Goal: Contribute content: Contribute content

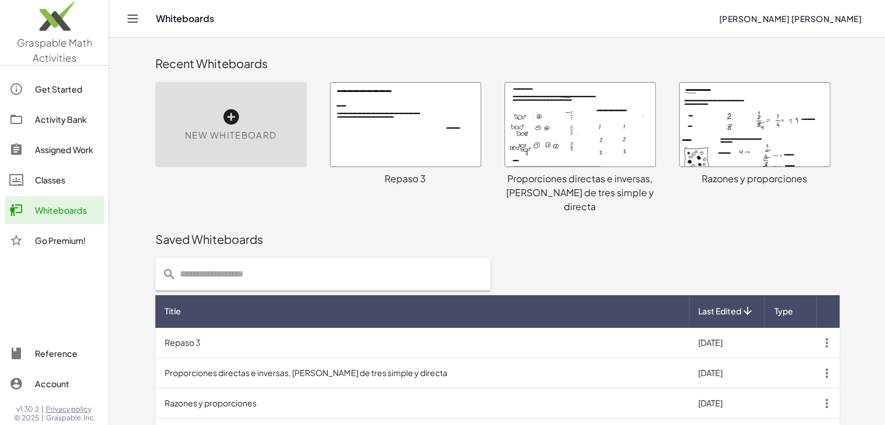
click at [233, 117] on icon at bounding box center [231, 117] width 19 height 19
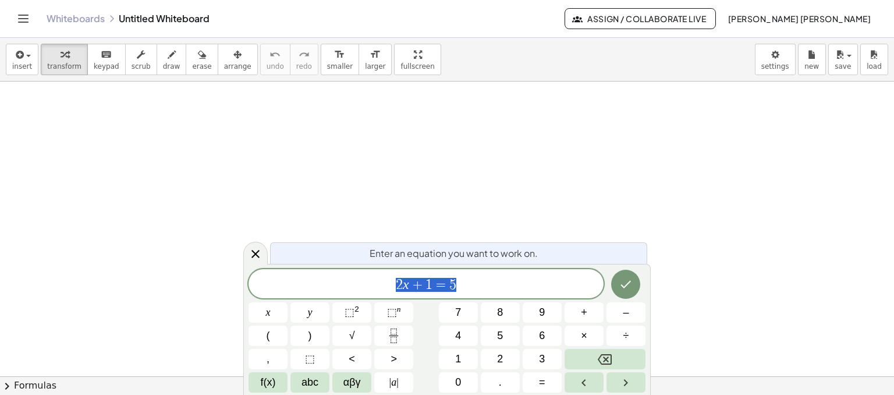
click at [331, 73] on div "insert select one: Math Expression Function Text Youtube Video Graphing Geometr…" at bounding box center [447, 216] width 894 height 357
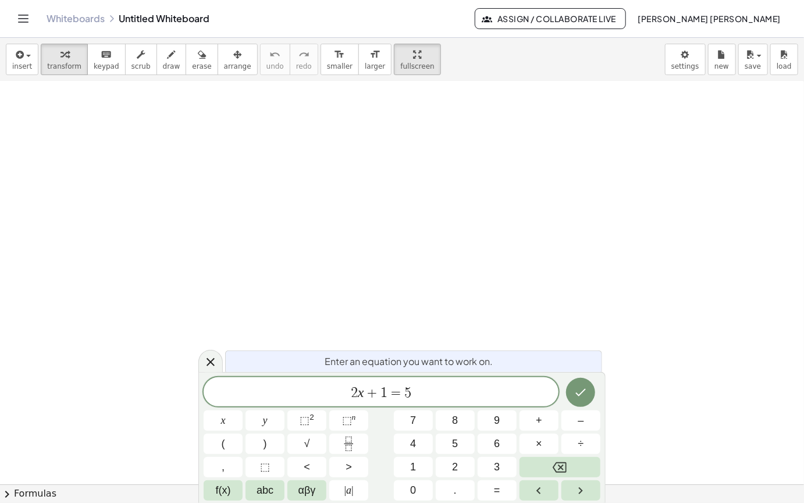
scroll to position [116, 0]
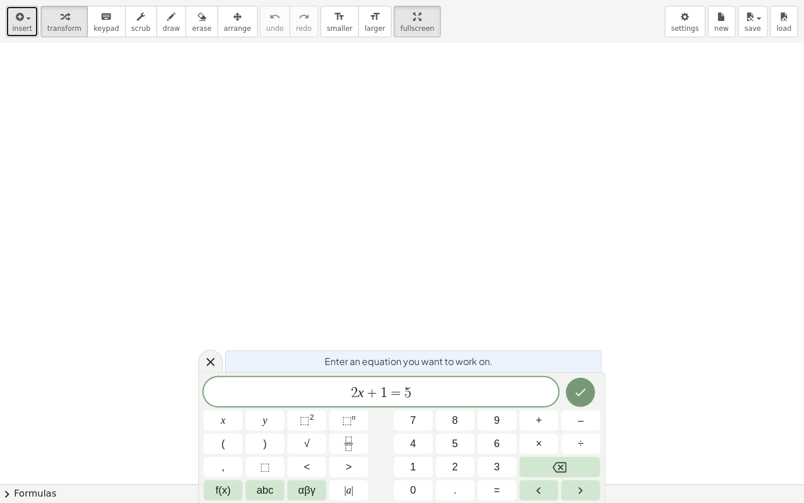
click at [31, 23] on button "insert" at bounding box center [22, 21] width 33 height 31
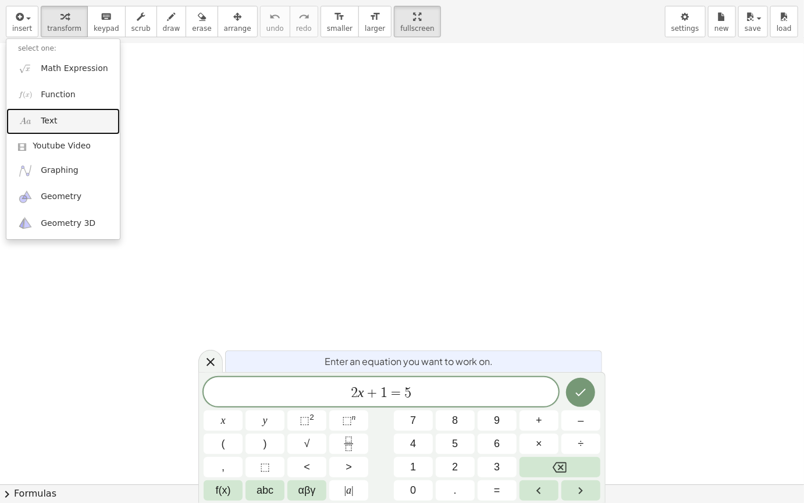
click at [73, 122] on link "Text" at bounding box center [63, 121] width 114 height 26
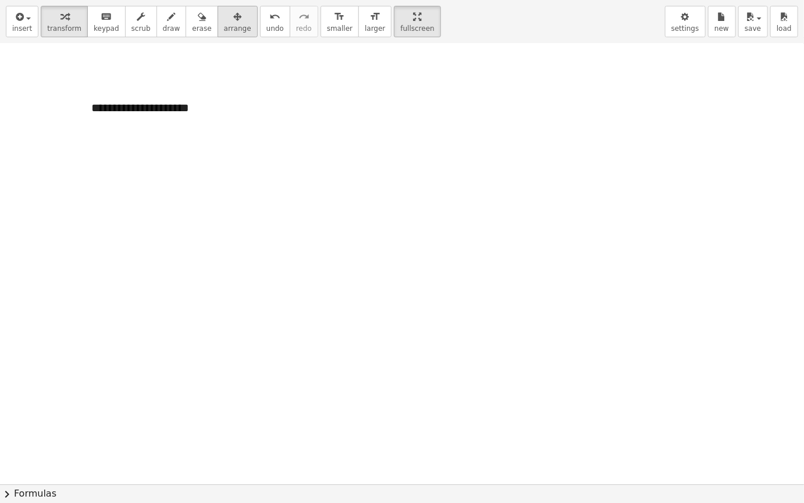
click at [233, 18] on icon "button" at bounding box center [237, 17] width 8 height 14
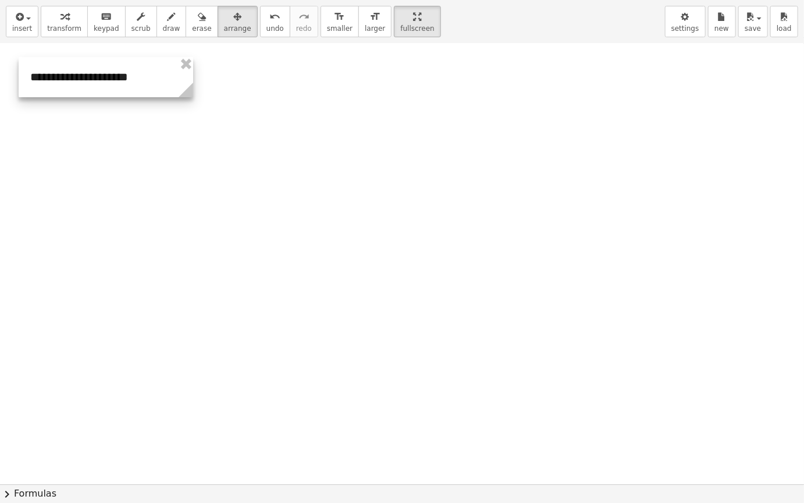
drag, startPoint x: 224, startPoint y: 105, endPoint x: 160, endPoint y: 79, distance: 68.6
click at [163, 78] on div at bounding box center [106, 77] width 175 height 40
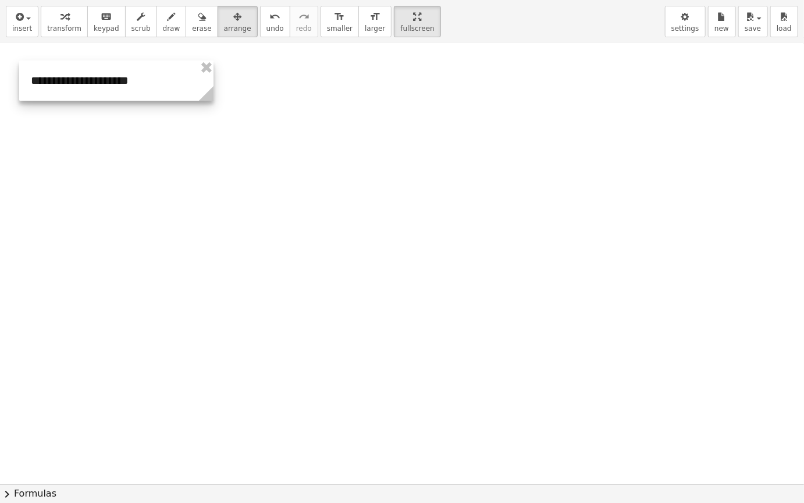
drag, startPoint x: 193, startPoint y: 92, endPoint x: 213, endPoint y: 98, distance: 20.8
click at [213, 98] on icon at bounding box center [206, 93] width 15 height 15
click at [294, 130] on div at bounding box center [402, 367] width 804 height 881
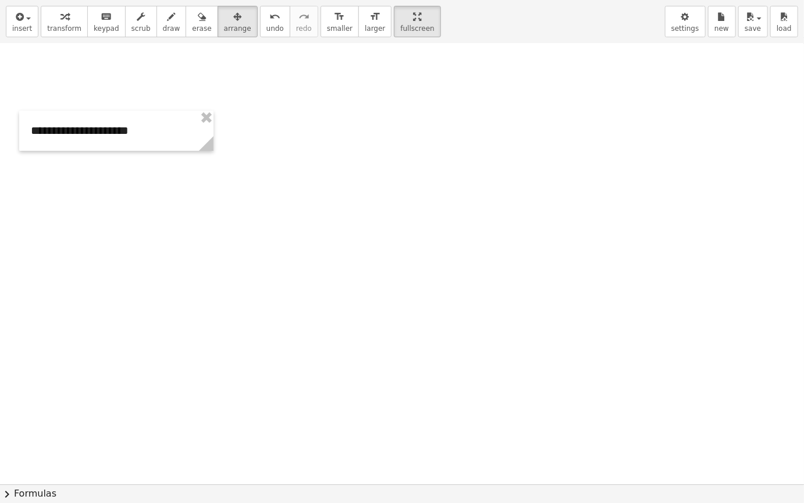
scroll to position [0, 0]
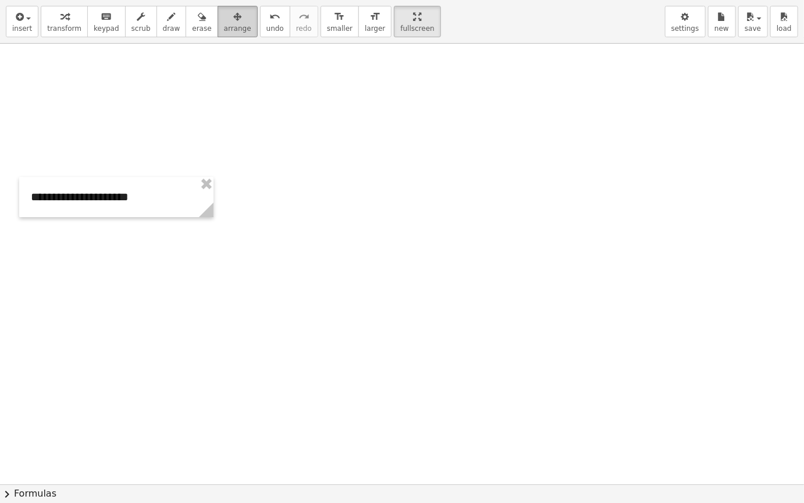
click at [233, 19] on icon "button" at bounding box center [237, 17] width 8 height 14
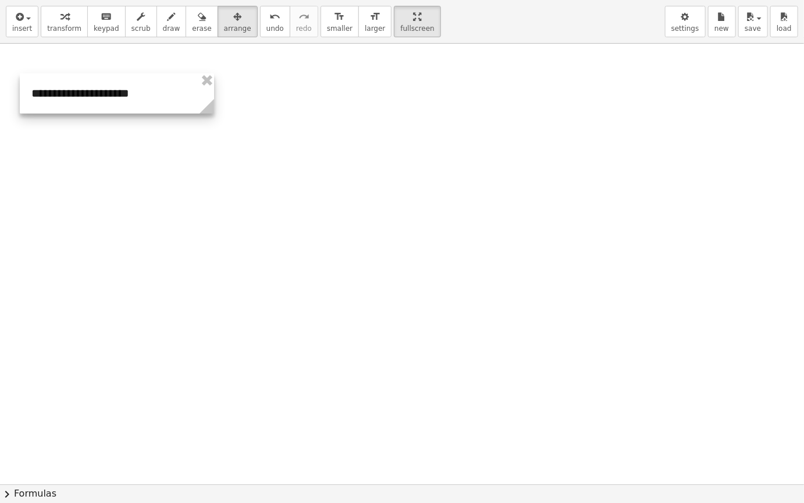
drag, startPoint x: 148, startPoint y: 198, endPoint x: 149, endPoint y: 94, distance: 103.6
click at [149, 94] on div at bounding box center [117, 93] width 194 height 40
click at [11, 26] on button "insert" at bounding box center [22, 21] width 33 height 31
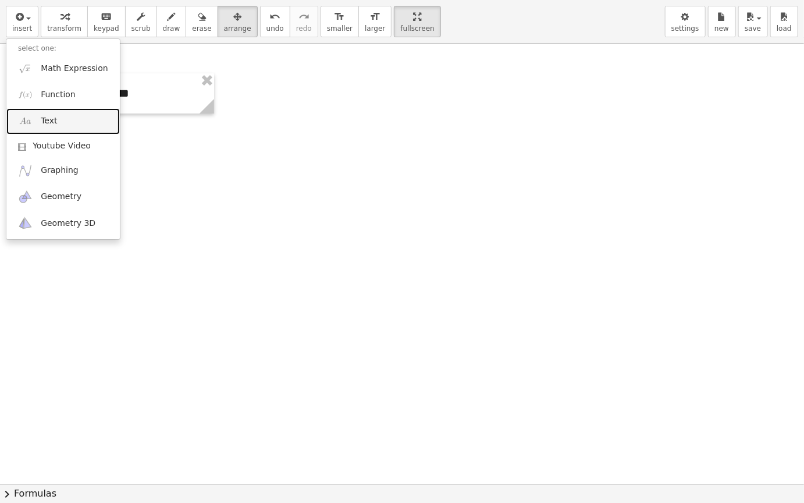
drag, startPoint x: 67, startPoint y: 122, endPoint x: 77, endPoint y: 115, distance: 12.6
click at [68, 122] on link "Text" at bounding box center [63, 121] width 114 height 26
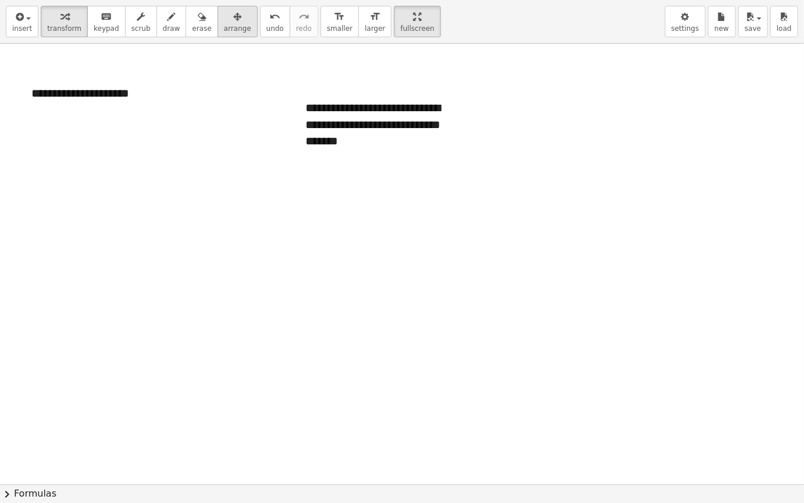
click at [224, 15] on div "button" at bounding box center [237, 16] width 27 height 14
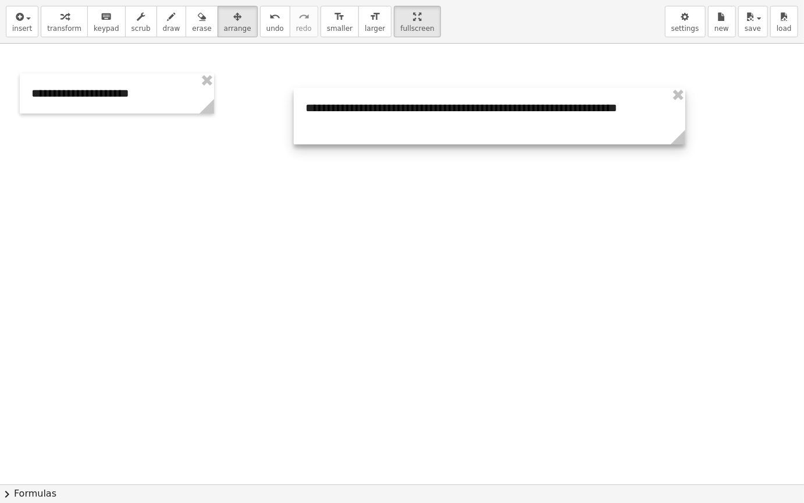
drag, startPoint x: 465, startPoint y: 160, endPoint x: 682, endPoint y: 140, distance: 218.0
click at [682, 140] on icon at bounding box center [678, 137] width 15 height 15
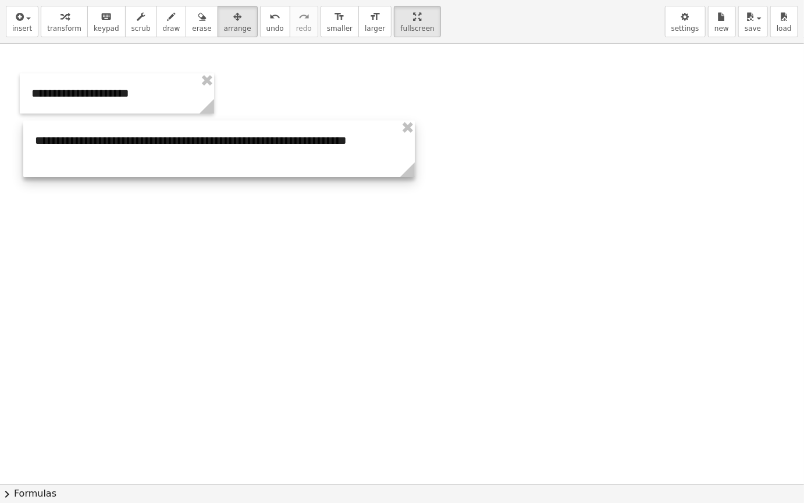
drag, startPoint x: 588, startPoint y: 119, endPoint x: 317, endPoint y: 151, distance: 272.6
click at [317, 151] on div at bounding box center [219, 148] width 392 height 56
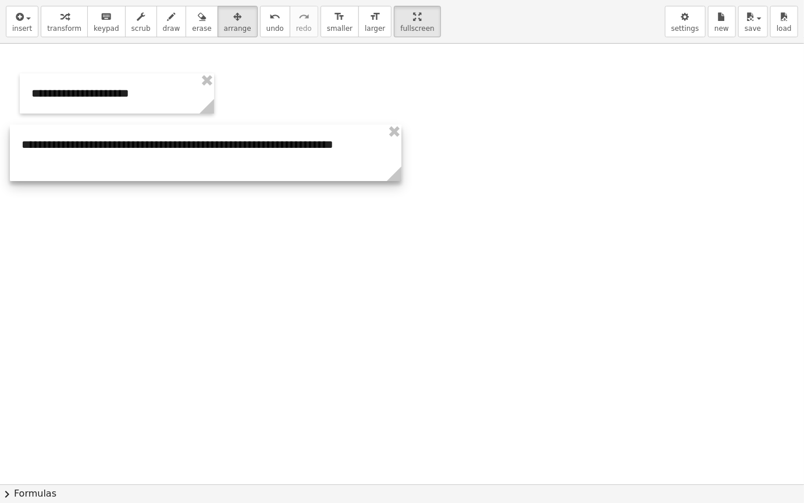
drag, startPoint x: 232, startPoint y: 161, endPoint x: 218, endPoint y: 165, distance: 14.0
click at [218, 165] on div at bounding box center [206, 153] width 392 height 56
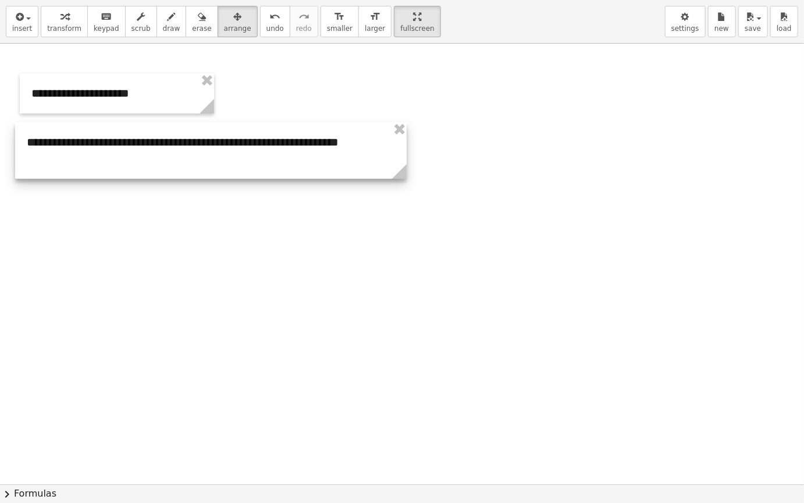
click at [224, 162] on div at bounding box center [211, 150] width 392 height 56
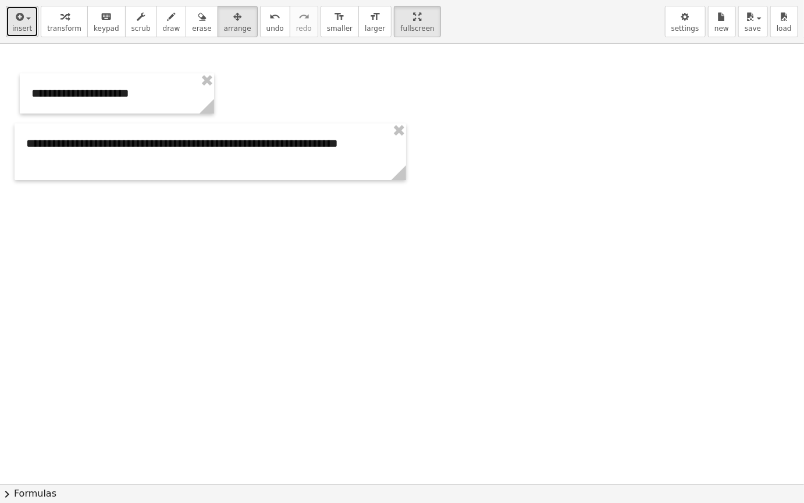
click at [26, 15] on div "button" at bounding box center [22, 16] width 20 height 14
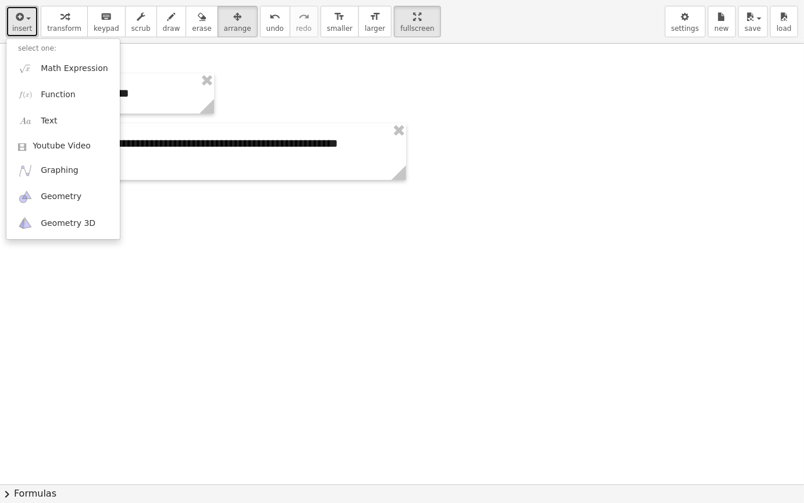
drag, startPoint x: 259, startPoint y: 228, endPoint x: 247, endPoint y: 224, distance: 12.3
click at [259, 228] on div at bounding box center [402, 484] width 804 height 881
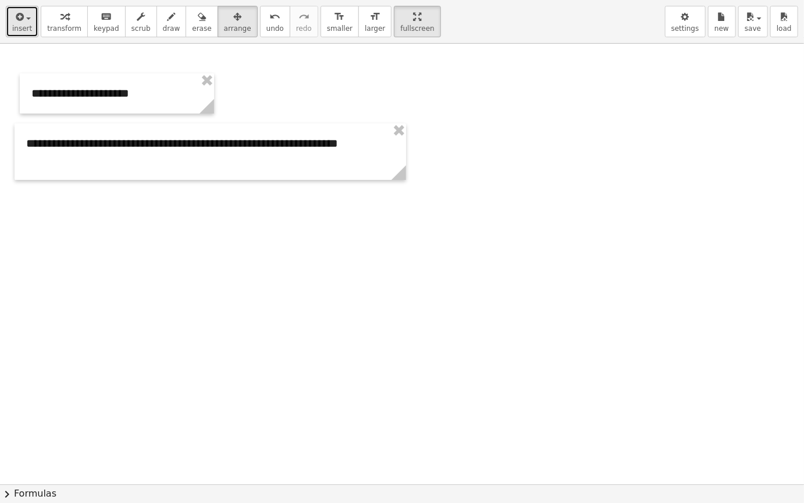
click at [24, 26] on span "insert" at bounding box center [22, 28] width 20 height 8
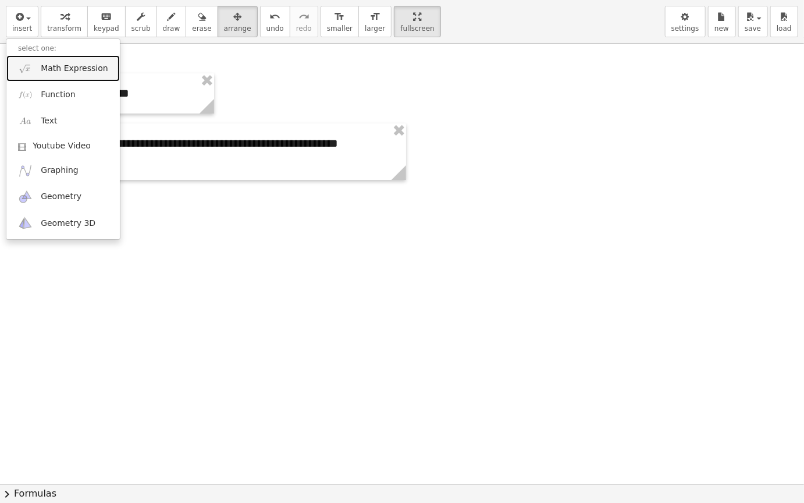
click at [71, 69] on span "Math Expression" at bounding box center [74, 69] width 67 height 12
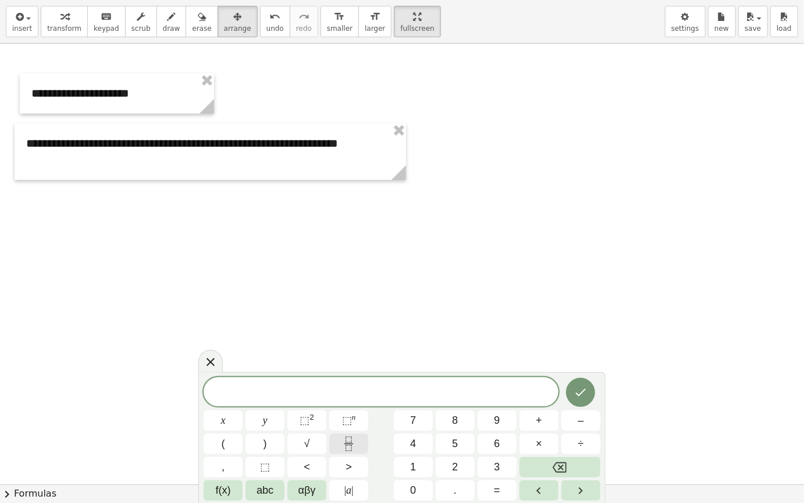
click at [355, 424] on icon "Fraction" at bounding box center [349, 444] width 15 height 15
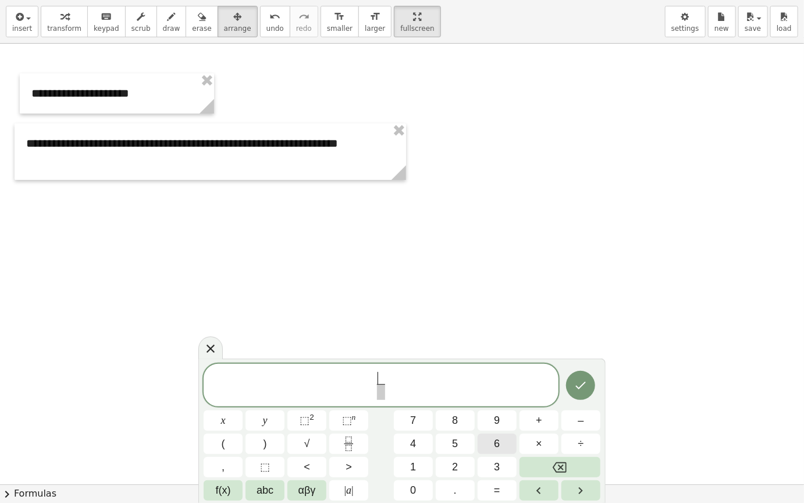
click at [492, 424] on button "6" at bounding box center [497, 444] width 39 height 20
click at [384, 397] on span "​" at bounding box center [381, 392] width 9 height 16
click at [491, 424] on button "6" at bounding box center [497, 444] width 39 height 20
click at [573, 386] on button "Done" at bounding box center [580, 385] width 29 height 29
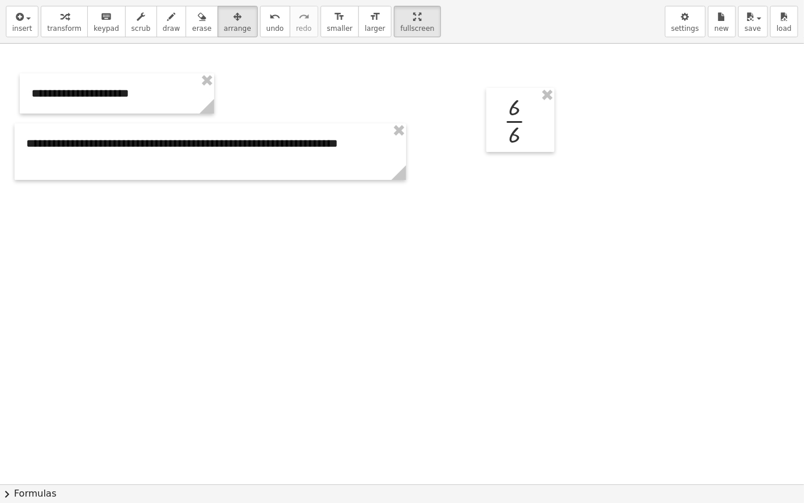
drag, startPoint x: 213, startPoint y: 15, endPoint x: 540, endPoint y: 104, distance: 339.2
click at [233, 18] on icon "button" at bounding box center [237, 17] width 8 height 14
drag, startPoint x: 527, startPoint y: 127, endPoint x: 272, endPoint y: 280, distance: 297.1
click at [69, 249] on div at bounding box center [63, 242] width 68 height 64
click at [10, 23] on button "insert" at bounding box center [22, 21] width 33 height 31
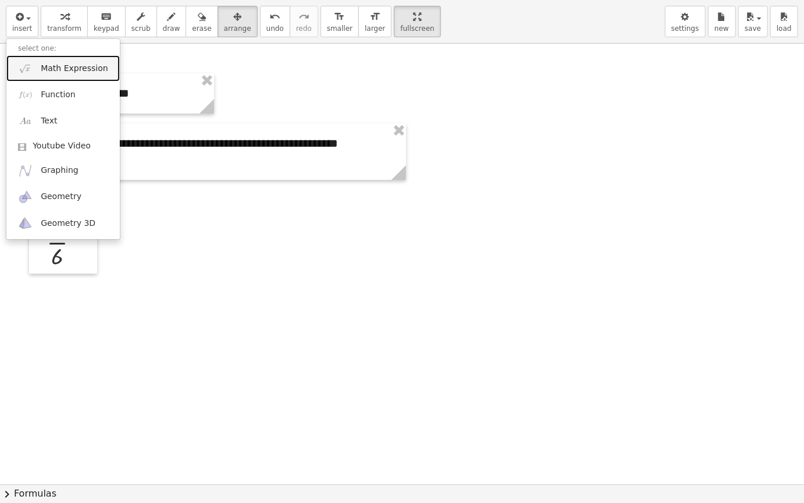
click at [93, 79] on link "Math Expression" at bounding box center [63, 68] width 114 height 26
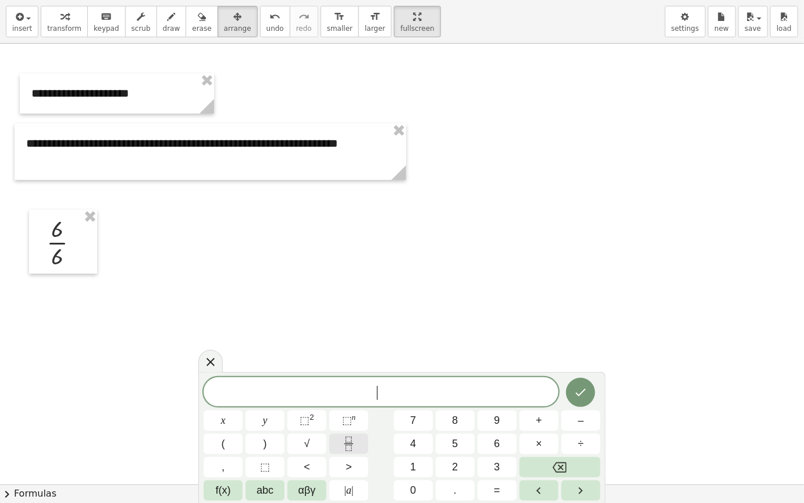
click at [347, 424] on button "Fraction" at bounding box center [348, 444] width 39 height 20
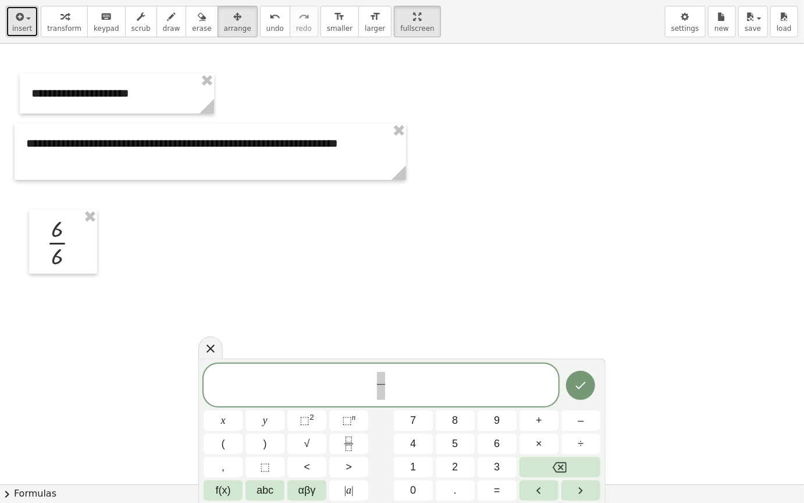
click at [30, 22] on button "insert" at bounding box center [22, 21] width 33 height 31
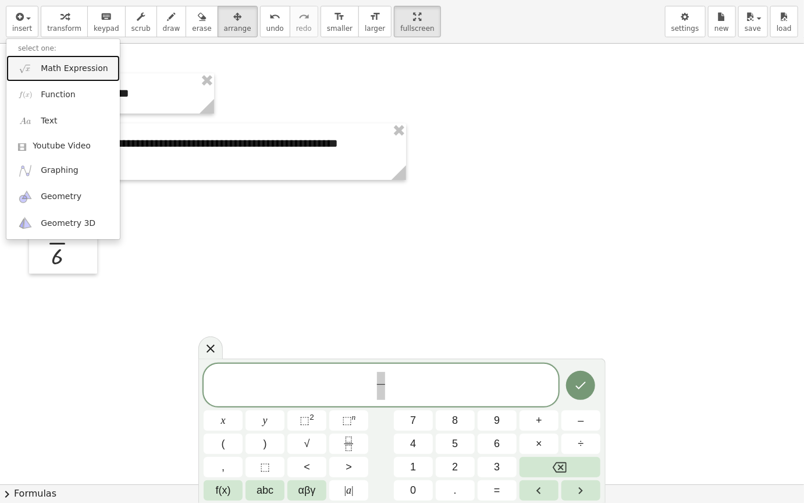
drag, startPoint x: 87, startPoint y: 70, endPoint x: 105, endPoint y: 69, distance: 17.6
click at [88, 70] on span "Math Expression" at bounding box center [74, 69] width 67 height 12
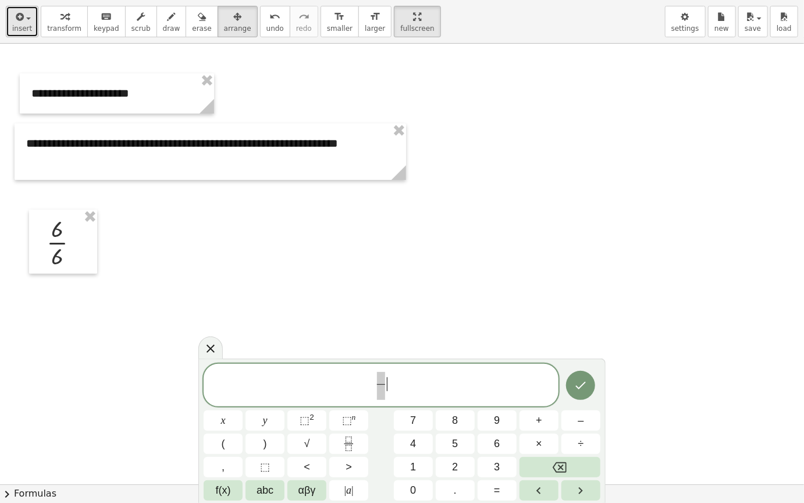
click at [19, 9] on button "insert" at bounding box center [22, 21] width 33 height 31
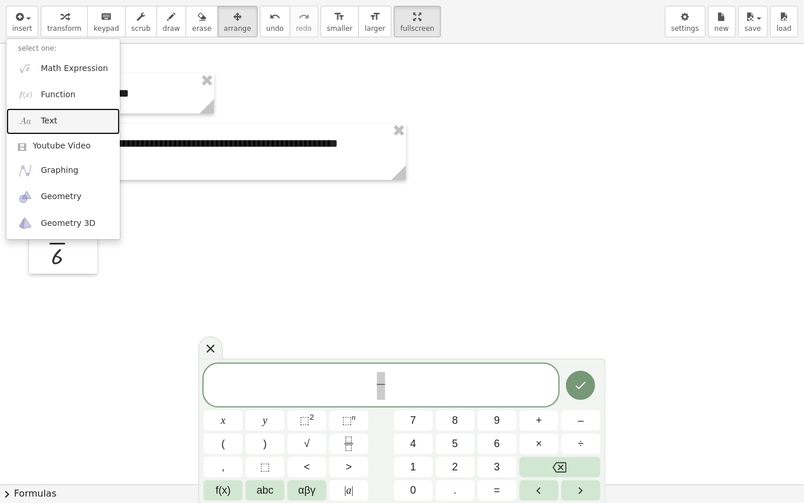
click at [93, 111] on link "Text" at bounding box center [63, 121] width 114 height 26
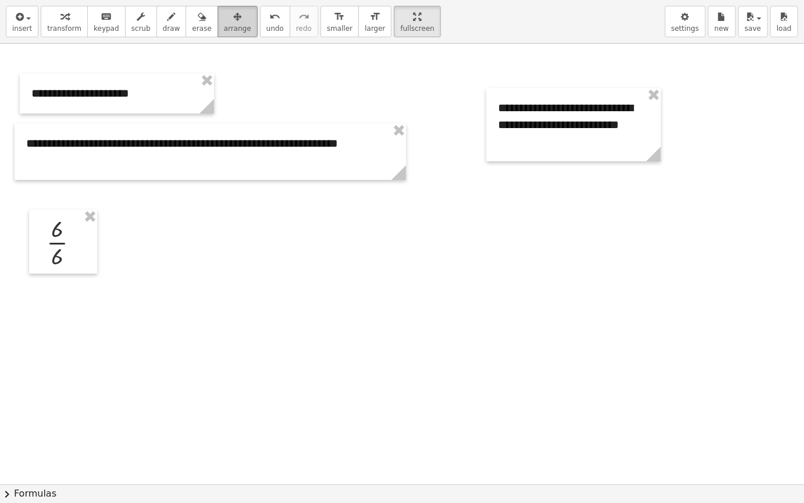
click at [224, 26] on span "arrange" at bounding box center [237, 28] width 27 height 8
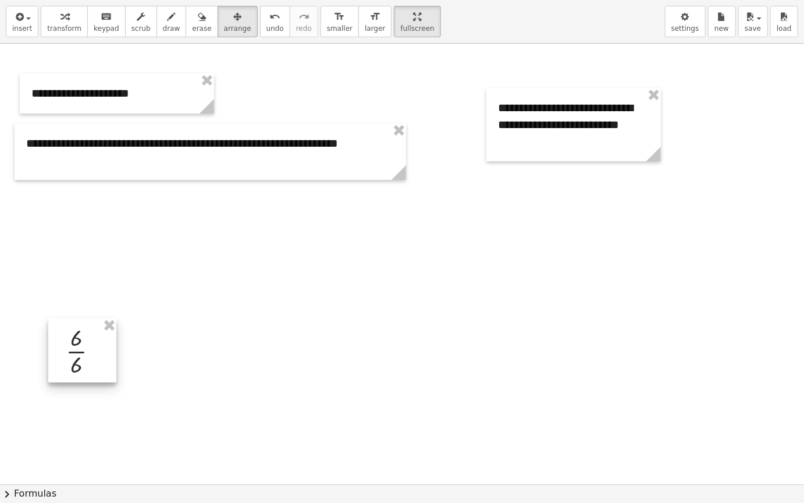
drag, startPoint x: 72, startPoint y: 302, endPoint x: 393, endPoint y: 155, distance: 353.2
click at [81, 382] on div at bounding box center [82, 350] width 68 height 64
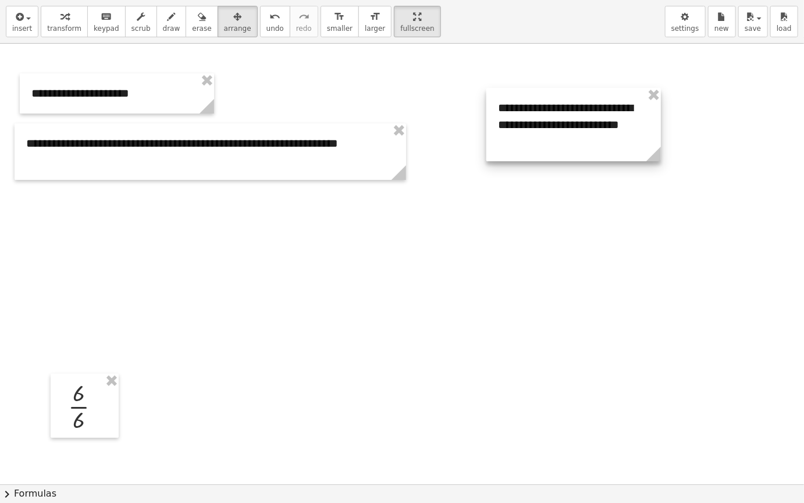
click at [575, 115] on div at bounding box center [574, 124] width 175 height 73
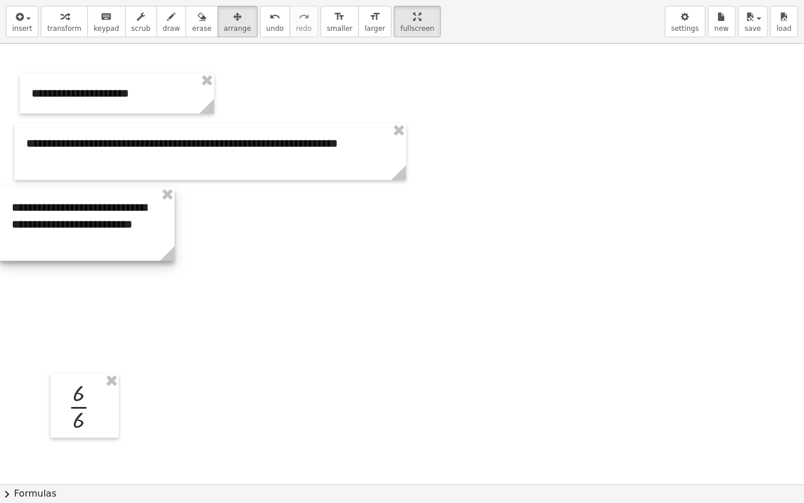
drag, startPoint x: 585, startPoint y: 127, endPoint x: 98, endPoint y: 226, distance: 497.3
click at [93, 228] on div at bounding box center [87, 223] width 175 height 73
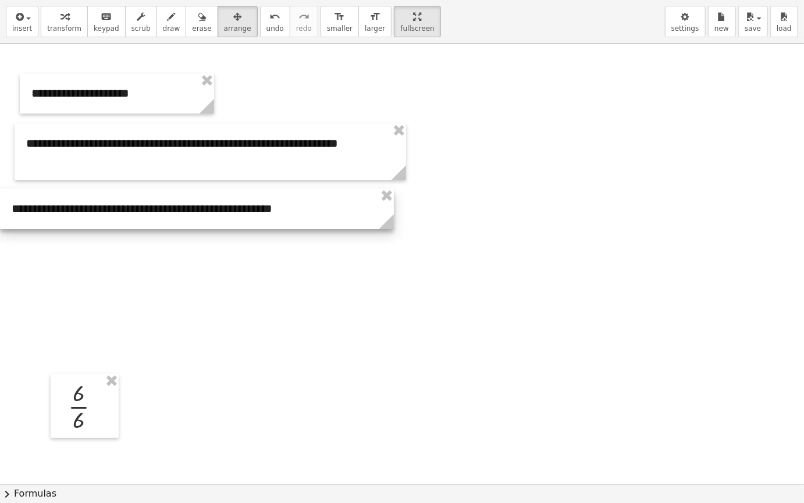
drag, startPoint x: 170, startPoint y: 254, endPoint x: 389, endPoint y: 307, distance: 225.6
click at [389, 307] on div "**********" at bounding box center [402, 484] width 804 height 881
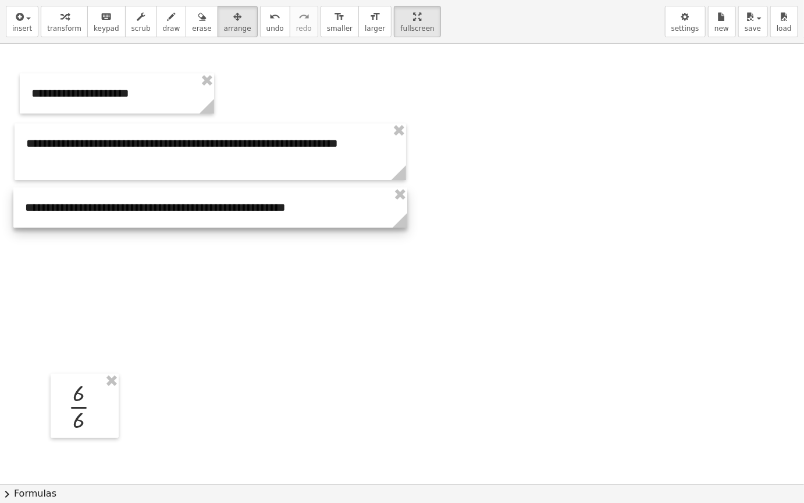
drag, startPoint x: 201, startPoint y: 211, endPoint x: 215, endPoint y: 210, distance: 13.4
click at [215, 210] on div at bounding box center [210, 207] width 394 height 40
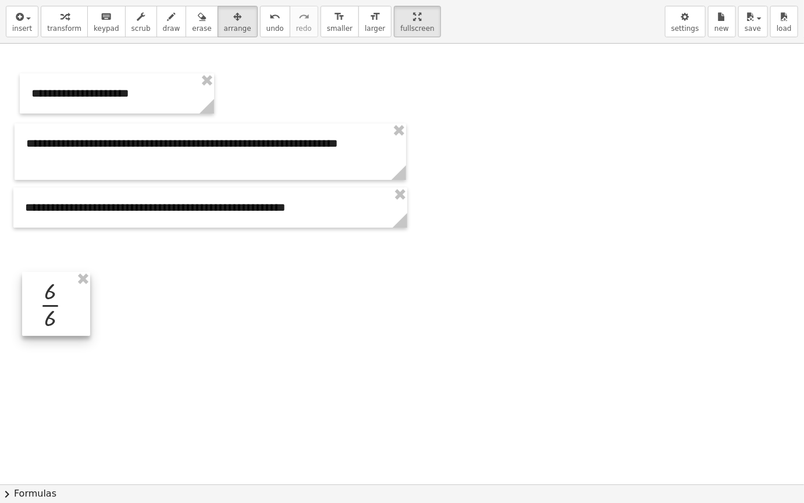
drag, startPoint x: 97, startPoint y: 397, endPoint x: 68, endPoint y: 294, distance: 107.1
click at [68, 294] on div at bounding box center [56, 304] width 68 height 64
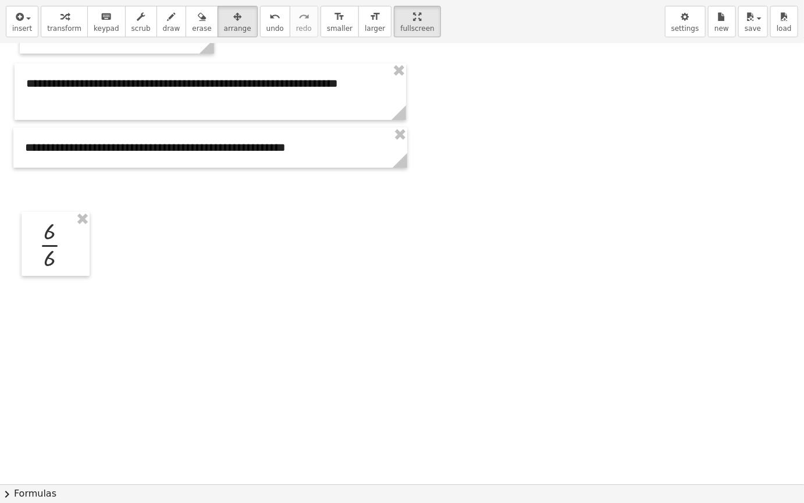
scroll to position [58, 0]
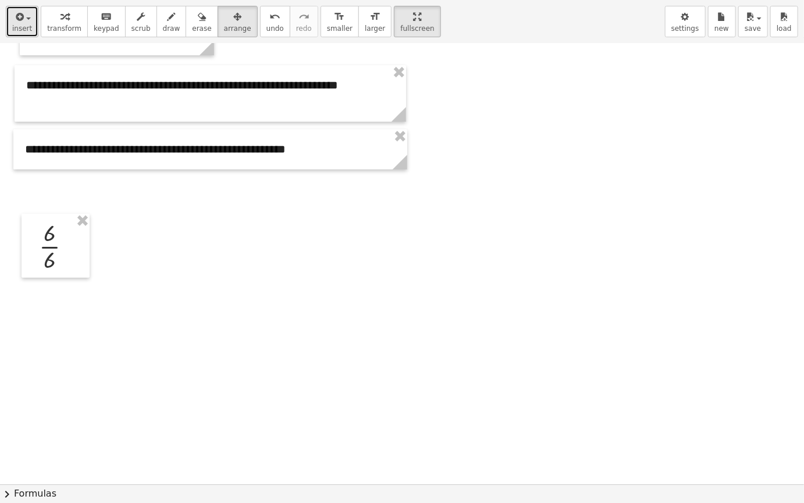
click at [18, 25] on span "insert" at bounding box center [22, 28] width 20 height 8
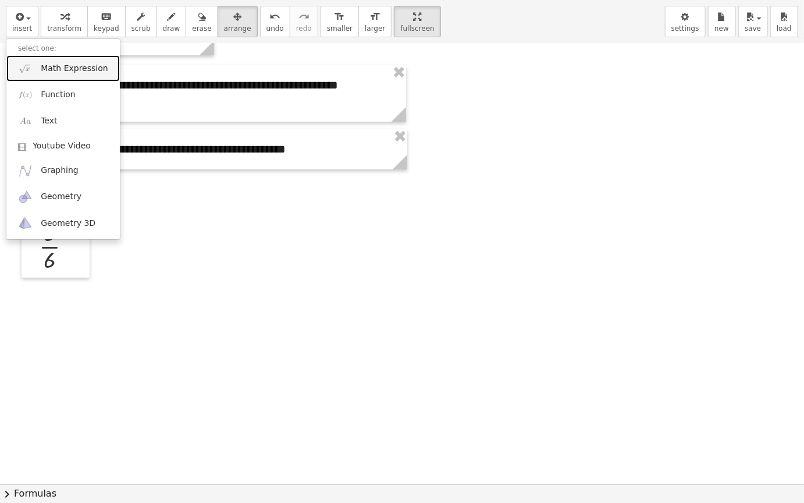
drag, startPoint x: 73, startPoint y: 65, endPoint x: 122, endPoint y: 87, distance: 53.4
click at [73, 66] on span "Math Expression" at bounding box center [74, 69] width 67 height 12
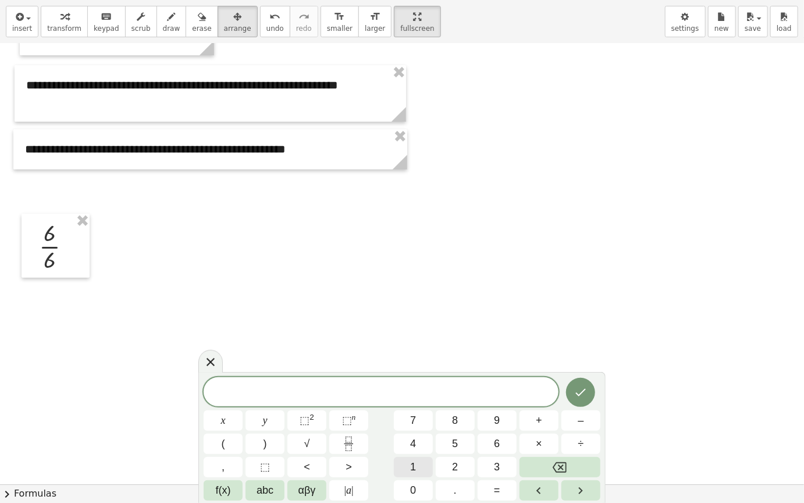
click at [420, 424] on button "1" at bounding box center [413, 467] width 39 height 20
click at [428, 424] on button "1" at bounding box center [413, 467] width 39 height 20
click at [465, 424] on button "." at bounding box center [455, 490] width 39 height 20
click at [488, 424] on button "3" at bounding box center [497, 467] width 39 height 20
click at [569, 390] on button "Done" at bounding box center [580, 392] width 29 height 29
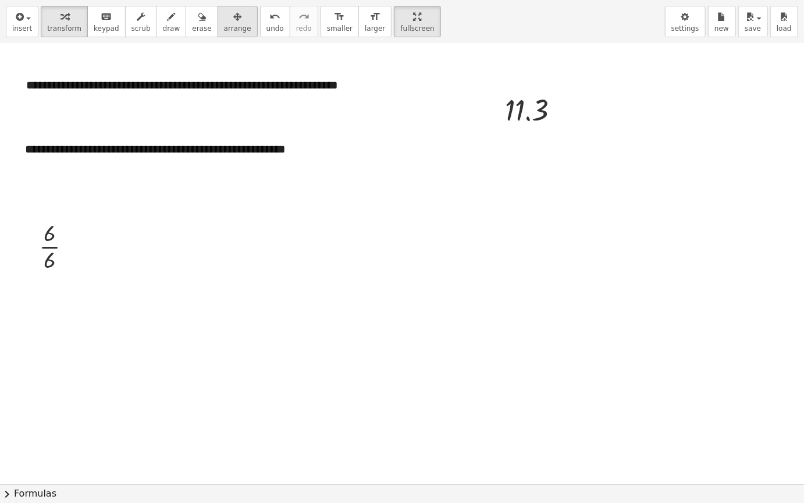
click at [222, 34] on div "insert select one: Math Expression Function Text Youtube Video Graphing Geometr…" at bounding box center [402, 22] width 804 height 44
click at [224, 26] on span "arrange" at bounding box center [237, 28] width 27 height 8
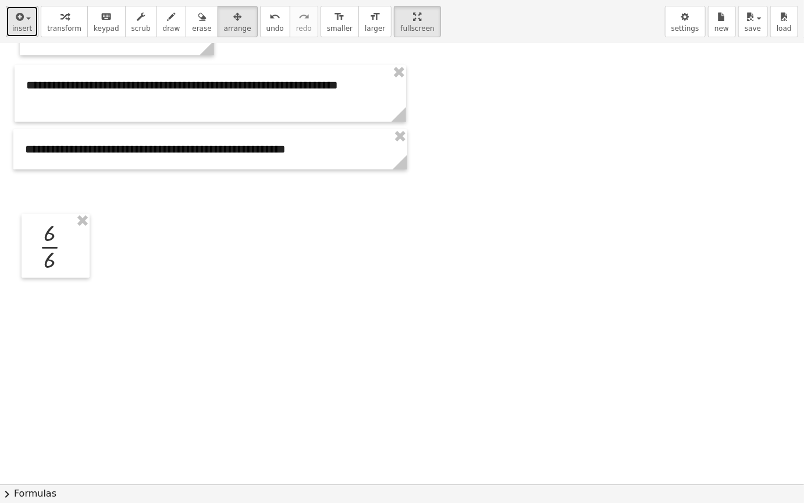
click at [24, 17] on span "button" at bounding box center [25, 18] width 2 height 8
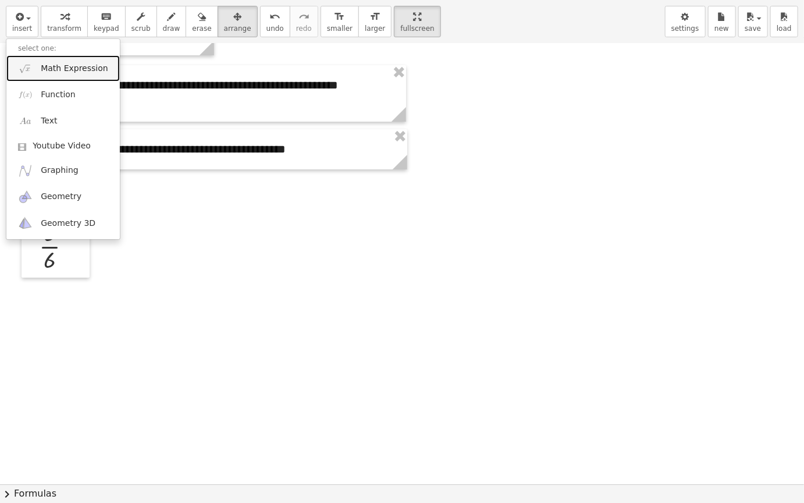
drag, startPoint x: 90, startPoint y: 63, endPoint x: 108, endPoint y: 65, distance: 17.6
click at [90, 63] on span "Math Expression" at bounding box center [74, 69] width 67 height 12
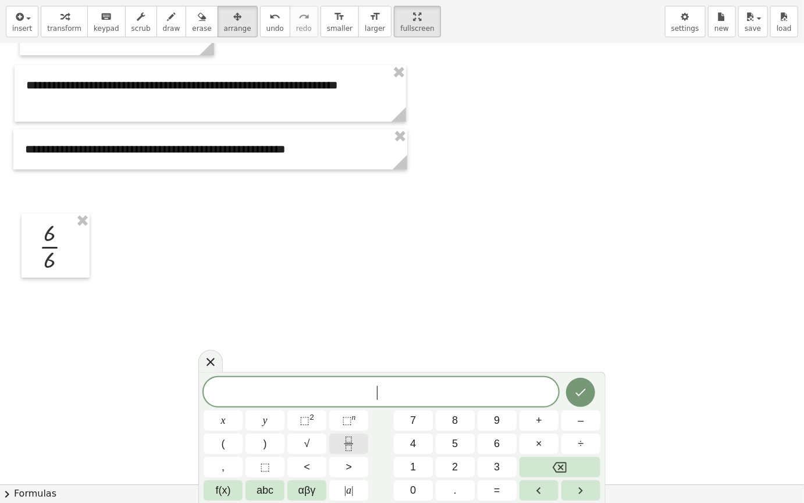
click at [341, 424] on button "Fraction" at bounding box center [348, 444] width 39 height 20
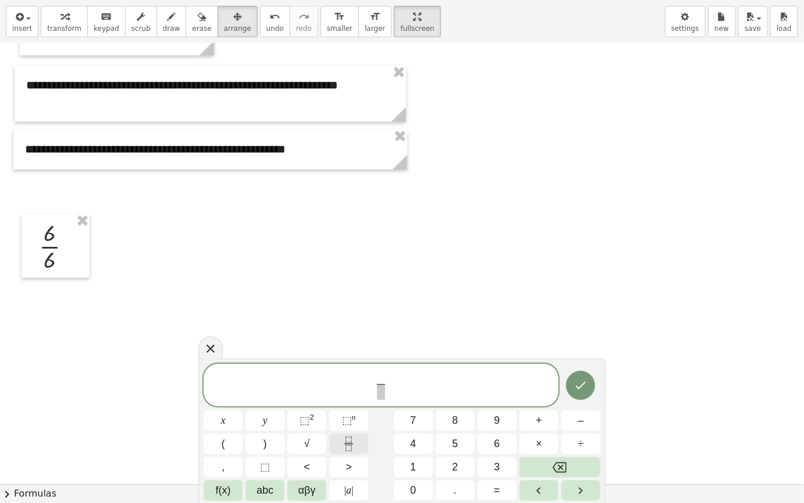
click at [347, 424] on icon "Fraction" at bounding box center [349, 444] width 15 height 15
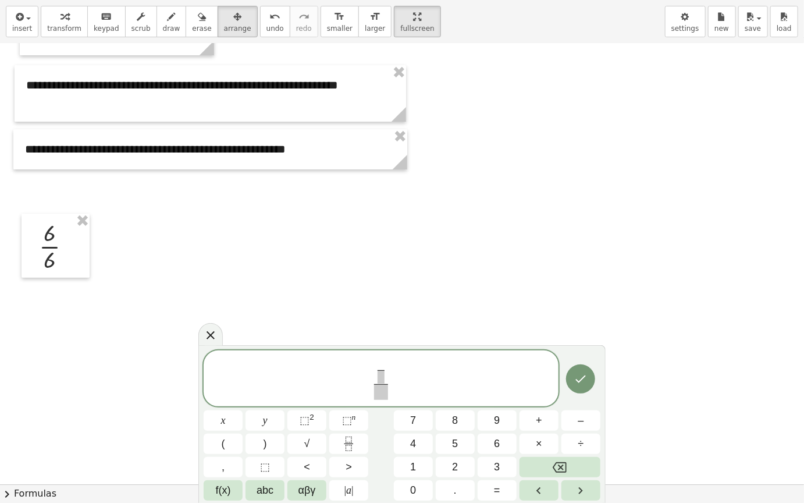
click at [567, 424] on div "​ ​ ​ x y ⬚ 2 ⬚ n 7 8 9 + – ( ) √ 4 5 6 × ÷ , ⬚ < > 1 2 3 f(x) abc αβγ | a | 0 …" at bounding box center [402, 425] width 397 height 150
click at [559, 424] on div "​ ​ x y ⬚ 2 ⬚ n 7 8 9 + – ( ) √ 4 5 6 × ÷ , ⬚ < > 1 2 3 f(x) abc αβγ | a | 0 . =" at bounding box center [402, 425] width 397 height 150
click at [203, 335] on div at bounding box center [210, 334] width 24 height 23
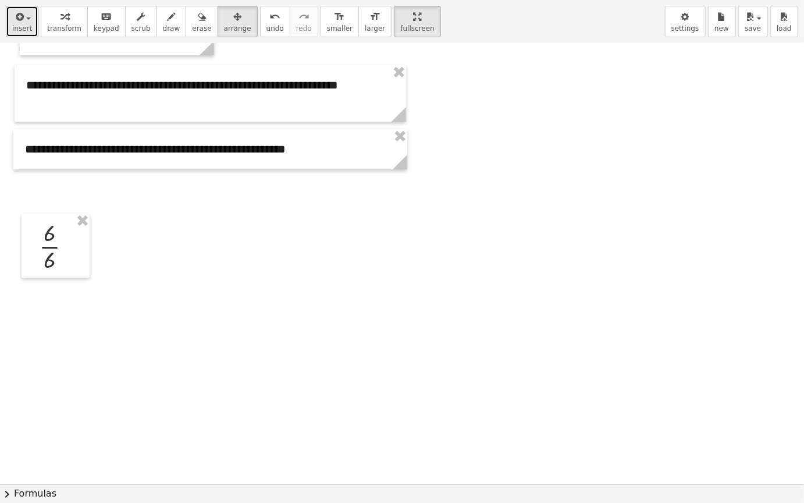
click at [17, 15] on icon "button" at bounding box center [18, 17] width 10 height 14
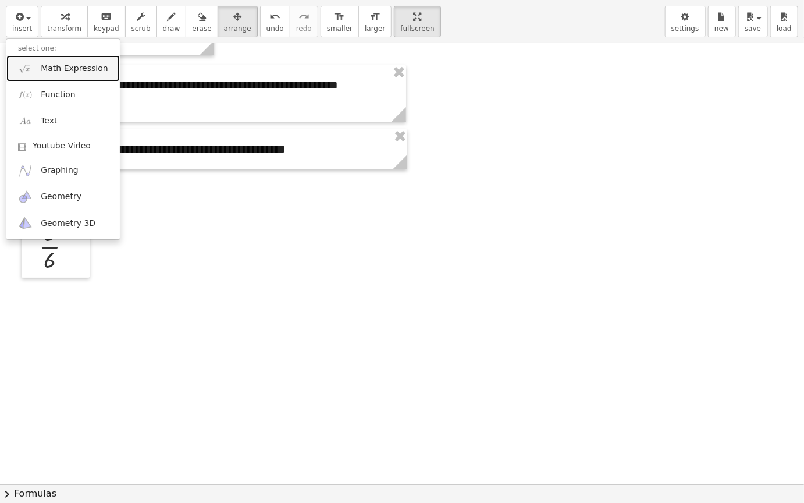
drag, startPoint x: 93, startPoint y: 75, endPoint x: 116, endPoint y: 80, distance: 24.6
click at [93, 75] on link "Math Expression" at bounding box center [63, 68] width 114 height 26
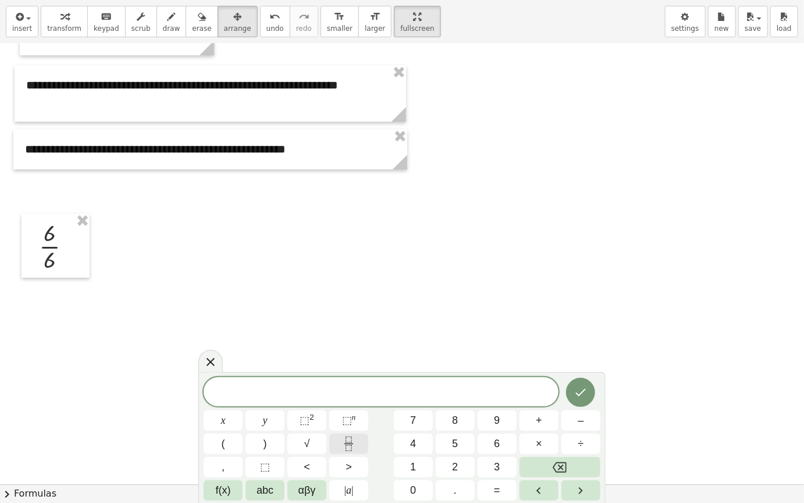
click at [340, 424] on button "Fraction" at bounding box center [348, 444] width 39 height 20
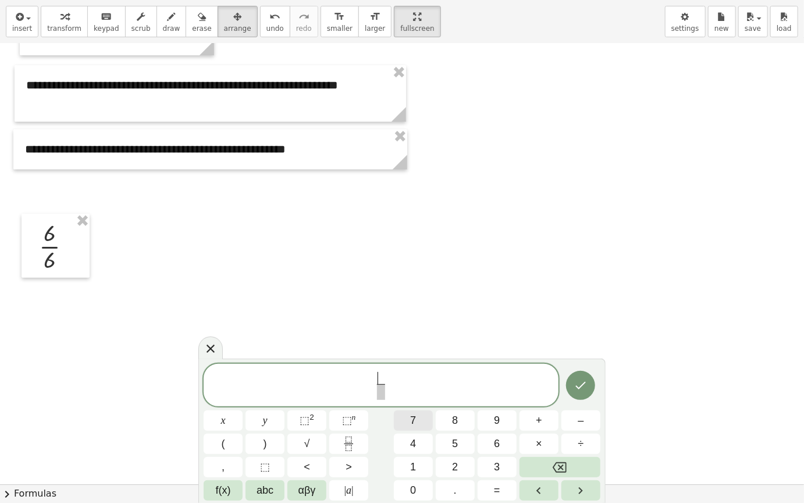
click at [428, 416] on button "7" at bounding box center [413, 420] width 39 height 20
click at [569, 424] on button "Backspace" at bounding box center [560, 467] width 81 height 20
click at [460, 410] on div "​ x y ⬚ 2 ⬚ n 7 8 9 + – ( ) √ 4 5 6 × ÷ , ⬚ < > 1 2 3 f(x) abc αβγ | a | 0 . =" at bounding box center [402, 432] width 397 height 137
click at [465, 420] on button "8" at bounding box center [455, 420] width 39 height 20
click at [384, 393] on span at bounding box center [381, 392] width 9 height 16
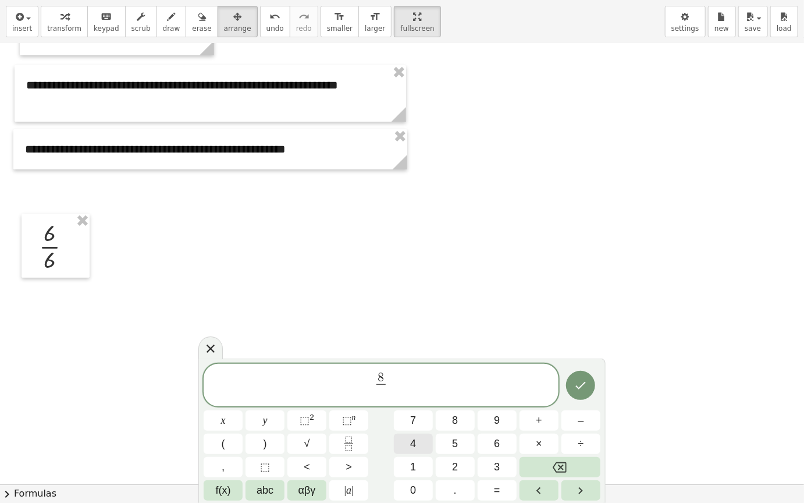
click at [422, 424] on button "4" at bounding box center [413, 444] width 39 height 20
click at [569, 385] on button "Done" at bounding box center [580, 385] width 29 height 29
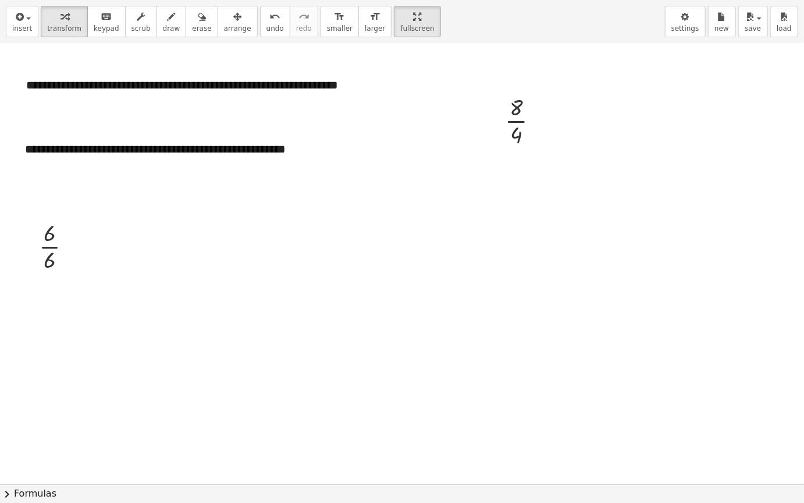
drag, startPoint x: 220, startPoint y: 19, endPoint x: 416, endPoint y: 65, distance: 201.6
click at [224, 19] on div "button" at bounding box center [237, 16] width 27 height 14
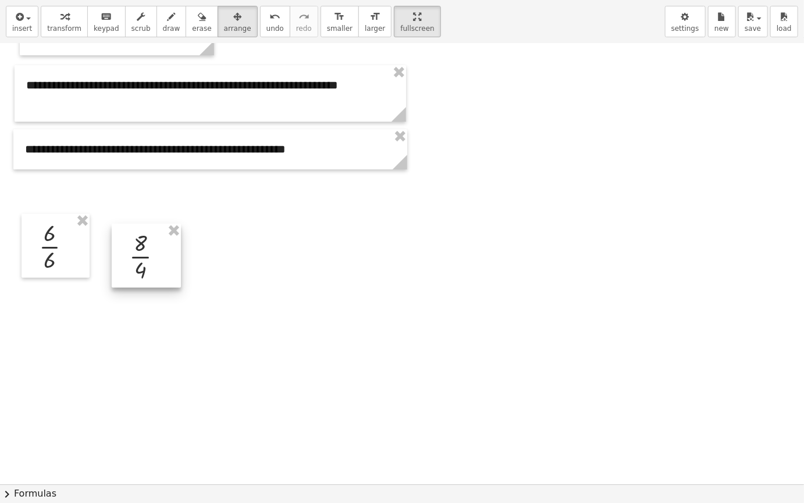
drag, startPoint x: 449, startPoint y: 169, endPoint x: 163, endPoint y: 265, distance: 302.1
click at [163, 265] on div at bounding box center [146, 256] width 69 height 64
click at [23, 30] on span "insert" at bounding box center [22, 28] width 20 height 8
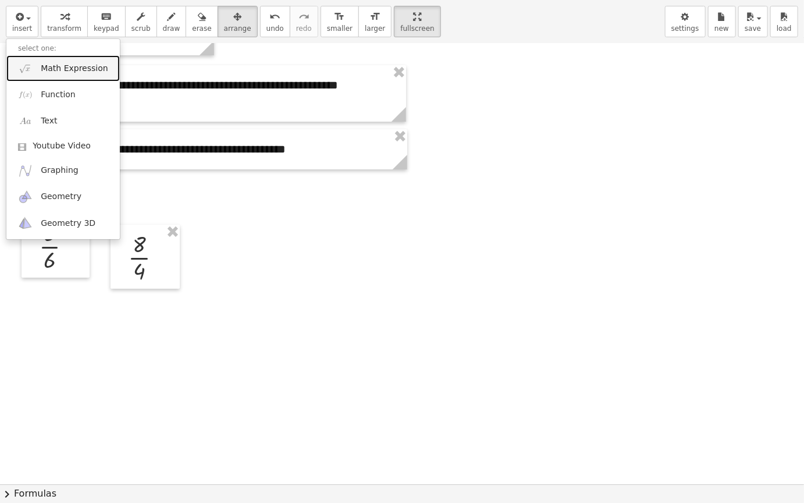
click at [66, 74] on link "Math Expression" at bounding box center [63, 68] width 114 height 26
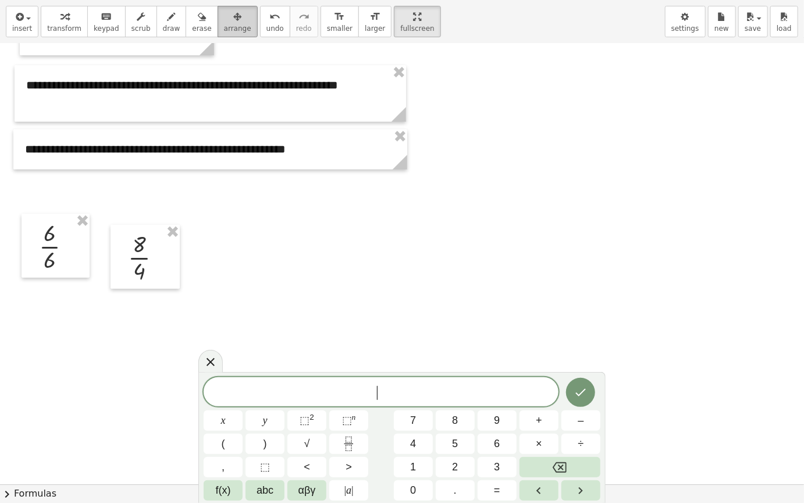
click at [224, 24] on span "arrange" at bounding box center [237, 28] width 27 height 8
drag, startPoint x: 139, startPoint y: 262, endPoint x: 68, endPoint y: 263, distance: 71.6
click at [234, 232] on div at bounding box center [242, 225] width 69 height 64
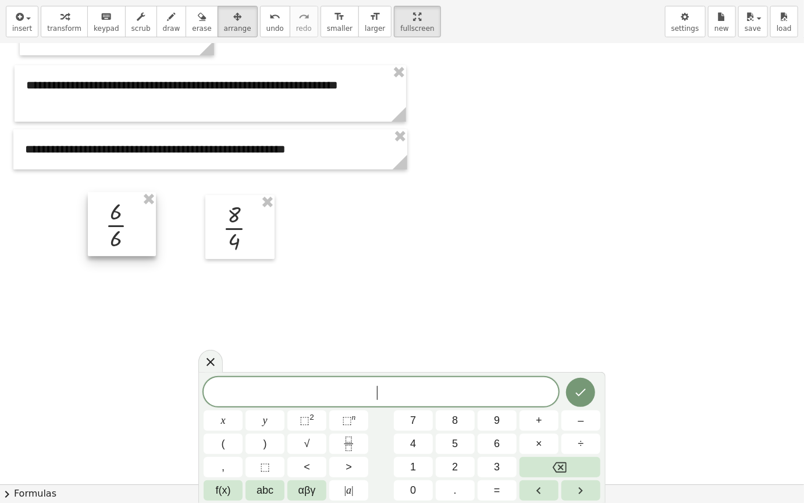
drag, startPoint x: 69, startPoint y: 256, endPoint x: 194, endPoint y: 237, distance: 127.1
click at [132, 238] on div at bounding box center [122, 224] width 68 height 64
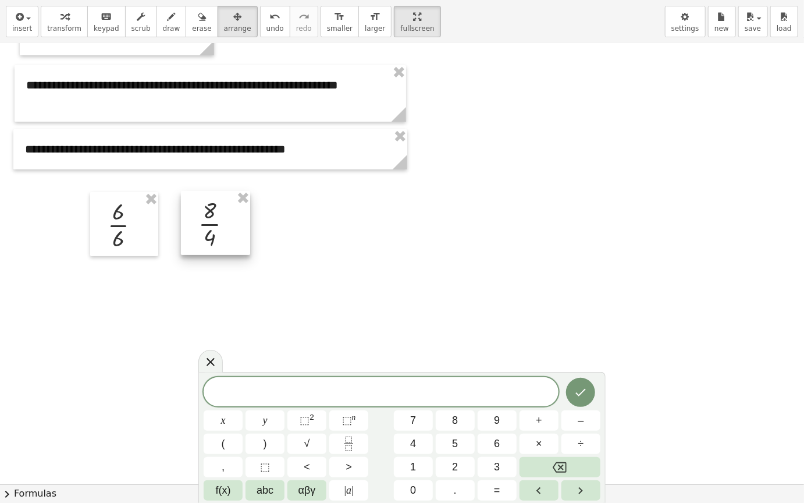
drag, startPoint x: 229, startPoint y: 236, endPoint x: 205, endPoint y: 232, distance: 24.8
click at [205, 232] on div at bounding box center [215, 223] width 69 height 64
click at [215, 363] on icon at bounding box center [211, 362] width 14 height 14
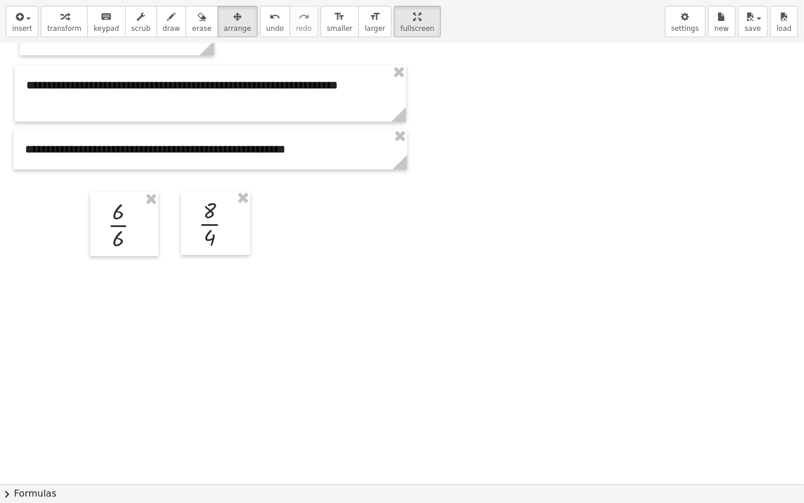
scroll to position [0, 0]
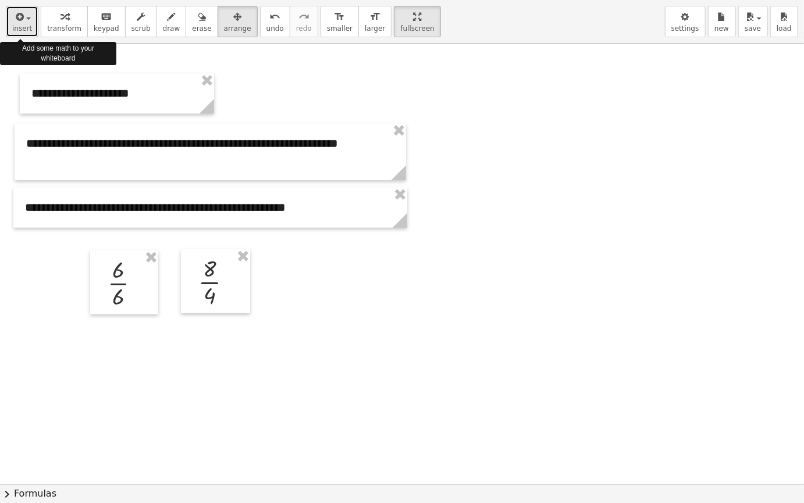
click at [22, 20] on icon "button" at bounding box center [18, 17] width 10 height 14
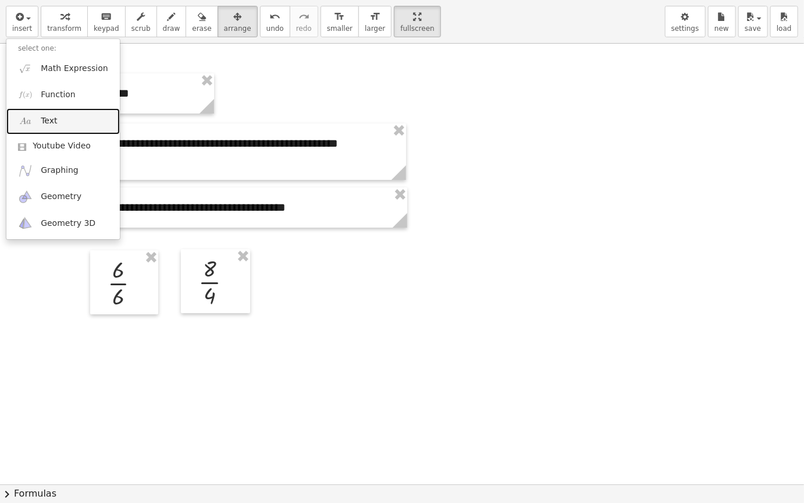
click at [90, 117] on link "Text" at bounding box center [63, 121] width 114 height 26
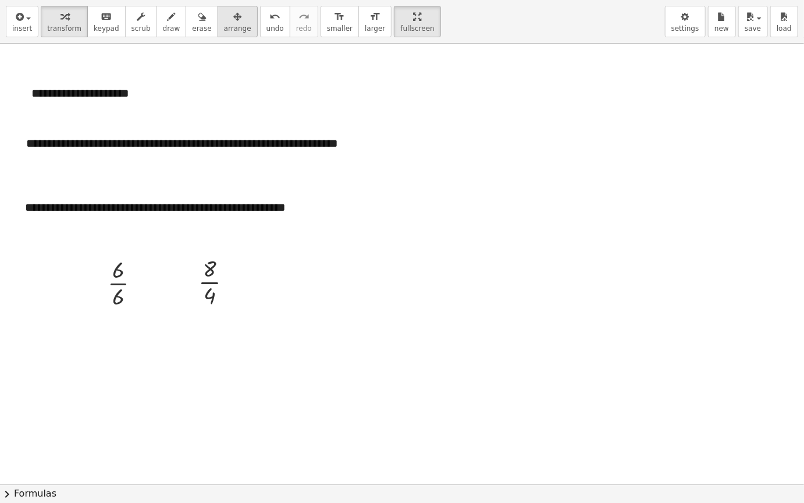
click at [224, 30] on span "arrange" at bounding box center [237, 28] width 27 height 8
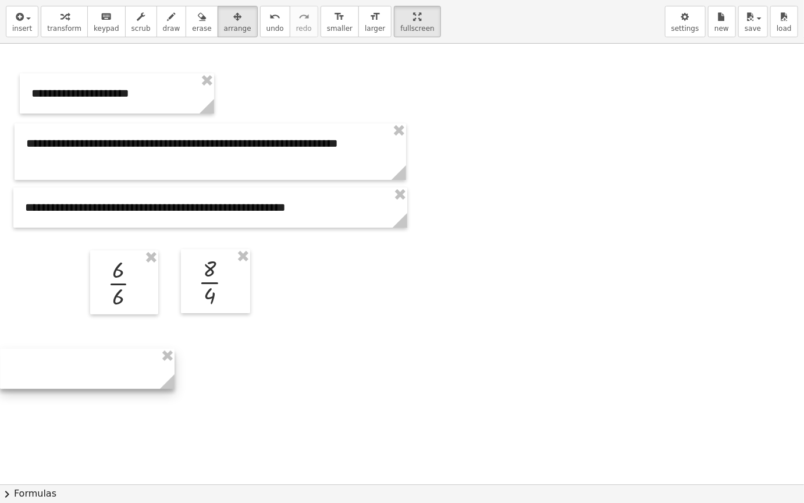
drag, startPoint x: 597, startPoint y: 111, endPoint x: 151, endPoint y: 375, distance: 519.1
click at [111, 363] on div at bounding box center [87, 369] width 175 height 40
drag, startPoint x: 178, startPoint y: 384, endPoint x: 226, endPoint y: 381, distance: 48.4
click at [232, 381] on div at bounding box center [402, 484] width 804 height 881
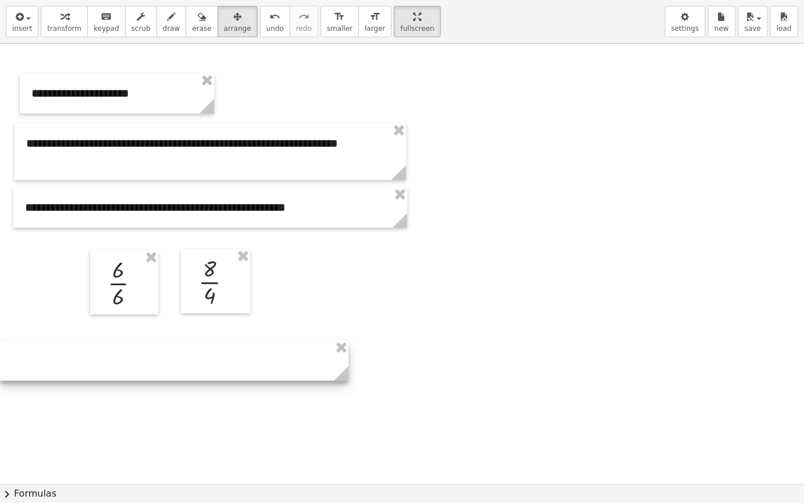
drag, startPoint x: 175, startPoint y: 375, endPoint x: 393, endPoint y: 378, distance: 217.7
click at [354, 378] on circle at bounding box center [344, 376] width 20 height 20
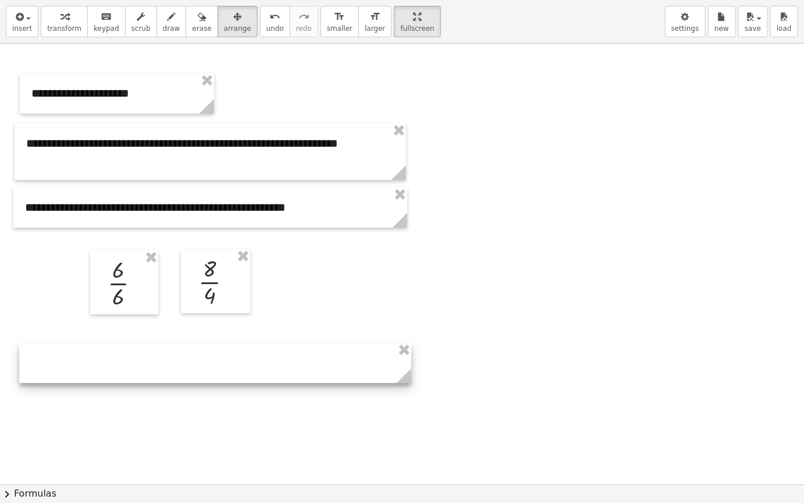
drag, startPoint x: 216, startPoint y: 359, endPoint x: 279, endPoint y: 369, distance: 63.6
click at [282, 369] on div at bounding box center [215, 363] width 392 height 40
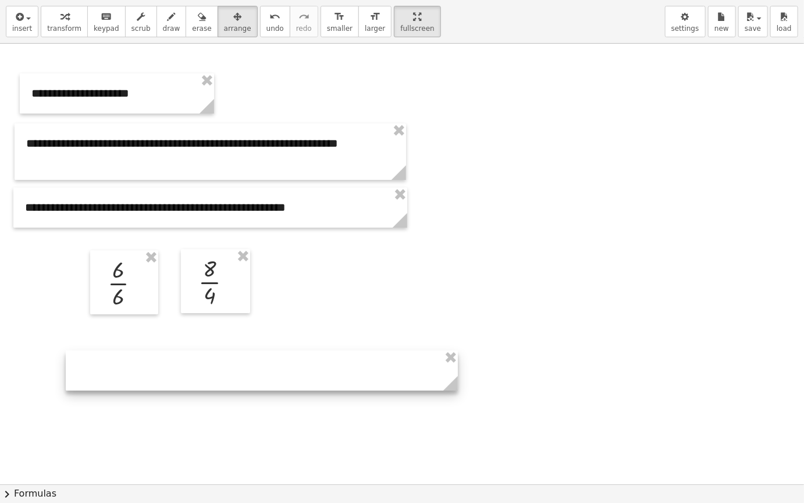
drag, startPoint x: 191, startPoint y: 348, endPoint x: 182, endPoint y: 356, distance: 12.0
click at [182, 356] on div "**********" at bounding box center [402, 484] width 804 height 881
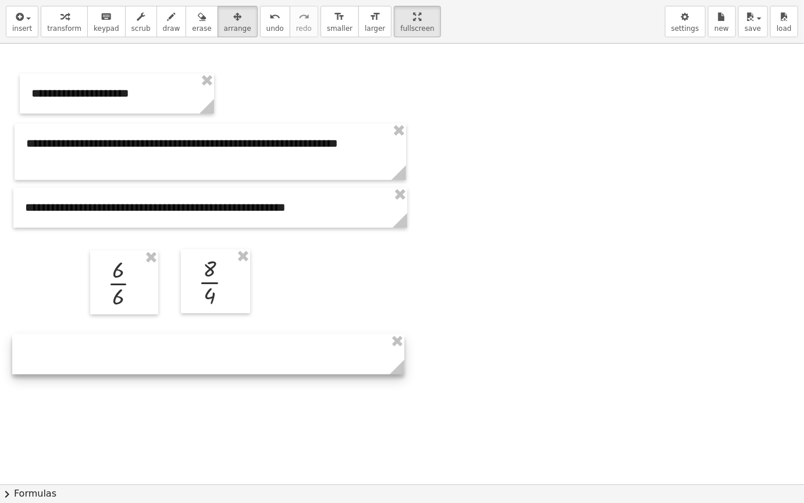
drag, startPoint x: 208, startPoint y: 380, endPoint x: 153, endPoint y: 363, distance: 57.1
click at [153, 363] on div at bounding box center [208, 354] width 392 height 40
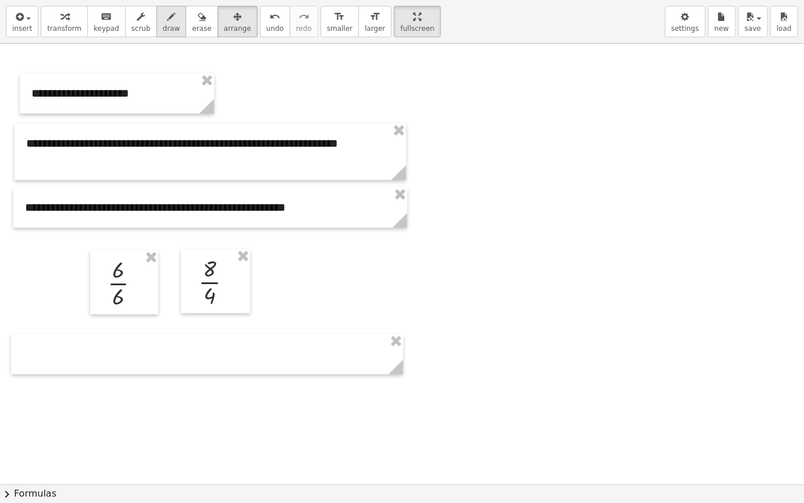
click at [163, 27] on span "draw" at bounding box center [171, 28] width 17 height 8
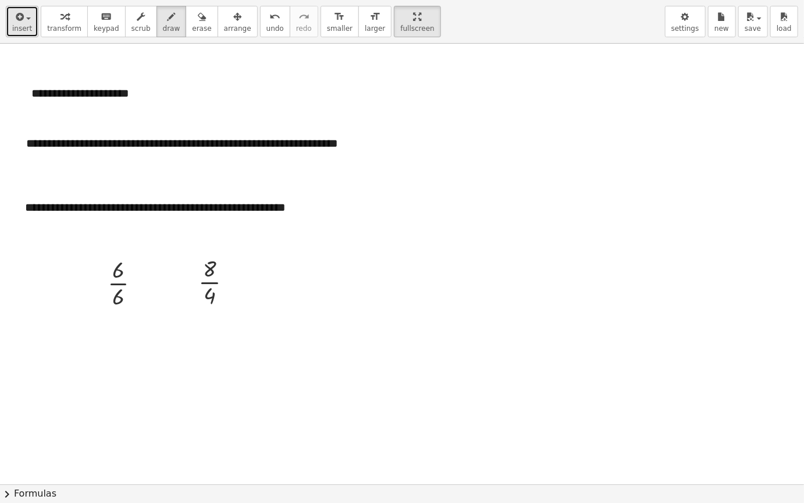
click at [22, 29] on span "insert" at bounding box center [22, 28] width 20 height 8
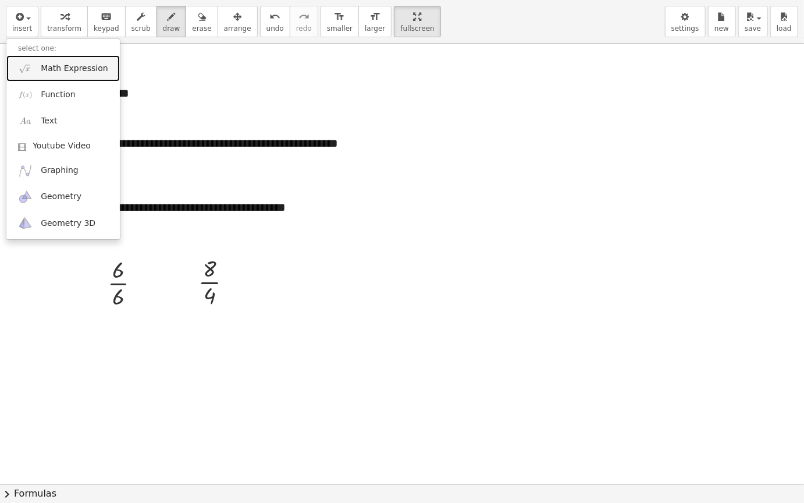
click at [80, 65] on span "Math Expression" at bounding box center [74, 69] width 67 height 12
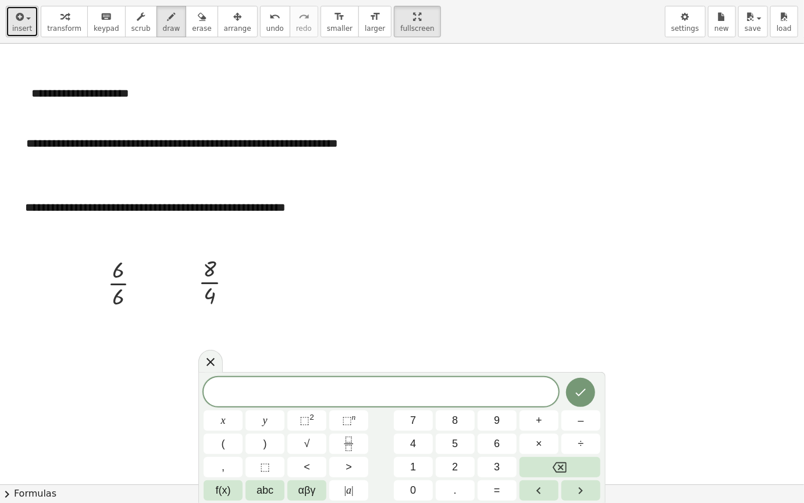
click at [20, 33] on span "insert" at bounding box center [22, 28] width 20 height 8
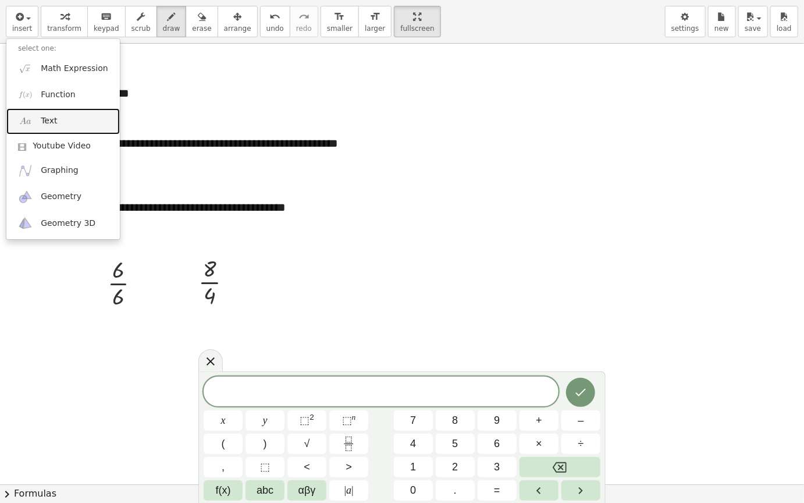
click at [79, 114] on link "Text" at bounding box center [63, 121] width 114 height 26
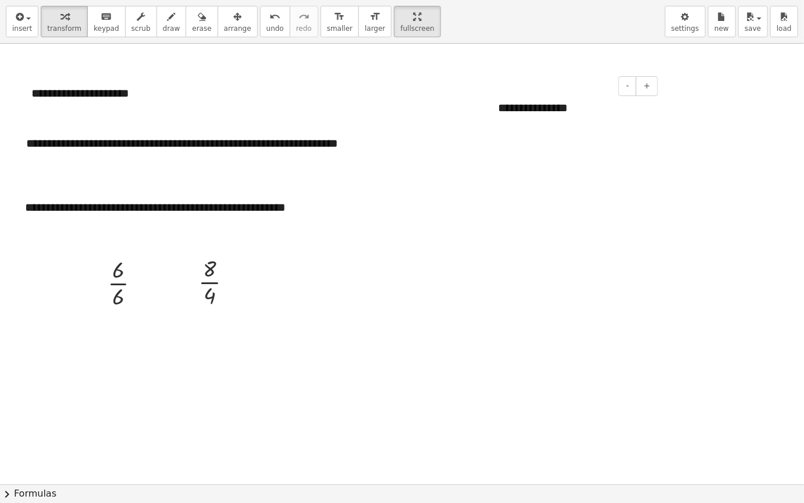
click at [518, 104] on div "**********" at bounding box center [574, 108] width 175 height 40
click at [233, 18] on icon "button" at bounding box center [237, 17] width 8 height 14
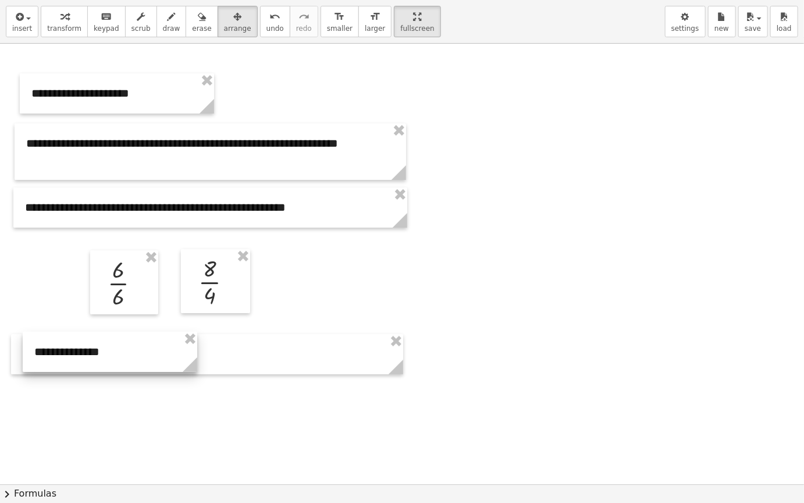
drag, startPoint x: 565, startPoint y: 154, endPoint x: 134, endPoint y: 351, distance: 473.6
click at [134, 351] on div at bounding box center [110, 352] width 175 height 40
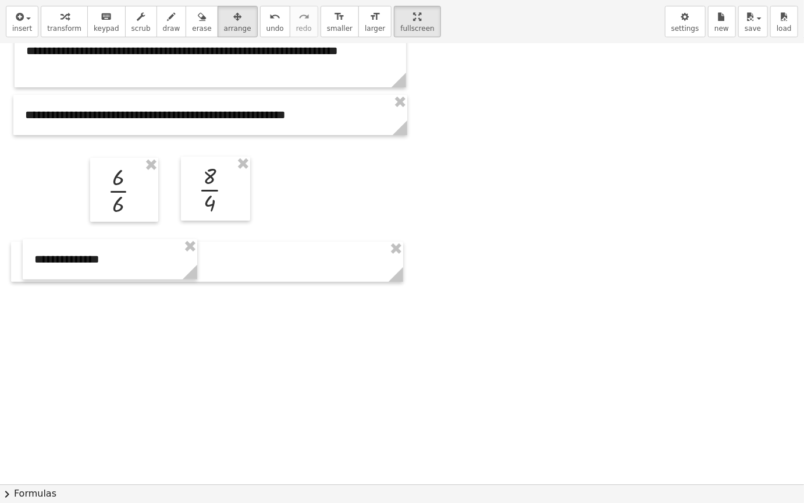
scroll to position [175, 0]
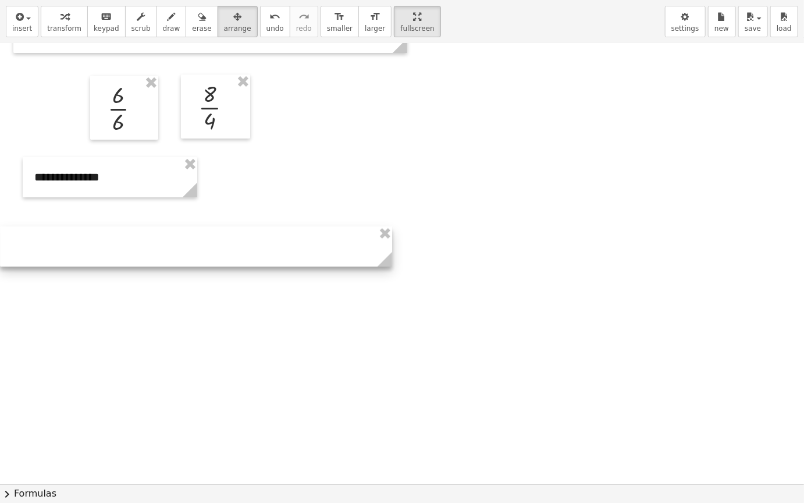
drag, startPoint x: 292, startPoint y: 182, endPoint x: 384, endPoint y: 283, distance: 137.2
click at [267, 249] on div at bounding box center [196, 246] width 392 height 40
drag, startPoint x: 387, startPoint y: 265, endPoint x: 456, endPoint y: 281, distance: 71.0
click at [456, 281] on div "**********" at bounding box center [402, 309] width 804 height 881
drag, startPoint x: 331, startPoint y: 256, endPoint x: 336, endPoint y: 259, distance: 6.8
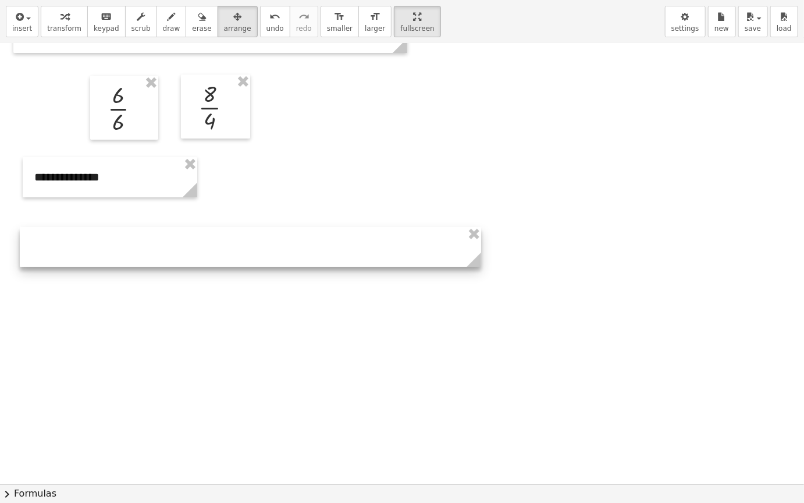
click at [336, 259] on div at bounding box center [251, 247] width 462 height 40
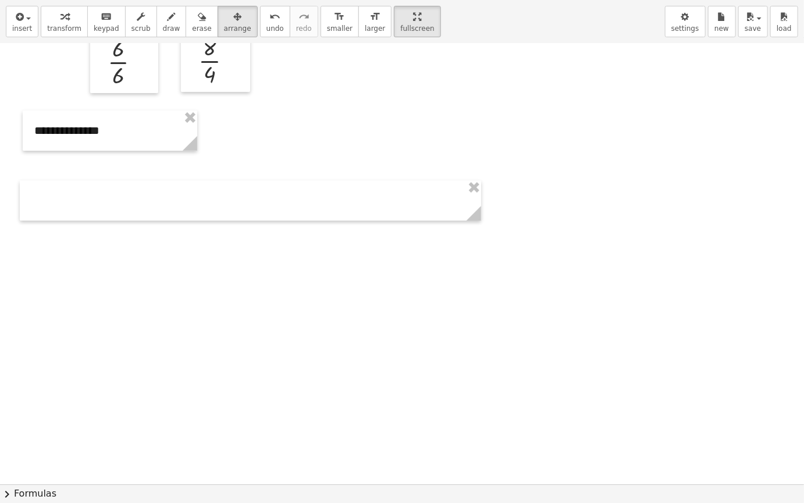
scroll to position [116, 0]
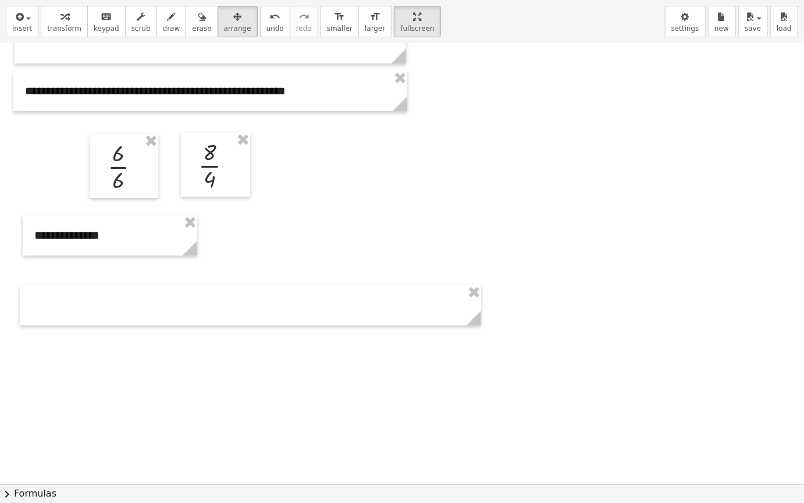
drag, startPoint x: 385, startPoint y: 22, endPoint x: 409, endPoint y: 21, distance: 23.3
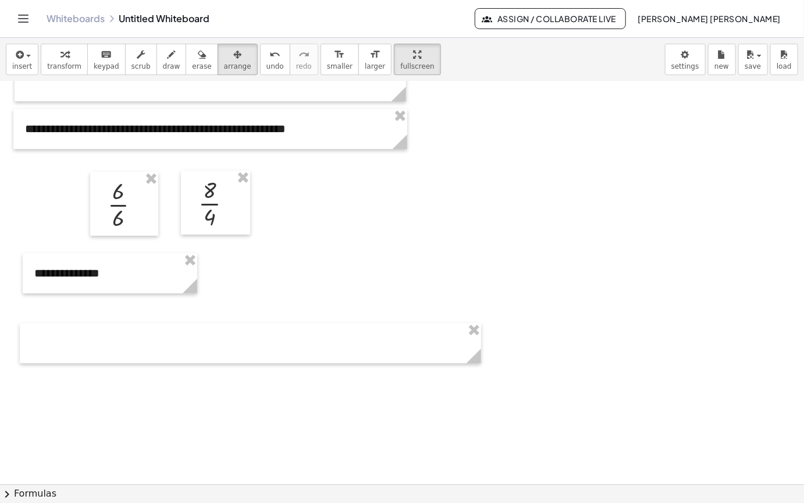
click at [434, 17] on div "**********" at bounding box center [402, 251] width 804 height 503
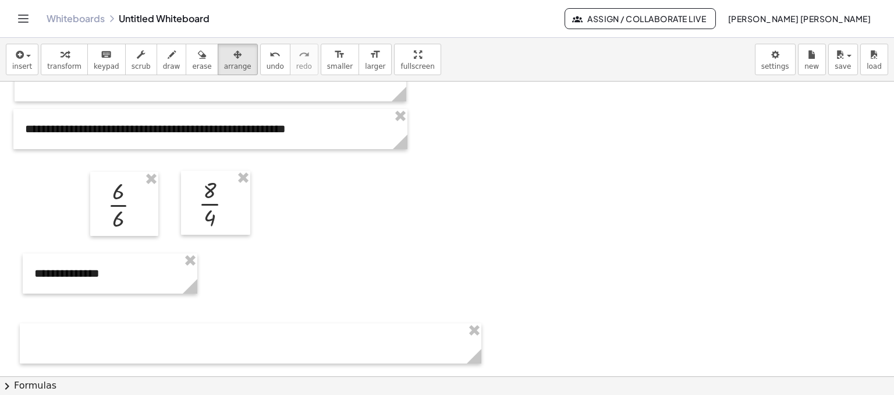
drag, startPoint x: 395, startPoint y: 55, endPoint x: 328, endPoint y: 72, distance: 68.3
click at [335, 69] on div "insert select one: Math Expression Function Text Youtube Video Graphing Geometr…" at bounding box center [447, 60] width 894 height 44
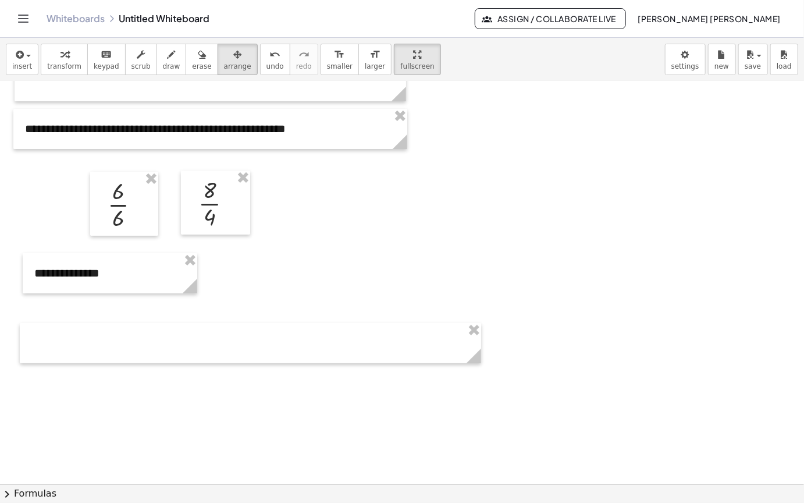
drag, startPoint x: 224, startPoint y: 33, endPoint x: 235, endPoint y: 57, distance: 26.3
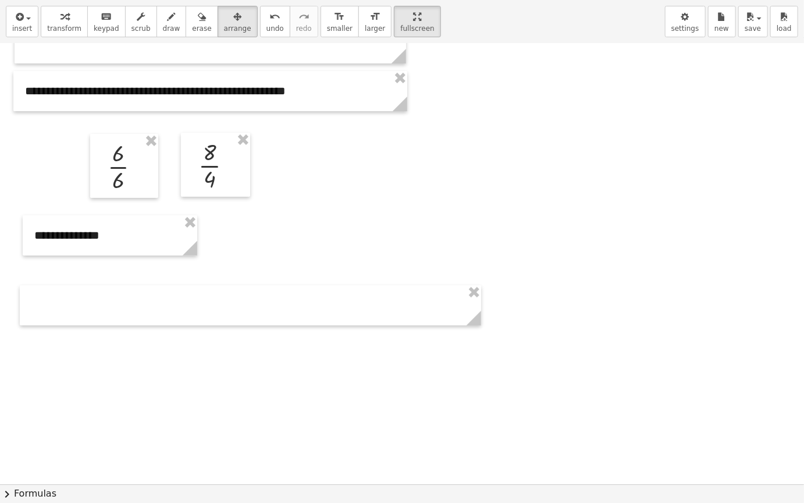
click at [225, 33] on button "arrange" at bounding box center [238, 21] width 40 height 31
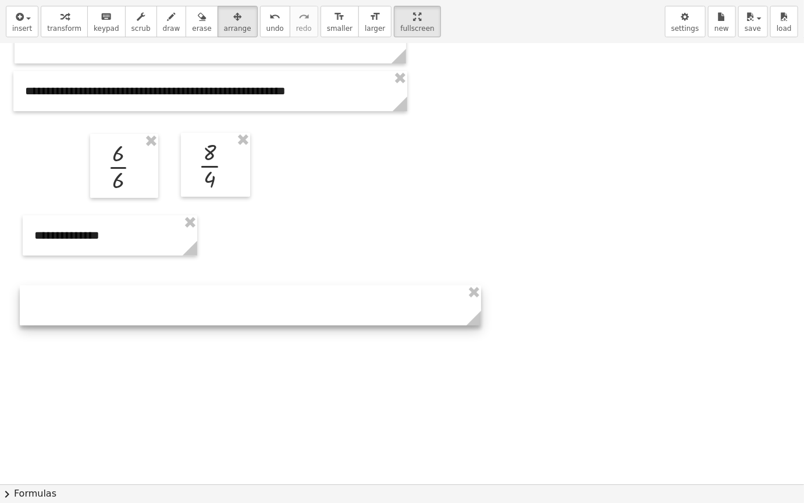
click at [219, 297] on div at bounding box center [251, 305] width 462 height 40
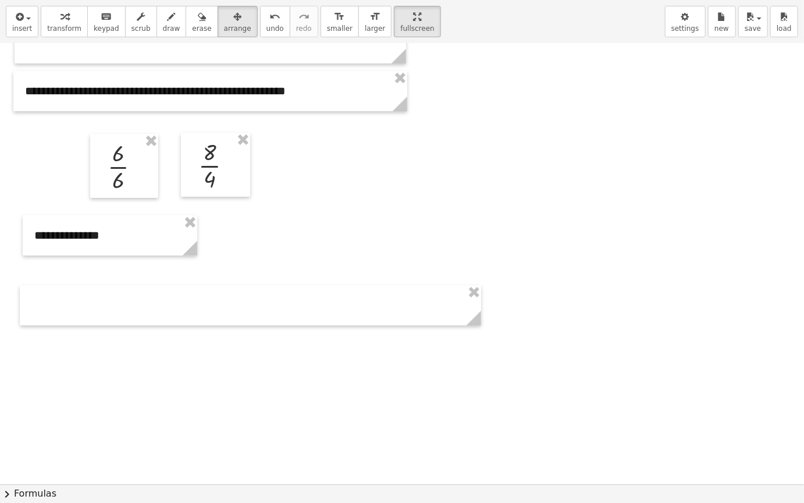
click at [441, 12] on div "**********" at bounding box center [402, 251] width 804 height 503
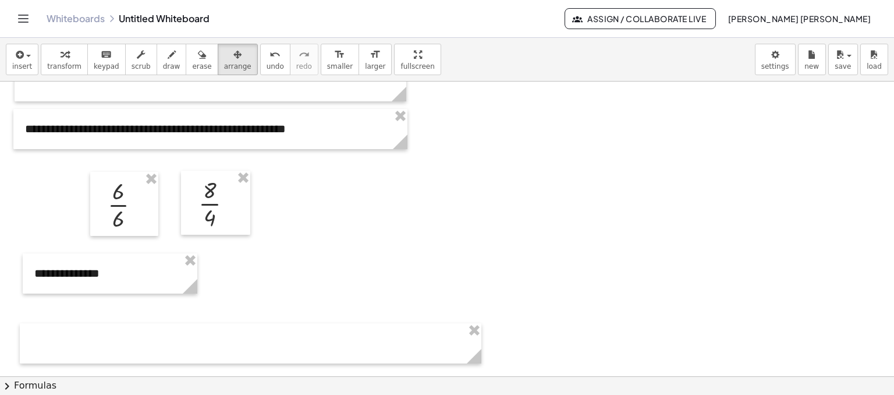
click at [318, 71] on div "**********" at bounding box center [447, 216] width 894 height 357
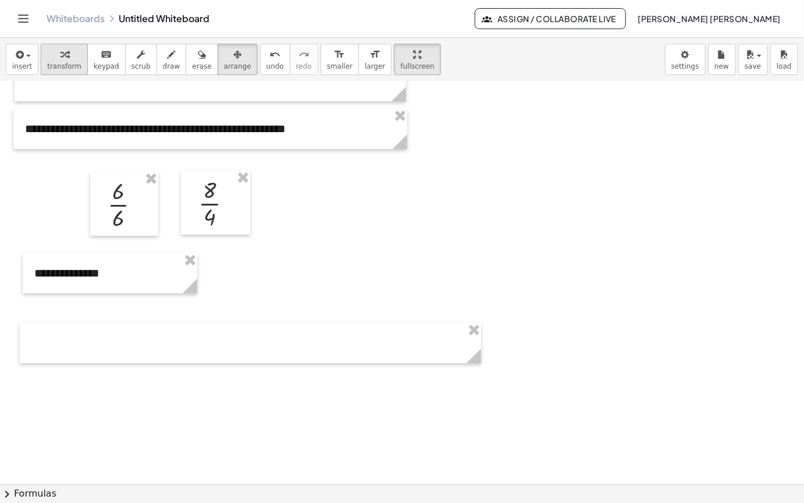
click at [75, 44] on button "transform" at bounding box center [64, 59] width 47 height 31
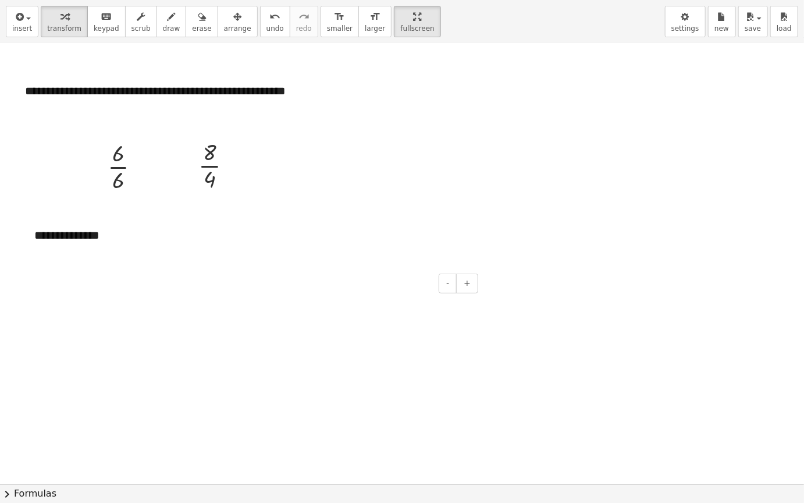
click at [127, 292] on div "- +" at bounding box center [248, 284] width 462 height 20
click at [116, 262] on div at bounding box center [402, 367] width 804 height 881
click at [132, 314] on div at bounding box center [251, 305] width 462 height 40
click at [132, 313] on div at bounding box center [251, 305] width 462 height 40
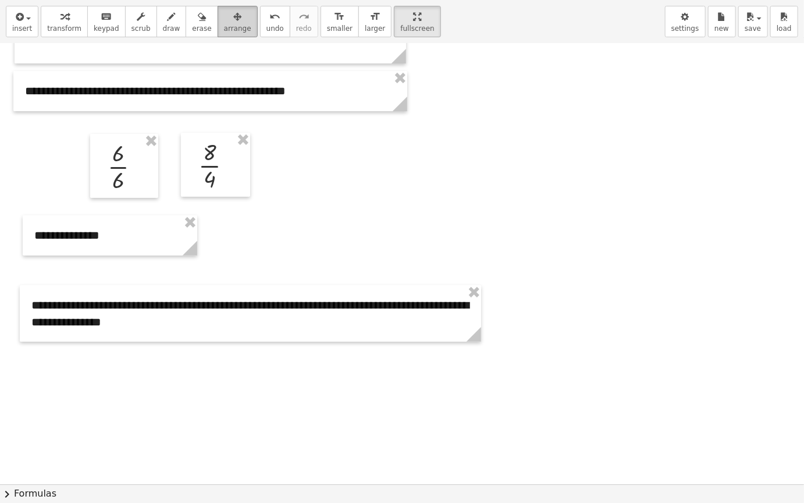
click at [218, 33] on button "arrange" at bounding box center [238, 21] width 40 height 31
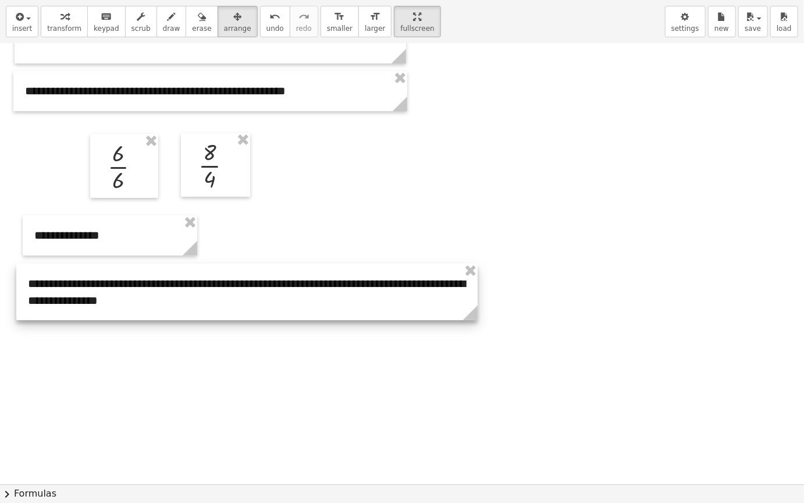
drag, startPoint x: 272, startPoint y: 319, endPoint x: 267, endPoint y: 304, distance: 15.5
click at [267, 300] on div at bounding box center [247, 292] width 462 height 56
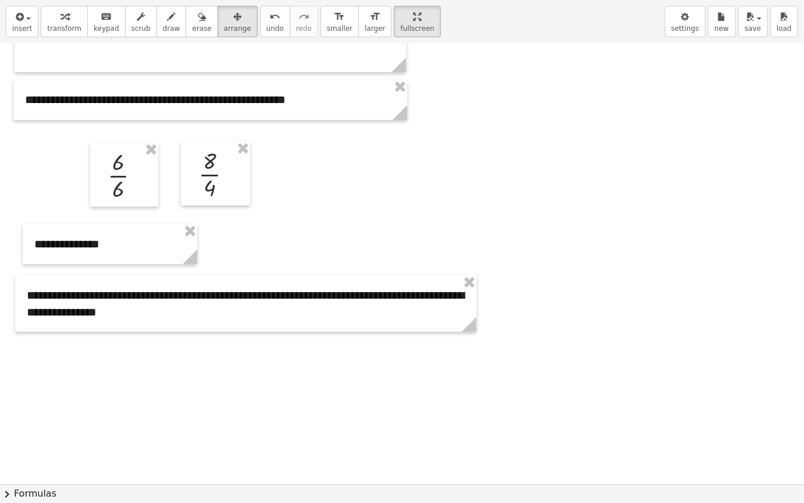
scroll to position [175, 0]
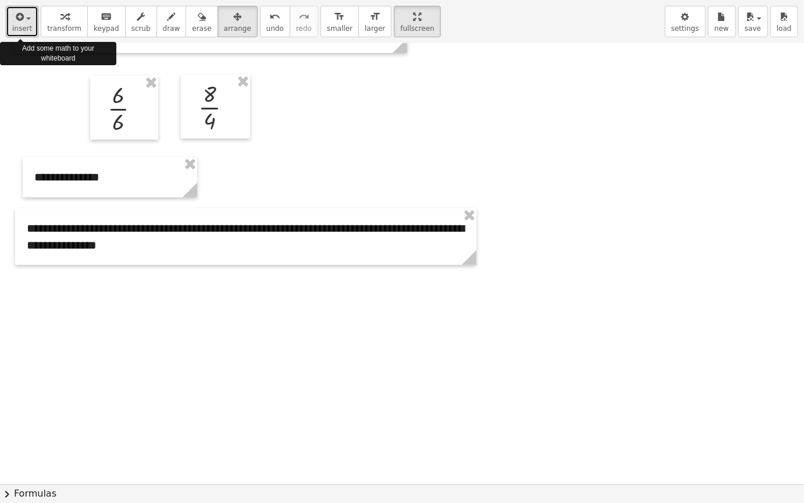
drag, startPoint x: 16, startPoint y: 22, endPoint x: 108, endPoint y: 38, distance: 93.4
click at [17, 22] on icon "button" at bounding box center [18, 17] width 10 height 14
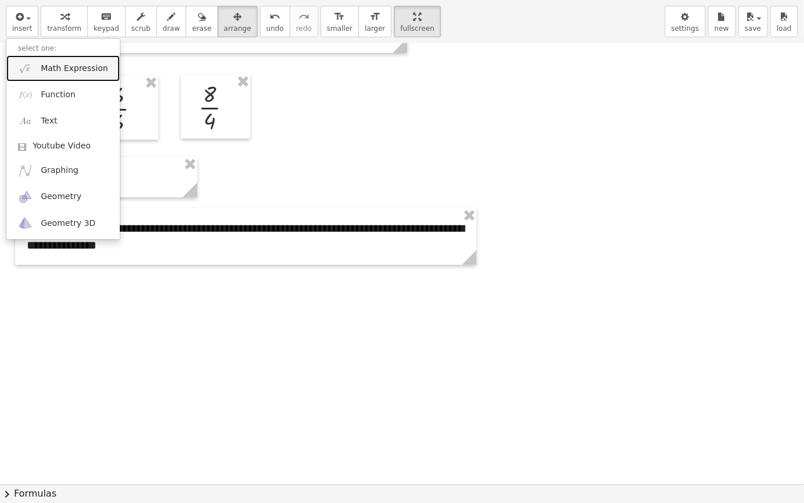
click at [87, 69] on span "Math Expression" at bounding box center [74, 69] width 67 height 12
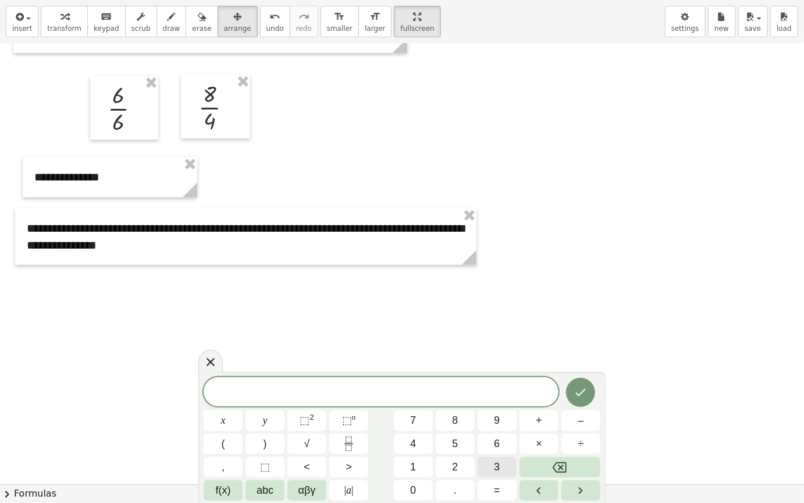
click at [492, 424] on button "3" at bounding box center [497, 467] width 39 height 20
click at [353, 424] on icon "Fraction" at bounding box center [349, 444] width 15 height 15
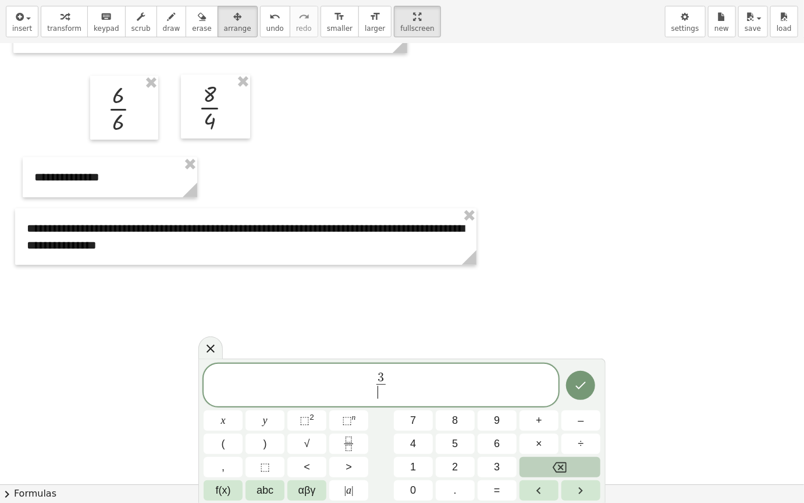
click at [575, 424] on button "Backspace" at bounding box center [560, 467] width 81 height 20
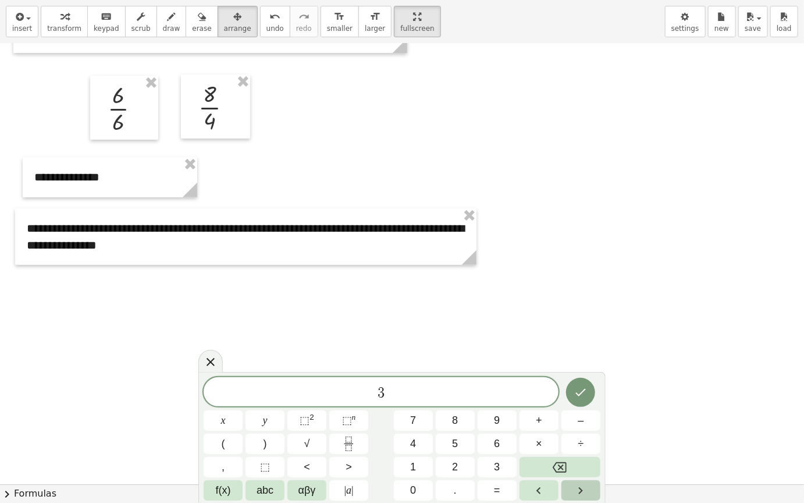
click at [577, 424] on icon "Right arrow" at bounding box center [581, 491] width 14 height 14
click at [349, 424] on icon "Fraction" at bounding box center [349, 444] width 15 height 15
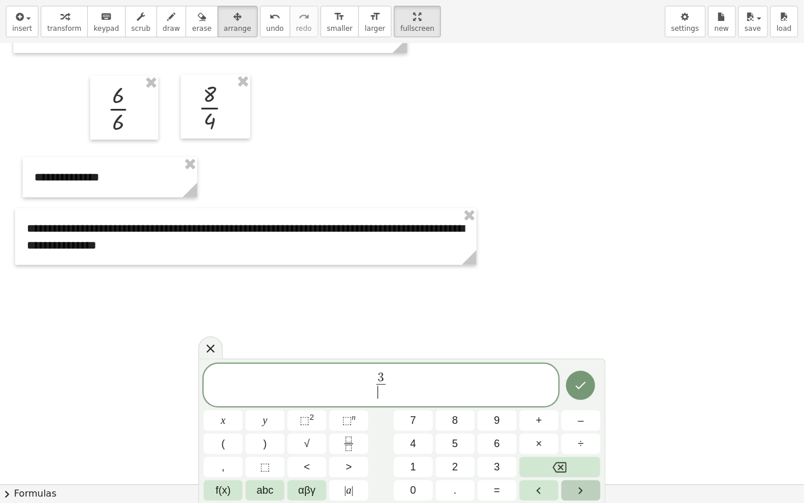
click at [582, 424] on button "Right arrow" at bounding box center [581, 490] width 39 height 20
click at [570, 380] on button "Done" at bounding box center [580, 385] width 29 height 29
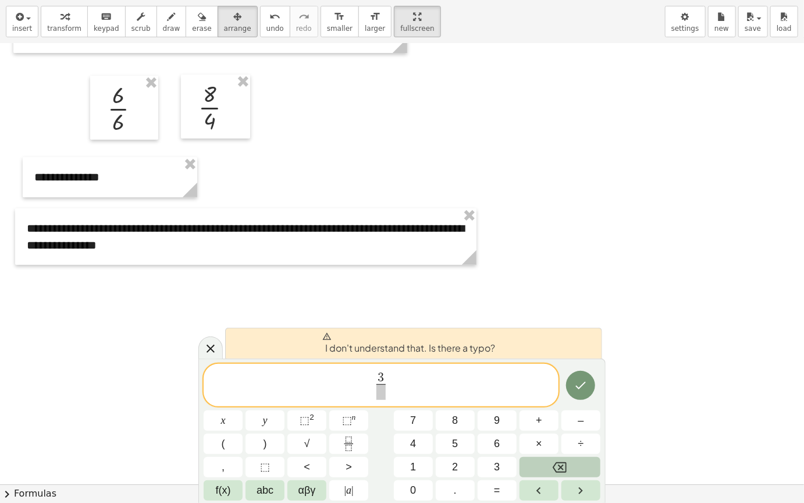
click at [559, 424] on icon "Backspace" at bounding box center [560, 467] width 14 height 14
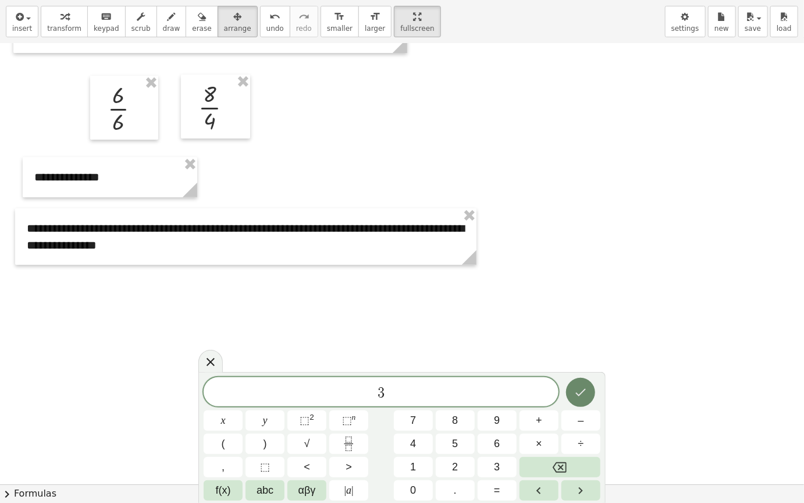
click at [580, 394] on icon "Done" at bounding box center [581, 393] width 10 height 8
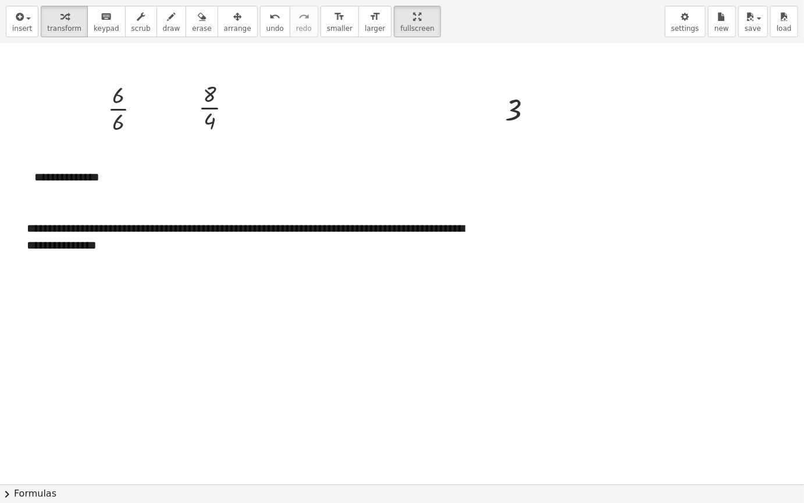
drag, startPoint x: 220, startPoint y: 24, endPoint x: 473, endPoint y: 107, distance: 265.6
click at [228, 24] on button "arrange" at bounding box center [238, 21] width 40 height 31
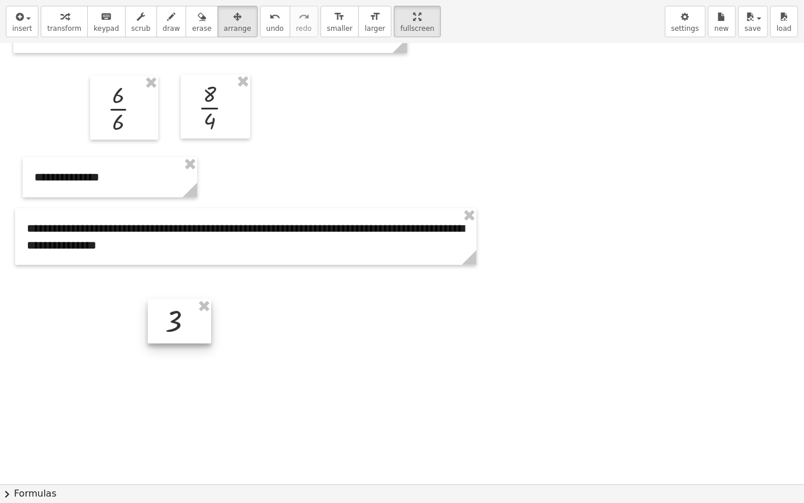
drag, startPoint x: 522, startPoint y: 118, endPoint x: 183, endPoint y: 328, distance: 398.5
click at [183, 328] on div at bounding box center [179, 321] width 63 height 44
drag, startPoint x: 155, startPoint y: 22, endPoint x: 279, endPoint y: 152, distance: 179.9
click at [168, 20] on icon "button" at bounding box center [172, 17] width 8 height 14
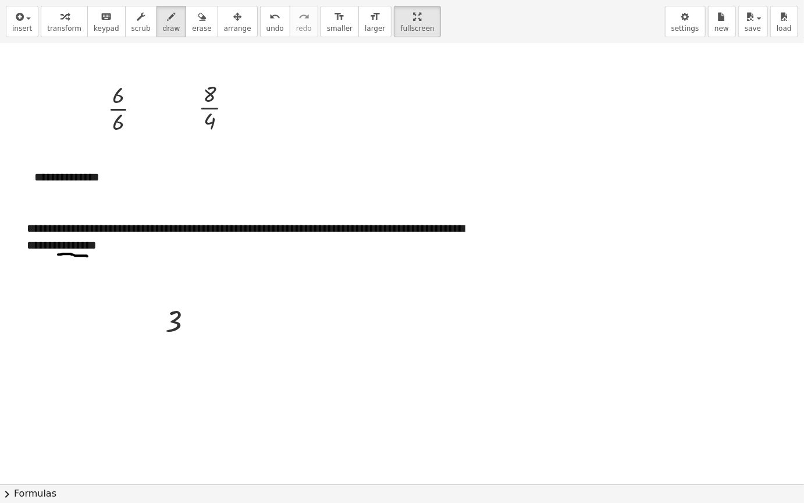
drag, startPoint x: 58, startPoint y: 254, endPoint x: 106, endPoint y: 250, distance: 47.9
click at [88, 256] on div at bounding box center [402, 309] width 804 height 881
drag, startPoint x: 132, startPoint y: 253, endPoint x: 200, endPoint y: 262, distance: 68.7
click at [188, 260] on div at bounding box center [402, 309] width 804 height 881
drag, startPoint x: 164, startPoint y: 338, endPoint x: 179, endPoint y: 338, distance: 14.6
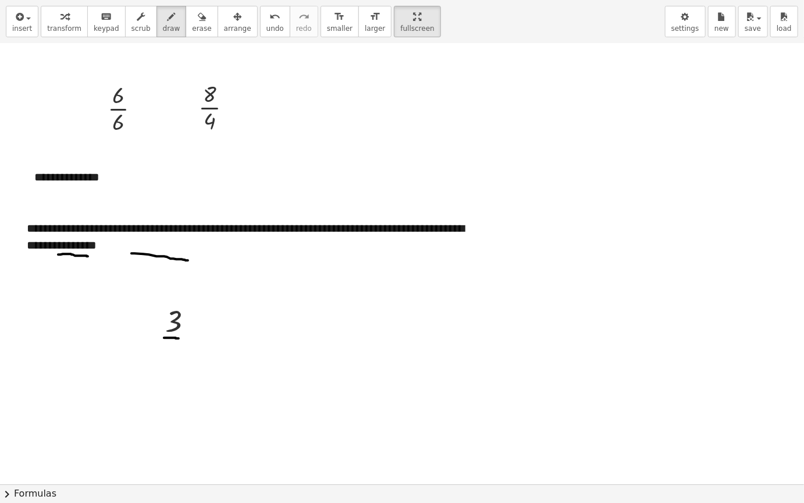
click at [179, 338] on div at bounding box center [402, 309] width 804 height 881
click at [9, 17] on button "insert" at bounding box center [22, 21] width 33 height 31
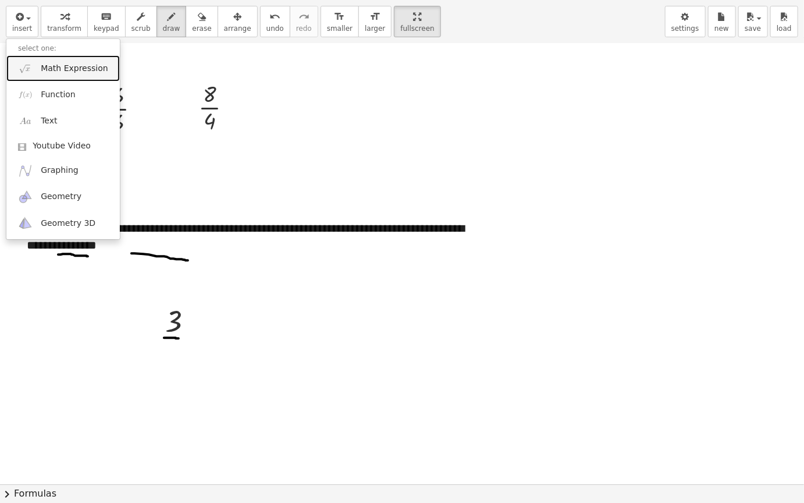
drag, startPoint x: 84, startPoint y: 73, endPoint x: 133, endPoint y: 87, distance: 50.9
click at [84, 73] on span "Math Expression" at bounding box center [74, 69] width 67 height 12
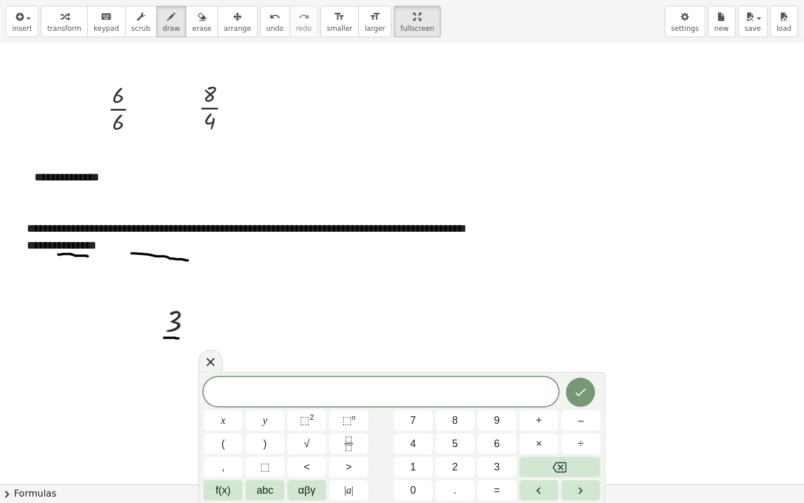
click at [368, 424] on div at bounding box center [348, 444] width 39 height 20
click at [366, 424] on button "Fraction" at bounding box center [348, 444] width 39 height 20
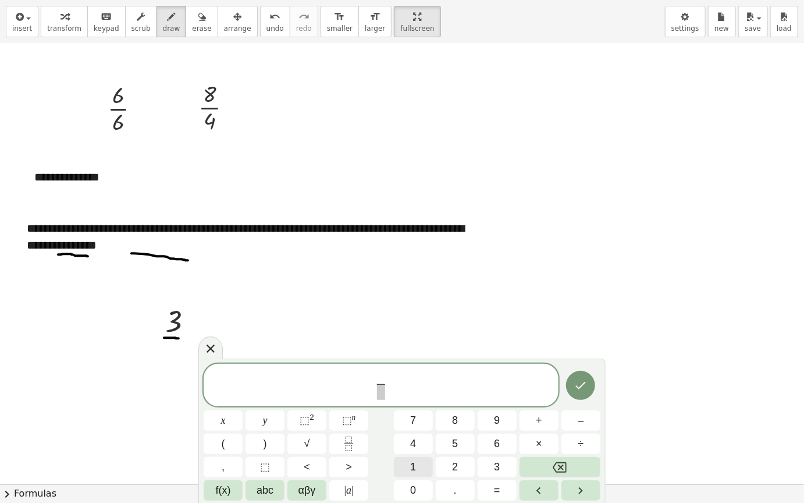
click at [424, 424] on button "1" at bounding box center [413, 467] width 39 height 20
drag, startPoint x: 382, startPoint y: 388, endPoint x: 403, endPoint y: 399, distance: 24.0
click at [382, 389] on span at bounding box center [381, 392] width 9 height 16
click at [459, 424] on button "2" at bounding box center [455, 467] width 39 height 20
click at [551, 424] on button "Backspace" at bounding box center [560, 467] width 81 height 20
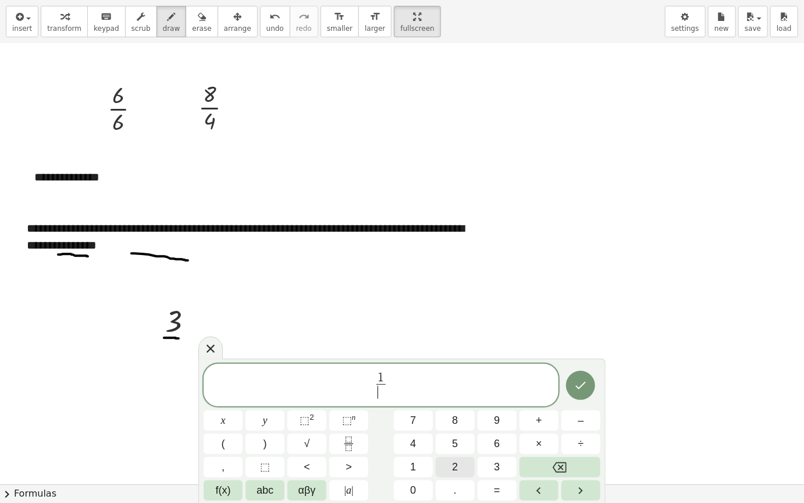
click at [466, 424] on button "2" at bounding box center [455, 467] width 39 height 20
click at [588, 382] on icon "Done" at bounding box center [581, 385] width 14 height 14
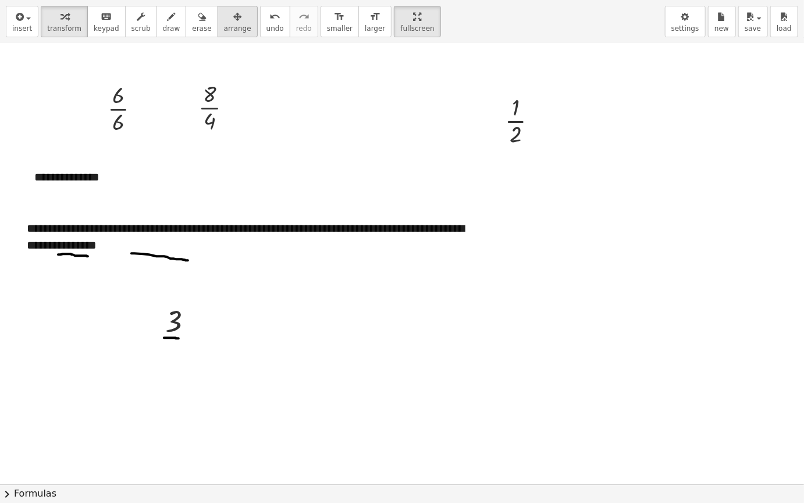
click at [228, 20] on button "arrange" at bounding box center [238, 21] width 40 height 31
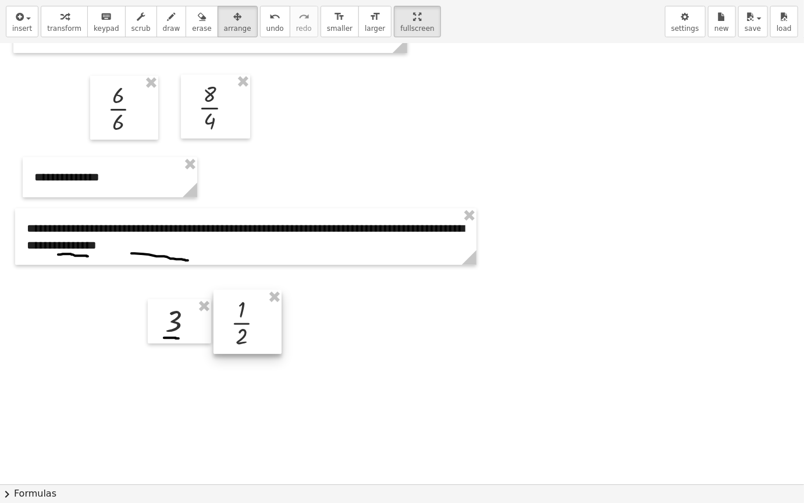
drag, startPoint x: 522, startPoint y: 130, endPoint x: 249, endPoint y: 332, distance: 340.1
click at [249, 332] on div at bounding box center [248, 322] width 68 height 64
drag, startPoint x: 203, startPoint y: 330, endPoint x: 214, endPoint y: 329, distance: 10.5
click at [214, 329] on div at bounding box center [189, 320] width 63 height 44
click at [272, 321] on div at bounding box center [248, 320] width 68 height 64
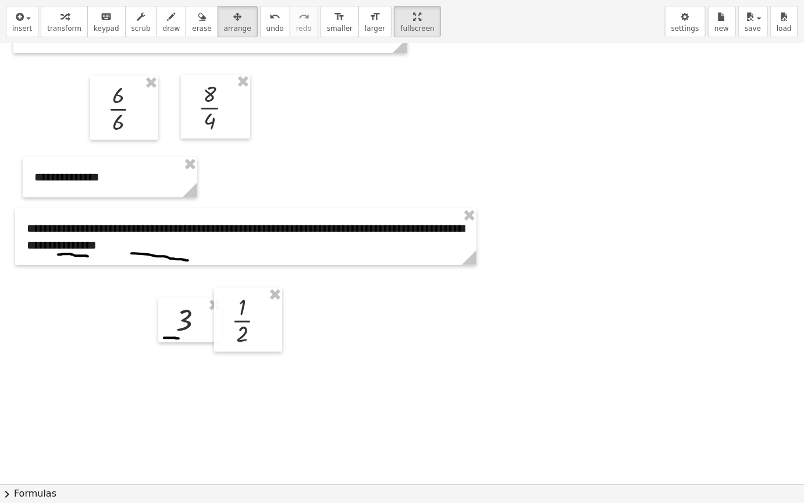
click at [331, 334] on div at bounding box center [402, 309] width 804 height 881
click at [163, 28] on span "draw" at bounding box center [171, 28] width 17 height 8
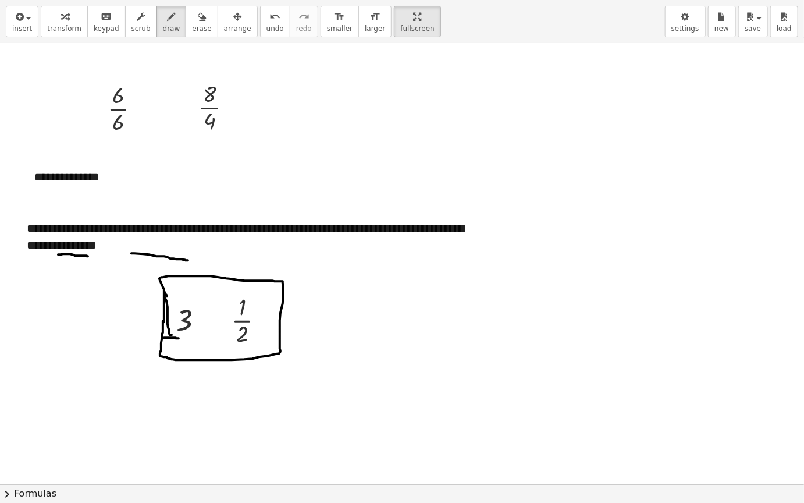
drag, startPoint x: 172, startPoint y: 335, endPoint x: 167, endPoint y: 296, distance: 38.7
click at [167, 296] on div at bounding box center [402, 309] width 804 height 881
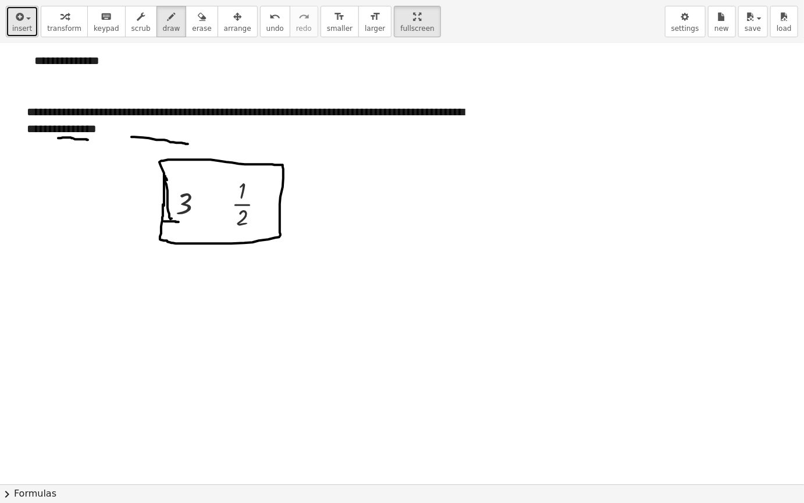
click at [23, 29] on span "insert" at bounding box center [22, 28] width 20 height 8
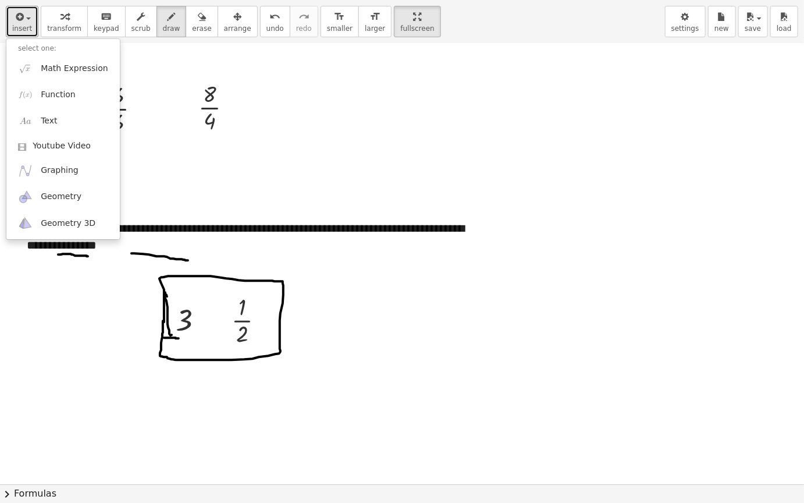
scroll to position [116, 0]
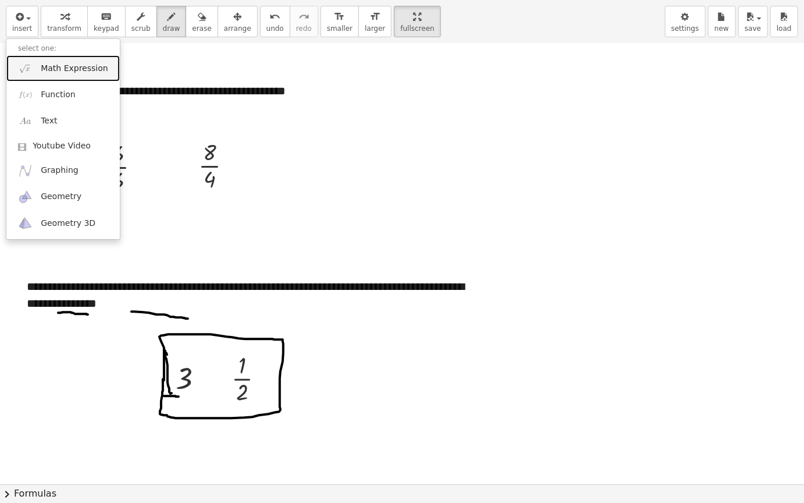
click at [95, 69] on span "Math Expression" at bounding box center [74, 69] width 67 height 12
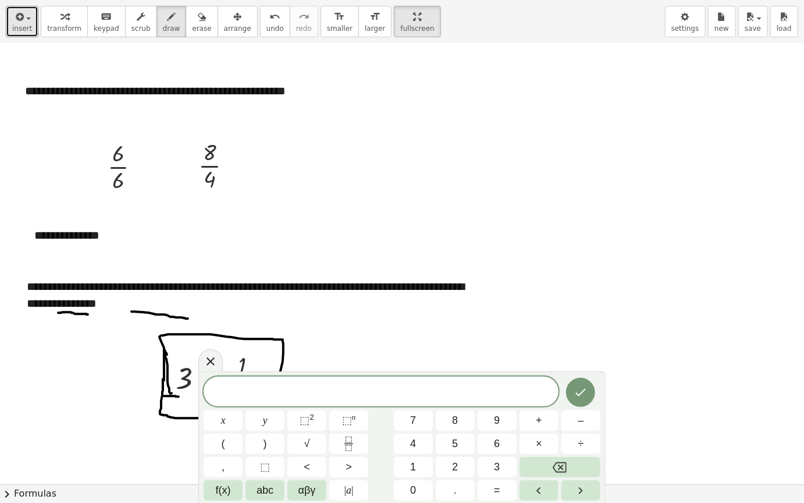
drag, startPoint x: 27, startPoint y: 26, endPoint x: 157, endPoint y: 75, distance: 138.5
click at [27, 26] on span "insert" at bounding box center [22, 28] width 20 height 8
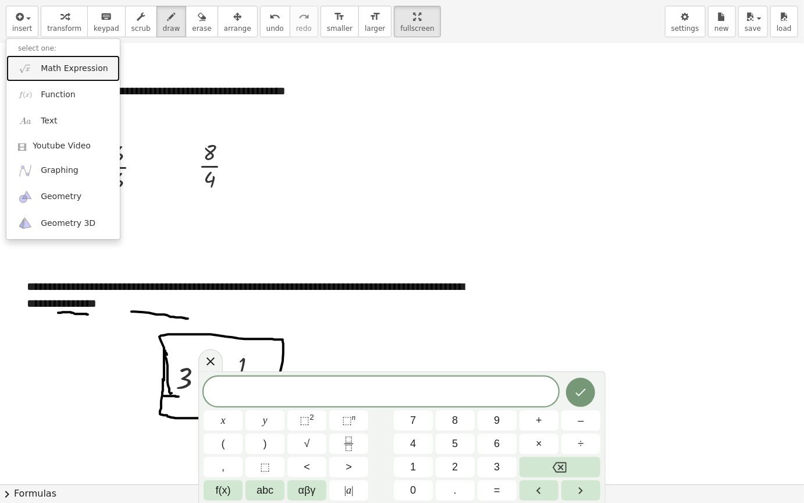
click at [57, 65] on span "Math Expression" at bounding box center [74, 69] width 67 height 12
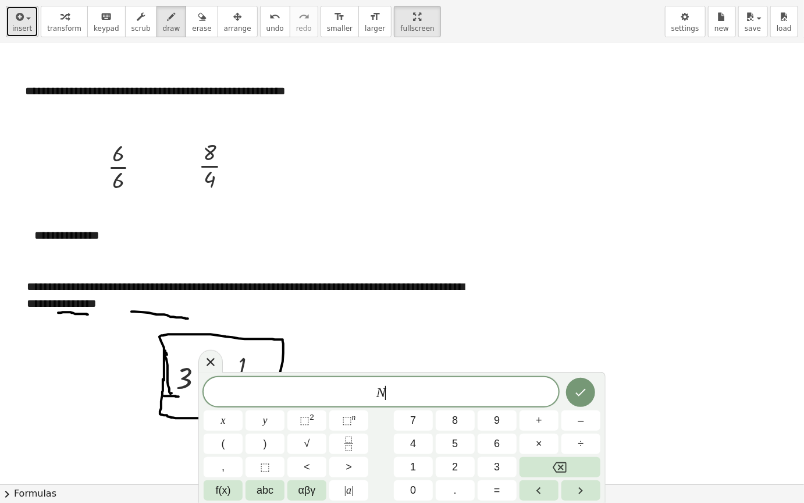
click at [20, 15] on icon "button" at bounding box center [18, 17] width 10 height 14
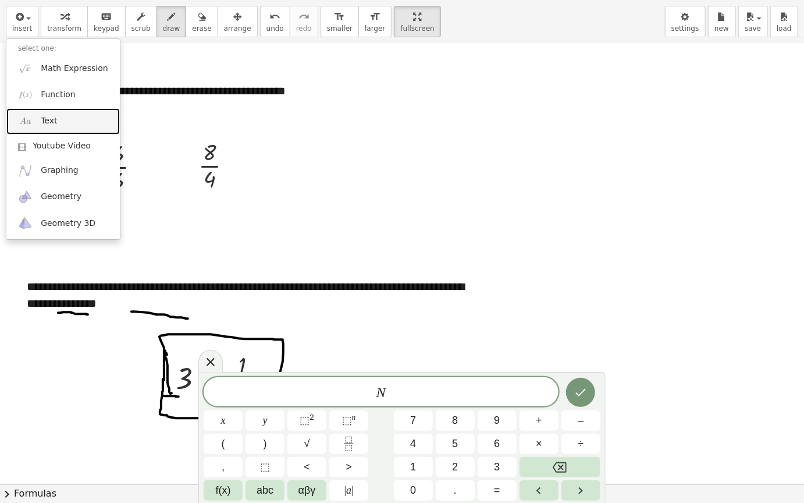
click at [73, 127] on link "Text" at bounding box center [63, 121] width 114 height 26
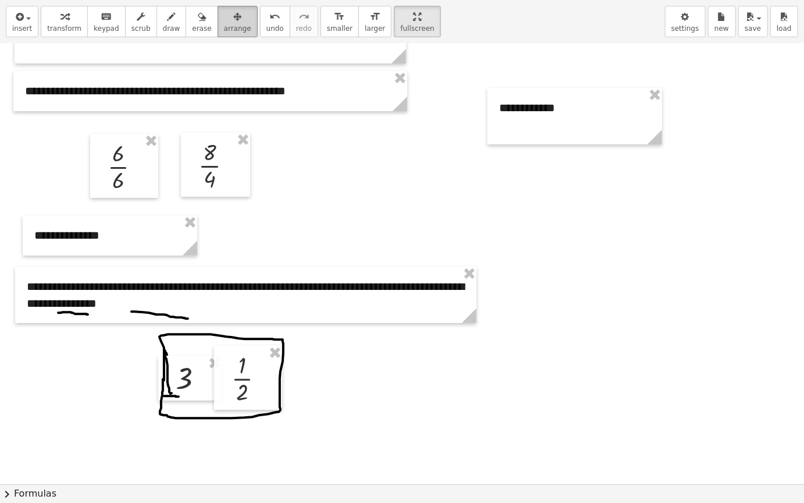
click at [228, 28] on button "arrange" at bounding box center [238, 21] width 40 height 31
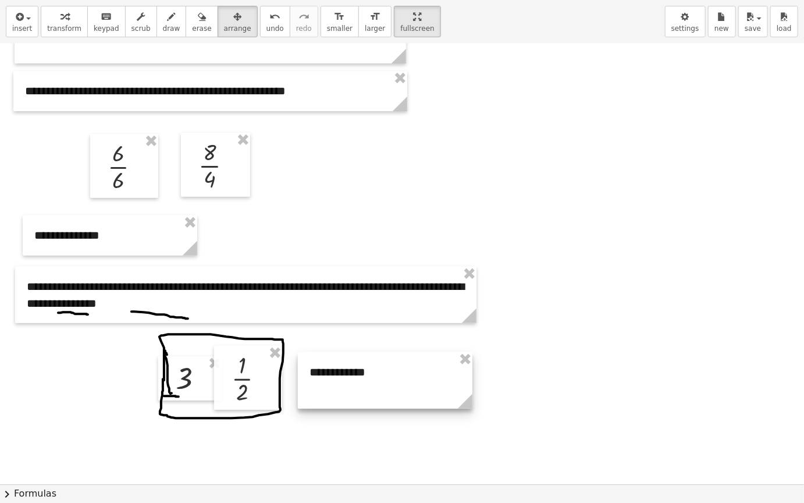
drag, startPoint x: 604, startPoint y: 122, endPoint x: 414, endPoint y: 387, distance: 325.4
click at [414, 387] on div at bounding box center [385, 380] width 175 height 56
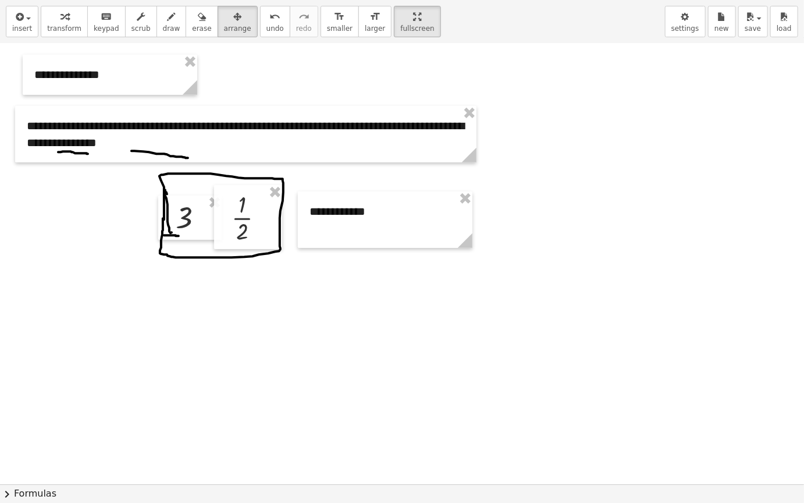
scroll to position [291, 0]
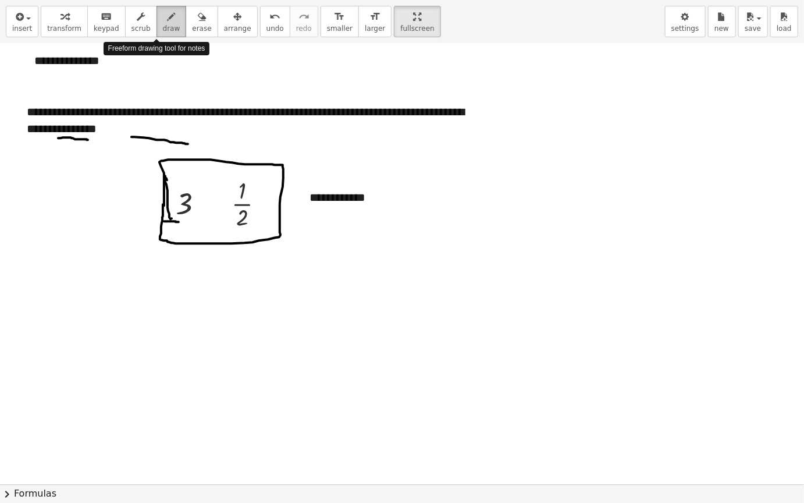
click at [168, 15] on icon "button" at bounding box center [172, 17] width 8 height 14
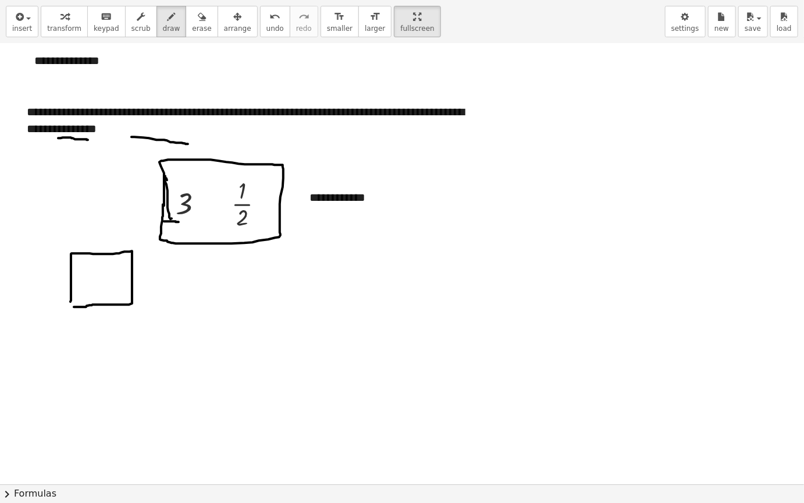
drag, startPoint x: 70, startPoint y: 302, endPoint x: 164, endPoint y: 303, distance: 93.7
click at [75, 307] on div at bounding box center [402, 193] width 804 height 881
drag, startPoint x: 77, startPoint y: 307, endPoint x: 66, endPoint y: 293, distance: 17.8
click at [66, 293] on div at bounding box center [402, 193] width 804 height 881
drag, startPoint x: 70, startPoint y: 277, endPoint x: 105, endPoint y: 294, distance: 38.8
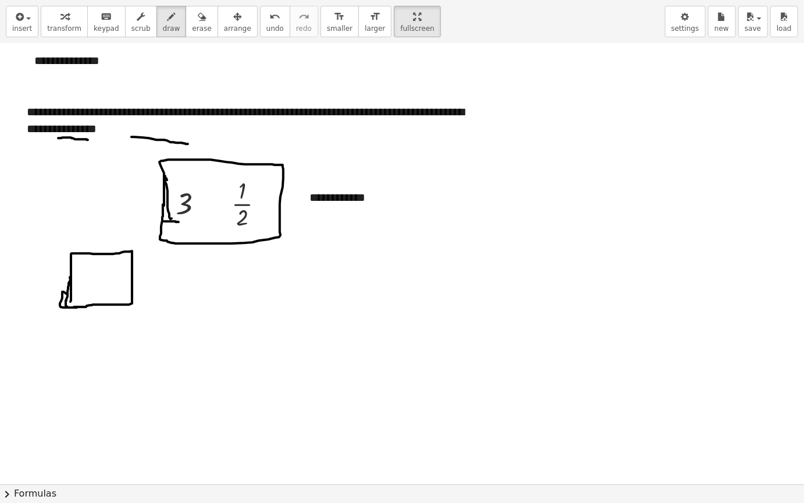
click at [68, 307] on div at bounding box center [402, 193] width 804 height 881
drag, startPoint x: 72, startPoint y: 360, endPoint x: 90, endPoint y: 349, distance: 21.2
click at [81, 354] on div at bounding box center [402, 193] width 804 height 881
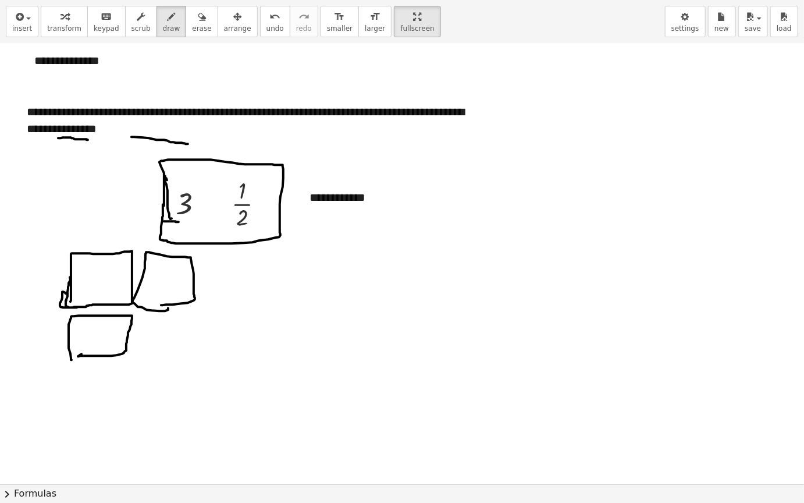
drag, startPoint x: 168, startPoint y: 310, endPoint x: 161, endPoint y: 305, distance: 8.4
click at [161, 305] on div at bounding box center [402, 193] width 804 height 881
drag, startPoint x: 296, startPoint y: 330, endPoint x: 336, endPoint y: 335, distance: 41.0
click at [340, 336] on div at bounding box center [402, 193] width 804 height 881
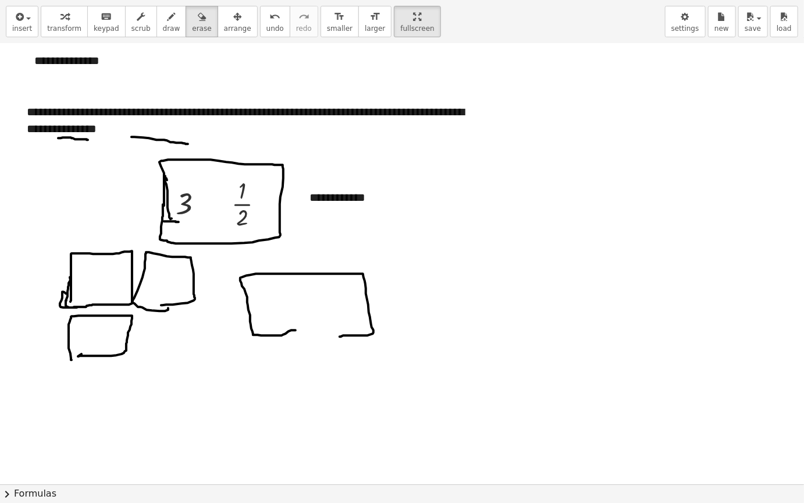
drag, startPoint x: 189, startPoint y: 30, endPoint x: 381, endPoint y: 261, distance: 300.5
click at [198, 30] on button "erase" at bounding box center [202, 21] width 32 height 31
drag, startPoint x: 334, startPoint y: 322, endPoint x: 232, endPoint y: 122, distance: 224.9
click at [270, 334] on div at bounding box center [402, 193] width 804 height 881
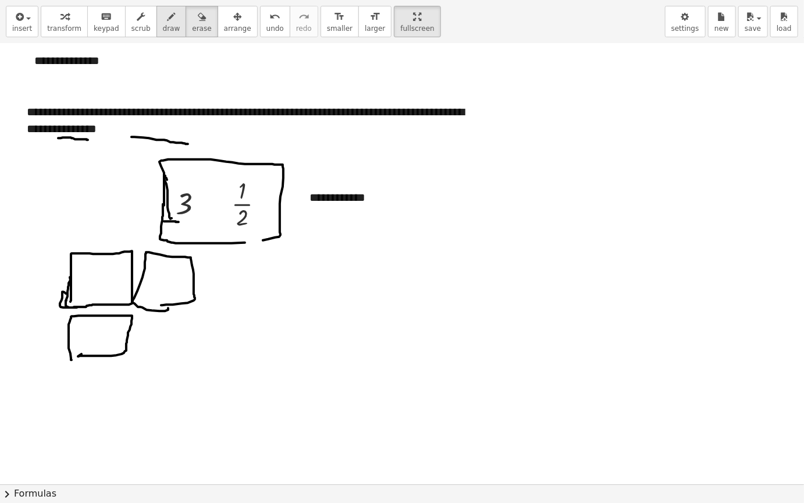
click at [163, 25] on span "draw" at bounding box center [171, 28] width 17 height 8
drag, startPoint x: 301, startPoint y: 323, endPoint x: 336, endPoint y: 289, distance: 49.4
click at [294, 324] on div at bounding box center [402, 193] width 804 height 881
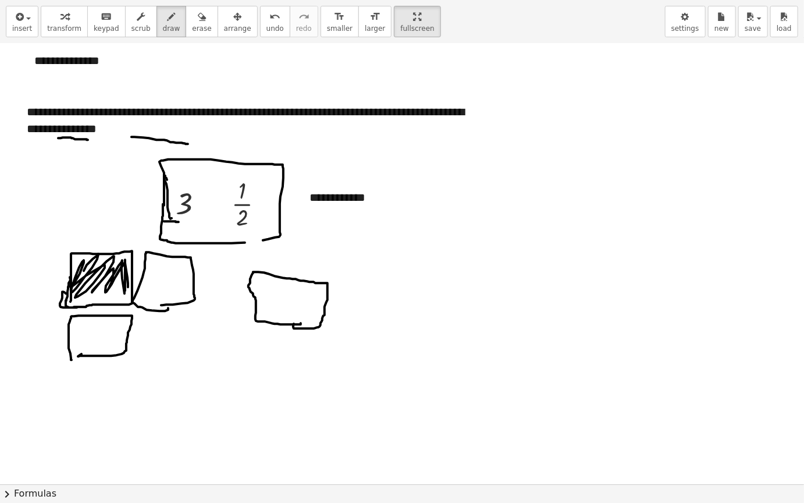
drag, startPoint x: 84, startPoint y: 271, endPoint x: 132, endPoint y: 287, distance: 50.4
click at [132, 287] on div at bounding box center [402, 193] width 804 height 881
drag, startPoint x: 93, startPoint y: 335, endPoint x: 101, endPoint y: 323, distance: 14.2
click at [95, 327] on div at bounding box center [402, 193] width 804 height 881
drag, startPoint x: 176, startPoint y: 281, endPoint x: 255, endPoint y: 189, distance: 120.9
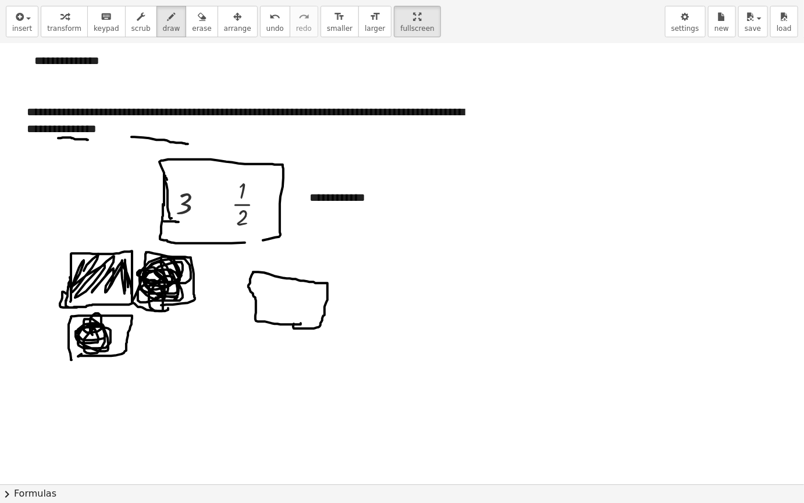
click at [175, 296] on div at bounding box center [402, 193] width 804 height 881
drag, startPoint x: 126, startPoint y: 289, endPoint x: 137, endPoint y: 275, distance: 17.8
click at [114, 283] on div at bounding box center [402, 193] width 804 height 881
drag, startPoint x: 111, startPoint y: 356, endPoint x: 186, endPoint y: 294, distance: 96.7
click at [103, 346] on div at bounding box center [402, 193] width 804 height 881
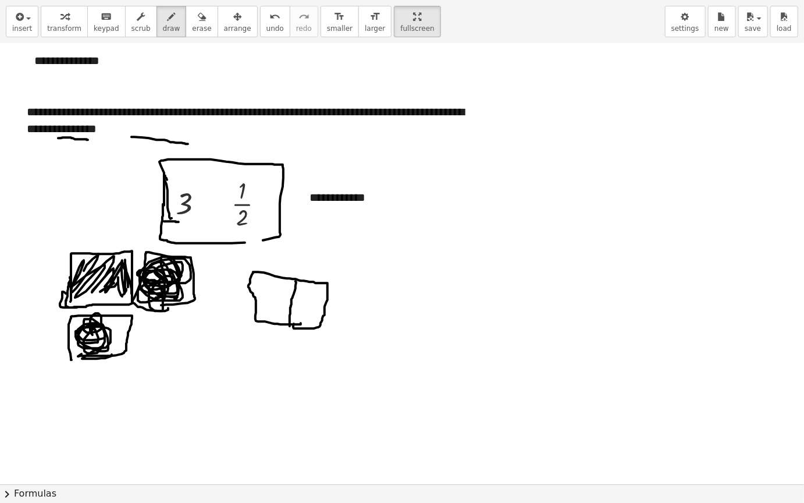
drag, startPoint x: 296, startPoint y: 281, endPoint x: 290, endPoint y: 326, distance: 45.2
click at [290, 326] on div at bounding box center [402, 193] width 804 height 881
drag, startPoint x: 253, startPoint y: 278, endPoint x: 274, endPoint y: 310, distance: 38.3
click at [274, 310] on div at bounding box center [402, 193] width 804 height 881
drag, startPoint x: 307, startPoint y: 335, endPoint x: 266, endPoint y: 239, distance: 104.9
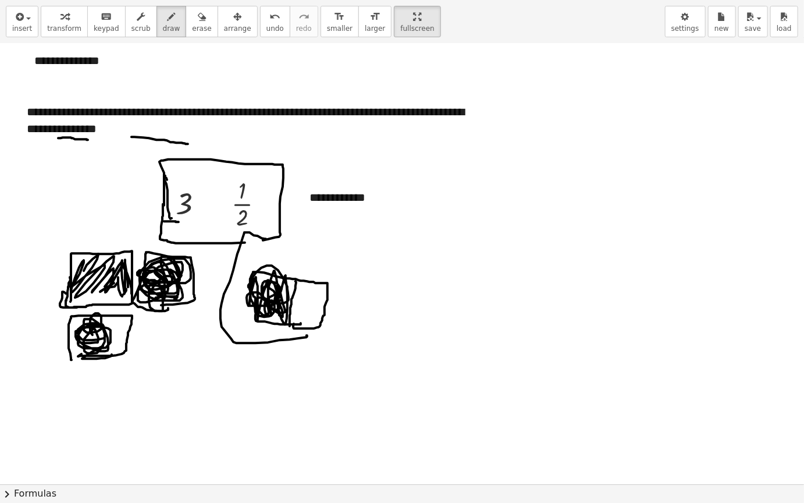
click at [266, 239] on div at bounding box center [402, 193] width 804 height 881
drag, startPoint x: 241, startPoint y: 211, endPoint x: 307, endPoint y: 264, distance: 84.1
click at [250, 222] on div at bounding box center [402, 193] width 804 height 881
drag, startPoint x: 240, startPoint y: 185, endPoint x: 343, endPoint y: 244, distance: 119.1
click at [244, 197] on div at bounding box center [402, 193] width 804 height 881
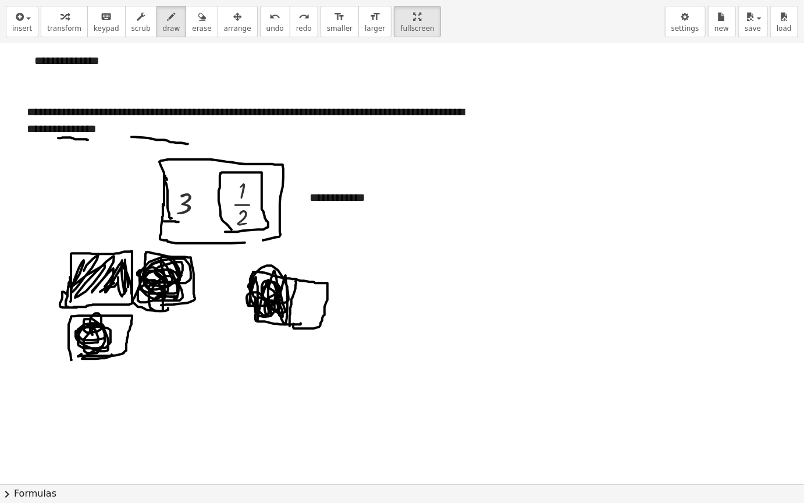
drag, startPoint x: 232, startPoint y: 229, endPoint x: 286, endPoint y: 244, distance: 56.1
click at [233, 232] on div at bounding box center [402, 193] width 804 height 881
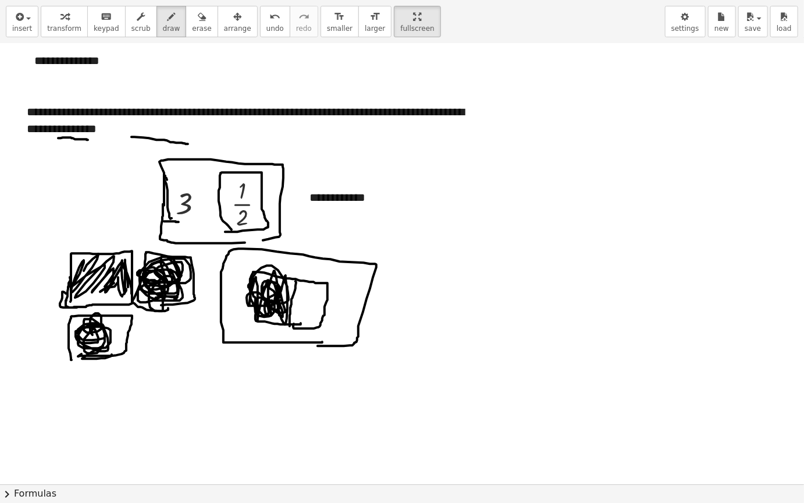
drag, startPoint x: 322, startPoint y: 342, endPoint x: 248, endPoint y: 249, distance: 118.8
click at [306, 340] on div at bounding box center [402, 193] width 804 height 881
drag, startPoint x: 239, startPoint y: 212, endPoint x: 285, endPoint y: 271, distance: 74.6
click at [256, 228] on div at bounding box center [402, 193] width 804 height 881
drag, startPoint x: 240, startPoint y: 183, endPoint x: 254, endPoint y: 204, distance: 24.7
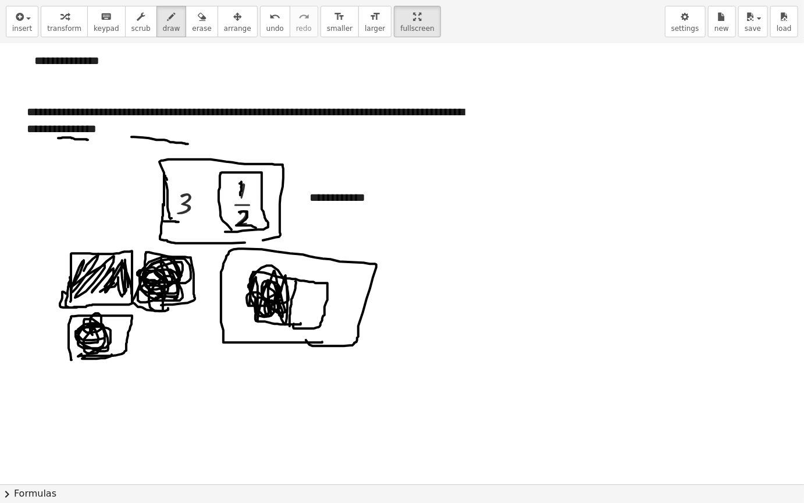
click at [242, 198] on div at bounding box center [402, 193] width 804 height 881
drag, startPoint x: 271, startPoint y: 294, endPoint x: 281, endPoint y: 300, distance: 11.0
click at [281, 300] on div at bounding box center [402, 193] width 804 height 881
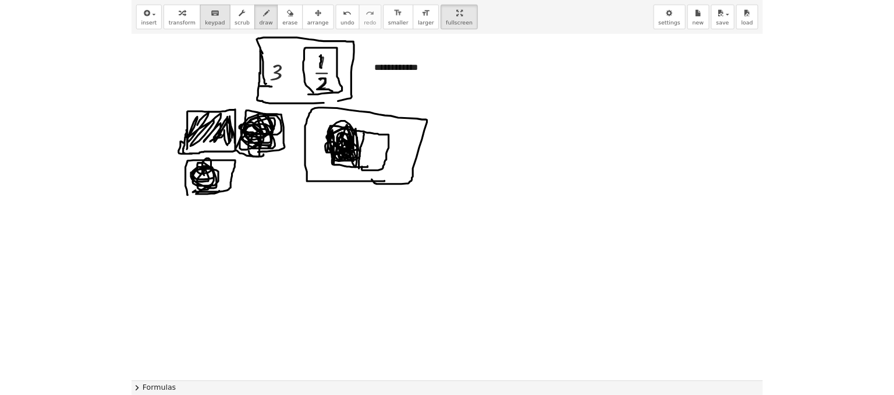
scroll to position [407, 0]
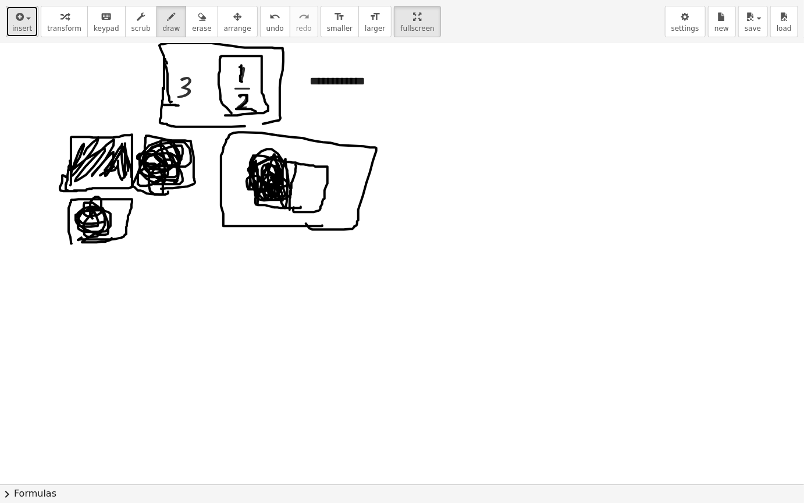
click at [24, 24] on span "insert" at bounding box center [22, 28] width 20 height 8
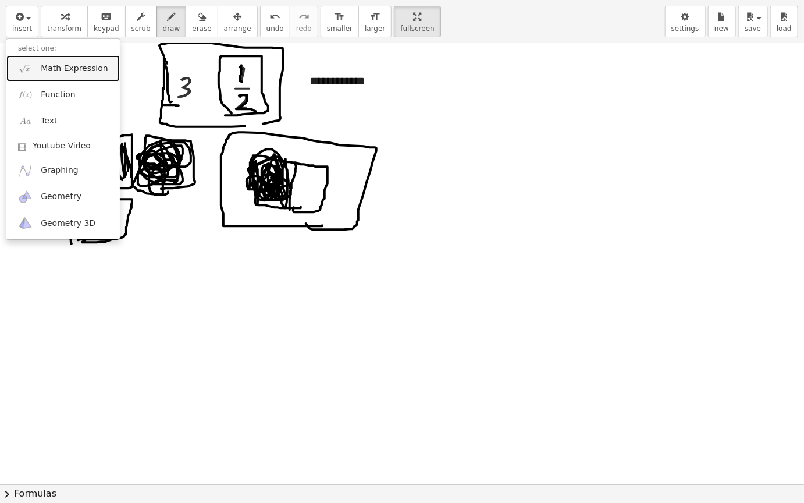
click at [84, 69] on span "Math Expression" at bounding box center [74, 69] width 67 height 12
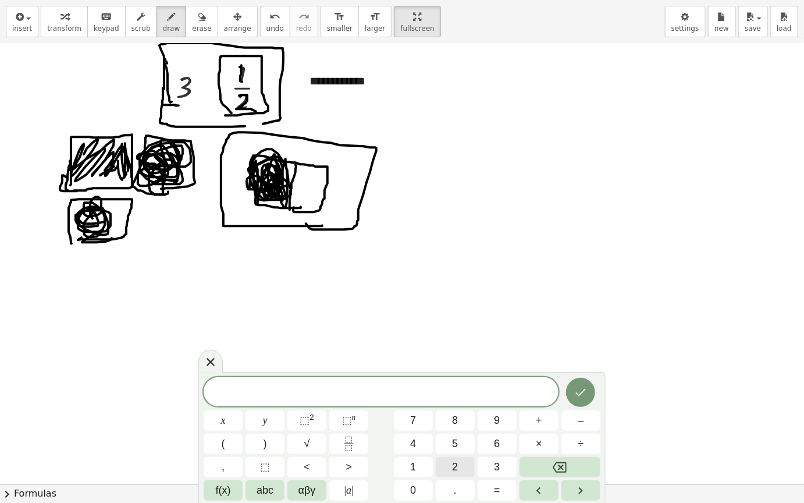
click at [470, 424] on button "2" at bounding box center [455, 467] width 39 height 20
click at [585, 398] on icon "Done" at bounding box center [581, 392] width 14 height 14
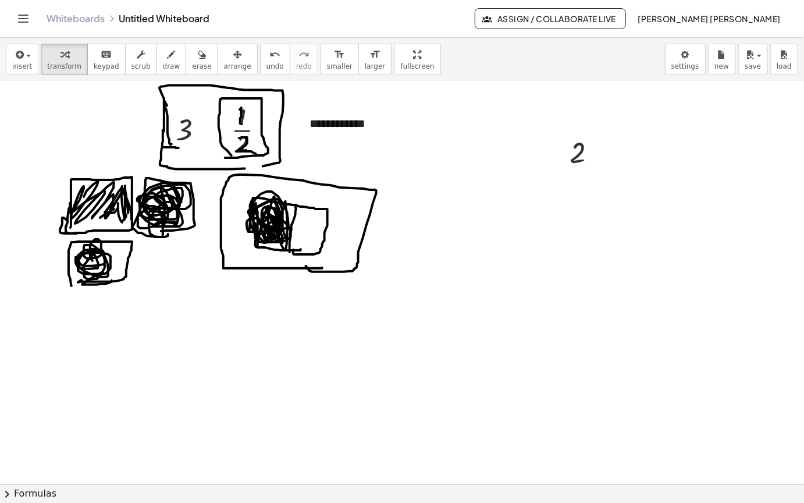
click at [433, 21] on div "**********" at bounding box center [402, 251] width 804 height 503
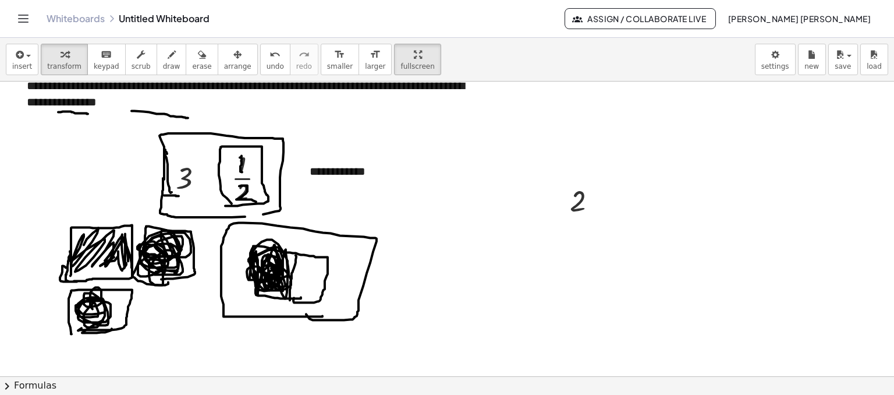
drag, startPoint x: 389, startPoint y: 65, endPoint x: 328, endPoint y: 83, distance: 63.6
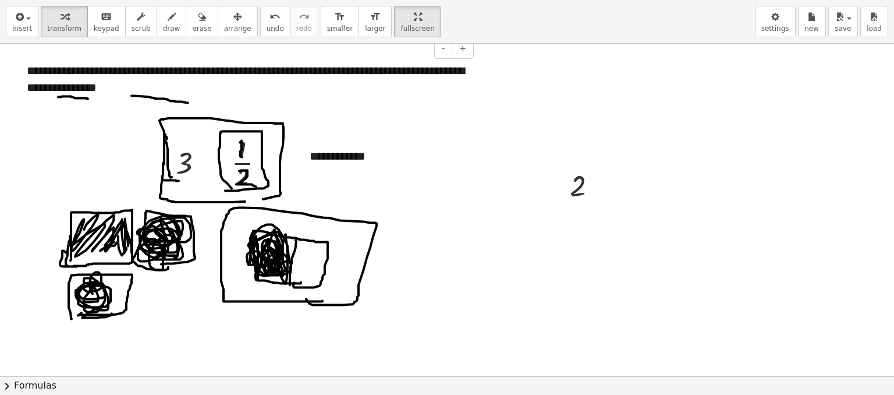
click at [328, 83] on div "**********" at bounding box center [447, 197] width 894 height 395
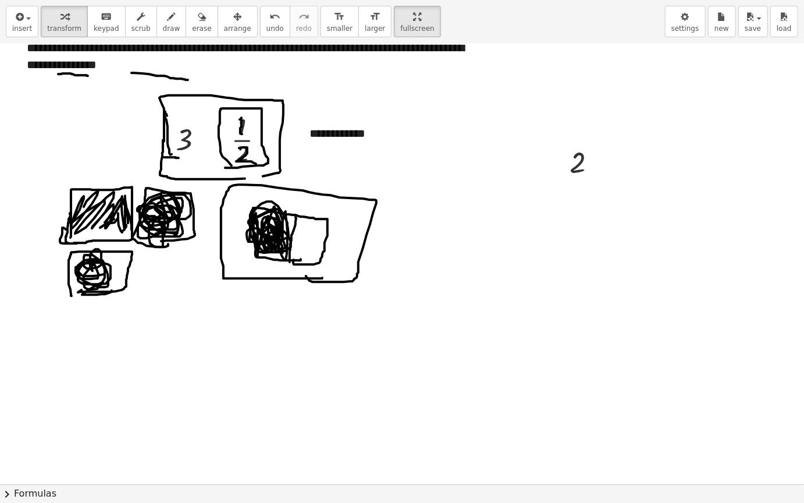
scroll to position [332, 0]
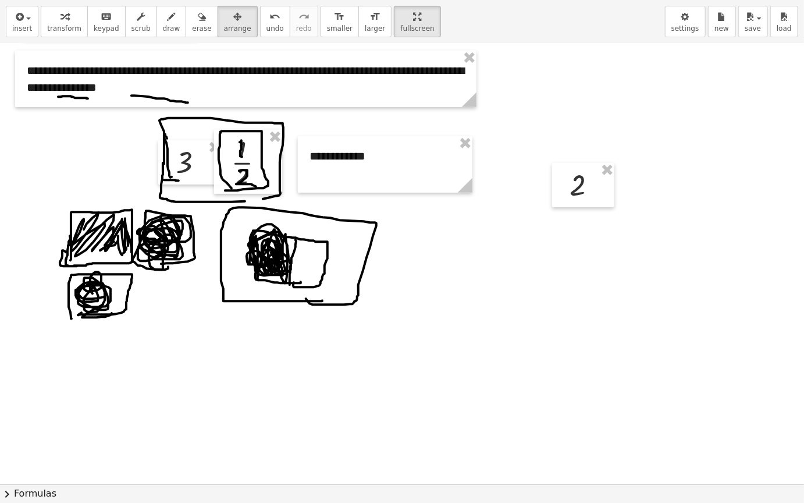
drag, startPoint x: 216, startPoint y: 27, endPoint x: 590, endPoint y: 182, distance: 404.8
click at [234, 27] on button "arrange" at bounding box center [238, 21] width 40 height 31
drag, startPoint x: 434, startPoint y: 340, endPoint x: 93, endPoint y: 393, distance: 345.2
click at [69, 420] on div at bounding box center [67, 408] width 62 height 44
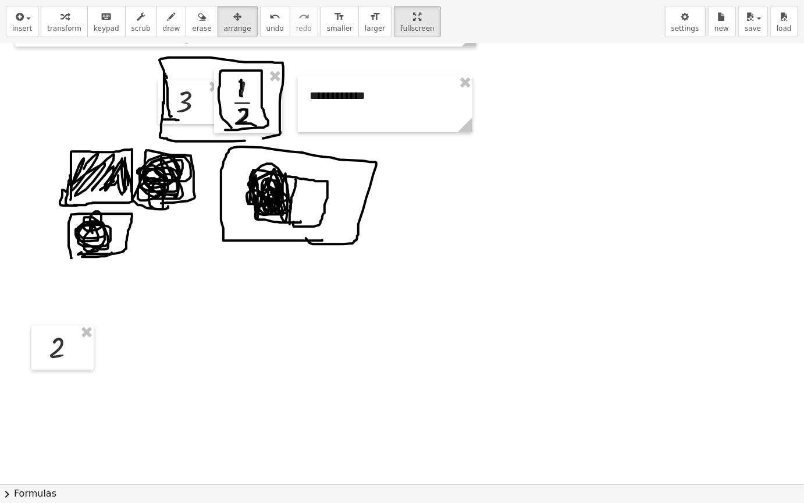
scroll to position [441, 0]
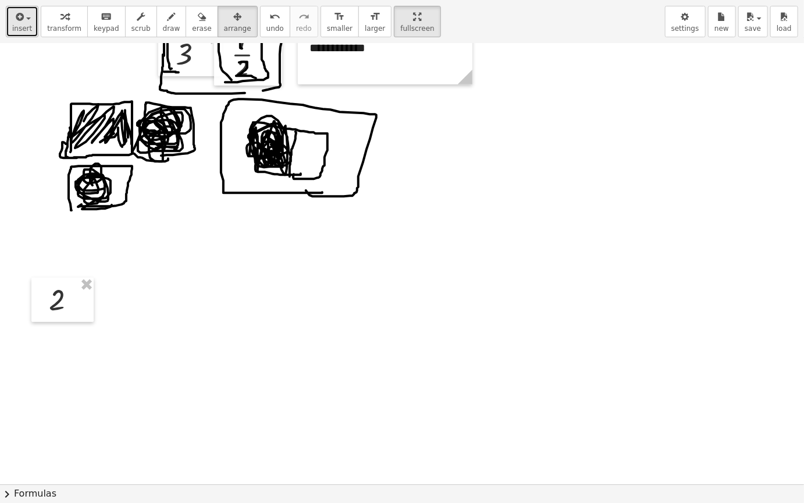
click at [26, 19] on span "button" at bounding box center [28, 18] width 5 height 2
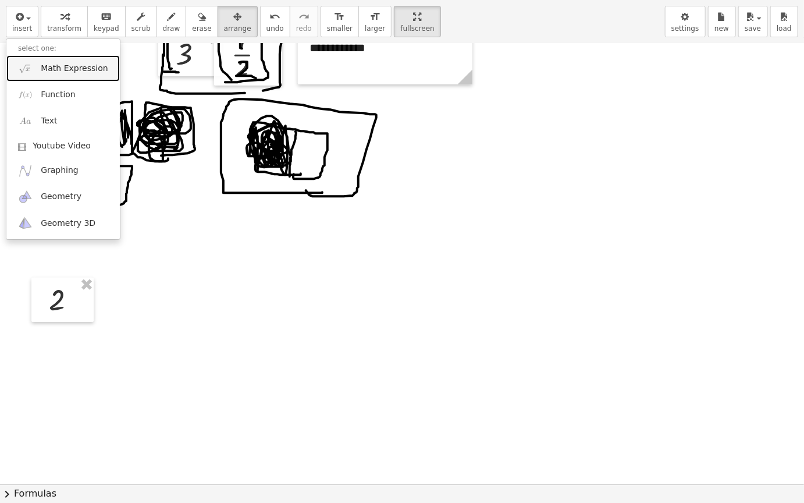
click at [76, 63] on span "Math Expression" at bounding box center [74, 69] width 67 height 12
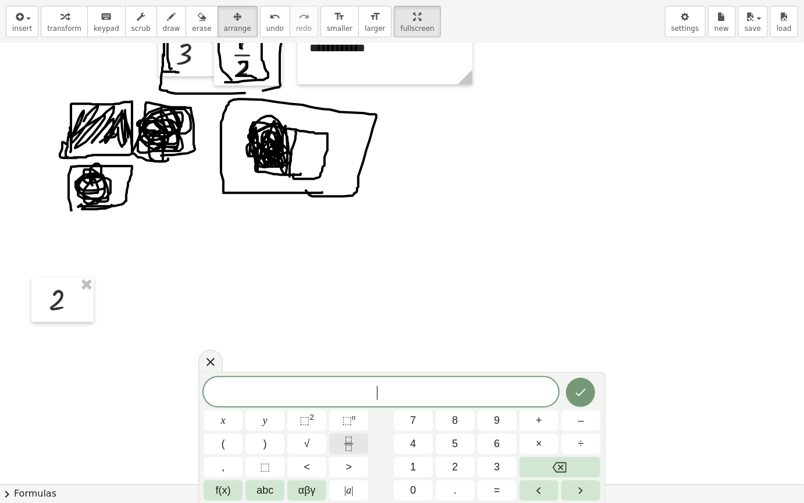
click at [353, 424] on icon "Fraction" at bounding box center [349, 444] width 15 height 15
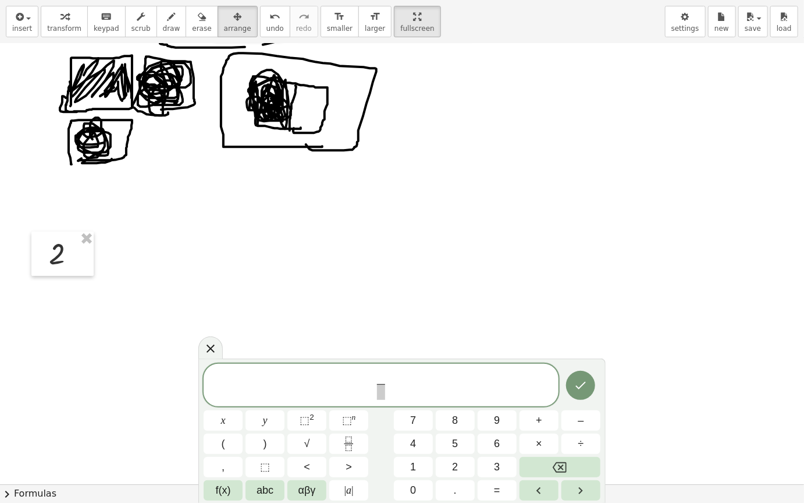
scroll to position [499, 0]
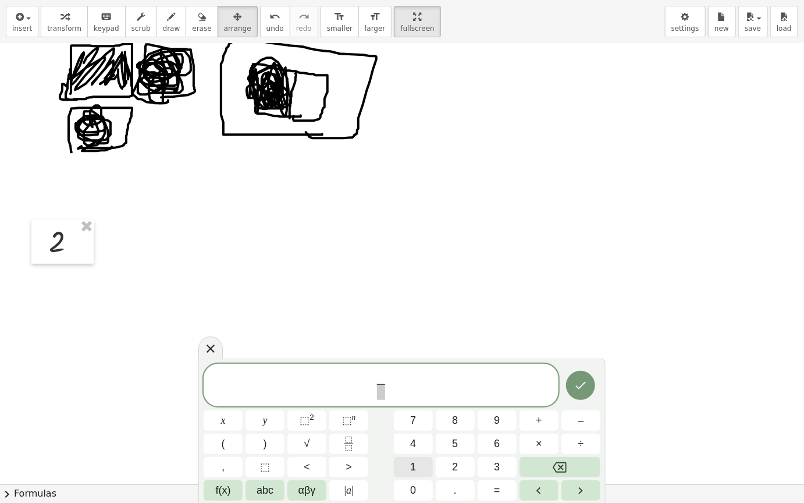
click at [414, 424] on span "1" at bounding box center [413, 467] width 6 height 16
click at [380, 389] on span "​" at bounding box center [381, 392] width 9 height 16
click at [463, 424] on button "2" at bounding box center [455, 467] width 39 height 20
click at [575, 389] on icon "Done" at bounding box center [581, 385] width 14 height 14
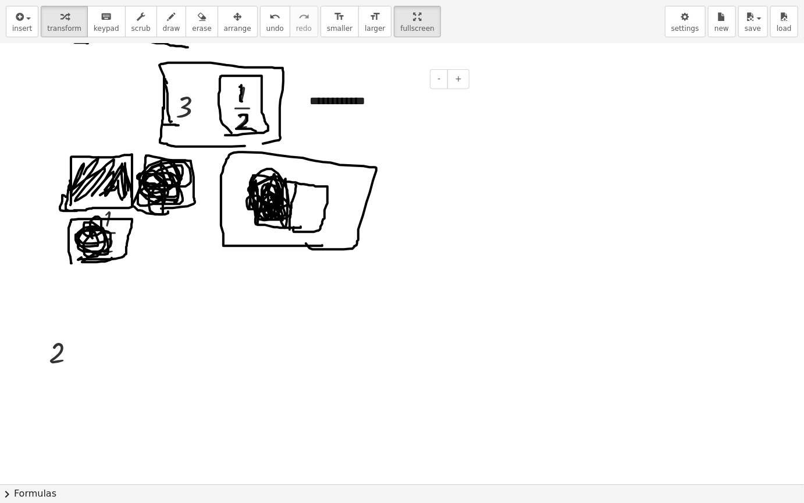
scroll to position [407, 0]
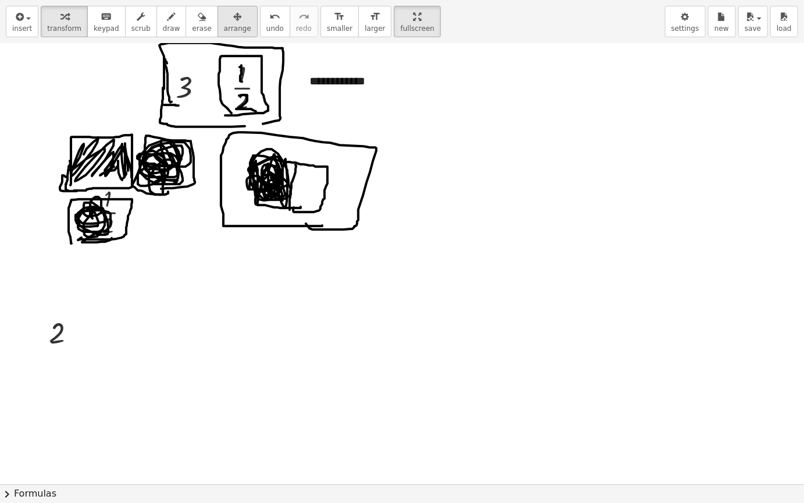
click at [224, 29] on span "arrange" at bounding box center [237, 28] width 27 height 8
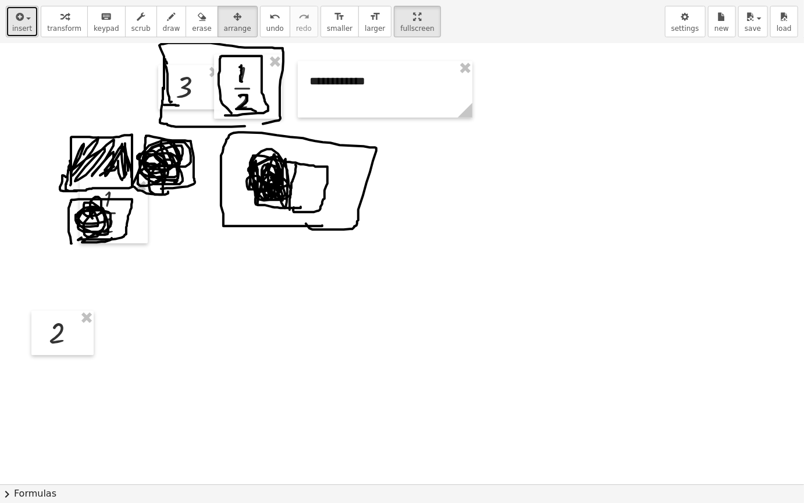
click at [24, 26] on span "insert" at bounding box center [22, 28] width 20 height 8
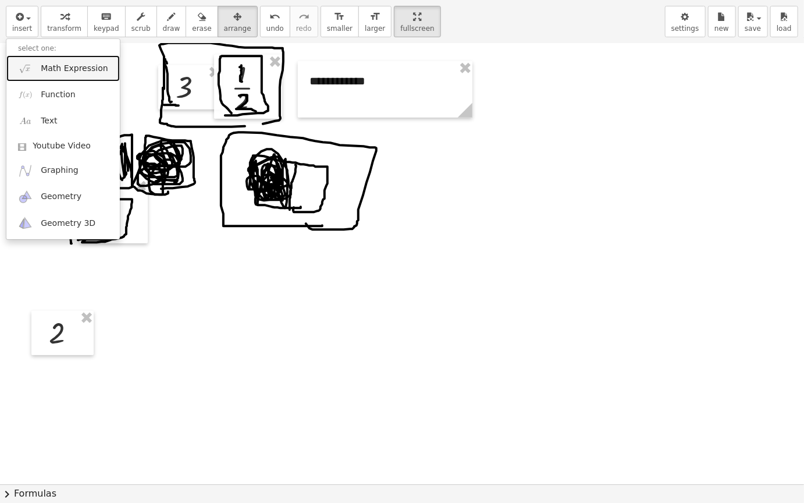
drag, startPoint x: 87, startPoint y: 68, endPoint x: 155, endPoint y: 95, distance: 73.4
click at [87, 68] on span "Math Expression" at bounding box center [74, 69] width 67 height 12
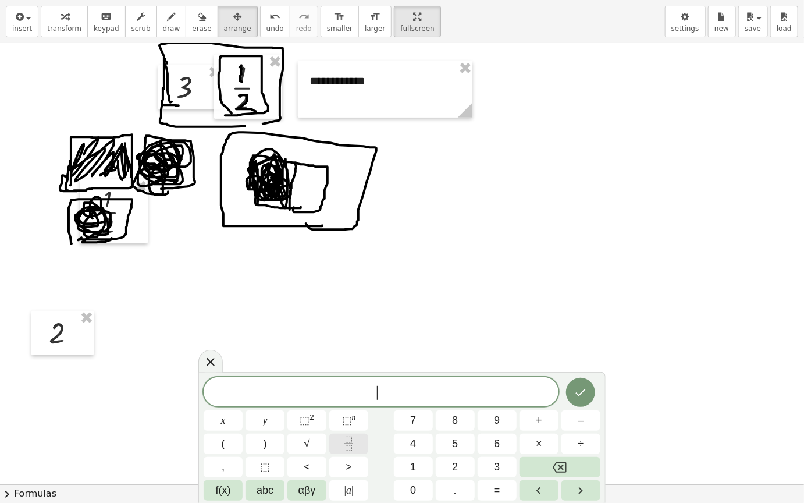
click at [357, 424] on button "Fraction" at bounding box center [348, 444] width 39 height 20
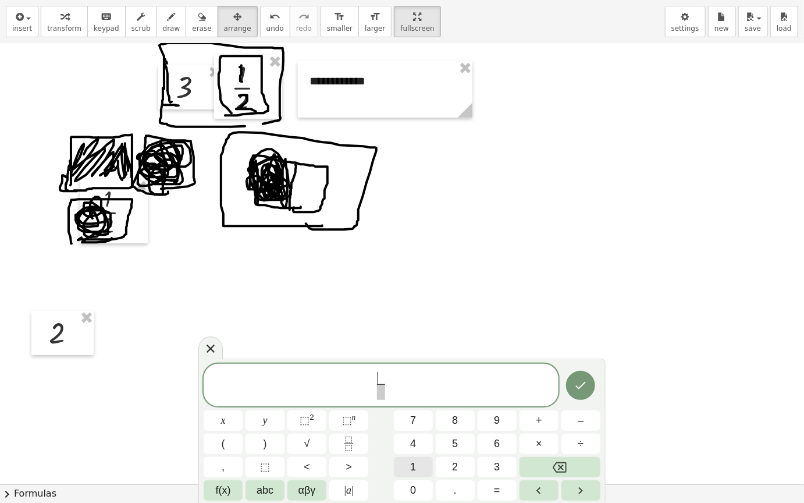
click at [414, 424] on span "1" at bounding box center [413, 467] width 6 height 16
click at [382, 390] on span at bounding box center [381, 392] width 9 height 16
click at [464, 424] on button "2" at bounding box center [455, 467] width 39 height 20
click at [572, 387] on button "Done" at bounding box center [580, 385] width 29 height 29
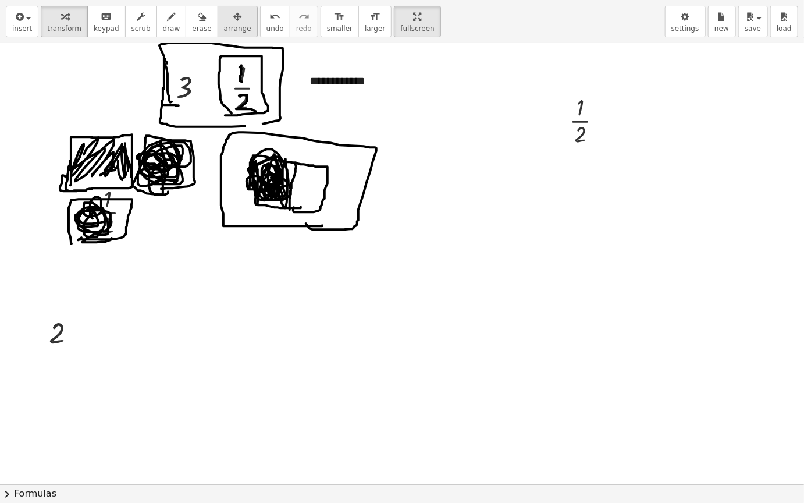
click at [227, 28] on span "arrange" at bounding box center [237, 28] width 27 height 8
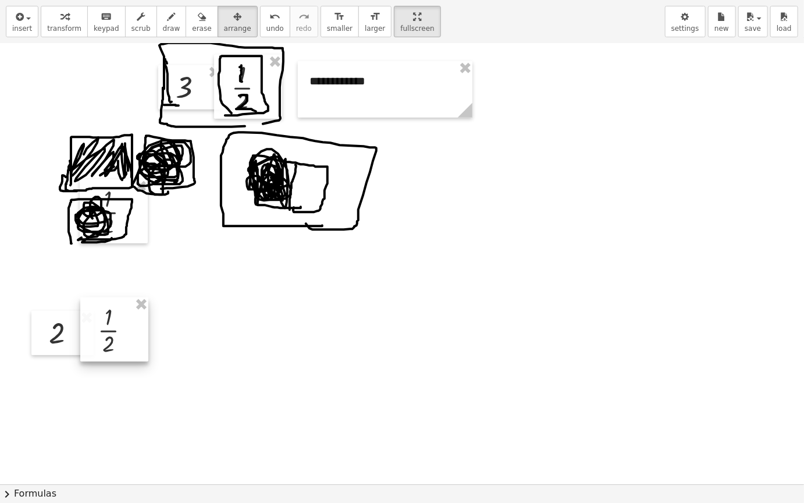
drag, startPoint x: 577, startPoint y: 139, endPoint x: 130, endPoint y: 332, distance: 487.3
click at [130, 332] on div at bounding box center [114, 329] width 68 height 64
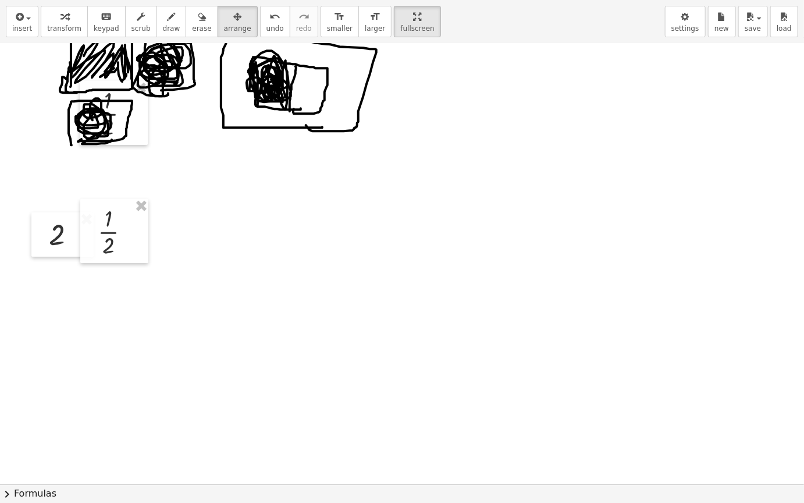
scroll to position [524, 0]
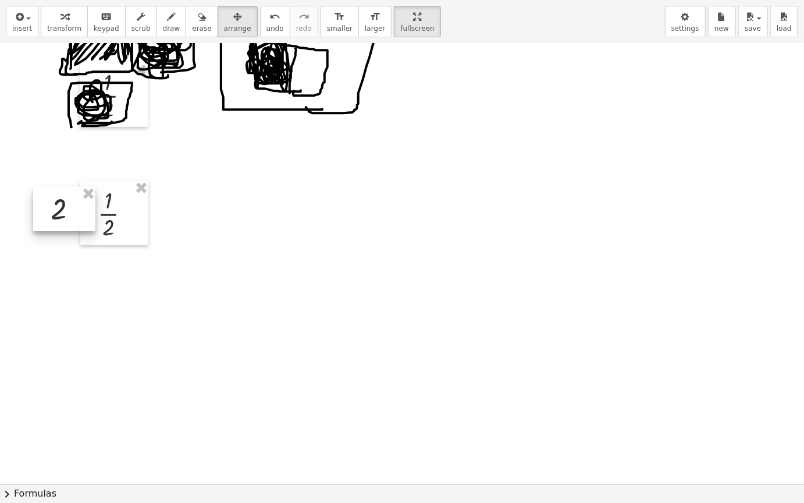
drag, startPoint x: 64, startPoint y: 219, endPoint x: 66, endPoint y: 211, distance: 7.8
click at [66, 211] on div at bounding box center [64, 209] width 62 height 44
click at [176, 208] on div at bounding box center [402, 181] width 804 height 1323
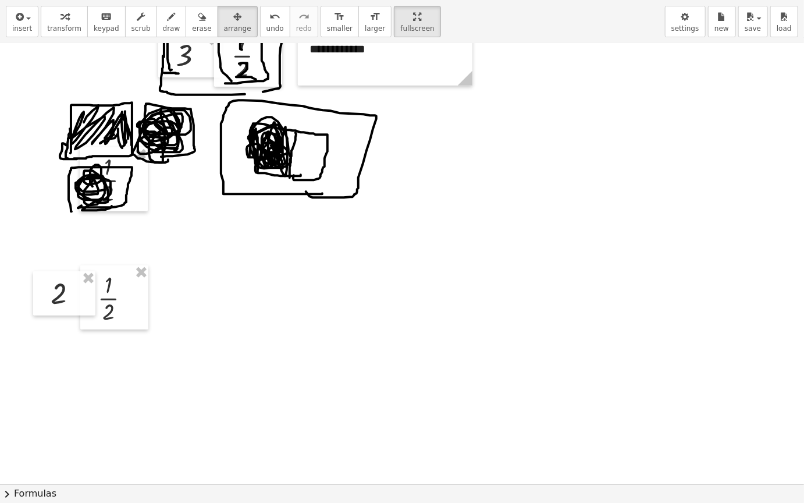
scroll to position [466, 0]
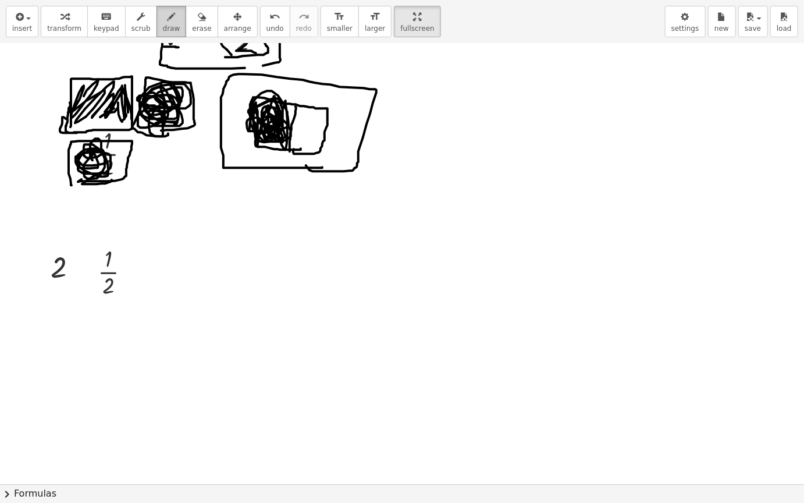
click at [164, 20] on button "draw" at bounding box center [172, 21] width 30 height 31
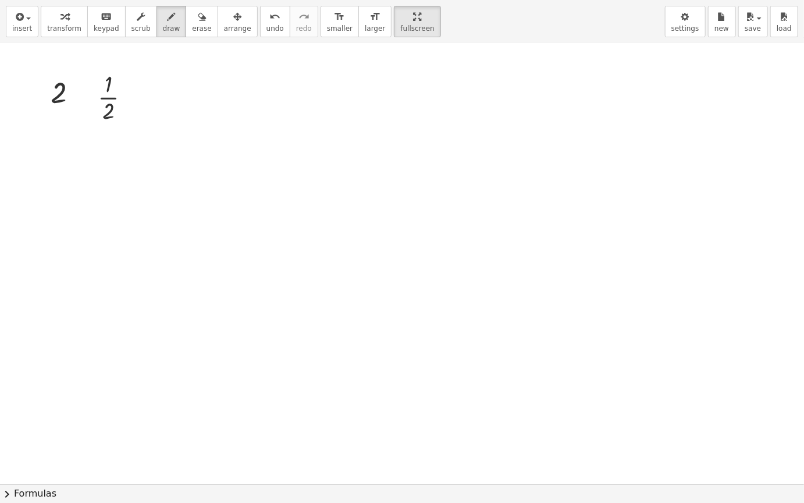
scroll to position [524, 0]
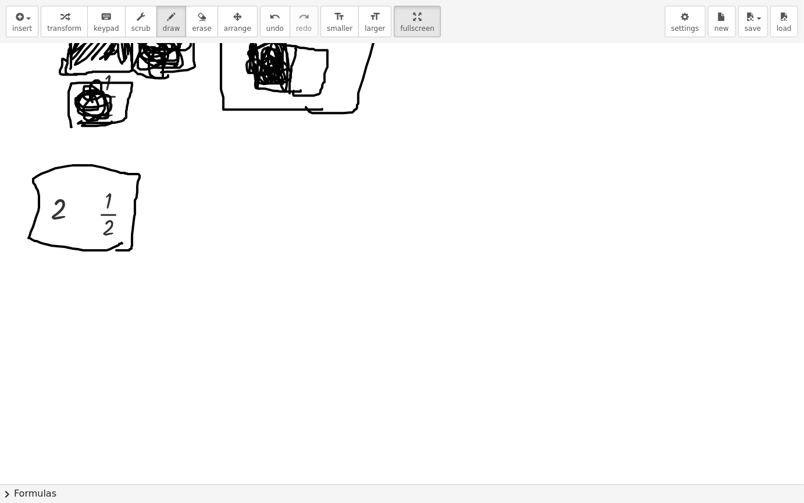
drag, startPoint x: 122, startPoint y: 243, endPoint x: 116, endPoint y: 250, distance: 8.7
click at [116, 250] on div at bounding box center [402, 181] width 804 height 1323
drag, startPoint x: 208, startPoint y: 27, endPoint x: 178, endPoint y: 49, distance: 37.5
click at [218, 30] on button "arrange" at bounding box center [238, 21] width 40 height 31
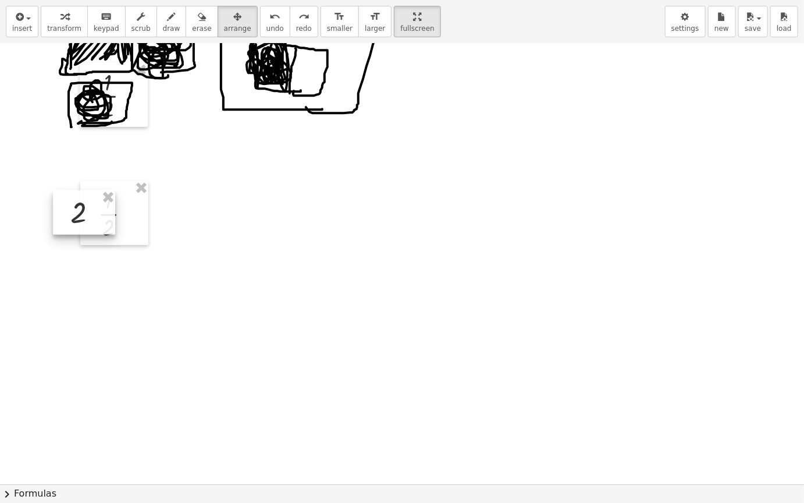
drag, startPoint x: 51, startPoint y: 217, endPoint x: 87, endPoint y: 232, distance: 38.6
click at [71, 221] on div at bounding box center [84, 212] width 62 height 44
click at [203, 224] on div at bounding box center [402, 181] width 804 height 1323
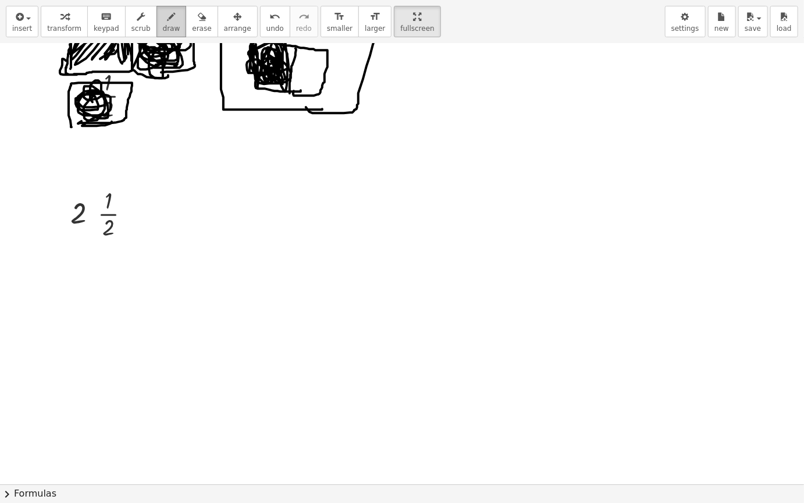
click at [168, 20] on icon "button" at bounding box center [172, 17] width 8 height 14
click at [95, 213] on div at bounding box center [402, 181] width 804 height 1323
drag, startPoint x: 93, startPoint y: 208, endPoint x: 95, endPoint y: 218, distance: 10.2
click at [95, 218] on div at bounding box center [402, 181] width 804 height 1323
drag, startPoint x: 122, startPoint y: 243, endPoint x: 114, endPoint y: 246, distance: 8.7
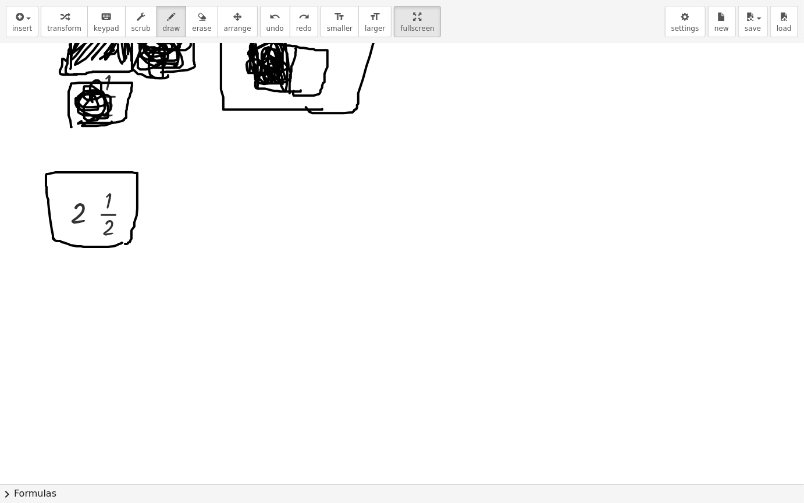
click at [116, 247] on div at bounding box center [402, 181] width 804 height 1323
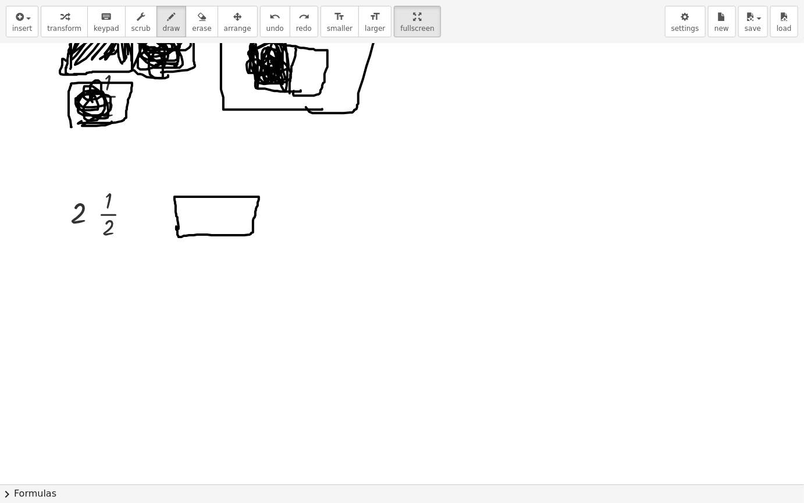
drag, startPoint x: 179, startPoint y: 229, endPoint x: 226, endPoint y: 212, distance: 50.1
click at [179, 219] on div at bounding box center [402, 181] width 804 height 1323
drag, startPoint x: 303, startPoint y: 233, endPoint x: 250, endPoint y: 200, distance: 63.0
click at [295, 230] on div at bounding box center [402, 181] width 804 height 1323
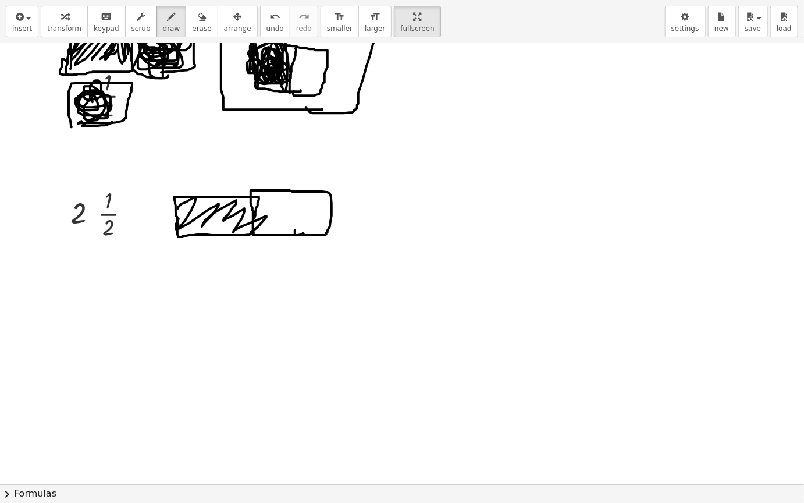
drag, startPoint x: 182, startPoint y: 204, endPoint x: 253, endPoint y: 212, distance: 72.1
click at [251, 219] on div at bounding box center [402, 181] width 804 height 1323
drag, startPoint x: 256, startPoint y: 197, endPoint x: 331, endPoint y: 224, distance: 79.7
click at [331, 224] on div at bounding box center [402, 181] width 804 height 1323
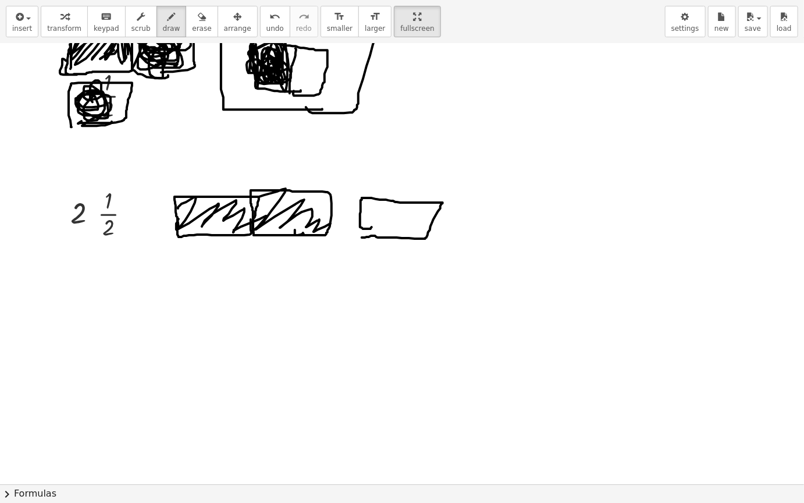
drag, startPoint x: 372, startPoint y: 227, endPoint x: 366, endPoint y: 221, distance: 8.2
click at [363, 222] on div at bounding box center [402, 181] width 804 height 1323
drag, startPoint x: 393, startPoint y: 235, endPoint x: 394, endPoint y: 226, distance: 8.8
click at [394, 230] on div at bounding box center [402, 181] width 804 height 1323
drag, startPoint x: 105, startPoint y: 197, endPoint x: 108, endPoint y: 205, distance: 9.4
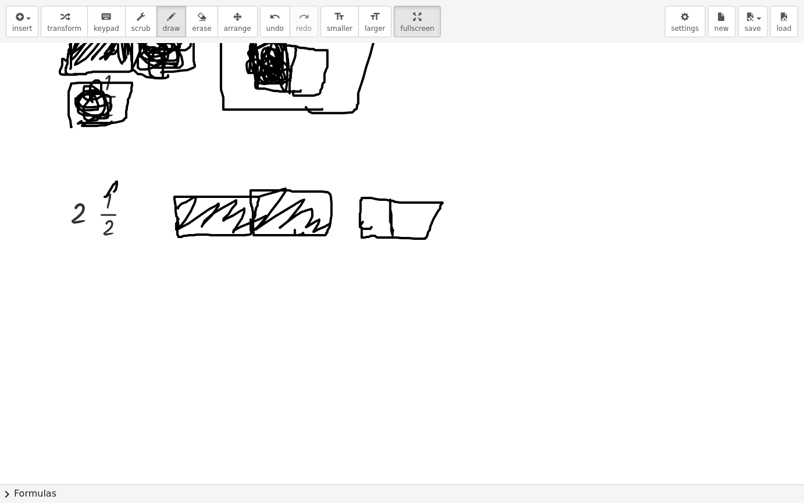
click at [108, 205] on div at bounding box center [402, 181] width 804 height 1323
drag, startPoint x: 363, startPoint y: 202, endPoint x: 384, endPoint y: 215, distance: 24.4
click at [379, 221] on div at bounding box center [402, 181] width 804 height 1323
drag, startPoint x: 253, startPoint y: 232, endPoint x: 175, endPoint y: 199, distance: 84.2
click at [176, 203] on div at bounding box center [402, 181] width 804 height 1323
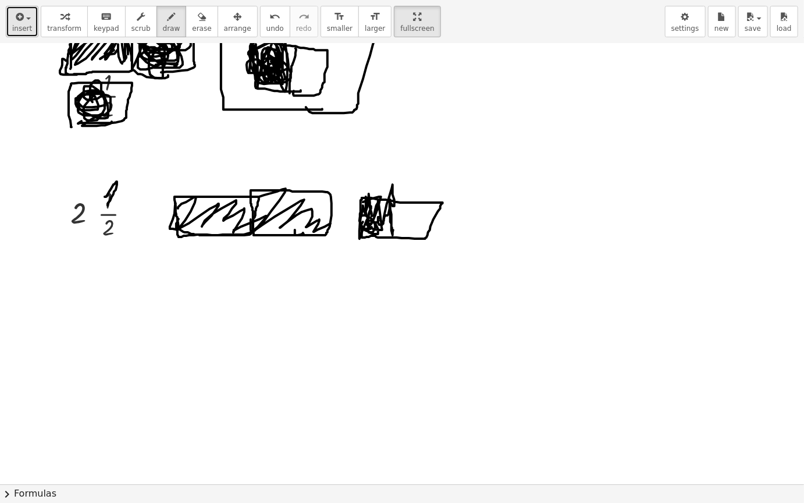
click at [16, 24] on span "insert" at bounding box center [22, 28] width 20 height 8
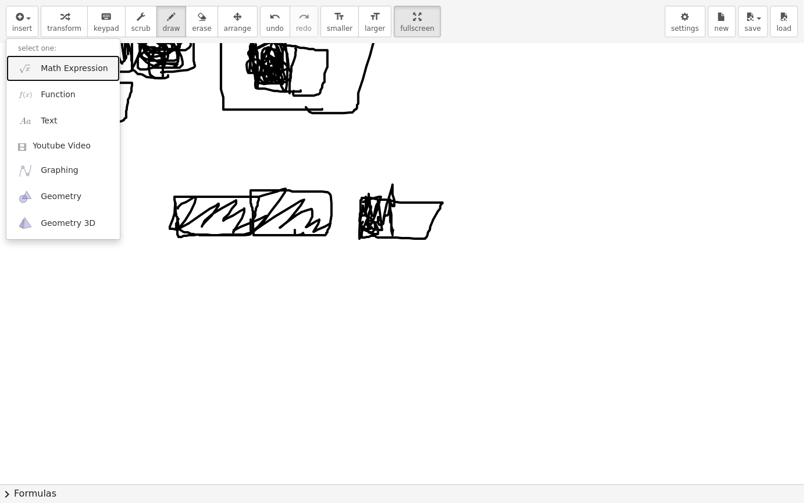
click at [88, 74] on link "Math Expression" at bounding box center [63, 68] width 114 height 26
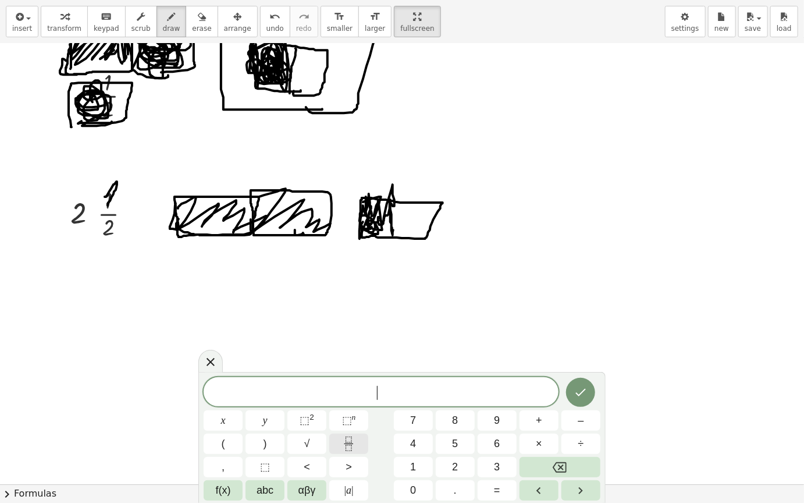
click at [359, 424] on button "Fraction" at bounding box center [348, 444] width 39 height 20
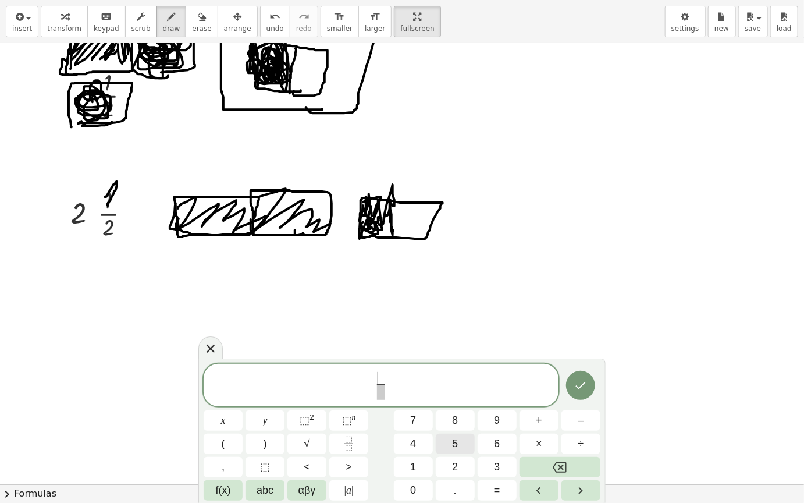
click at [455, 424] on span "5" at bounding box center [455, 444] width 6 height 16
click at [384, 396] on span at bounding box center [381, 392] width 9 height 16
click at [417, 424] on button "4" at bounding box center [413, 444] width 39 height 20
click at [580, 390] on icon "Done" at bounding box center [581, 385] width 14 height 14
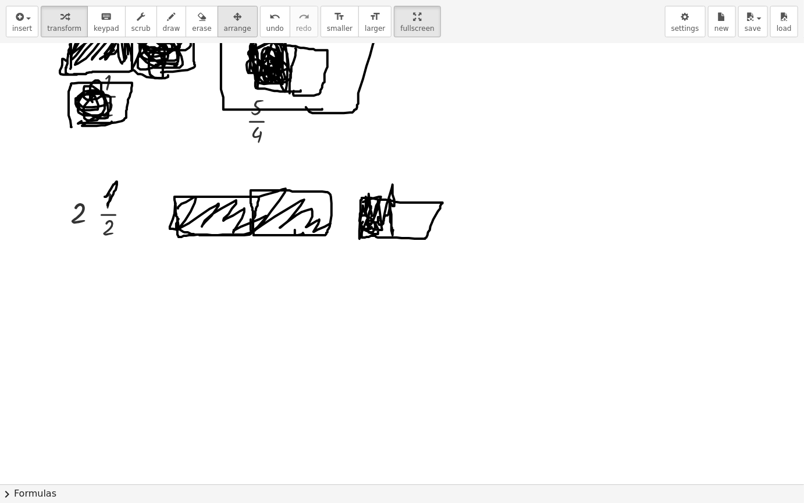
click at [224, 26] on span "arrange" at bounding box center [237, 28] width 27 height 8
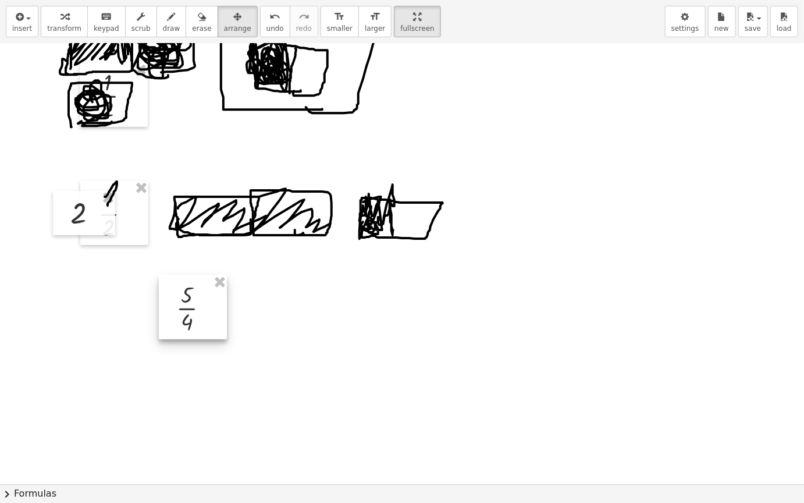
drag, startPoint x: 261, startPoint y: 133, endPoint x: 192, endPoint y: 321, distance: 200.0
click at [192, 321] on div at bounding box center [193, 307] width 68 height 64
click at [26, 18] on span "button" at bounding box center [28, 18] width 5 height 2
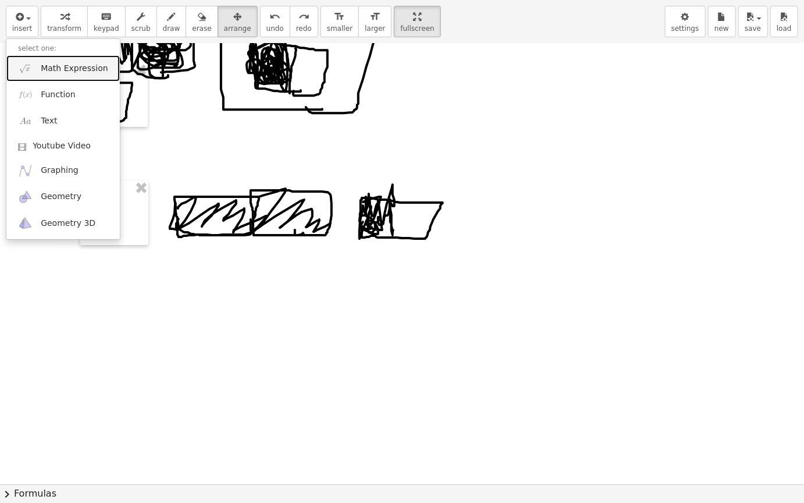
click at [93, 66] on span "Math Expression" at bounding box center [74, 69] width 67 height 12
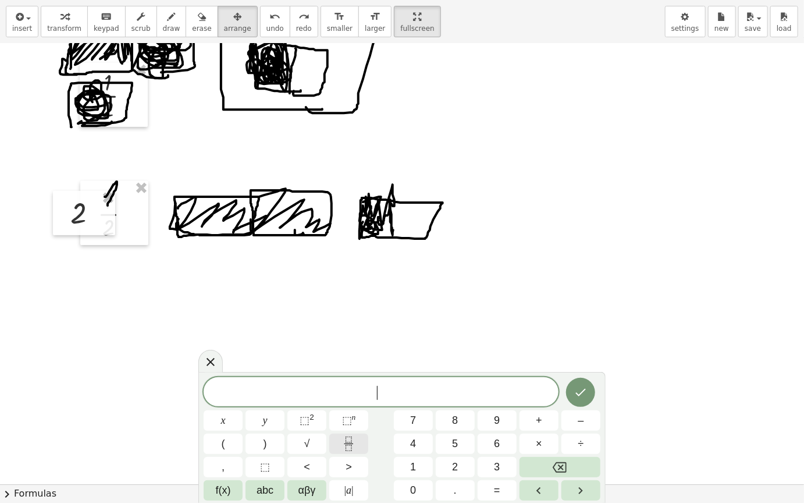
click at [353, 424] on icon "Fraction" at bounding box center [349, 444] width 15 height 15
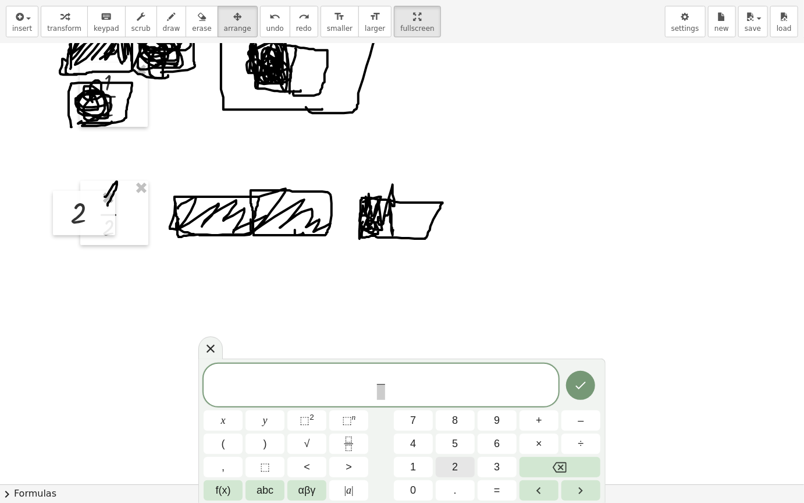
click at [469, 424] on button "2" at bounding box center [455, 467] width 39 height 20
click at [382, 394] on span at bounding box center [381, 392] width 9 height 16
click at [417, 424] on button "4" at bounding box center [413, 444] width 39 height 20
click at [570, 424] on button "Backspace" at bounding box center [560, 467] width 81 height 20
click at [467, 424] on button "5" at bounding box center [455, 444] width 39 height 20
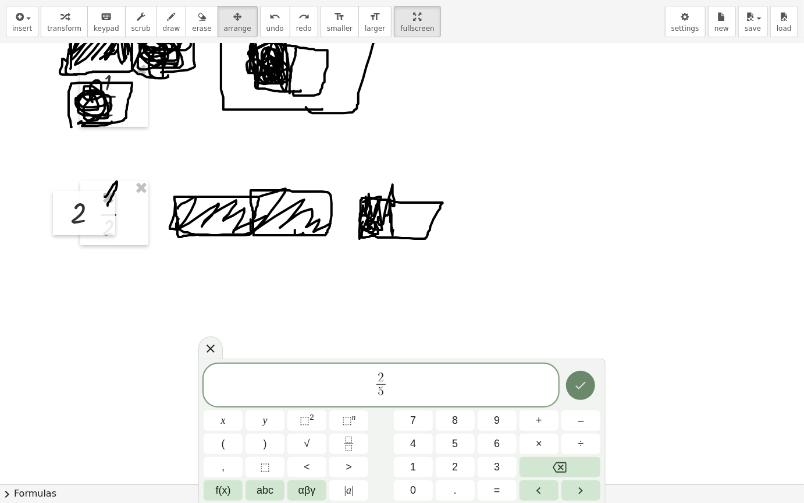
click at [575, 388] on icon "Done" at bounding box center [581, 385] width 14 height 14
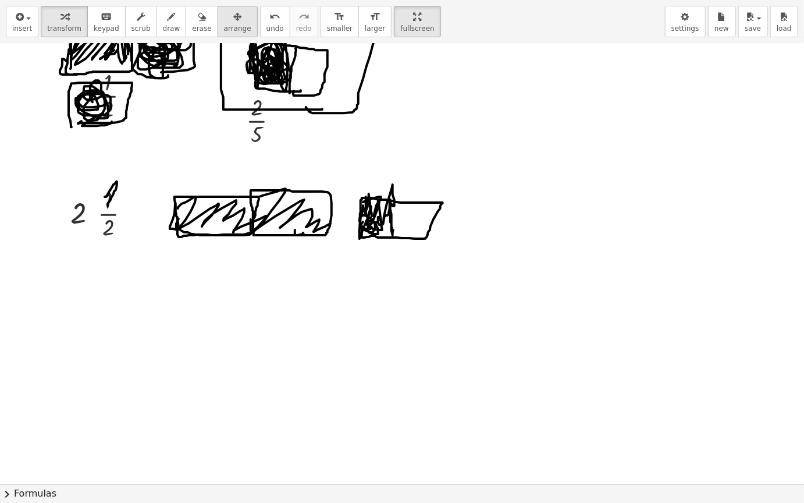
click at [226, 22] on div "button" at bounding box center [237, 16] width 27 height 14
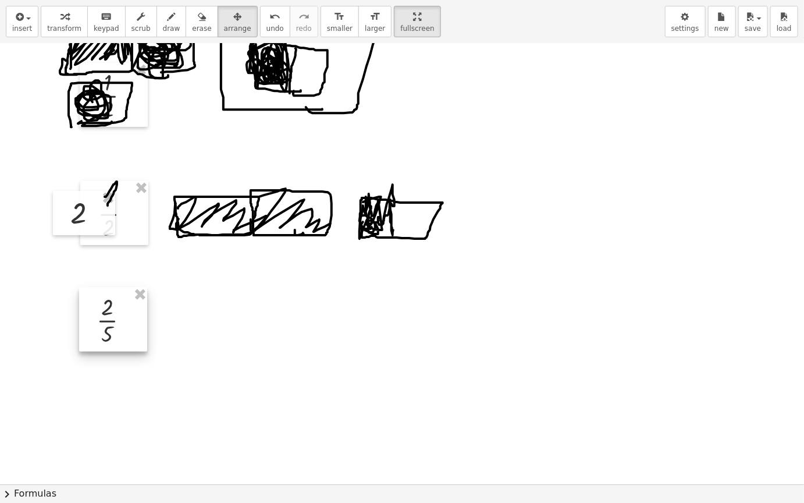
drag, startPoint x: 265, startPoint y: 130, endPoint x: 116, endPoint y: 330, distance: 248.8
click at [116, 330] on div at bounding box center [113, 320] width 68 height 64
drag, startPoint x: 253, startPoint y: 319, endPoint x: 86, endPoint y: 36, distance: 328.8
click at [251, 319] on div at bounding box center [402, 181] width 804 height 1323
click at [168, 19] on icon "button" at bounding box center [172, 17] width 8 height 14
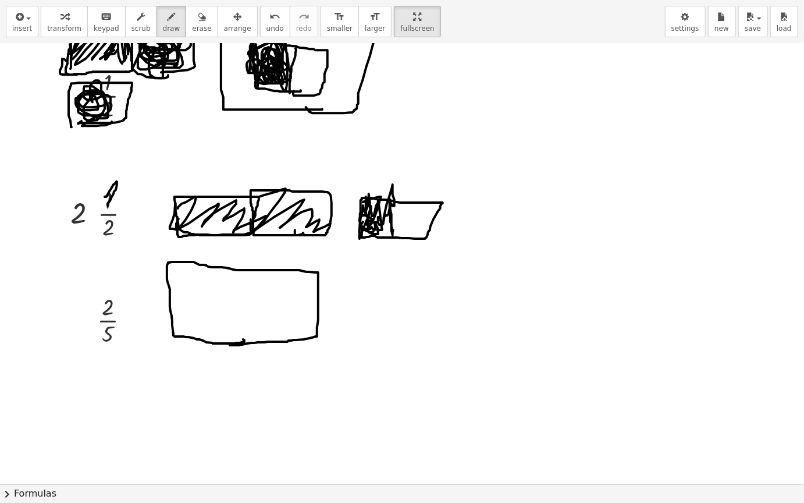
drag, startPoint x: 243, startPoint y: 339, endPoint x: 216, endPoint y: 300, distance: 48.1
click at [231, 345] on div at bounding box center [402, 181] width 804 height 1323
drag, startPoint x: 205, startPoint y: 264, endPoint x: 224, endPoint y: 289, distance: 30.4
click at [202, 327] on div at bounding box center [402, 181] width 804 height 1323
drag, startPoint x: 232, startPoint y: 267, endPoint x: 258, endPoint y: 278, distance: 28.4
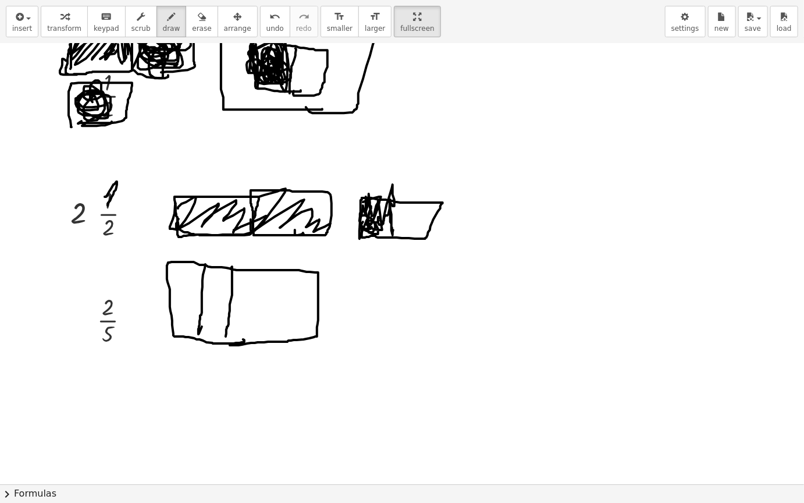
click at [226, 339] on div at bounding box center [402, 181] width 804 height 1323
drag, startPoint x: 255, startPoint y: 274, endPoint x: 297, endPoint y: 286, distance: 43.7
click at [250, 342] on div at bounding box center [402, 181] width 804 height 1323
drag, startPoint x: 291, startPoint y: 271, endPoint x: 265, endPoint y: 281, distance: 28.2
click at [286, 338] on div at bounding box center [402, 181] width 804 height 1323
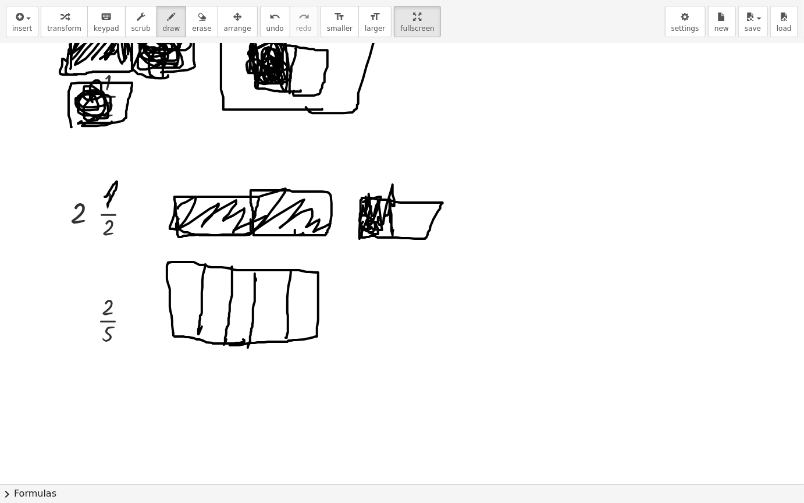
drag, startPoint x: 256, startPoint y: 281, endPoint x: 220, endPoint y: 313, distance: 47.8
click at [255, 275] on div at bounding box center [402, 181] width 804 height 1323
drag, startPoint x: 198, startPoint y: 327, endPoint x: 197, endPoint y: 337, distance: 10.0
click at [197, 337] on div at bounding box center [402, 181] width 804 height 1323
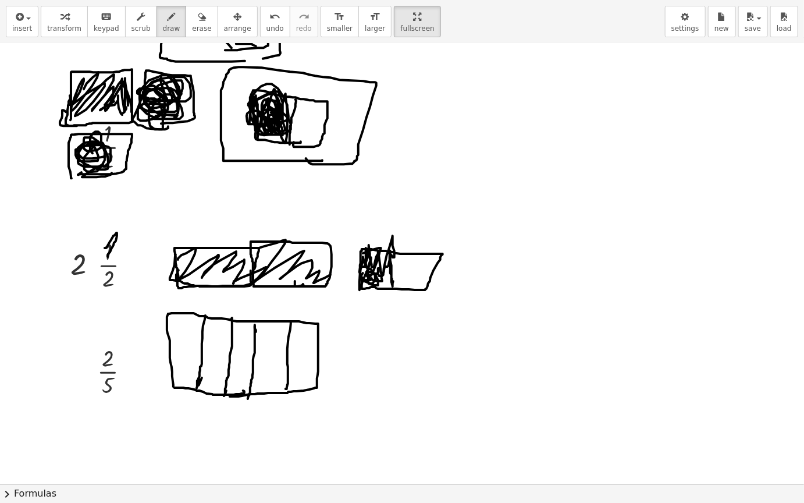
scroll to position [466, 0]
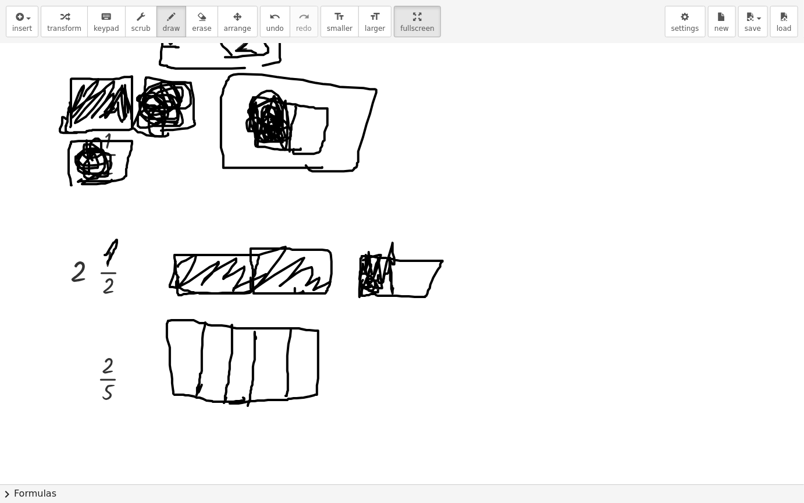
drag, startPoint x: 87, startPoint y: 140, endPoint x: 98, endPoint y: 168, distance: 30.1
click at [97, 170] on div at bounding box center [402, 239] width 804 height 1323
click at [103, 187] on div at bounding box center [402, 239] width 804 height 1323
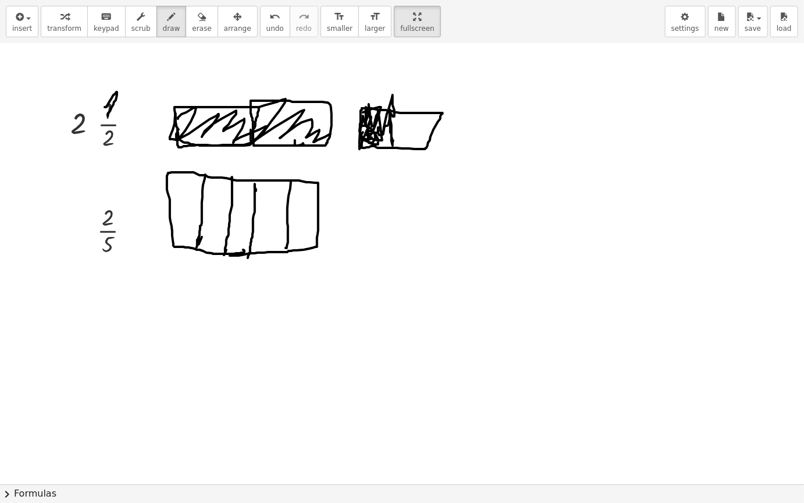
scroll to position [640, 0]
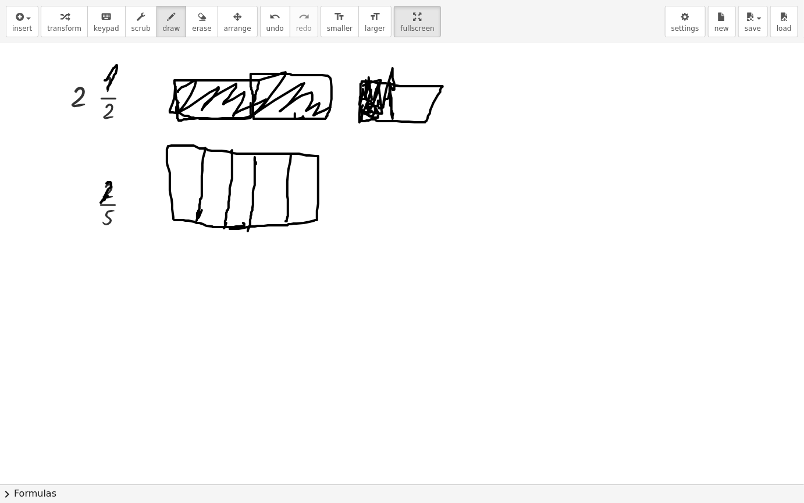
drag, startPoint x: 108, startPoint y: 183, endPoint x: 175, endPoint y: 180, distance: 67.0
click at [109, 196] on div at bounding box center [402, 64] width 804 height 1323
drag, startPoint x: 172, startPoint y: 153, endPoint x: 215, endPoint y: 168, distance: 45.1
click at [191, 205] on div at bounding box center [402, 64] width 804 height 1323
drag, startPoint x: 208, startPoint y: 160, endPoint x: 208, endPoint y: 200, distance: 39.6
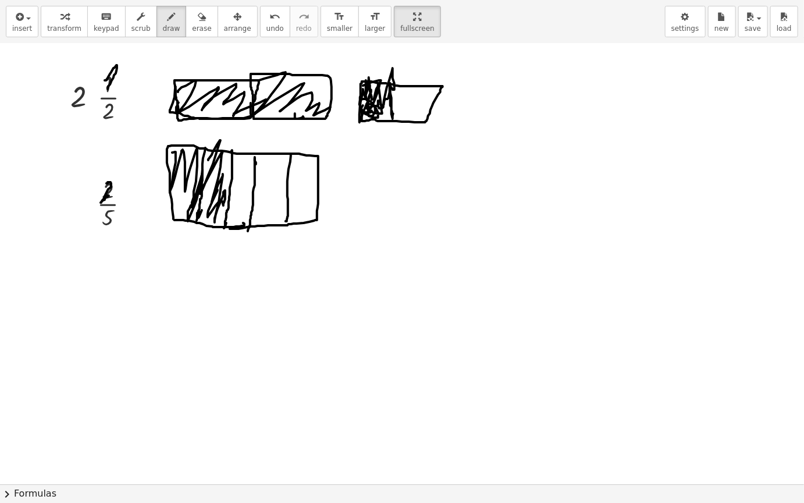
click at [215, 204] on div at bounding box center [402, 64] width 804 height 1323
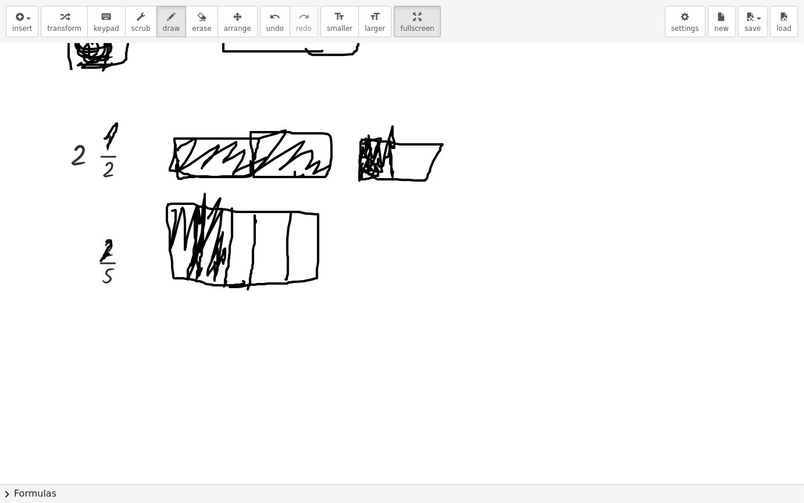
drag, startPoint x: 200, startPoint y: 267, endPoint x: 203, endPoint y: 244, distance: 23.5
click at [203, 244] on div at bounding box center [402, 123] width 804 height 1323
drag, startPoint x: 200, startPoint y: 249, endPoint x: 200, endPoint y: 290, distance: 41.3
click at [200, 290] on div at bounding box center [402, 123] width 804 height 1323
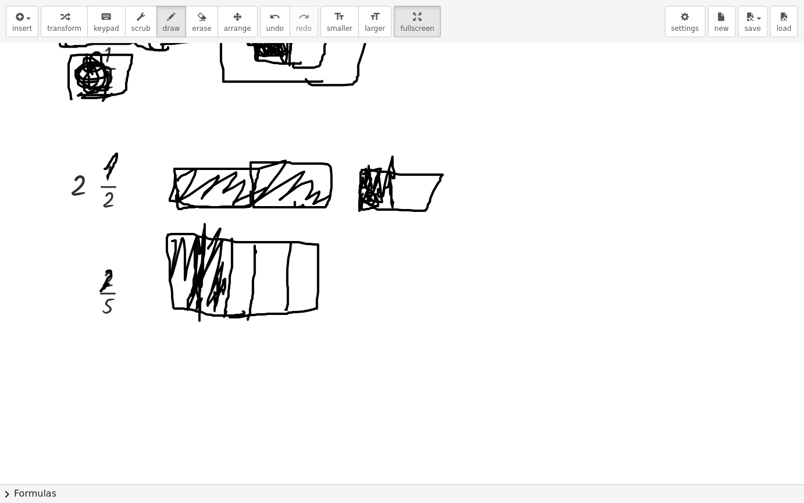
scroll to position [524, 0]
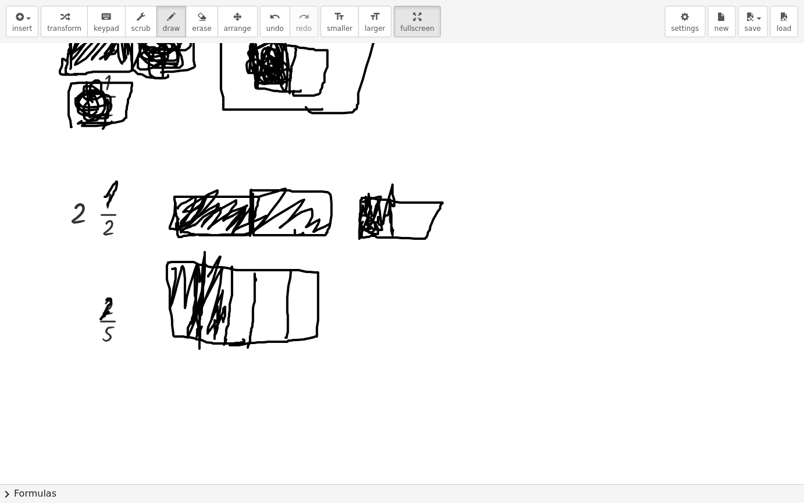
drag, startPoint x: 196, startPoint y: 217, endPoint x: 261, endPoint y: 197, distance: 67.4
click at [257, 200] on div at bounding box center [402, 181] width 804 height 1323
drag, startPoint x: 264, startPoint y: 215, endPoint x: 301, endPoint y: 225, distance: 38.4
click at [316, 225] on div at bounding box center [402, 181] width 804 height 1323
drag, startPoint x: 417, startPoint y: 237, endPoint x: 428, endPoint y: 197, distance: 42.2
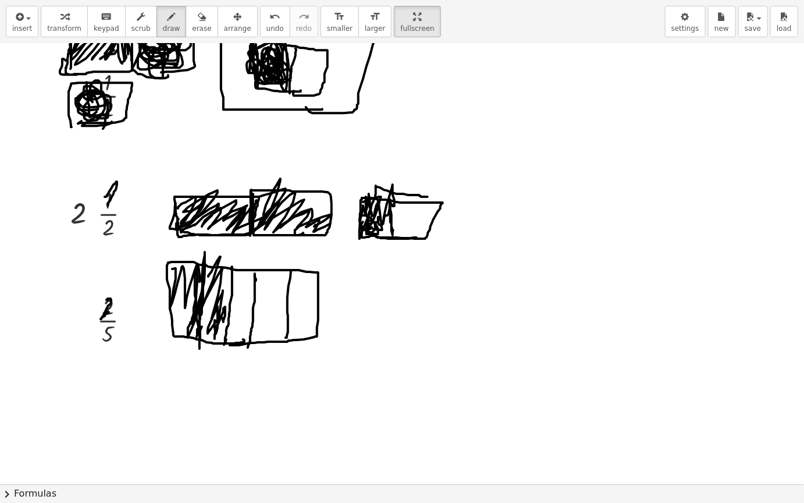
click at [428, 197] on div at bounding box center [402, 181] width 804 height 1323
drag, startPoint x: 106, startPoint y: 221, endPoint x: 139, endPoint y: 247, distance: 41.5
click at [125, 237] on div at bounding box center [402, 181] width 804 height 1323
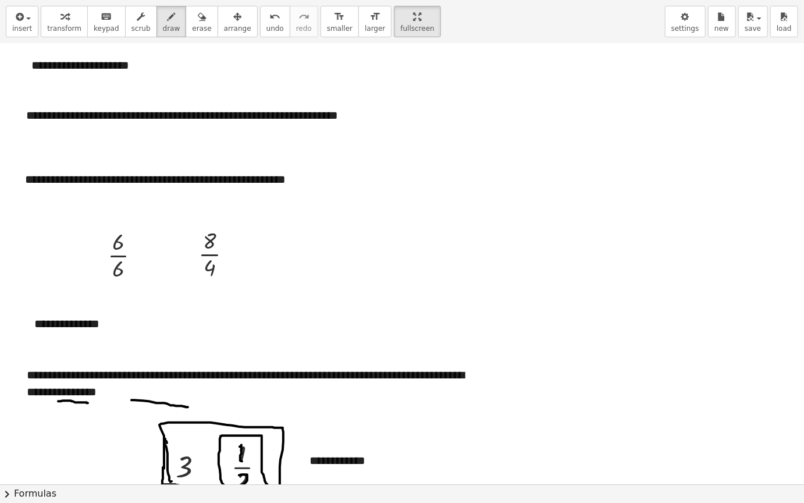
scroll to position [0, 0]
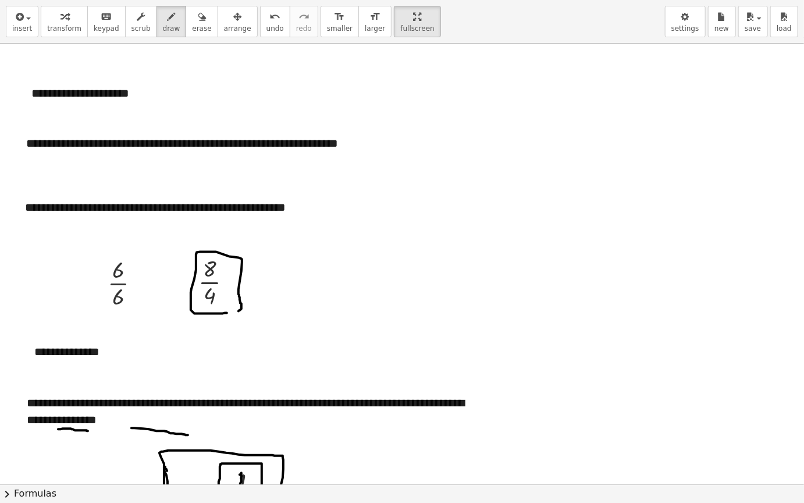
drag, startPoint x: 227, startPoint y: 313, endPoint x: 216, endPoint y: 314, distance: 11.1
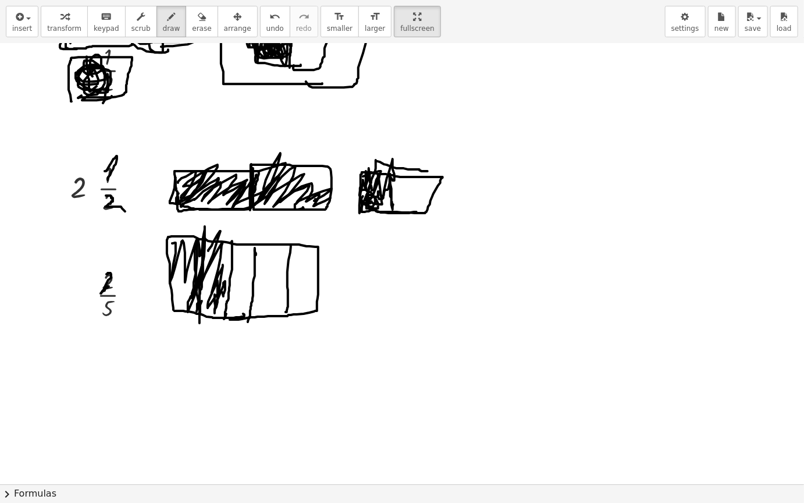
scroll to position [466, 0]
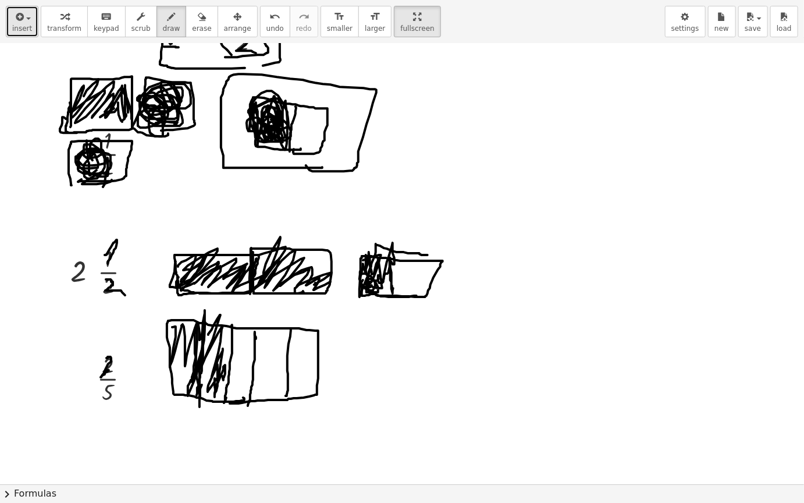
click at [12, 25] on button "insert" at bounding box center [22, 21] width 33 height 31
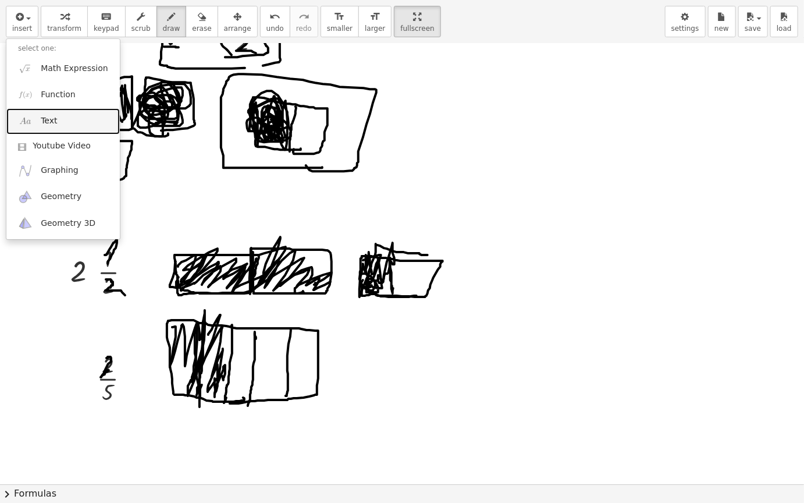
click at [82, 115] on link "Text" at bounding box center [63, 121] width 114 height 26
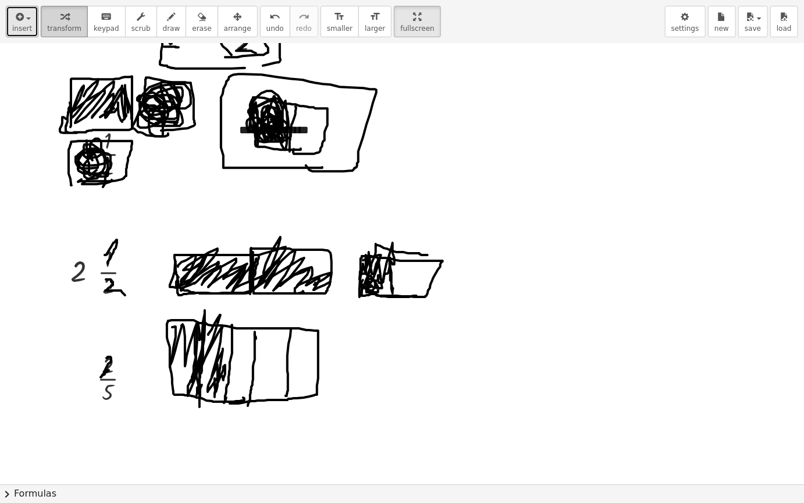
drag, startPoint x: 12, startPoint y: 12, endPoint x: 46, endPoint y: 24, distance: 36.1
click at [18, 13] on icon "button" at bounding box center [18, 17] width 10 height 14
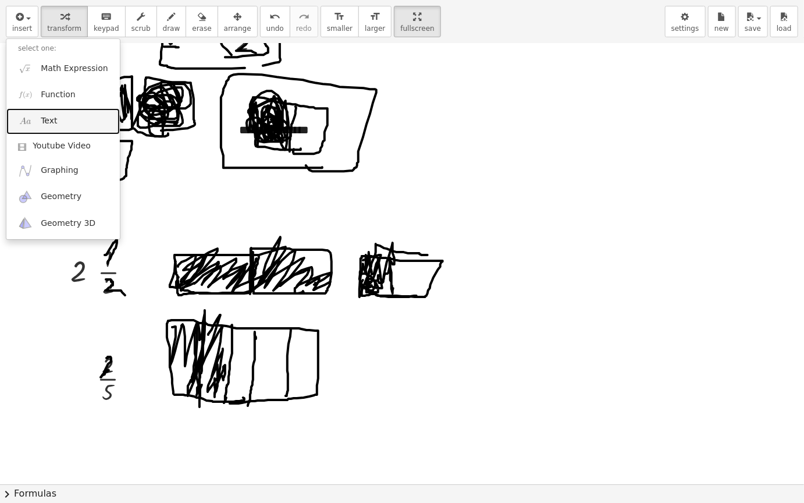
click at [80, 114] on link "Text" at bounding box center [63, 121] width 114 height 26
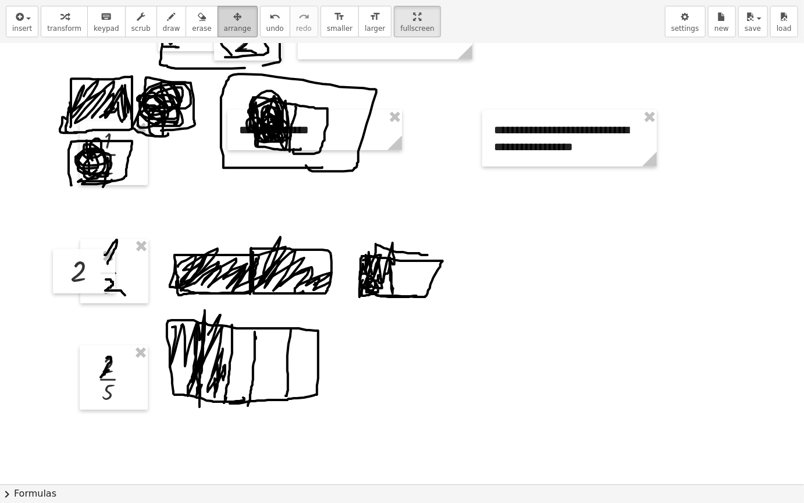
click at [225, 15] on div "button" at bounding box center [237, 16] width 27 height 14
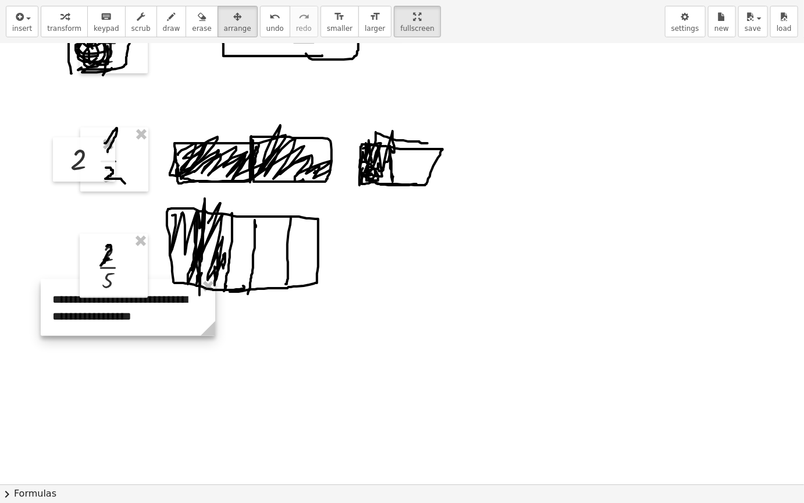
scroll to position [582, 0]
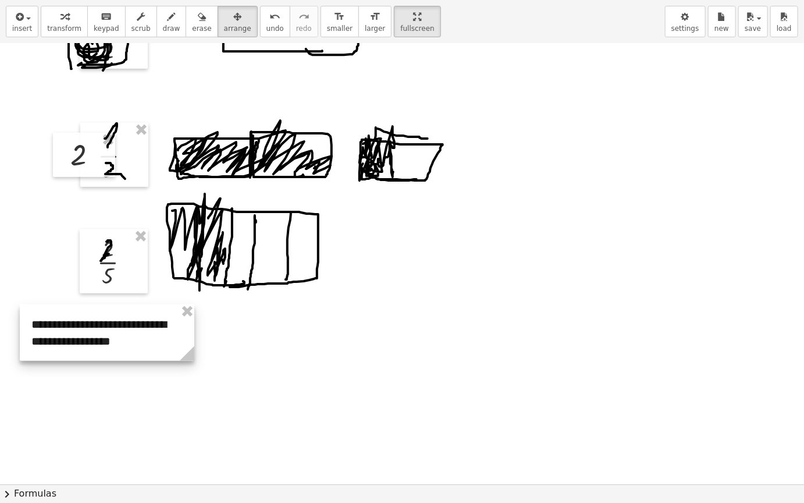
drag, startPoint x: 539, startPoint y: 151, endPoint x: 114, endPoint y: 399, distance: 492.5
click at [77, 424] on div "**********" at bounding box center [402, 123] width 804 height 1323
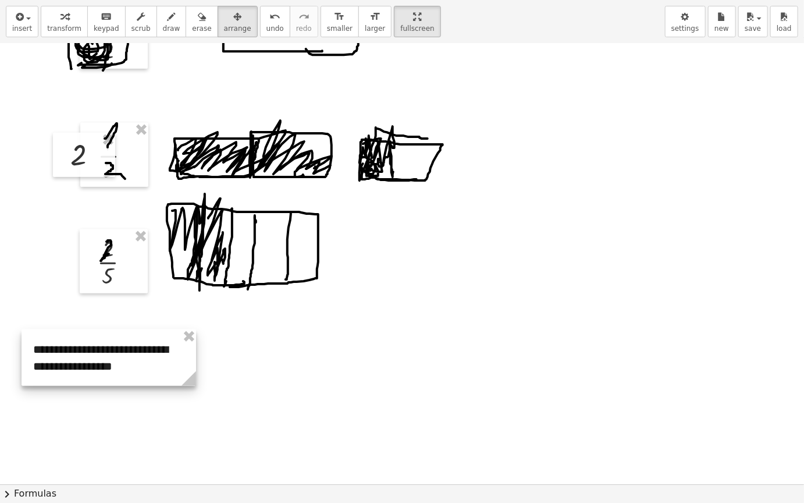
drag, startPoint x: 116, startPoint y: 318, endPoint x: 117, endPoint y: 338, distance: 20.4
click at [117, 338] on div at bounding box center [109, 357] width 175 height 56
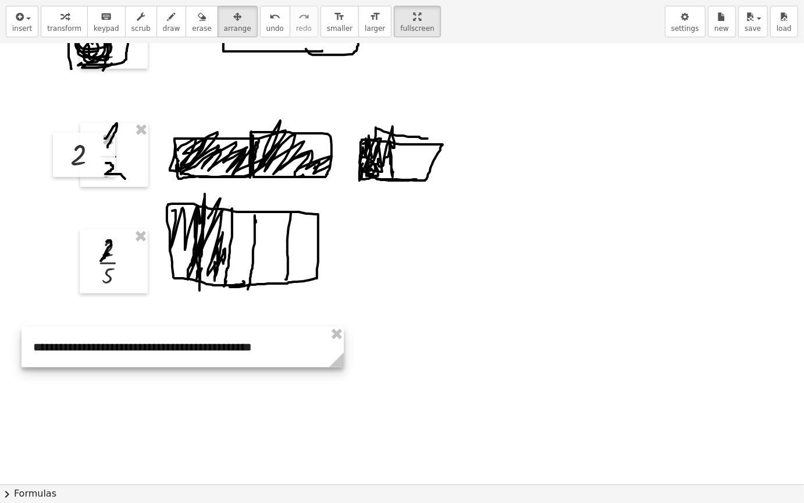
drag, startPoint x: 193, startPoint y: 375, endPoint x: 297, endPoint y: 375, distance: 104.2
click at [342, 367] on icon at bounding box center [336, 360] width 15 height 15
click at [148, 356] on div at bounding box center [178, 348] width 323 height 40
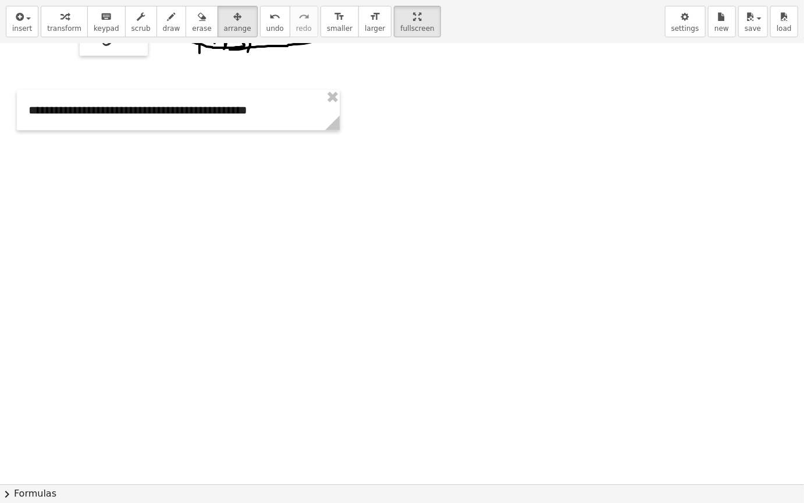
scroll to position [757, 0]
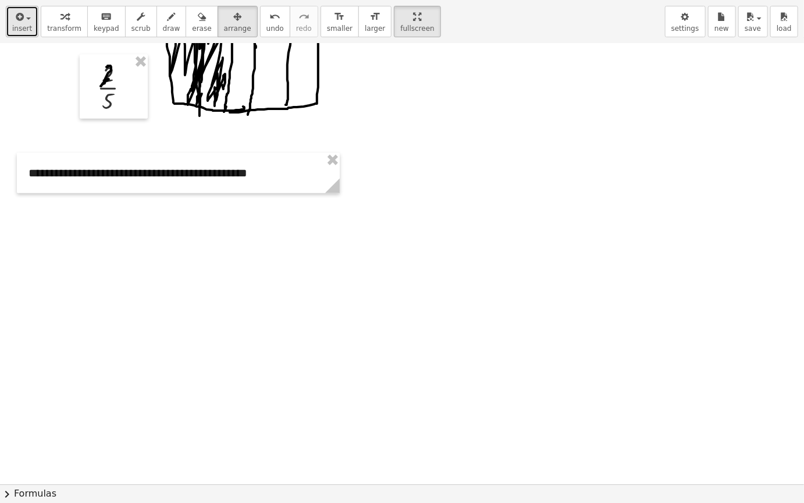
click at [23, 9] on button "insert" at bounding box center [22, 21] width 33 height 31
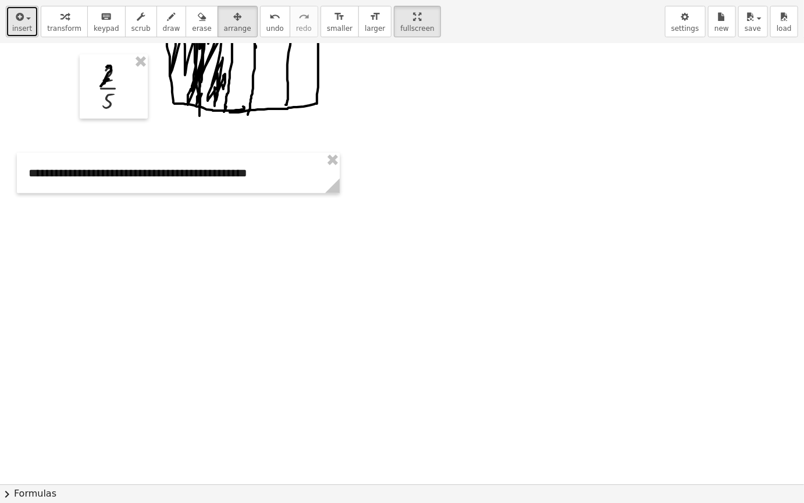
click at [23, 22] on div "button" at bounding box center [22, 16] width 20 height 14
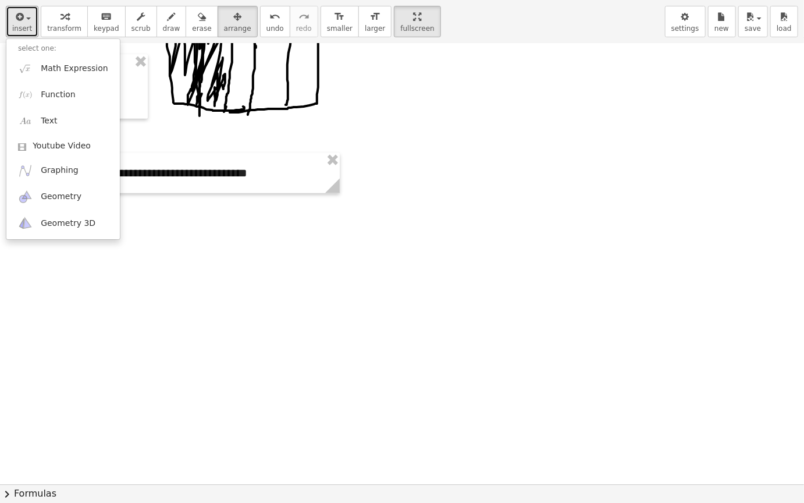
drag, startPoint x: 390, startPoint y: 228, endPoint x: 351, endPoint y: 218, distance: 40.1
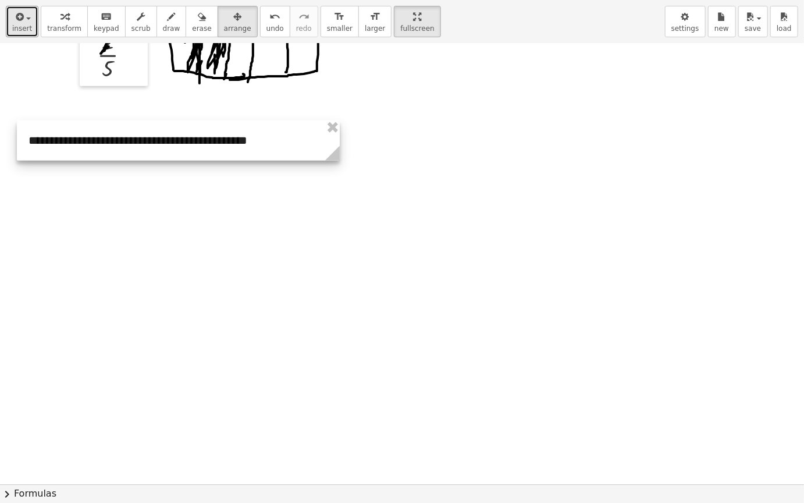
scroll to position [815, 0]
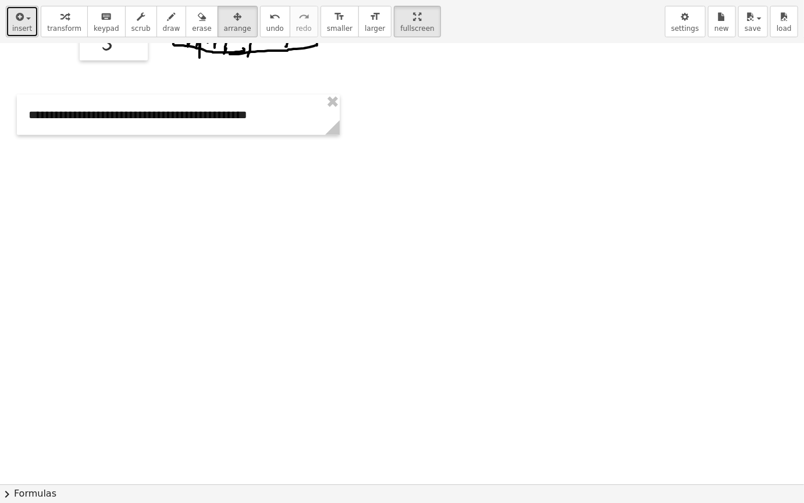
click at [9, 22] on button "insert" at bounding box center [22, 21] width 33 height 31
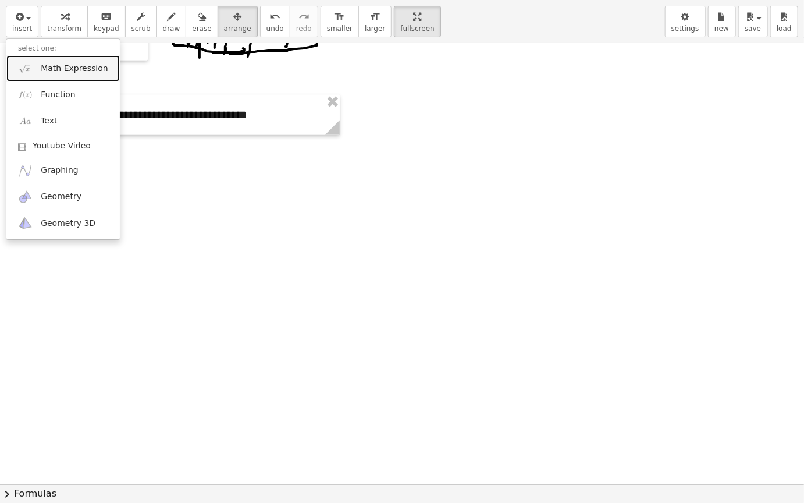
click at [76, 70] on span "Math Expression" at bounding box center [74, 69] width 67 height 12
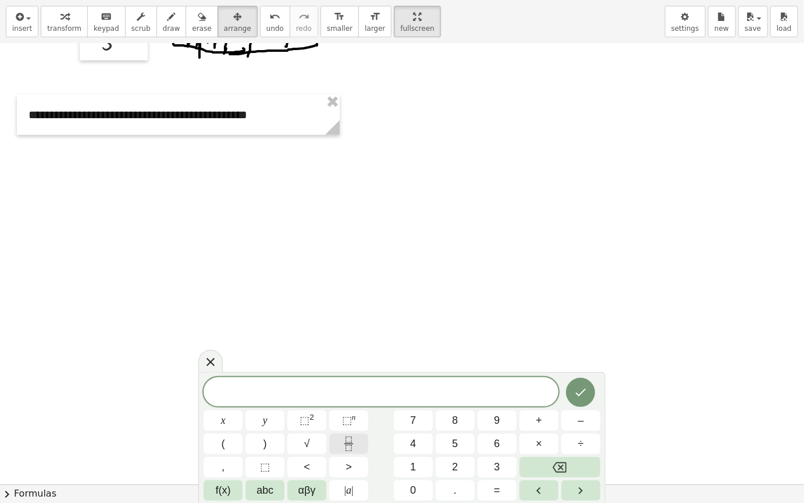
click at [350, 424] on icon "Fraction" at bounding box center [349, 444] width 15 height 15
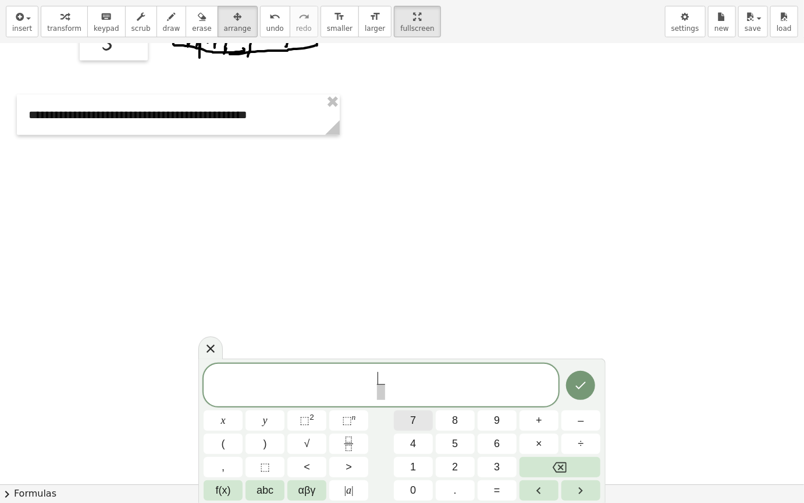
click at [421, 414] on button "7" at bounding box center [413, 420] width 39 height 20
click at [378, 391] on span at bounding box center [381, 392] width 9 height 16
click at [488, 424] on button "3" at bounding box center [497, 467] width 39 height 20
click at [591, 378] on button "Done" at bounding box center [580, 385] width 29 height 29
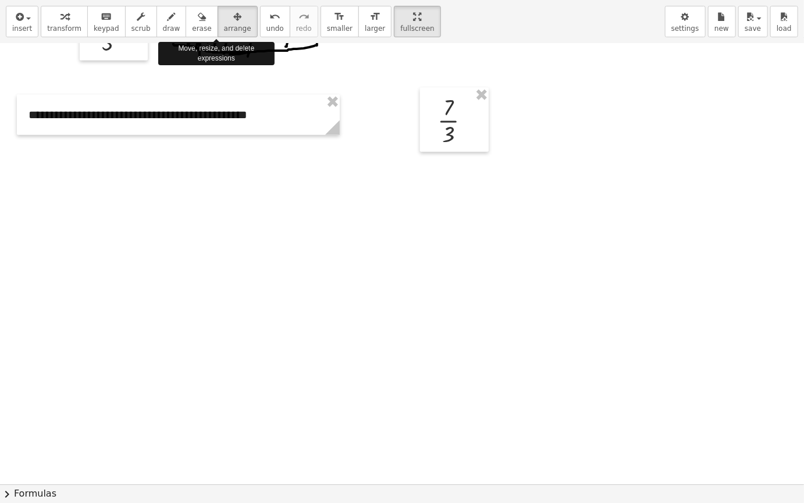
drag, startPoint x: 208, startPoint y: 14, endPoint x: 390, endPoint y: 84, distance: 194.6
click at [224, 14] on div "button" at bounding box center [237, 16] width 27 height 14
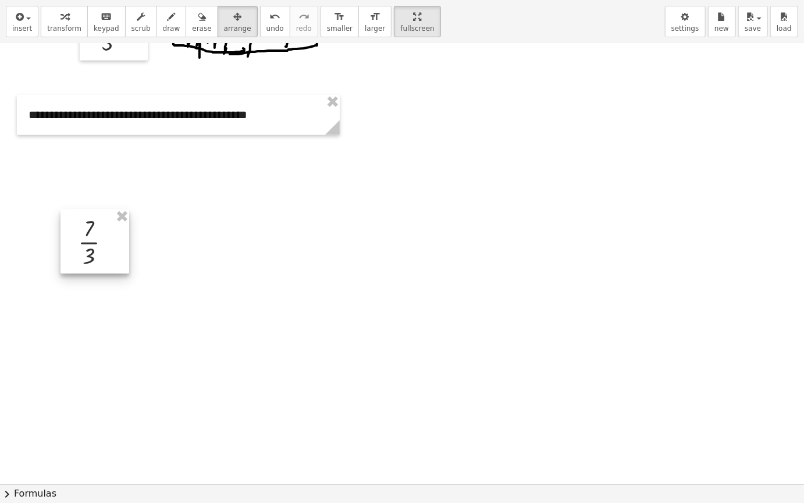
drag, startPoint x: 445, startPoint y: 133, endPoint x: 94, endPoint y: 246, distance: 368.7
click at [95, 247] on div at bounding box center [95, 242] width 69 height 64
drag, startPoint x: 157, startPoint y: 18, endPoint x: 137, endPoint y: 225, distance: 207.6
click at [168, 20] on icon "button" at bounding box center [172, 17] width 8 height 14
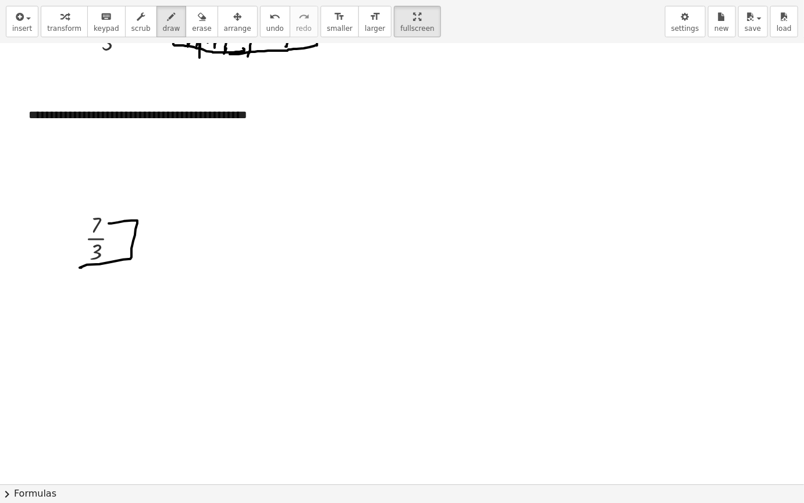
drag, startPoint x: 111, startPoint y: 224, endPoint x: 101, endPoint y: 259, distance: 36.9
click at [229, 22] on button "arrange" at bounding box center [238, 21] width 40 height 31
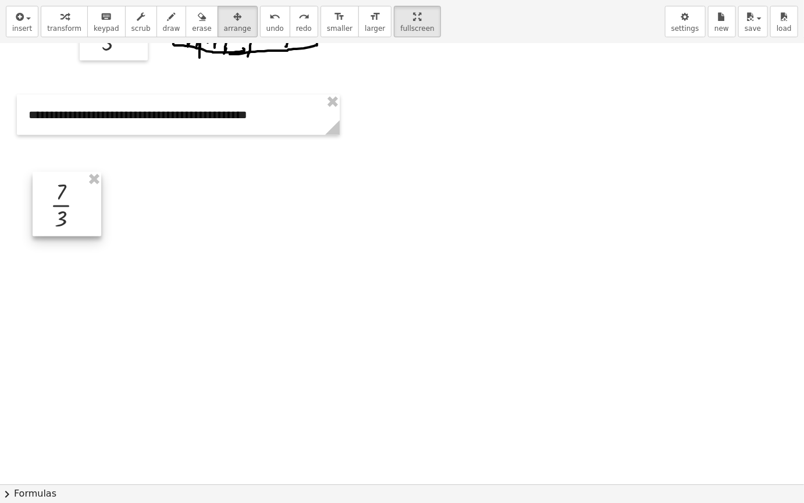
drag, startPoint x: 100, startPoint y: 250, endPoint x: 108, endPoint y: 204, distance: 47.2
click at [63, 215] on div at bounding box center [67, 204] width 69 height 64
drag, startPoint x: 77, startPoint y: 219, endPoint x: 80, endPoint y: 232, distance: 13.0
click at [80, 232] on div at bounding box center [67, 215] width 69 height 64
drag, startPoint x: 79, startPoint y: 232, endPoint x: 79, endPoint y: 246, distance: 14.0
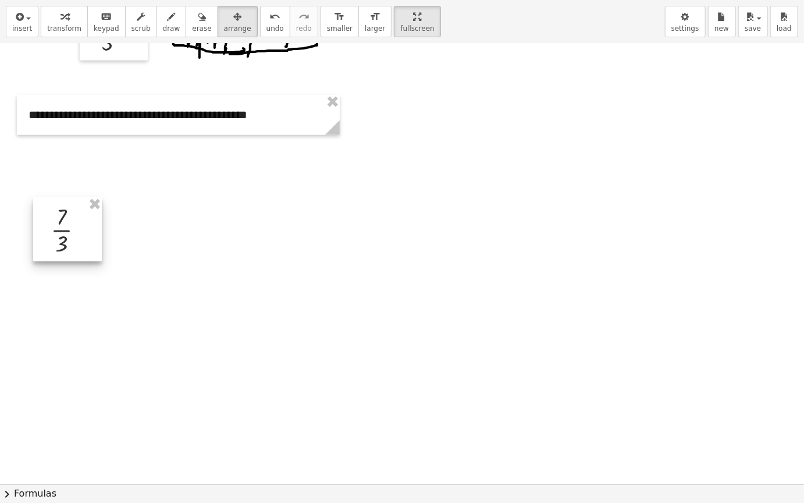
click at [79, 246] on div at bounding box center [67, 229] width 69 height 64
click at [33, 27] on button "insert" at bounding box center [22, 21] width 33 height 31
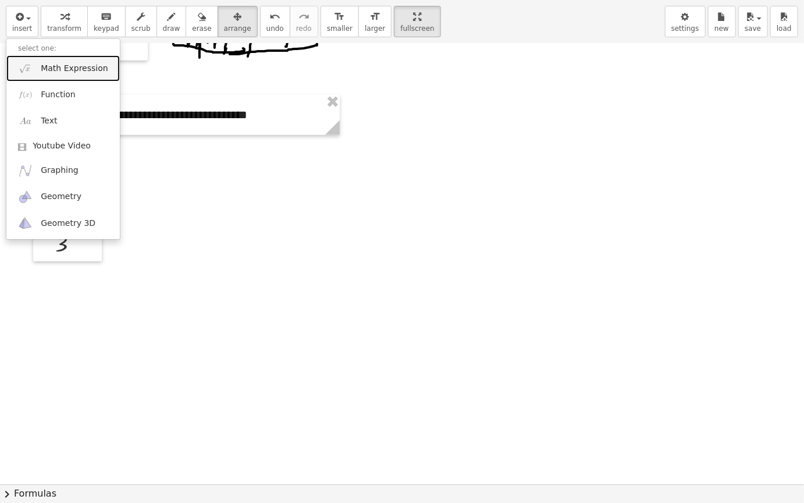
click at [85, 65] on span "Math Expression" at bounding box center [74, 69] width 67 height 12
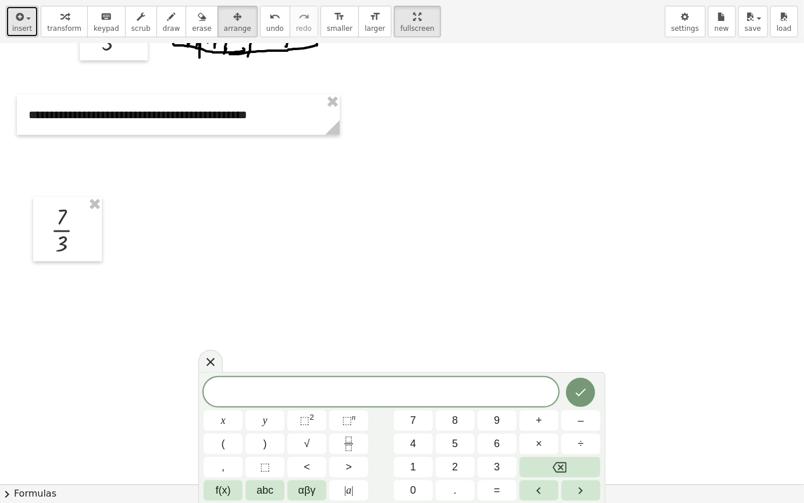
click at [19, 27] on span "insert" at bounding box center [22, 28] width 20 height 8
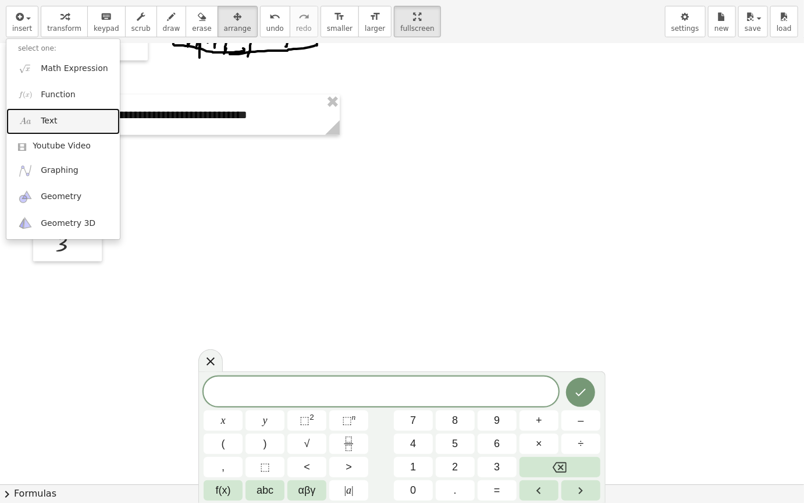
click at [75, 119] on link "Text" at bounding box center [63, 121] width 114 height 26
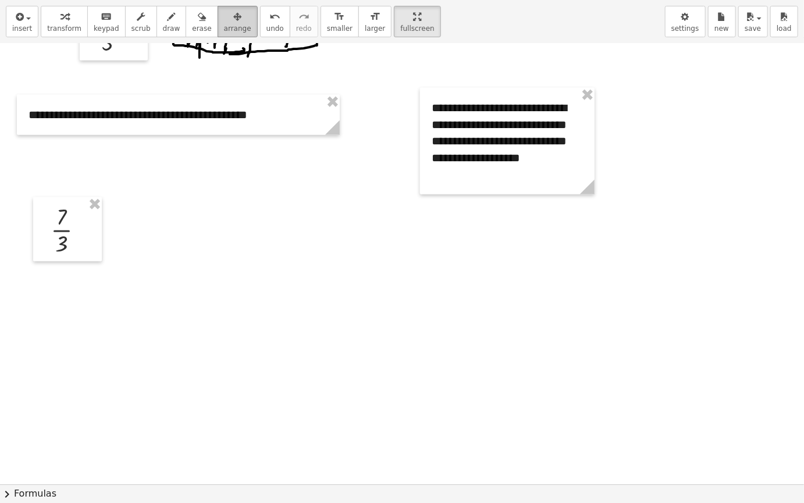
drag, startPoint x: 205, startPoint y: 20, endPoint x: 212, endPoint y: 20, distance: 6.4
click at [224, 20] on div "button" at bounding box center [237, 16] width 27 height 14
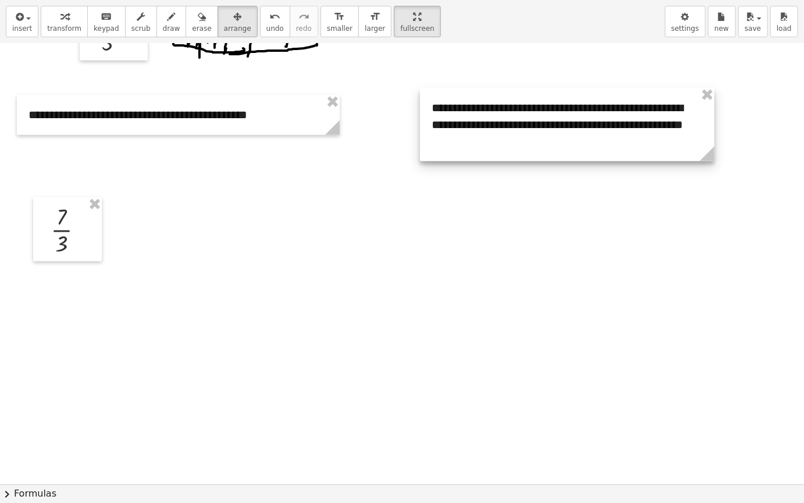
drag, startPoint x: 589, startPoint y: 186, endPoint x: 613, endPoint y: 148, distance: 44.7
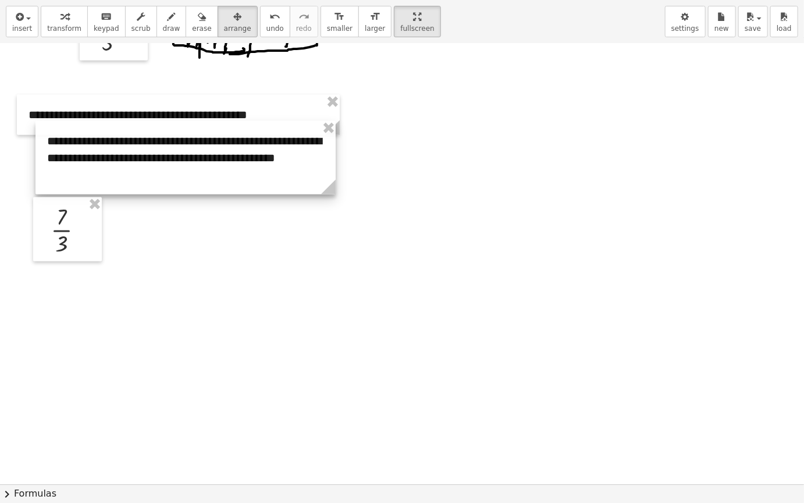
drag, startPoint x: 591, startPoint y: 136, endPoint x: 200, endPoint y: 174, distance: 393.6
click at [204, 171] on div at bounding box center [186, 157] width 300 height 73
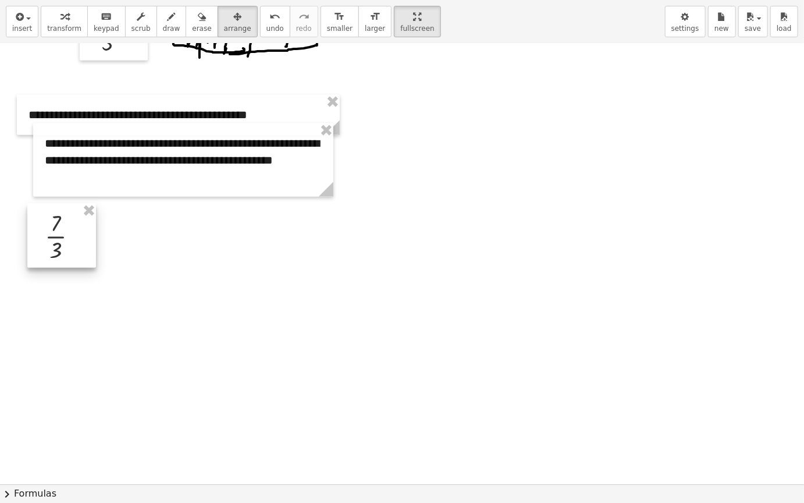
drag, startPoint x: 61, startPoint y: 232, endPoint x: 77, endPoint y: 231, distance: 16.3
click at [51, 264] on div at bounding box center [61, 236] width 69 height 64
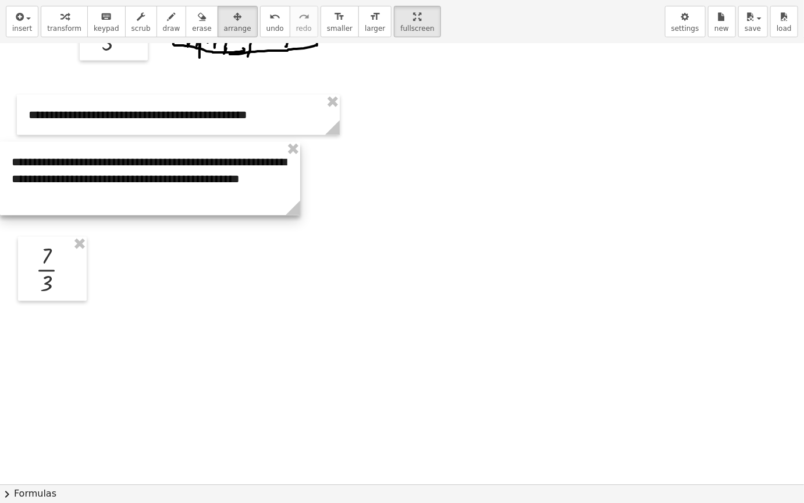
drag, startPoint x: 165, startPoint y: 179, endPoint x: 111, endPoint y: 197, distance: 57.8
click at [111, 197] on div at bounding box center [150, 178] width 300 height 73
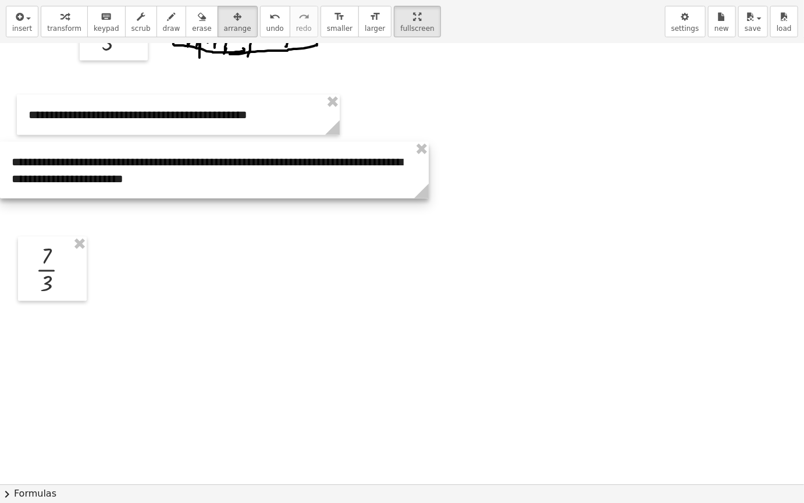
drag, startPoint x: 297, startPoint y: 205, endPoint x: 473, endPoint y: 214, distance: 176.0
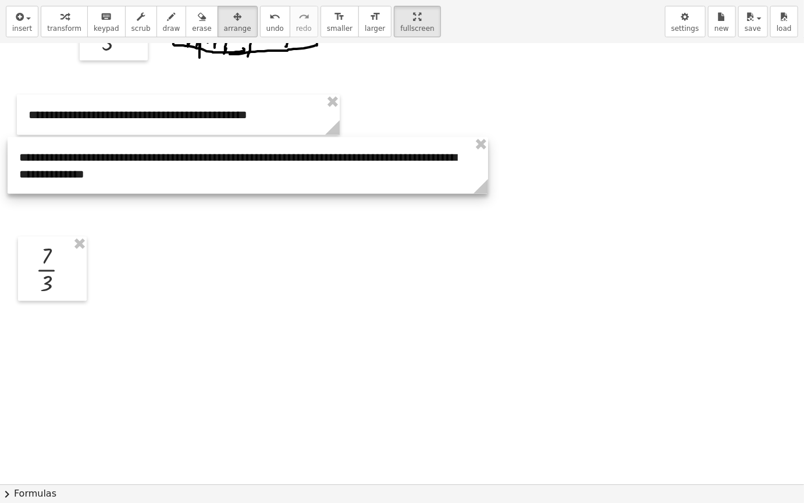
drag, startPoint x: 352, startPoint y: 194, endPoint x: 360, endPoint y: 189, distance: 8.9
click at [360, 189] on div at bounding box center [248, 165] width 481 height 56
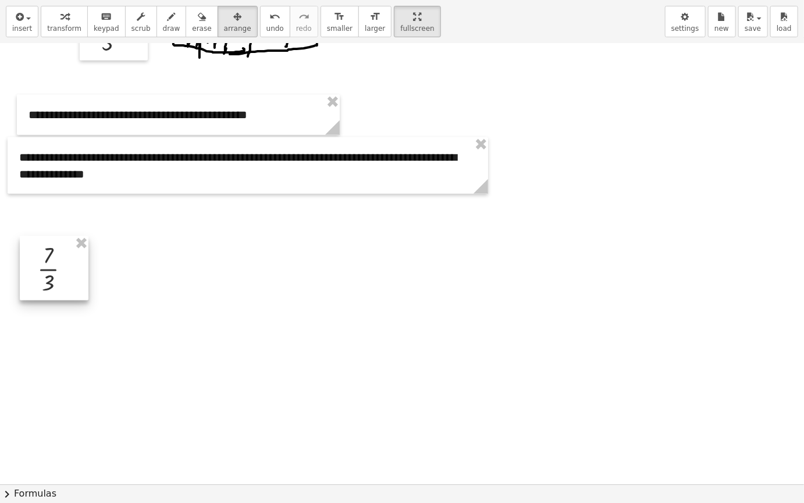
drag, startPoint x: 76, startPoint y: 275, endPoint x: 125, endPoint y: 277, distance: 48.3
click at [88, 277] on div at bounding box center [54, 268] width 69 height 64
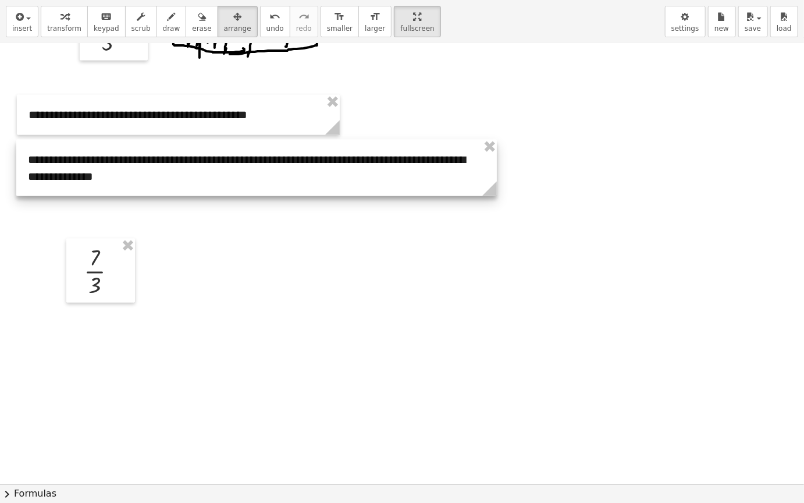
drag, startPoint x: 173, startPoint y: 184, endPoint x: 181, endPoint y: 187, distance: 8.7
click at [181, 187] on div at bounding box center [256, 168] width 481 height 56
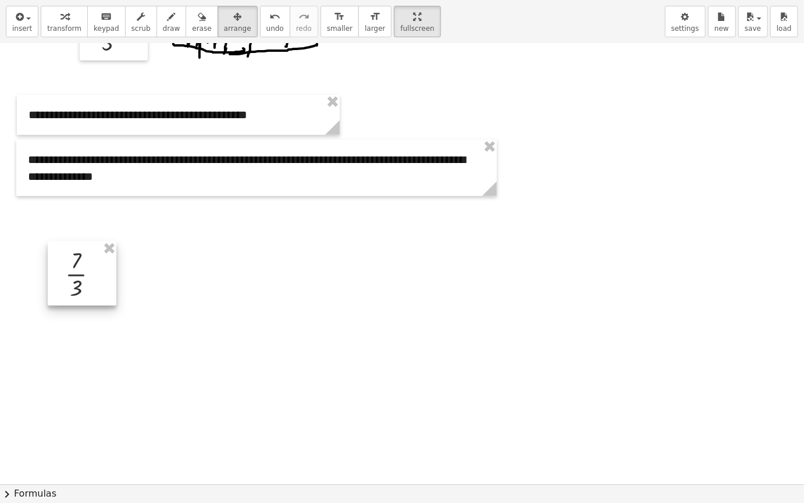
drag, startPoint x: 126, startPoint y: 283, endPoint x: 111, endPoint y: 281, distance: 15.9
click at [111, 286] on div at bounding box center [82, 274] width 69 height 64
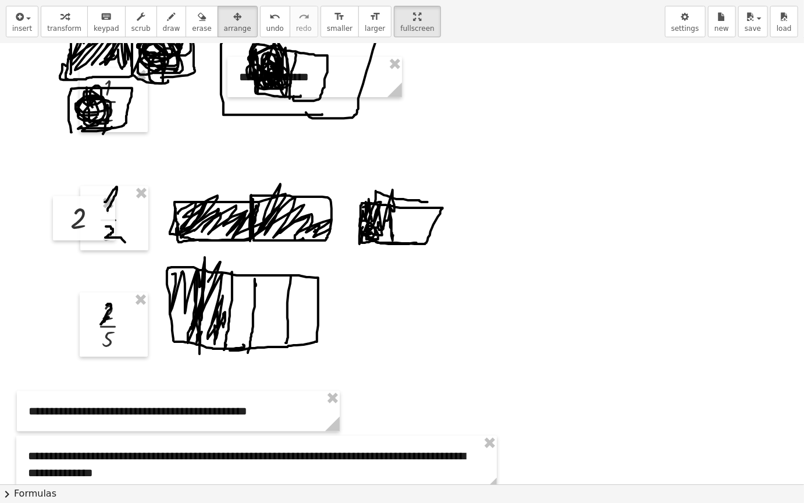
scroll to position [524, 0]
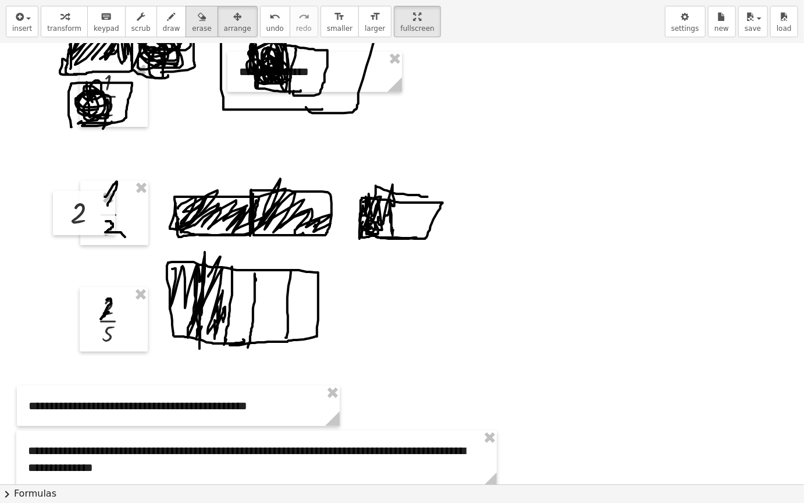
click at [192, 24] on span "erase" at bounding box center [201, 28] width 19 height 8
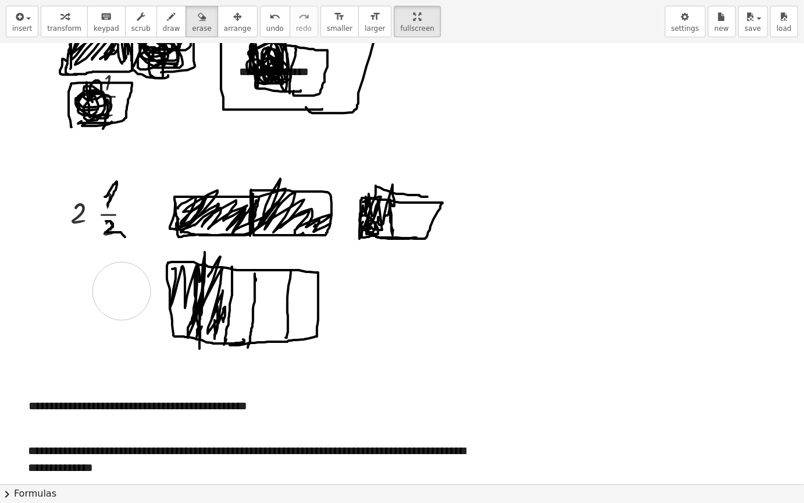
drag, startPoint x: 110, startPoint y: 309, endPoint x: 168, endPoint y: 268, distance: 70.6
click at [122, 289] on div at bounding box center [402, 181] width 804 height 1323
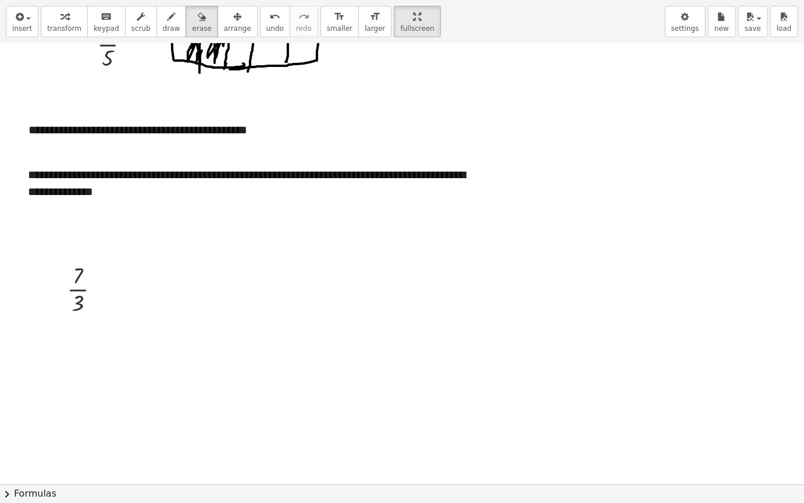
scroll to position [873, 0]
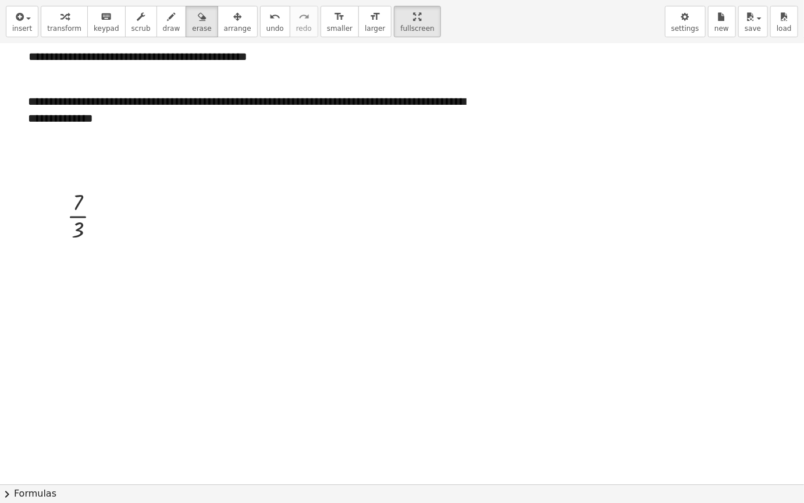
drag, startPoint x: 229, startPoint y: 24, endPoint x: 212, endPoint y: 41, distance: 23.9
click at [226, 24] on button "arrange" at bounding box center [238, 21] width 40 height 31
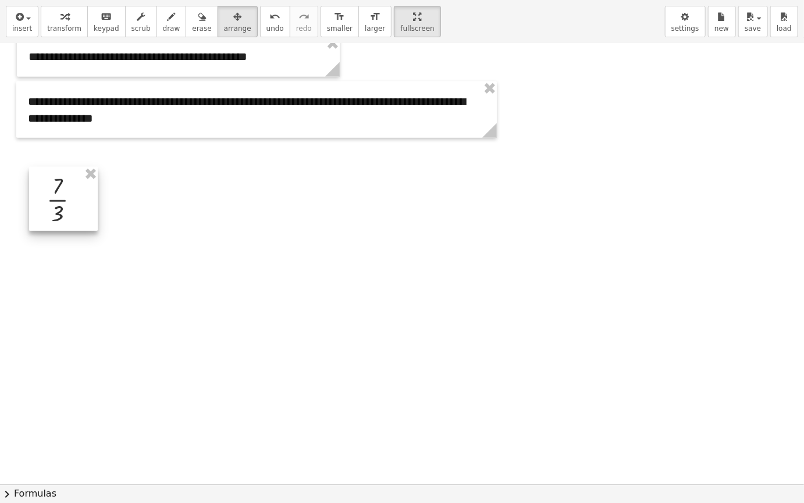
drag, startPoint x: 84, startPoint y: 214, endPoint x: 61, endPoint y: 198, distance: 28.9
click at [61, 198] on div at bounding box center [63, 199] width 69 height 64
drag, startPoint x: 15, startPoint y: 24, endPoint x: 21, endPoint y: 22, distance: 7.0
click at [15, 24] on span "insert" at bounding box center [22, 28] width 20 height 8
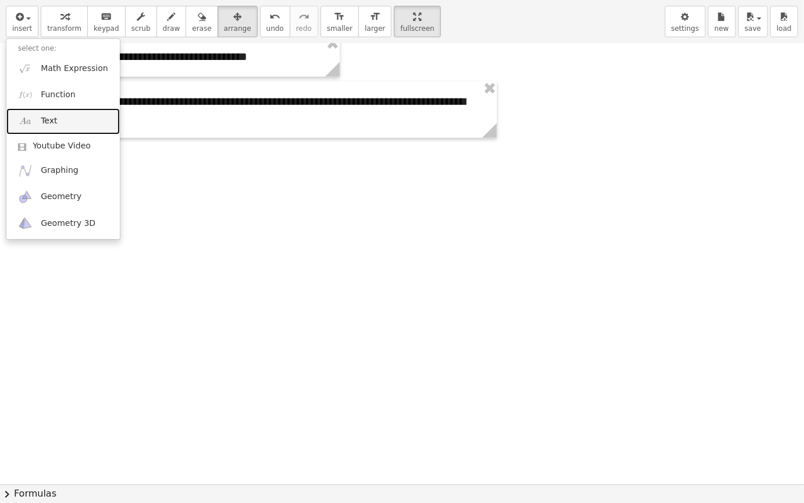
drag, startPoint x: 77, startPoint y: 122, endPoint x: 108, endPoint y: 125, distance: 30.5
click at [78, 122] on link "Text" at bounding box center [63, 121] width 114 height 26
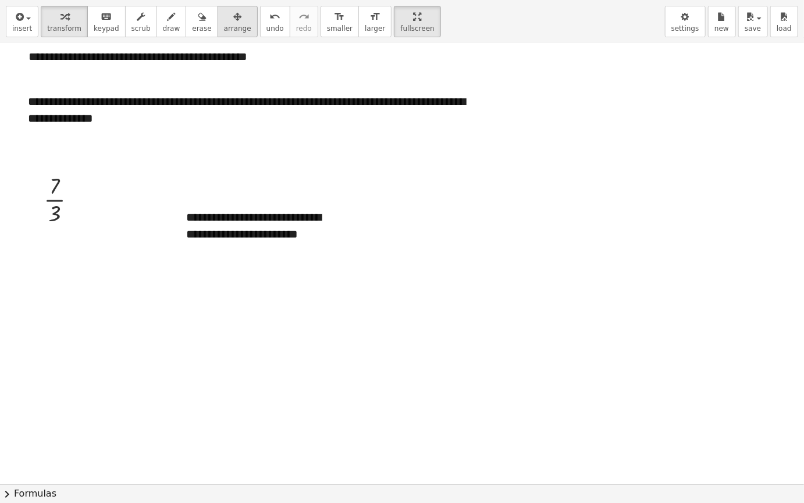
click at [224, 33] on span "arrange" at bounding box center [237, 28] width 27 height 8
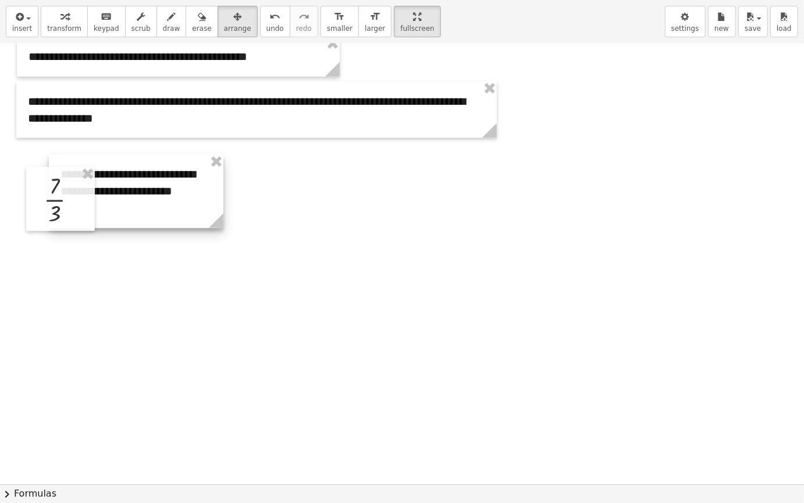
drag, startPoint x: 285, startPoint y: 256, endPoint x: 125, endPoint y: 217, distance: 164.8
click at [159, 208] on div at bounding box center [136, 191] width 175 height 73
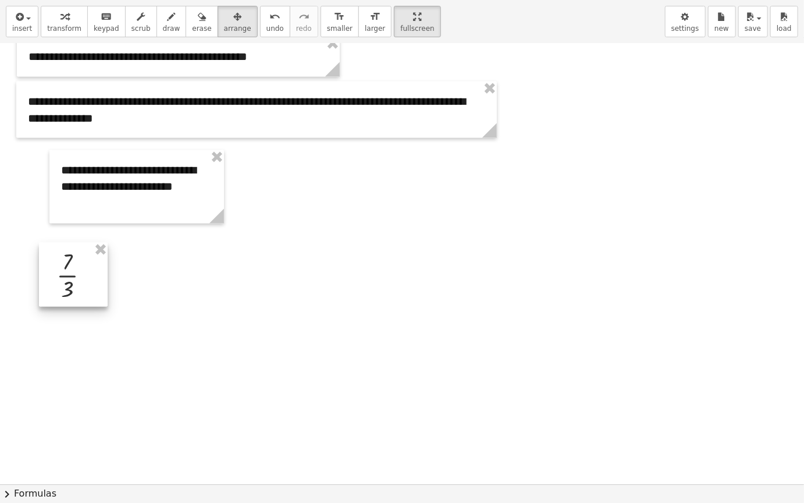
drag, startPoint x: 60, startPoint y: 205, endPoint x: 231, endPoint y: 224, distance: 172.1
click at [80, 286] on div at bounding box center [73, 275] width 69 height 64
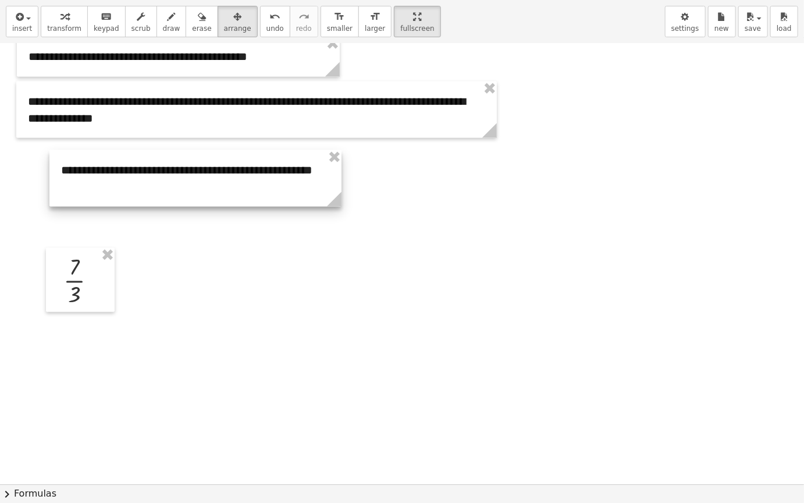
drag, startPoint x: 222, startPoint y: 224, endPoint x: 451, endPoint y: 217, distance: 229.5
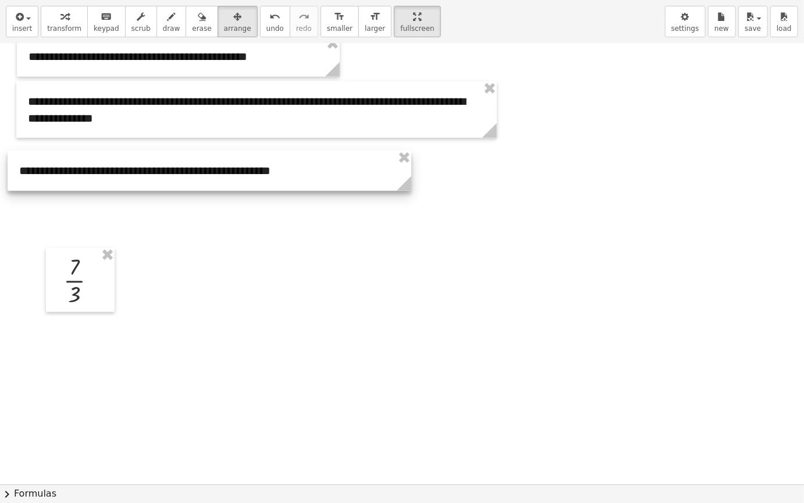
drag, startPoint x: 325, startPoint y: 179, endPoint x: 292, endPoint y: 182, distance: 33.9
click at [292, 182] on div at bounding box center [210, 171] width 404 height 40
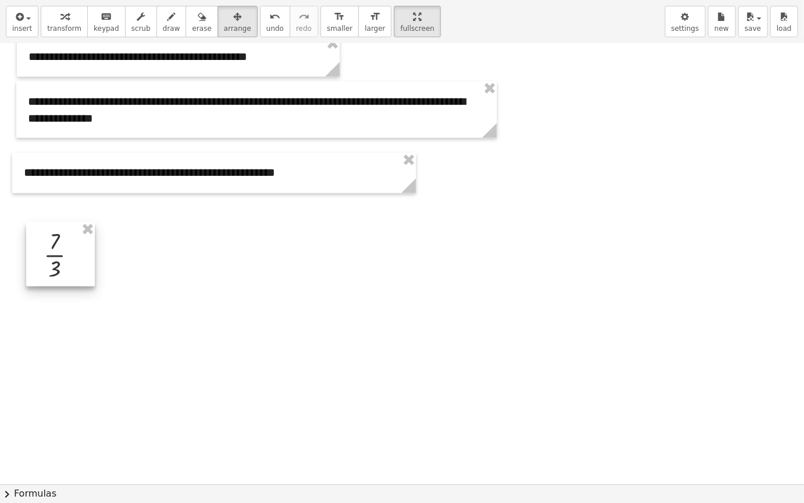
drag, startPoint x: 100, startPoint y: 294, endPoint x: 78, endPoint y: 268, distance: 33.5
click at [78, 268] on div at bounding box center [60, 254] width 69 height 64
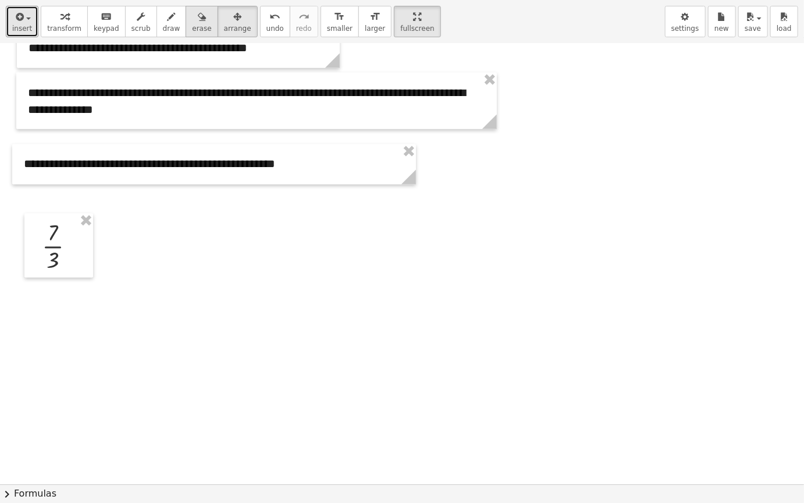
drag, startPoint x: 20, startPoint y: 24, endPoint x: 176, endPoint y: 34, distance: 156.9
click at [20, 24] on span "insert" at bounding box center [22, 28] width 20 height 8
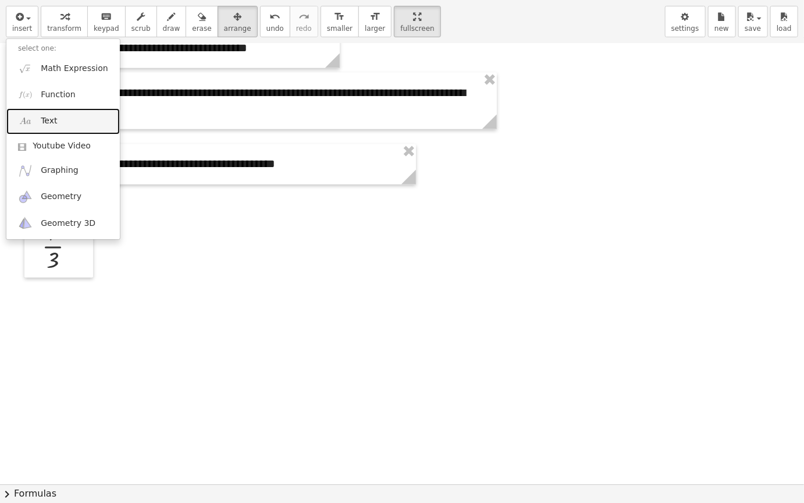
click at [90, 117] on link "Text" at bounding box center [63, 121] width 114 height 26
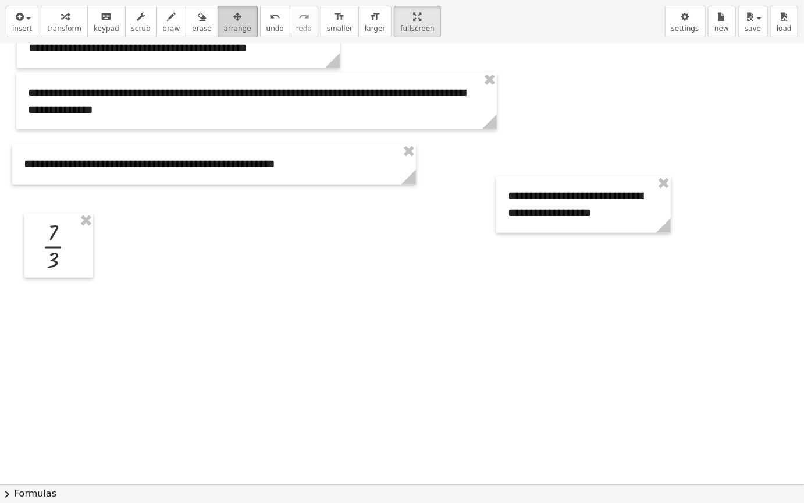
click at [234, 18] on button "arrange" at bounding box center [238, 21] width 40 height 31
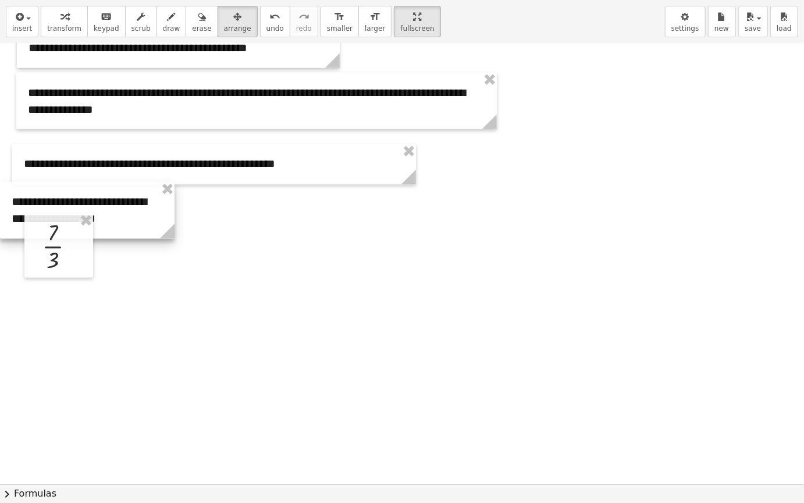
drag, startPoint x: 607, startPoint y: 203, endPoint x: 101, endPoint y: 222, distance: 506.8
click at [111, 207] on div at bounding box center [87, 210] width 175 height 56
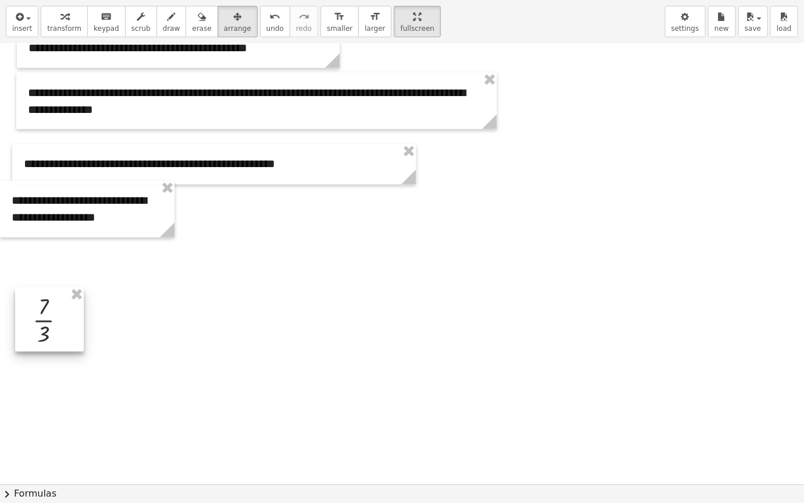
drag, startPoint x: 69, startPoint y: 250, endPoint x: 83, endPoint y: 221, distance: 33.1
click at [60, 313] on div at bounding box center [49, 320] width 69 height 64
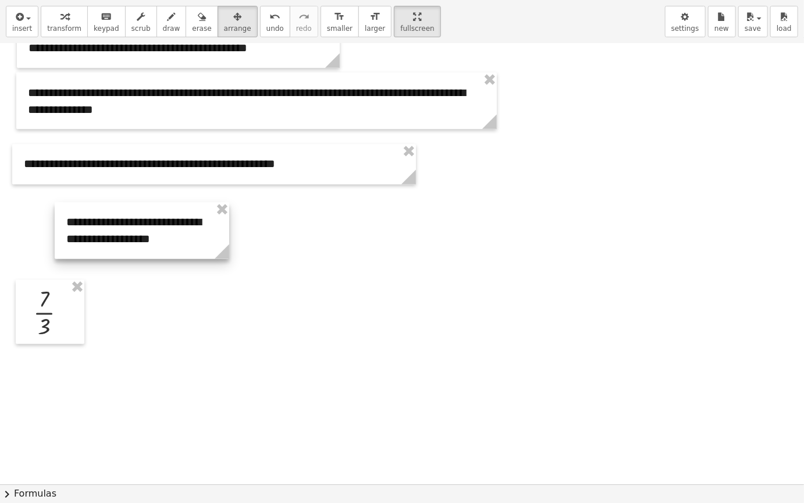
drag, startPoint x: 93, startPoint y: 214, endPoint x: 256, endPoint y: 264, distance: 170.3
click at [229, 247] on div at bounding box center [142, 231] width 175 height 56
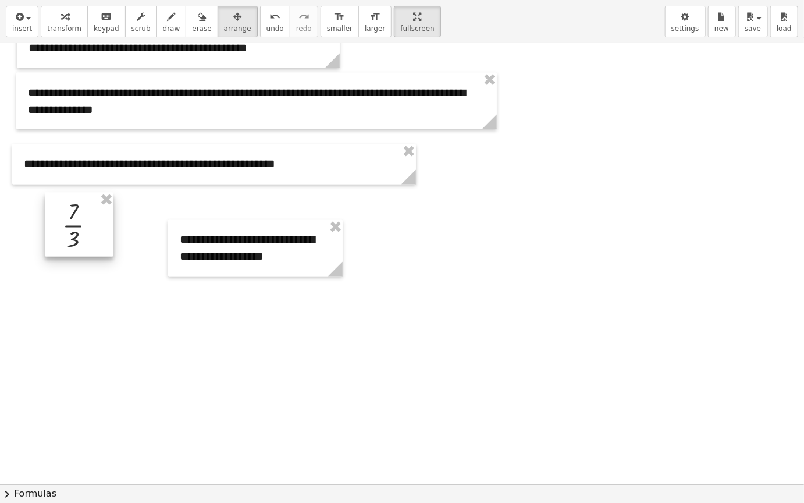
drag, startPoint x: 36, startPoint y: 313, endPoint x: 227, endPoint y: 241, distance: 203.9
click at [69, 224] on div at bounding box center [79, 225] width 69 height 64
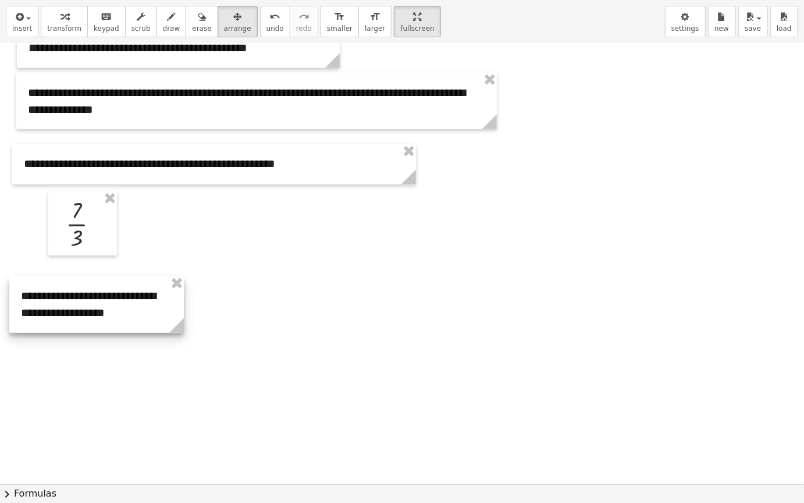
drag, startPoint x: 180, startPoint y: 302, endPoint x: 146, endPoint y: 292, distance: 36.3
click at [63, 302] on div at bounding box center [96, 305] width 175 height 56
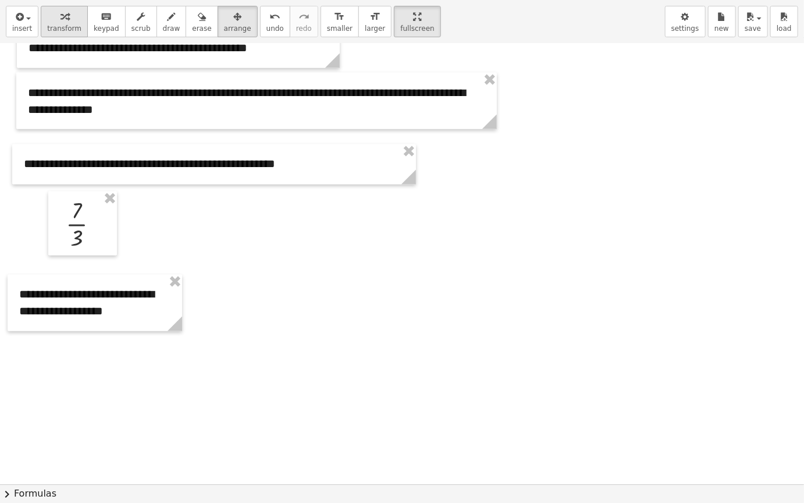
click at [70, 33] on button "transform" at bounding box center [64, 21] width 47 height 31
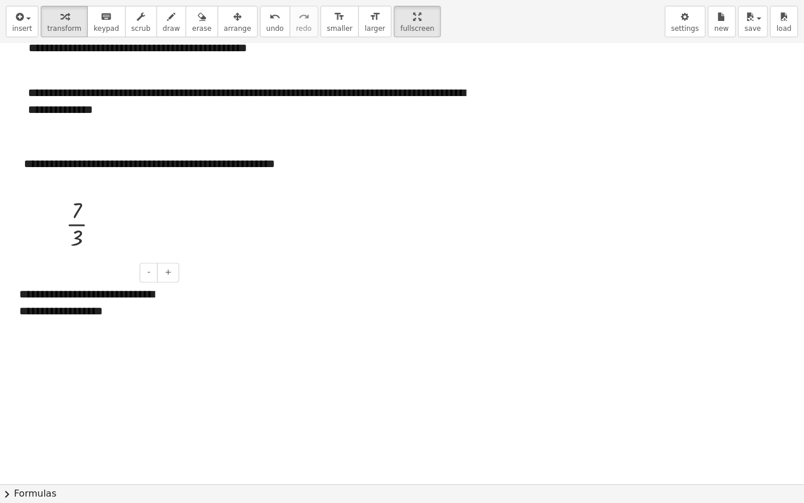
click at [159, 292] on div "**********" at bounding box center [95, 303] width 175 height 56
click at [162, 313] on div "**********" at bounding box center [95, 303] width 175 height 56
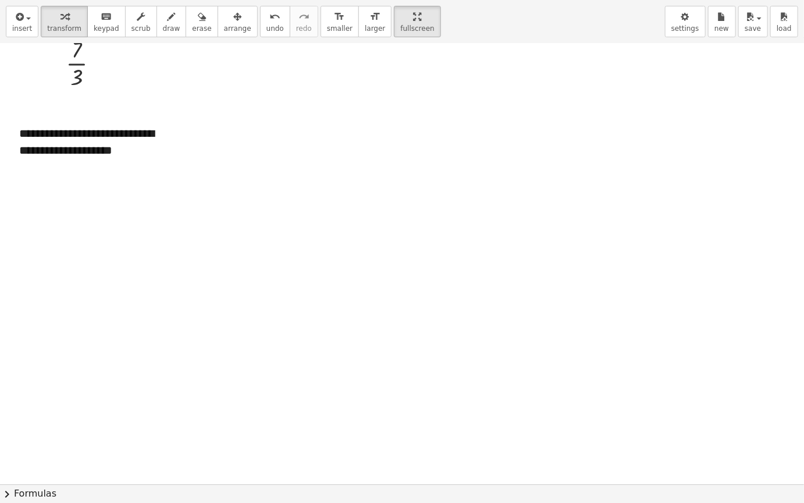
scroll to position [1057, 0]
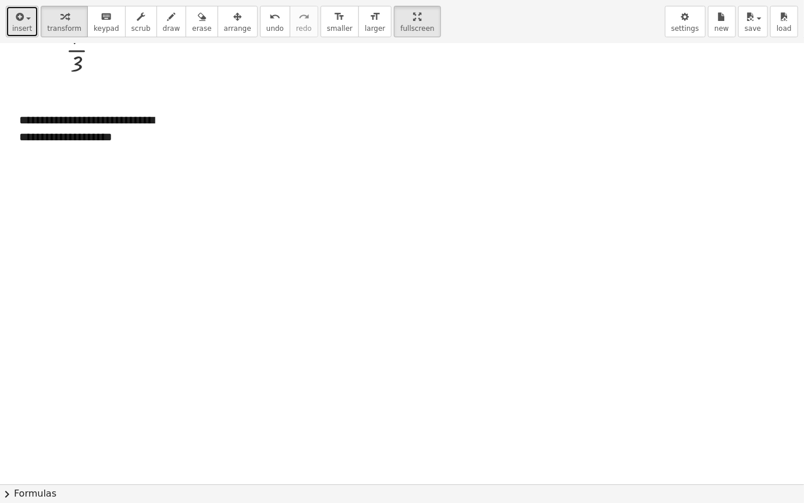
click at [27, 23] on button "insert" at bounding box center [22, 21] width 33 height 31
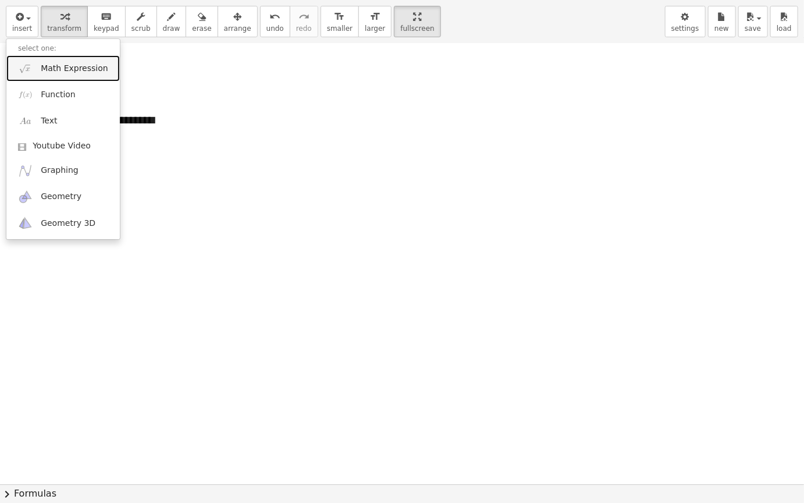
click at [73, 72] on span "Math Expression" at bounding box center [74, 69] width 67 height 12
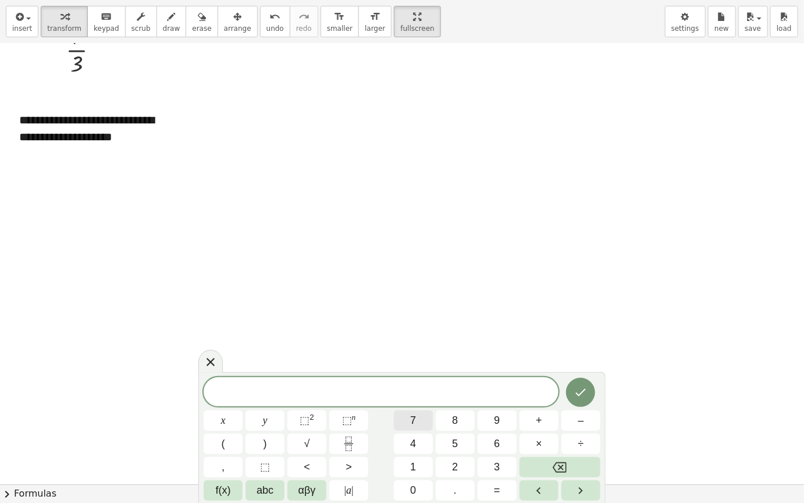
click at [420, 420] on button "7" at bounding box center [413, 420] width 39 height 20
click at [580, 391] on icon "Done" at bounding box center [581, 392] width 14 height 14
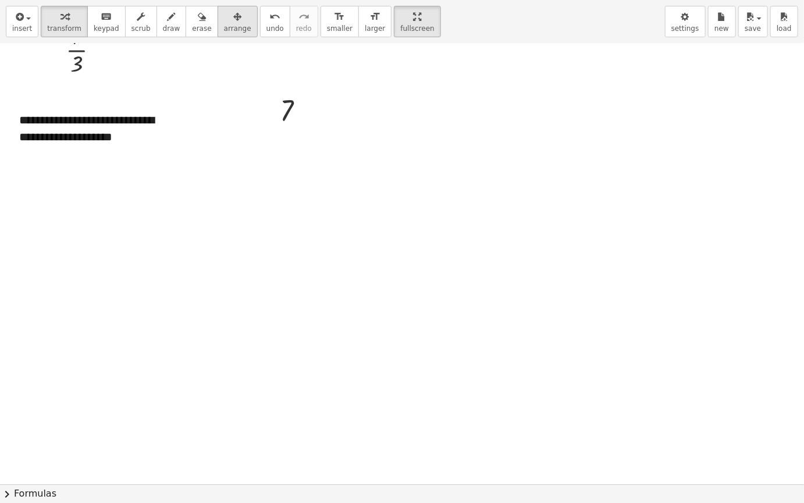
click at [233, 23] on icon "button" at bounding box center [237, 17] width 8 height 14
drag, startPoint x: 289, startPoint y: 112, endPoint x: 76, endPoint y: 136, distance: 213.8
click at [55, 200] on div at bounding box center [67, 208] width 60 height 44
click at [24, 24] on span "insert" at bounding box center [22, 28] width 20 height 8
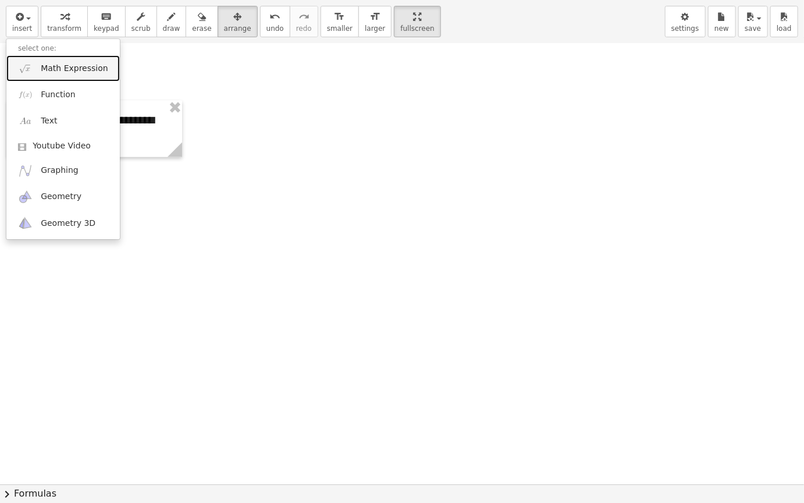
click at [62, 66] on span "Math Expression" at bounding box center [74, 69] width 67 height 12
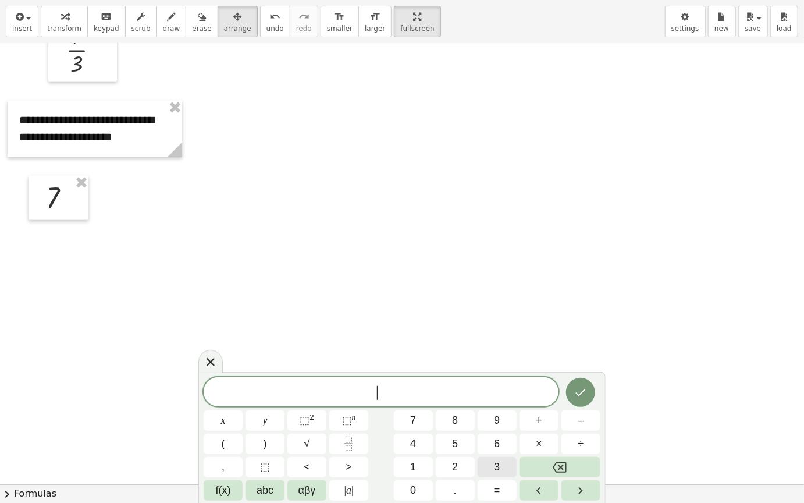
click at [492, 424] on button "3" at bounding box center [497, 467] width 39 height 20
click at [575, 390] on icon "Done" at bounding box center [581, 392] width 14 height 14
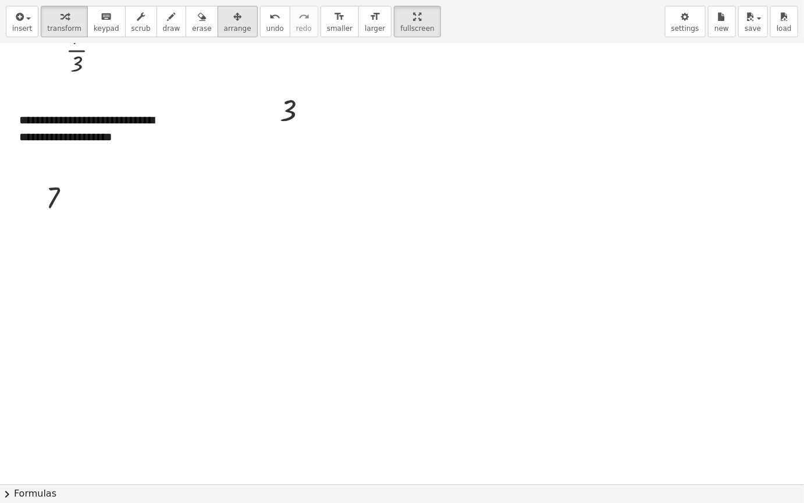
click at [224, 27] on span "arrange" at bounding box center [237, 28] width 27 height 8
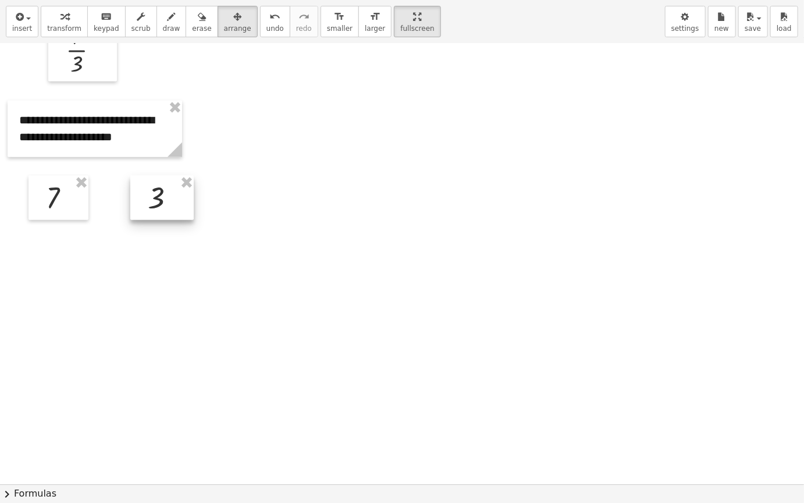
drag, startPoint x: 296, startPoint y: 114, endPoint x: 157, endPoint y: 88, distance: 140.9
click at [164, 199] on div at bounding box center [161, 197] width 63 height 44
click at [163, 31] on span "draw" at bounding box center [171, 28] width 17 height 8
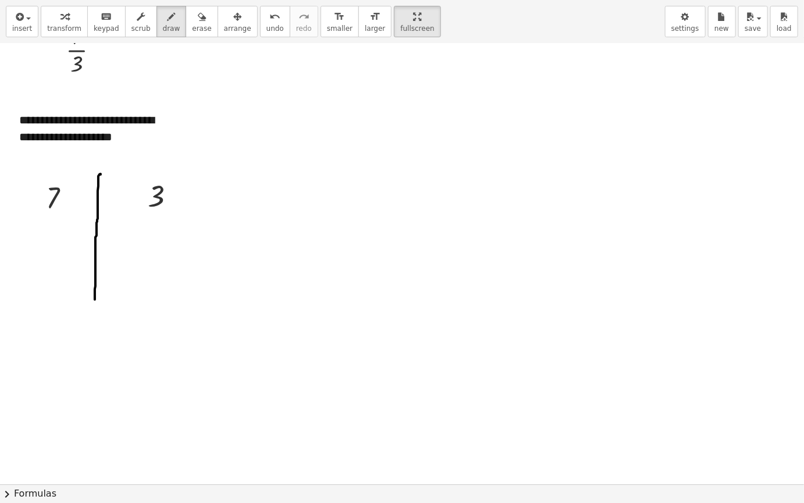
drag, startPoint x: 101, startPoint y: 174, endPoint x: 77, endPoint y: 281, distance: 109.6
drag, startPoint x: 97, startPoint y: 219, endPoint x: 234, endPoint y: 214, distance: 137.5
drag, startPoint x: 119, startPoint y: 235, endPoint x: 264, endPoint y: 90, distance: 205.0
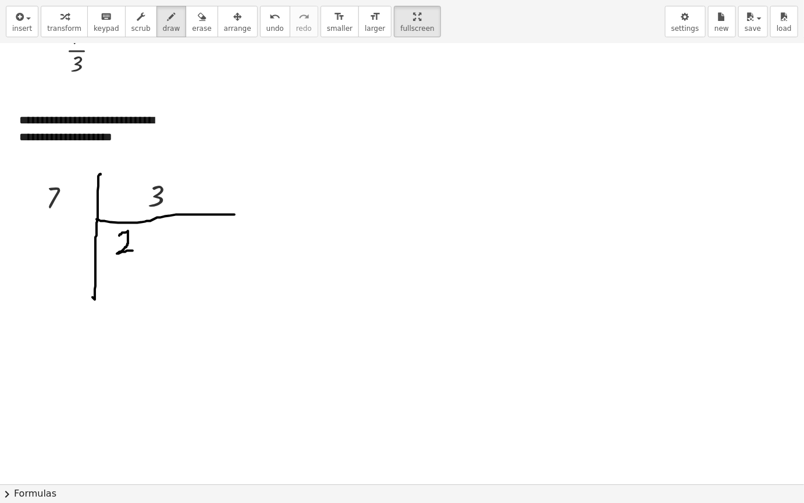
click at [30, 18] on button "insert" at bounding box center [22, 21] width 33 height 31
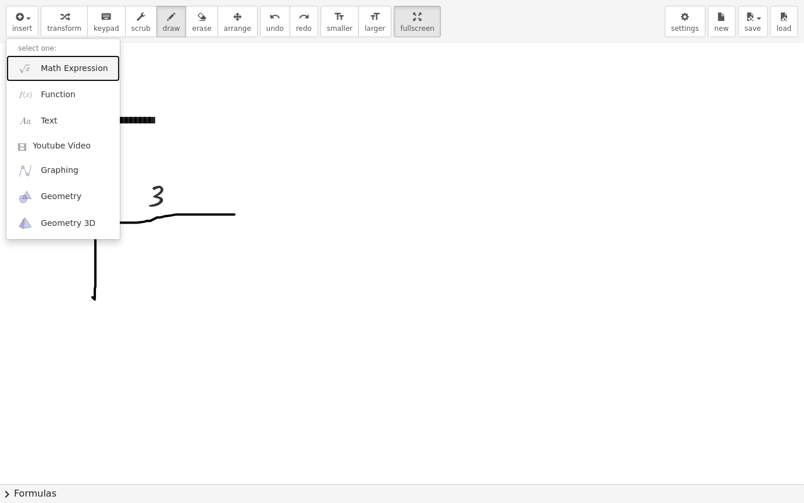
click at [63, 71] on span "Math Expression" at bounding box center [74, 69] width 67 height 12
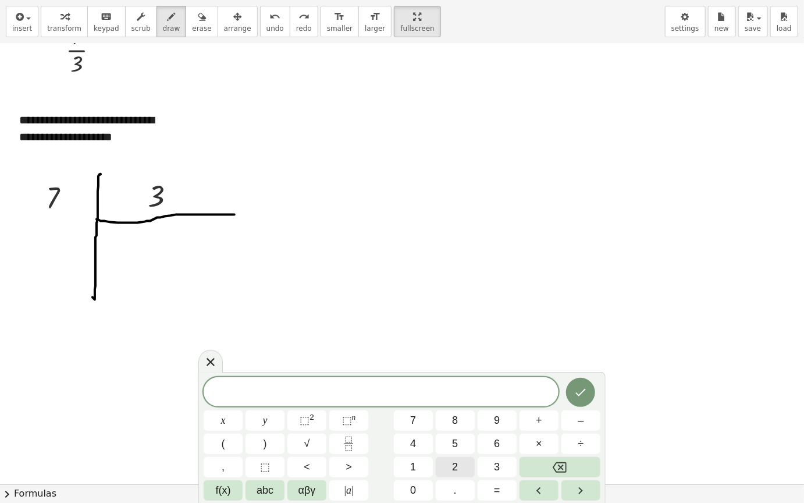
click at [459, 424] on button "2" at bounding box center [455, 467] width 39 height 20
click at [591, 396] on button "Done" at bounding box center [580, 392] width 29 height 29
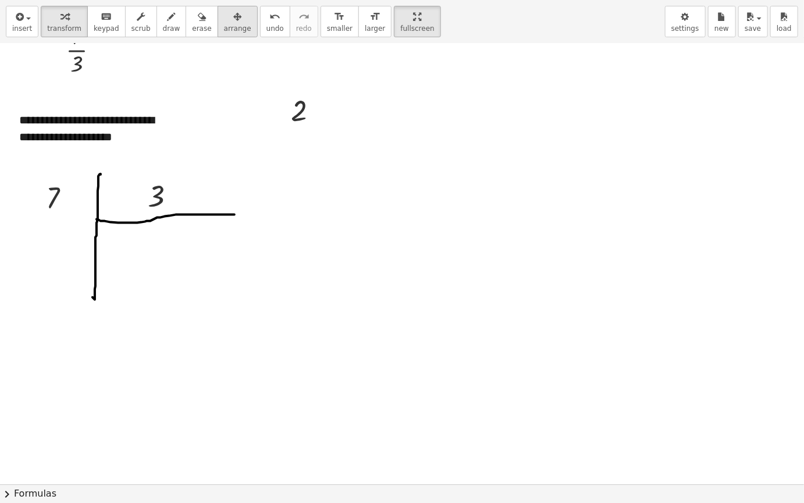
click at [224, 26] on span "arrange" at bounding box center [237, 28] width 27 height 8
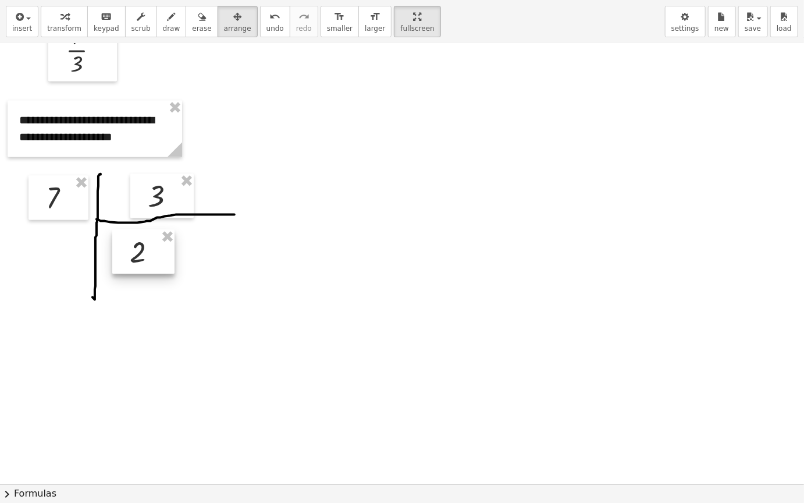
drag, startPoint x: 256, startPoint y: 173, endPoint x: 143, endPoint y: 267, distance: 147.6
click at [143, 267] on div at bounding box center [143, 251] width 62 height 44
drag, startPoint x: 151, startPoint y: 259, endPoint x: 171, endPoint y: 185, distance: 76.4
click at [143, 258] on div at bounding box center [133, 252] width 62 height 44
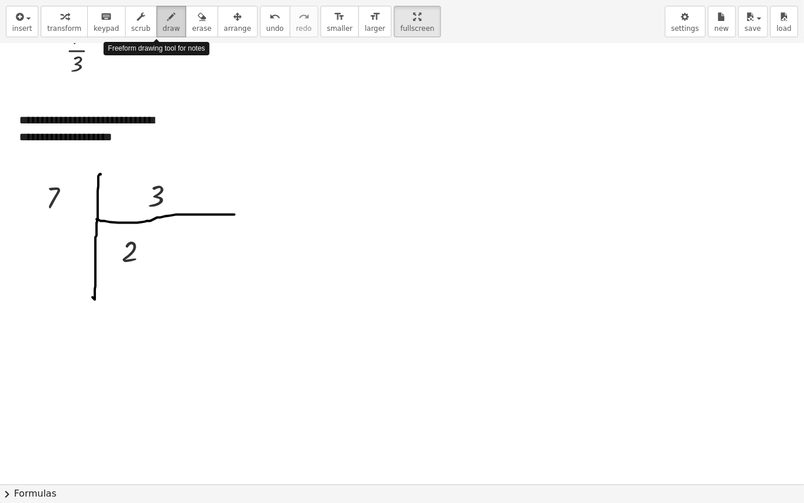
click at [168, 22] on icon "button" at bounding box center [172, 17] width 8 height 14
drag, startPoint x: 51, startPoint y: 230, endPoint x: 439, endPoint y: 192, distance: 389.5
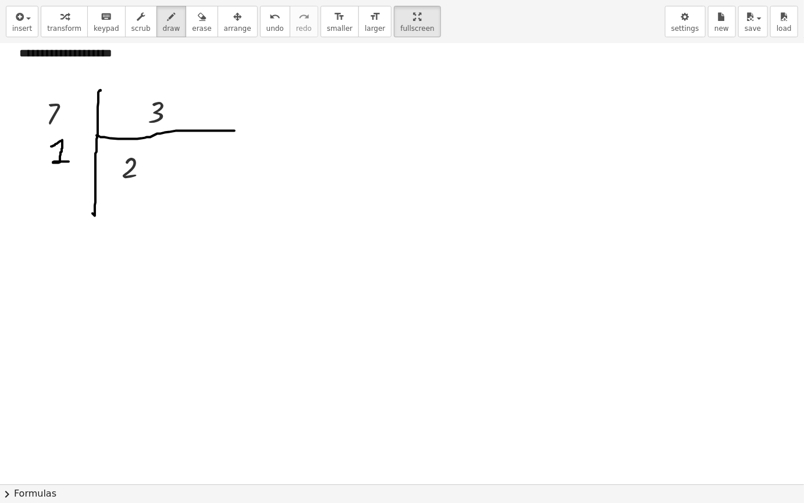
scroll to position [1115, 0]
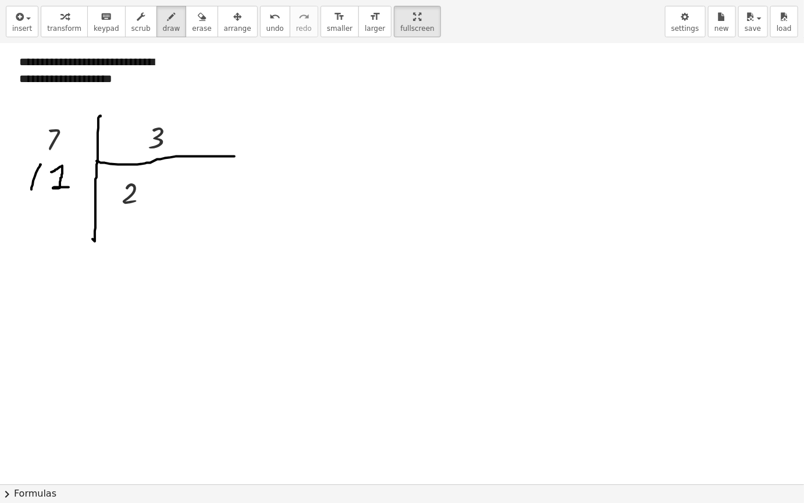
drag, startPoint x: 40, startPoint y: 164, endPoint x: 51, endPoint y: 179, distance: 18.7
drag, startPoint x: 81, startPoint y: 161, endPoint x: 83, endPoint y: 190, distance: 29.2
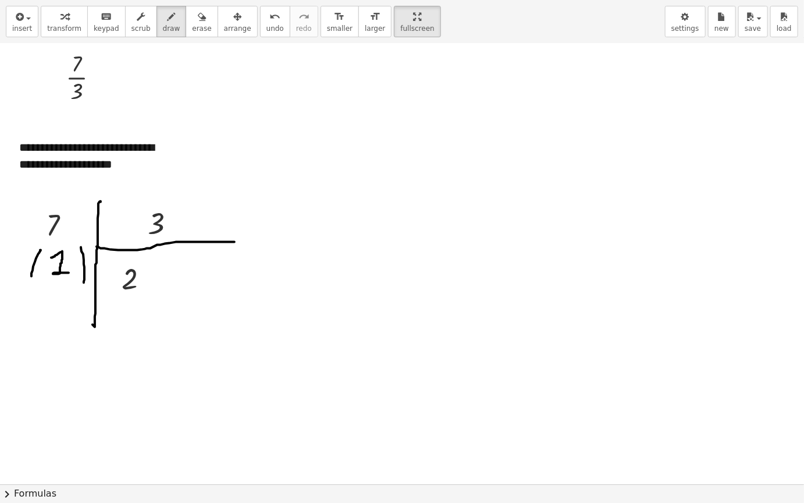
scroll to position [1057, 0]
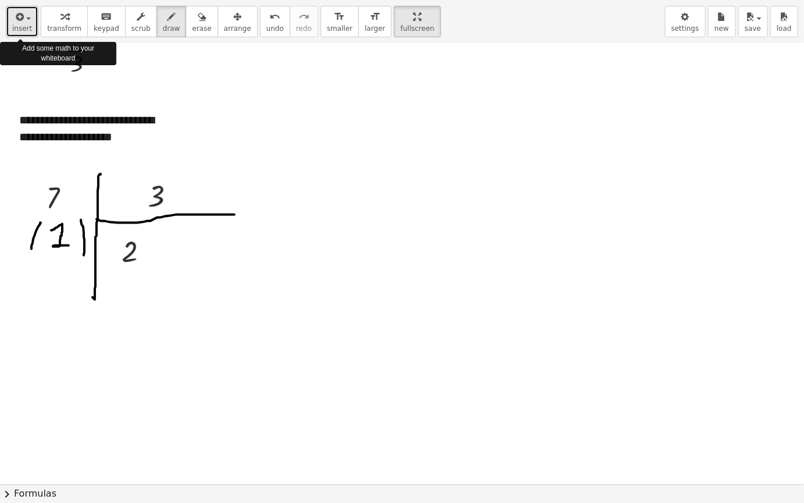
click at [13, 22] on icon "button" at bounding box center [18, 17] width 10 height 14
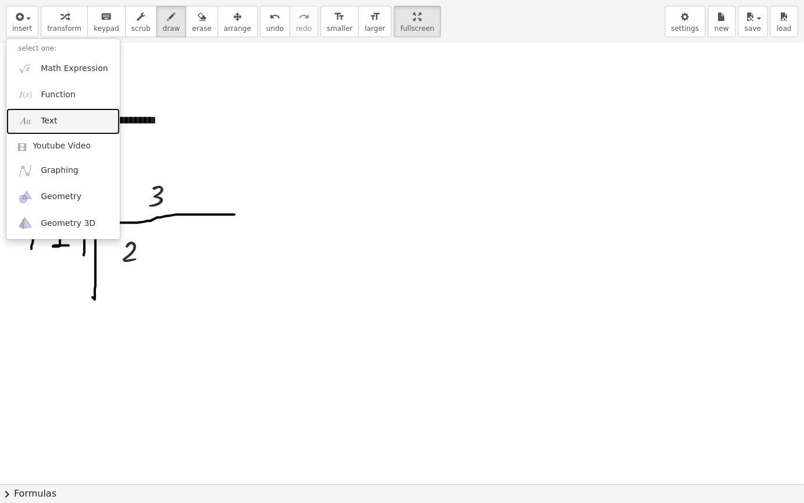
drag, startPoint x: 86, startPoint y: 121, endPoint x: 98, endPoint y: 120, distance: 11.7
click at [86, 121] on link "Text" at bounding box center [63, 121] width 114 height 26
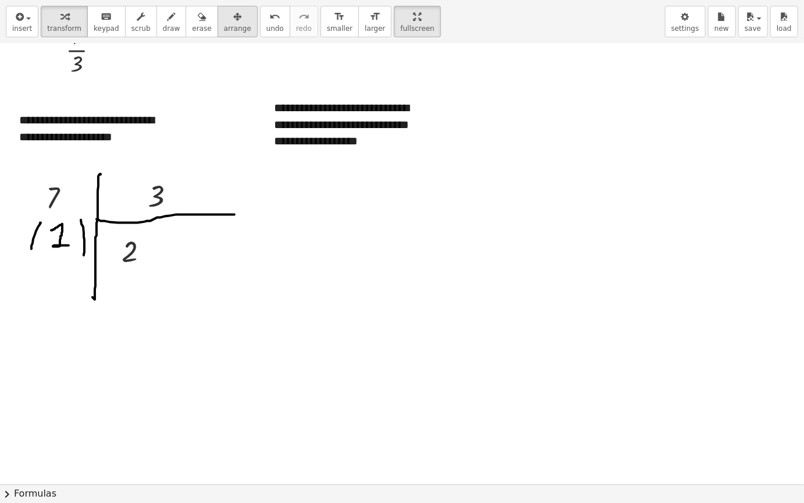
click at [233, 15] on button "arrange" at bounding box center [238, 21] width 40 height 31
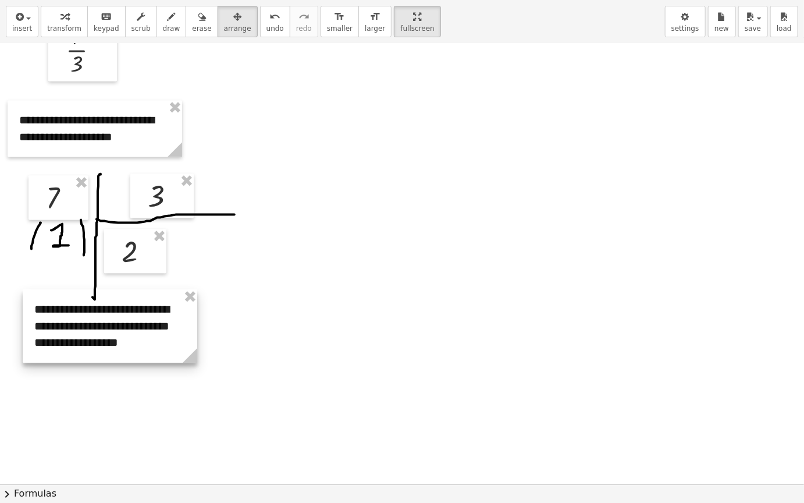
drag, startPoint x: 359, startPoint y: 123, endPoint x: 119, endPoint y: 325, distance: 313.2
click at [119, 325] on div at bounding box center [110, 325] width 175 height 73
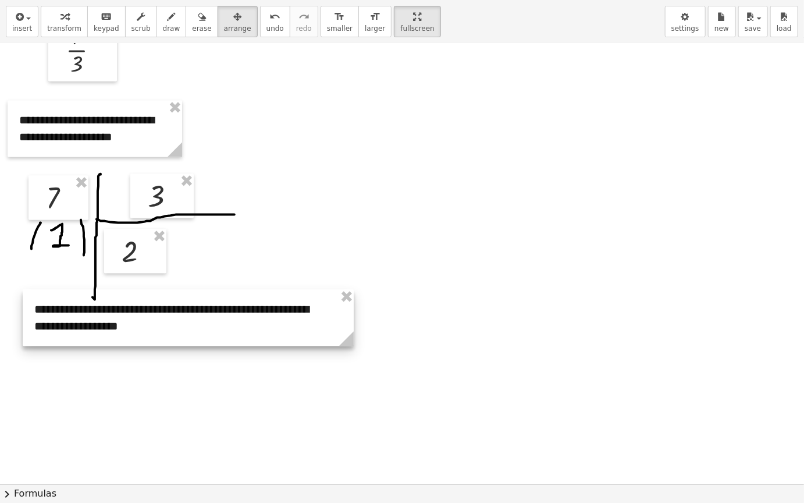
drag, startPoint x: 193, startPoint y: 359, endPoint x: 334, endPoint y: 350, distance: 140.6
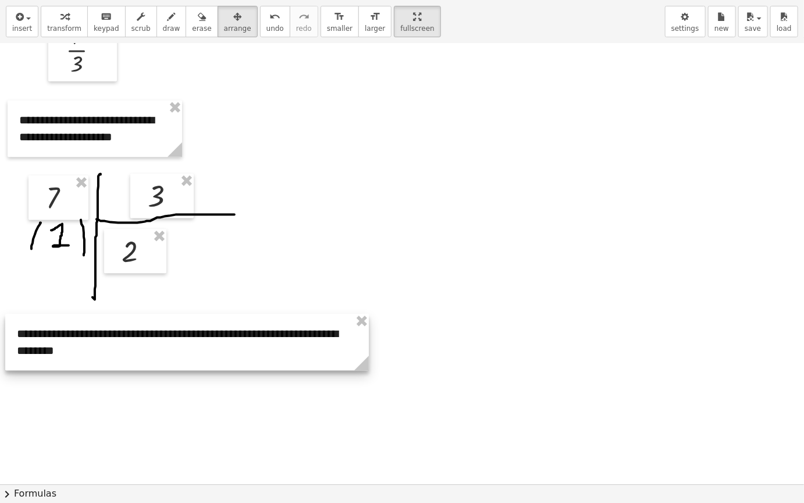
drag, startPoint x: 320, startPoint y: 318, endPoint x: 304, endPoint y: 342, distance: 28.6
click at [304, 342] on div at bounding box center [187, 342] width 364 height 56
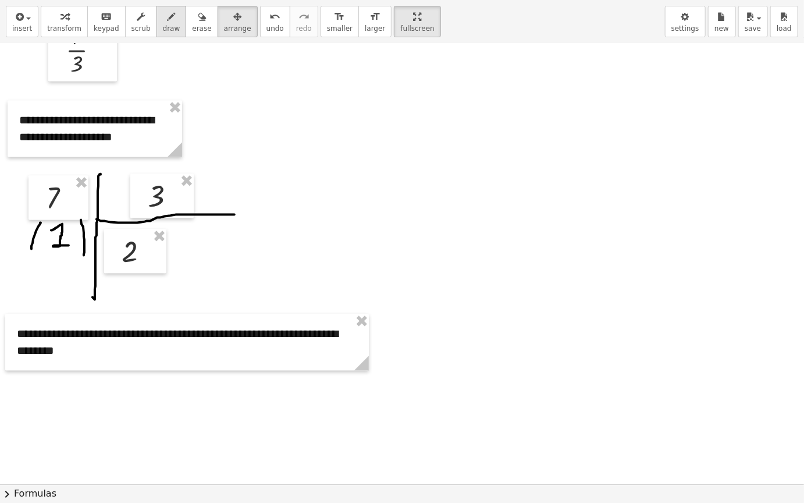
click at [163, 26] on span "draw" at bounding box center [171, 28] width 17 height 8
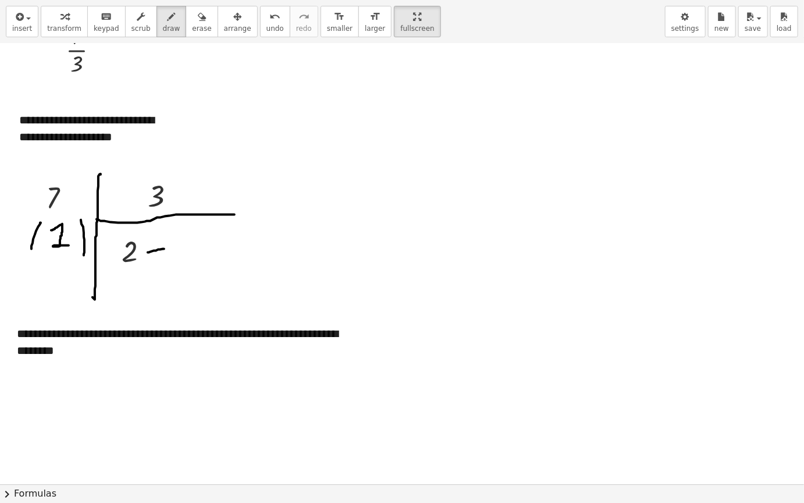
drag, startPoint x: 148, startPoint y: 252, endPoint x: 172, endPoint y: 249, distance: 24.1
drag, startPoint x: 182, startPoint y: 247, endPoint x: 180, endPoint y: 257, distance: 10.6
drag, startPoint x: 171, startPoint y: 243, endPoint x: 186, endPoint y: 253, distance: 18.4
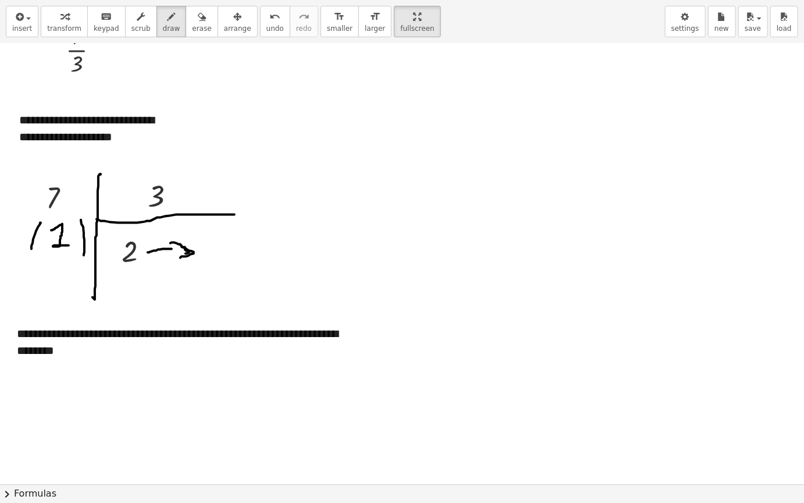
click at [18, 27] on span "insert" at bounding box center [22, 28] width 20 height 8
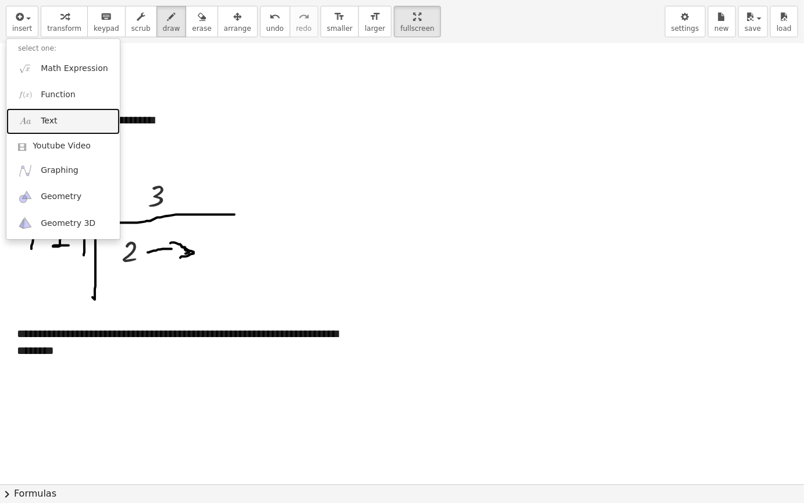
click at [79, 114] on link "Text" at bounding box center [63, 121] width 114 height 26
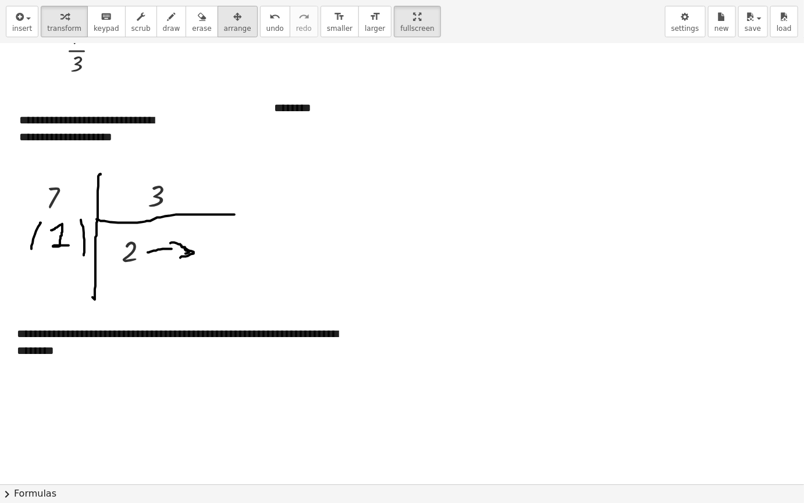
click at [224, 31] on span "arrange" at bounding box center [237, 28] width 27 height 8
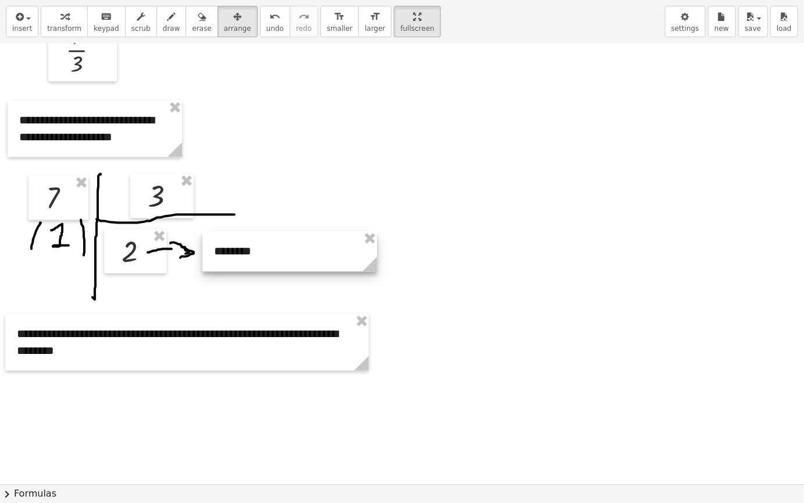
drag, startPoint x: 336, startPoint y: 166, endPoint x: 287, endPoint y: 257, distance: 103.6
click at [287, 257] on div at bounding box center [290, 251] width 175 height 40
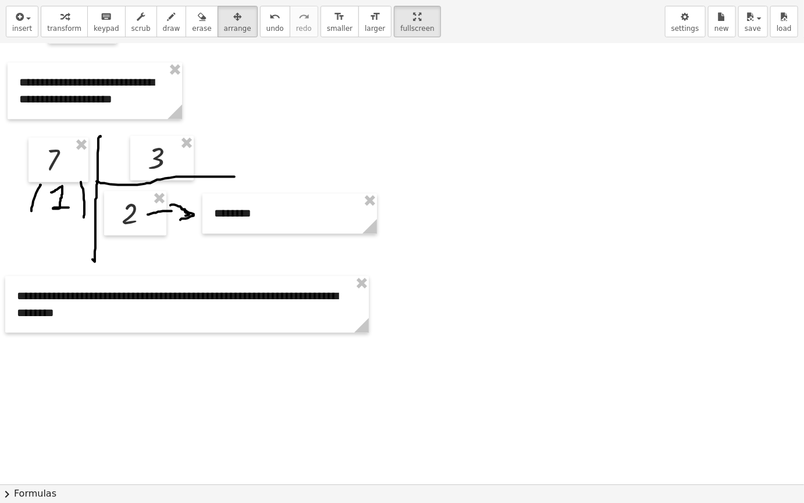
scroll to position [1115, 0]
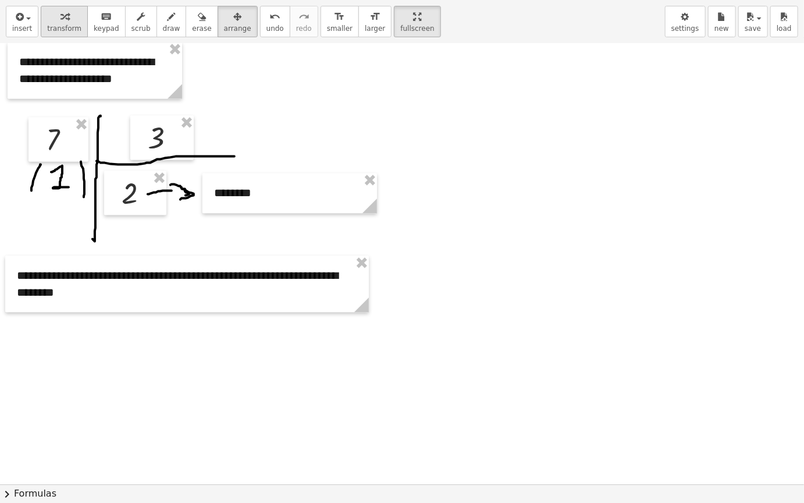
click at [62, 28] on span "transform" at bounding box center [64, 28] width 34 height 8
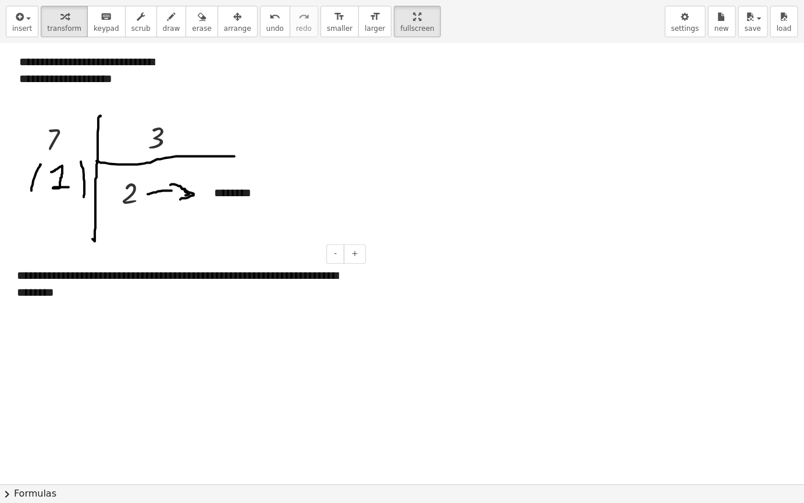
click at [111, 289] on div "**********" at bounding box center [187, 284] width 364 height 56
click at [13, 33] on button "insert" at bounding box center [22, 21] width 33 height 31
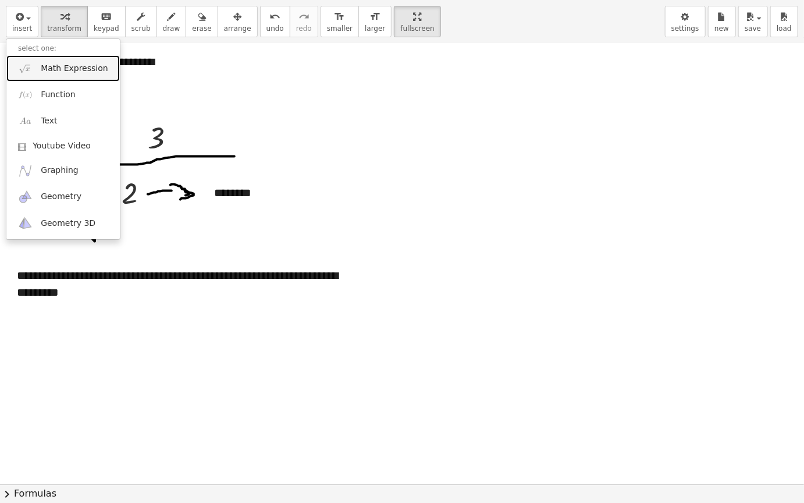
click at [74, 76] on link "Math Expression" at bounding box center [63, 68] width 114 height 26
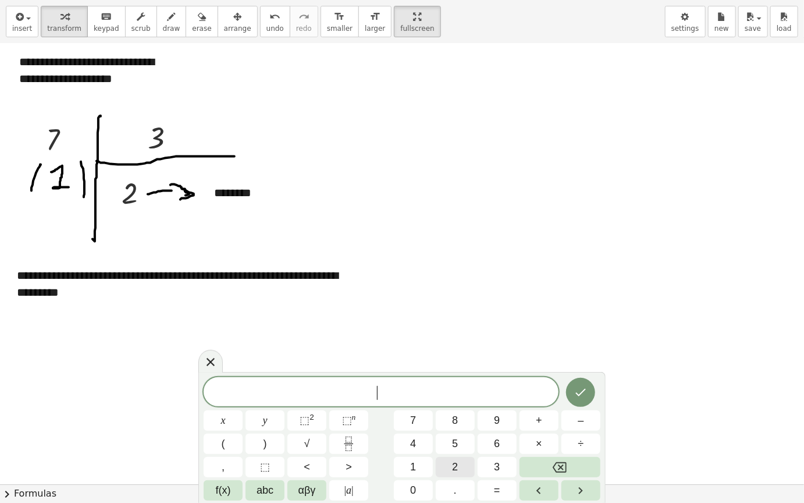
click at [444, 424] on button "2" at bounding box center [455, 467] width 39 height 20
click at [580, 391] on icon "Done" at bounding box center [581, 392] width 14 height 14
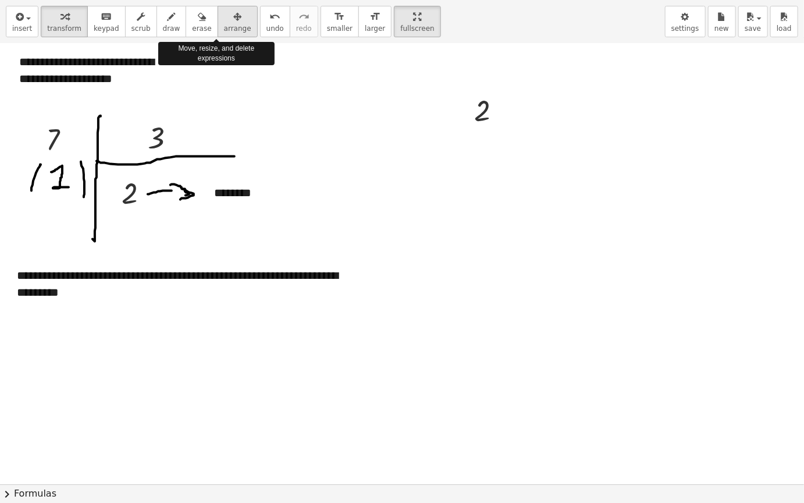
click at [218, 20] on button "arrange" at bounding box center [238, 21] width 40 height 31
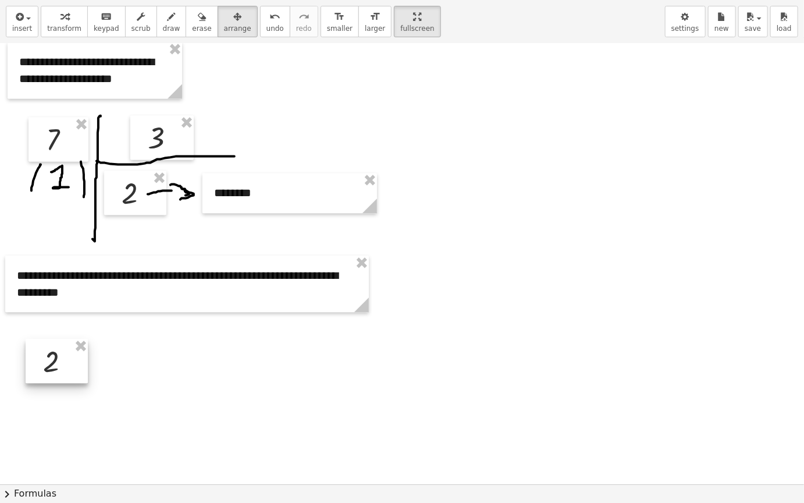
drag, startPoint x: 485, startPoint y: 101, endPoint x: 103, endPoint y: 365, distance: 464.5
click at [57, 353] on div at bounding box center [57, 361] width 62 height 44
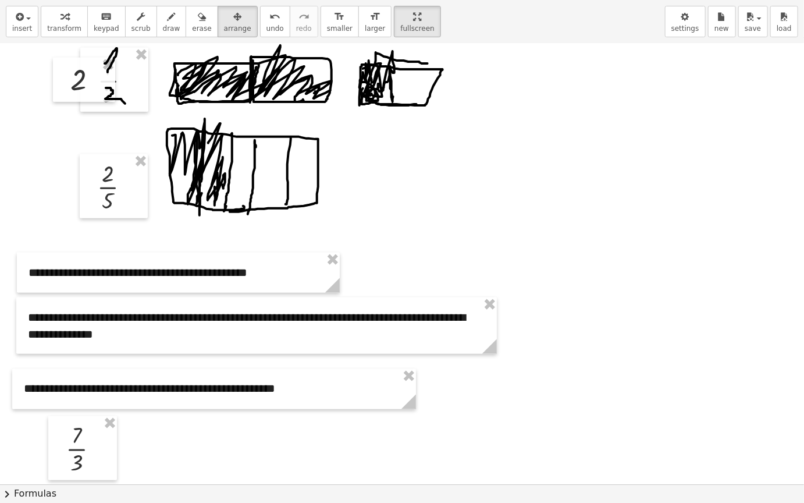
scroll to position [533, 0]
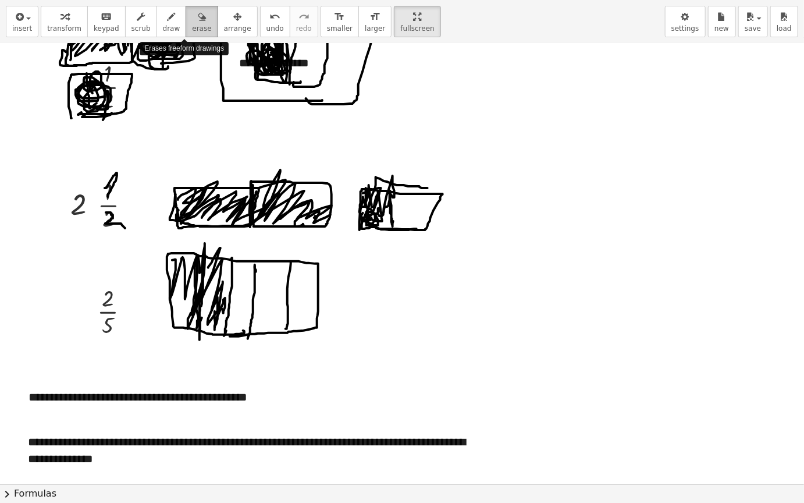
click at [192, 24] on span "erase" at bounding box center [201, 28] width 19 height 8
drag, startPoint x: 129, startPoint y: 239, endPoint x: 125, endPoint y: 192, distance: 47.3
click at [120, 219] on div at bounding box center [402, 393] width 804 height 1764
drag, startPoint x: 158, startPoint y: 23, endPoint x: 93, endPoint y: 187, distance: 176.6
click at [158, 27] on button "draw" at bounding box center [172, 21] width 30 height 31
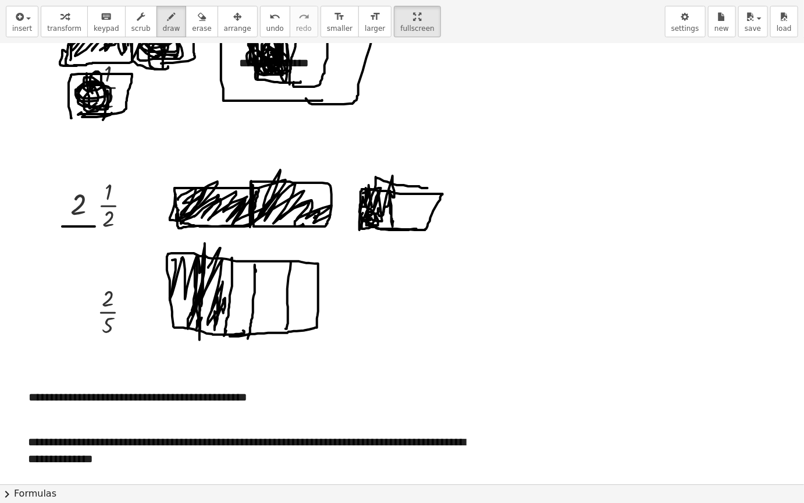
drag, startPoint x: 78, startPoint y: 226, endPoint x: 90, endPoint y: 226, distance: 12.2
click at [90, 226] on div at bounding box center [402, 393] width 804 height 1764
drag, startPoint x: 98, startPoint y: 176, endPoint x: 125, endPoint y: 186, distance: 29.1
click at [125, 186] on div at bounding box center [402, 393] width 804 height 1764
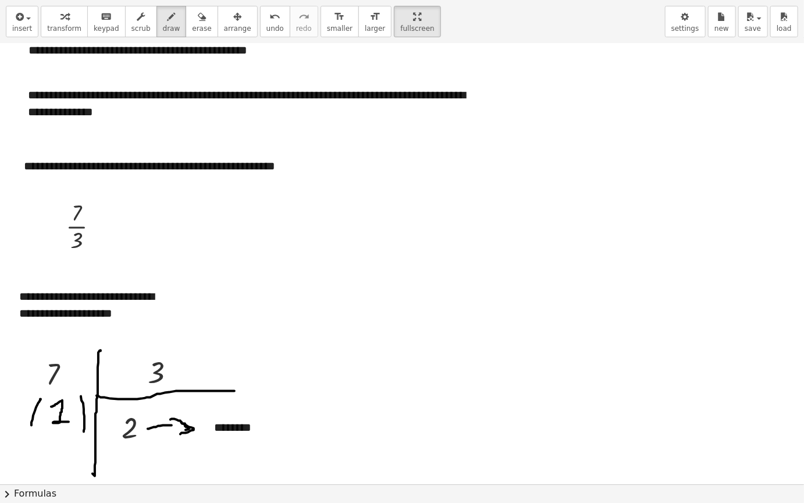
scroll to position [824, 0]
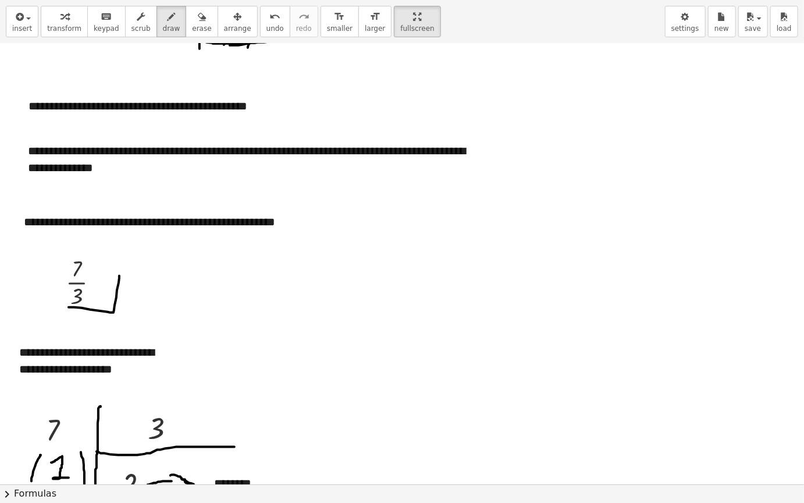
drag, startPoint x: 69, startPoint y: 307, endPoint x: 119, endPoint y: 276, distance: 59.6
click at [119, 276] on div at bounding box center [402, 102] width 804 height 1764
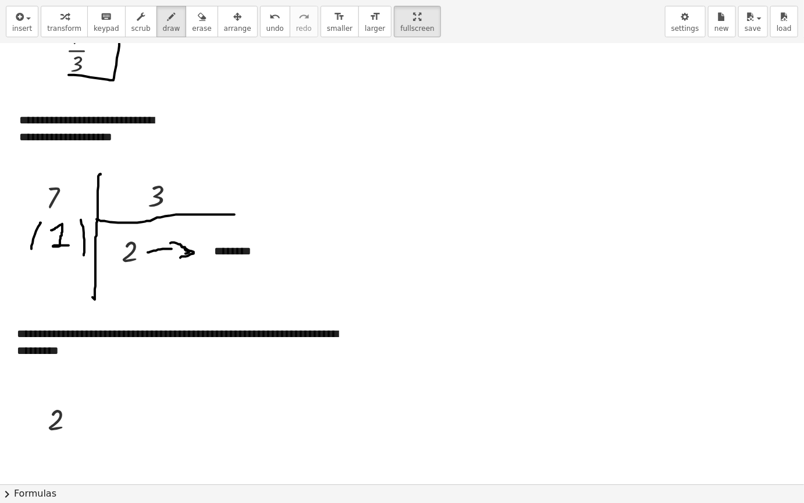
scroll to position [1173, 0]
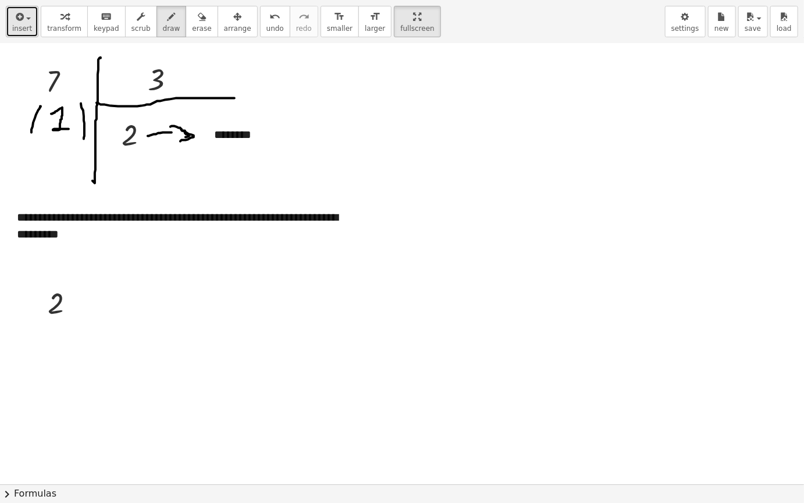
click at [22, 19] on icon "button" at bounding box center [18, 17] width 10 height 14
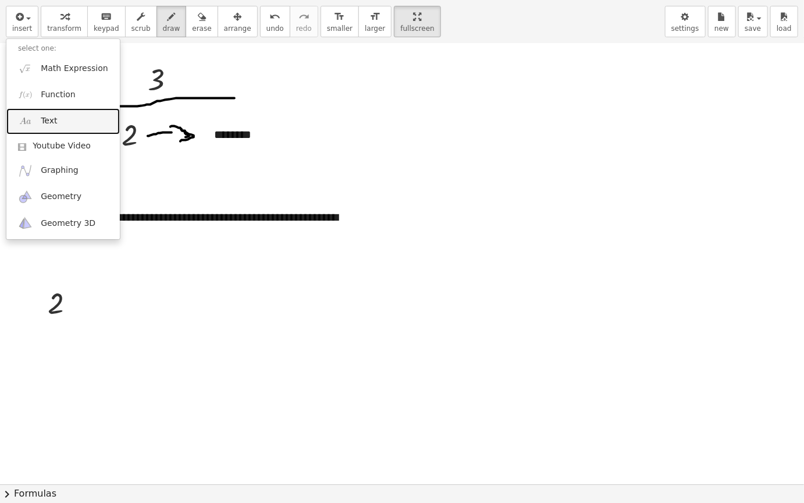
click at [69, 127] on link "Text" at bounding box center [63, 121] width 114 height 26
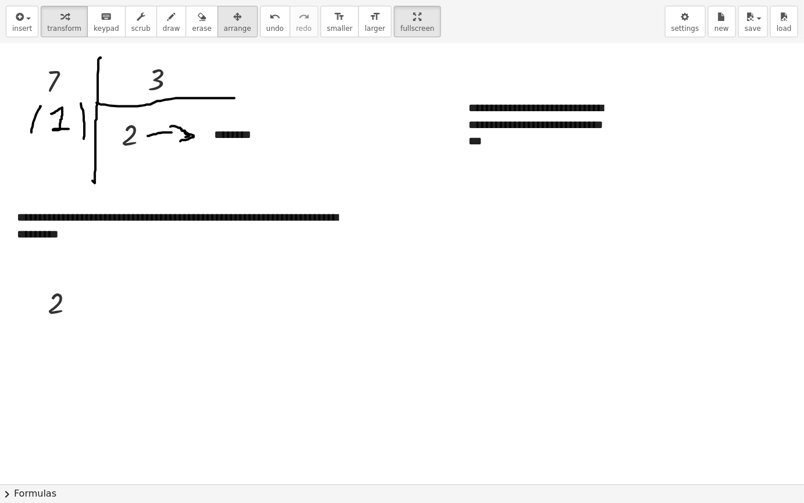
click at [224, 15] on div "button" at bounding box center [237, 16] width 27 height 14
click at [58, 26] on span "transform" at bounding box center [64, 28] width 34 height 8
click at [551, 143] on div "**********" at bounding box center [544, 124] width 175 height 73
click at [228, 22] on button "arrange" at bounding box center [238, 21] width 40 height 31
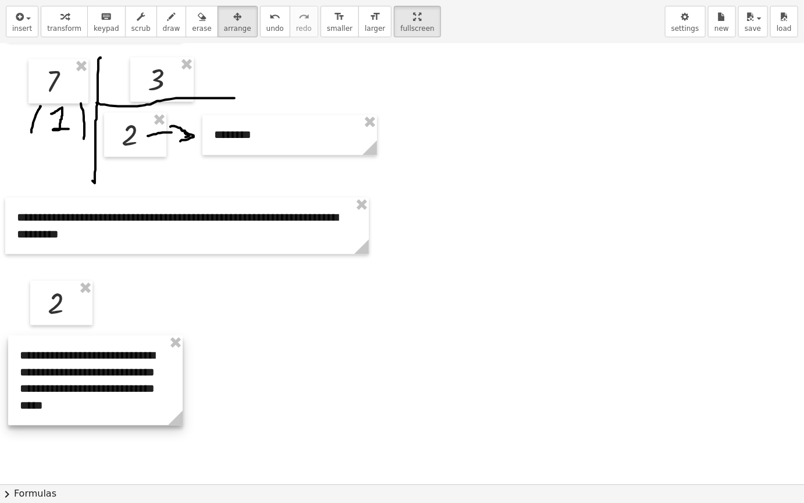
drag, startPoint x: 583, startPoint y: 138, endPoint x: 134, endPoint y: 385, distance: 512.5
click at [134, 385] on div at bounding box center [95, 380] width 175 height 90
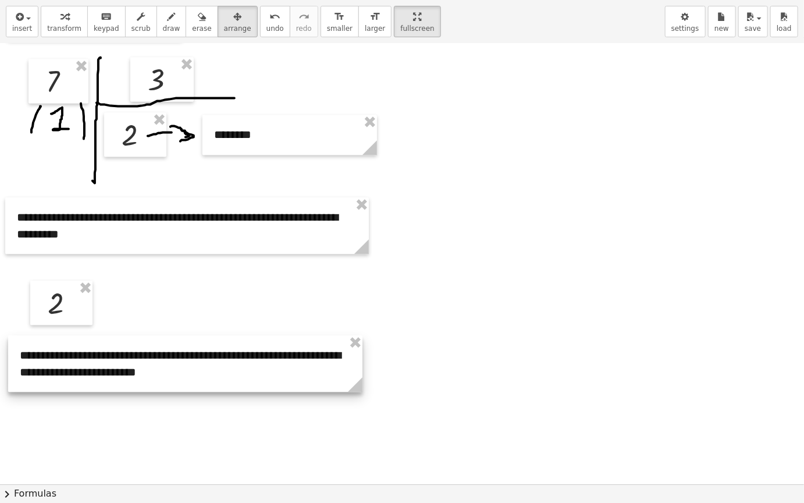
drag, startPoint x: 178, startPoint y: 413, endPoint x: 381, endPoint y: 426, distance: 204.1
click at [290, 383] on div at bounding box center [197, 363] width 378 height 56
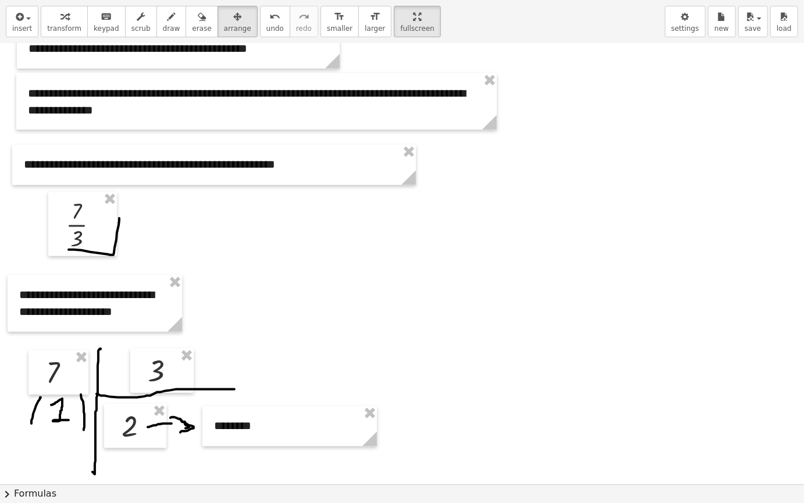
scroll to position [882, 0]
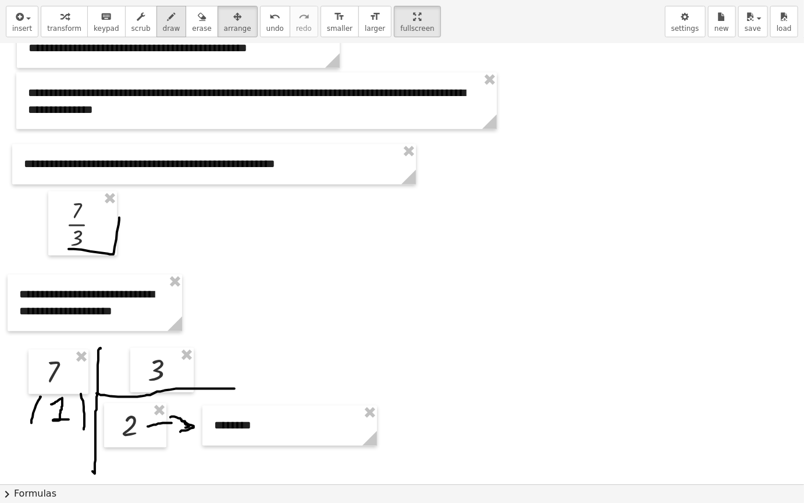
click at [168, 23] on icon "button" at bounding box center [172, 17] width 8 height 14
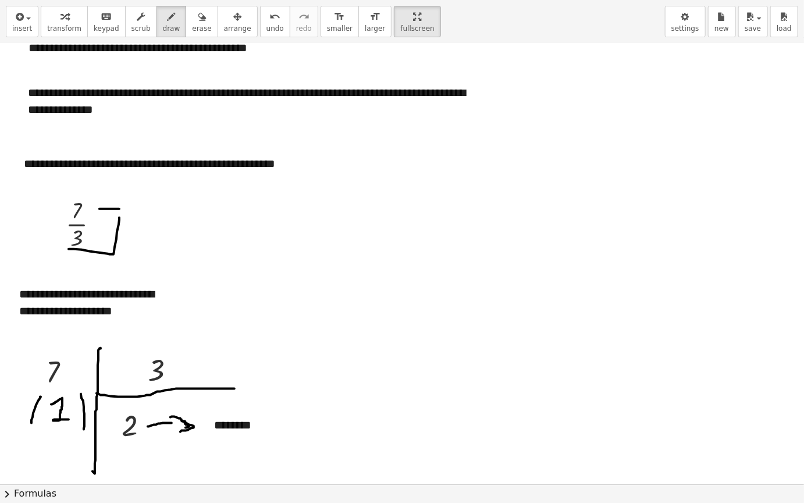
drag, startPoint x: 100, startPoint y: 209, endPoint x: 136, endPoint y: 208, distance: 36.1
click at [136, 208] on div at bounding box center [402, 44] width 804 height 1764
drag, startPoint x: 146, startPoint y: 200, endPoint x: 146, endPoint y: 213, distance: 12.8
click at [147, 212] on div at bounding box center [402, 44] width 804 height 1764
drag, startPoint x: 97, startPoint y: 237, endPoint x: 140, endPoint y: 237, distance: 43.7
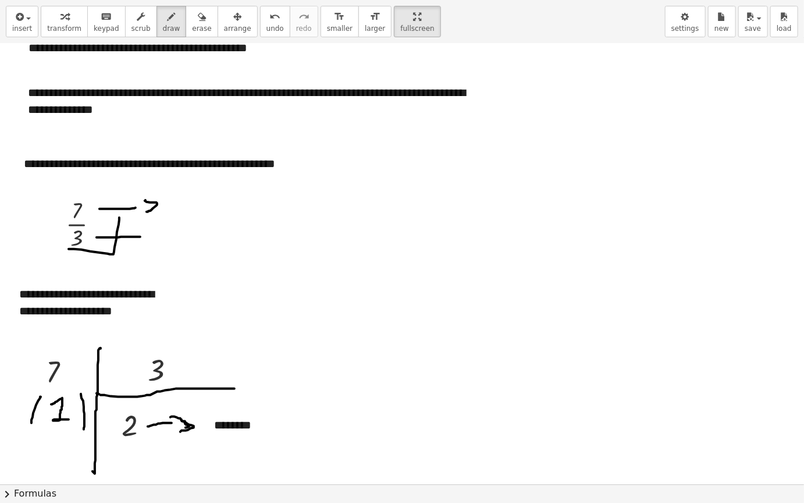
click at [140, 237] on div at bounding box center [402, 44] width 804 height 1764
drag, startPoint x: 143, startPoint y: 232, endPoint x: 199, endPoint y: 267, distance: 66.1
click at [149, 246] on div at bounding box center [402, 44] width 804 height 1764
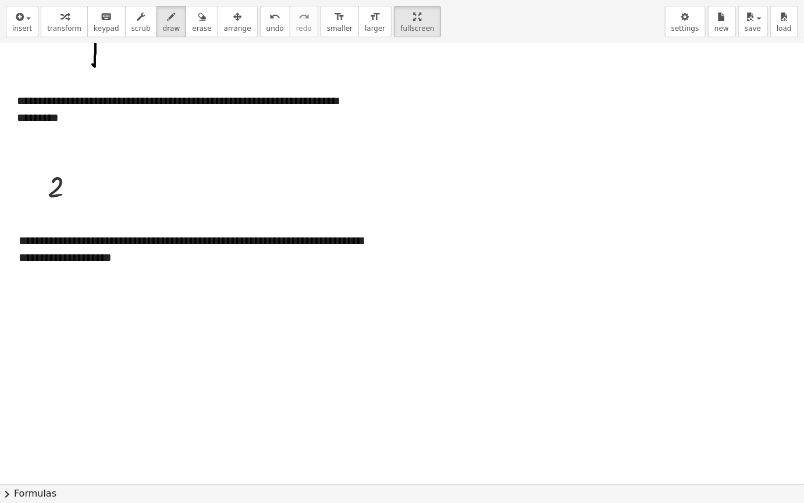
scroll to position [1173, 0]
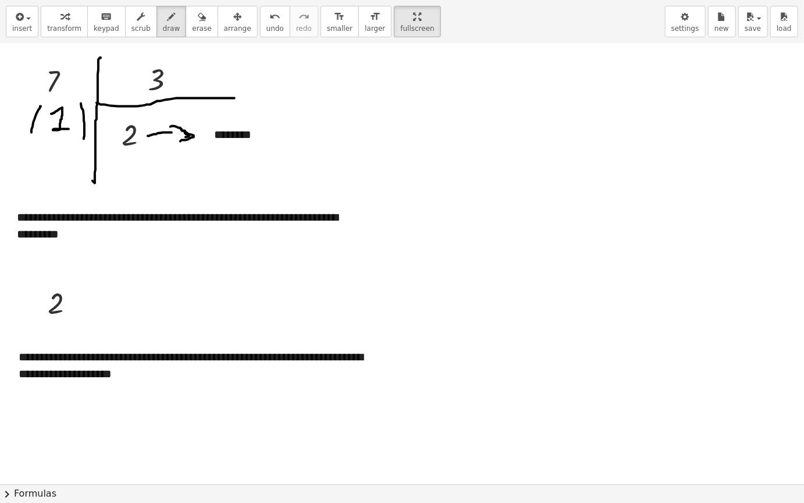
drag, startPoint x: 70, startPoint y: 24, endPoint x: 84, endPoint y: 41, distance: 21.5
click at [71, 30] on span "transform" at bounding box center [64, 28] width 34 height 8
click at [350, 359] on div "**********" at bounding box center [196, 365] width 378 height 56
click at [215, 378] on div "**********" at bounding box center [196, 365] width 378 height 56
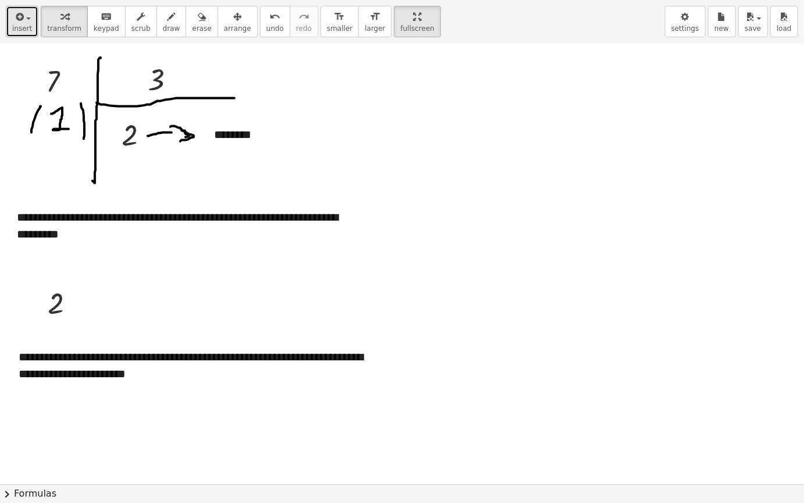
click at [33, 20] on button "insert" at bounding box center [22, 21] width 33 height 31
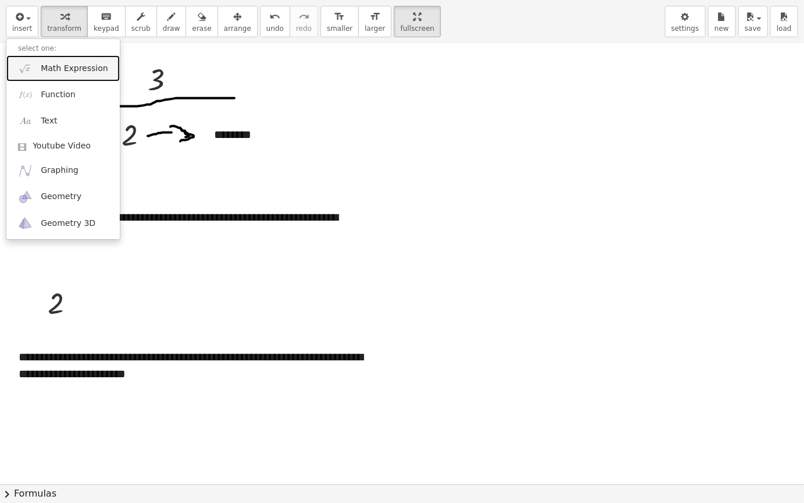
drag, startPoint x: 51, startPoint y: 69, endPoint x: 212, endPoint y: 182, distance: 196.7
click at [52, 70] on span "Math Expression" at bounding box center [74, 69] width 67 height 12
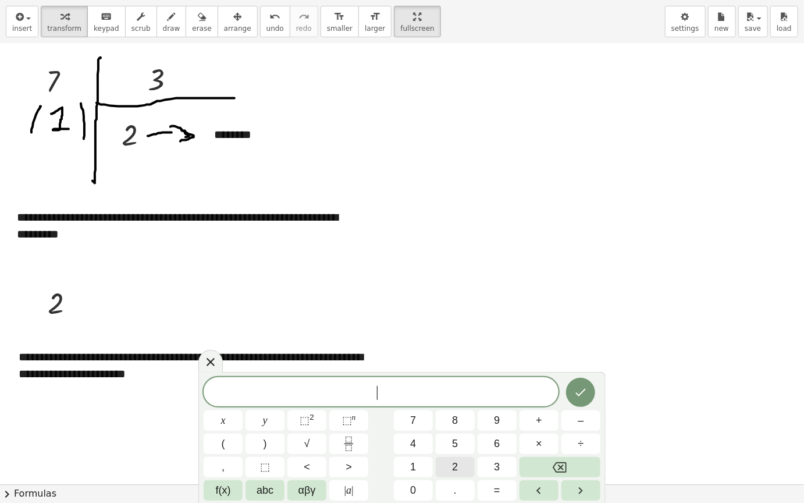
click at [460, 424] on button "2" at bounding box center [455, 467] width 39 height 20
click at [587, 393] on icon "Done" at bounding box center [581, 392] width 14 height 14
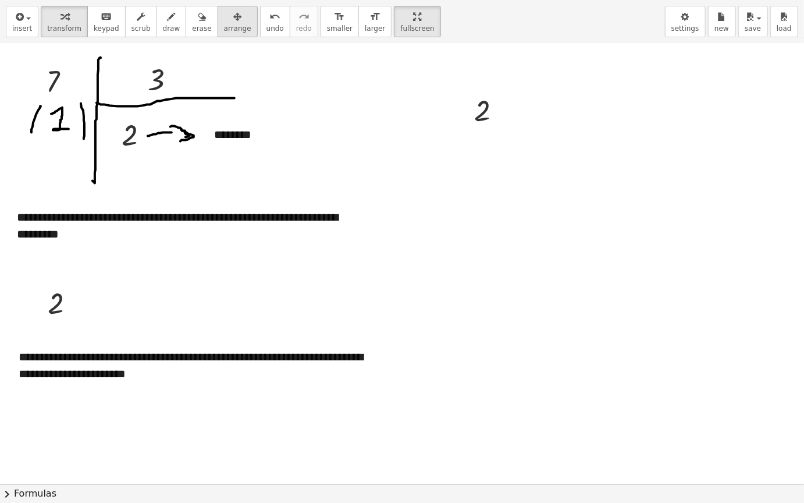
click at [224, 28] on span "arrange" at bounding box center [237, 28] width 27 height 8
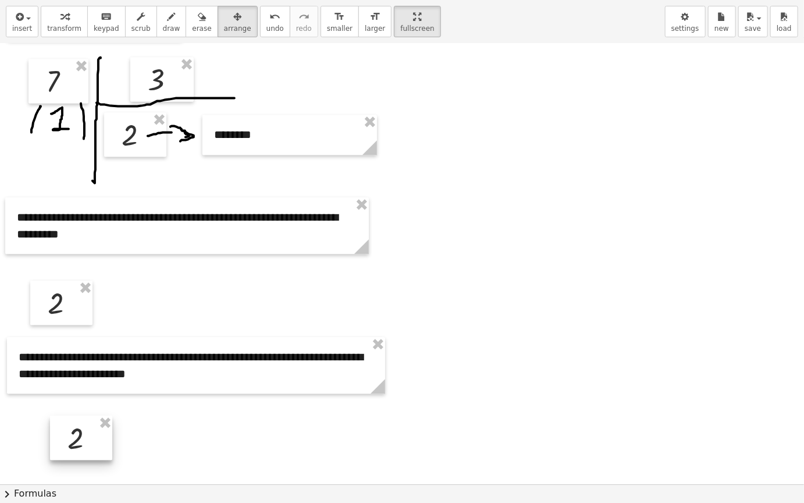
drag, startPoint x: 487, startPoint y: 119, endPoint x: 77, endPoint y: 450, distance: 526.1
click at [78, 424] on div at bounding box center [81, 438] width 62 height 44
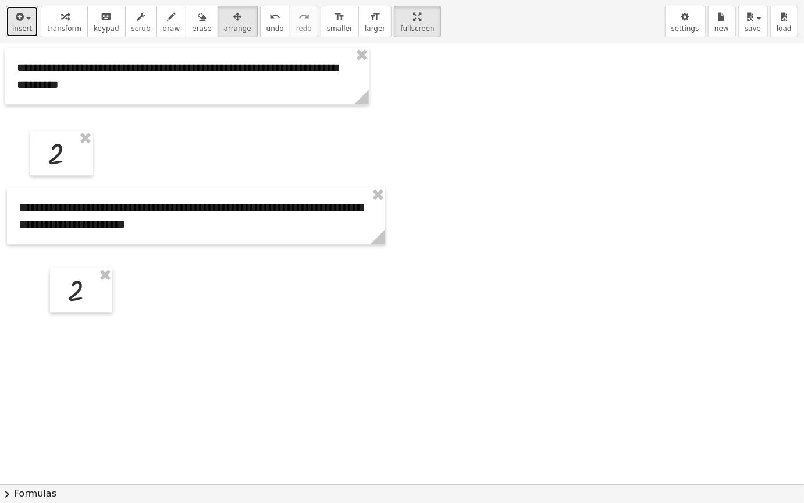
click at [22, 24] on span "insert" at bounding box center [22, 28] width 20 height 8
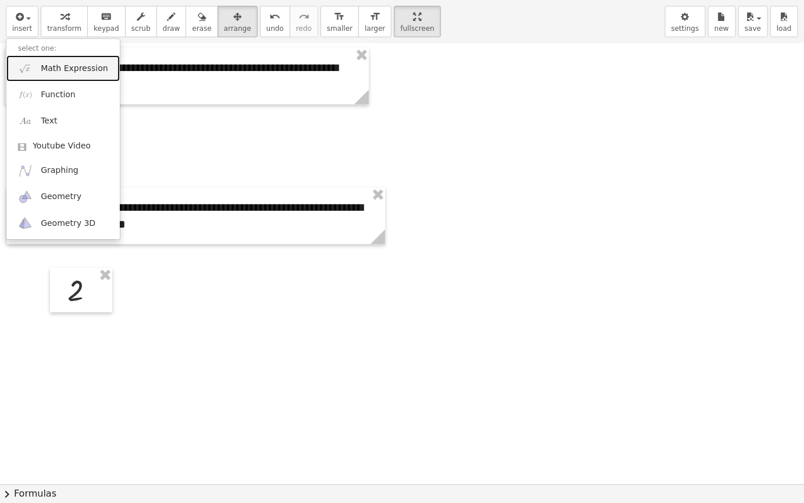
click at [93, 69] on span "Math Expression" at bounding box center [74, 69] width 67 height 12
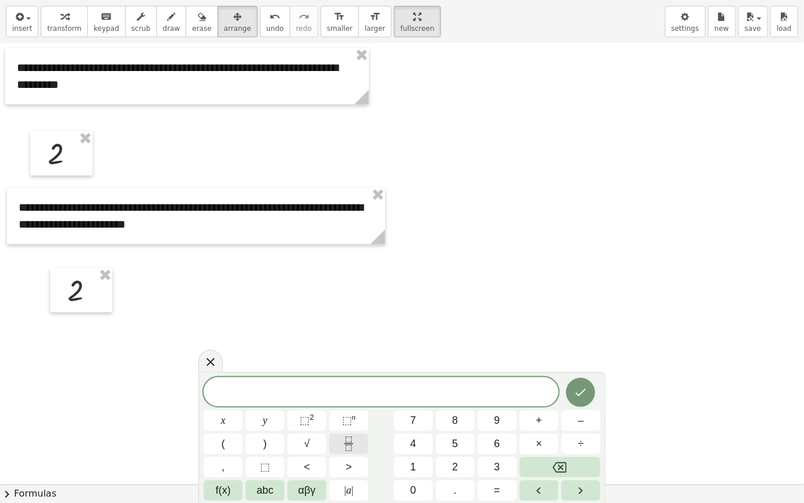
click at [346, 424] on icon "Fraction" at bounding box center [349, 444] width 15 height 15
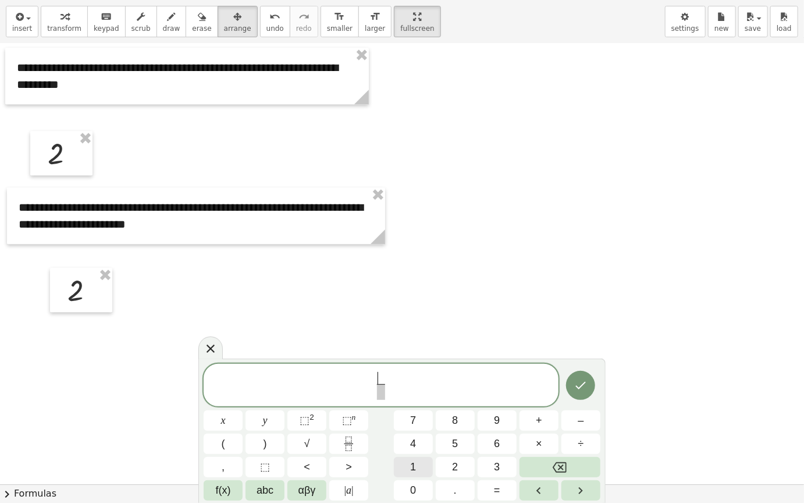
click at [420, 424] on button "1" at bounding box center [413, 467] width 39 height 20
click at [382, 391] on span "​" at bounding box center [381, 392] width 9 height 16
click at [494, 424] on span "3" at bounding box center [497, 467] width 6 height 16
click at [586, 390] on icon "Done" at bounding box center [581, 385] width 14 height 14
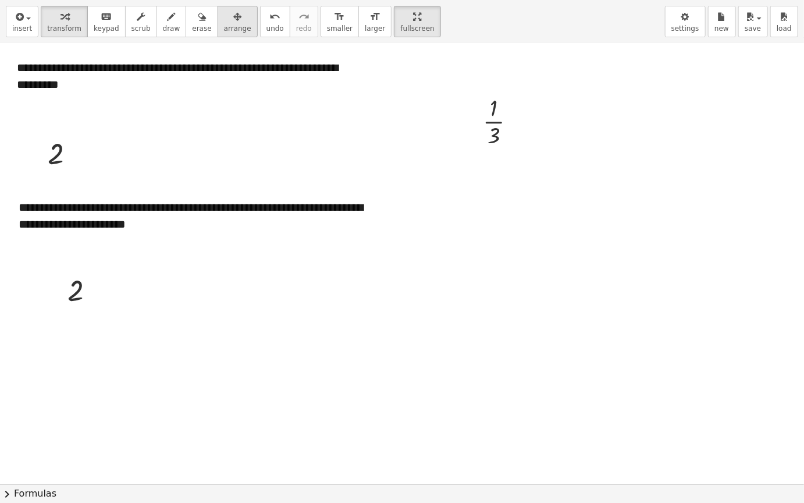
click at [233, 20] on icon "button" at bounding box center [237, 17] width 8 height 14
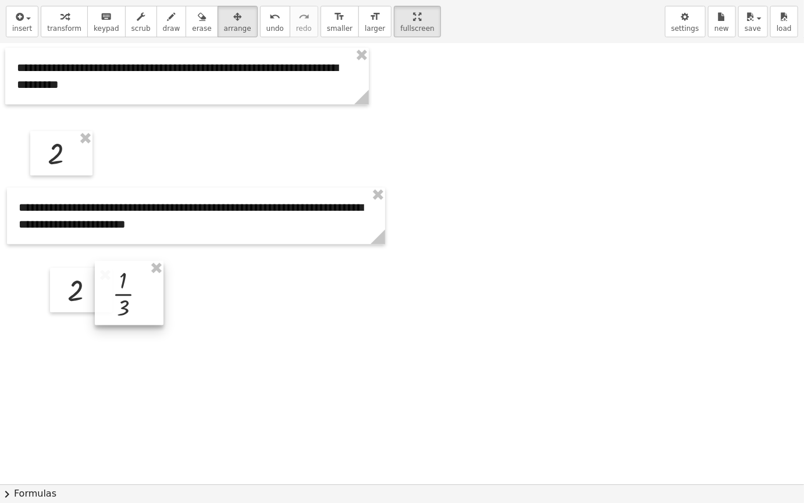
drag, startPoint x: 516, startPoint y: 122, endPoint x: 228, endPoint y: 286, distance: 331.3
click at [146, 293] on div at bounding box center [129, 293] width 69 height 64
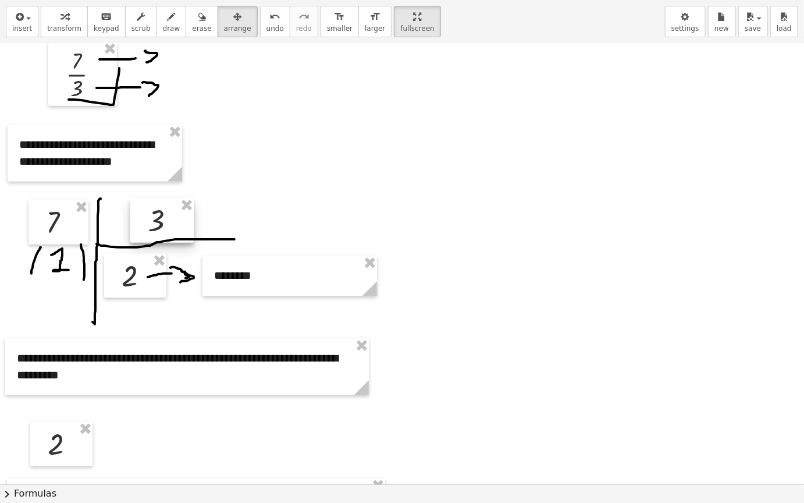
scroll to position [799, 0]
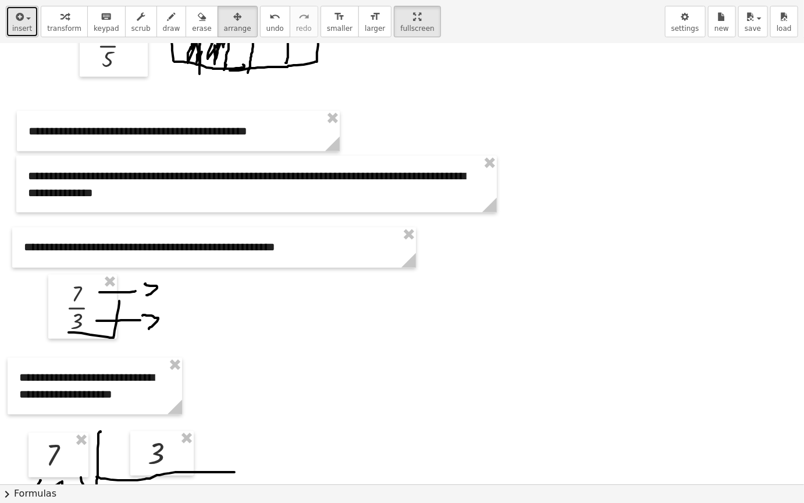
click at [11, 36] on button "insert" at bounding box center [22, 21] width 33 height 31
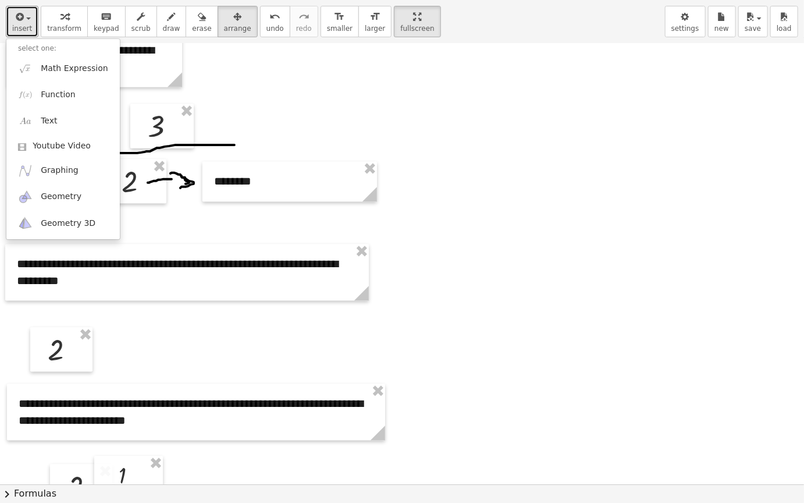
scroll to position [973, 0]
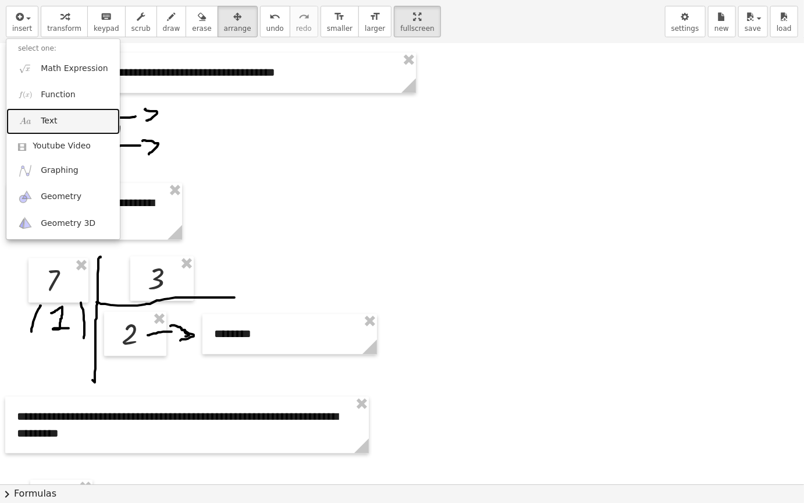
click at [74, 114] on link "Text" at bounding box center [63, 121] width 114 height 26
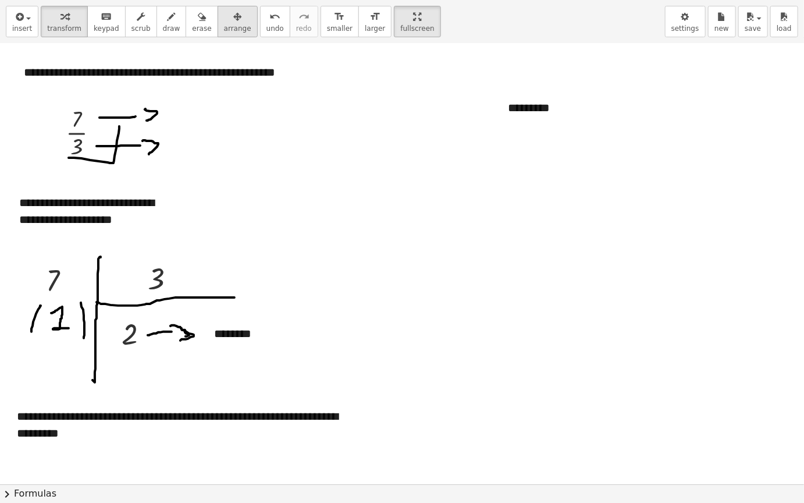
click at [224, 33] on span "arrange" at bounding box center [237, 28] width 27 height 8
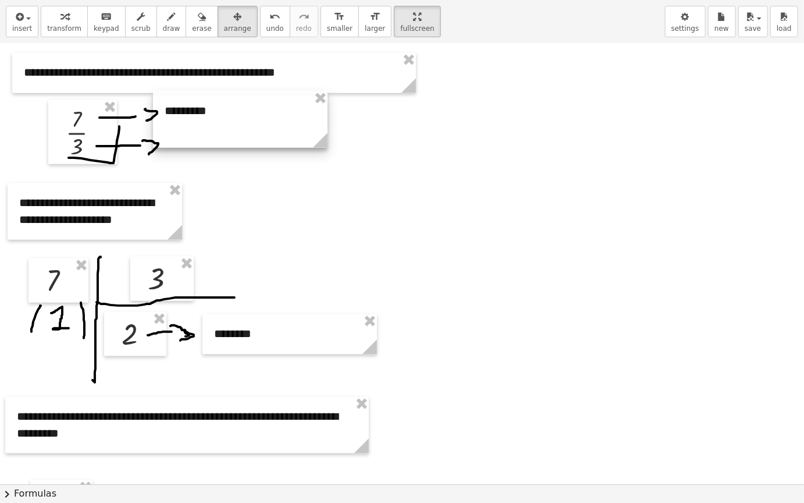
drag, startPoint x: 615, startPoint y: 120, endPoint x: 271, endPoint y: 123, distance: 343.5
click at [271, 123] on div at bounding box center [240, 119] width 175 height 56
click at [24, 33] on span "insert" at bounding box center [22, 28] width 20 height 8
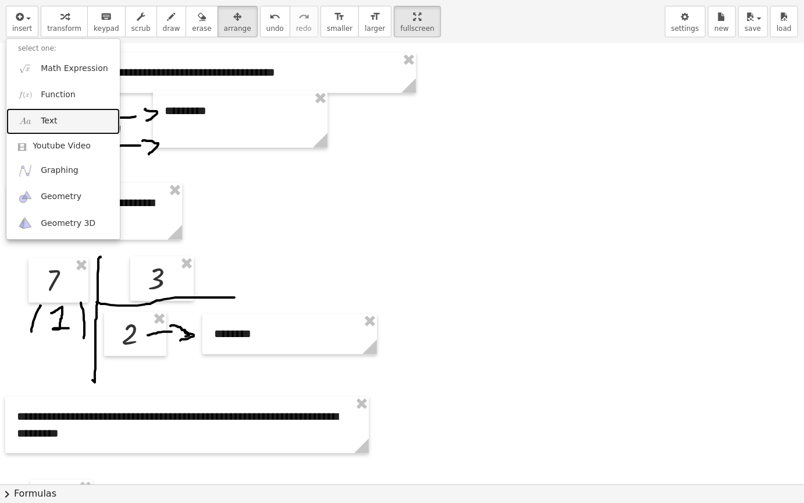
click at [74, 125] on link "Text" at bounding box center [63, 121] width 114 height 26
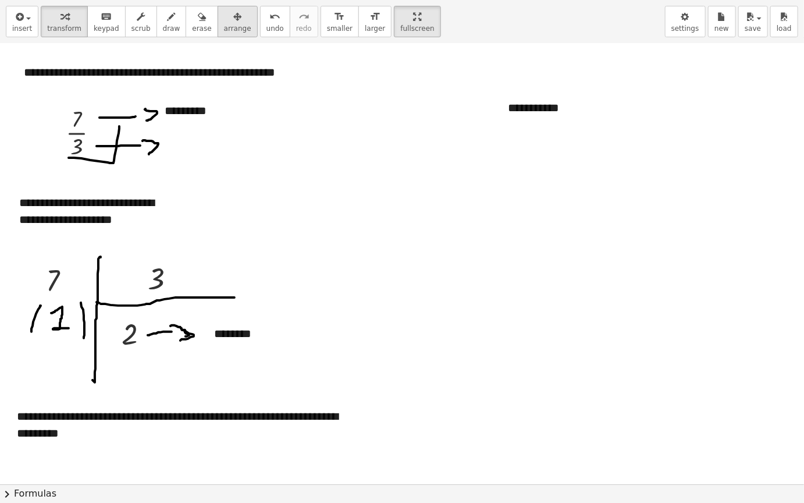
click at [224, 30] on span "arrange" at bounding box center [237, 28] width 27 height 8
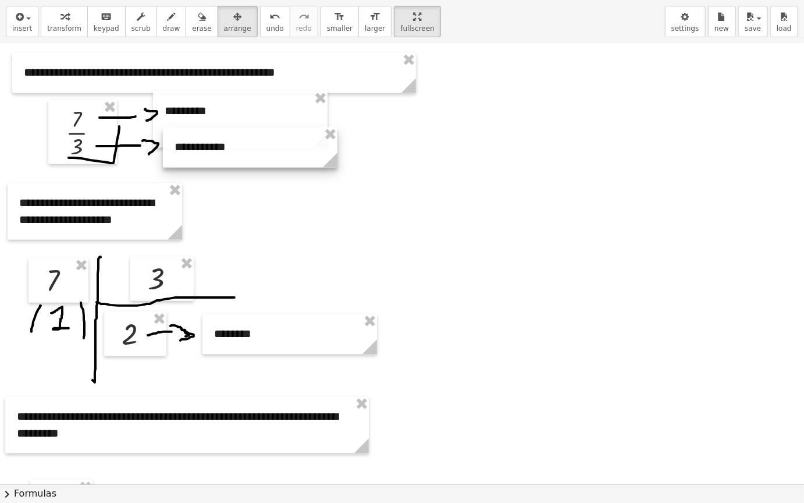
drag, startPoint x: 607, startPoint y: 115, endPoint x: 292, endPoint y: 143, distance: 316.2
click at [292, 143] on div at bounding box center [250, 147] width 175 height 40
click at [417, 200] on div at bounding box center [402, 172] width 804 height 2205
click at [431, 282] on div at bounding box center [402, 172] width 804 height 2205
click at [428, 274] on div at bounding box center [402, 172] width 804 height 2205
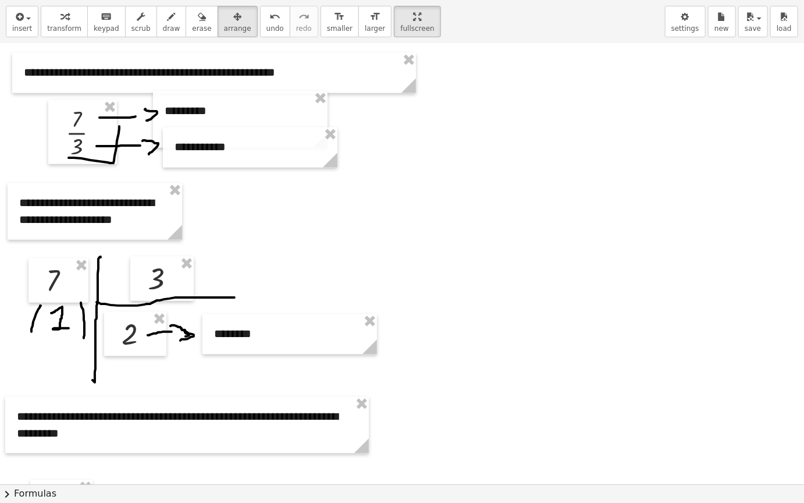
scroll to position [857, 0]
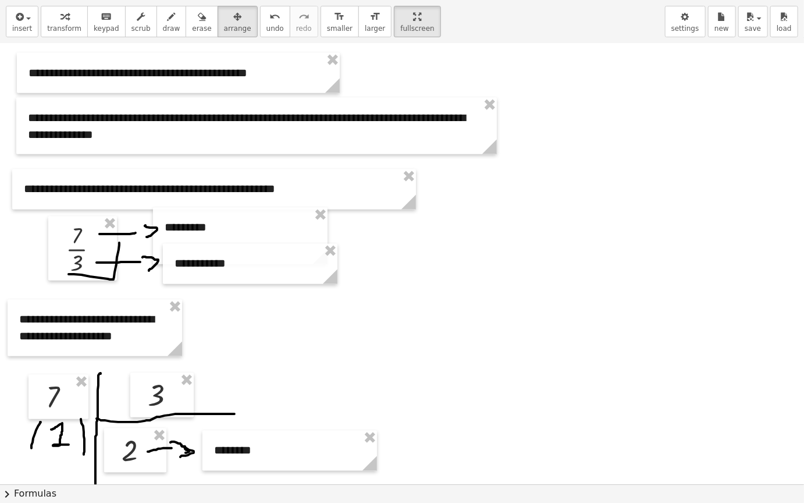
click at [565, 213] on div at bounding box center [402, 289] width 804 height 2205
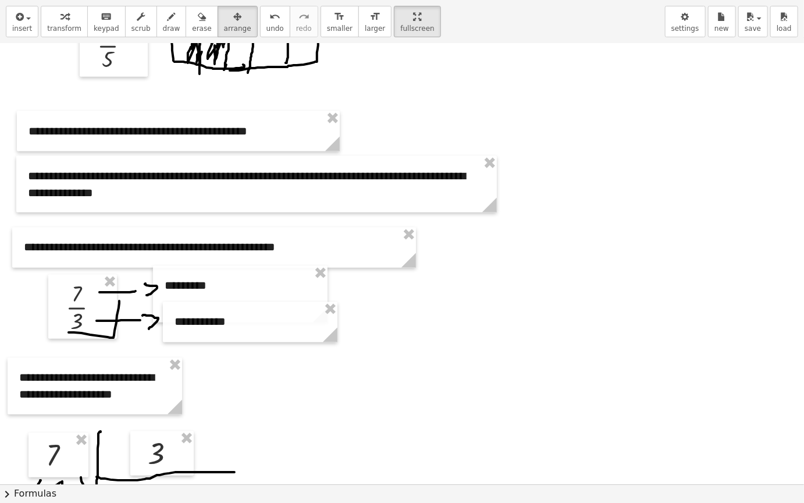
scroll to position [449, 0]
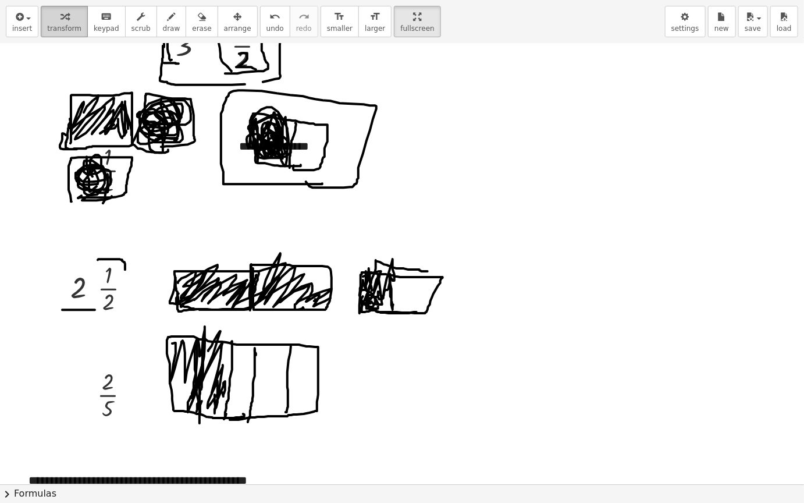
click at [52, 29] on span "transform" at bounding box center [64, 28] width 34 height 8
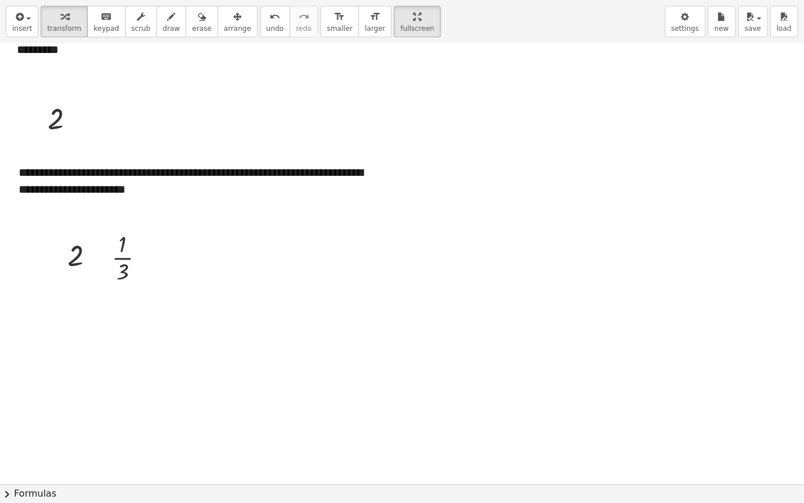
scroll to position [1381, 0]
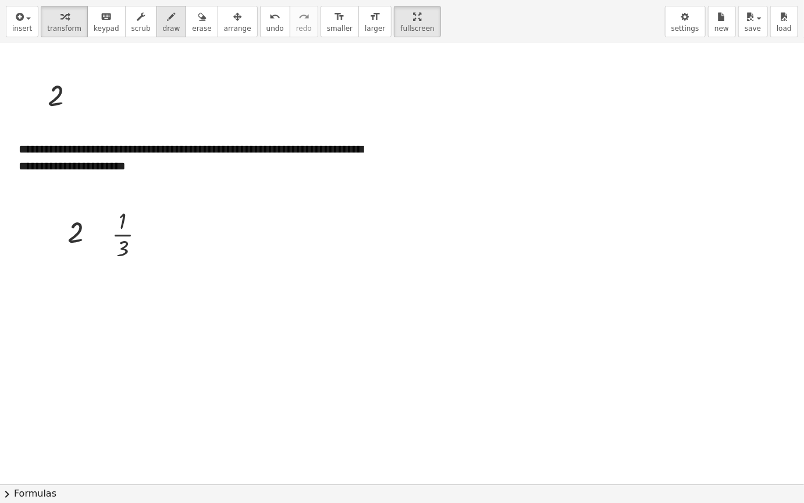
click at [164, 26] on span "draw" at bounding box center [171, 28] width 17 height 8
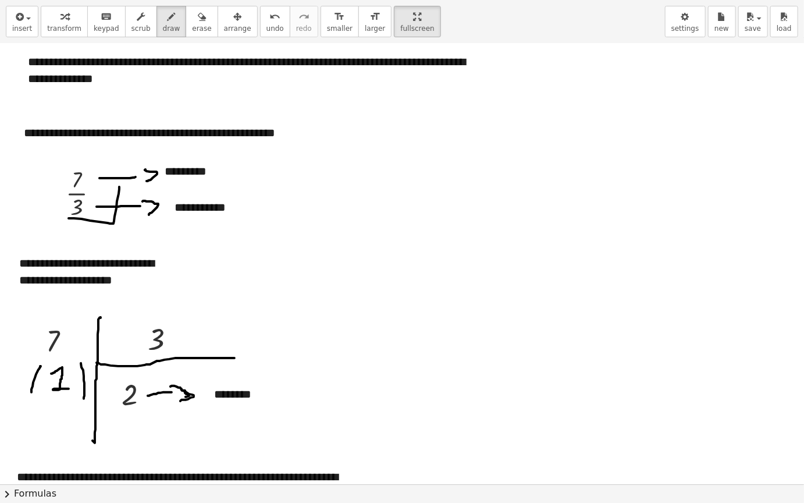
scroll to position [915, 0]
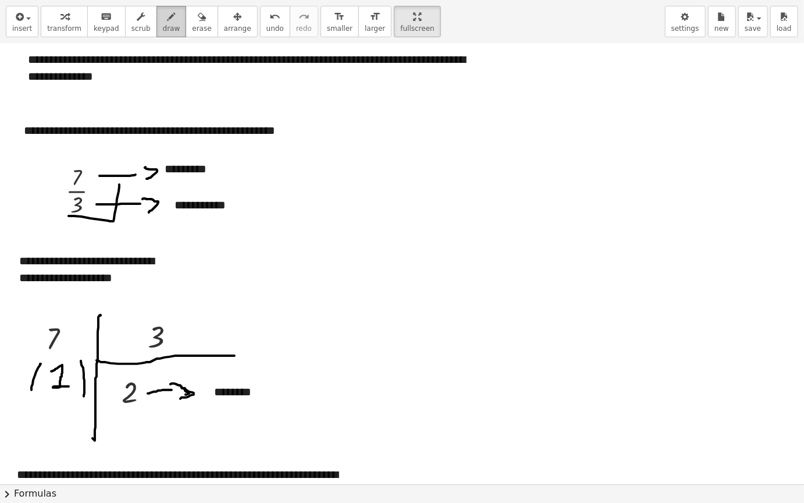
click at [168, 19] on icon "button" at bounding box center [172, 17] width 8 height 14
drag, startPoint x: 85, startPoint y: 185, endPoint x: 79, endPoint y: 185, distance: 6.4
click at [79, 185] on div at bounding box center [402, 231] width 804 height 2205
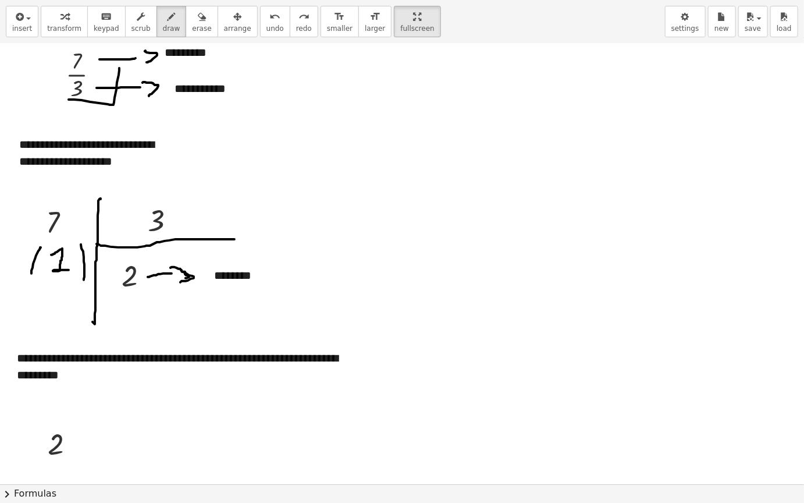
scroll to position [1090, 0]
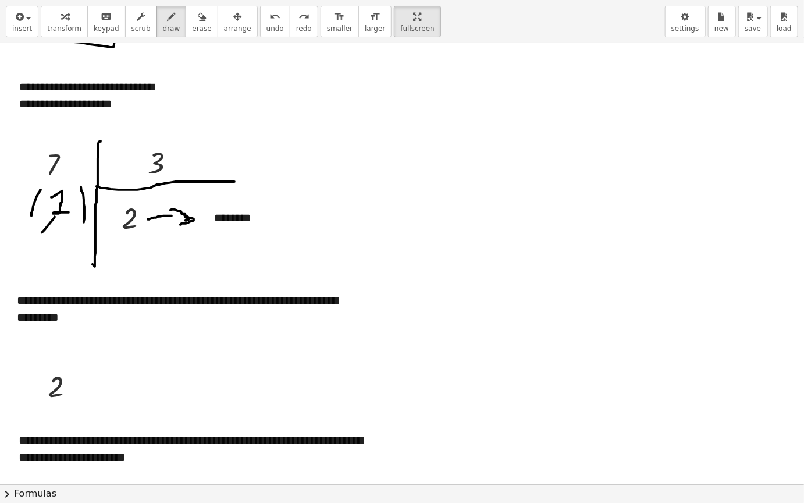
drag, startPoint x: 55, startPoint y: 216, endPoint x: 42, endPoint y: 232, distance: 20.3
click at [42, 232] on div at bounding box center [402, 56] width 804 height 2205
click at [13, 22] on icon "button" at bounding box center [18, 17] width 10 height 14
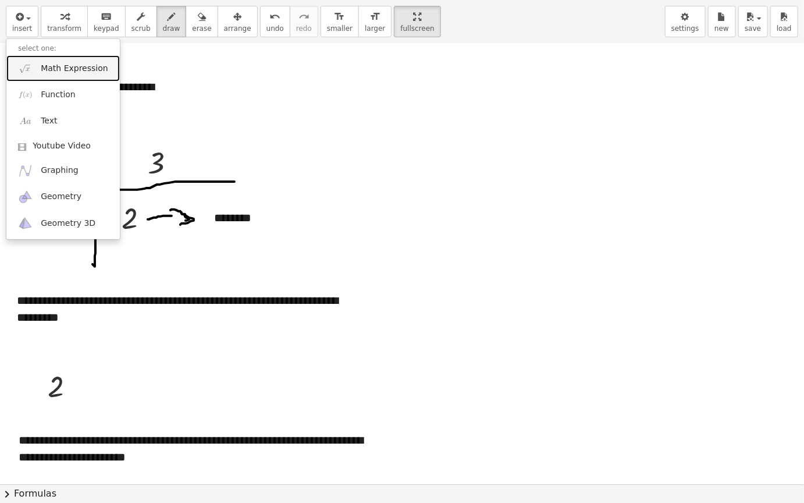
click at [95, 69] on span "Math Expression" at bounding box center [74, 69] width 67 height 12
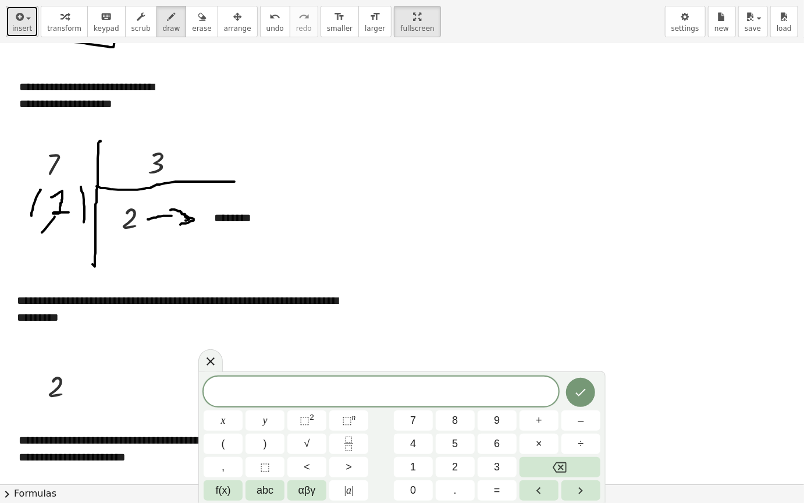
click at [26, 29] on span "insert" at bounding box center [22, 28] width 20 height 8
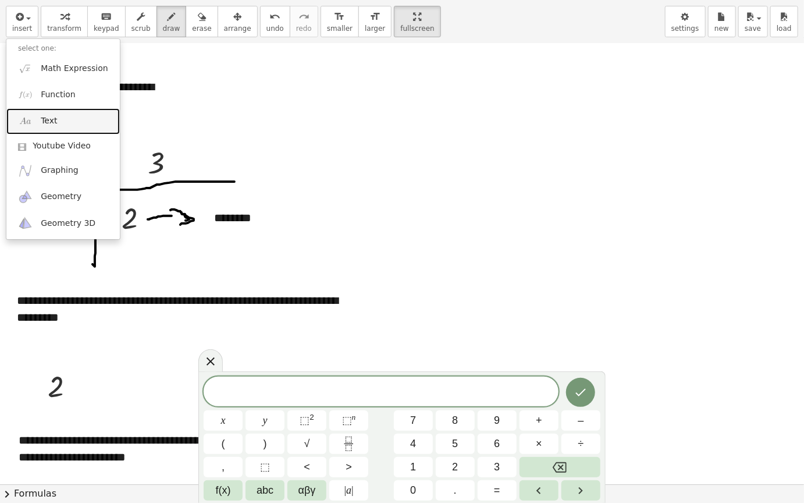
click at [81, 111] on link "Text" at bounding box center [63, 121] width 114 height 26
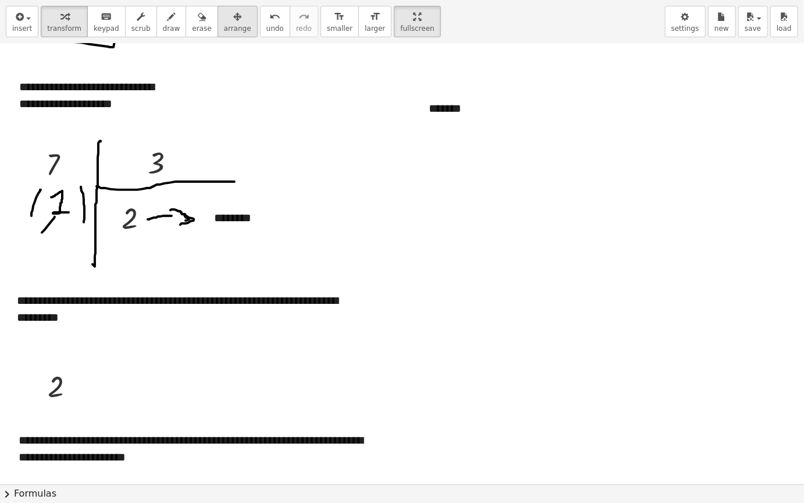
click at [224, 30] on span "arrange" at bounding box center [237, 28] width 27 height 8
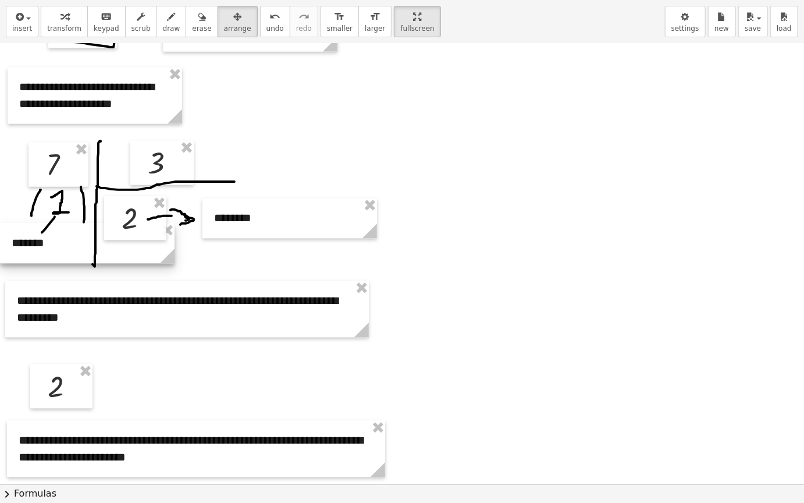
drag, startPoint x: 482, startPoint y: 119, endPoint x: 53, endPoint y: 253, distance: 449.4
click at [54, 256] on div at bounding box center [87, 243] width 175 height 40
click at [163, 27] on span "draw" at bounding box center [171, 28] width 17 height 8
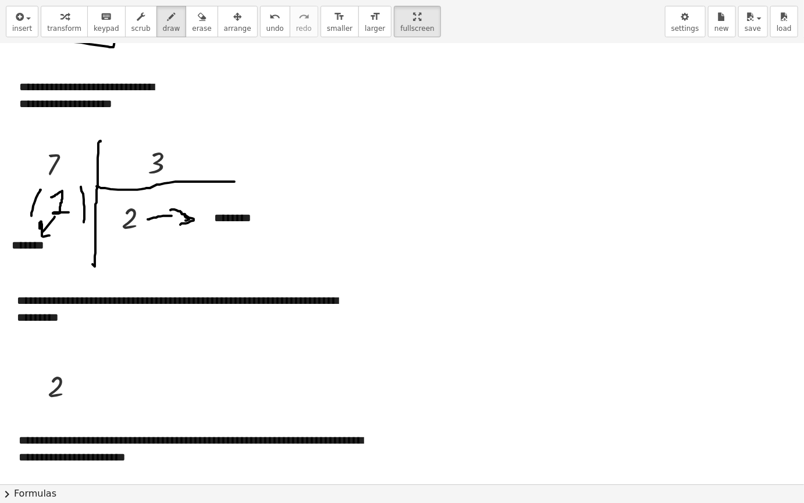
drag, startPoint x: 41, startPoint y: 228, endPoint x: 49, endPoint y: 235, distance: 10.7
click at [49, 235] on div at bounding box center [402, 56] width 804 height 2205
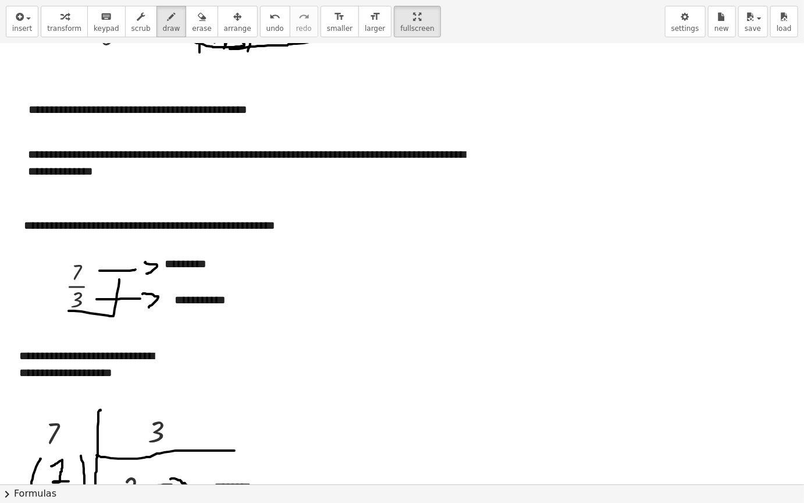
scroll to position [857, 0]
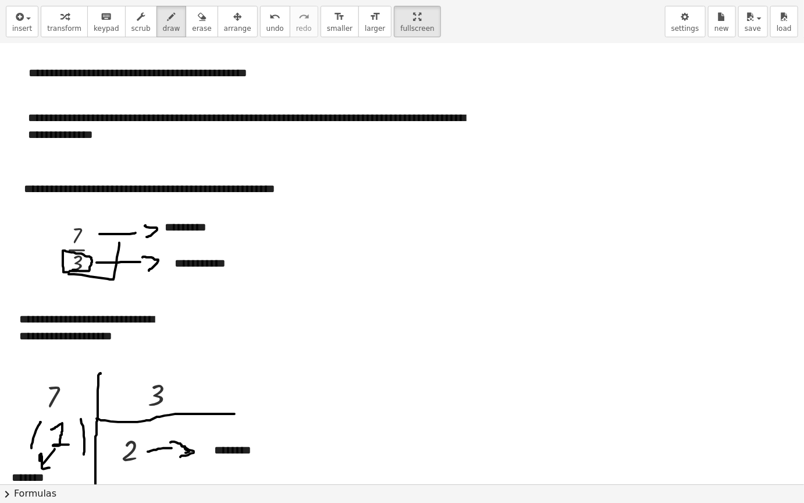
drag, startPoint x: 73, startPoint y: 270, endPoint x: 133, endPoint y: 281, distance: 61.5
click at [79, 270] on div at bounding box center [402, 289] width 804 height 2205
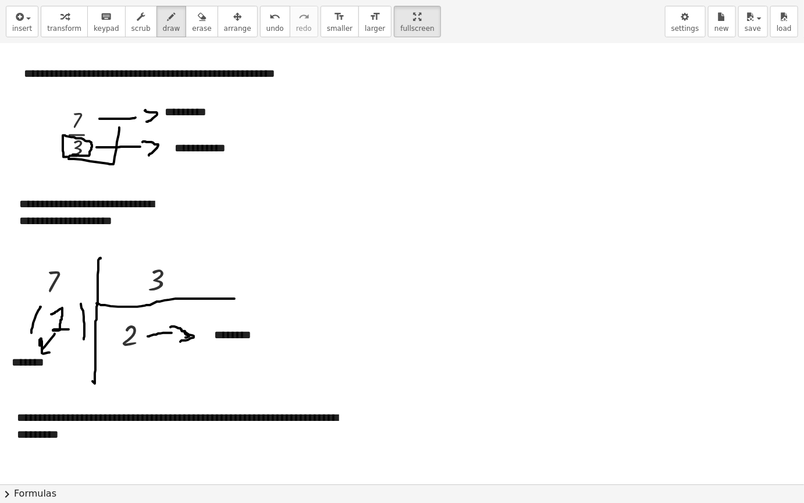
scroll to position [973, 0]
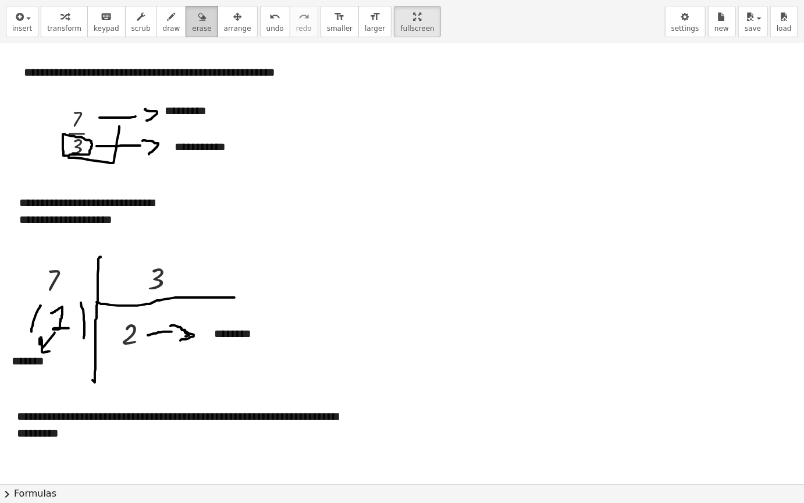
click at [192, 22] on div "button" at bounding box center [201, 16] width 19 height 14
drag, startPoint x: 72, startPoint y: 128, endPoint x: 75, endPoint y: 136, distance: 8.3
click at [75, 136] on div at bounding box center [402, 172] width 804 height 2205
click at [163, 15] on div "button" at bounding box center [171, 16] width 17 height 14
drag, startPoint x: 94, startPoint y: 160, endPoint x: 84, endPoint y: 161, distance: 9.9
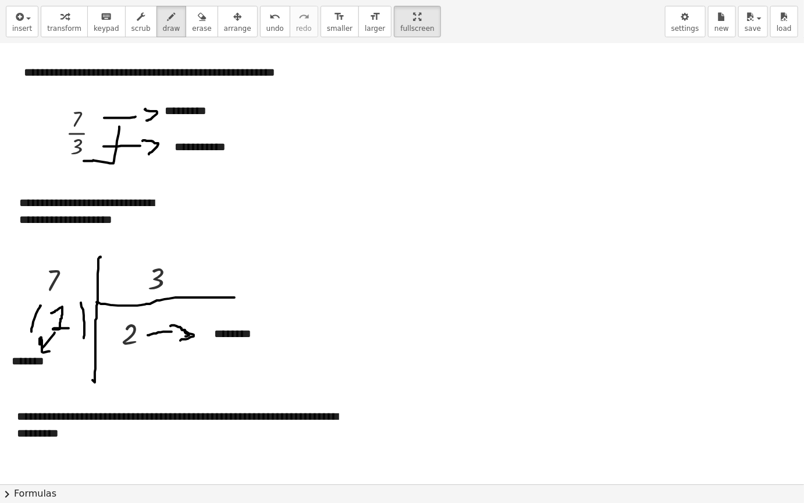
click at [84, 161] on div at bounding box center [402, 172] width 804 height 2205
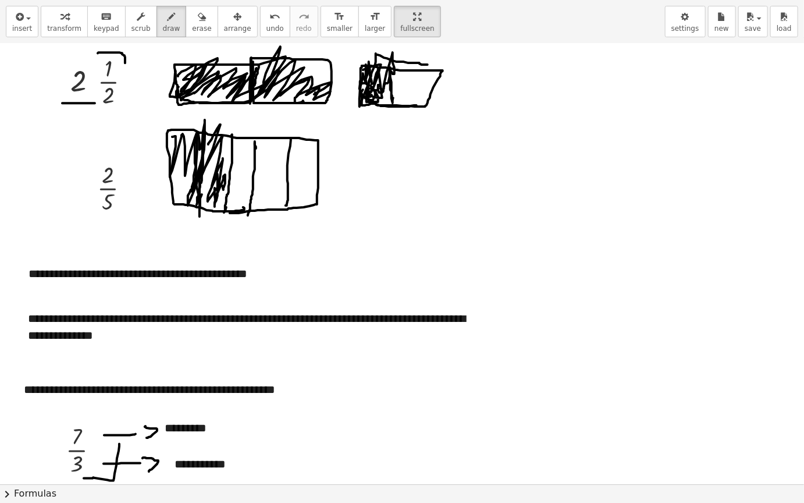
scroll to position [682, 0]
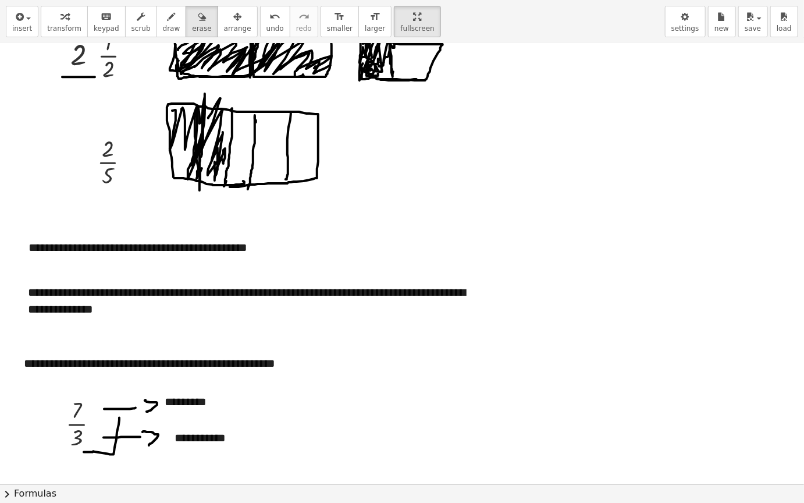
drag, startPoint x: 185, startPoint y: 17, endPoint x: 390, endPoint y: 213, distance: 283.7
click at [198, 18] on icon "button" at bounding box center [202, 17] width 8 height 14
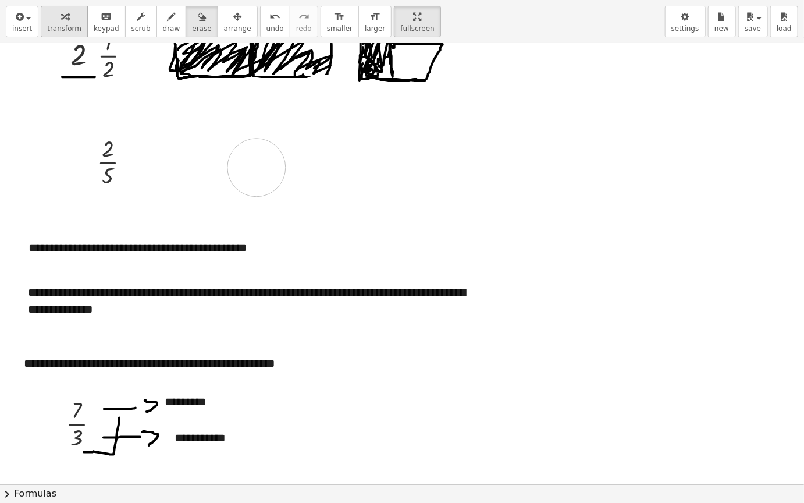
drag, startPoint x: 372, startPoint y: 213, endPoint x: 67, endPoint y: 22, distance: 359.9
click at [240, 159] on div at bounding box center [402, 463] width 804 height 2205
click at [168, 22] on icon "button" at bounding box center [172, 17] width 8 height 14
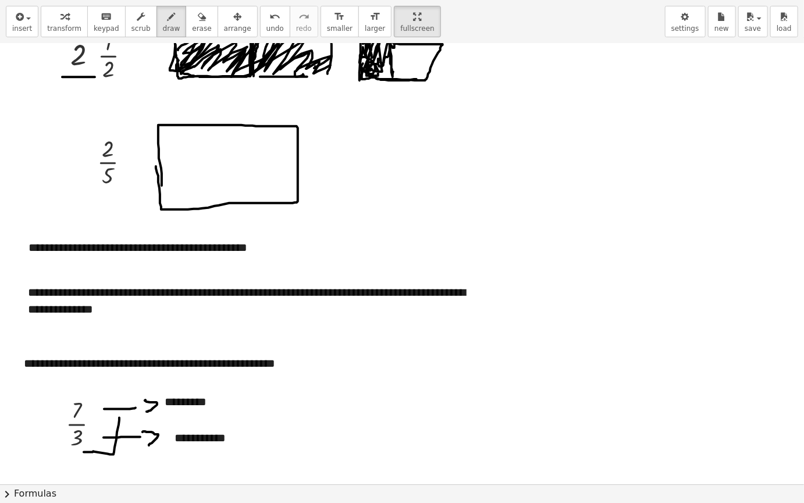
drag, startPoint x: 162, startPoint y: 185, endPoint x: 182, endPoint y: 119, distance: 68.7
click at [157, 155] on div at bounding box center [402, 463] width 804 height 2205
drag, startPoint x: 183, startPoint y: 133, endPoint x: 192, endPoint y: 173, distance: 41.1
click at [184, 199] on div at bounding box center [402, 463] width 804 height 2205
drag, startPoint x: 208, startPoint y: 127, endPoint x: 234, endPoint y: 151, distance: 35.0
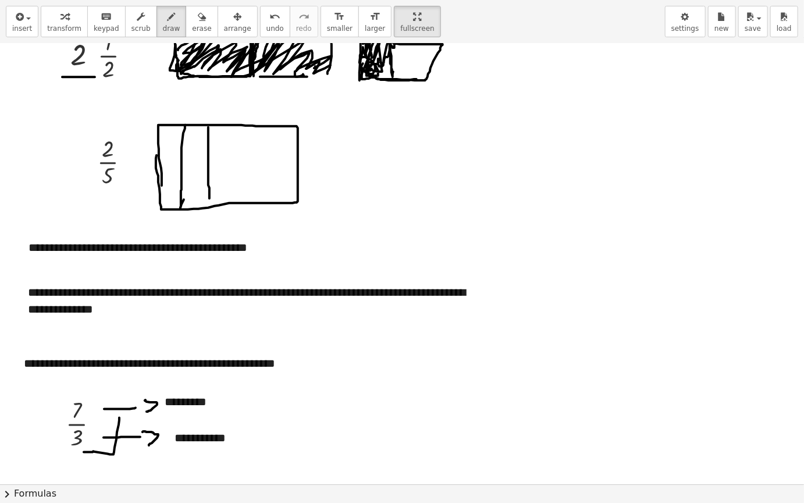
click at [210, 197] on div at bounding box center [402, 463] width 804 height 2205
drag, startPoint x: 239, startPoint y: 125, endPoint x: 253, endPoint y: 134, distance: 16.0
click at [232, 197] on div at bounding box center [402, 463] width 804 height 2205
drag, startPoint x: 261, startPoint y: 140, endPoint x: 283, endPoint y: 173, distance: 39.4
click at [262, 190] on div at bounding box center [402, 463] width 804 height 2205
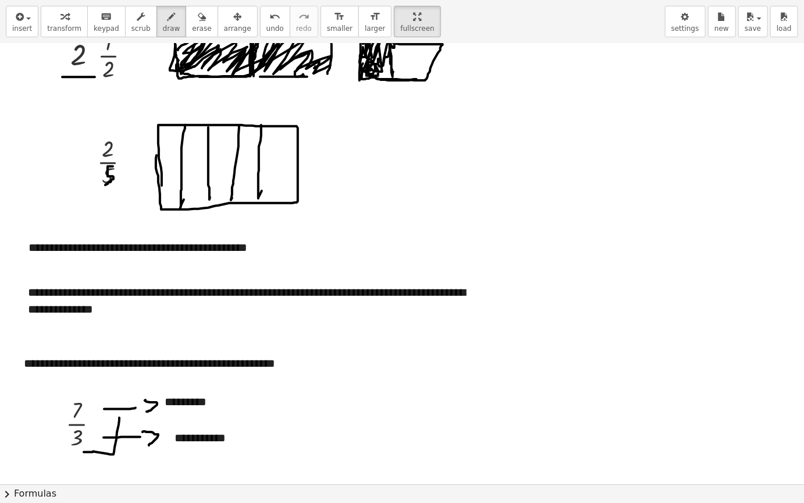
drag, startPoint x: 113, startPoint y: 166, endPoint x: 141, endPoint y: 164, distance: 28.0
click at [108, 181] on div at bounding box center [402, 463] width 804 height 2205
drag, startPoint x: 210, startPoint y: 197, endPoint x: 293, endPoint y: 185, distance: 84.7
click at [210, 200] on div at bounding box center [402, 463] width 804 height 2205
drag, startPoint x: 105, startPoint y: 146, endPoint x: 116, endPoint y: 154, distance: 14.2
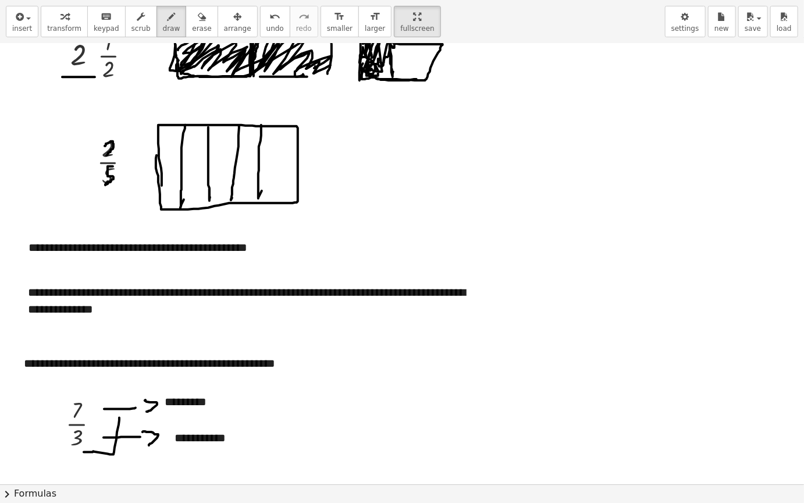
click at [114, 155] on div at bounding box center [402, 463] width 804 height 2205
drag, startPoint x: 159, startPoint y: 136, endPoint x: 201, endPoint y: 185, distance: 64.0
click at [175, 200] on div at bounding box center [402, 463] width 804 height 2205
drag, startPoint x: 202, startPoint y: 197, endPoint x: 210, endPoint y: 190, distance: 10.4
click at [205, 194] on div at bounding box center [402, 463] width 804 height 2205
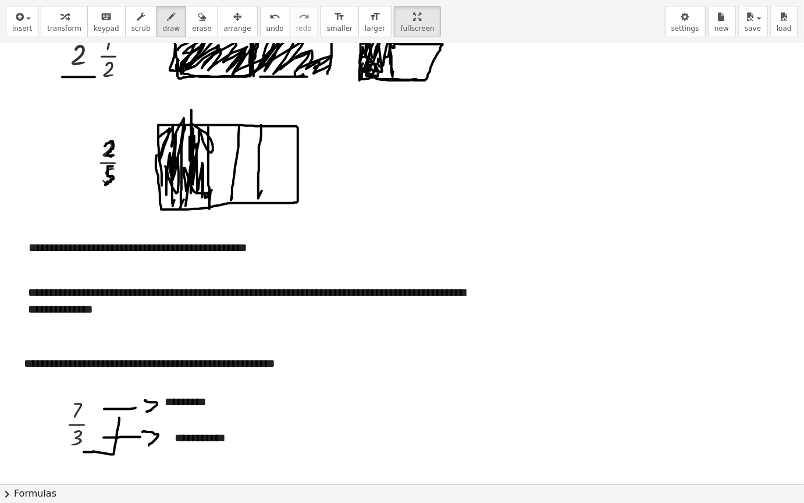
click at [210, 205] on div at bounding box center [402, 463] width 804 height 2205
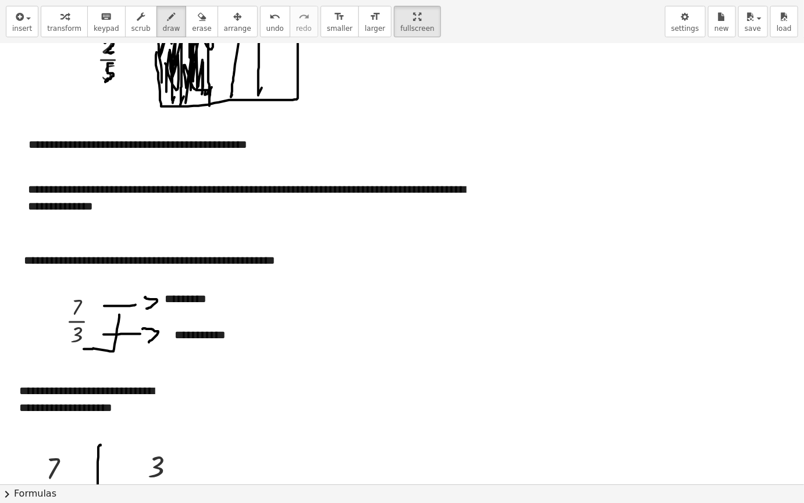
scroll to position [799, 0]
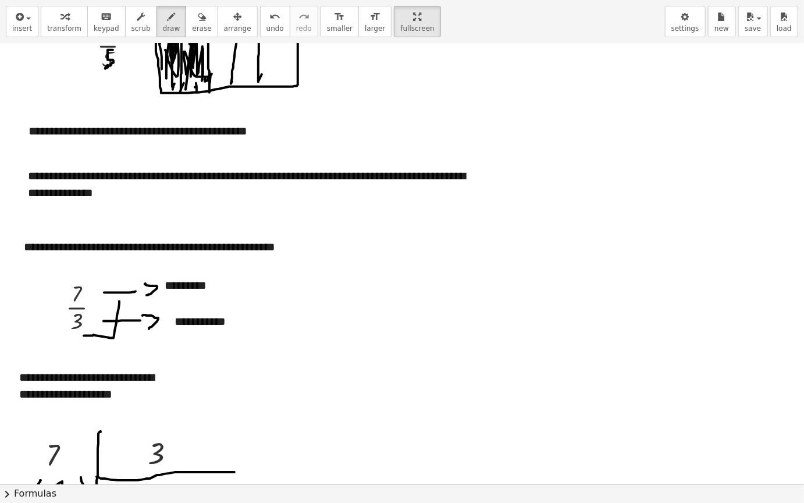
click at [196, 85] on div at bounding box center [402, 347] width 804 height 2205
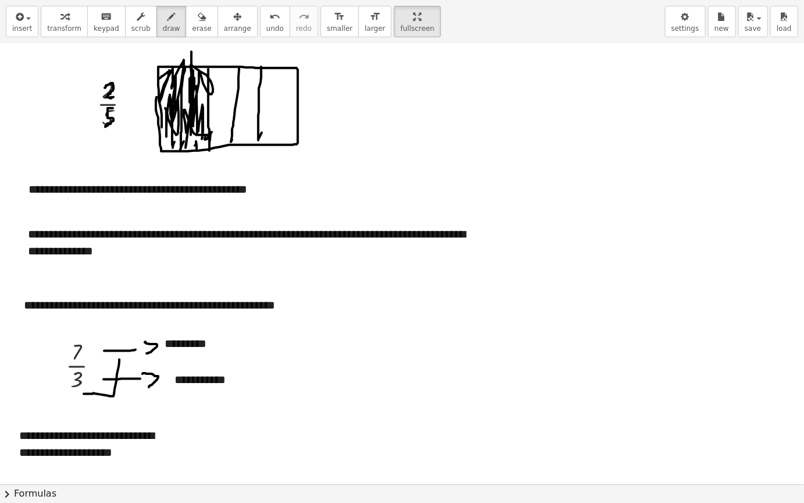
scroll to position [624, 0]
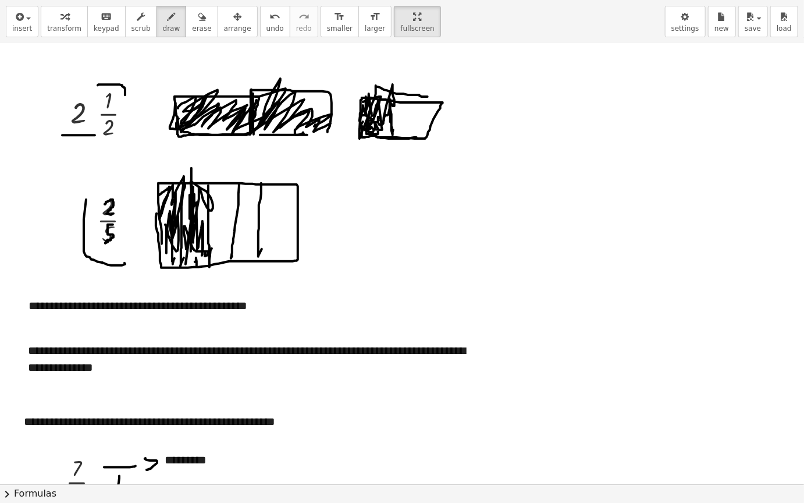
drag, startPoint x: 116, startPoint y: 265, endPoint x: 88, endPoint y: 176, distance: 93.0
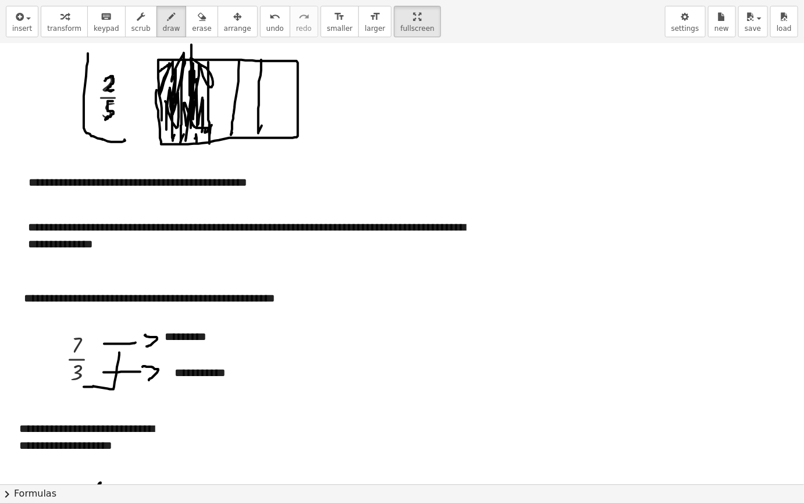
scroll to position [740, 0]
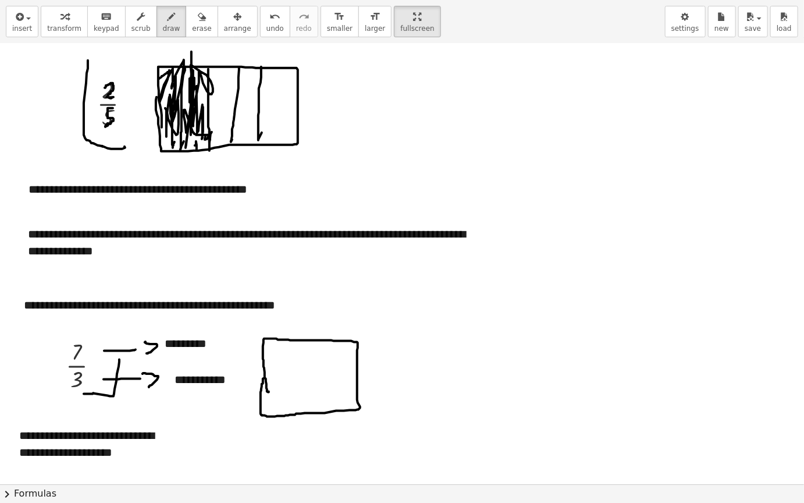
drag, startPoint x: 269, startPoint y: 391, endPoint x: 265, endPoint y: 372, distance: 19.6
click at [265, 372] on div at bounding box center [402, 405] width 804 height 2205
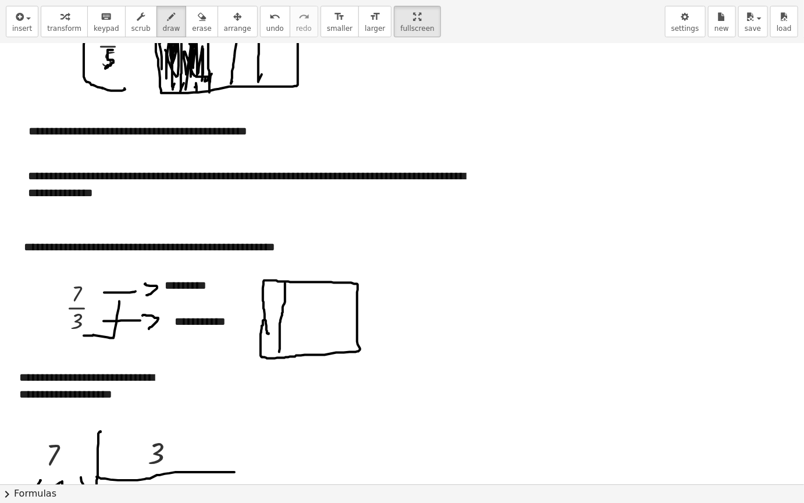
drag, startPoint x: 285, startPoint y: 283, endPoint x: 328, endPoint y: 286, distance: 43.2
click at [281, 352] on div at bounding box center [402, 347] width 804 height 2205
drag, startPoint x: 320, startPoint y: 285, endPoint x: 313, endPoint y: 351, distance: 66.1
click at [313, 351] on div at bounding box center [402, 347] width 804 height 2205
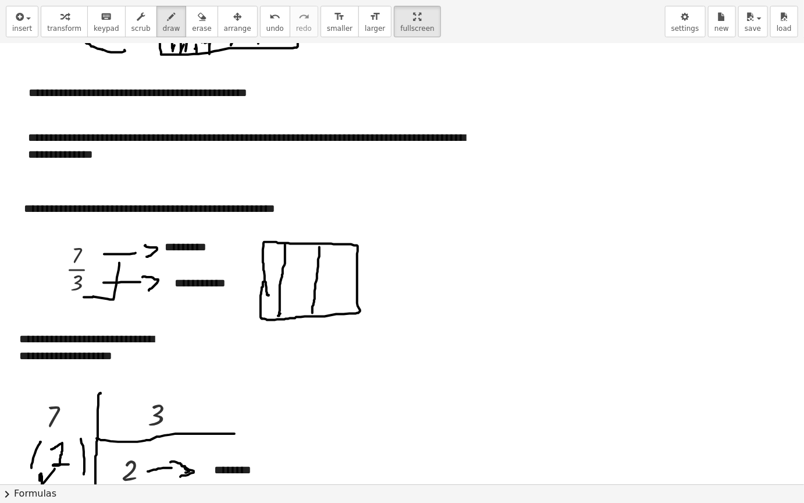
scroll to position [857, 0]
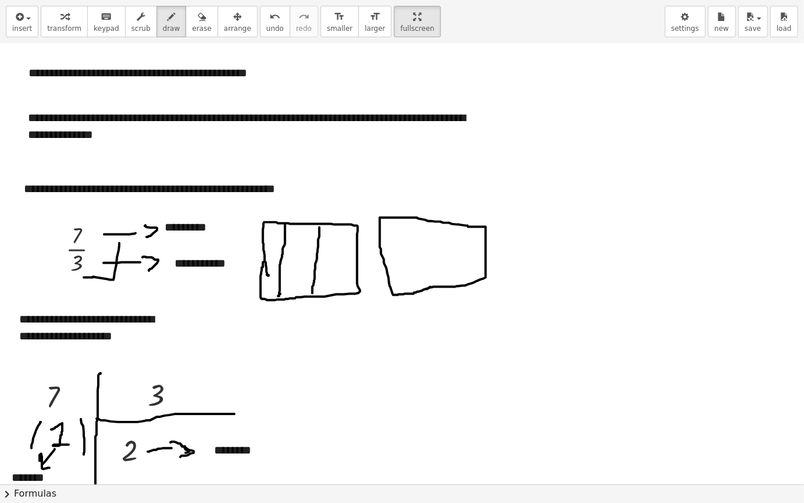
drag, startPoint x: 431, startPoint y: 286, endPoint x: 413, endPoint y: 278, distance: 19.5
click at [420, 287] on div at bounding box center [402, 289] width 804 height 2205
drag, startPoint x: 408, startPoint y: 214, endPoint x: 432, endPoint y: 245, distance: 39.0
click at [411, 292] on div at bounding box center [402, 289] width 804 height 2205
drag, startPoint x: 438, startPoint y: 222, endPoint x: 435, endPoint y: 281, distance: 58.9
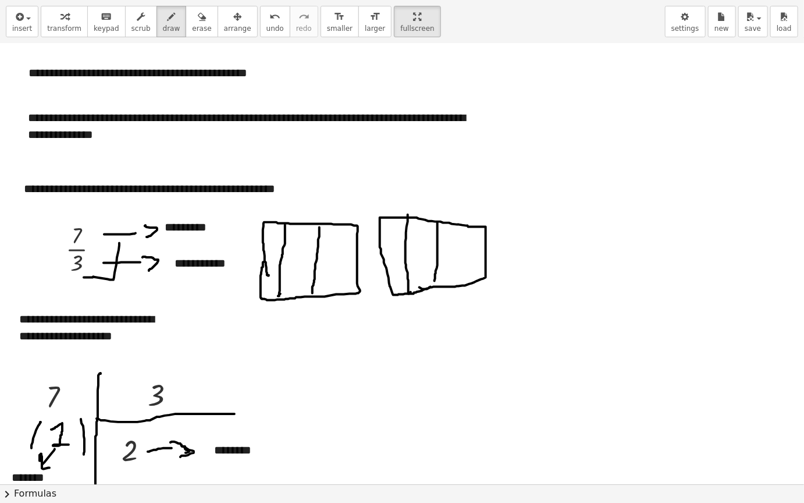
click at [435, 281] on div at bounding box center [402, 289] width 804 height 2205
drag, startPoint x: 272, startPoint y: 238, endPoint x: 269, endPoint y: 275, distance: 36.8
click at [269, 277] on div at bounding box center [402, 289] width 804 height 2205
drag, startPoint x: 301, startPoint y: 256, endPoint x: 310, endPoint y: 259, distance: 9.2
click at [301, 268] on div at bounding box center [402, 289] width 804 height 2205
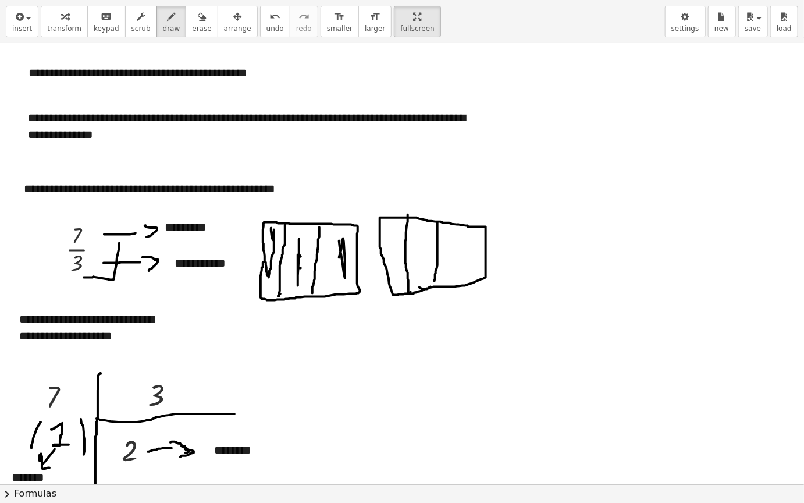
drag, startPoint x: 339, startPoint y: 257, endPoint x: 342, endPoint y: 263, distance: 6.5
click at [341, 271] on div at bounding box center [402, 289] width 804 height 2205
drag, startPoint x: 388, startPoint y: 265, endPoint x: 397, endPoint y: 264, distance: 9.3
click at [393, 274] on div at bounding box center [402, 289] width 804 height 2205
drag, startPoint x: 417, startPoint y: 249, endPoint x: 424, endPoint y: 256, distance: 9.1
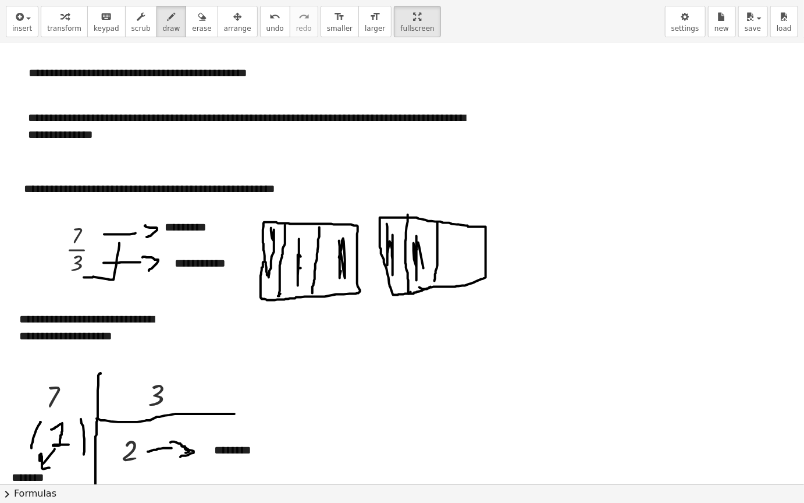
click at [424, 260] on div at bounding box center [402, 289] width 804 height 2205
drag, startPoint x: 465, startPoint y: 250, endPoint x: 452, endPoint y: 251, distance: 12.9
click at [452, 250] on div at bounding box center [402, 289] width 804 height 2205
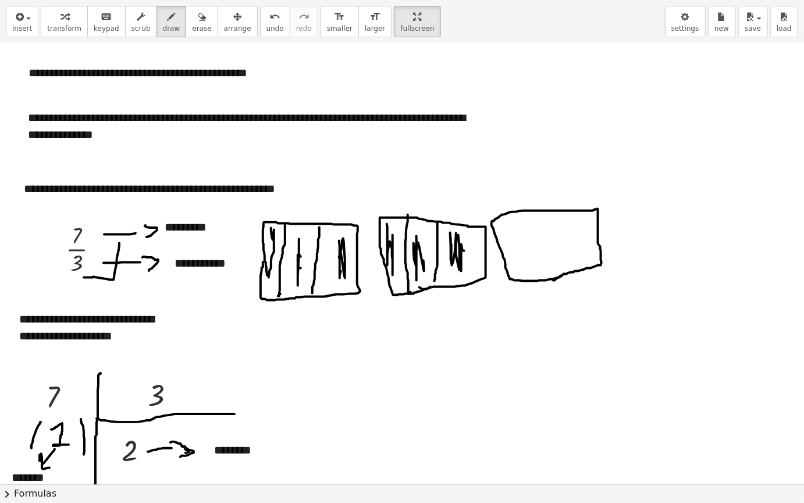
drag, startPoint x: 561, startPoint y: 275, endPoint x: 554, endPoint y: 256, distance: 20.4
click at [554, 280] on div at bounding box center [402, 289] width 804 height 2205
drag, startPoint x: 518, startPoint y: 209, endPoint x: 530, endPoint y: 273, distance: 65.1
click at [530, 276] on div at bounding box center [402, 289] width 804 height 2205
drag, startPoint x: 561, startPoint y: 207, endPoint x: 572, endPoint y: 277, distance: 70.6
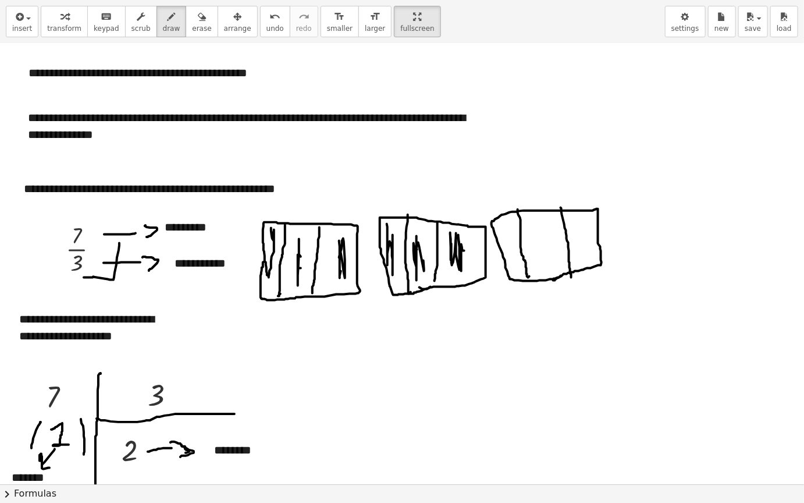
click at [572, 277] on div at bounding box center [402, 289] width 804 height 2205
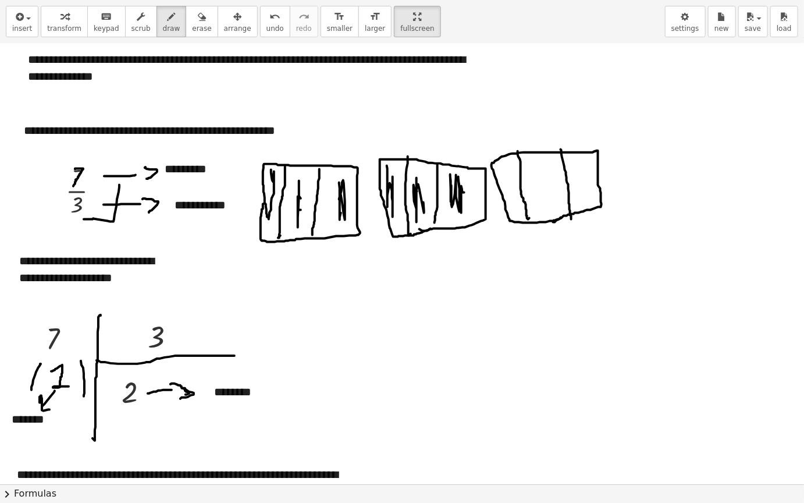
drag, startPoint x: 75, startPoint y: 169, endPoint x: 73, endPoint y: 186, distance: 17.0
click at [73, 186] on div at bounding box center [402, 231] width 804 height 2205
drag, startPoint x: 505, startPoint y: 183, endPoint x: 509, endPoint y: 198, distance: 15.0
click at [514, 198] on div at bounding box center [402, 231] width 804 height 2205
drag, startPoint x: 459, startPoint y: 218, endPoint x: 446, endPoint y: 173, distance: 46.6
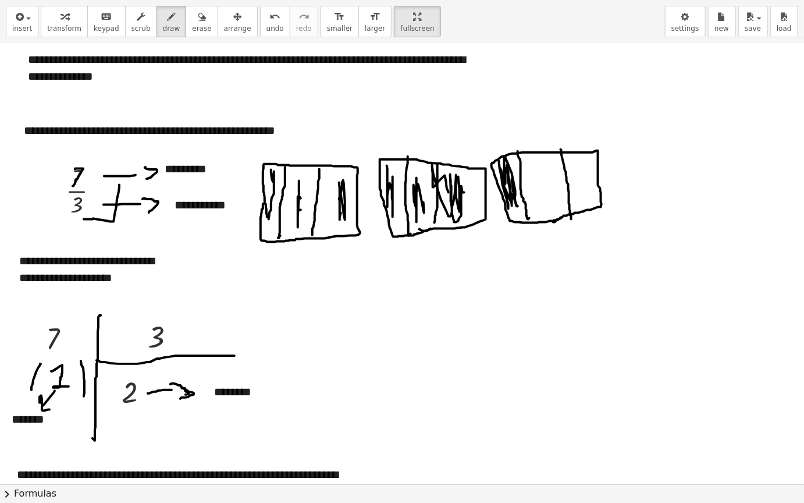
click at [449, 179] on div at bounding box center [402, 231] width 804 height 2205
drag, startPoint x: 440, startPoint y: 164, endPoint x: 435, endPoint y: 225, distance: 60.8
click at [435, 225] on div at bounding box center [402, 231] width 804 height 2205
drag, startPoint x: 519, startPoint y: 212, endPoint x: 512, endPoint y: 196, distance: 17.5
click at [515, 196] on div at bounding box center [402, 231] width 804 height 2205
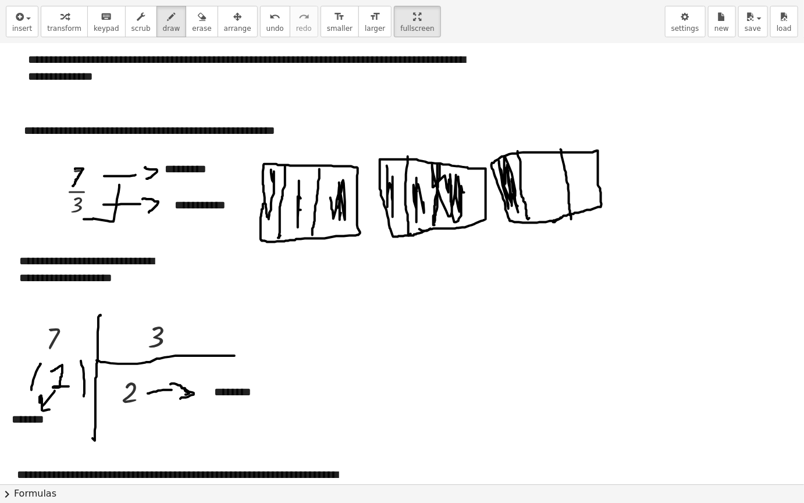
drag, startPoint x: 332, startPoint y: 205, endPoint x: 321, endPoint y: 210, distance: 11.7
click at [336, 209] on div at bounding box center [402, 231] width 804 height 2205
drag, startPoint x: 301, startPoint y: 180, endPoint x: 289, endPoint y: 211, distance: 33.0
click at [293, 212] on div at bounding box center [402, 231] width 804 height 2205
drag, startPoint x: 272, startPoint y: 211, endPoint x: 275, endPoint y: 203, distance: 9.4
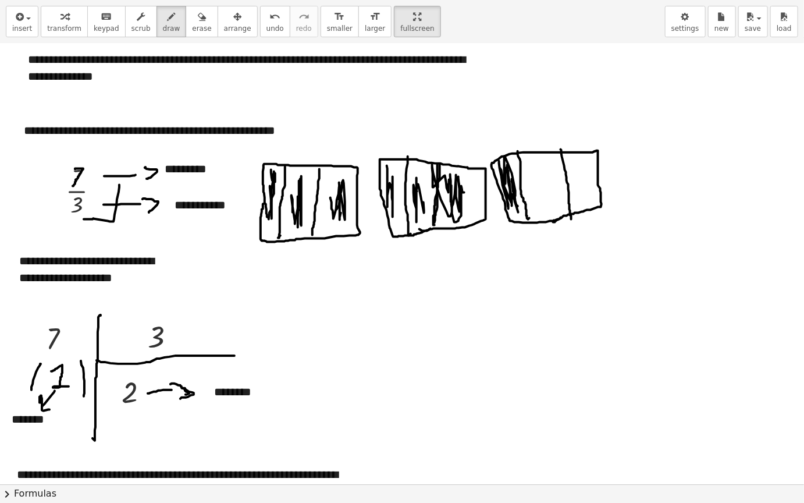
click at [275, 203] on div at bounding box center [402, 231] width 804 height 2205
drag, startPoint x: 274, startPoint y: 232, endPoint x: 299, endPoint y: 225, distance: 25.8
click at [275, 221] on div at bounding box center [402, 231] width 804 height 2205
drag, startPoint x: 302, startPoint y: 227, endPoint x: 355, endPoint y: 208, distance: 56.7
click at [299, 216] on div at bounding box center [402, 231] width 804 height 2205
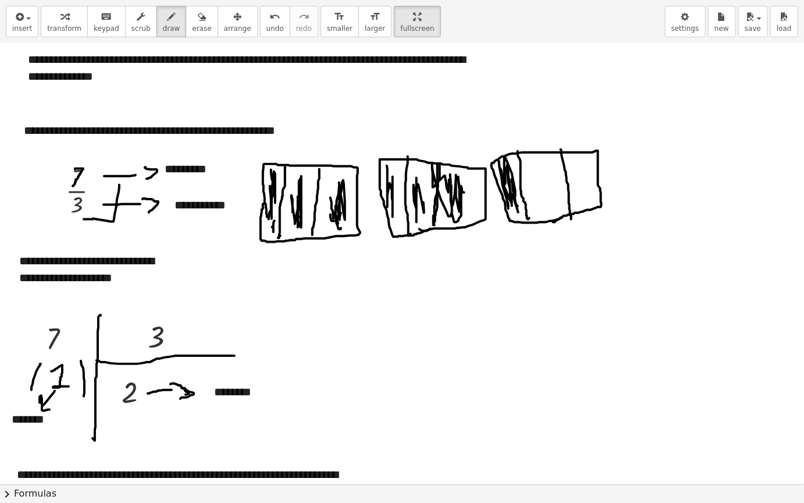
drag, startPoint x: 340, startPoint y: 229, endPoint x: 349, endPoint y: 182, distance: 48.0
click at [331, 209] on div at bounding box center [402, 231] width 804 height 2205
drag, startPoint x: 406, startPoint y: 173, endPoint x: 409, endPoint y: 179, distance: 6.5
click at [400, 182] on div at bounding box center [402, 231] width 804 height 2205
drag, startPoint x: 426, startPoint y: 199, endPoint x: 428, endPoint y: 183, distance: 15.9
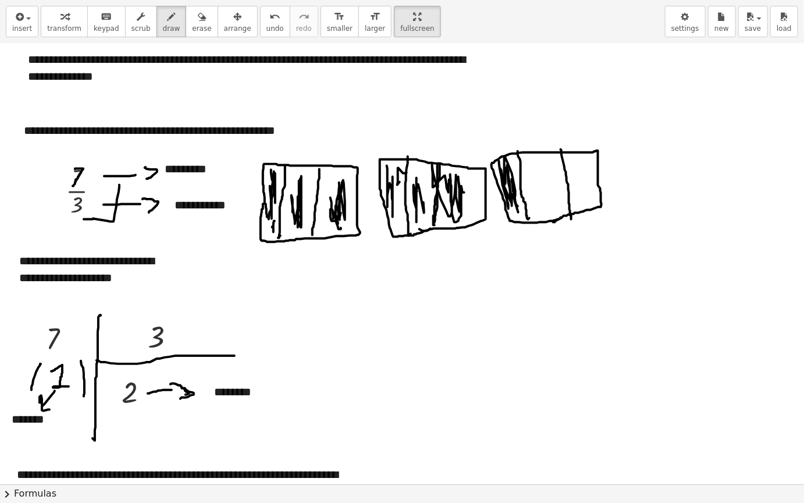
click at [426, 197] on div at bounding box center [402, 231] width 804 height 2205
drag, startPoint x: 255, startPoint y: 248, endPoint x: 368, endPoint y: 229, distance: 115.0
click at [368, 229] on div at bounding box center [402, 231] width 804 height 2205
click at [15, 22] on icon "button" at bounding box center [18, 17] width 10 height 14
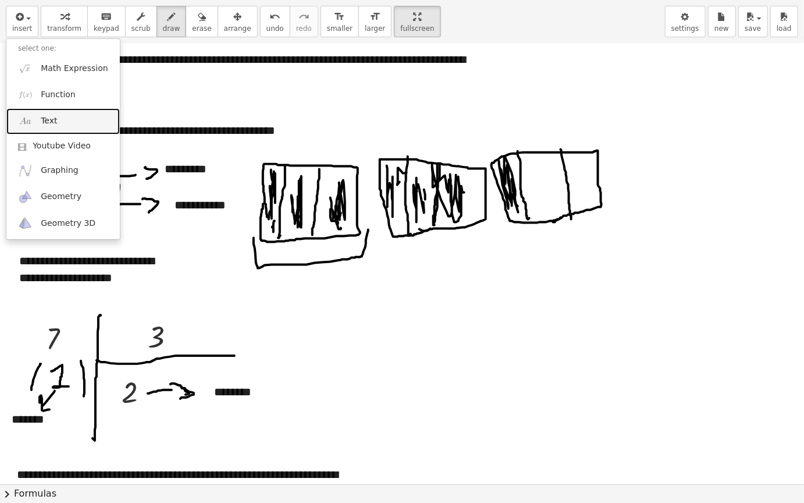
drag, startPoint x: 70, startPoint y: 119, endPoint x: 240, endPoint y: 122, distance: 170.0
click at [70, 119] on link "Text" at bounding box center [63, 121] width 114 height 26
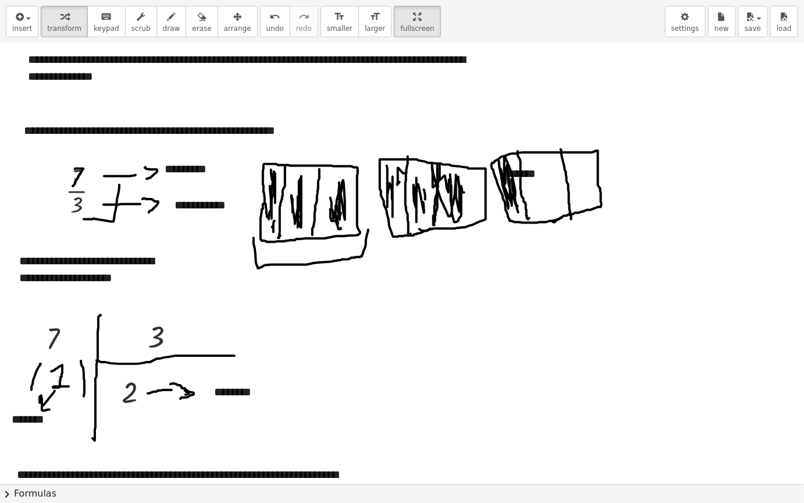
click at [426, 17] on div "insert select one: Math Expression Function Text Youtube Video Graphing Geometr…" at bounding box center [402, 22] width 804 height 44
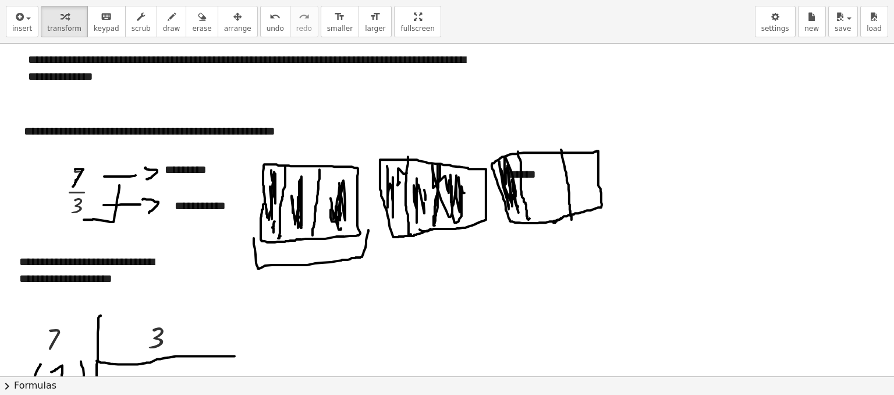
click at [344, 69] on div "**********" at bounding box center [447, 197] width 894 height 395
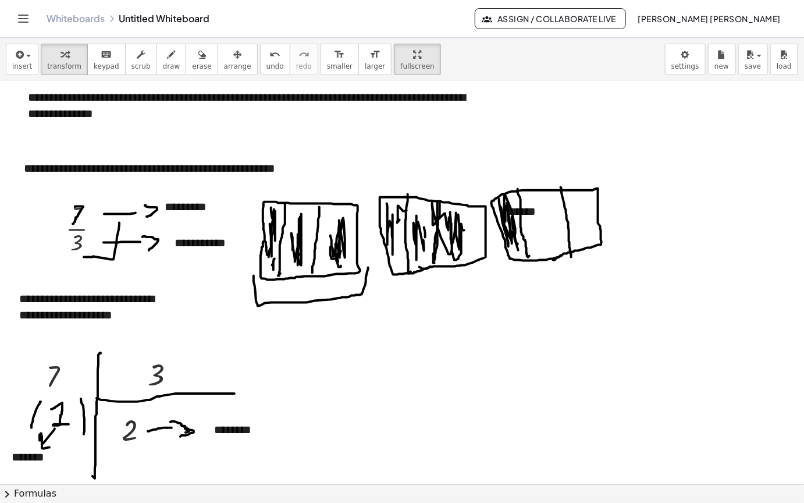
click at [233, 48] on icon "button" at bounding box center [237, 55] width 8 height 14
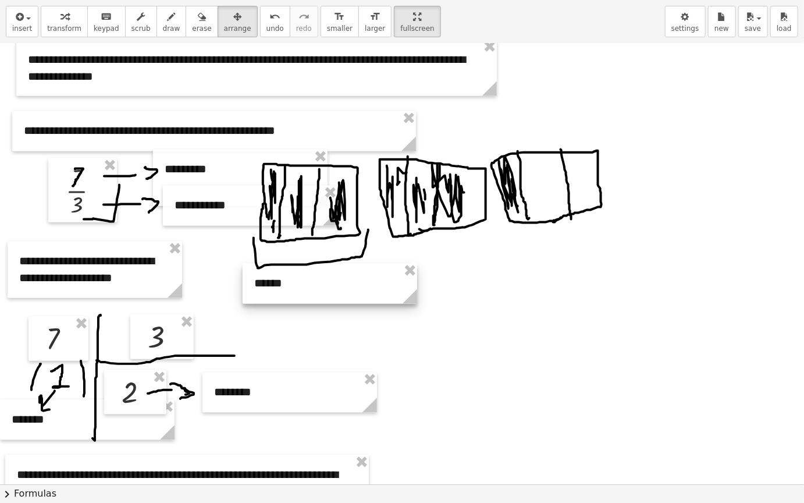
drag, startPoint x: 605, startPoint y: 180, endPoint x: 353, endPoint y: 283, distance: 272.1
click at [353, 283] on div at bounding box center [330, 284] width 175 height 40
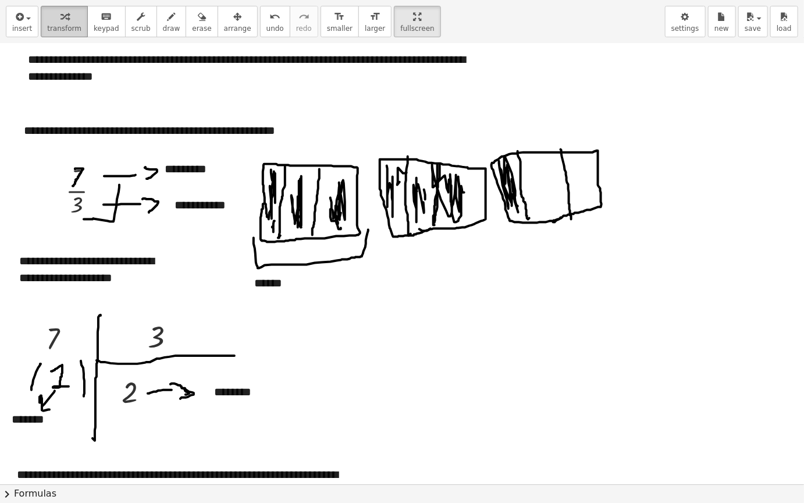
click at [74, 17] on div "button" at bounding box center [64, 16] width 34 height 14
drag, startPoint x: 157, startPoint y: 29, endPoint x: 473, endPoint y: 244, distance: 382.0
click at [168, 29] on button "draw" at bounding box center [172, 21] width 30 height 31
drag, startPoint x: 395, startPoint y: 205, endPoint x: 407, endPoint y: 203, distance: 12.6
click at [396, 200] on div at bounding box center [402, 231] width 804 height 2205
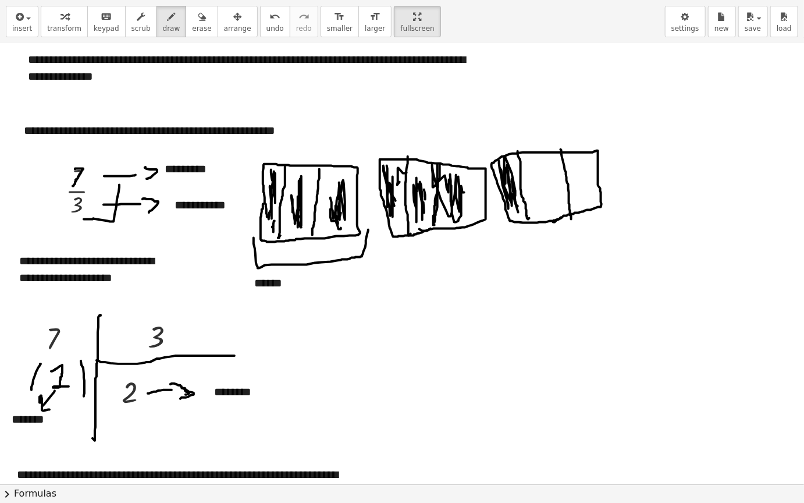
drag, startPoint x: 420, startPoint y: 182, endPoint x: 502, endPoint y: 176, distance: 82.3
click at [424, 186] on div at bounding box center [402, 231] width 804 height 2205
drag, startPoint x: 518, startPoint y: 209, endPoint x: 530, endPoint y: 216, distance: 14.1
click at [519, 211] on div at bounding box center [402, 231] width 804 height 2205
drag, startPoint x: 625, startPoint y: 173, endPoint x: 632, endPoint y: 182, distance: 11.6
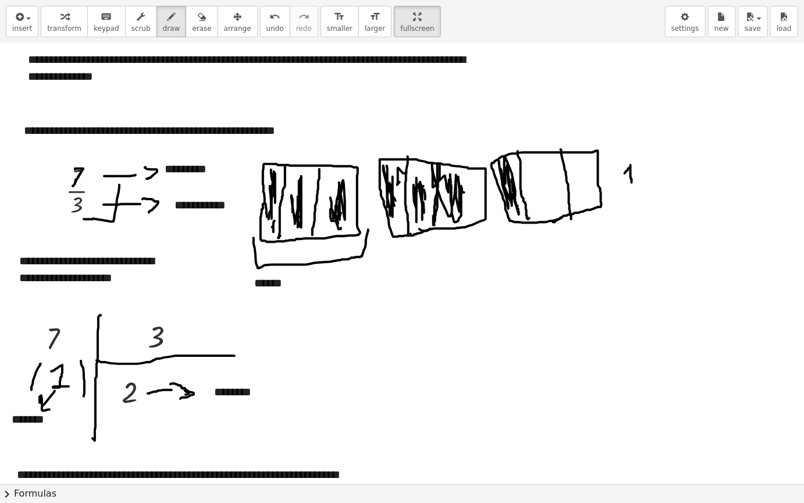
click at [632, 182] on div at bounding box center [402, 231] width 804 height 2205
drag, startPoint x: 622, startPoint y: 189, endPoint x: 643, endPoint y: 187, distance: 20.4
click at [643, 187] on div at bounding box center [402, 231] width 804 height 2205
drag, startPoint x: 634, startPoint y: 197, endPoint x: 669, endPoint y: 251, distance: 65.2
click at [639, 211] on div at bounding box center [402, 231] width 804 height 2205
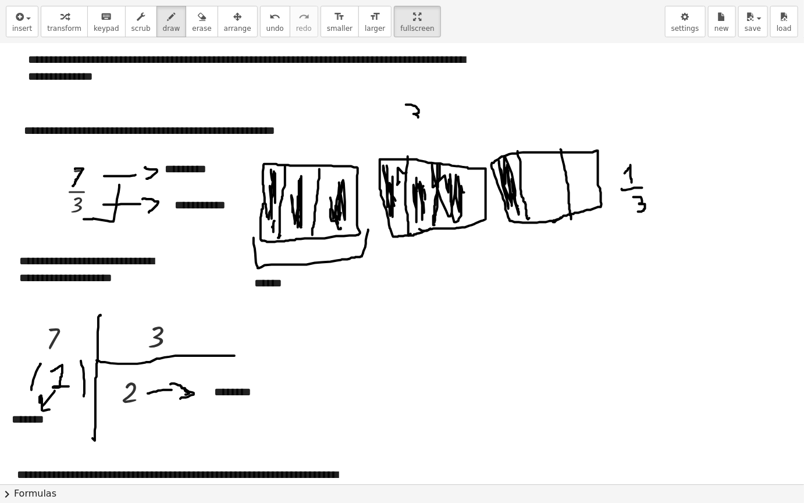
drag, startPoint x: 406, startPoint y: 104, endPoint x: 407, endPoint y: 122, distance: 18.1
click at [407, 122] on div at bounding box center [402, 231] width 804 height 2205
drag, startPoint x: 408, startPoint y: 123, endPoint x: 419, endPoint y: 134, distance: 15.2
click at [428, 125] on div at bounding box center [402, 231] width 804 height 2205
drag, startPoint x: 414, startPoint y: 137, endPoint x: 409, endPoint y: 154, distance: 17.1
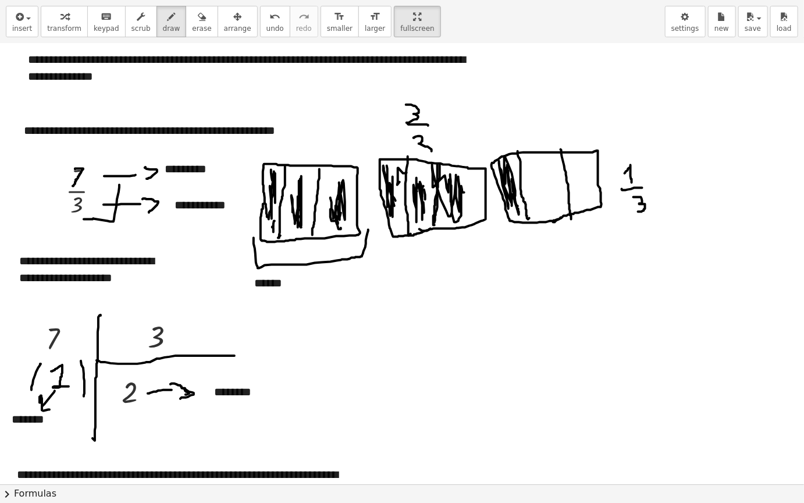
click at [417, 158] on div at bounding box center [402, 231] width 804 height 2205
drag, startPoint x: 320, startPoint y: 130, endPoint x: 320, endPoint y: 143, distance: 13.4
click at [318, 143] on div at bounding box center [402, 231] width 804 height 2205
drag, startPoint x: 321, startPoint y: 144, endPoint x: 349, endPoint y: 147, distance: 28.1
click at [352, 147] on div at bounding box center [402, 231] width 804 height 2205
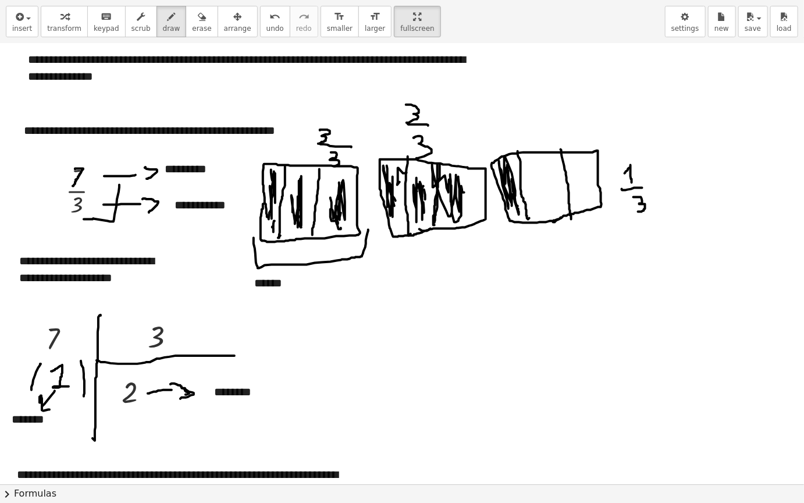
drag, startPoint x: 331, startPoint y: 152, endPoint x: 355, endPoint y: 221, distance: 72.5
click at [336, 166] on div at bounding box center [402, 231] width 804 height 2205
click at [218, 20] on button "arrange" at bounding box center [238, 21] width 40 height 31
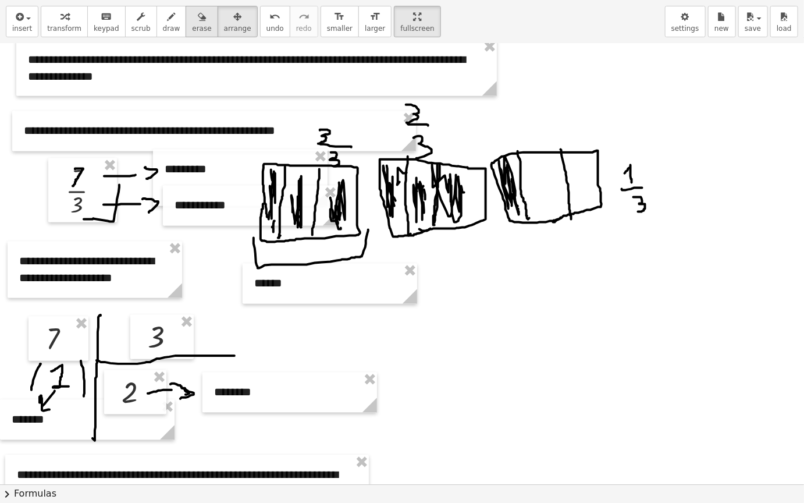
click at [192, 20] on div "button" at bounding box center [201, 16] width 19 height 14
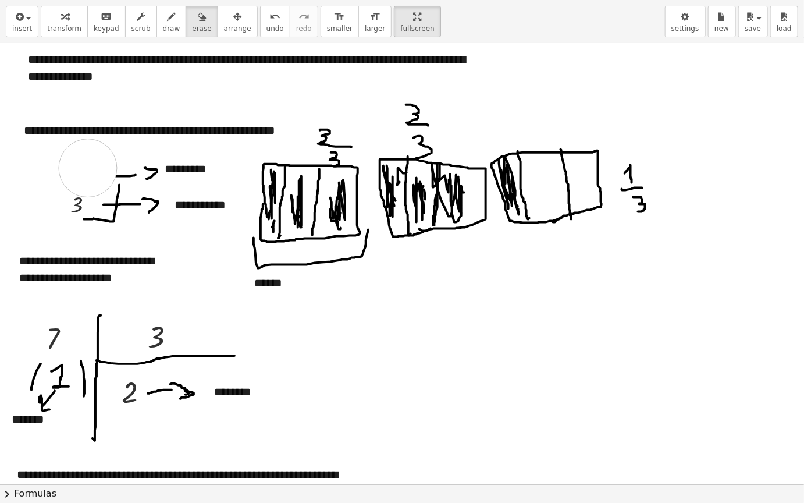
drag, startPoint x: 70, startPoint y: 164, endPoint x: 132, endPoint y: 166, distance: 61.1
click at [71, 172] on div at bounding box center [402, 231] width 804 height 2205
click at [163, 17] on div "button" at bounding box center [171, 16] width 17 height 14
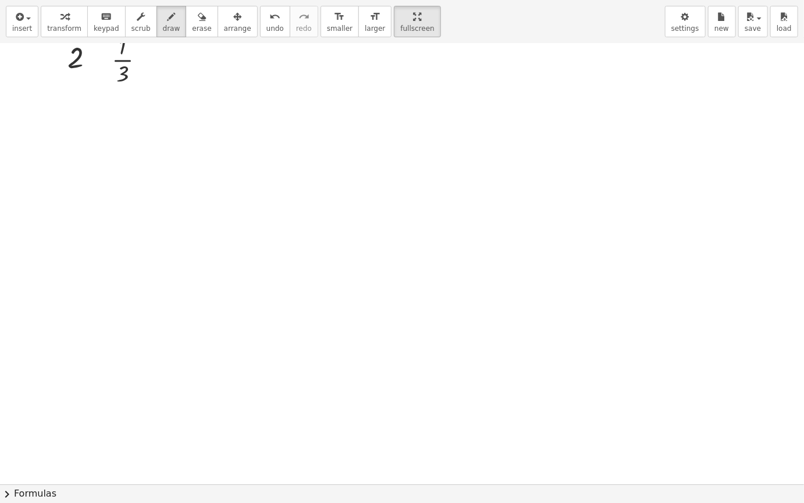
scroll to position [1323, 0]
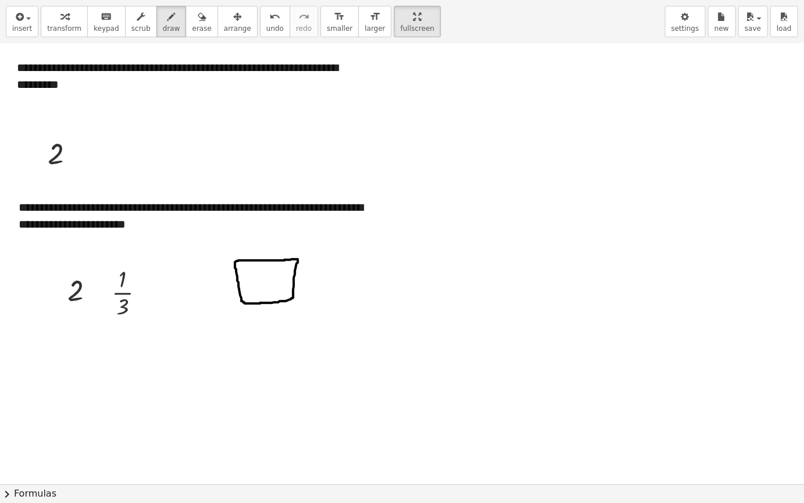
drag, startPoint x: 261, startPoint y: 302, endPoint x: 363, endPoint y: 307, distance: 102.0
drag, startPoint x: 345, startPoint y: 297, endPoint x: 318, endPoint y: 292, distance: 27.3
drag, startPoint x: 243, startPoint y: 272, endPoint x: 360, endPoint y: 278, distance: 117.7
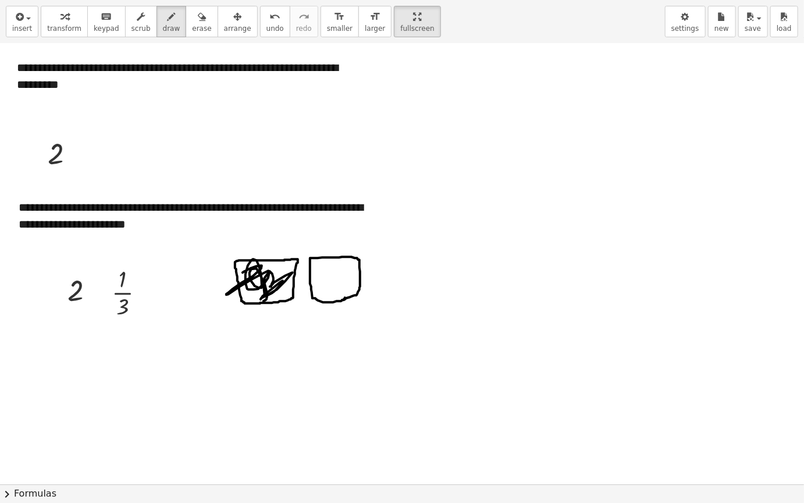
drag, startPoint x: 317, startPoint y: 267, endPoint x: 341, endPoint y: 274, distance: 24.9
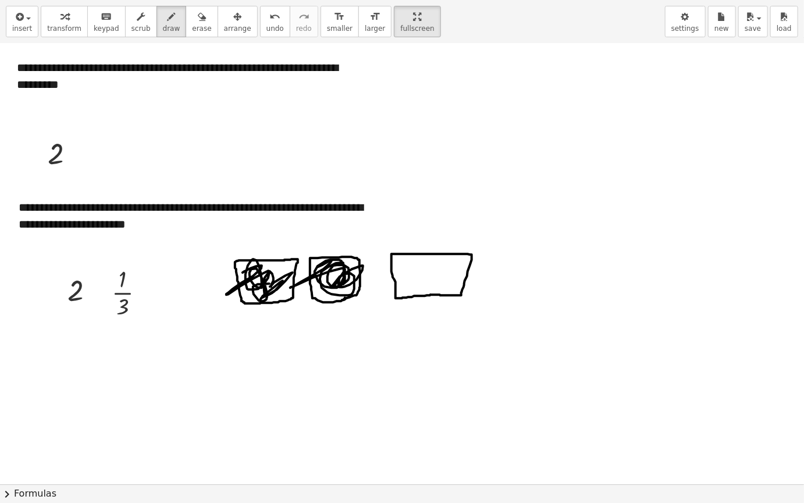
drag, startPoint x: 431, startPoint y: 294, endPoint x: 445, endPoint y: 247, distance: 49.3
drag, startPoint x: 446, startPoint y: 256, endPoint x: 415, endPoint y: 260, distance: 31.1
drag, startPoint x: 416, startPoint y: 251, endPoint x: 435, endPoint y: 286, distance: 39.1
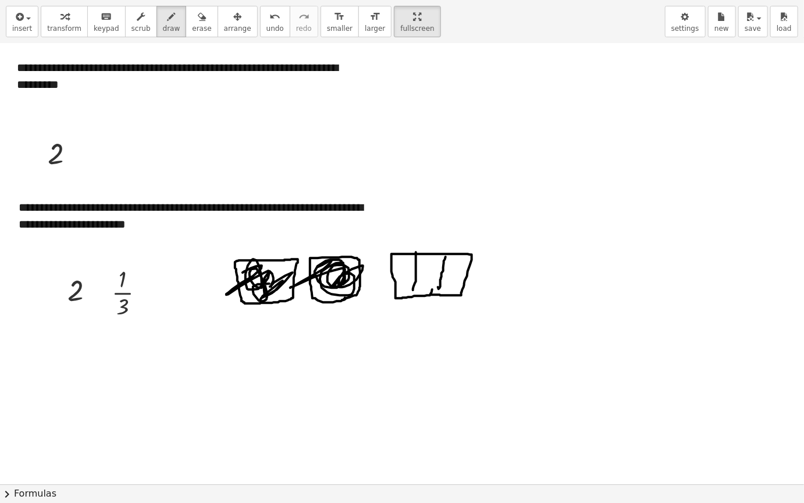
drag, startPoint x: 441, startPoint y: 283, endPoint x: 237, endPoint y: 311, distance: 205.6
drag, startPoint x: 122, startPoint y: 321, endPoint x: 116, endPoint y: 318, distance: 6.5
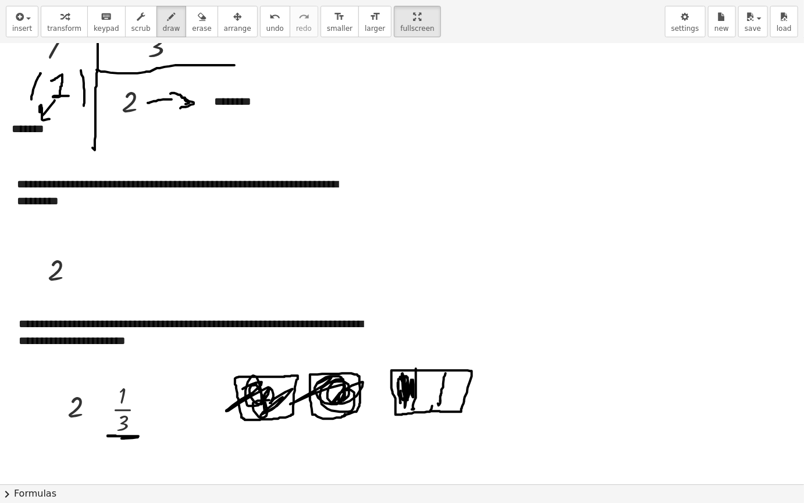
scroll to position [915, 0]
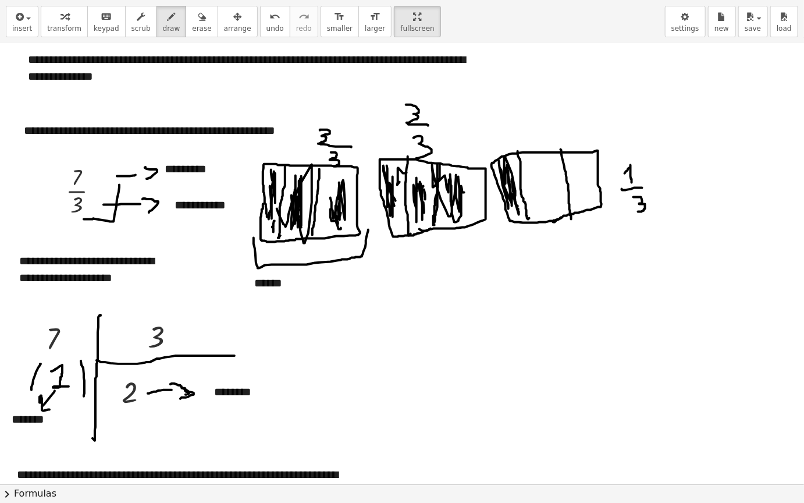
drag, startPoint x: 277, startPoint y: 208, endPoint x: 299, endPoint y: 211, distance: 22.3
click at [299, 211] on div at bounding box center [402, 231] width 804 height 2205
drag, startPoint x: 384, startPoint y: 239, endPoint x: 490, endPoint y: 222, distance: 107.9
click at [490, 222] on div at bounding box center [402, 231] width 804 height 2205
drag, startPoint x: 470, startPoint y: 214, endPoint x: 428, endPoint y: 190, distance: 49.0
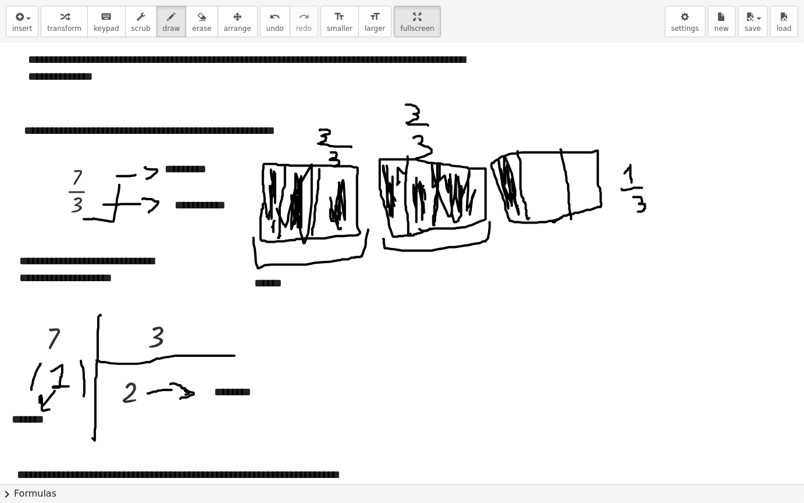
click at [455, 190] on div at bounding box center [402, 231] width 804 height 2205
drag, startPoint x: 419, startPoint y: 194, endPoint x: 400, endPoint y: 205, distance: 22.2
click at [420, 205] on div at bounding box center [402, 231] width 804 height 2205
drag, startPoint x: 353, startPoint y: 219, endPoint x: 341, endPoint y: 200, distance: 23.3
click at [341, 200] on div at bounding box center [402, 231] width 804 height 2205
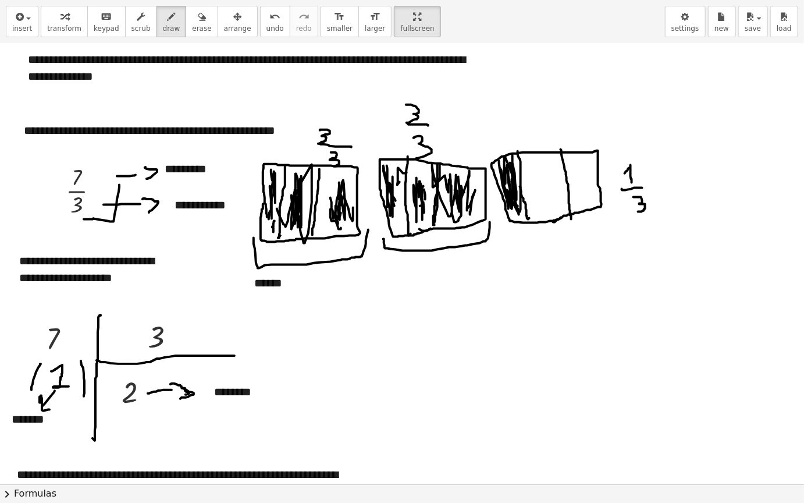
drag, startPoint x: 520, startPoint y: 186, endPoint x: 515, endPoint y: 182, distance: 7.0
click at [515, 182] on div at bounding box center [402, 231] width 804 height 2205
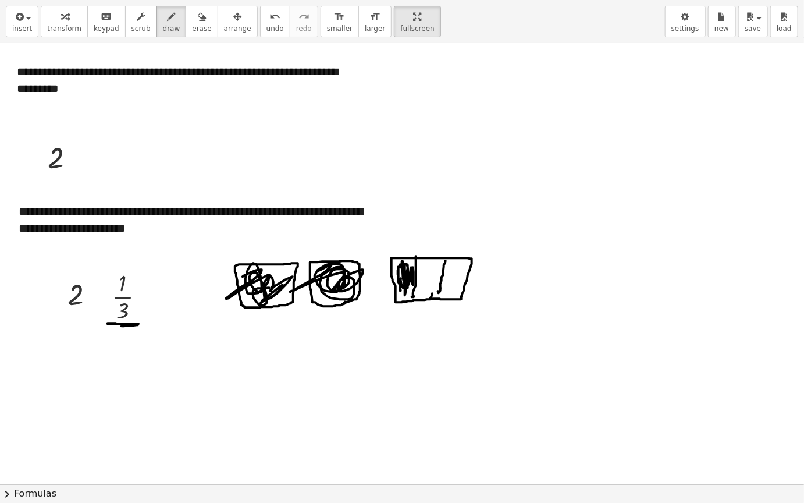
scroll to position [1381, 0]
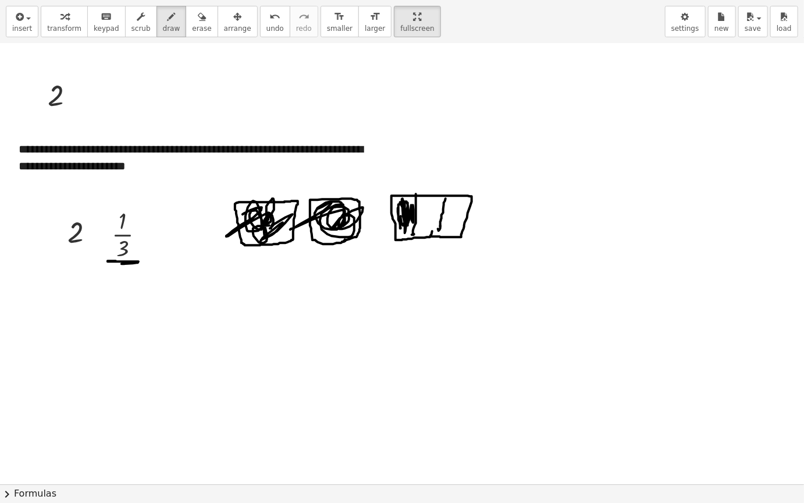
drag, startPoint x: 267, startPoint y: 216, endPoint x: 435, endPoint y: 198, distance: 168.6
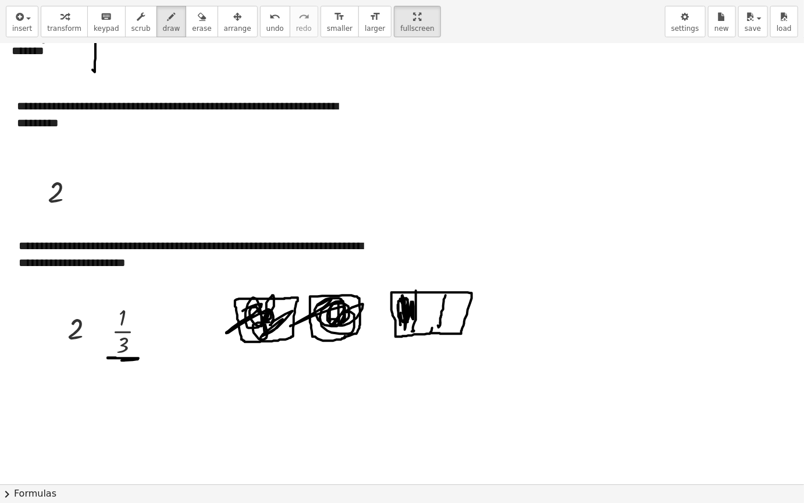
scroll to position [1264, 0]
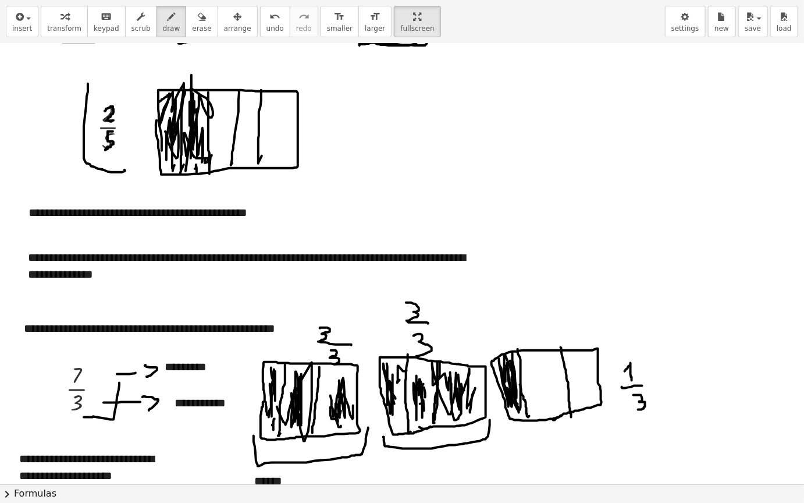
scroll to position [857, 0]
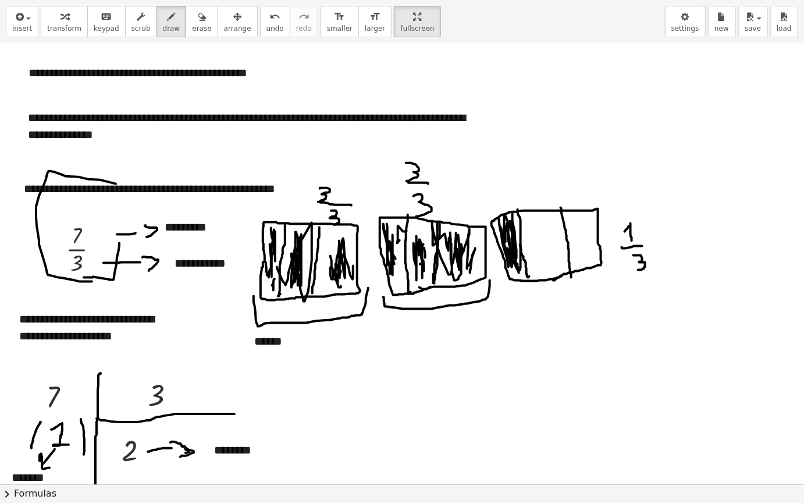
drag, startPoint x: 92, startPoint y: 281, endPoint x: 122, endPoint y: 186, distance: 99.4
click at [122, 186] on div at bounding box center [402, 289] width 804 height 2205
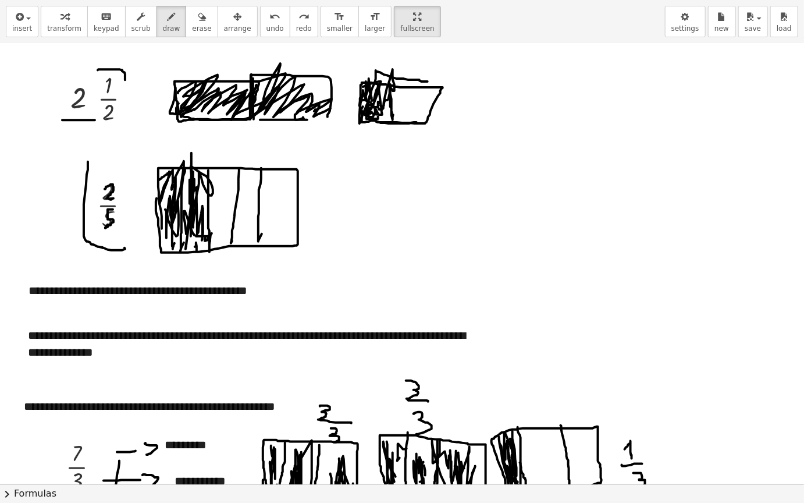
scroll to position [640, 0]
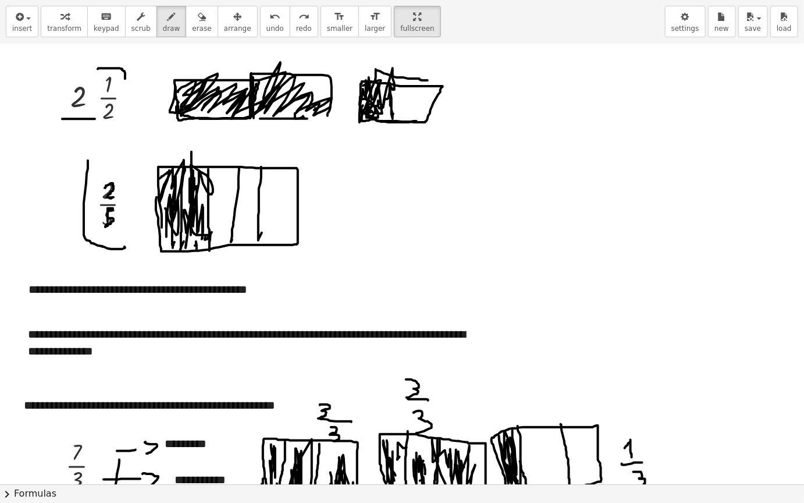
drag, startPoint x: 113, startPoint y: 209, endPoint x: 108, endPoint y: 219, distance: 11.5
click at [108, 219] on div at bounding box center [402, 505] width 804 height 2205
click at [113, 221] on div at bounding box center [402, 505] width 804 height 2205
click at [198, 18] on icon "button" at bounding box center [202, 17] width 8 height 14
drag, startPoint x: 127, startPoint y: 208, endPoint x: 175, endPoint y: 173, distance: 59.1
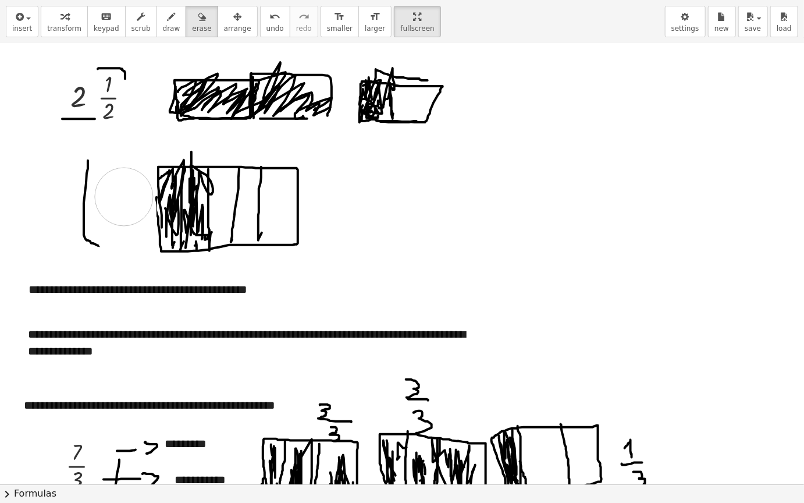
click at [114, 179] on div at bounding box center [402, 505] width 804 height 2205
click at [163, 24] on span "draw" at bounding box center [171, 28] width 17 height 8
drag, startPoint x: 94, startPoint y: 241, endPoint x: 85, endPoint y: 228, distance: 16.3
click at [85, 228] on div at bounding box center [402, 505] width 804 height 2205
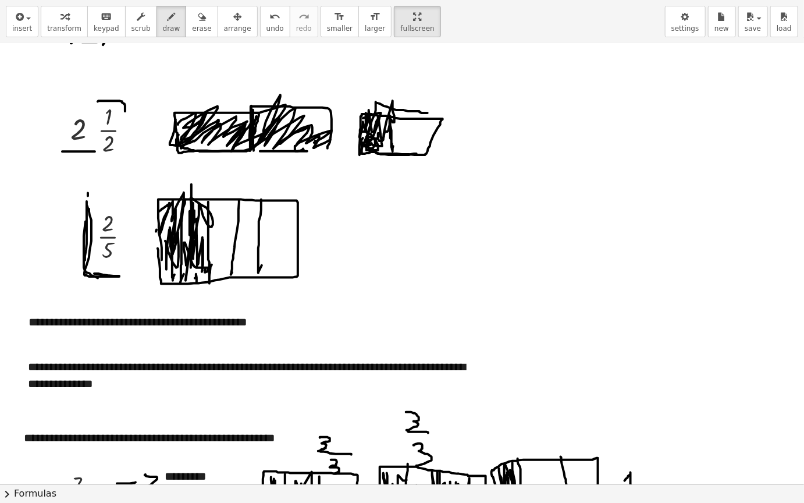
scroll to position [524, 0]
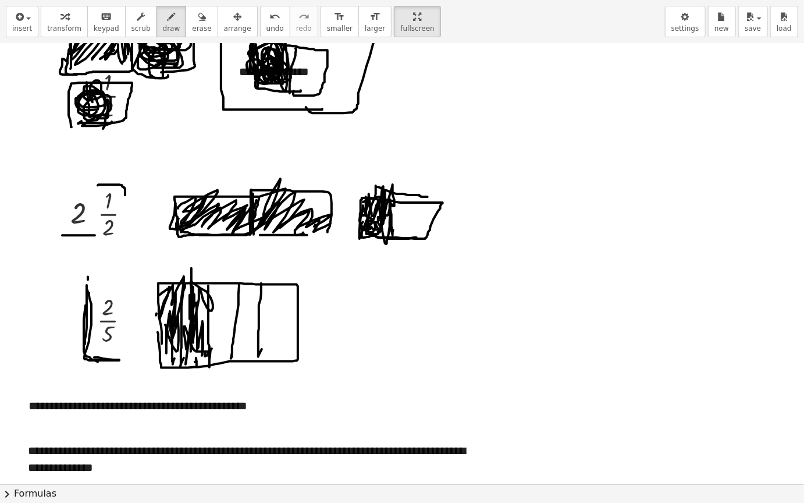
drag, startPoint x: 390, startPoint y: 221, endPoint x: 385, endPoint y: 207, distance: 14.7
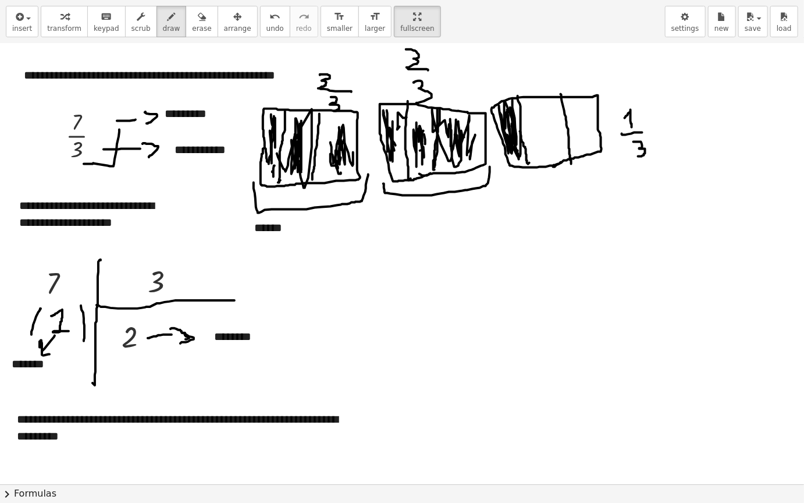
scroll to position [931, 0]
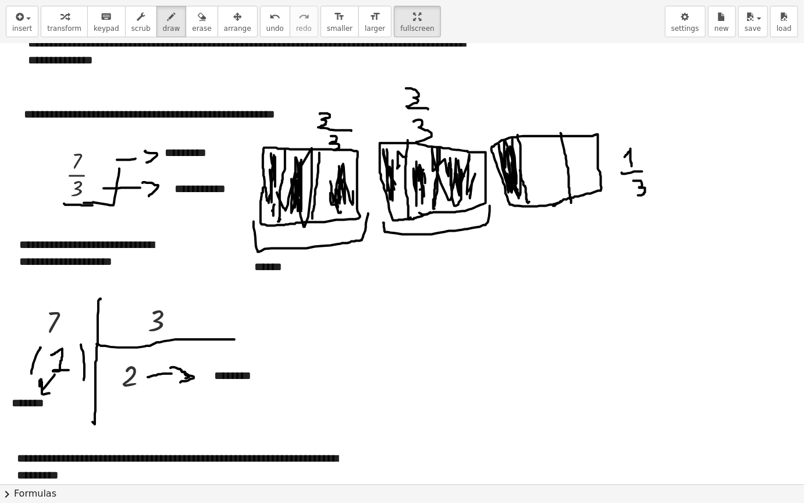
drag, startPoint x: 64, startPoint y: 204, endPoint x: 110, endPoint y: 203, distance: 46.0
click at [98, 204] on div at bounding box center [402, 214] width 804 height 2205
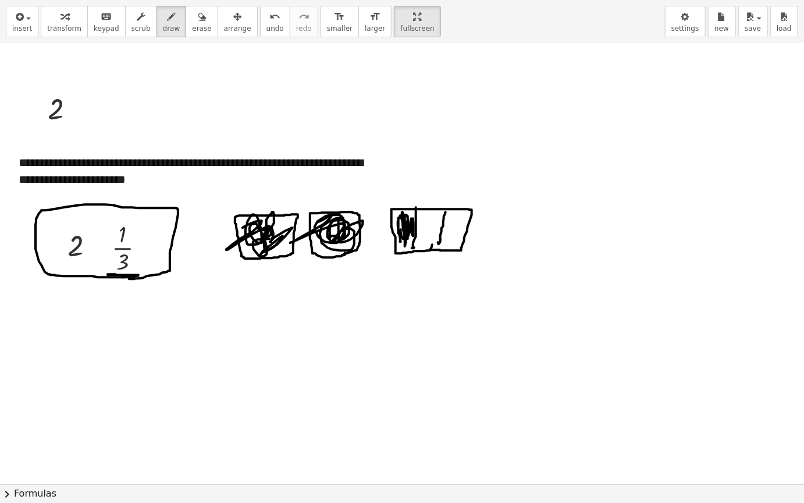
scroll to position [1397, 0]
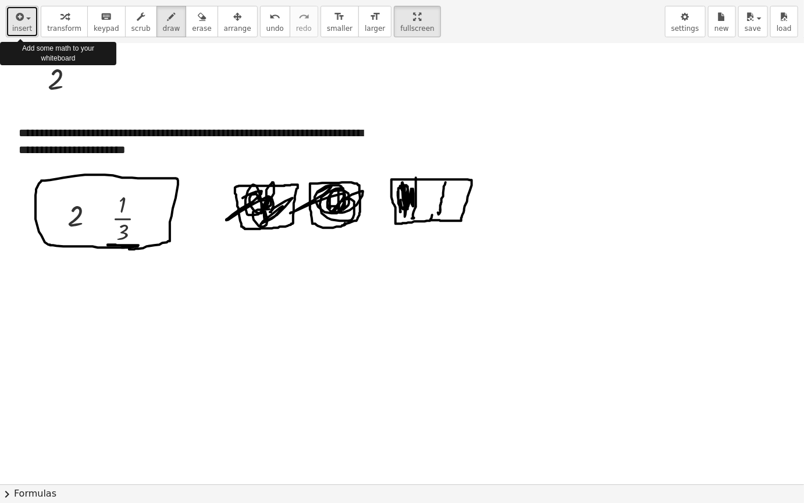
click at [23, 30] on span "insert" at bounding box center [22, 28] width 20 height 8
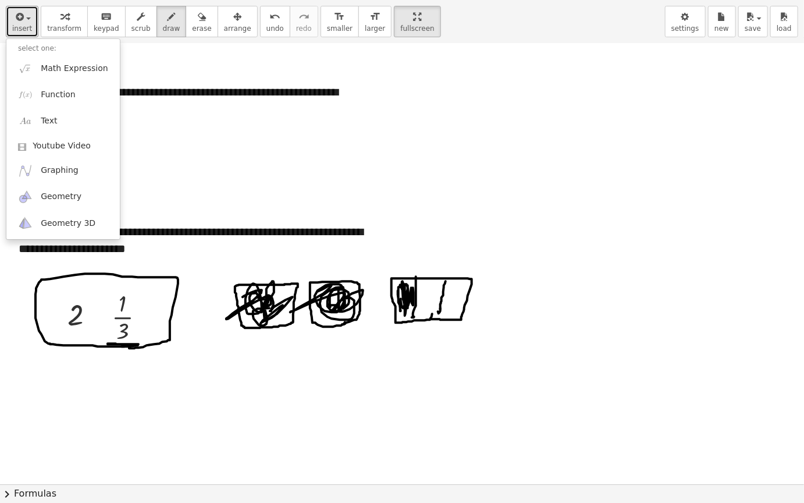
scroll to position [1222, 0]
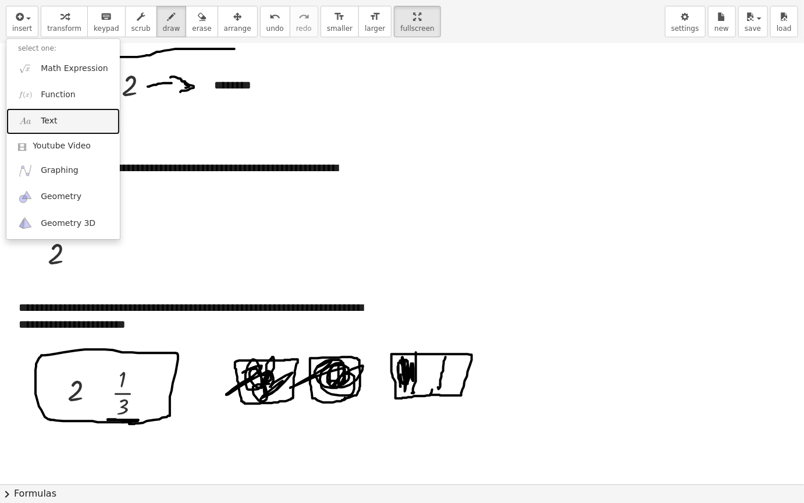
click at [58, 119] on link "Text" at bounding box center [63, 121] width 114 height 26
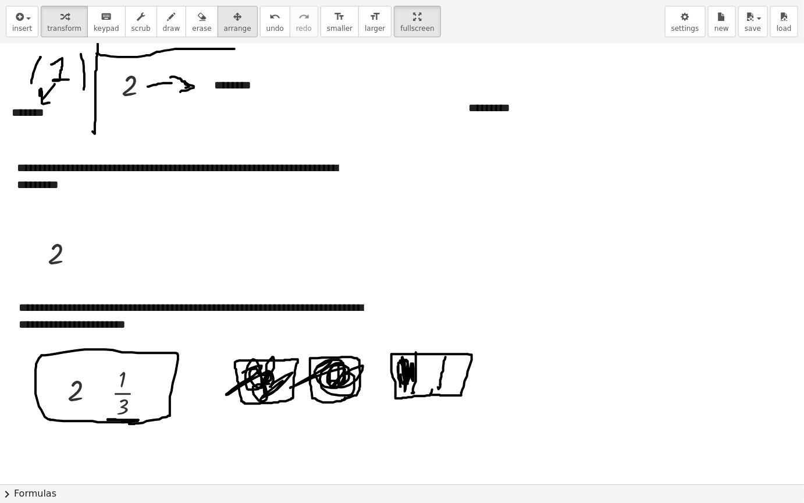
click at [224, 19] on div "button" at bounding box center [237, 16] width 27 height 14
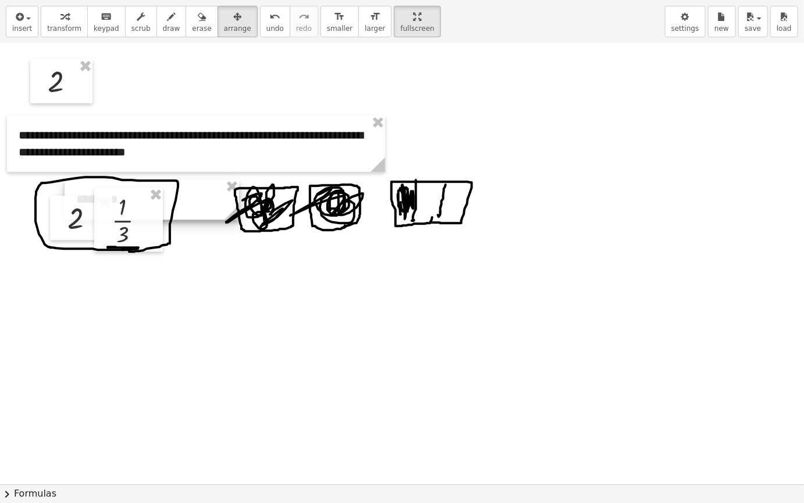
scroll to position [1397, 0]
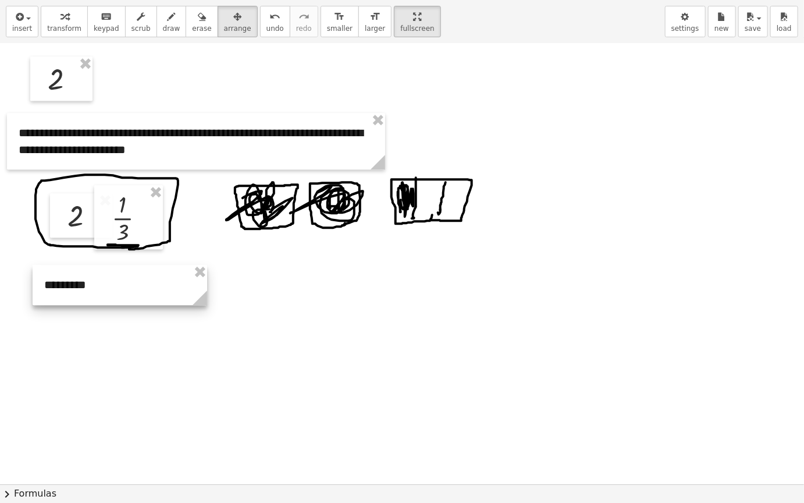
drag, startPoint x: 540, startPoint y: 112, endPoint x: 106, endPoint y: 464, distance: 559.1
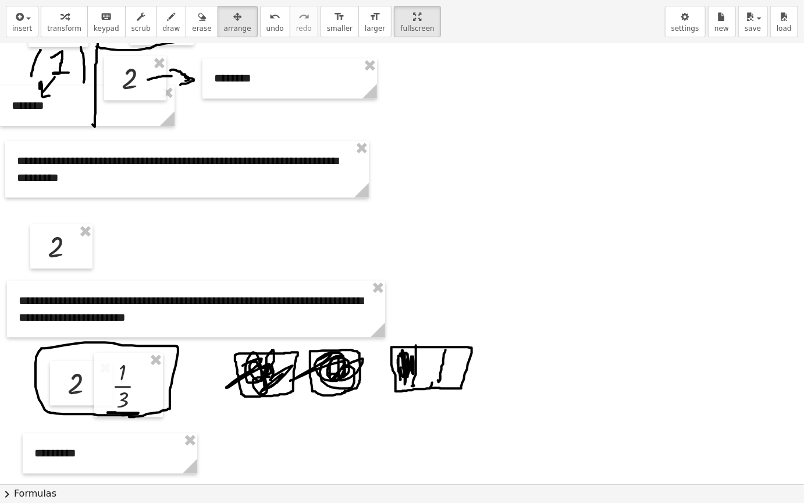
scroll to position [1455, 0]
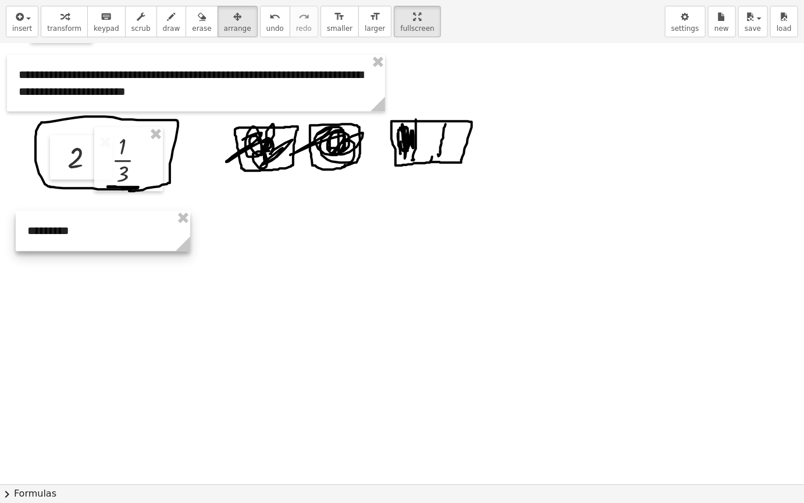
drag, startPoint x: 107, startPoint y: 232, endPoint x: 98, endPoint y: 237, distance: 9.9
click at [98, 236] on div at bounding box center [103, 231] width 175 height 40
click at [23, 25] on span "insert" at bounding box center [22, 28] width 20 height 8
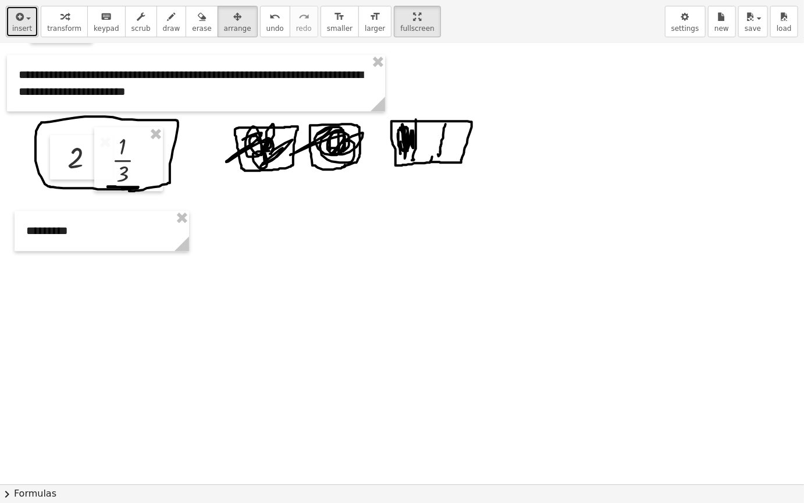
click at [26, 13] on div "button" at bounding box center [22, 16] width 20 height 14
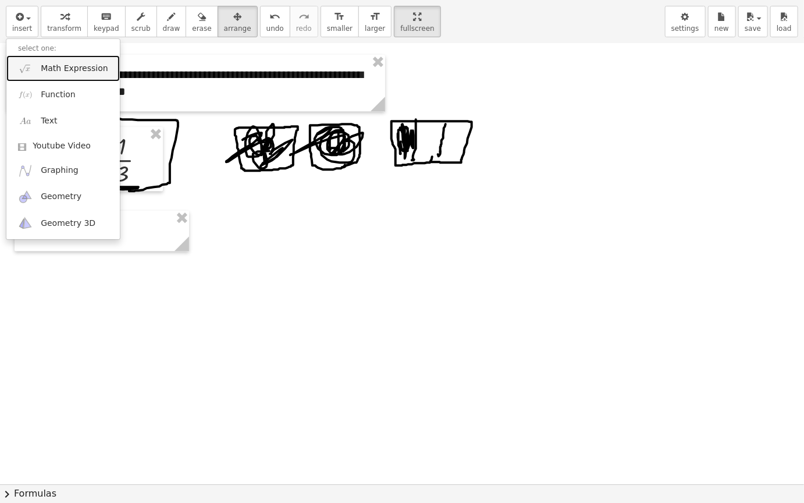
click at [79, 72] on span "Math Expression" at bounding box center [74, 69] width 67 height 12
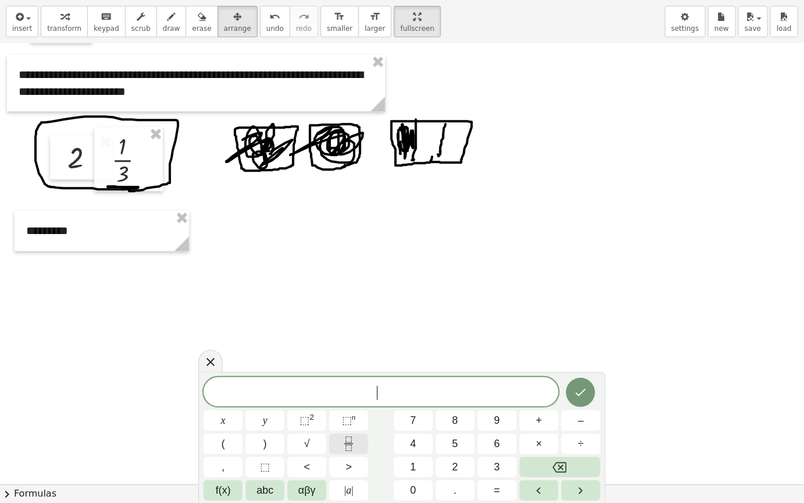
click at [349, 424] on icon "Fraction" at bounding box center [349, 444] width 15 height 15
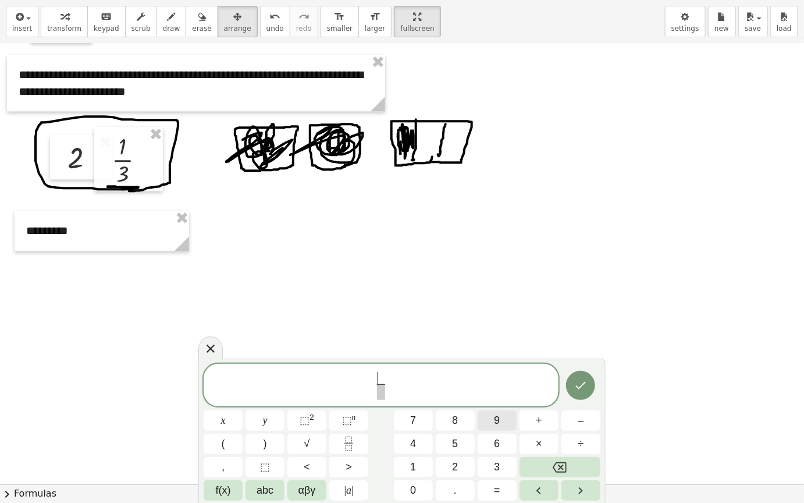
click at [500, 423] on button "9" at bounding box center [497, 420] width 39 height 20
click at [382, 393] on span at bounding box center [381, 392] width 9 height 16
click at [458, 424] on span "5" at bounding box center [455, 444] width 6 height 16
click at [577, 390] on icon "Done" at bounding box center [581, 385] width 14 height 14
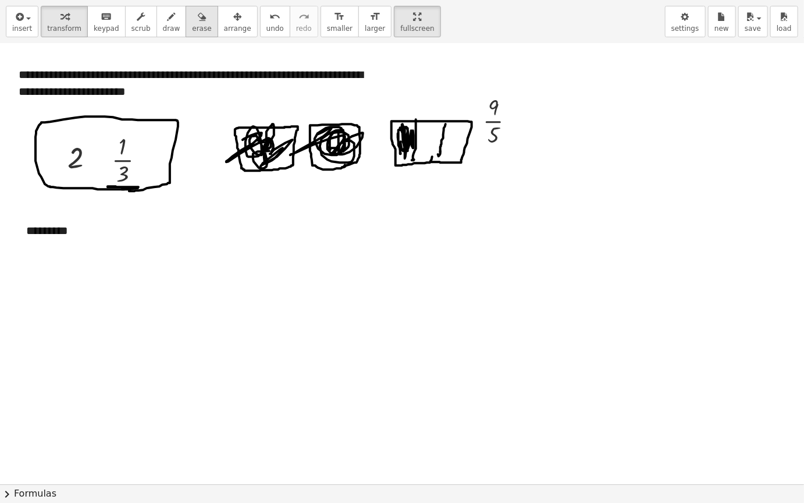
click at [192, 24] on span "erase" at bounding box center [201, 28] width 19 height 8
click at [227, 30] on span "arrange" at bounding box center [237, 28] width 27 height 8
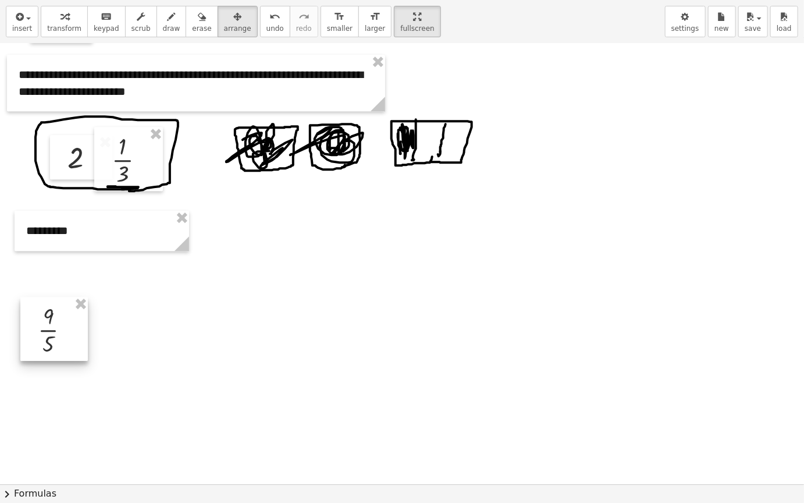
drag, startPoint x: 497, startPoint y: 130, endPoint x: 49, endPoint y: 340, distance: 493.7
click at [49, 340] on div at bounding box center [54, 329] width 68 height 64
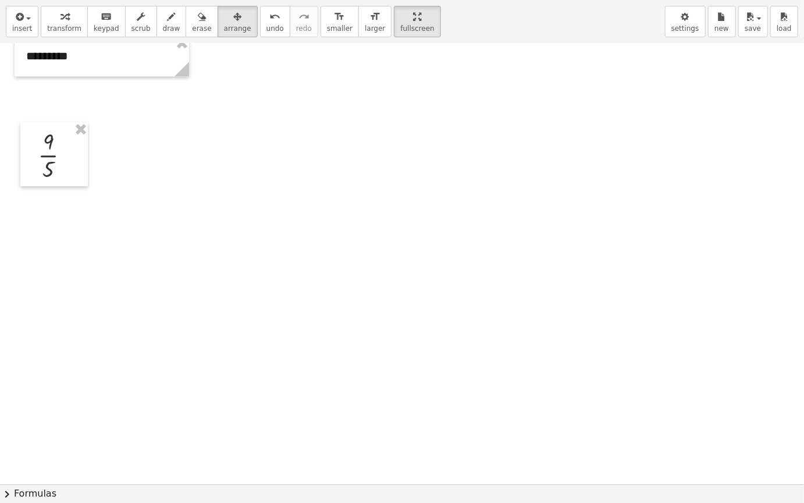
scroll to position [1572, 0]
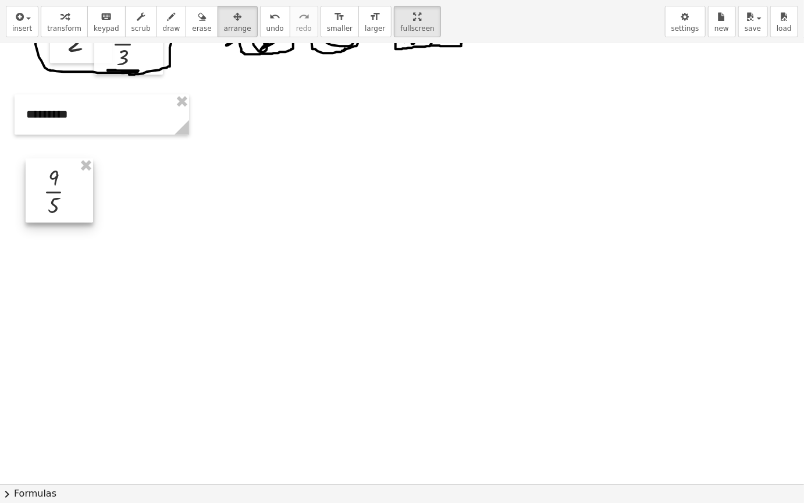
drag, startPoint x: 46, startPoint y: 228, endPoint x: 51, endPoint y: 205, distance: 22.7
click at [51, 205] on div at bounding box center [60, 190] width 68 height 64
click at [11, 16] on button "insert" at bounding box center [22, 21] width 33 height 31
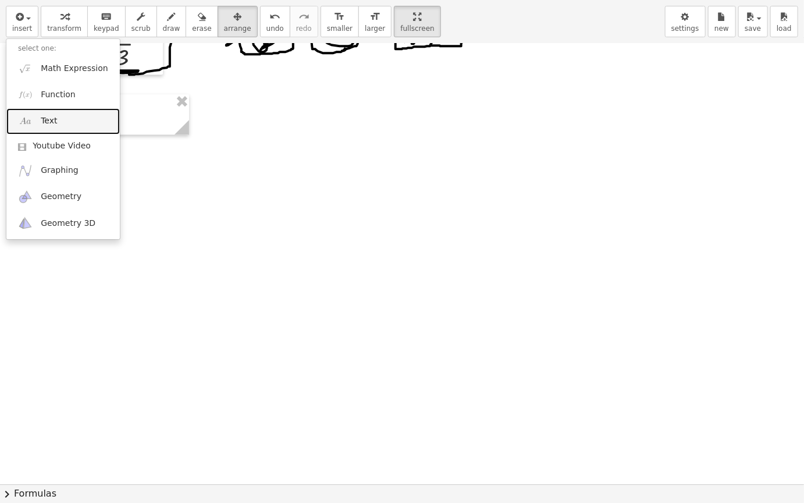
click at [91, 116] on link "Text" at bounding box center [63, 121] width 114 height 26
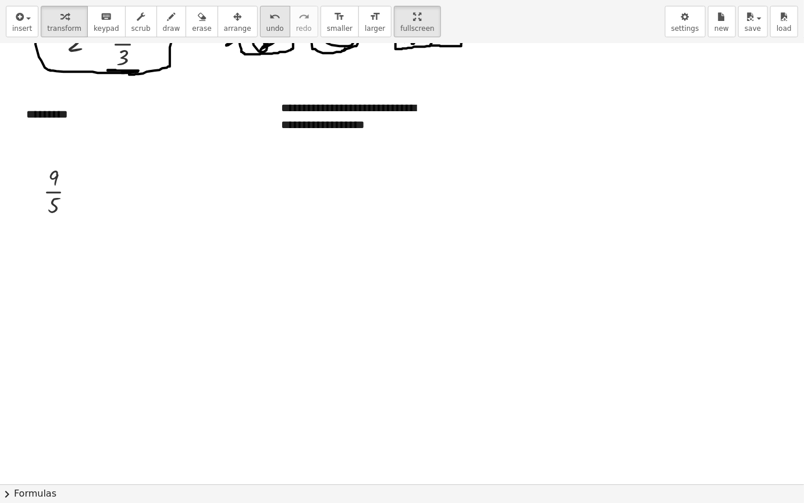
click at [224, 25] on span "arrange" at bounding box center [237, 28] width 27 height 8
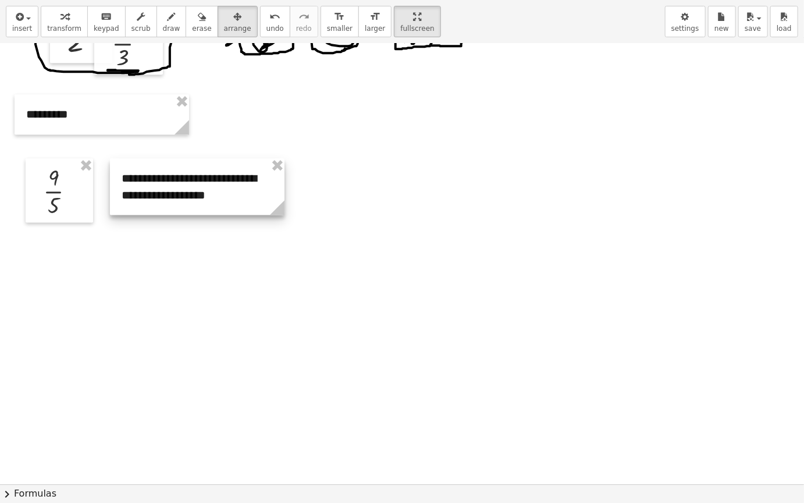
drag, startPoint x: 365, startPoint y: 114, endPoint x: 200, endPoint y: 186, distance: 180.4
click at [200, 186] on div at bounding box center [197, 186] width 175 height 56
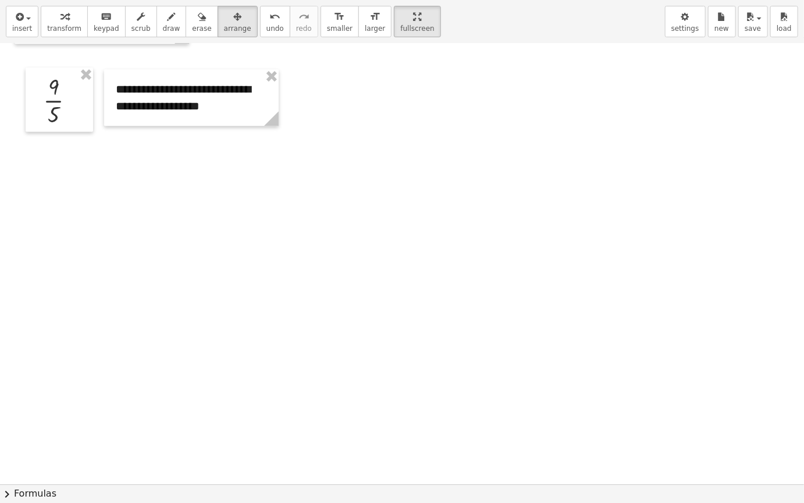
scroll to position [1688, 0]
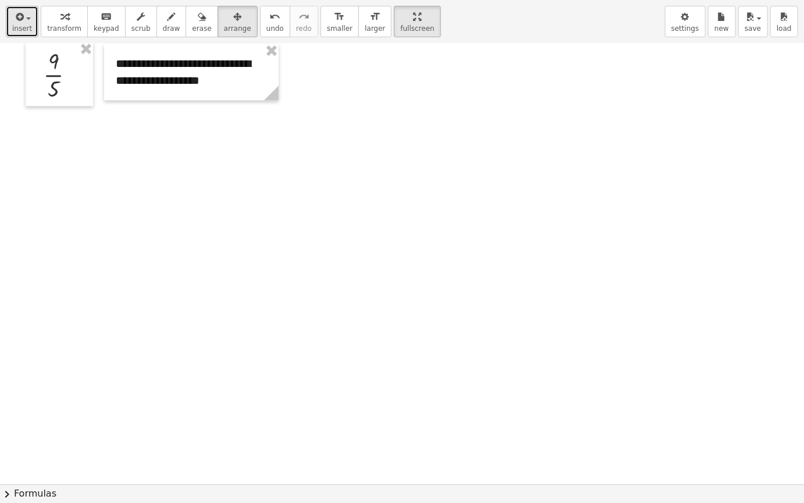
click at [18, 25] on span "insert" at bounding box center [22, 28] width 20 height 8
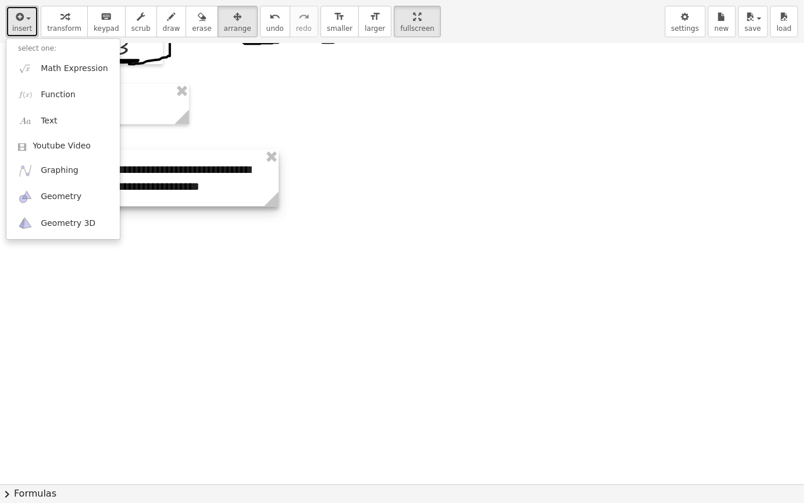
scroll to position [1513, 0]
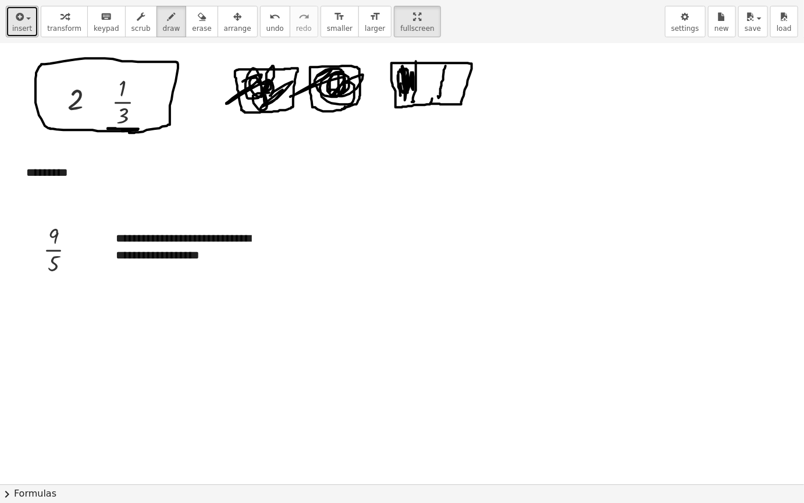
drag, startPoint x: 161, startPoint y: 22, endPoint x: 77, endPoint y: 205, distance: 201.9
click at [161, 24] on button "draw" at bounding box center [172, 21] width 30 height 31
drag, startPoint x: 69, startPoint y: 229, endPoint x: 76, endPoint y: 230, distance: 7.6
drag, startPoint x: 64, startPoint y: 263, endPoint x: 73, endPoint y: 263, distance: 8.7
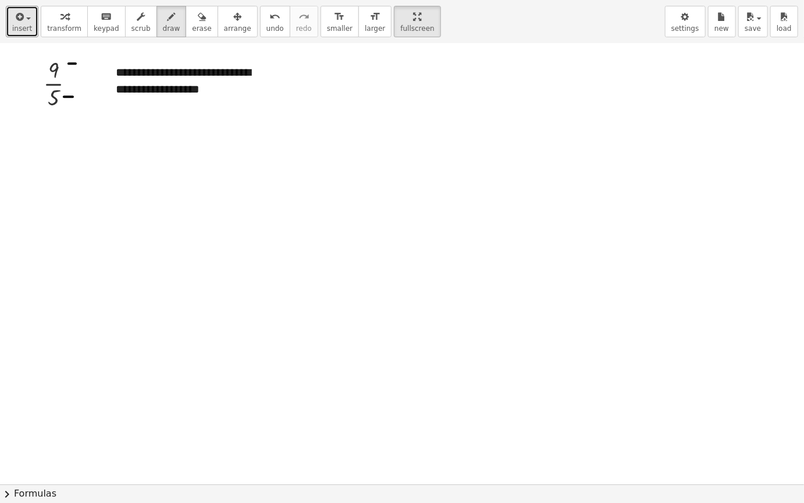
scroll to position [1688, 0]
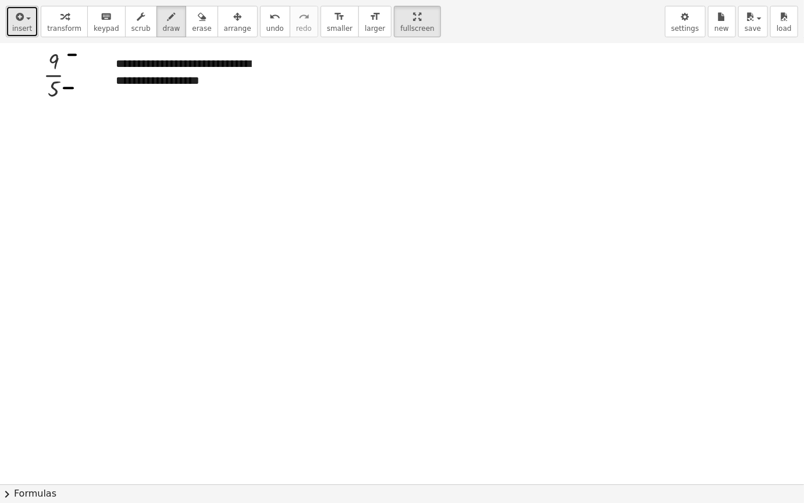
click at [24, 19] on span "button" at bounding box center [25, 18] width 2 height 8
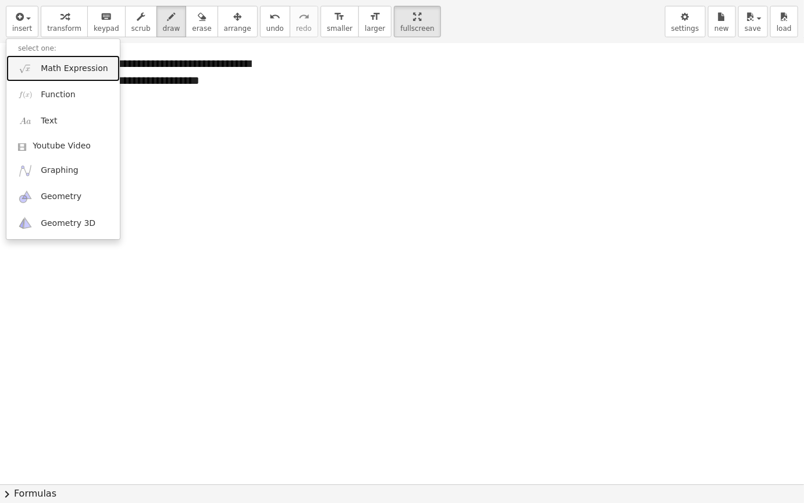
click at [101, 63] on link "Math Expression" at bounding box center [63, 68] width 114 height 26
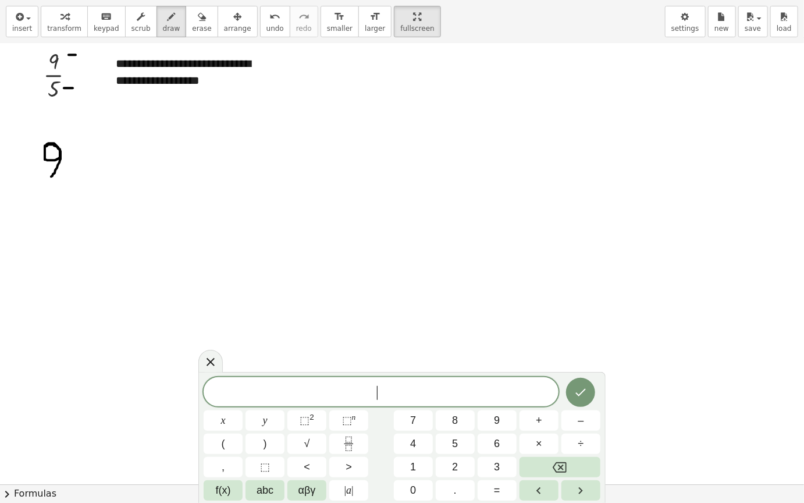
drag, startPoint x: 45, startPoint y: 146, endPoint x: 51, endPoint y: 176, distance: 31.5
drag, startPoint x: 90, startPoint y: 140, endPoint x: 83, endPoint y: 185, distance: 44.8
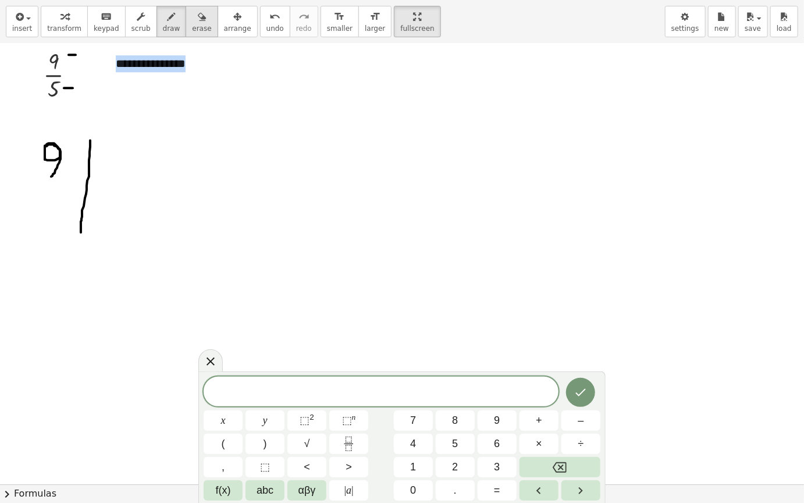
click at [192, 24] on span "erase" at bounding box center [201, 28] width 19 height 8
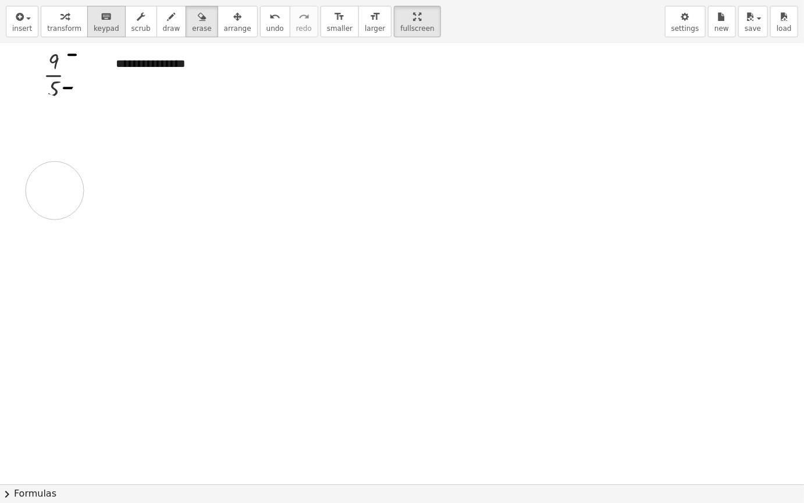
drag, startPoint x: 105, startPoint y: 192, endPoint x: 108, endPoint y: 9, distance: 182.8
click at [41, 22] on button "transform" at bounding box center [64, 21] width 47 height 31
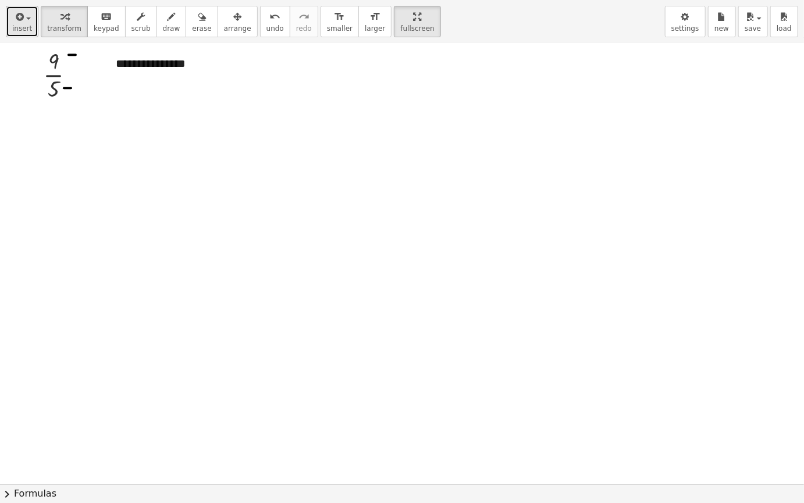
drag, startPoint x: 22, startPoint y: 24, endPoint x: 63, endPoint y: 33, distance: 41.6
click at [22, 25] on span "insert" at bounding box center [22, 28] width 20 height 8
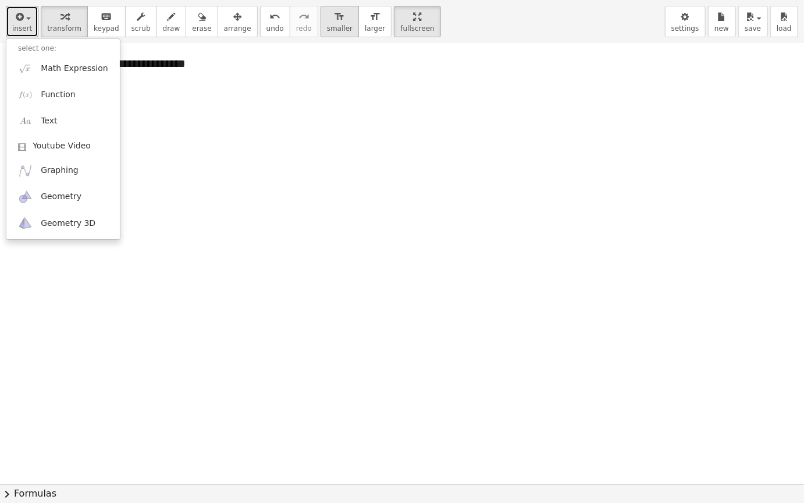
drag, startPoint x: 240, startPoint y: 122, endPoint x: 301, endPoint y: 24, distance: 115.3
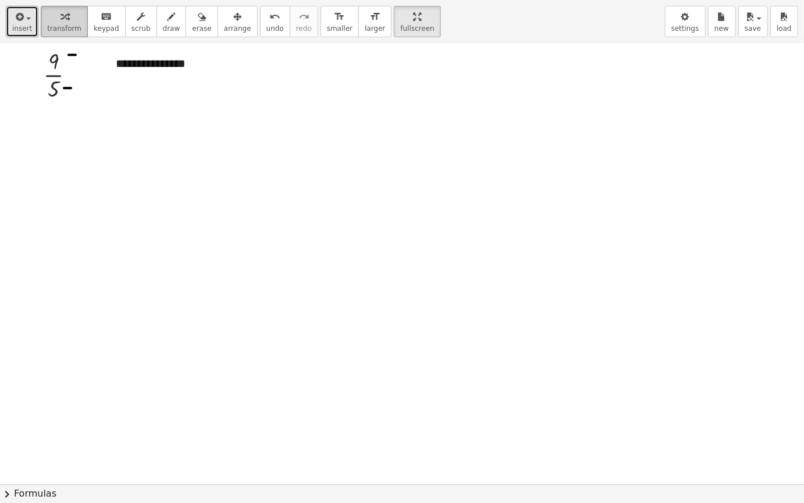
drag, startPoint x: 12, startPoint y: 27, endPoint x: 39, endPoint y: 33, distance: 27.3
click at [18, 27] on span "insert" at bounding box center [22, 28] width 20 height 8
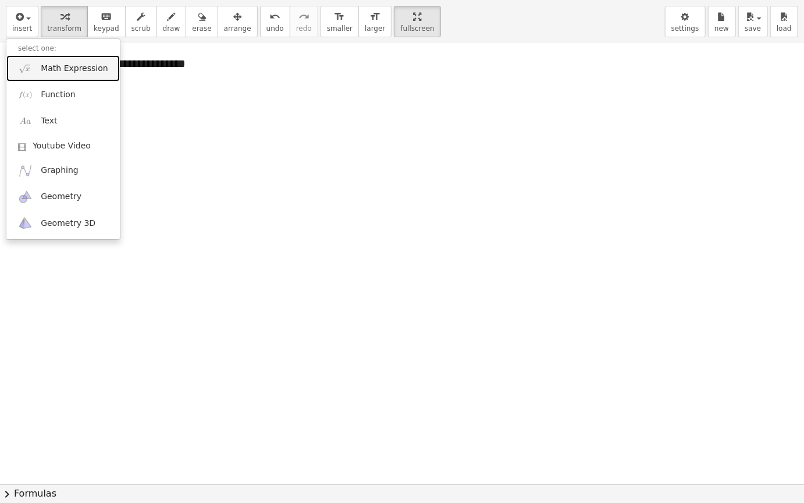
click at [87, 68] on span "Math Expression" at bounding box center [74, 69] width 67 height 12
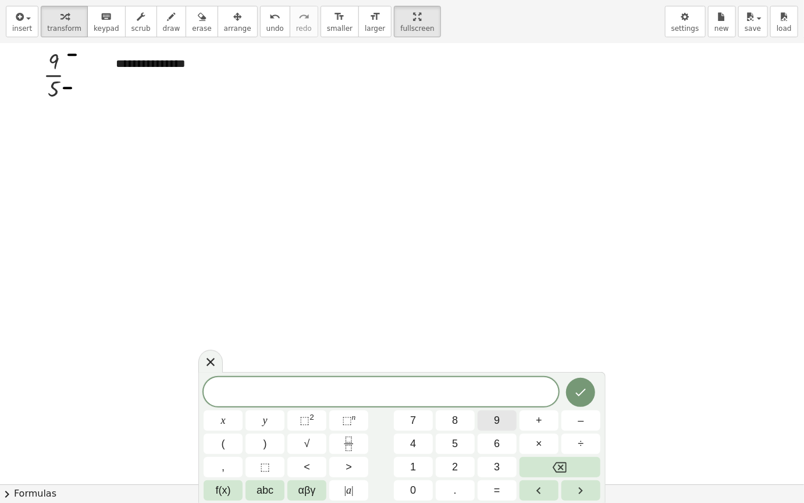
click at [506, 420] on button "9" at bounding box center [497, 420] width 39 height 20
click at [592, 393] on button "Done" at bounding box center [580, 392] width 29 height 29
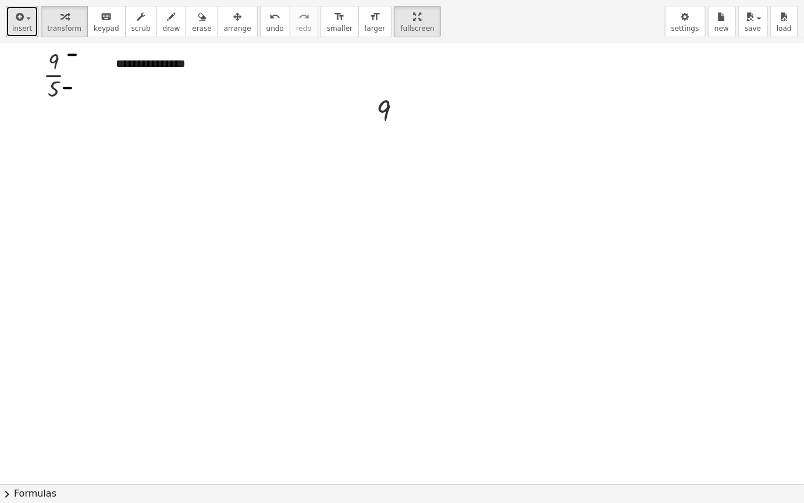
drag, startPoint x: 22, startPoint y: 24, endPoint x: 120, endPoint y: 104, distance: 126.6
click at [22, 24] on span "insert" at bounding box center [22, 28] width 20 height 8
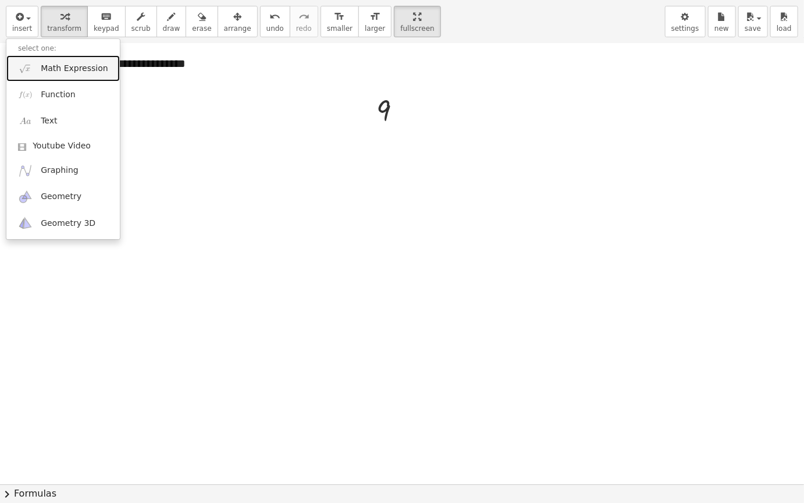
click at [70, 63] on span "Math Expression" at bounding box center [74, 69] width 67 height 12
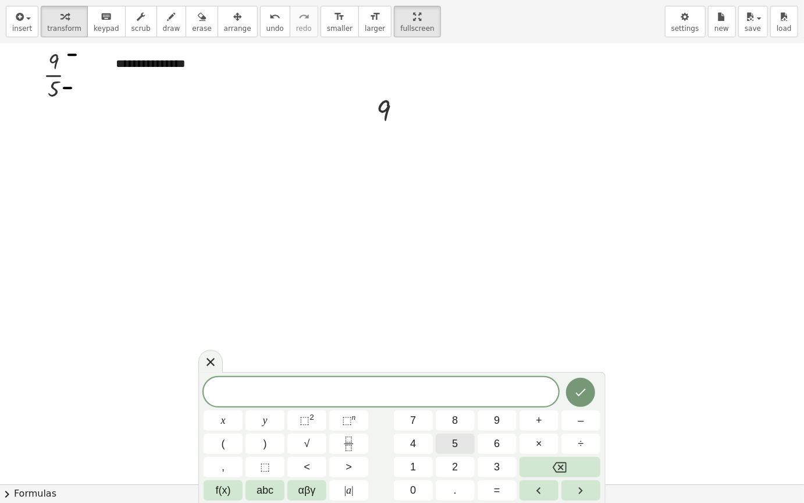
click at [462, 424] on button "5" at bounding box center [455, 444] width 39 height 20
click at [591, 387] on button "Done" at bounding box center [580, 392] width 29 height 29
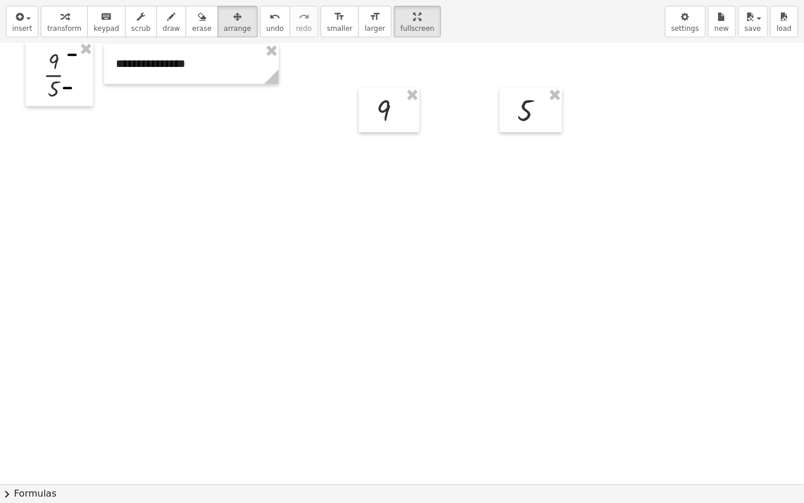
drag, startPoint x: 212, startPoint y: 28, endPoint x: 306, endPoint y: 72, distance: 103.9
click at [224, 28] on span "arrange" at bounding box center [237, 28] width 27 height 8
drag, startPoint x: 389, startPoint y: 114, endPoint x: 60, endPoint y: 159, distance: 332.1
click at [60, 159] on div at bounding box center [59, 151] width 61 height 44
drag, startPoint x: 530, startPoint y: 115, endPoint x: 169, endPoint y: 75, distance: 363.2
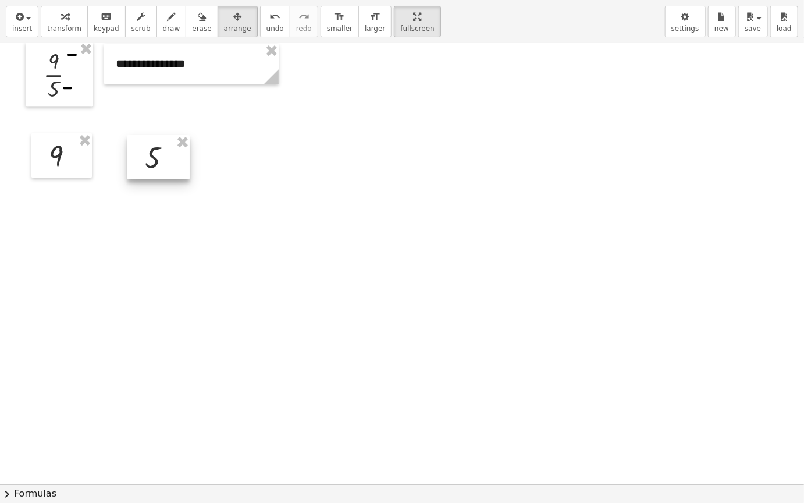
click at [159, 158] on div at bounding box center [158, 157] width 62 height 44
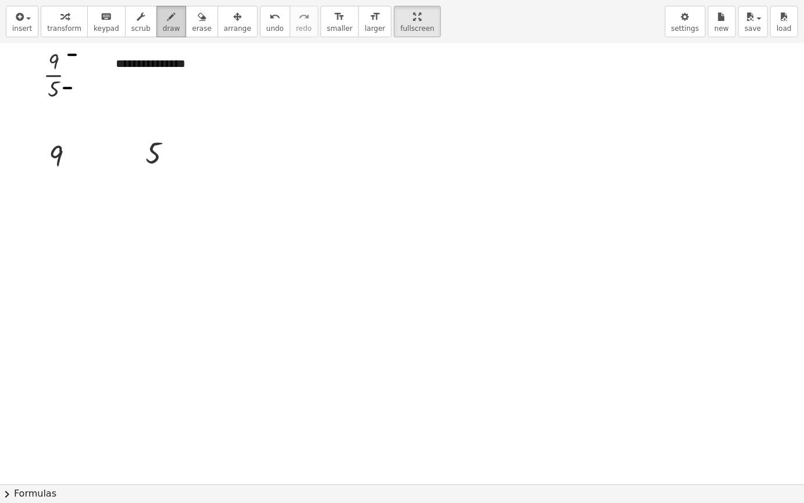
click at [162, 33] on button "draw" at bounding box center [172, 21] width 30 height 31
drag, startPoint x: 111, startPoint y: 140, endPoint x: 129, endPoint y: 194, distance: 56.5
drag, startPoint x: 120, startPoint y: 180, endPoint x: 212, endPoint y: 130, distance: 104.7
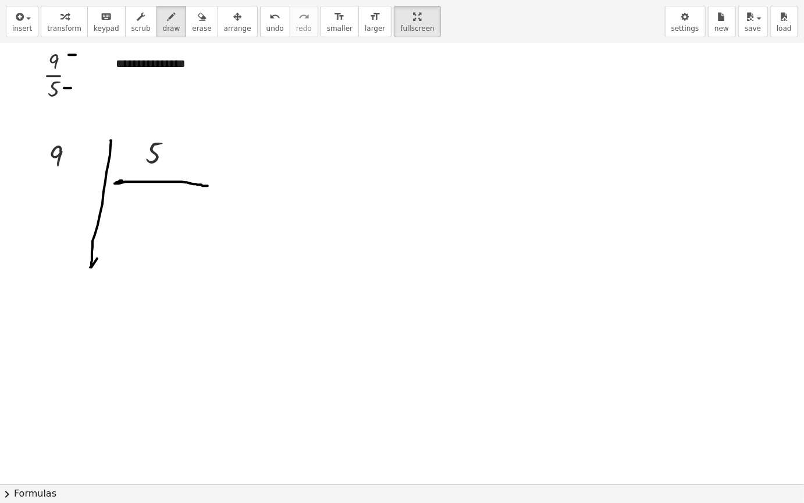
drag, startPoint x: 60, startPoint y: 22, endPoint x: 179, endPoint y: 92, distance: 137.8
click at [61, 23] on icon "button" at bounding box center [65, 17] width 8 height 14
click at [168, 66] on div "**********" at bounding box center [191, 64] width 175 height 40
click at [163, 24] on span "draw" at bounding box center [171, 28] width 17 height 8
drag, startPoint x: 191, startPoint y: 24, endPoint x: 112, endPoint y: 203, distance: 194.9
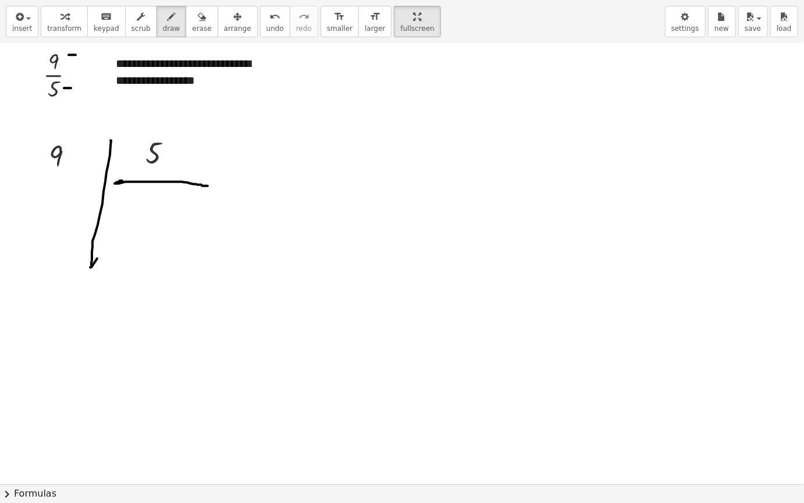
click at [184, 39] on div "insert select one: Math Expression Function Text Youtube Video Graphing Geometr…" at bounding box center [402, 22] width 804 height 44
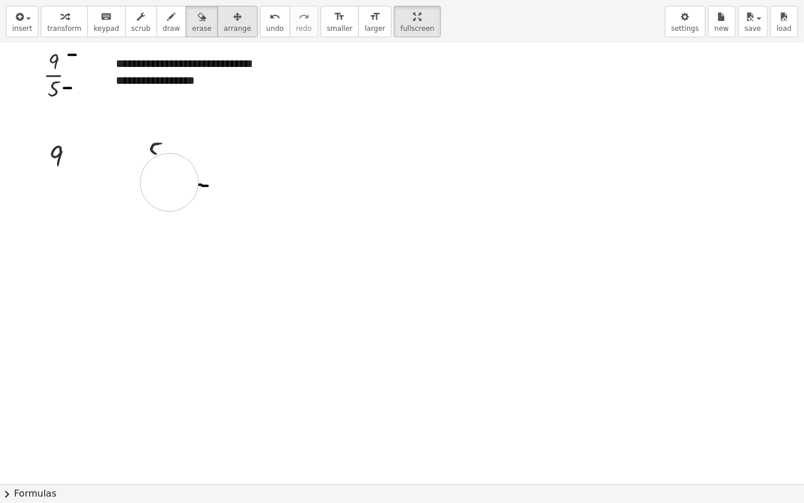
drag, startPoint x: 107, startPoint y: 195, endPoint x: 234, endPoint y: 6, distance: 227.6
click at [225, 15] on div "button" at bounding box center [237, 16] width 27 height 14
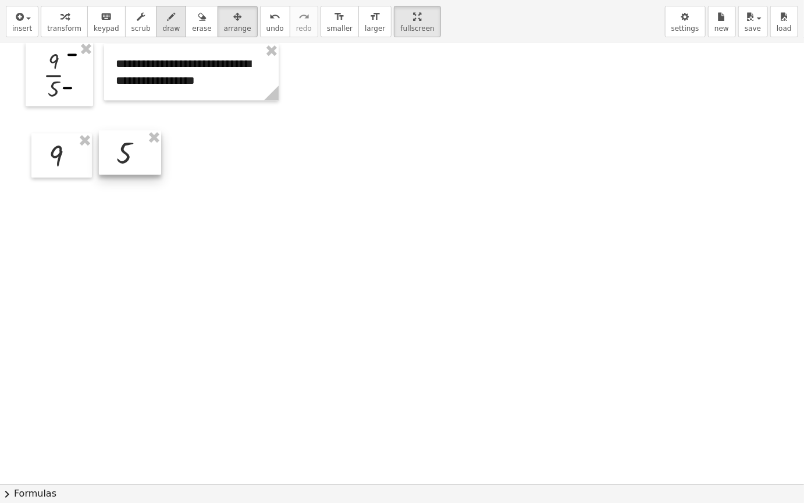
drag, startPoint x: 158, startPoint y: 140, endPoint x: 151, endPoint y: 12, distance: 128.3
click at [129, 139] on div at bounding box center [130, 152] width 62 height 44
click at [168, 15] on icon "button" at bounding box center [172, 17] width 8 height 14
drag, startPoint x: 87, startPoint y: 143, endPoint x: 90, endPoint y: 212, distance: 68.7
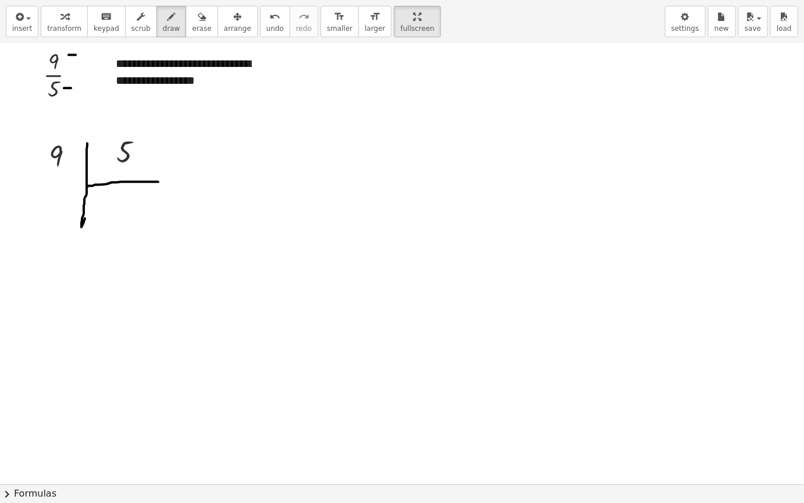
drag, startPoint x: 87, startPoint y: 187, endPoint x: 112, endPoint y: 202, distance: 28.8
drag, startPoint x: 90, startPoint y: 182, endPoint x: 90, endPoint y: 232, distance: 50.6
drag, startPoint x: 101, startPoint y: 192, endPoint x: 114, endPoint y: 199, distance: 14.9
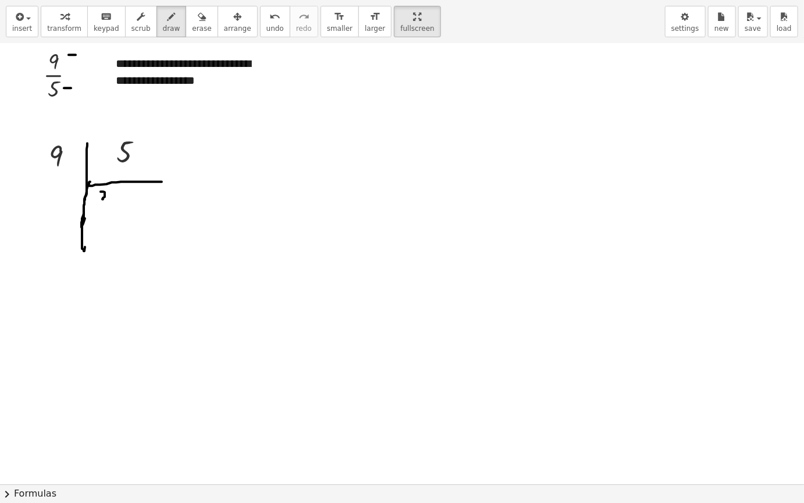
drag, startPoint x: 95, startPoint y: 197, endPoint x: 101, endPoint y: 206, distance: 10.7
drag, startPoint x: 39, startPoint y: 193, endPoint x: 79, endPoint y: 190, distance: 40.2
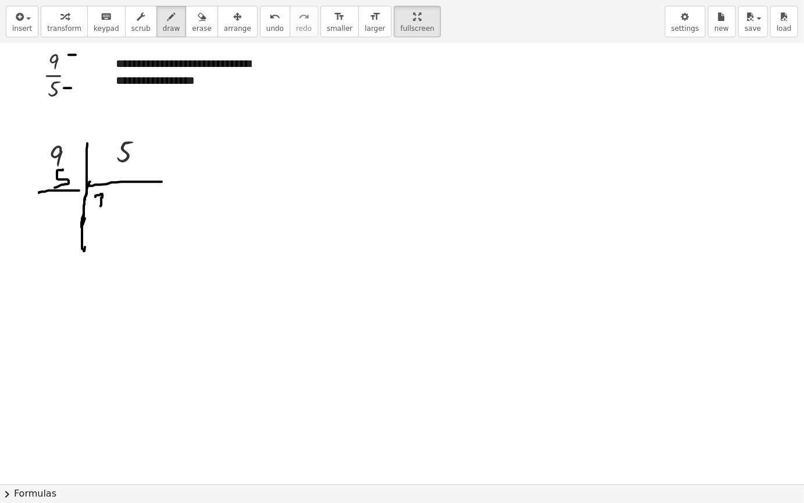
drag, startPoint x: 63, startPoint y: 169, endPoint x: 39, endPoint y: 180, distance: 26.3
drag, startPoint x: 36, startPoint y: 176, endPoint x: 62, endPoint y: 183, distance: 27.7
drag, startPoint x: 54, startPoint y: 200, endPoint x: 62, endPoint y: 222, distance: 23.8
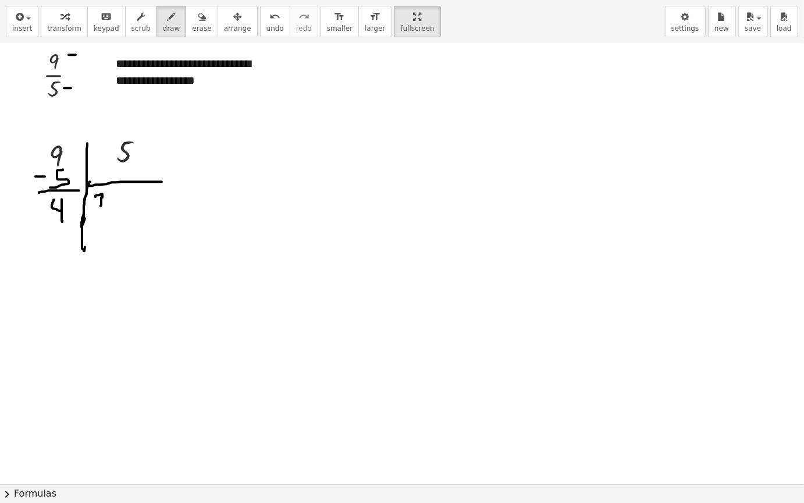
drag, startPoint x: 101, startPoint y: 194, endPoint x: 101, endPoint y: 203, distance: 8.2
drag, startPoint x: 39, startPoint y: 198, endPoint x: 41, endPoint y: 217, distance: 19.4
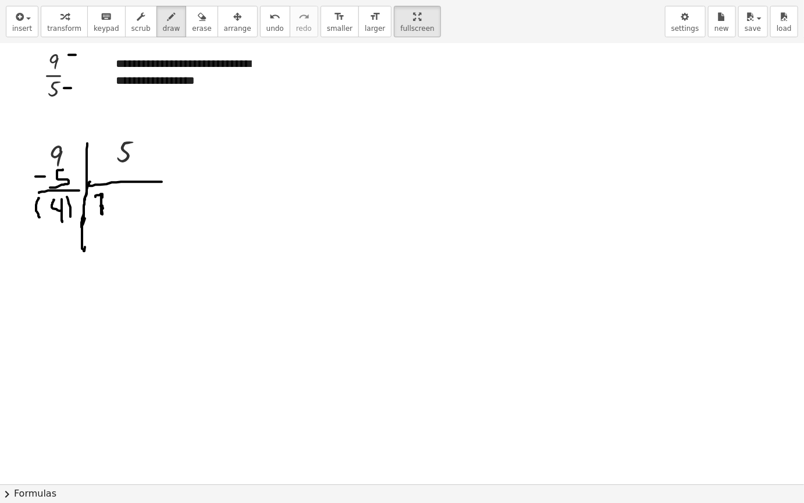
drag, startPoint x: 67, startPoint y: 197, endPoint x: 70, endPoint y: 225, distance: 28.1
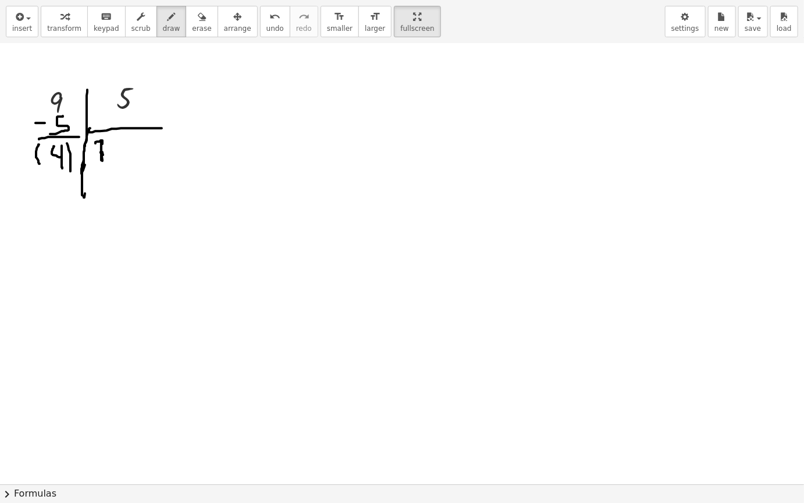
scroll to position [1746, 0]
drag, startPoint x: 74, startPoint y: 130, endPoint x: 101, endPoint y: 128, distance: 26.9
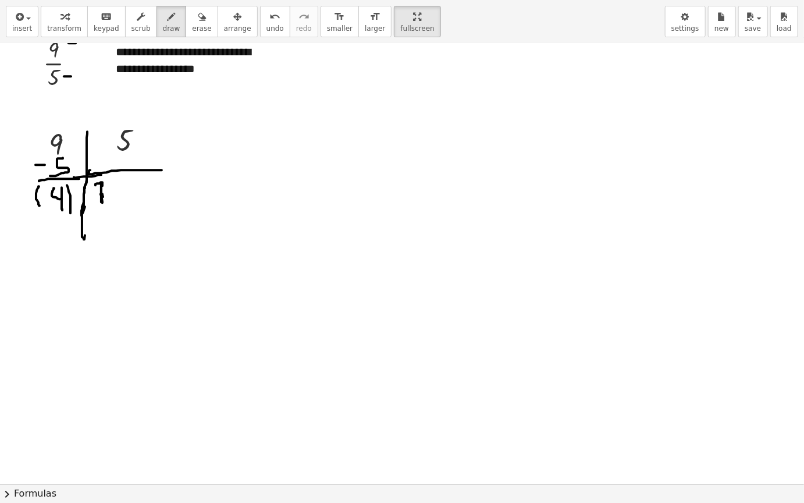
scroll to position [1706, 0]
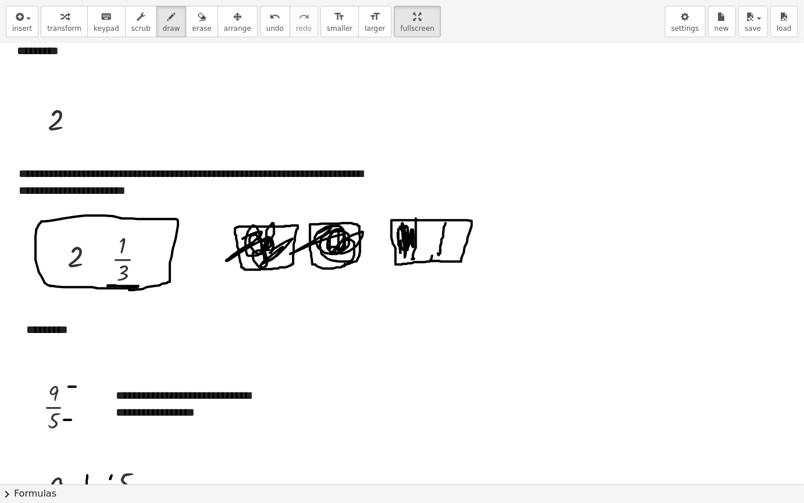
scroll to position [1531, 0]
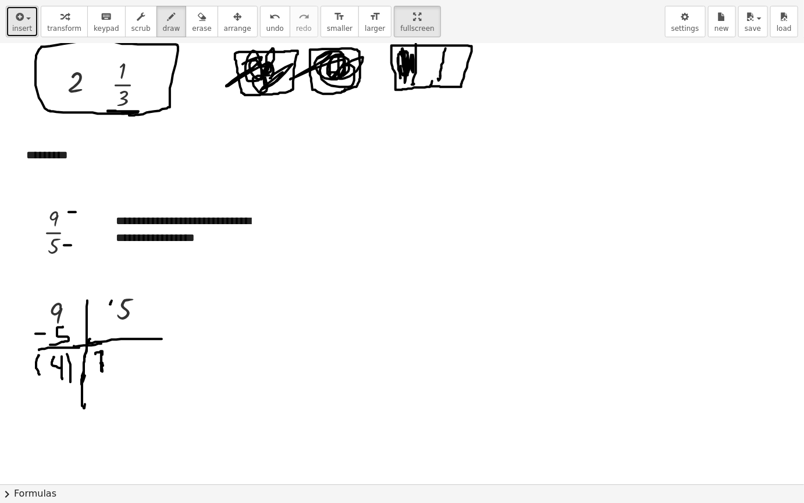
click at [27, 28] on span "insert" at bounding box center [22, 28] width 20 height 8
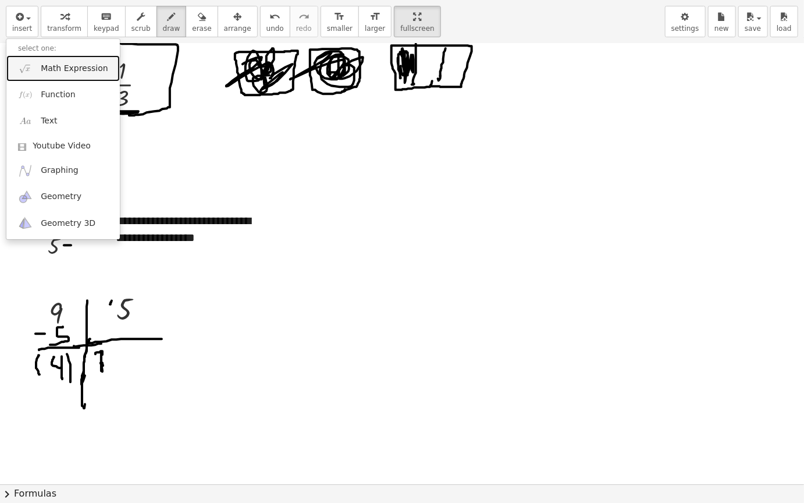
click at [79, 68] on span "Math Expression" at bounding box center [74, 69] width 67 height 12
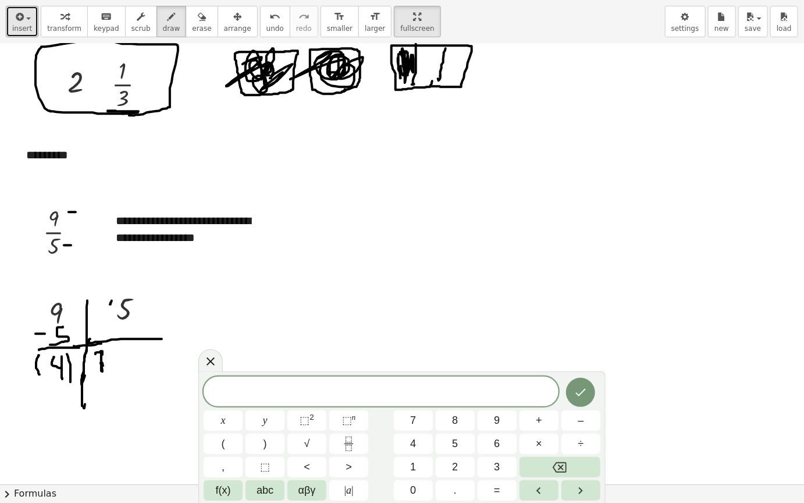
drag, startPoint x: 6, startPoint y: 18, endPoint x: 89, endPoint y: 41, distance: 86.4
click at [9, 20] on button "insert" at bounding box center [22, 21] width 33 height 31
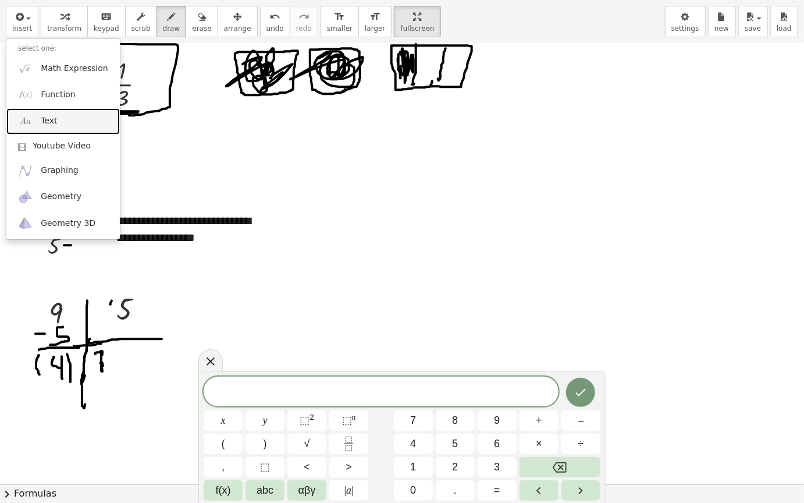
click at [82, 131] on link "Text" at bounding box center [63, 121] width 114 height 26
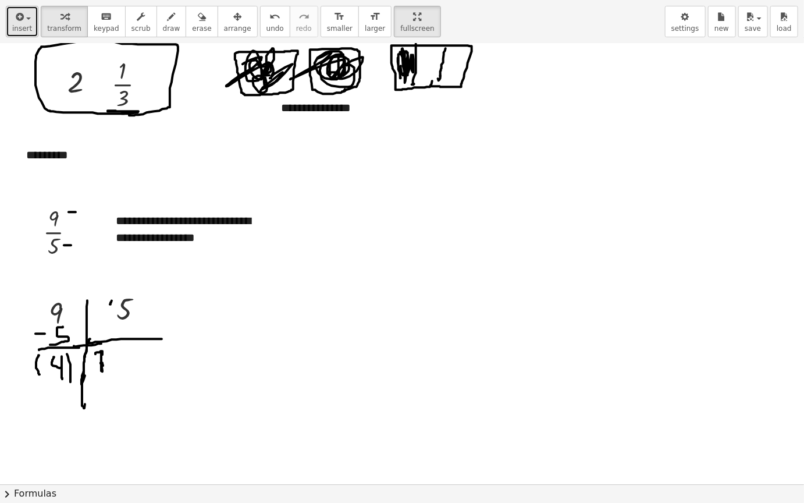
click at [28, 22] on div "button" at bounding box center [22, 16] width 20 height 14
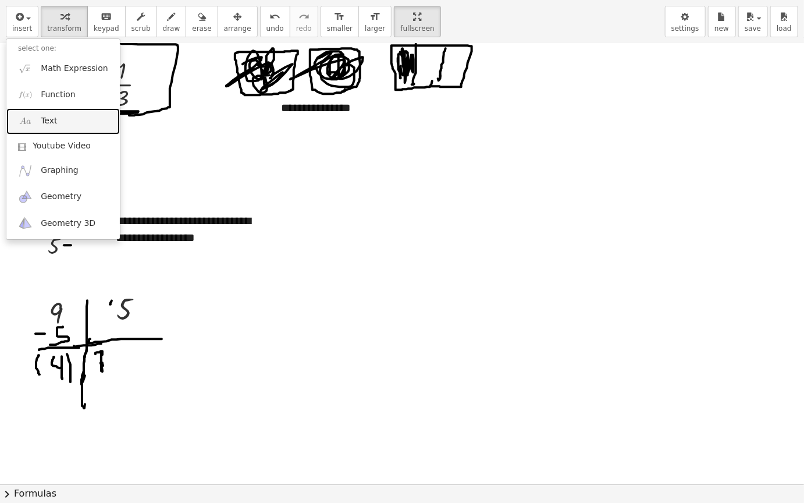
click at [87, 125] on link "Text" at bounding box center [63, 121] width 114 height 26
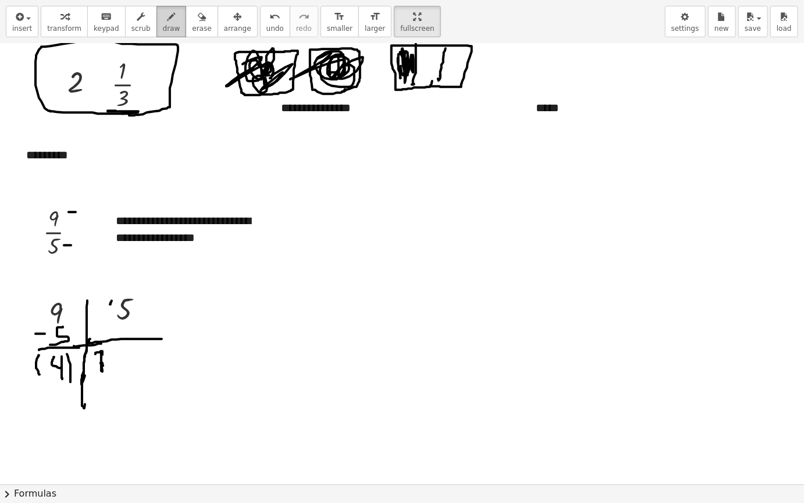
click at [162, 36] on button "draw" at bounding box center [172, 21] width 30 height 31
drag, startPoint x: 95, startPoint y: 371, endPoint x: 120, endPoint y: 361, distance: 26.9
drag, startPoint x: 122, startPoint y: 361, endPoint x: 158, endPoint y: 361, distance: 36.7
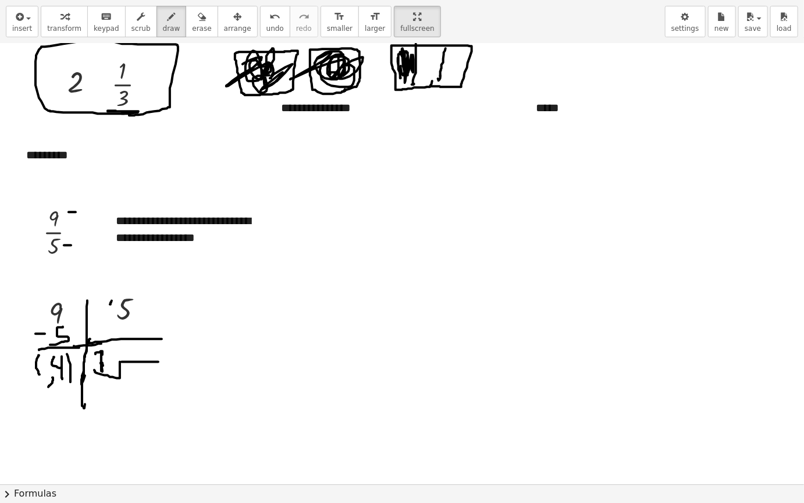
drag, startPoint x: 52, startPoint y: 377, endPoint x: 42, endPoint y: 391, distance: 17.0
drag, startPoint x: 35, startPoint y: 385, endPoint x: 52, endPoint y: 401, distance: 23.1
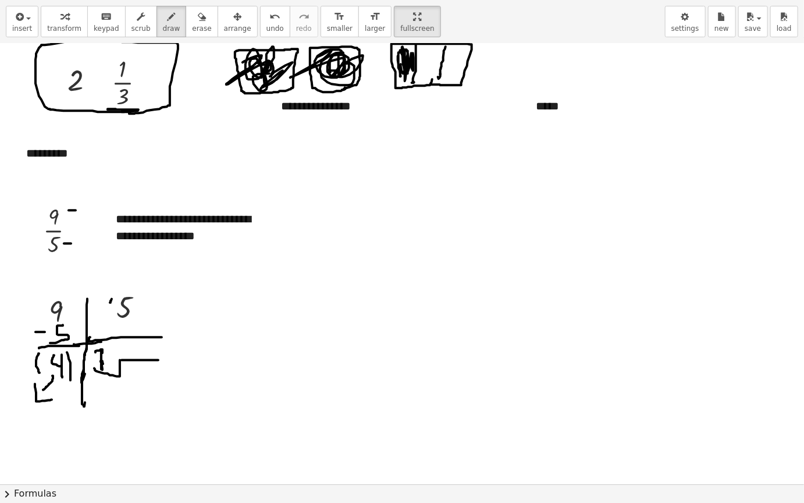
scroll to position [1589, 0]
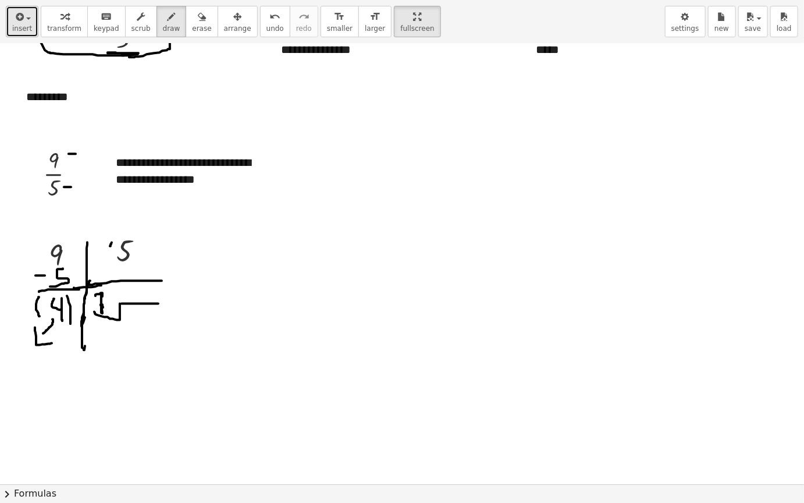
click at [12, 25] on button "insert" at bounding box center [22, 21] width 33 height 31
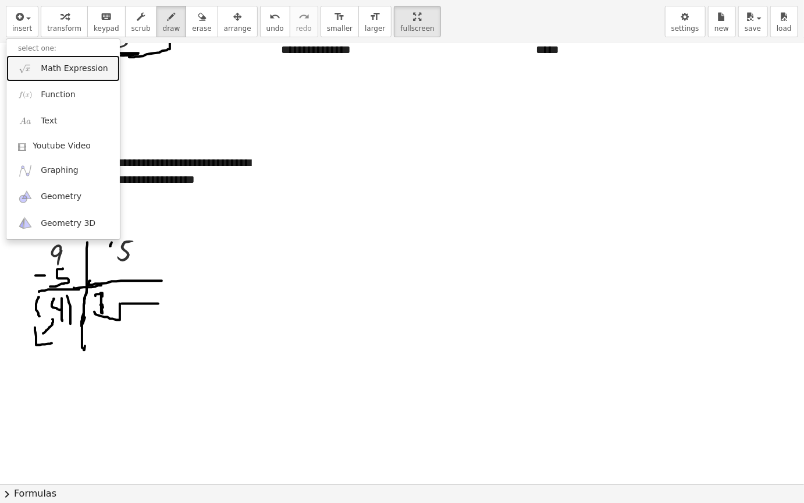
click at [105, 72] on link "Math Expression" at bounding box center [63, 68] width 114 height 26
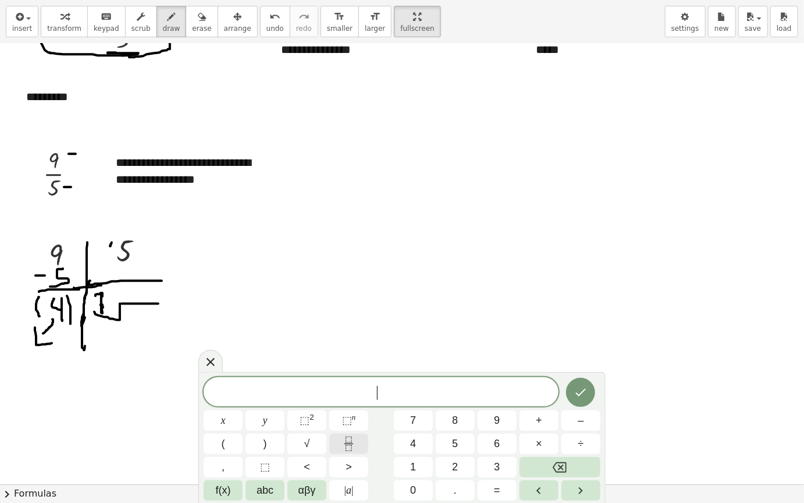
click at [360, 424] on button "Fraction" at bounding box center [348, 444] width 39 height 20
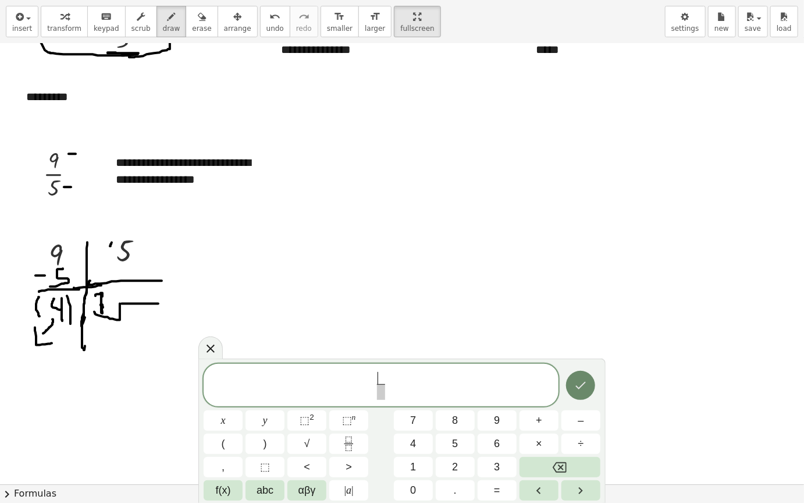
click at [577, 382] on icon "Done" at bounding box center [581, 385] width 14 height 14
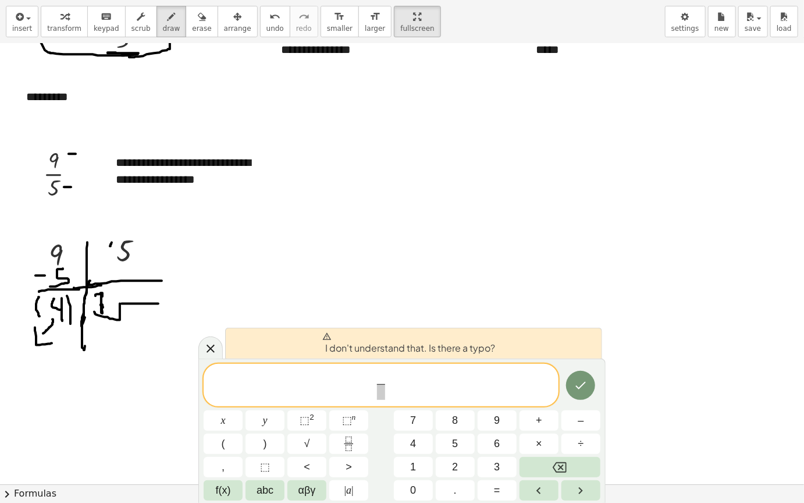
click at [576, 424] on div "​ ​ x y ⬚ 2 ⬚ n 7 8 9 + – ( ) √ 4 5 6 × ÷ , ⬚ < > 1 2 3 f(x) abc αβγ | a | 0 . =" at bounding box center [402, 432] width 397 height 137
click at [576, 424] on div "​ x y ⬚ 2 ⬚ n 7 8 9 + – ( ) √ 4 5 6 × ÷ , ⬚ < > 1 2 3 f(x) abc αβγ | a | 0 . =" at bounding box center [402, 432] width 397 height 137
click at [208, 350] on icon at bounding box center [211, 349] width 14 height 14
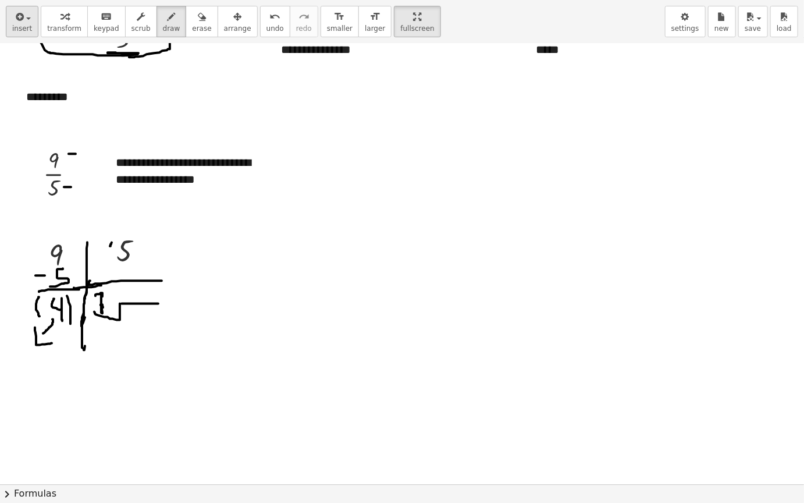
drag, startPoint x: 9, startPoint y: 3, endPoint x: 14, endPoint y: 9, distance: 7.5
click at [12, 9] on div "insert select one: Math Expression Function Text Youtube Video Graphing Geometr…" at bounding box center [402, 22] width 804 height 44
click at [30, 30] on button "insert" at bounding box center [22, 21] width 33 height 31
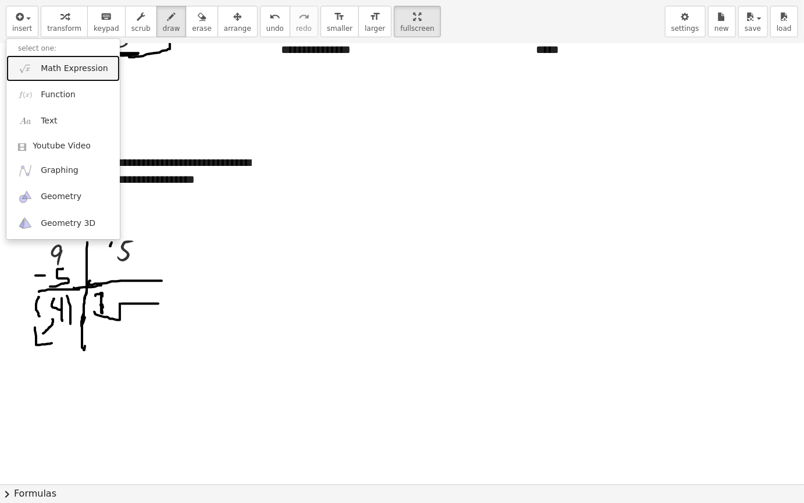
click at [89, 66] on span "Math Expression" at bounding box center [74, 69] width 67 height 12
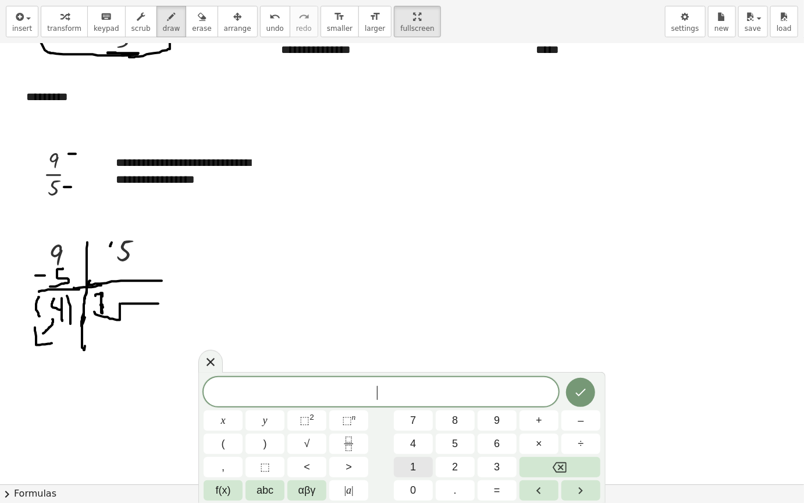
click at [422, 424] on button "1" at bounding box center [413, 467] width 39 height 20
click at [580, 394] on icon "Done" at bounding box center [581, 393] width 10 height 8
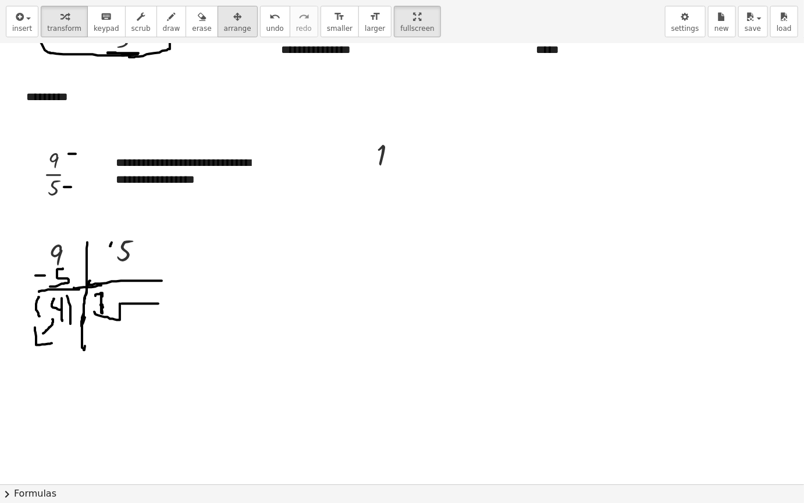
click at [224, 26] on span "arrange" at bounding box center [237, 28] width 27 height 8
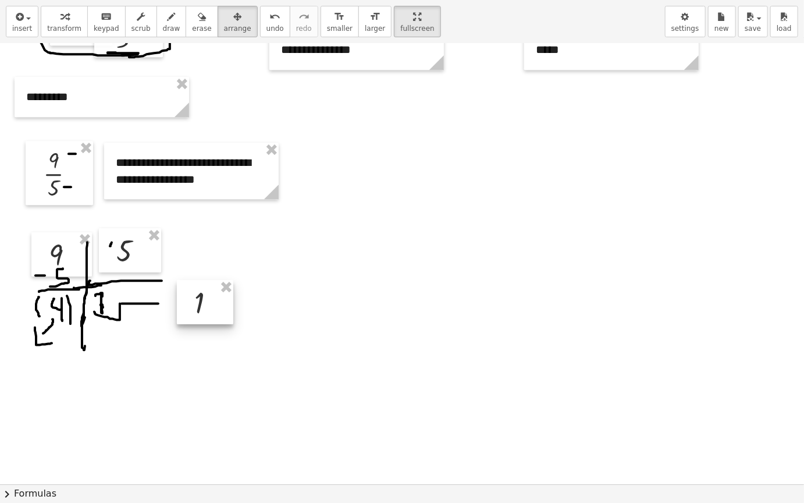
drag, startPoint x: 366, startPoint y: 193, endPoint x: 205, endPoint y: 302, distance: 194.4
click at [205, 303] on div at bounding box center [205, 302] width 56 height 44
click at [164, 25] on span "draw" at bounding box center [171, 28] width 17 height 8
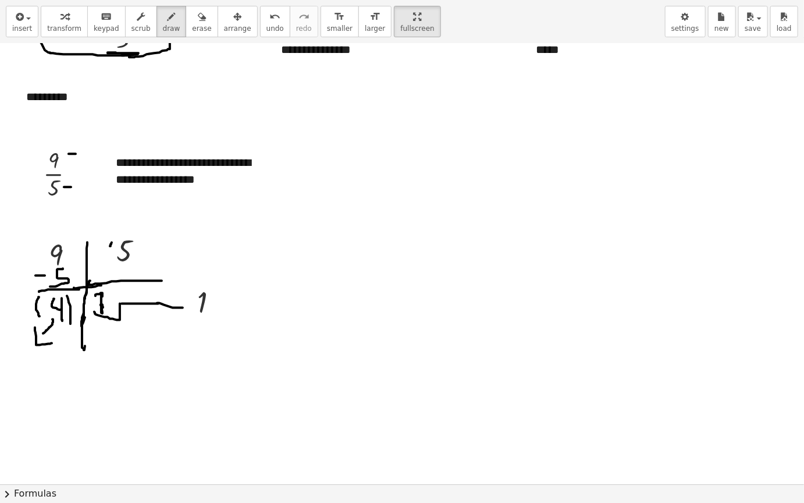
drag, startPoint x: 157, startPoint y: 303, endPoint x: 186, endPoint y: 302, distance: 29.1
drag, startPoint x: 186, startPoint y: 300, endPoint x: 186, endPoint y: 313, distance: 12.2
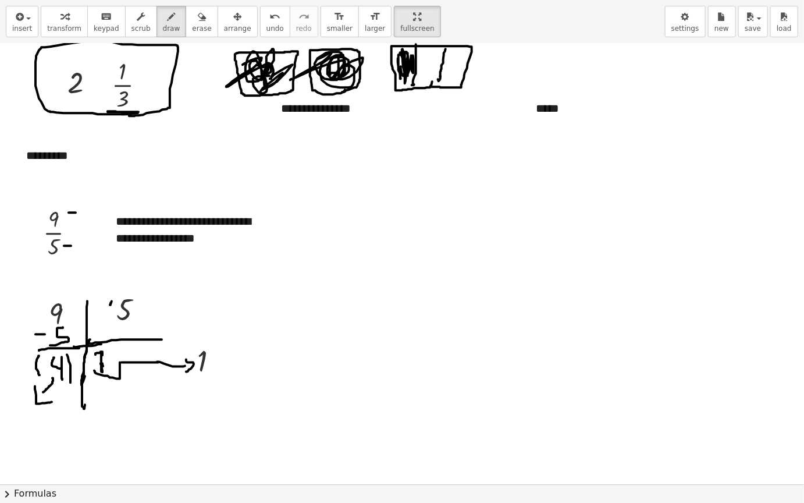
scroll to position [1531, 0]
click at [31, 7] on button "insert" at bounding box center [22, 21] width 33 height 31
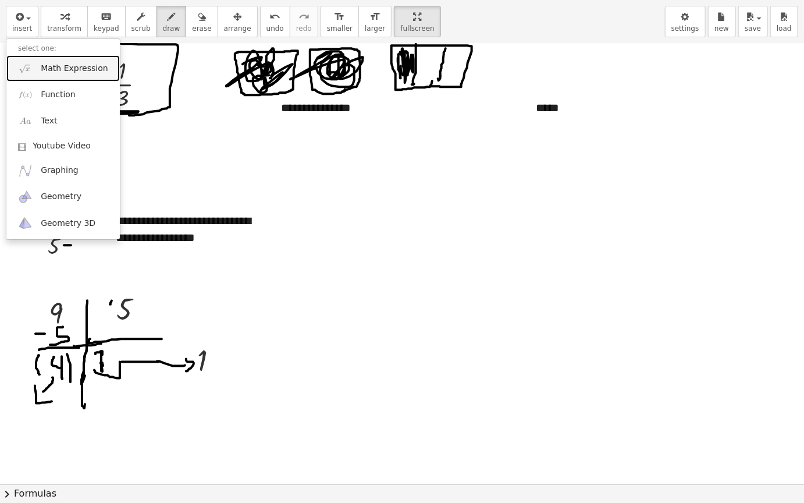
drag, startPoint x: 75, startPoint y: 65, endPoint x: 161, endPoint y: 104, distance: 94.3
click at [75, 66] on span "Math Expression" at bounding box center [74, 69] width 67 height 12
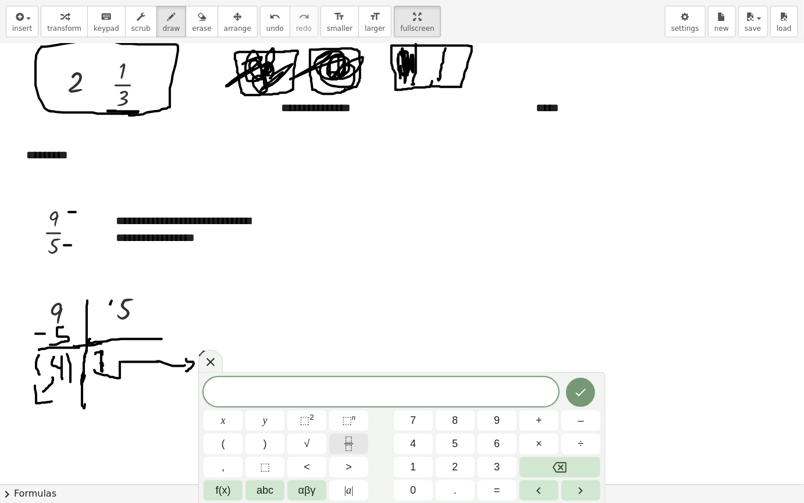
click at [357, 424] on button "Fraction" at bounding box center [348, 444] width 39 height 20
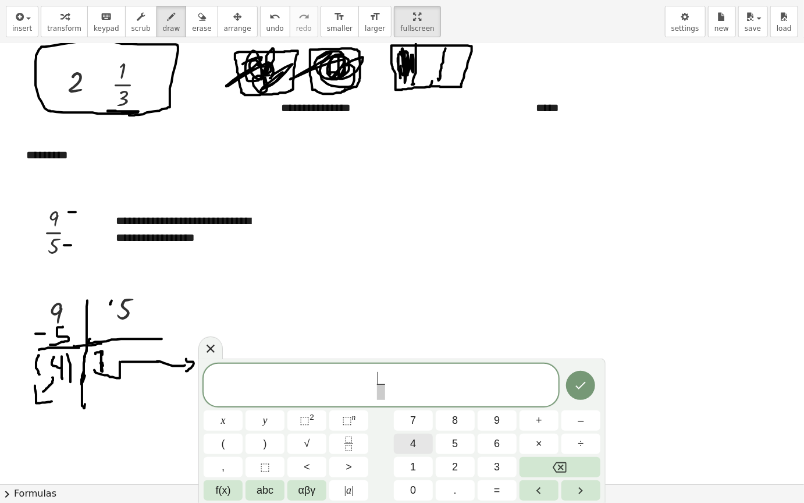
click at [408, 424] on button "4" at bounding box center [413, 444] width 39 height 20
click at [377, 391] on span at bounding box center [381, 392] width 9 height 16
click at [451, 424] on button "5" at bounding box center [455, 444] width 39 height 20
click at [585, 392] on icon "Done" at bounding box center [581, 385] width 14 height 14
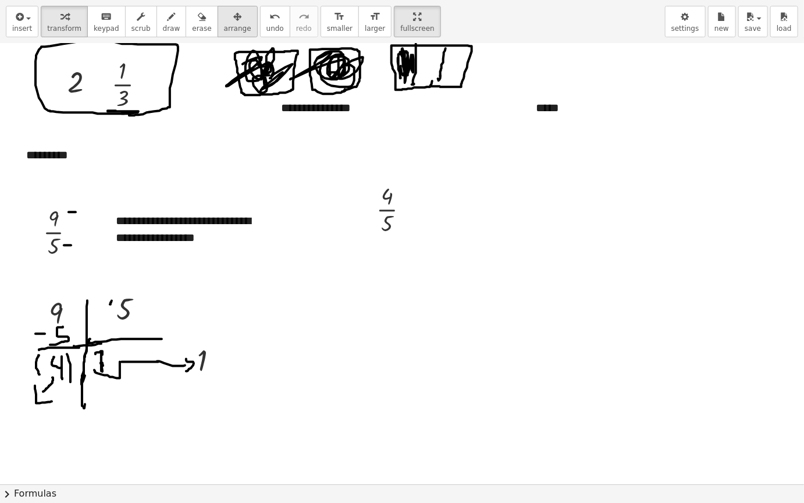
click at [224, 20] on div "button" at bounding box center [237, 16] width 27 height 14
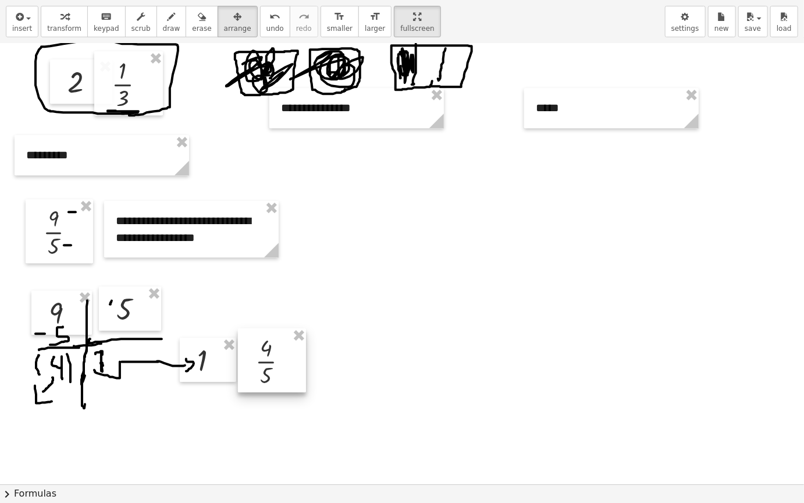
drag, startPoint x: 401, startPoint y: 214, endPoint x: 280, endPoint y: 366, distance: 194.3
click at [280, 366] on div at bounding box center [272, 360] width 68 height 64
drag, startPoint x: 162, startPoint y: 19, endPoint x: 162, endPoint y: 30, distance: 11.1
click at [163, 20] on div "button" at bounding box center [171, 16] width 17 height 14
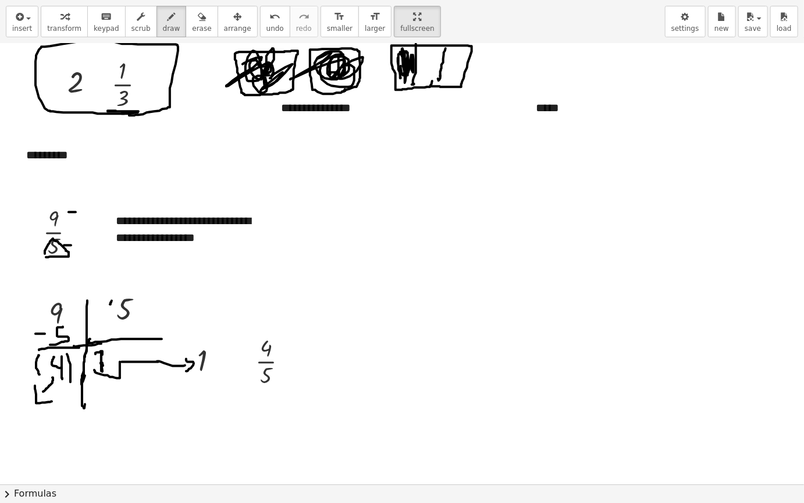
drag, startPoint x: 46, startPoint y: 257, endPoint x: 91, endPoint y: 264, distance: 45.4
drag, startPoint x: 267, startPoint y: 394, endPoint x: 253, endPoint y: 387, distance: 15.1
drag, startPoint x: 69, startPoint y: 256, endPoint x: 95, endPoint y: 273, distance: 31.7
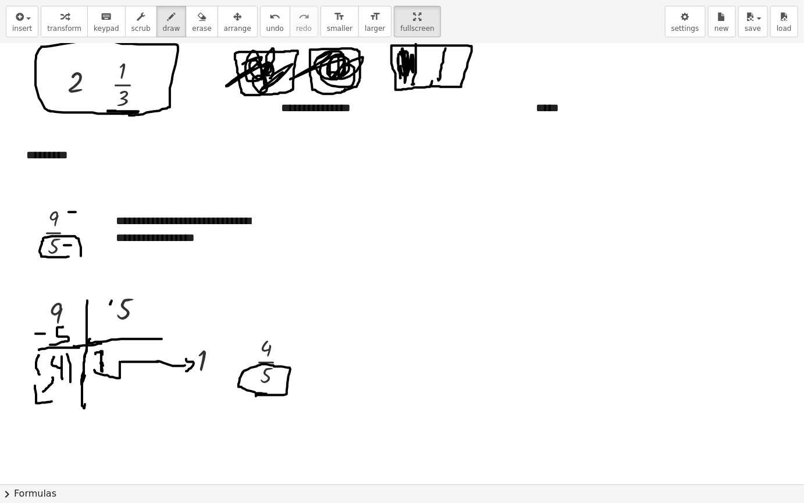
drag, startPoint x: 247, startPoint y: 359, endPoint x: 411, endPoint y: 364, distance: 164.3
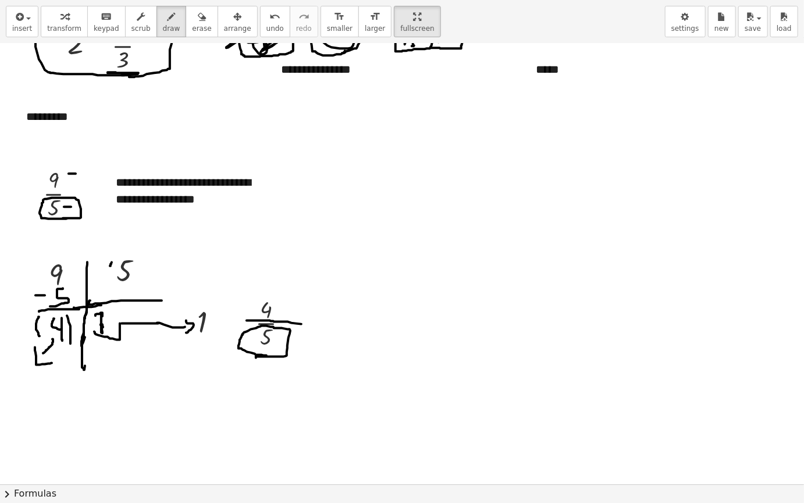
scroll to position [1589, 0]
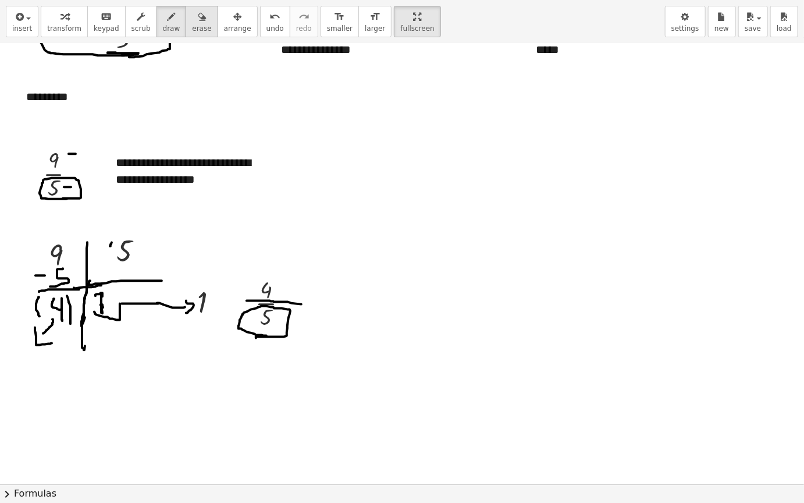
click at [197, 29] on div "transform keyboard keypad scrub draw erase arrange" at bounding box center [149, 21] width 217 height 31
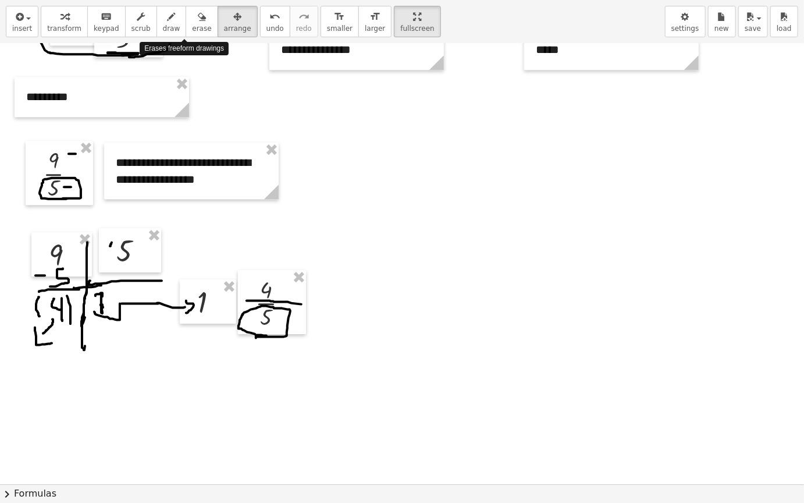
drag, startPoint x: 175, startPoint y: 30, endPoint x: 321, endPoint y: 247, distance: 260.9
click at [186, 30] on button "erase" at bounding box center [202, 21] width 32 height 31
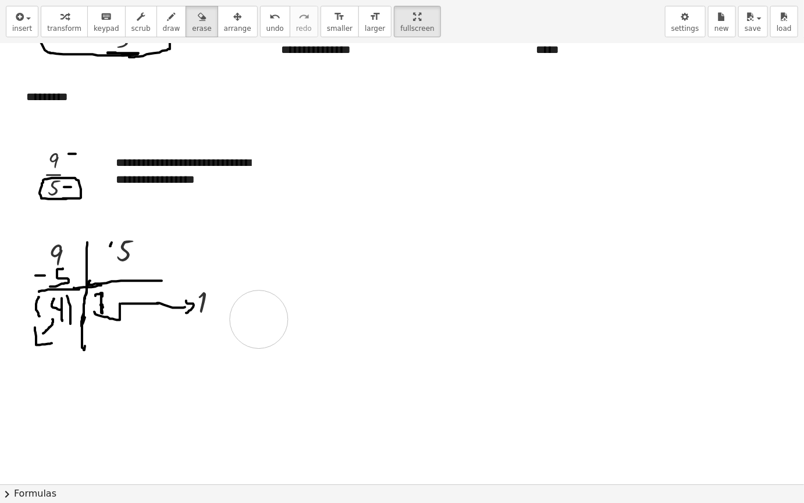
drag, startPoint x: 285, startPoint y: 330, endPoint x: 328, endPoint y: 213, distance: 124.9
drag, startPoint x: 210, startPoint y: 15, endPoint x: 292, endPoint y: 169, distance: 174.5
click at [224, 15] on div "button" at bounding box center [237, 16] width 27 height 14
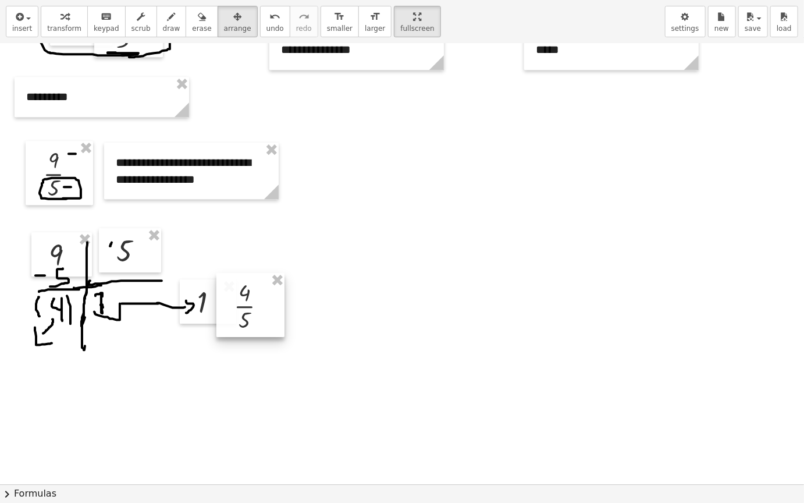
drag, startPoint x: 272, startPoint y: 307, endPoint x: 250, endPoint y: 310, distance: 21.7
click at [250, 310] on div at bounding box center [251, 305] width 68 height 64
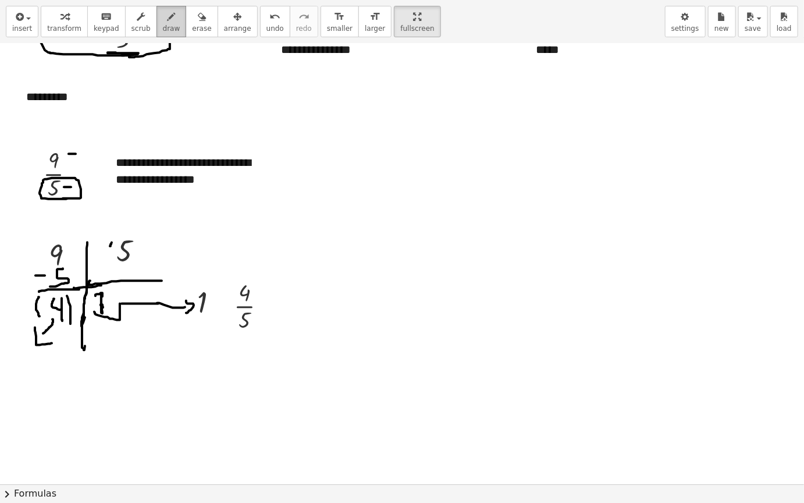
click at [163, 30] on span "draw" at bounding box center [171, 28] width 17 height 8
click at [168, 19] on icon "button" at bounding box center [172, 17] width 8 height 14
drag, startPoint x: 91, startPoint y: 313, endPoint x: 191, endPoint y: 303, distance: 100.6
drag, startPoint x: 191, startPoint y: 299, endPoint x: 188, endPoint y: 315, distance: 16.0
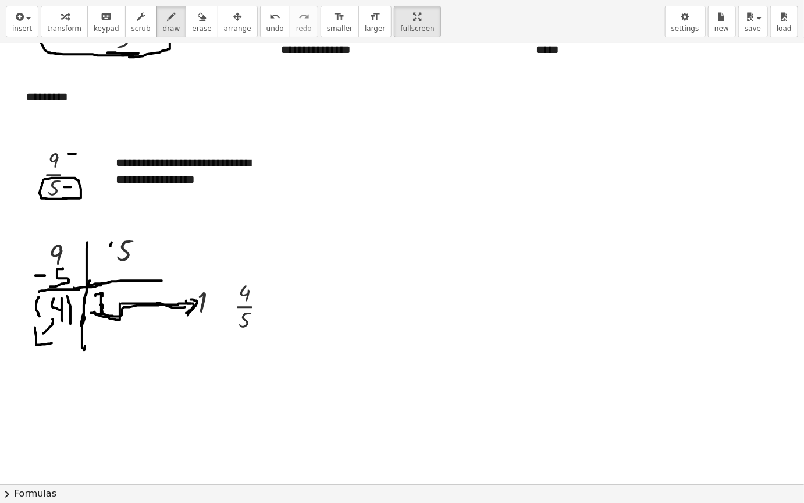
drag, startPoint x: 48, startPoint y: 320, endPoint x: 45, endPoint y: 327, distance: 7.8
drag, startPoint x: 41, startPoint y: 342, endPoint x: 221, endPoint y: 300, distance: 184.6
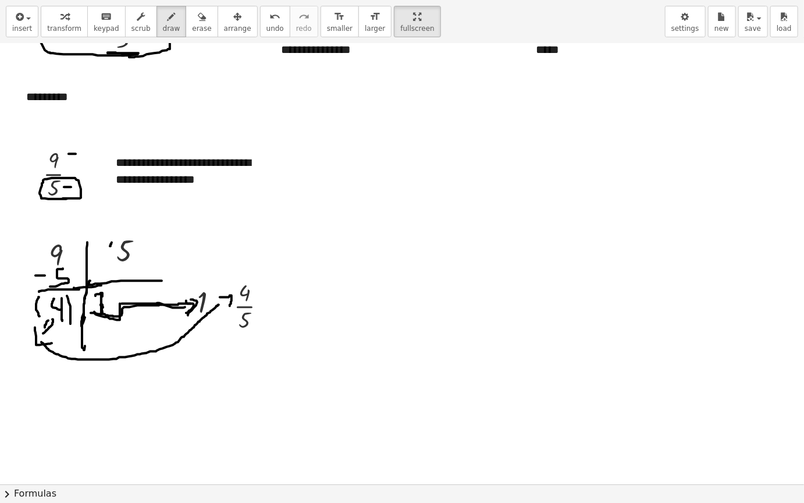
drag, startPoint x: 220, startPoint y: 297, endPoint x: 229, endPoint y: 307, distance: 14.0
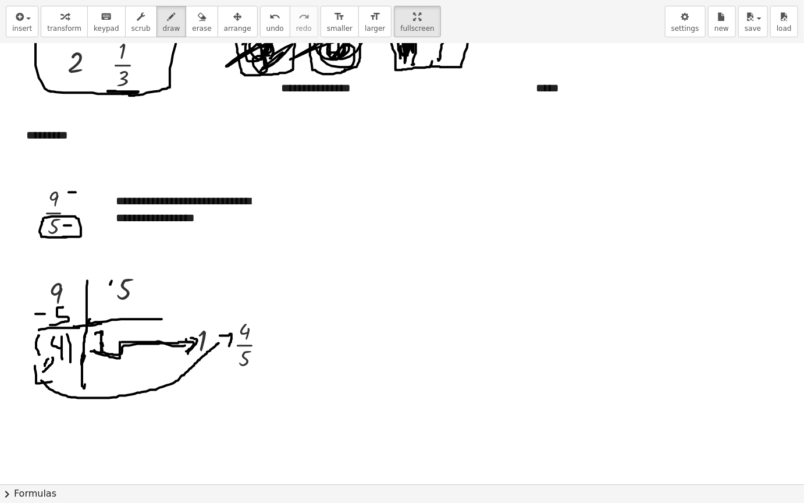
scroll to position [1531, 0]
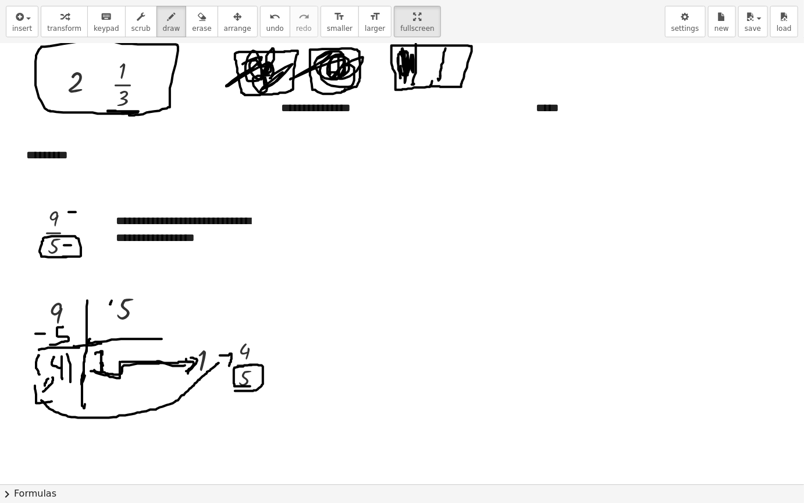
drag, startPoint x: 235, startPoint y: 391, endPoint x: 251, endPoint y: 386, distance: 16.4
drag, startPoint x: 235, startPoint y: 358, endPoint x: 303, endPoint y: 366, distance: 68.6
drag, startPoint x: 250, startPoint y: 386, endPoint x: 233, endPoint y: 370, distance: 23.1
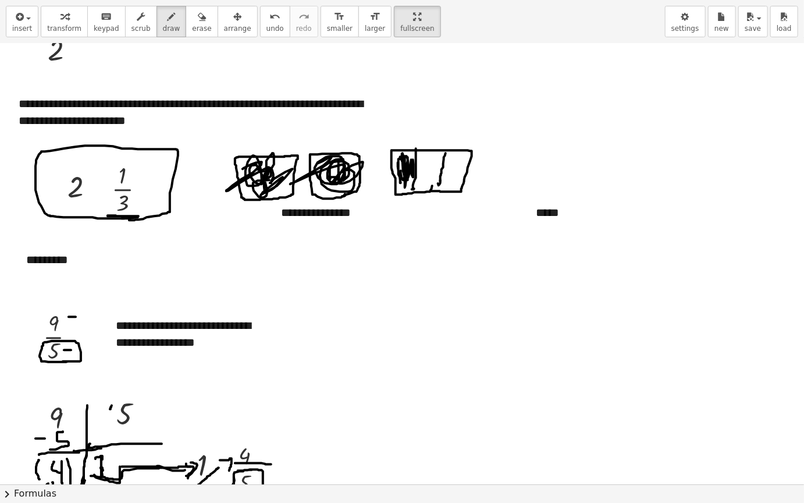
scroll to position [1589, 0]
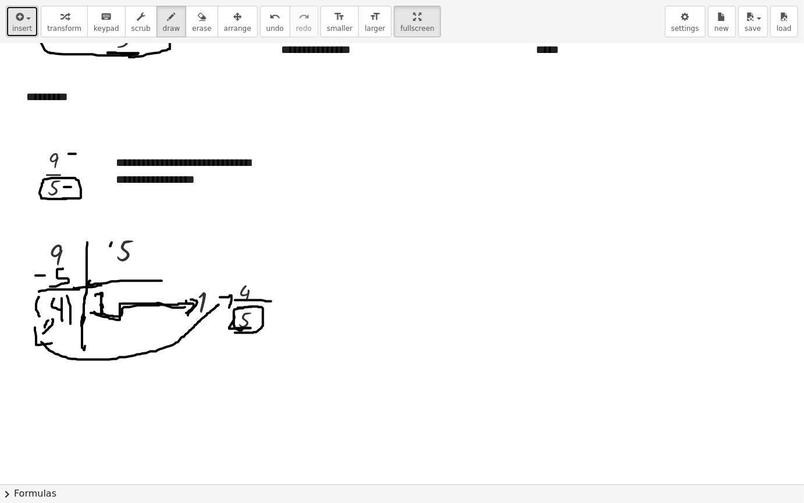
click at [27, 24] on span "insert" at bounding box center [22, 28] width 20 height 8
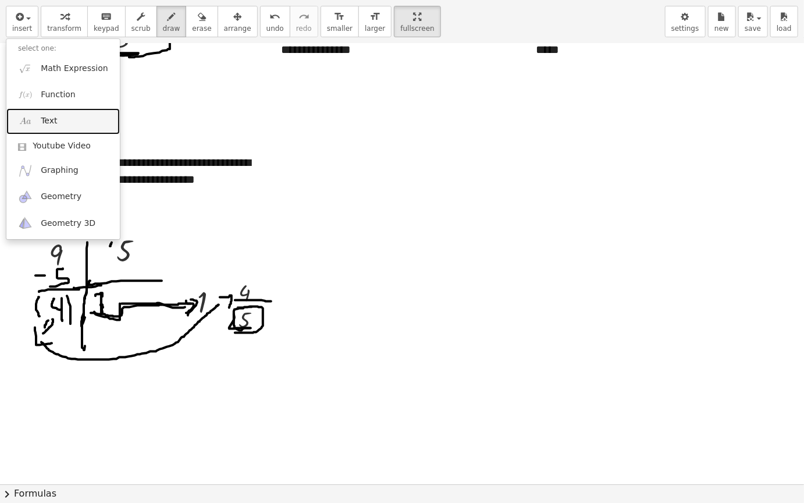
click at [79, 116] on link "Text" at bounding box center [63, 121] width 114 height 26
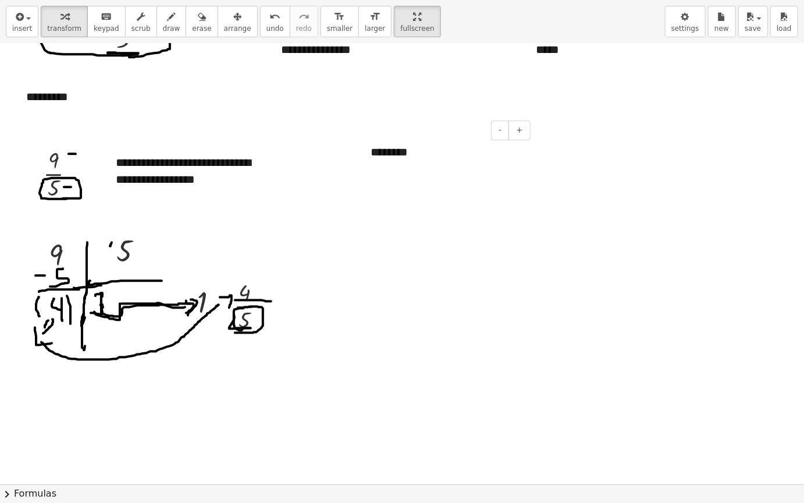
click at [412, 152] on div "********" at bounding box center [446, 152] width 175 height 40
click at [221, 23] on button "arrange" at bounding box center [238, 21] width 40 height 31
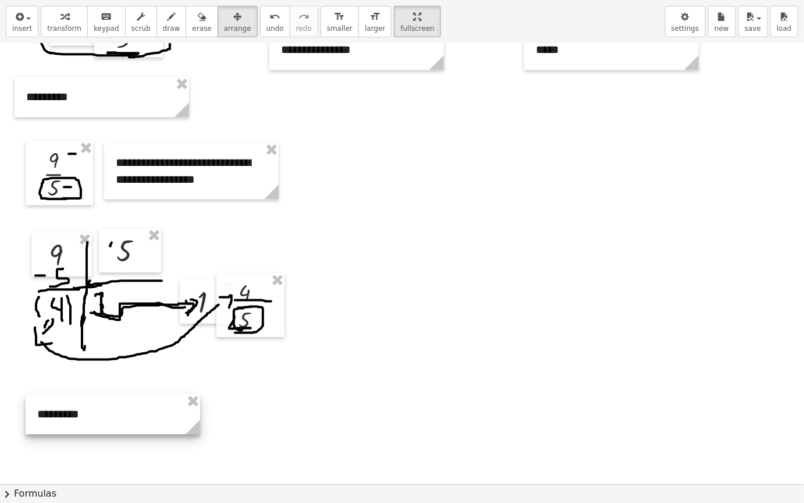
drag, startPoint x: 504, startPoint y: 154, endPoint x: 170, endPoint y: 416, distance: 424.1
click at [170, 416] on div at bounding box center [113, 414] width 175 height 40
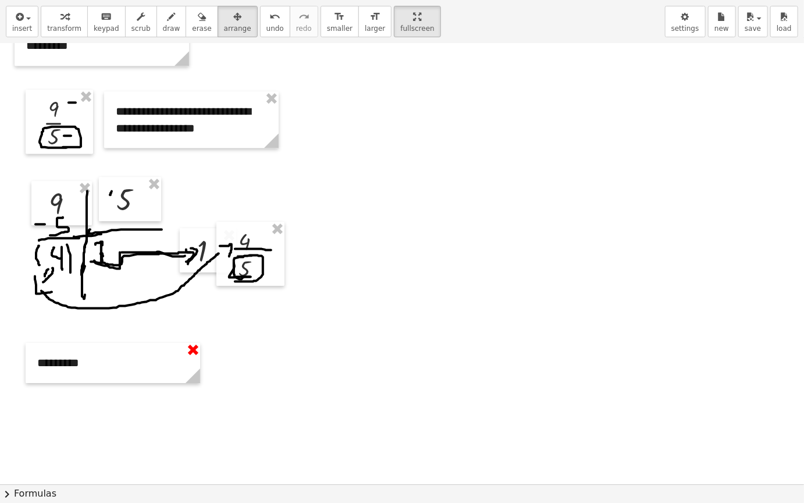
scroll to position [1647, 0]
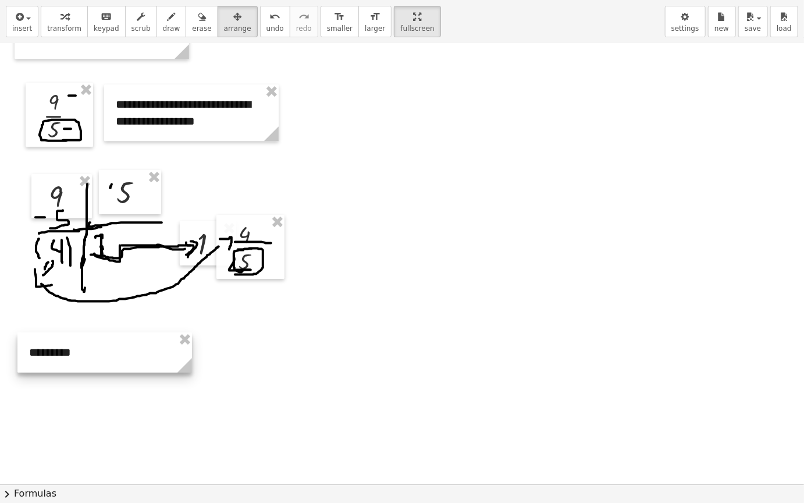
drag, startPoint x: 162, startPoint y: 355, endPoint x: 154, endPoint y: 352, distance: 8.9
click at [154, 352] on div at bounding box center [104, 352] width 175 height 40
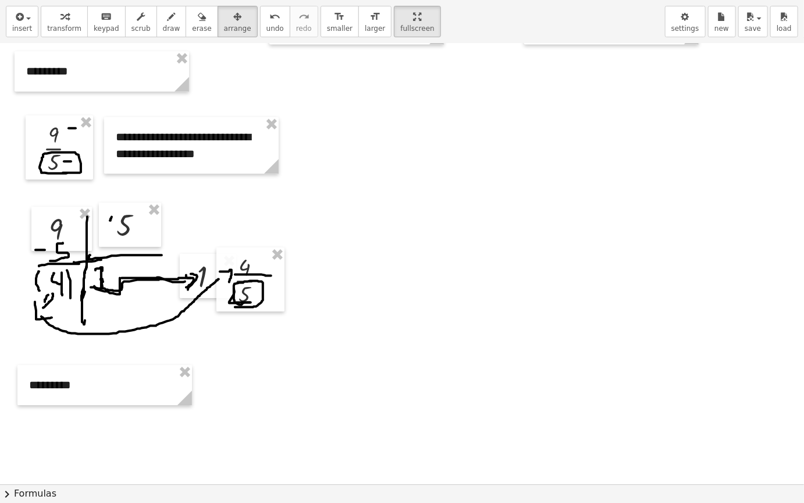
scroll to position [1589, 0]
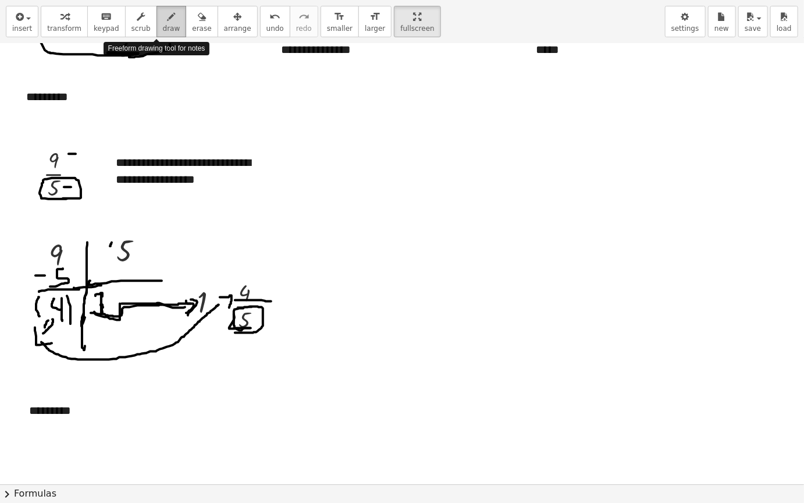
click at [157, 34] on button "draw" at bounding box center [172, 21] width 30 height 31
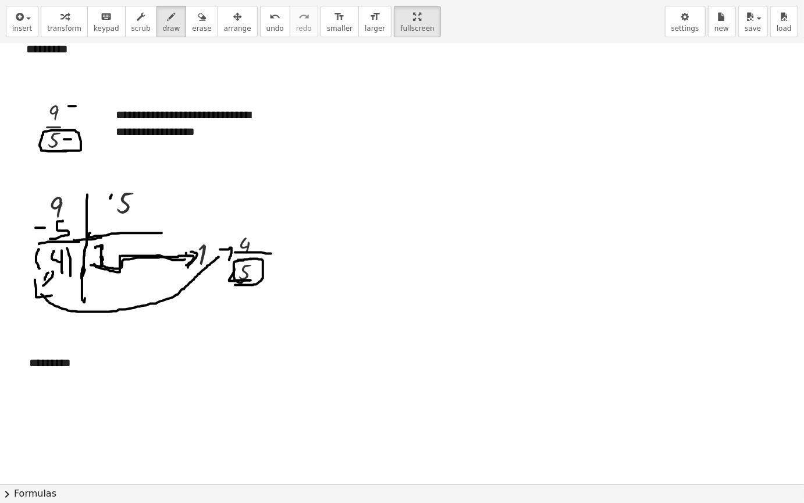
scroll to position [1706, 0]
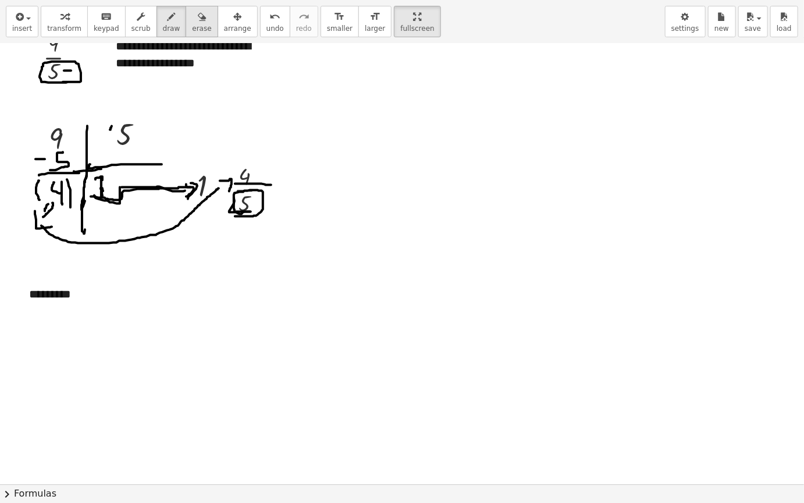
click at [198, 23] on icon "button" at bounding box center [202, 17] width 8 height 14
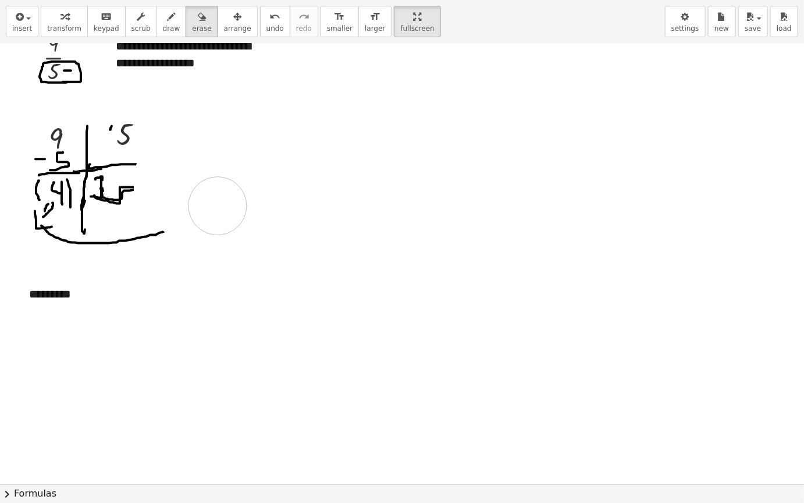
drag, startPoint x: 203, startPoint y: 219, endPoint x: 218, endPoint y: 205, distance: 20.2
click at [163, 25] on span "draw" at bounding box center [171, 28] width 17 height 8
drag, startPoint x: 129, startPoint y: 189, endPoint x: 178, endPoint y: 186, distance: 49.0
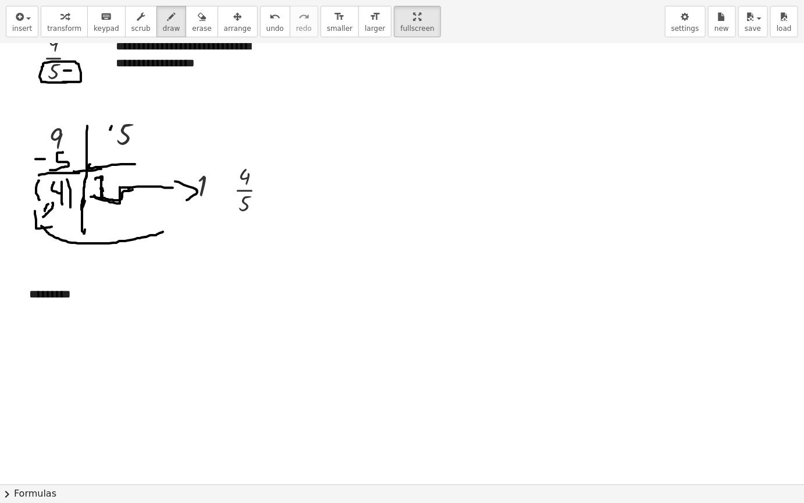
drag, startPoint x: 175, startPoint y: 181, endPoint x: 194, endPoint y: 192, distance: 21.9
drag, startPoint x: 157, startPoint y: 234, endPoint x: 220, endPoint y: 192, distance: 76.4
drag, startPoint x: 219, startPoint y: 185, endPoint x: 232, endPoint y: 207, distance: 25.6
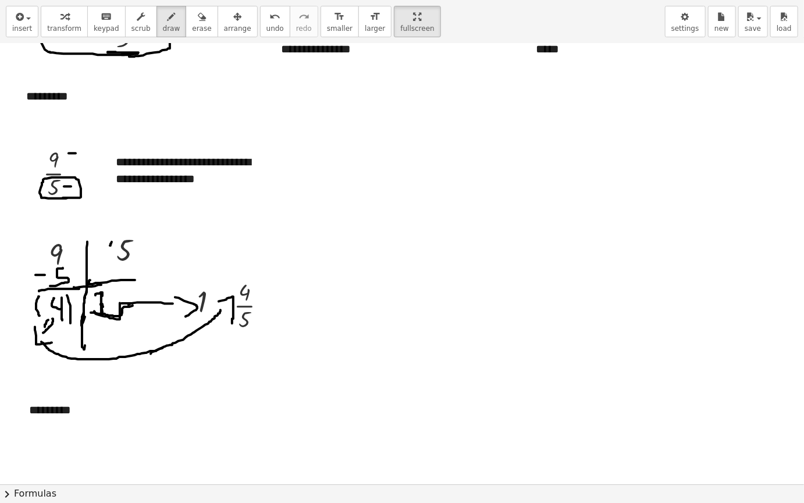
scroll to position [1589, 0]
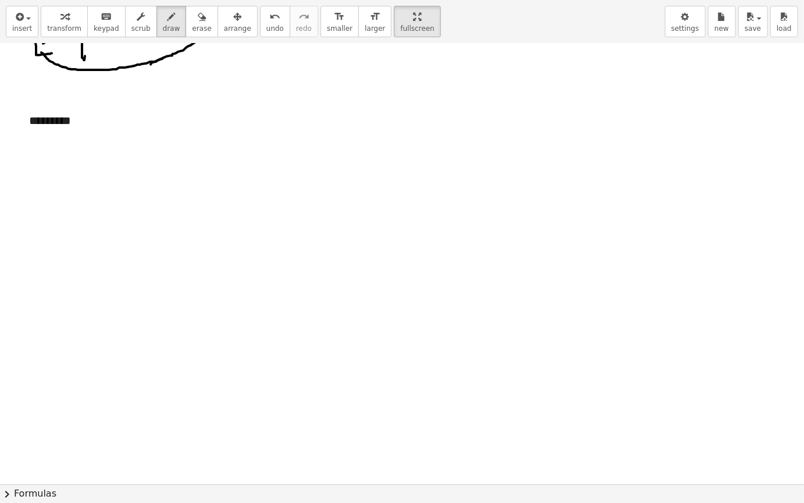
scroll to position [1880, 0]
click at [29, 25] on span "insert" at bounding box center [22, 28] width 20 height 8
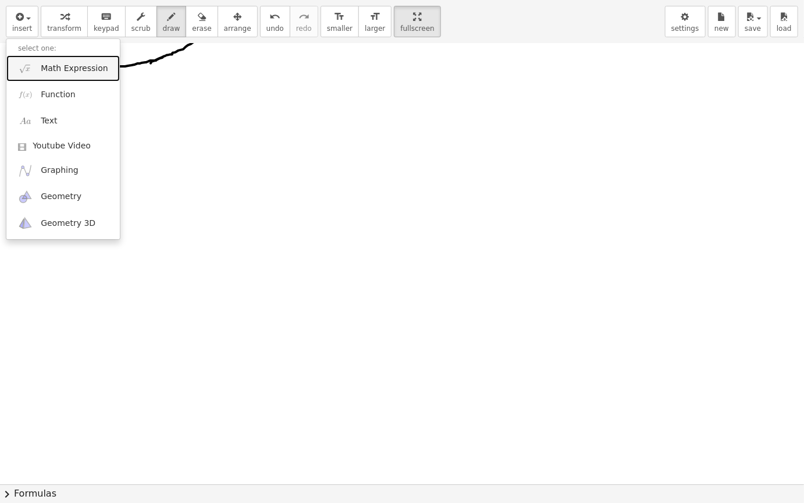
click at [87, 69] on span "Math Expression" at bounding box center [74, 69] width 67 height 12
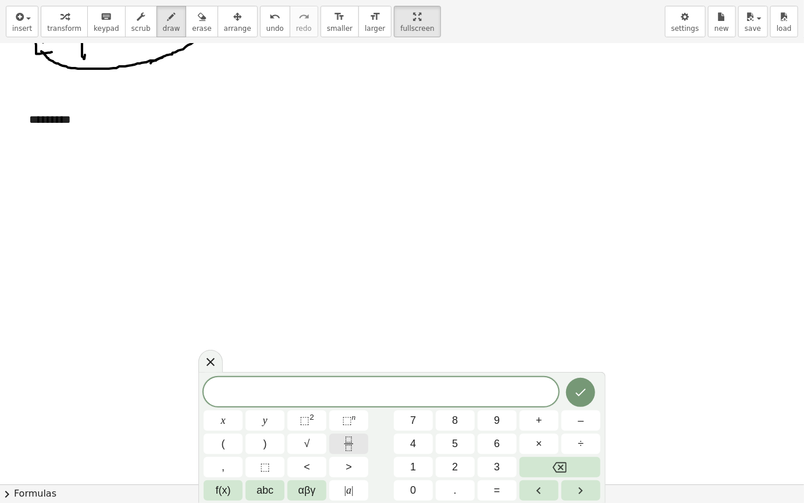
click at [356, 424] on icon "Fraction" at bounding box center [349, 444] width 15 height 15
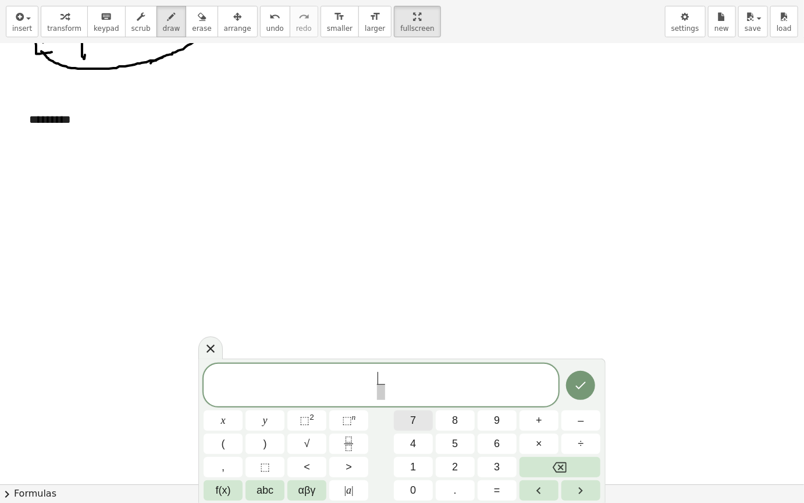
click at [428, 418] on button "7" at bounding box center [413, 420] width 39 height 20
click at [380, 390] on span at bounding box center [381, 392] width 9 height 16
click at [414, 424] on span "4" at bounding box center [413, 444] width 6 height 16
click at [591, 384] on button "Done" at bounding box center [580, 385] width 29 height 29
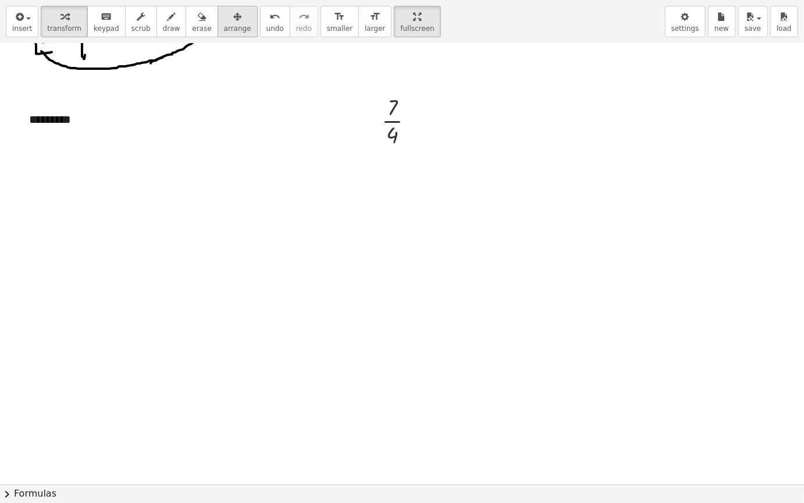
click at [224, 25] on span "arrange" at bounding box center [237, 28] width 27 height 8
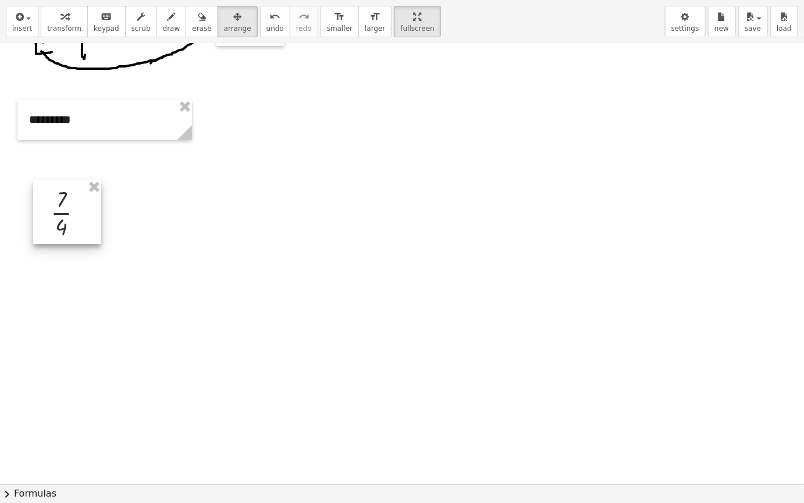
drag, startPoint x: 415, startPoint y: 119, endPoint x: 86, endPoint y: 218, distance: 343.5
click at [86, 217] on div at bounding box center [67, 212] width 68 height 64
click at [26, 22] on div "button" at bounding box center [22, 16] width 20 height 14
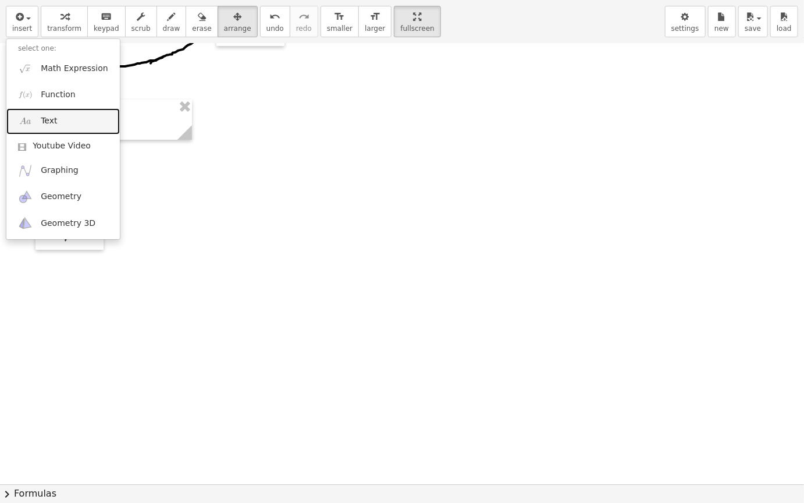
drag, startPoint x: 63, startPoint y: 122, endPoint x: 208, endPoint y: 130, distance: 145.8
click at [63, 122] on link "Text" at bounding box center [63, 121] width 114 height 26
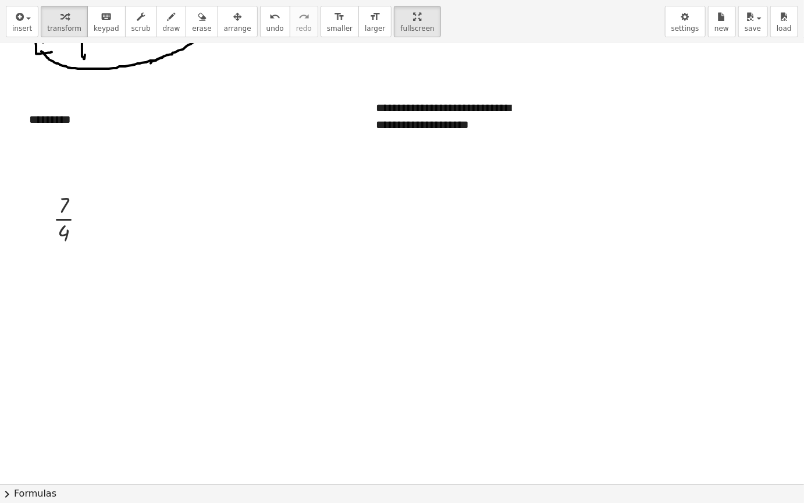
click at [224, 22] on div "button" at bounding box center [237, 16] width 27 height 14
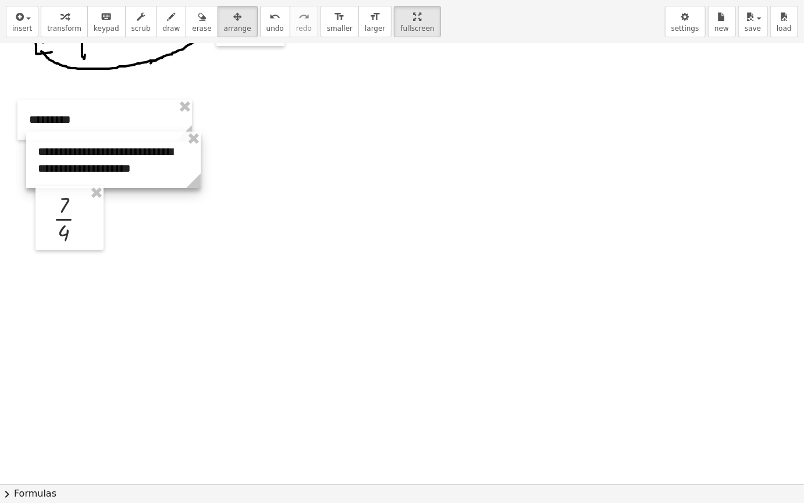
drag, startPoint x: 345, startPoint y: 140, endPoint x: 105, endPoint y: 140, distance: 240.4
click at [87, 156] on div at bounding box center [113, 160] width 175 height 56
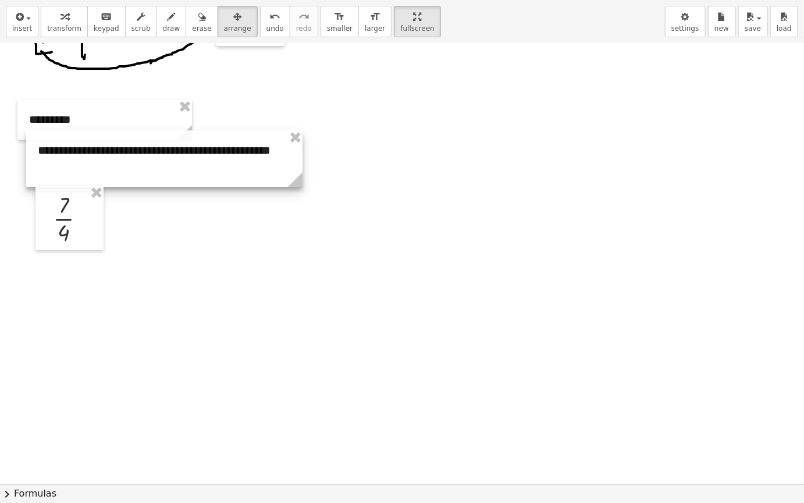
drag, startPoint x: 193, startPoint y: 179, endPoint x: 232, endPoint y: 146, distance: 50.8
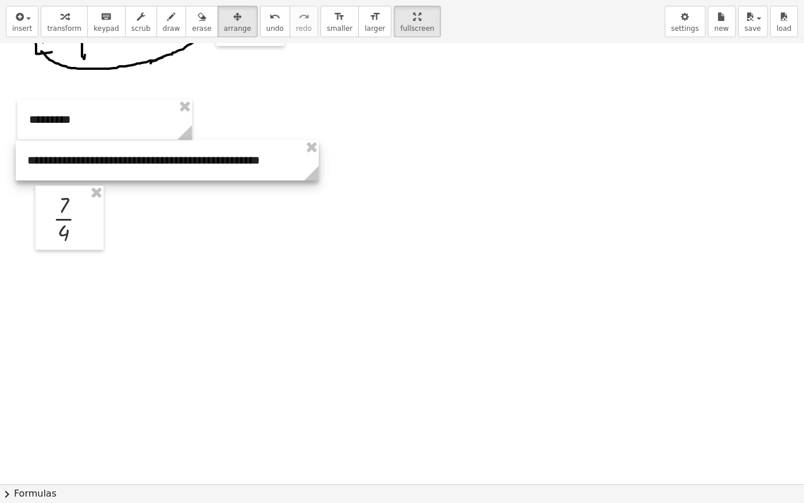
drag, startPoint x: 239, startPoint y: 153, endPoint x: 229, endPoint y: 162, distance: 14.4
click at [229, 162] on div at bounding box center [167, 160] width 303 height 40
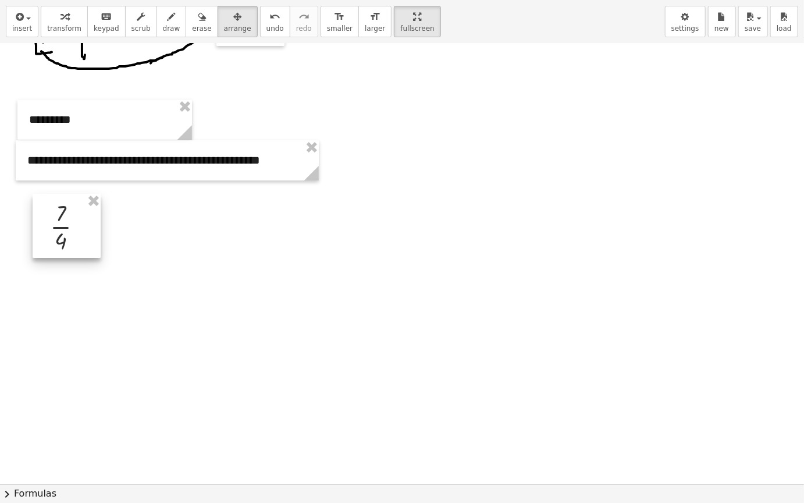
drag, startPoint x: 84, startPoint y: 226, endPoint x: 73, endPoint y: 247, distance: 23.2
click at [73, 247] on div at bounding box center [67, 226] width 68 height 64
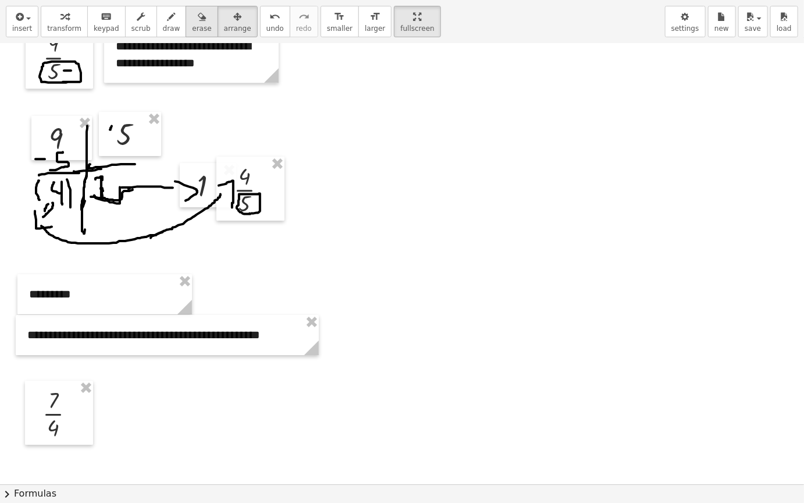
click at [192, 22] on div "button" at bounding box center [201, 16] width 19 height 14
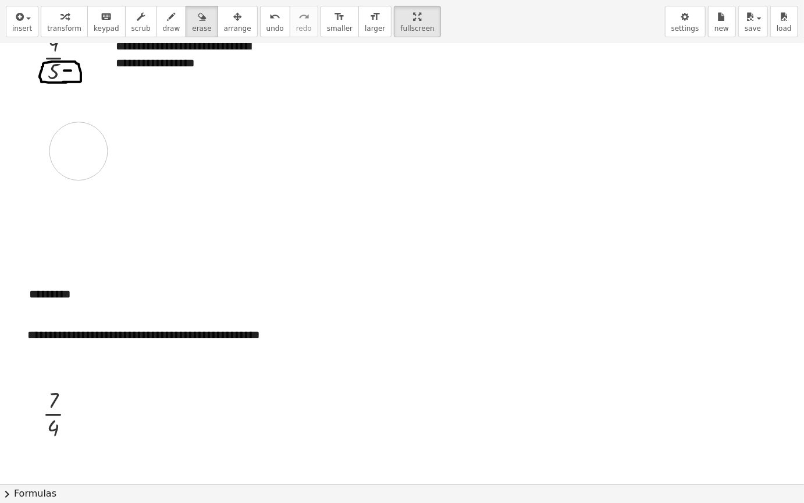
drag, startPoint x: 247, startPoint y: 214, endPoint x: 595, endPoint y: 116, distance: 362.1
drag, startPoint x: 162, startPoint y: 16, endPoint x: 130, endPoint y: 149, distance: 136.4
click at [163, 18] on div "button" at bounding box center [171, 16] width 17 height 14
drag, startPoint x: 95, startPoint y: 125, endPoint x: 93, endPoint y: 197, distance: 72.2
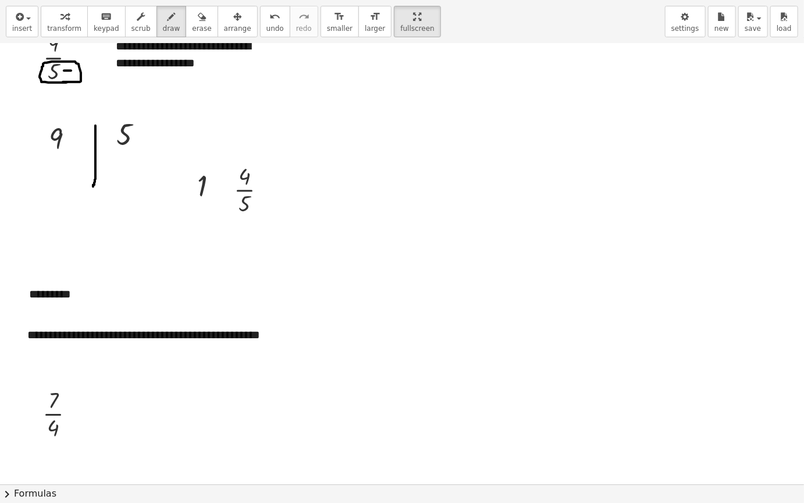
drag, startPoint x: 97, startPoint y: 155, endPoint x: 148, endPoint y: 155, distance: 51.8
click at [31, 24] on button "insert" at bounding box center [22, 21] width 33 height 31
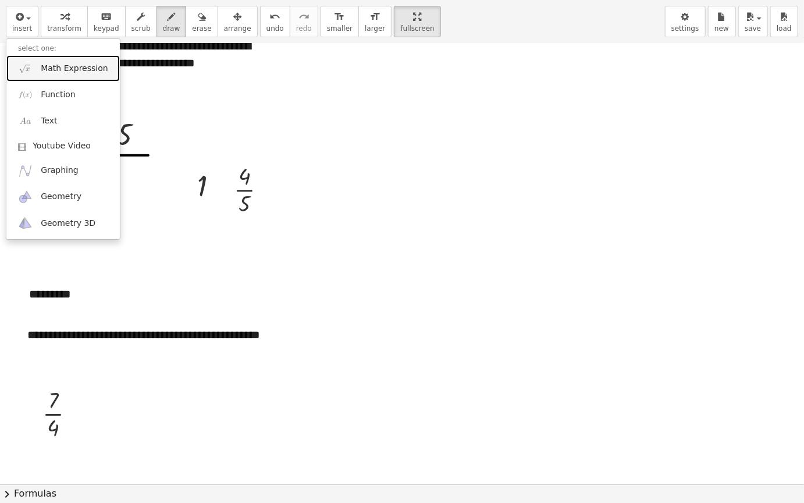
drag, startPoint x: 56, startPoint y: 66, endPoint x: 100, endPoint y: 78, distance: 45.2
click at [57, 66] on span "Math Expression" at bounding box center [74, 69] width 67 height 12
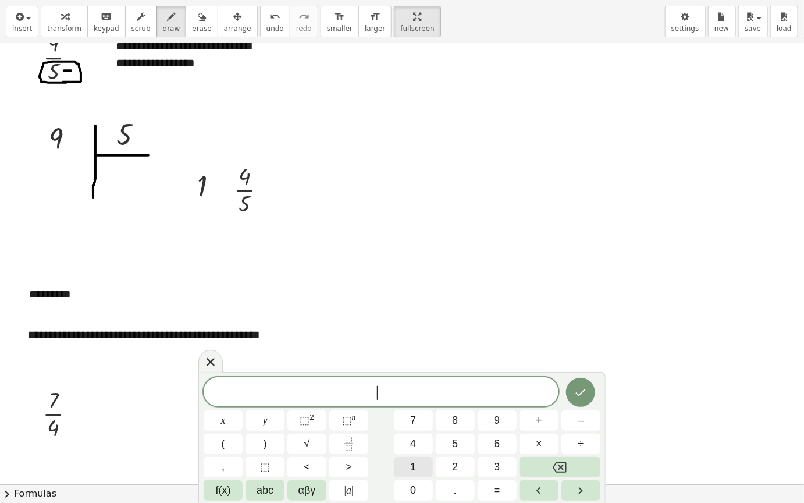
click at [414, 424] on span "1" at bounding box center [413, 467] width 6 height 16
click at [594, 391] on button "Done" at bounding box center [580, 392] width 29 height 29
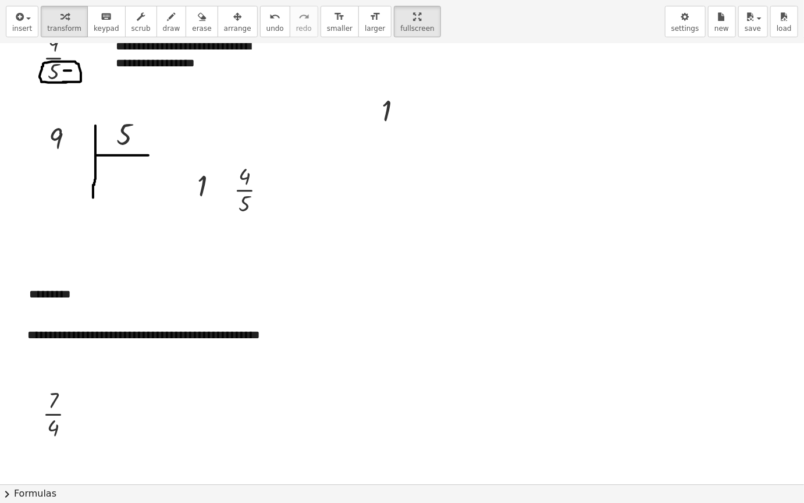
click at [224, 17] on div "button" at bounding box center [237, 16] width 27 height 14
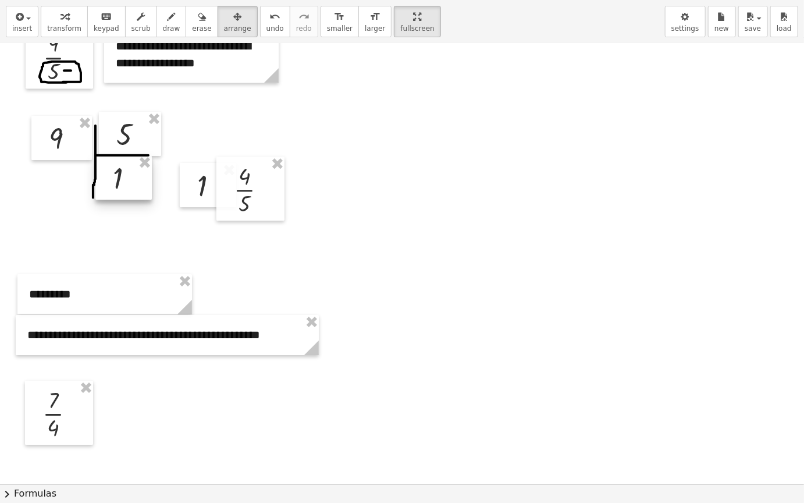
drag, startPoint x: 392, startPoint y: 122, endPoint x: 122, endPoint y: 190, distance: 278.4
click at [122, 190] on div at bounding box center [123, 177] width 56 height 44
drag, startPoint x: 18, startPoint y: 15, endPoint x: 150, endPoint y: 36, distance: 133.9
click at [20, 15] on icon "button" at bounding box center [18, 17] width 10 height 14
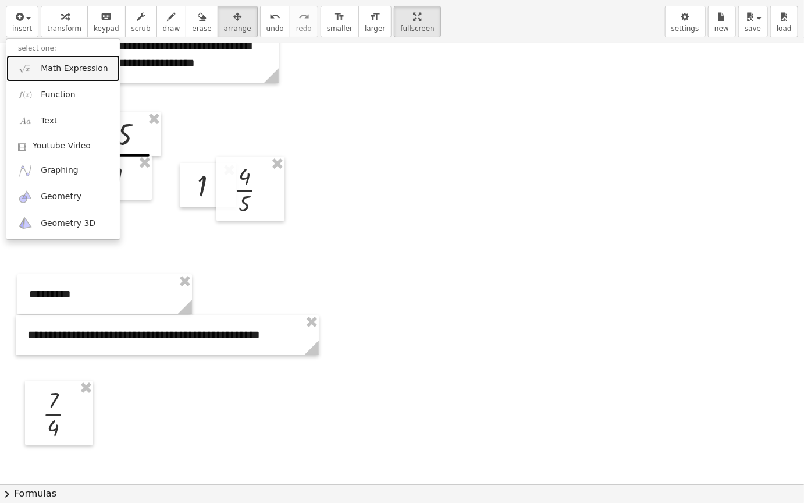
click at [58, 72] on span "Math Expression" at bounding box center [74, 69] width 67 height 12
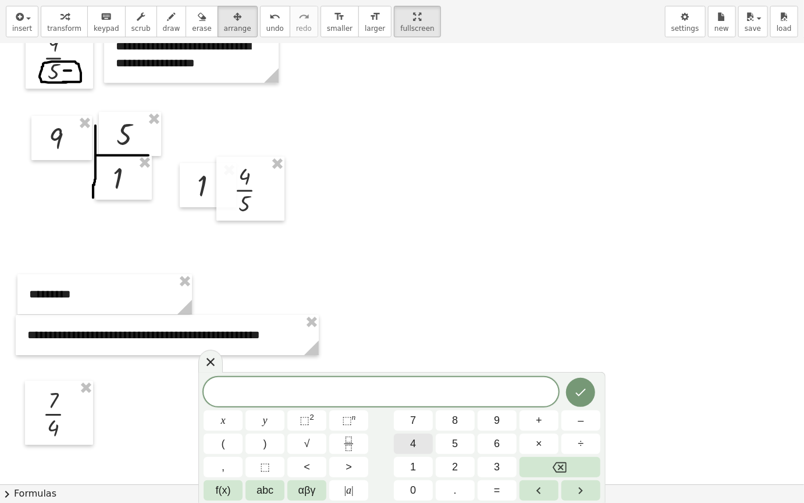
click at [417, 424] on button "4" at bounding box center [413, 444] width 39 height 20
click at [577, 387] on icon "Done" at bounding box center [581, 392] width 14 height 14
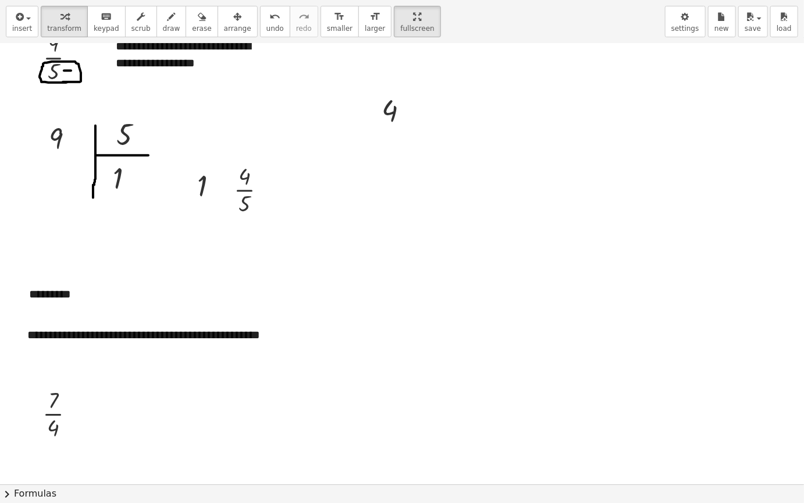
click at [233, 22] on icon "button" at bounding box center [237, 17] width 8 height 14
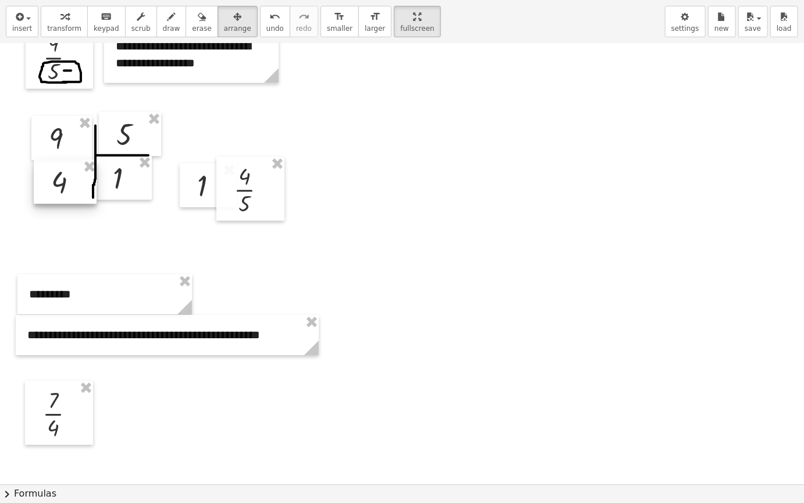
drag, startPoint x: 403, startPoint y: 116, endPoint x: 73, endPoint y: 187, distance: 337.0
click at [73, 187] on div at bounding box center [65, 181] width 63 height 44
click at [163, 26] on span "draw" at bounding box center [171, 28] width 17 height 8
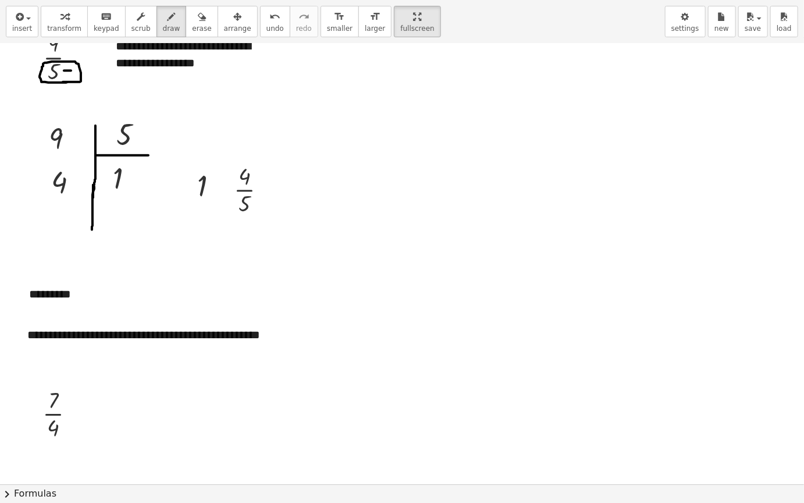
drag, startPoint x: 94, startPoint y: 186, endPoint x: 92, endPoint y: 231, distance: 44.3
drag, startPoint x: 132, startPoint y: 179, endPoint x: 191, endPoint y: 182, distance: 59.4
drag, startPoint x: 191, startPoint y: 177, endPoint x: 192, endPoint y: 189, distance: 11.7
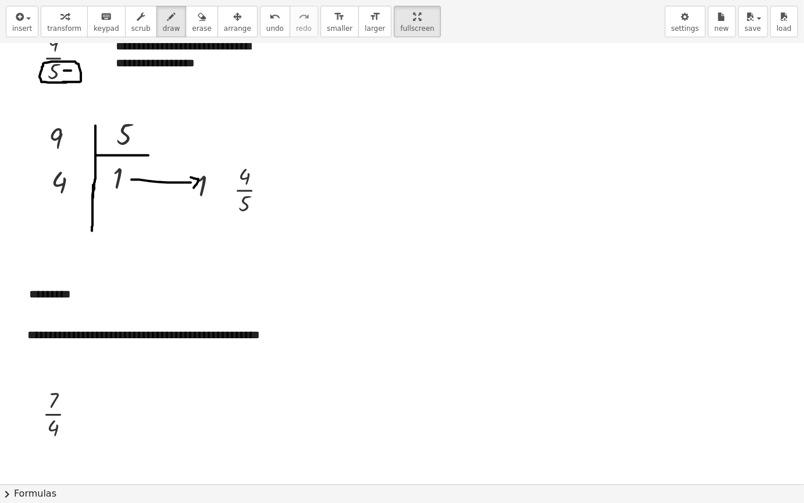
drag, startPoint x: 56, startPoint y: 199, endPoint x: 150, endPoint y: 171, distance: 98.0
drag, startPoint x: 229, startPoint y: 170, endPoint x: 242, endPoint y: 189, distance: 22.8
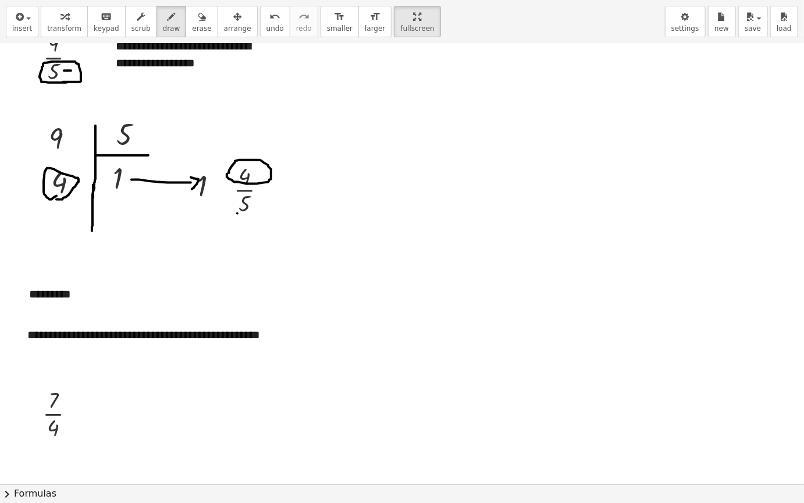
drag, startPoint x: 237, startPoint y: 213, endPoint x: 250, endPoint y: 212, distance: 12.3
drag, startPoint x: 116, startPoint y: 119, endPoint x: 197, endPoint y: 254, distance: 157.9
drag, startPoint x: 38, startPoint y: 440, endPoint x: 78, endPoint y: 383, distance: 69.8
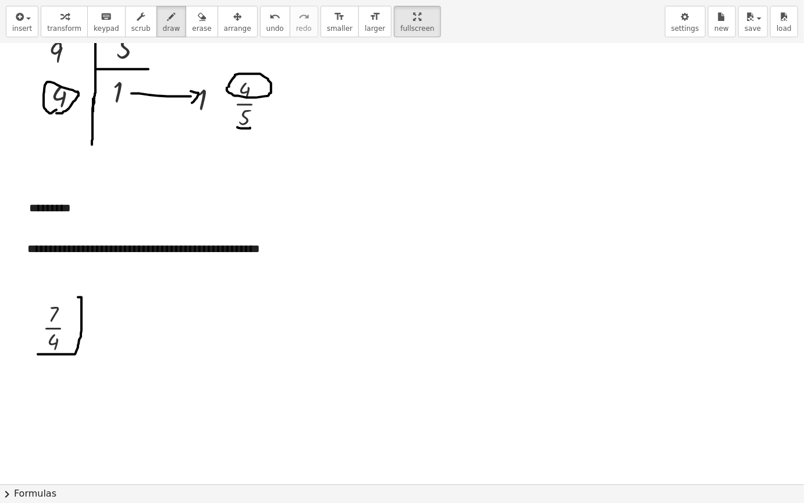
scroll to position [1764, 0]
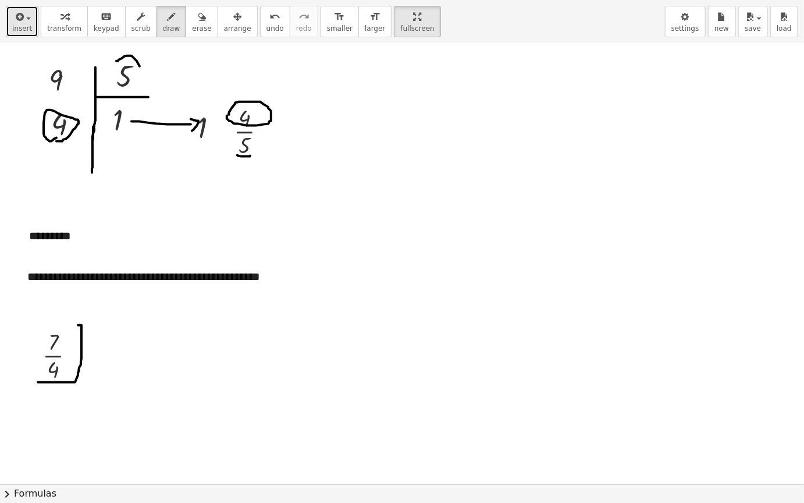
click at [18, 24] on span "insert" at bounding box center [22, 28] width 20 height 8
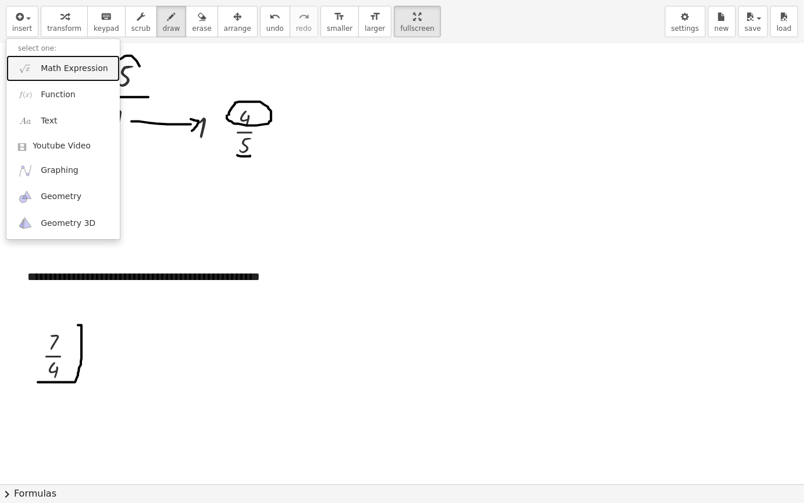
drag, startPoint x: 84, startPoint y: 69, endPoint x: 151, endPoint y: 77, distance: 68.0
click at [84, 69] on span "Math Expression" at bounding box center [74, 69] width 67 height 12
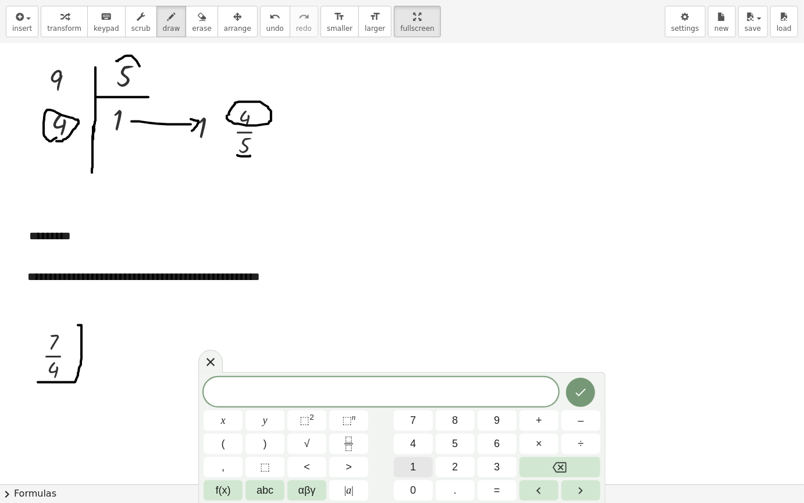
click at [414, 424] on span "1" at bounding box center [413, 467] width 6 height 16
click at [579, 394] on icon "Done" at bounding box center [581, 392] width 14 height 14
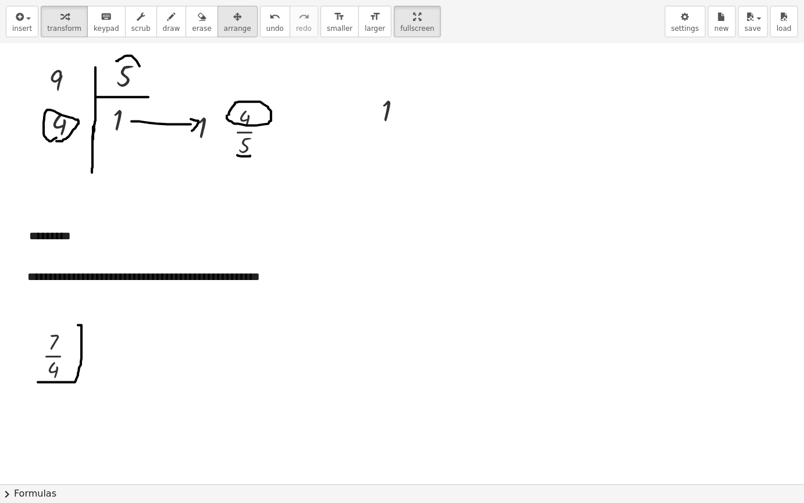
click at [224, 24] on span "arrange" at bounding box center [237, 28] width 27 height 8
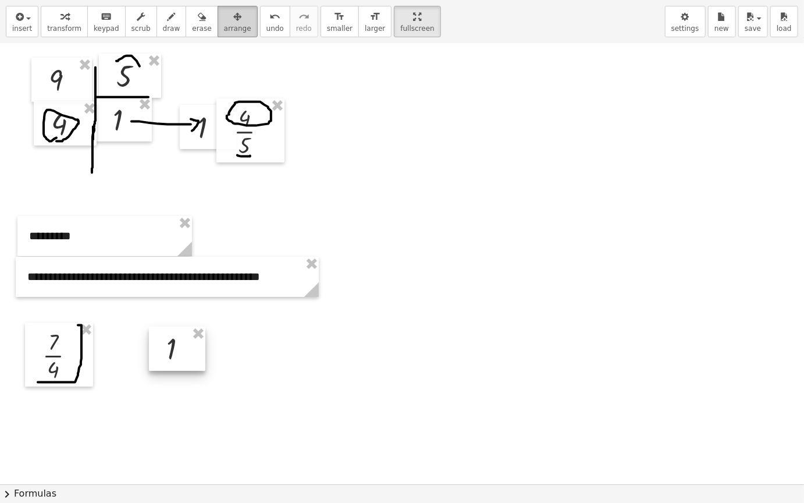
drag, startPoint x: 305, startPoint y: 281, endPoint x: 233, endPoint y: 10, distance: 280.0
click at [172, 348] on div at bounding box center [177, 349] width 56 height 44
click at [11, 28] on button "insert" at bounding box center [22, 21] width 33 height 31
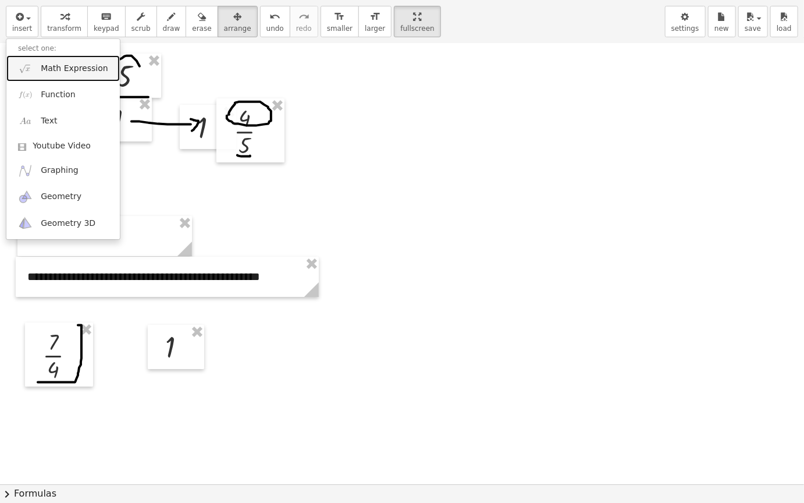
click at [81, 63] on span "Math Expression" at bounding box center [74, 69] width 67 height 12
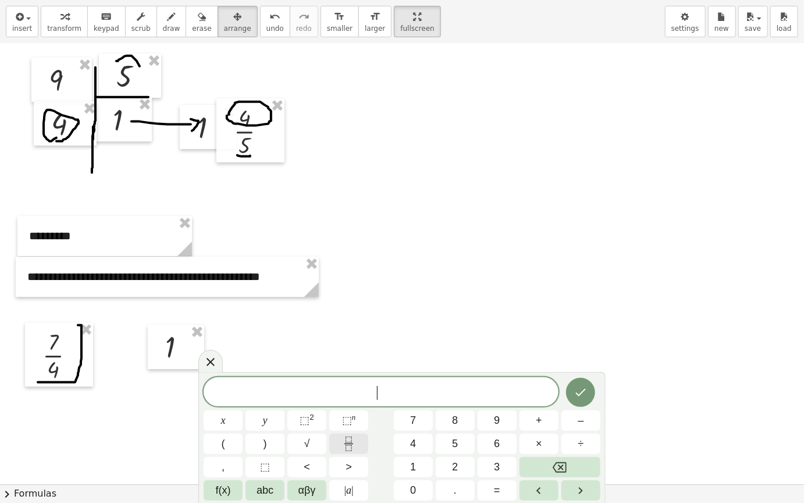
click at [345, 424] on icon "Fraction" at bounding box center [349, 444] width 15 height 15
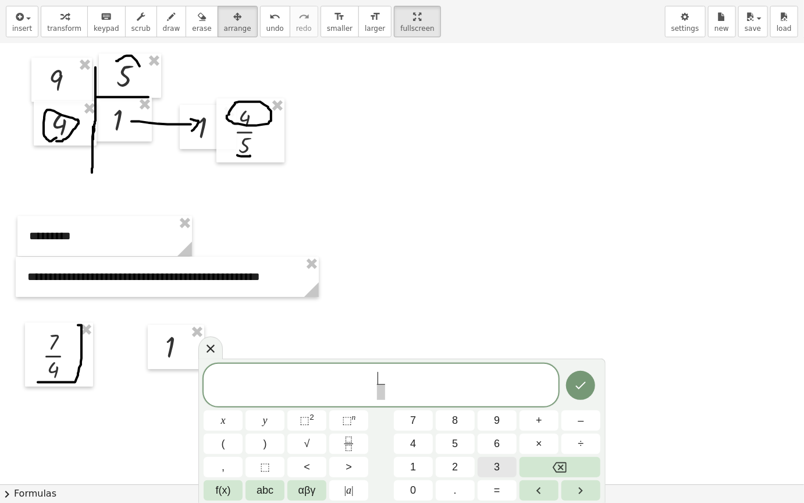
click at [494, 424] on span "3" at bounding box center [497, 467] width 6 height 16
click at [380, 393] on span at bounding box center [381, 392] width 9 height 16
click at [424, 424] on button "4" at bounding box center [413, 444] width 39 height 20
click at [584, 389] on icon "Done" at bounding box center [581, 385] width 14 height 14
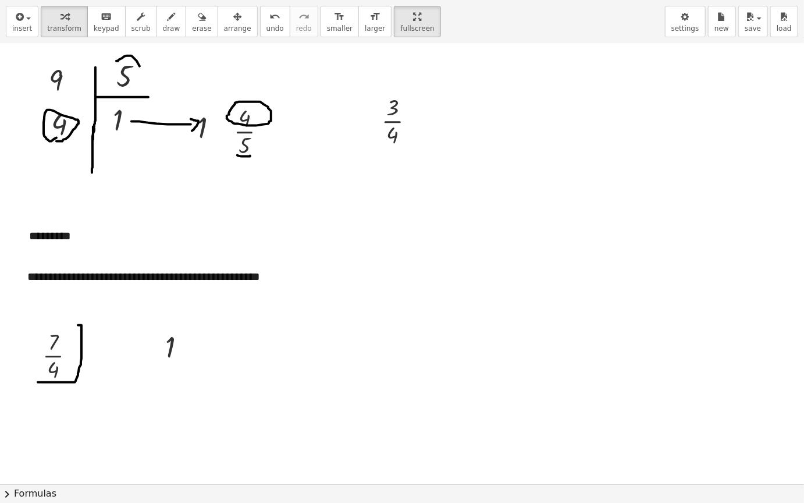
drag, startPoint x: 226, startPoint y: 22, endPoint x: 436, endPoint y: 129, distance: 236.1
click at [227, 22] on div "button" at bounding box center [237, 16] width 27 height 14
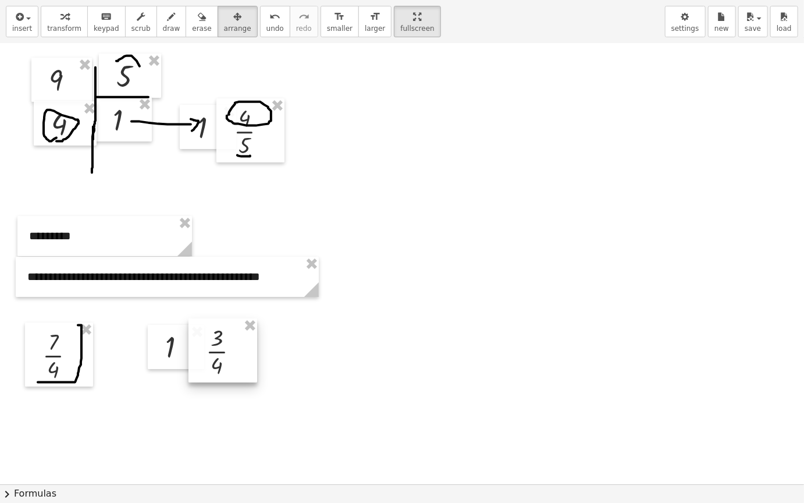
drag, startPoint x: 396, startPoint y: 116, endPoint x: 257, endPoint y: 307, distance: 236.7
click at [221, 346] on div at bounding box center [223, 350] width 69 height 64
click at [163, 22] on div "button" at bounding box center [171, 16] width 17 height 14
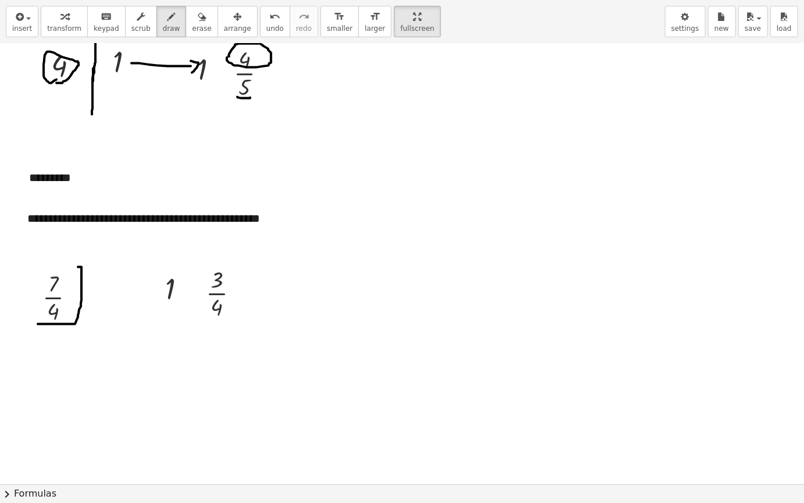
scroll to position [1880, 0]
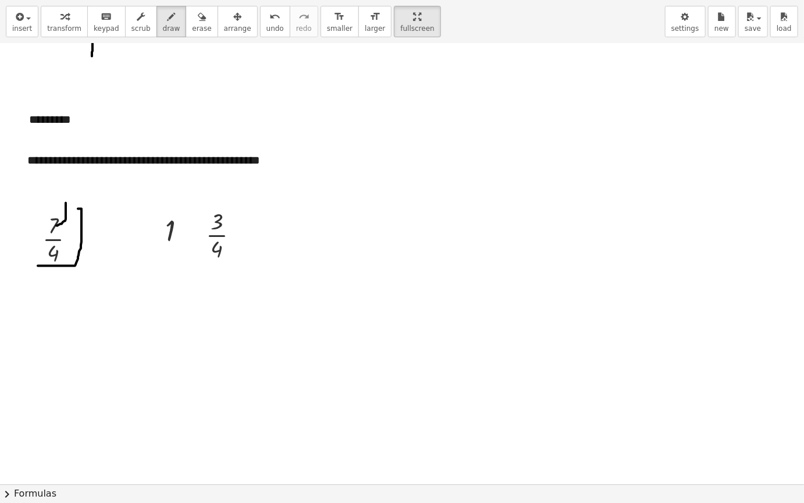
drag, startPoint x: 56, startPoint y: 225, endPoint x: 66, endPoint y: 203, distance: 24.5
click at [224, 26] on span "arrange" at bounding box center [237, 28] width 27 height 8
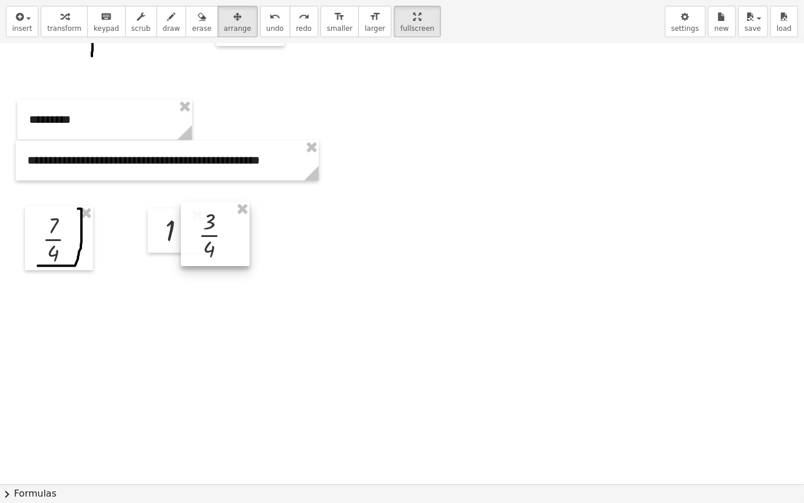
drag, startPoint x: 228, startPoint y: 231, endPoint x: 220, endPoint y: 229, distance: 7.7
click at [220, 229] on div at bounding box center [215, 234] width 69 height 64
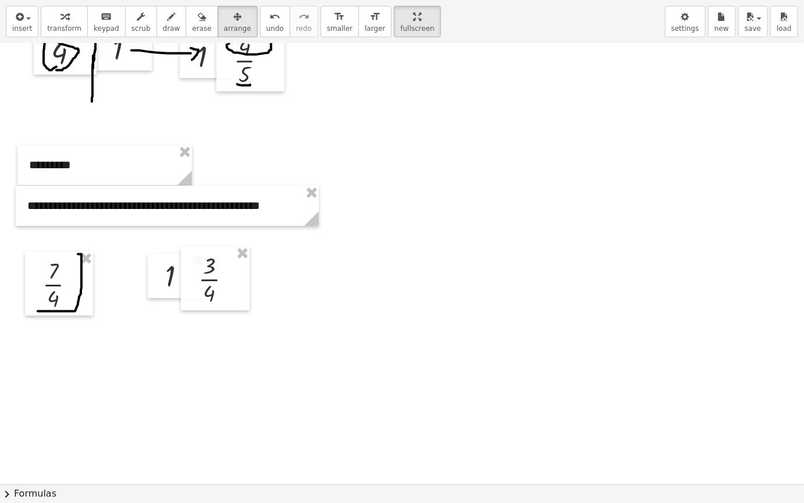
scroll to position [1822, 0]
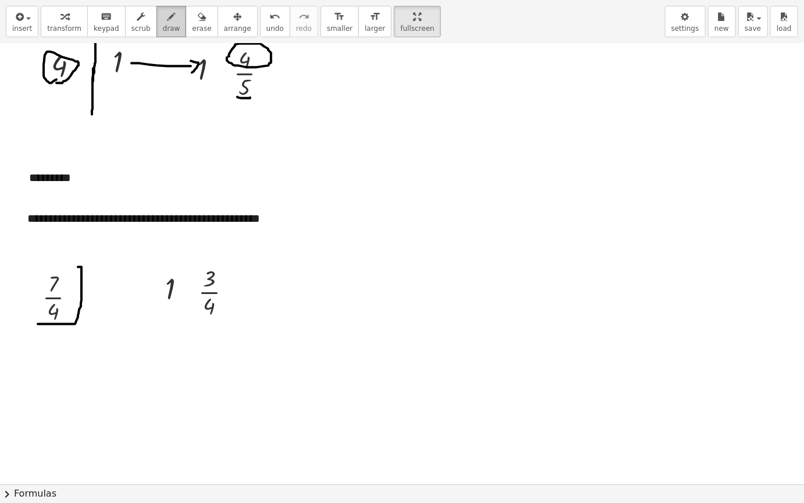
click at [163, 26] on span "draw" at bounding box center [171, 28] width 17 height 8
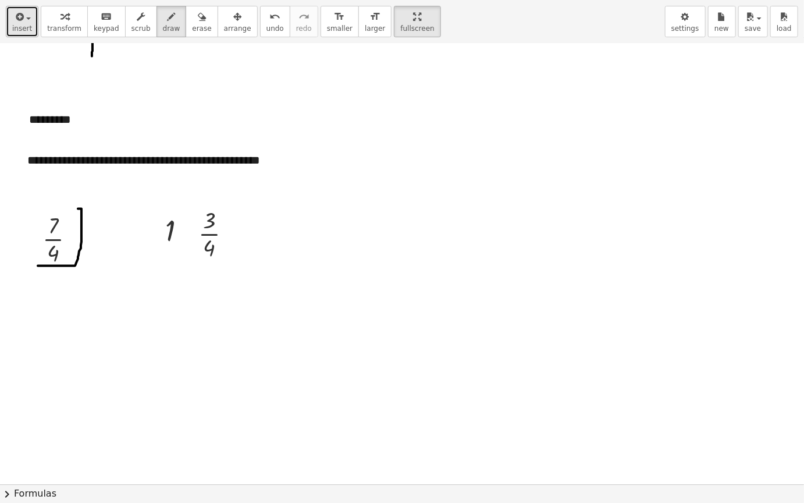
click at [30, 29] on button "insert" at bounding box center [22, 21] width 33 height 31
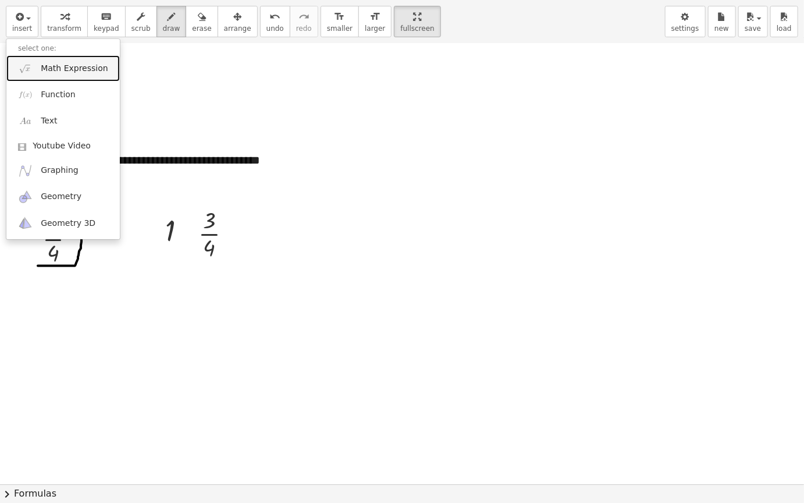
click at [80, 66] on span "Math Expression" at bounding box center [74, 69] width 67 height 12
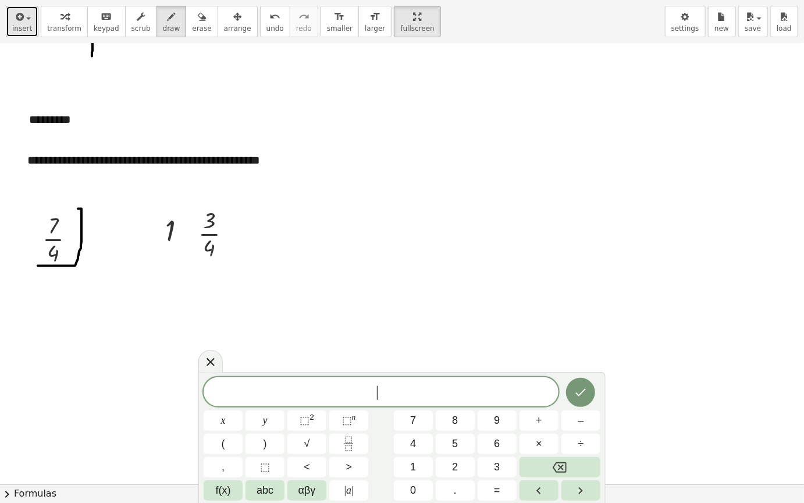
click at [22, 9] on button "insert" at bounding box center [22, 21] width 33 height 31
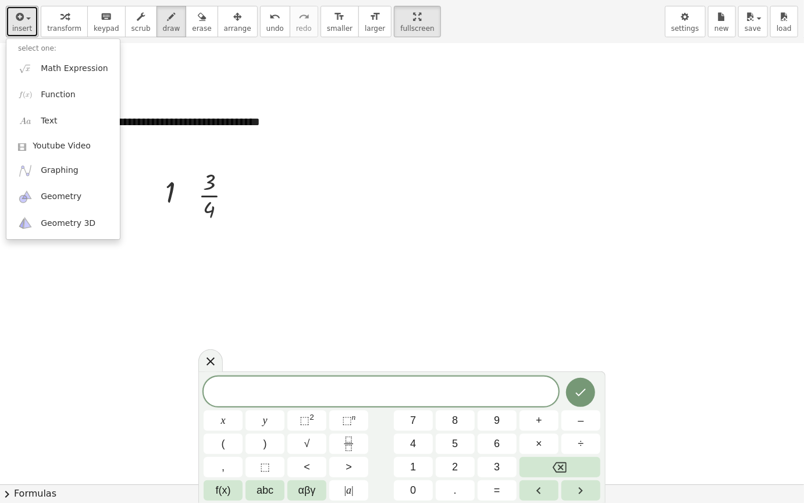
scroll to position [1938, 0]
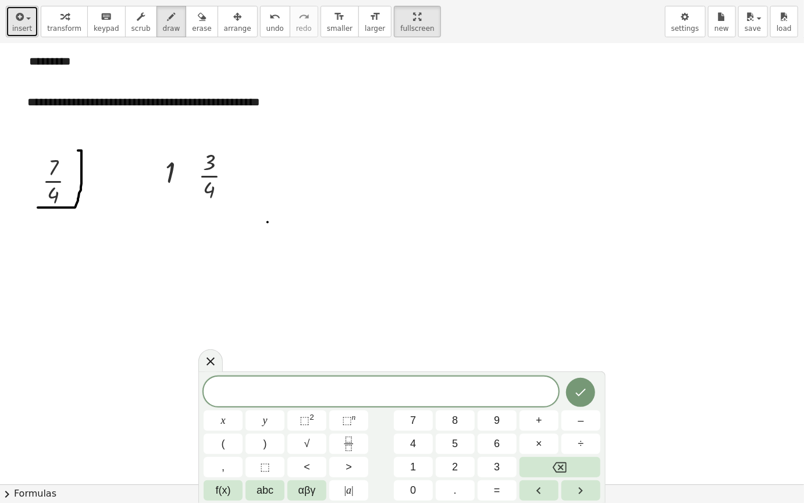
click at [19, 30] on span "insert" at bounding box center [22, 28] width 20 height 8
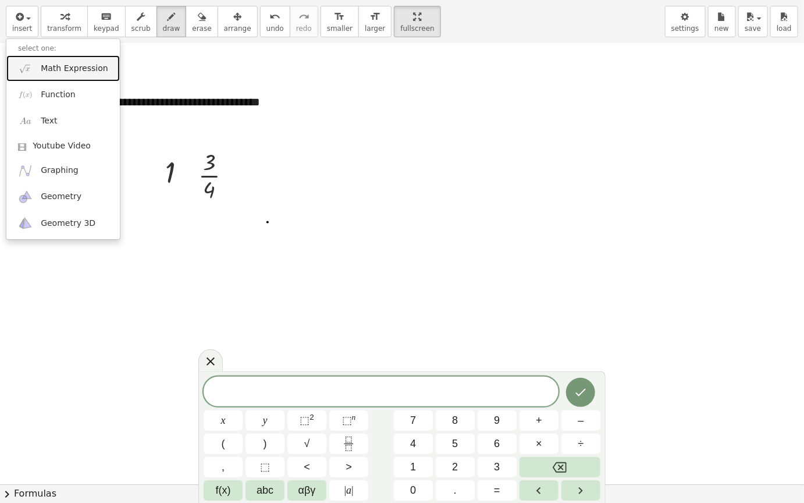
click at [89, 63] on span "Math Expression" at bounding box center [74, 69] width 67 height 12
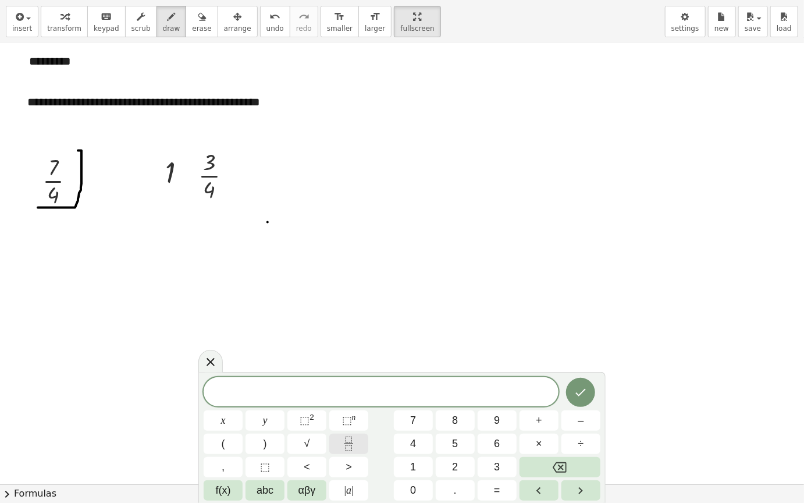
click at [358, 424] on button "Fraction" at bounding box center [348, 444] width 39 height 20
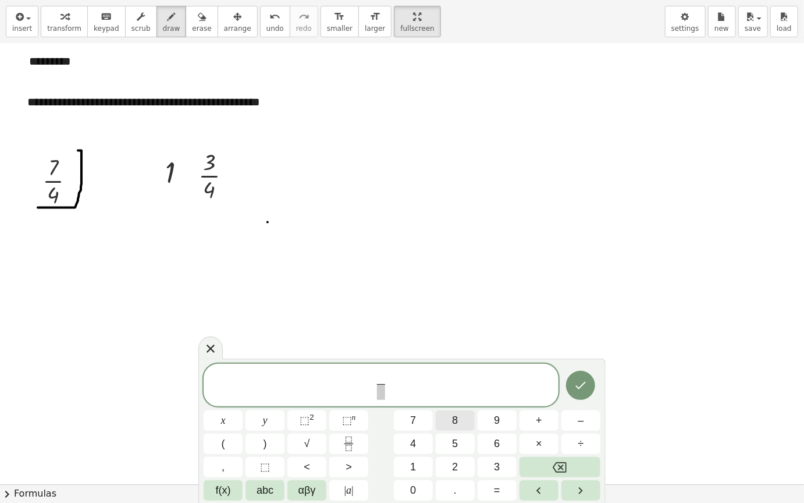
click at [451, 424] on button "8" at bounding box center [455, 420] width 39 height 20
click at [494, 424] on span "3" at bounding box center [497, 467] width 6 height 16
click at [556, 424] on icon "Backspace" at bounding box center [560, 467] width 14 height 14
click at [381, 396] on span at bounding box center [381, 392] width 9 height 16
click at [492, 424] on button "3" at bounding box center [497, 467] width 39 height 20
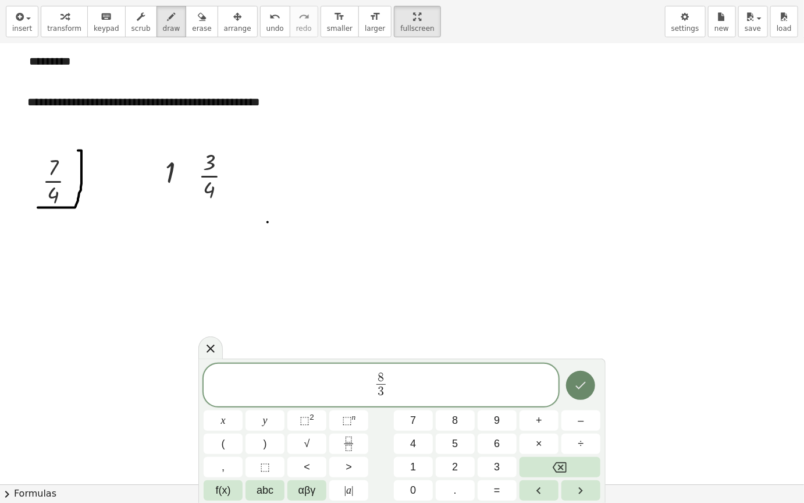
click at [572, 387] on button "Done" at bounding box center [580, 385] width 29 height 29
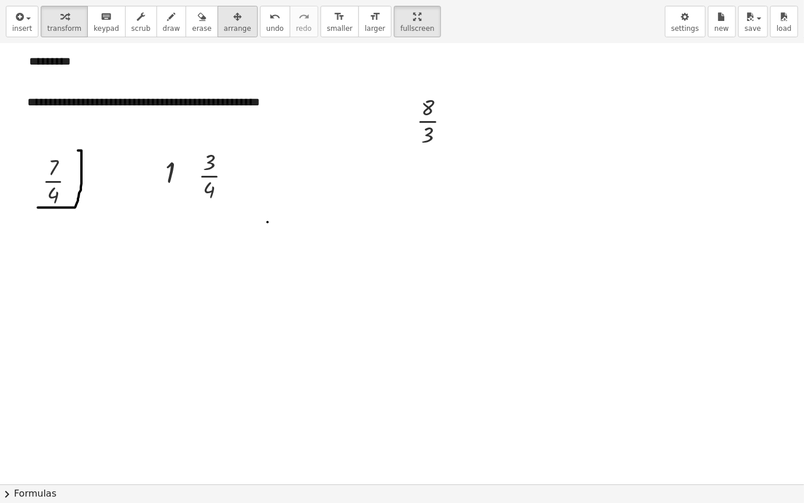
drag, startPoint x: 229, startPoint y: 22, endPoint x: 309, endPoint y: 72, distance: 93.4
click at [229, 23] on button "arrange" at bounding box center [238, 21] width 40 height 31
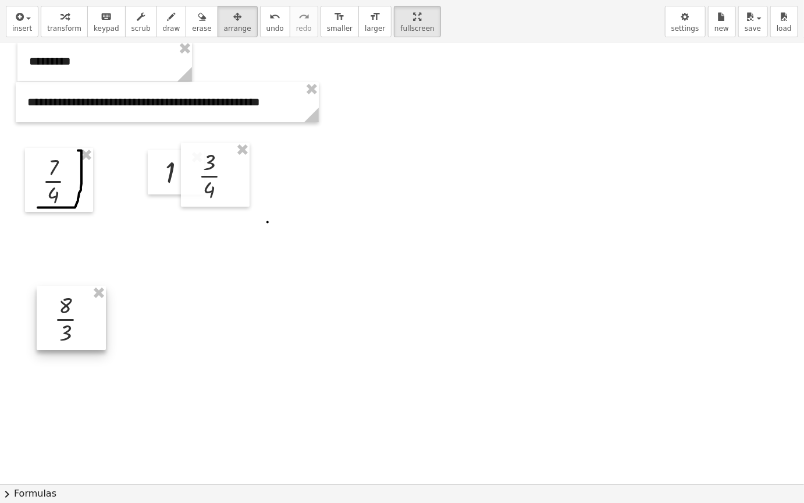
drag, startPoint x: 443, startPoint y: 132, endPoint x: 68, endPoint y: 332, distance: 425.2
click at [72, 334] on div at bounding box center [71, 318] width 69 height 64
drag, startPoint x: 22, startPoint y: 27, endPoint x: 62, endPoint y: 48, distance: 45.0
click at [23, 28] on span "insert" at bounding box center [22, 28] width 20 height 8
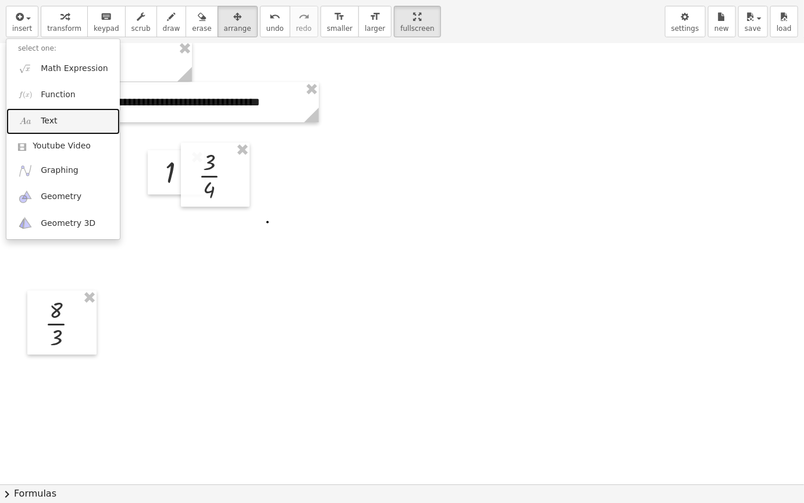
click at [65, 120] on link "Text" at bounding box center [63, 121] width 114 height 26
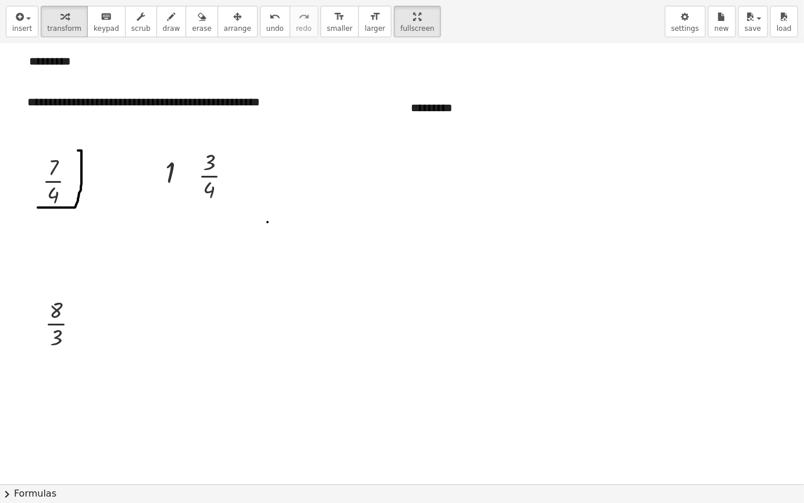
click at [224, 24] on span "arrange" at bounding box center [237, 28] width 27 height 8
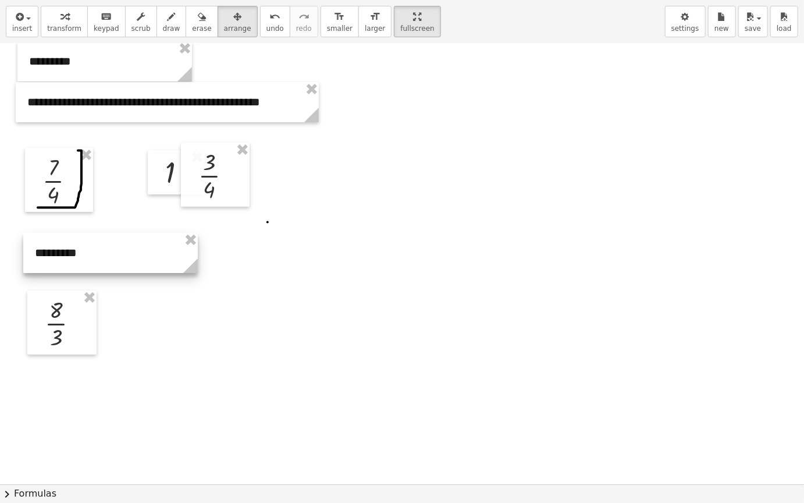
drag, startPoint x: 506, startPoint y: 114, endPoint x: 130, endPoint y: 259, distance: 403.0
click at [130, 259] on div at bounding box center [110, 253] width 175 height 40
click at [22, 22] on icon "button" at bounding box center [18, 17] width 10 height 14
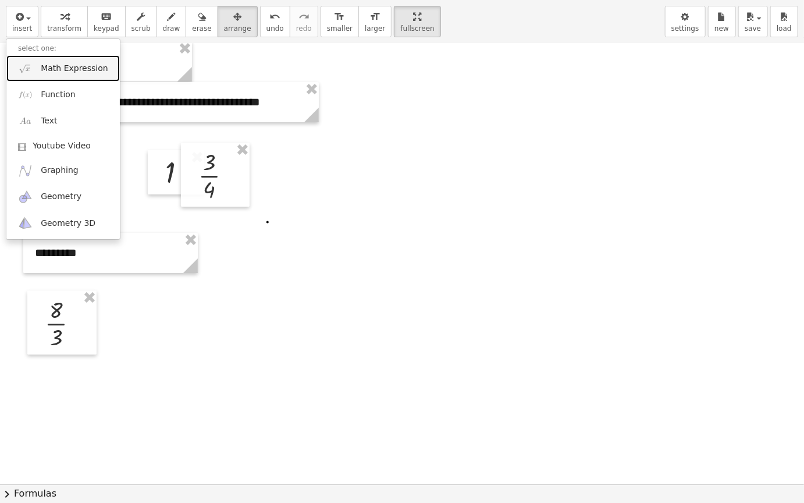
drag, startPoint x: 74, startPoint y: 68, endPoint x: 229, endPoint y: 146, distance: 173.6
click at [74, 68] on span "Math Expression" at bounding box center [74, 69] width 67 height 12
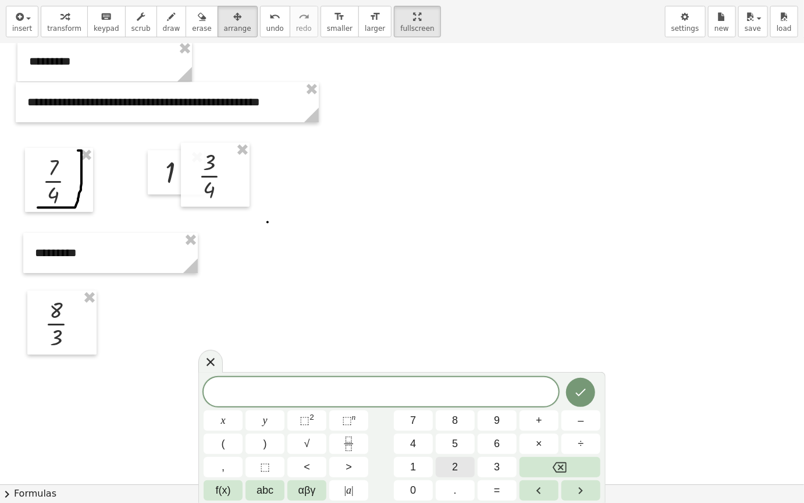
click at [459, 424] on button "2" at bounding box center [455, 467] width 39 height 20
click at [588, 382] on button "Done" at bounding box center [580, 392] width 29 height 29
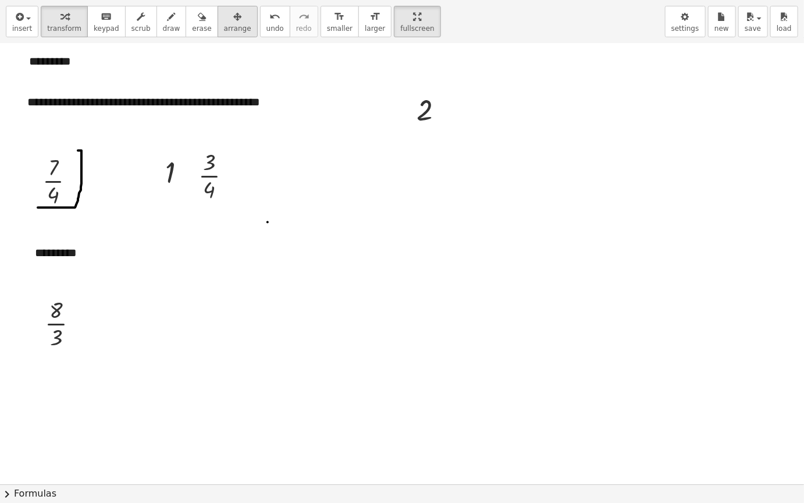
click at [224, 33] on span "arrange" at bounding box center [237, 28] width 27 height 8
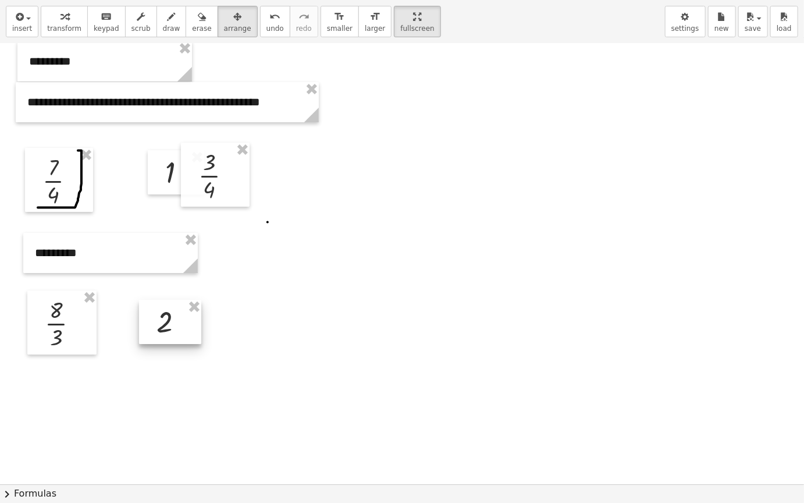
drag, startPoint x: 427, startPoint y: 122, endPoint x: 164, endPoint y: 336, distance: 338.8
click at [164, 336] on div at bounding box center [170, 322] width 62 height 44
click at [13, 23] on icon "button" at bounding box center [18, 17] width 10 height 14
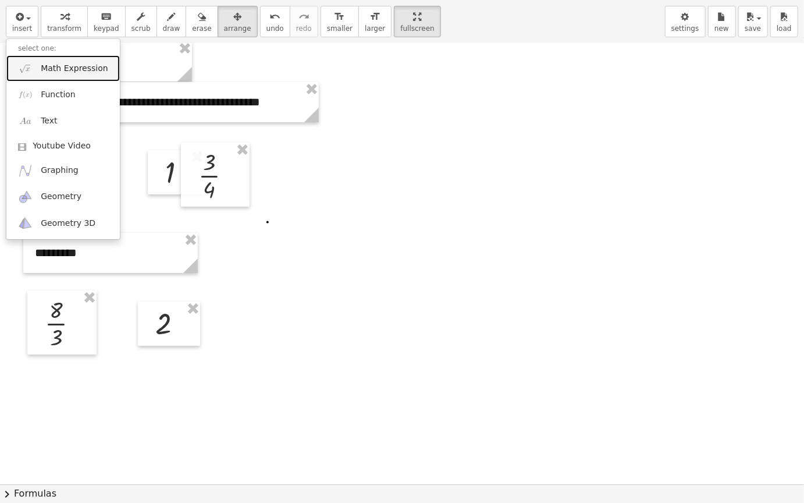
click at [87, 76] on link "Math Expression" at bounding box center [63, 68] width 114 height 26
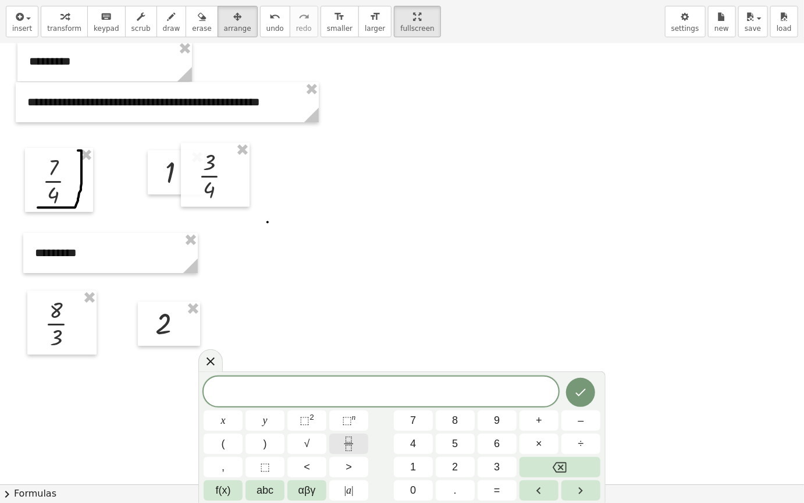
click at [365, 424] on button "Fraction" at bounding box center [348, 444] width 39 height 20
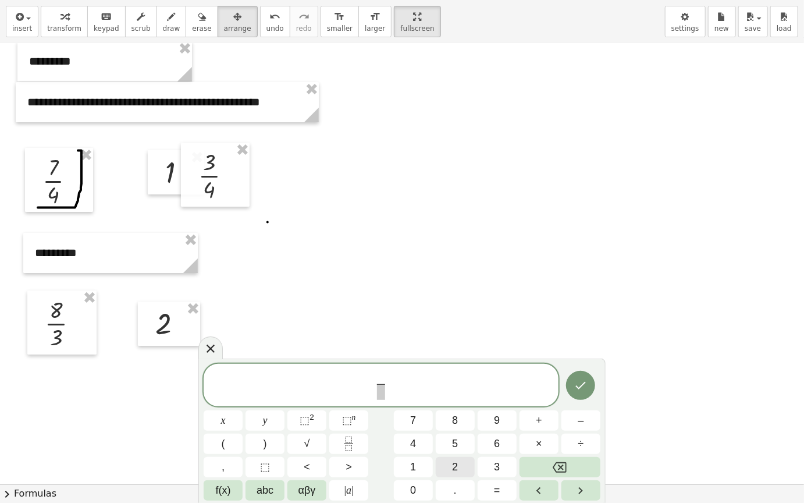
click at [473, 424] on button "2" at bounding box center [455, 467] width 39 height 20
click at [385, 396] on span "​" at bounding box center [381, 392] width 9 height 16
click at [420, 424] on button "4" at bounding box center [413, 444] width 39 height 20
click at [580, 378] on icon "Done" at bounding box center [581, 385] width 14 height 14
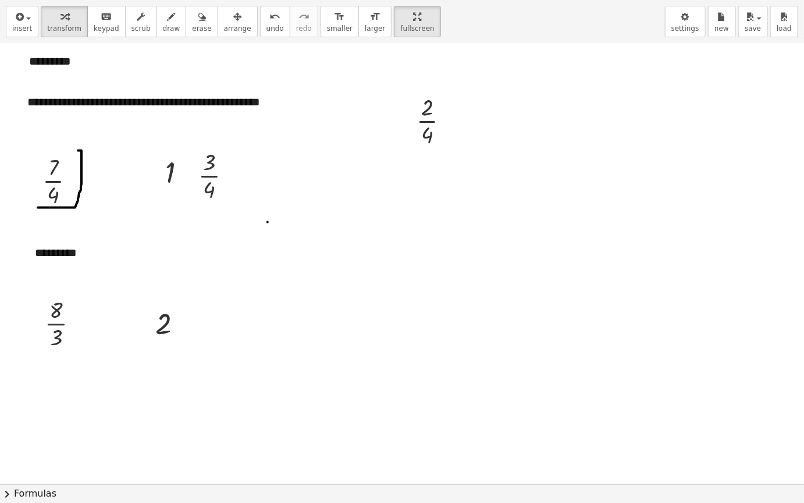
click at [226, 18] on div "button" at bounding box center [237, 16] width 27 height 14
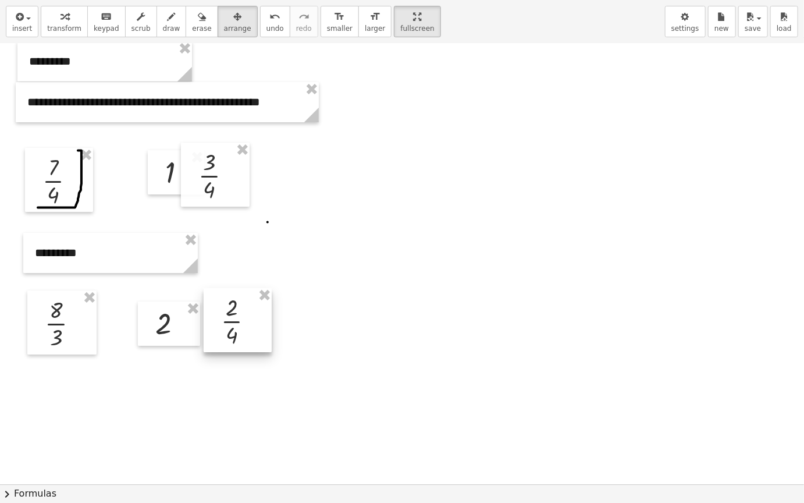
drag, startPoint x: 445, startPoint y: 118, endPoint x: 250, endPoint y: 316, distance: 278.3
click at [250, 316] on div at bounding box center [238, 320] width 68 height 64
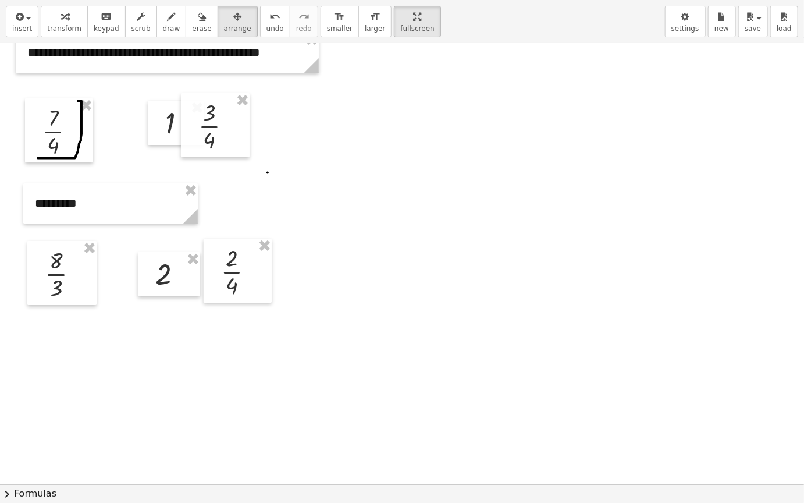
scroll to position [2055, 0]
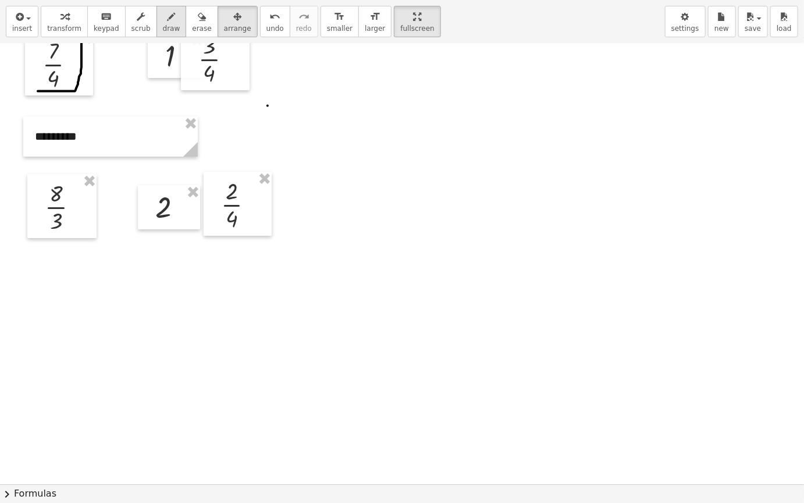
click at [163, 19] on div "button" at bounding box center [171, 16] width 17 height 14
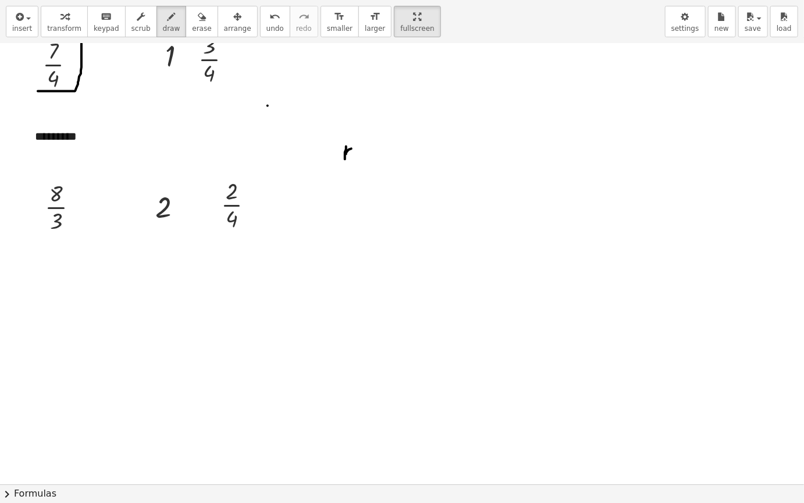
drag, startPoint x: 345, startPoint y: 158, endPoint x: 362, endPoint y: 148, distance: 19.3
drag, startPoint x: 355, startPoint y: 157, endPoint x: 363, endPoint y: 151, distance: 10.0
drag, startPoint x: 364, startPoint y: 143, endPoint x: 378, endPoint y: 139, distance: 15.3
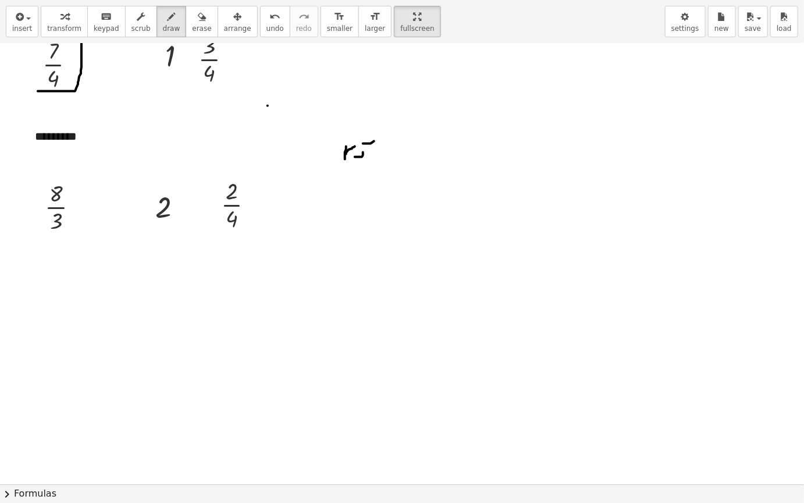
drag, startPoint x: 388, startPoint y: 144, endPoint x: 349, endPoint y: 184, distance: 55.6
drag, startPoint x: 344, startPoint y: 182, endPoint x: 350, endPoint y: 197, distance: 16.4
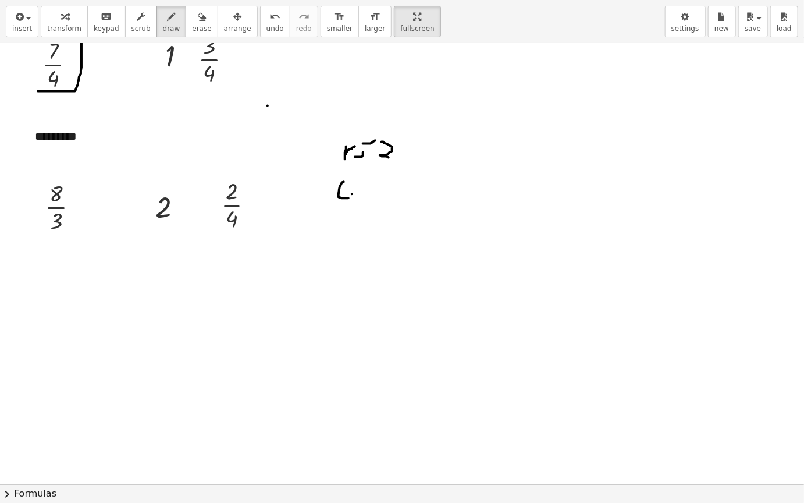
drag, startPoint x: 352, startPoint y: 194, endPoint x: 358, endPoint y: 190, distance: 6.8
drag, startPoint x: 353, startPoint y: 187, endPoint x: 372, endPoint y: 184, distance: 19.4
drag, startPoint x: 378, startPoint y: 184, endPoint x: 413, endPoint y: 205, distance: 41.0
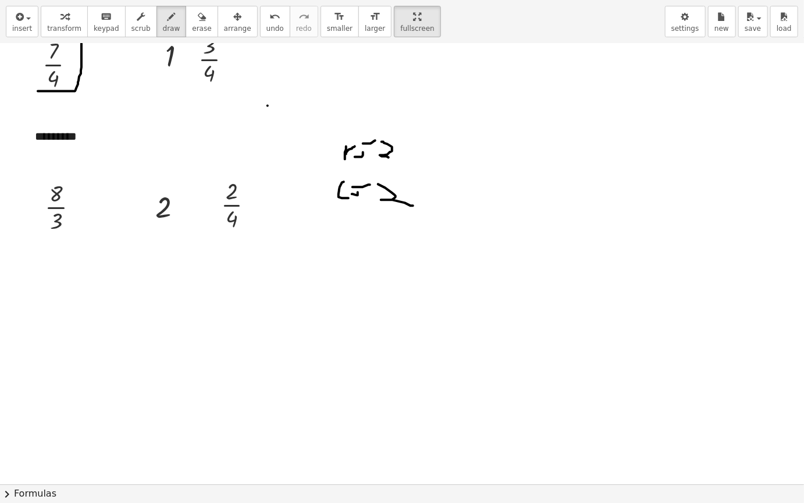
drag, startPoint x: 189, startPoint y: 9, endPoint x: 313, endPoint y: 74, distance: 140.6
click at [189, 9] on button "erase" at bounding box center [202, 21] width 32 height 31
drag, startPoint x: 405, startPoint y: 141, endPoint x: 195, endPoint y: 68, distance: 222.6
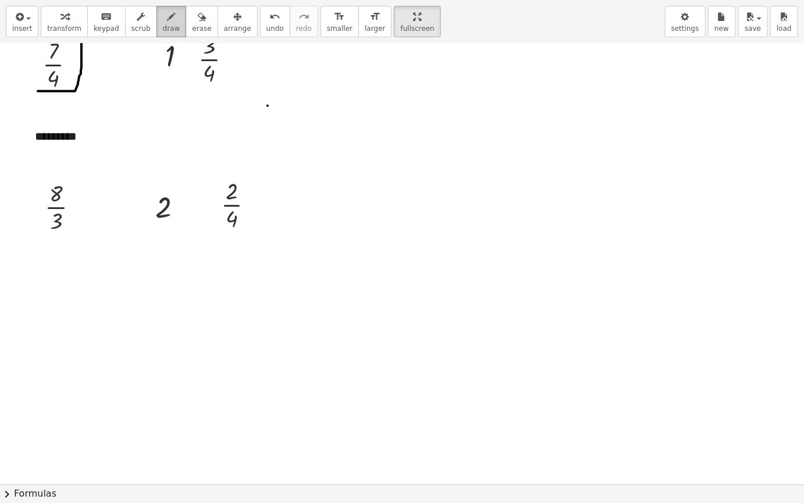
click at [166, 25] on button "draw" at bounding box center [172, 21] width 30 height 31
drag, startPoint x: 154, startPoint y: 225, endPoint x: 182, endPoint y: 224, distance: 27.9
drag, startPoint x: 227, startPoint y: 190, endPoint x: 248, endPoint y: 176, distance: 25.2
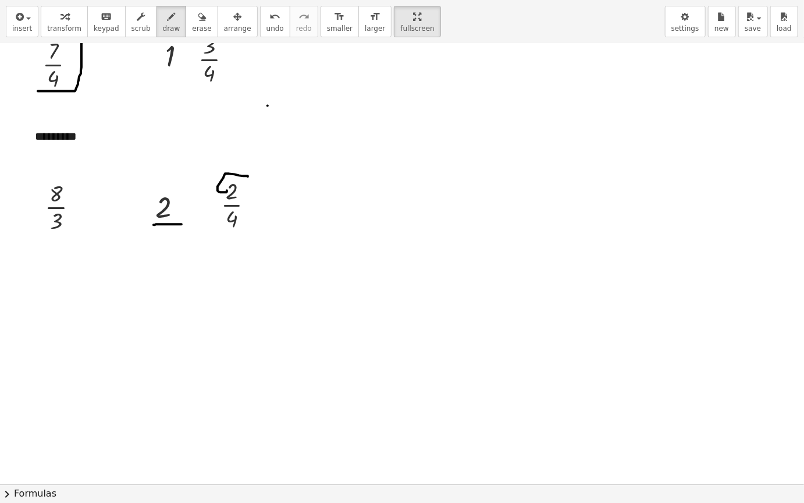
click at [224, 26] on span "arrange" at bounding box center [237, 28] width 27 height 8
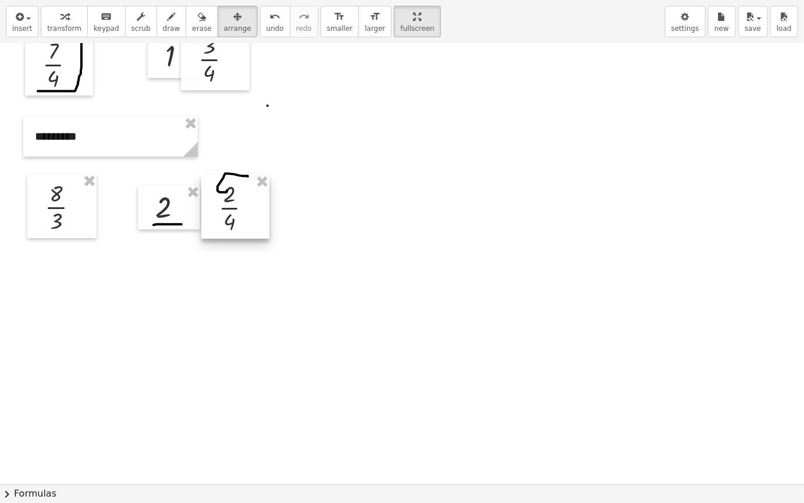
click at [236, 197] on div at bounding box center [235, 207] width 68 height 64
drag, startPoint x: 182, startPoint y: 30, endPoint x: 215, endPoint y: 55, distance: 41.9
click at [192, 30] on span "erase" at bounding box center [201, 28] width 19 height 8
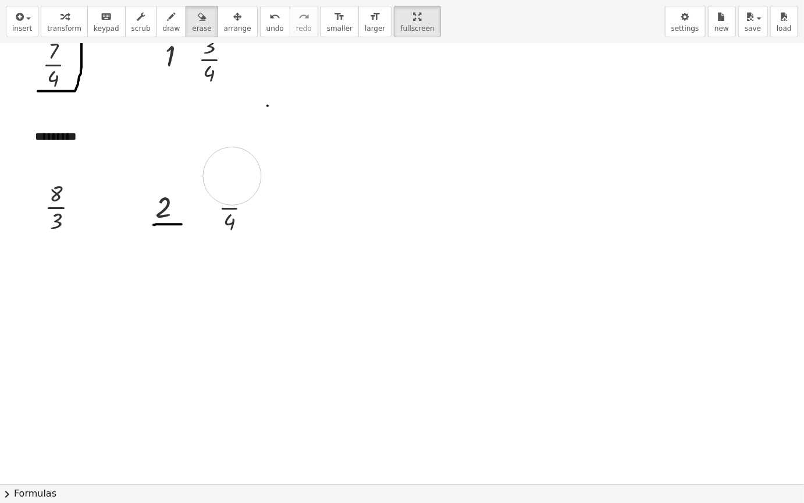
drag, startPoint x: 258, startPoint y: 165, endPoint x: 224, endPoint y: 182, distance: 37.7
click at [163, 26] on span "draw" at bounding box center [171, 28] width 17 height 8
drag, startPoint x: 229, startPoint y: 214, endPoint x: 232, endPoint y: 229, distance: 15.3
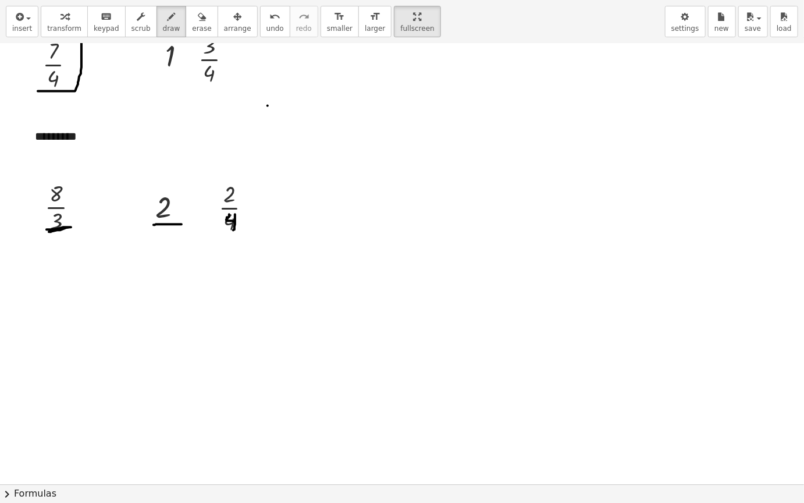
drag, startPoint x: 47, startPoint y: 229, endPoint x: 66, endPoint y: 232, distance: 19.4
drag, startPoint x: 52, startPoint y: 235, endPoint x: 77, endPoint y: 225, distance: 26.9
drag, startPoint x: 237, startPoint y: 232, endPoint x: 215, endPoint y: 244, distance: 25.0
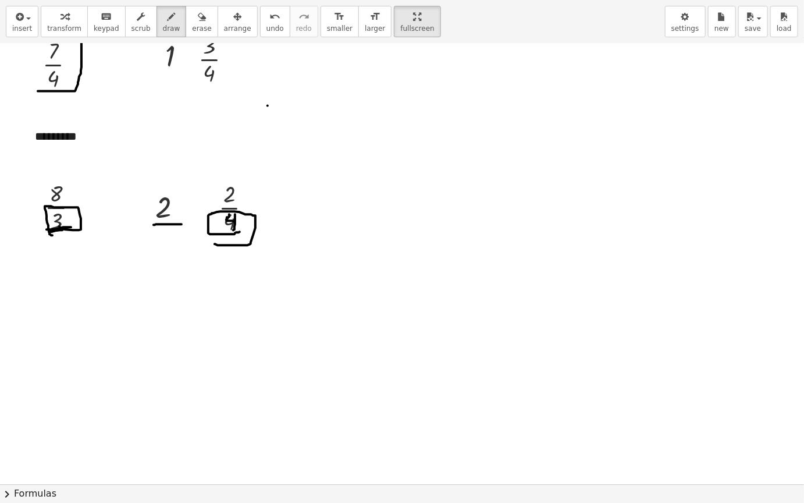
click at [61, 18] on icon "button" at bounding box center [65, 17] width 8 height 14
click at [198, 23] on icon "button" at bounding box center [202, 17] width 8 height 14
drag, startPoint x: 260, startPoint y: 245, endPoint x: 258, endPoint y: 221, distance: 24.0
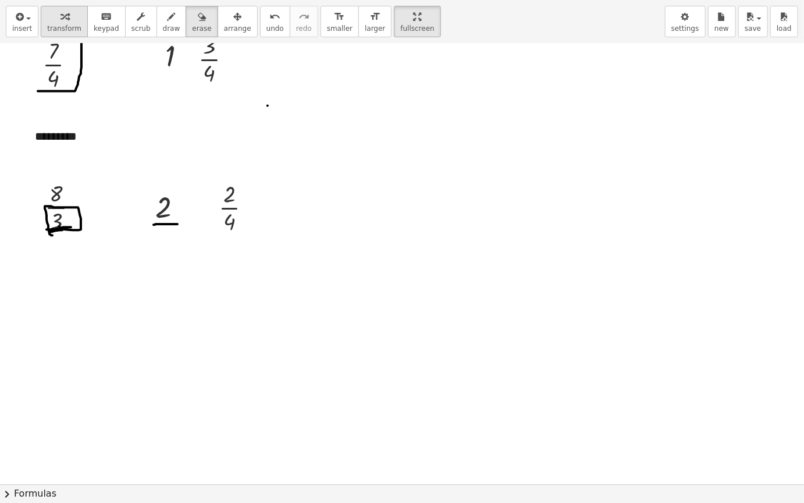
click at [63, 19] on div "button" at bounding box center [64, 16] width 34 height 14
click at [233, 22] on icon "button" at bounding box center [237, 17] width 8 height 14
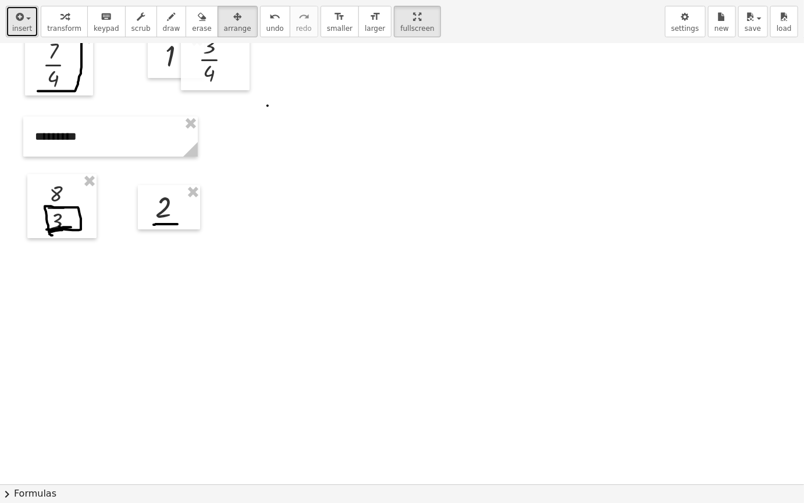
click at [22, 19] on icon "button" at bounding box center [18, 17] width 10 height 14
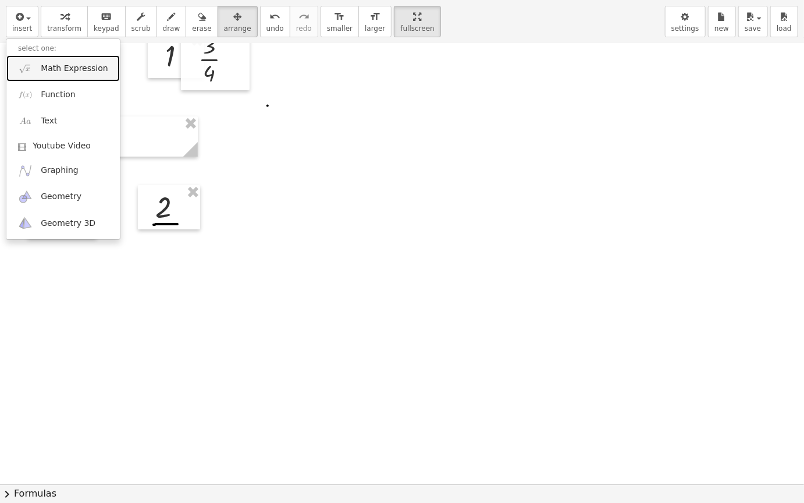
drag, startPoint x: 80, startPoint y: 65, endPoint x: 140, endPoint y: 80, distance: 62.5
click at [80, 65] on span "Math Expression" at bounding box center [74, 69] width 67 height 12
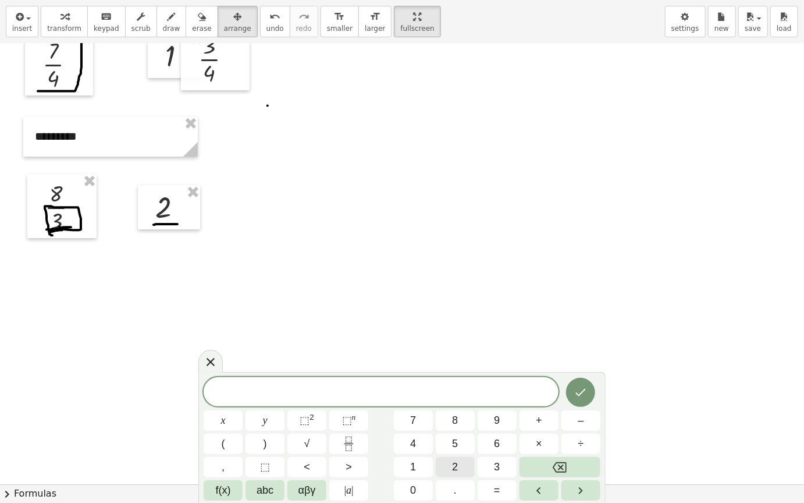
click at [462, 424] on button "2" at bounding box center [455, 467] width 39 height 20
click at [557, 424] on icon "Backspace" at bounding box center [560, 467] width 14 height 10
click at [357, 424] on button "Fraction" at bounding box center [348, 444] width 39 height 20
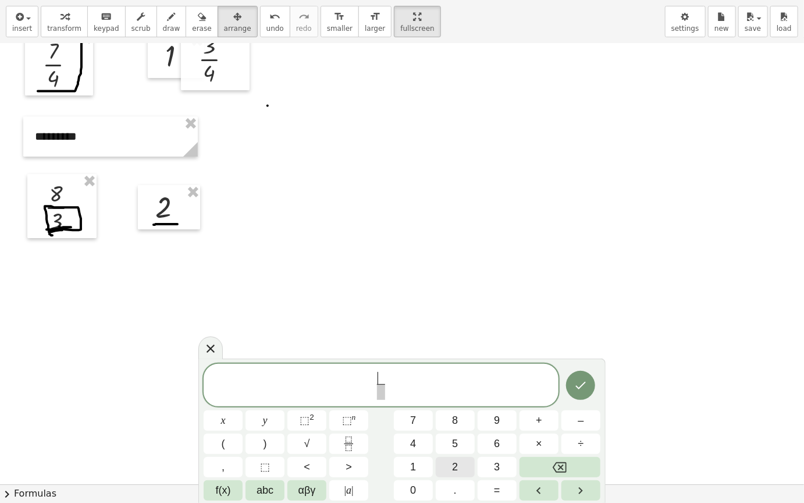
click at [447, 424] on button "2" at bounding box center [455, 467] width 39 height 20
click at [380, 392] on span at bounding box center [381, 392] width 9 height 16
click at [494, 424] on button "3" at bounding box center [497, 467] width 39 height 20
click at [583, 381] on icon "Done" at bounding box center [581, 385] width 14 height 14
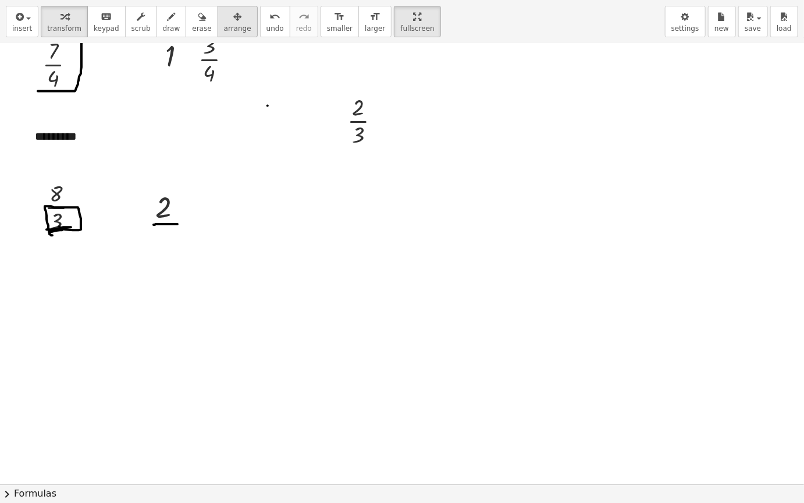
click at [223, 36] on button "arrange" at bounding box center [238, 21] width 40 height 31
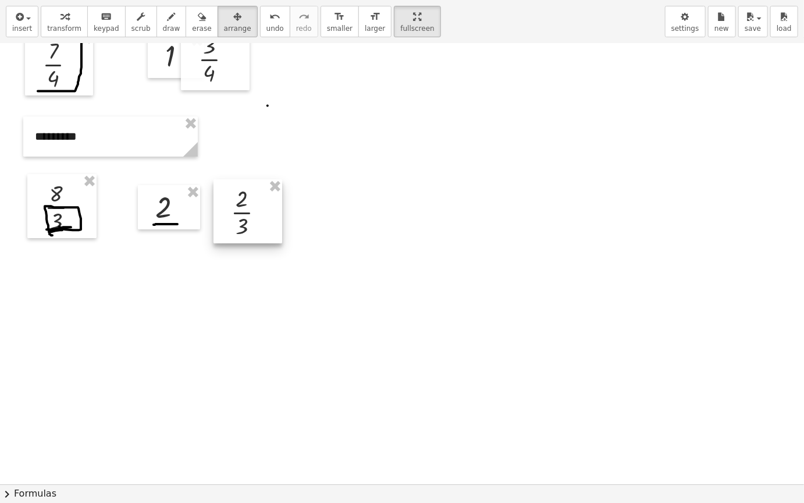
drag, startPoint x: 344, startPoint y: 176, endPoint x: 253, endPoint y: 221, distance: 101.5
click at [253, 221] on div at bounding box center [248, 211] width 69 height 64
click at [198, 22] on icon "button" at bounding box center [202, 17] width 8 height 14
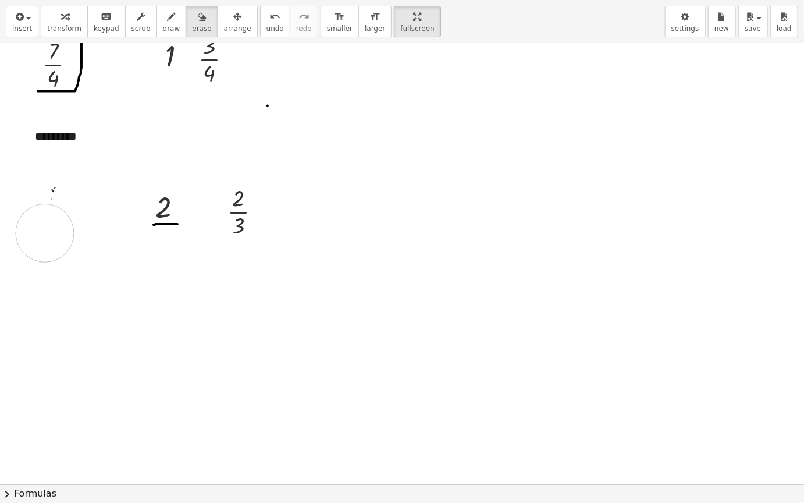
drag, startPoint x: 81, startPoint y: 202, endPoint x: 62, endPoint y: 148, distance: 56.9
click at [163, 26] on span "draw" at bounding box center [171, 28] width 17 height 8
drag, startPoint x: 150, startPoint y: 224, endPoint x: 162, endPoint y: 222, distance: 12.3
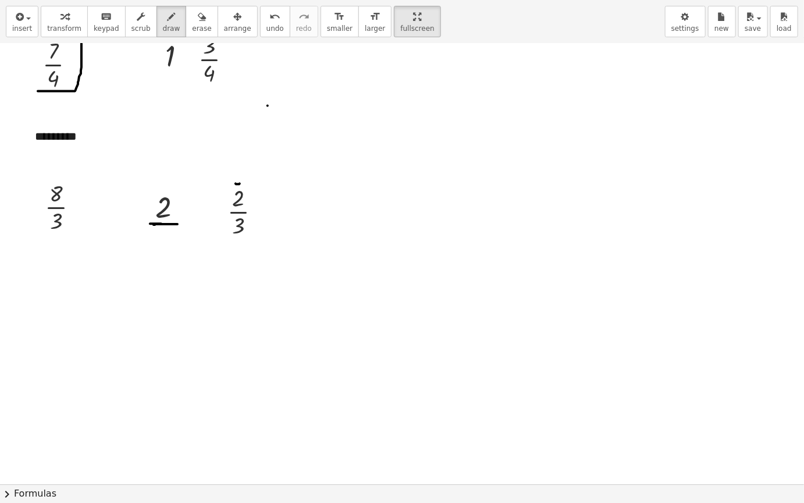
drag, startPoint x: 236, startPoint y: 183, endPoint x: 244, endPoint y: 183, distance: 8.7
drag, startPoint x: 45, startPoint y: 229, endPoint x: 78, endPoint y: 235, distance: 33.6
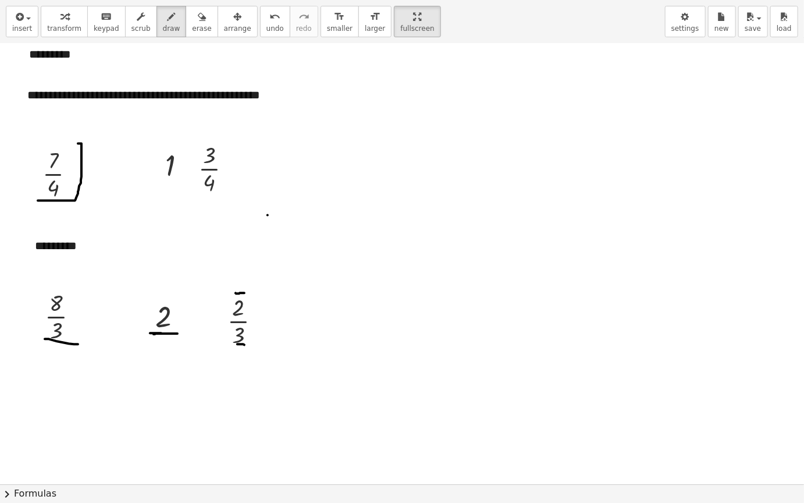
scroll to position [1938, 0]
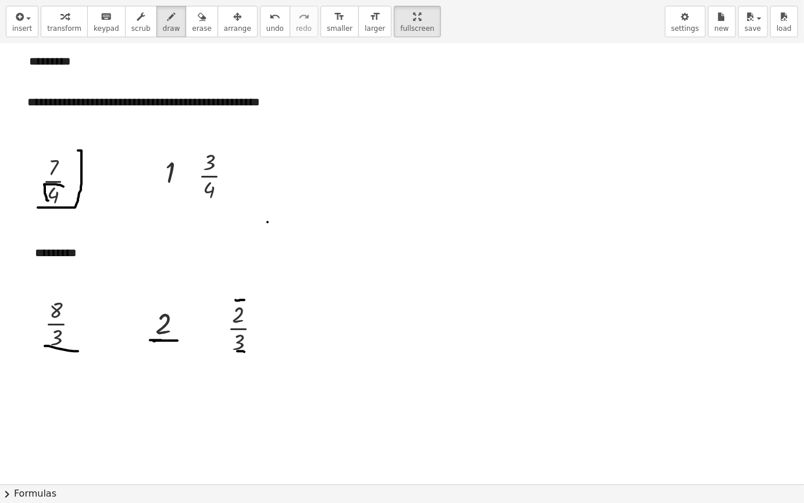
drag, startPoint x: 48, startPoint y: 200, endPoint x: 87, endPoint y: 187, distance: 40.7
drag, startPoint x: 197, startPoint y: 181, endPoint x: 224, endPoint y: 197, distance: 30.5
drag, startPoint x: 241, startPoint y: 350, endPoint x: 250, endPoint y: 350, distance: 8.8
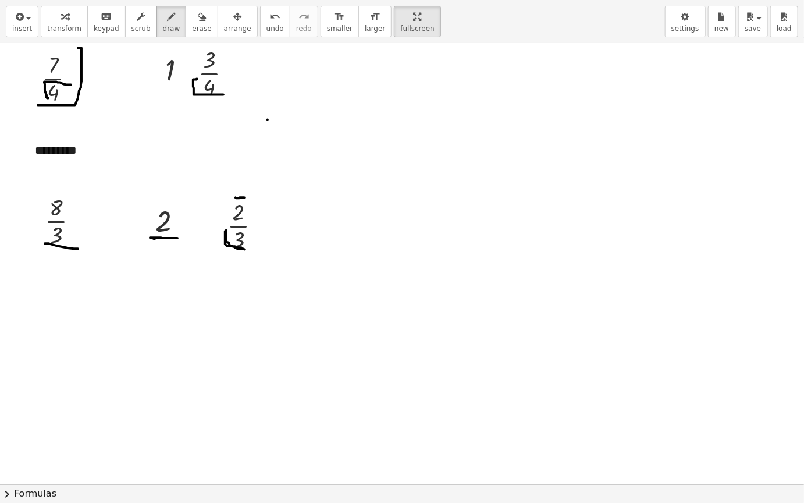
scroll to position [2055, 0]
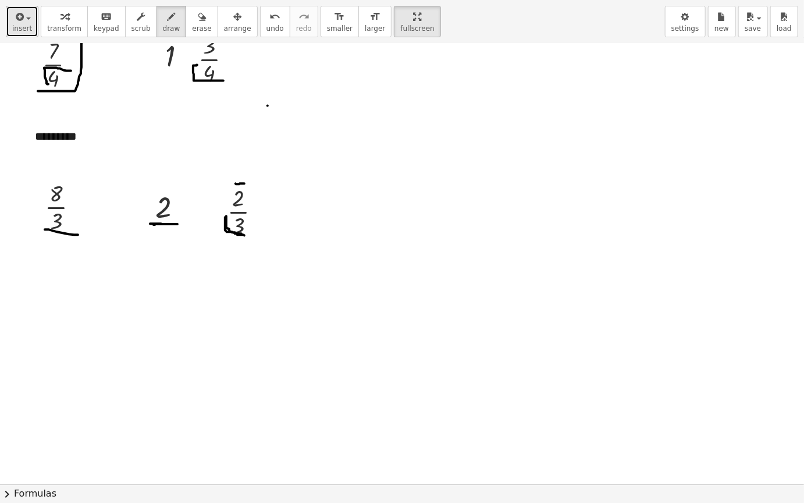
click at [19, 24] on span "insert" at bounding box center [22, 28] width 20 height 8
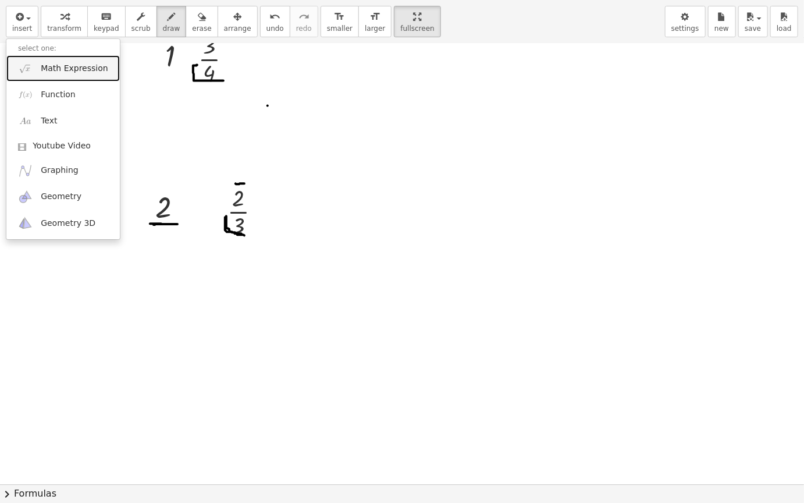
click at [76, 63] on span "Math Expression" at bounding box center [74, 69] width 67 height 12
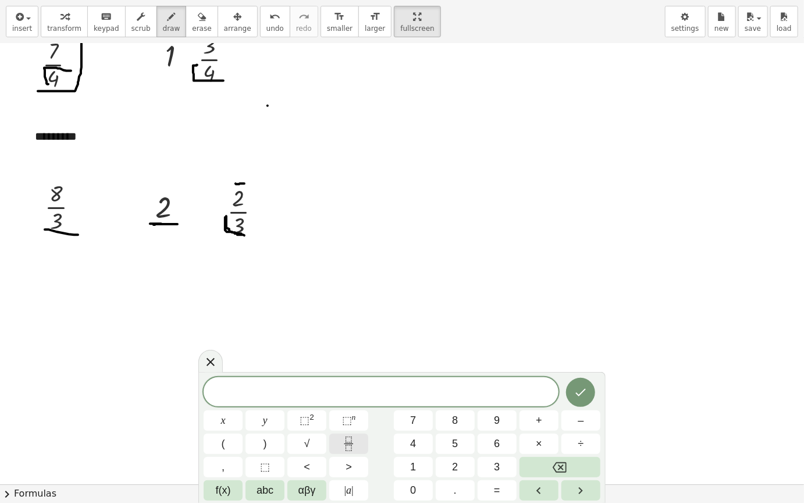
click at [349, 424] on icon "Fraction" at bounding box center [349, 444] width 15 height 15
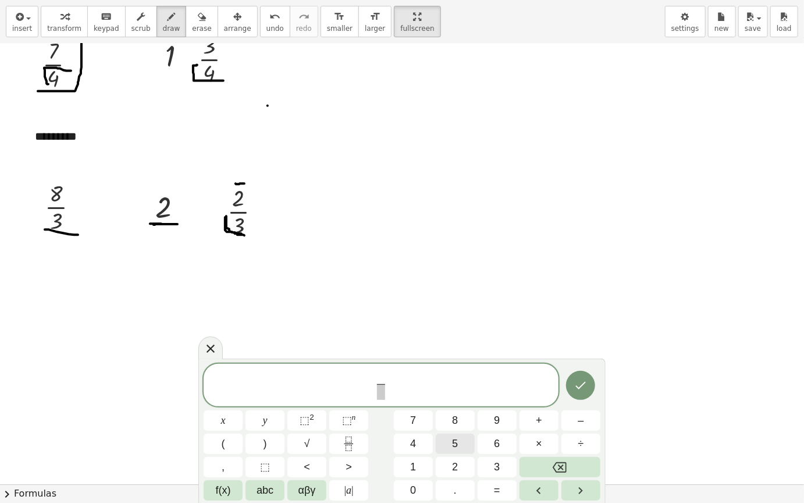
click at [459, 424] on button "5" at bounding box center [455, 444] width 39 height 20
click at [377, 392] on span at bounding box center [381, 392] width 9 height 16
click at [465, 424] on button "2" at bounding box center [455, 467] width 39 height 20
click at [583, 386] on icon "Done" at bounding box center [581, 385] width 14 height 14
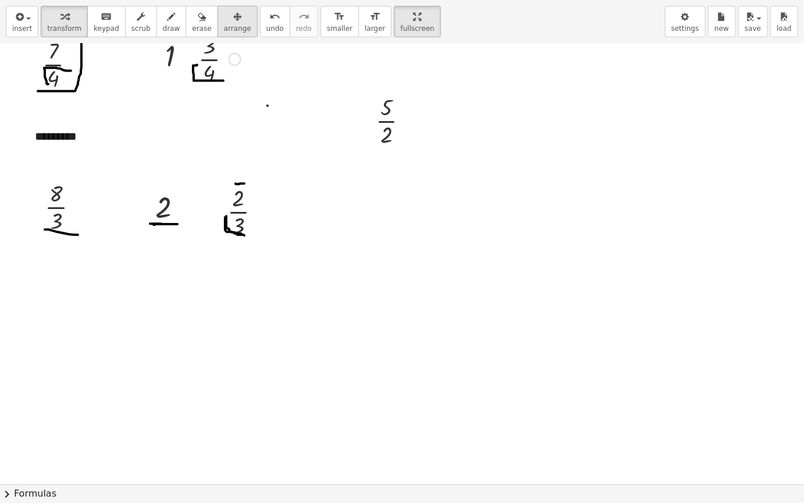
click at [224, 24] on span "arrange" at bounding box center [237, 28] width 27 height 8
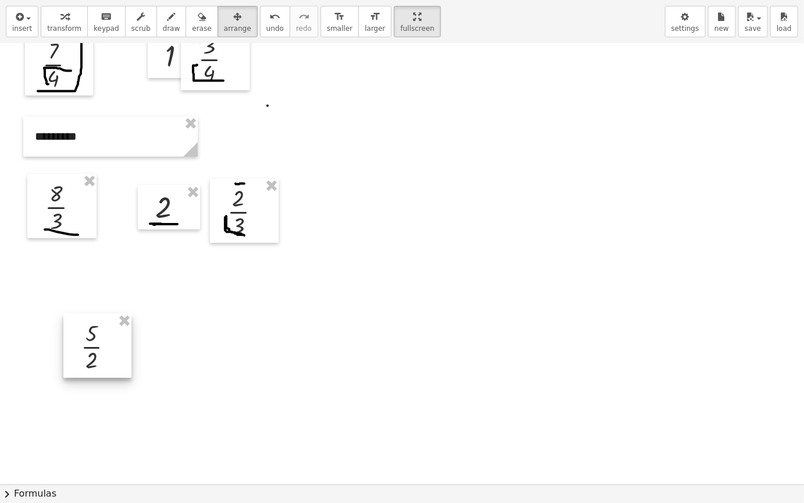
drag, startPoint x: 392, startPoint y: 120, endPoint x: 41, endPoint y: 308, distance: 397.7
click at [71, 354] on div at bounding box center [97, 346] width 68 height 64
click at [15, 28] on span "insert" at bounding box center [22, 28] width 20 height 8
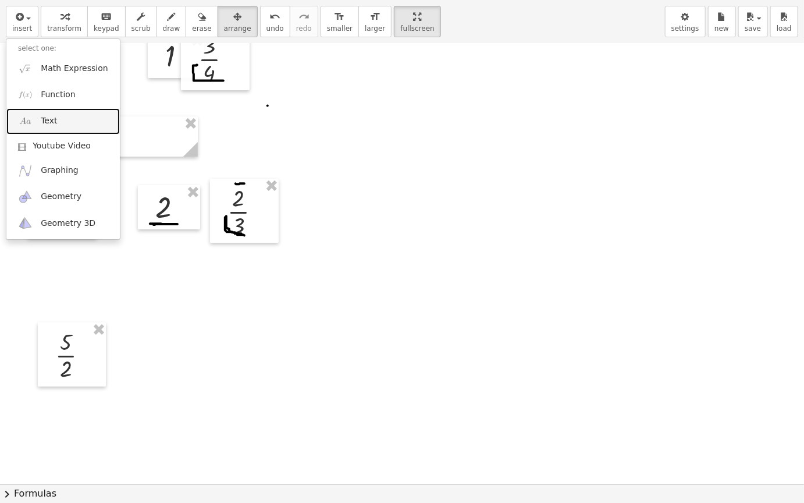
drag, startPoint x: 70, startPoint y: 115, endPoint x: 82, endPoint y: 115, distance: 12.2
click at [70, 115] on link "Text" at bounding box center [63, 121] width 114 height 26
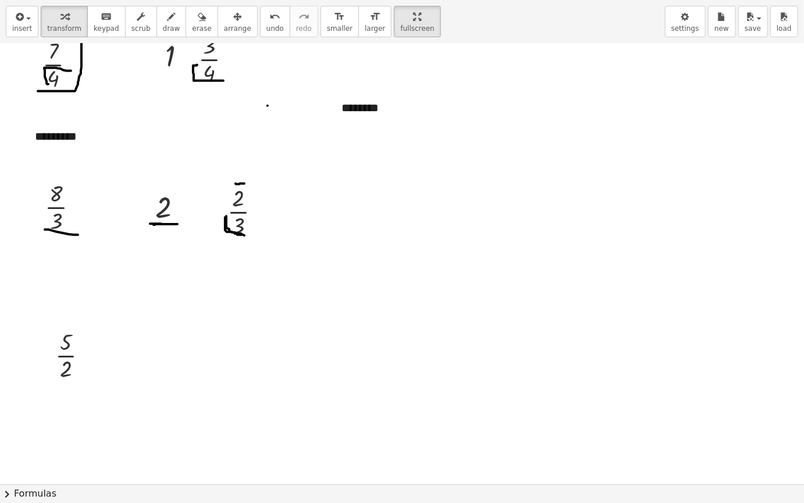
click at [224, 13] on div "button" at bounding box center [237, 16] width 27 height 14
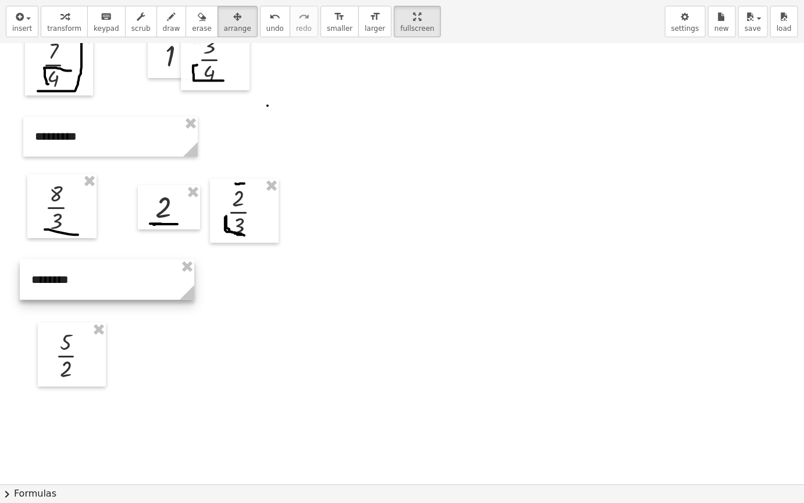
drag, startPoint x: 369, startPoint y: 128, endPoint x: 90, endPoint y: 281, distance: 318.6
click at [90, 279] on div at bounding box center [107, 280] width 175 height 40
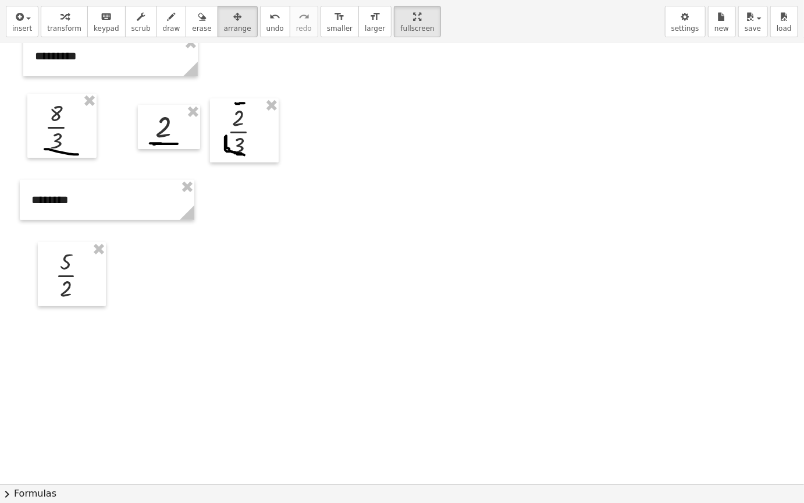
scroll to position [2171, 0]
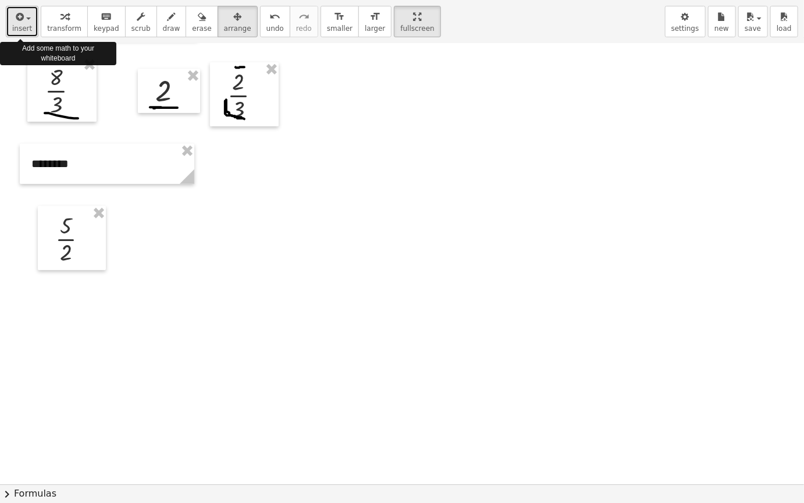
click at [30, 24] on button "insert" at bounding box center [22, 21] width 33 height 31
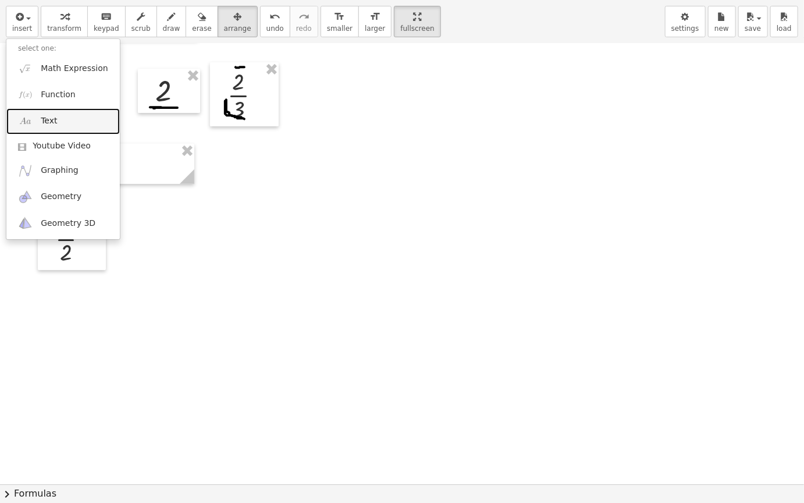
click at [81, 123] on link "Text" at bounding box center [63, 121] width 114 height 26
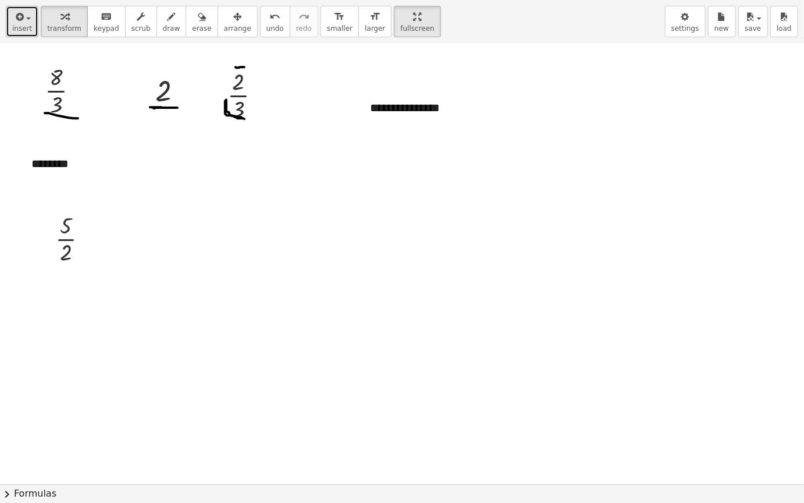
click at [29, 27] on span "insert" at bounding box center [22, 28] width 20 height 8
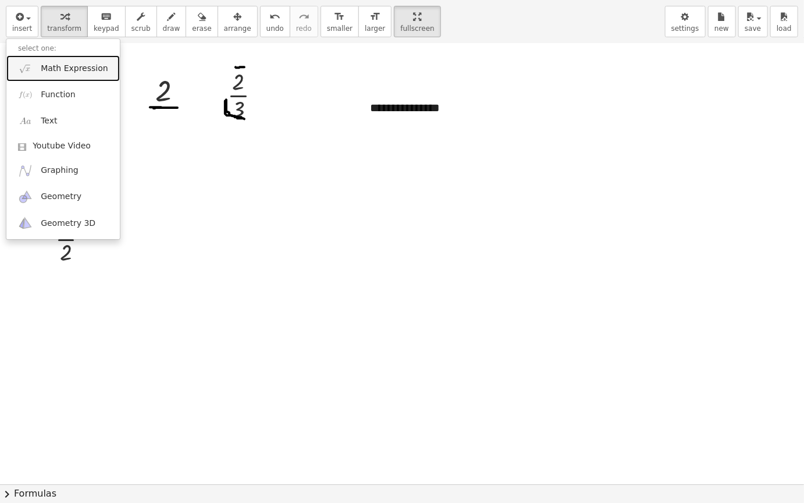
click at [84, 72] on span "Math Expression" at bounding box center [74, 69] width 67 height 12
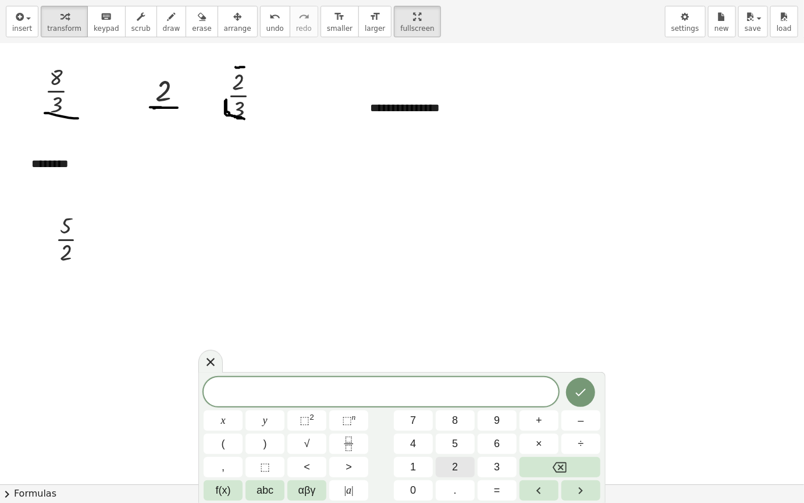
click at [455, 424] on span "2" at bounding box center [455, 467] width 6 height 16
click at [589, 395] on button "Done" at bounding box center [580, 392] width 29 height 29
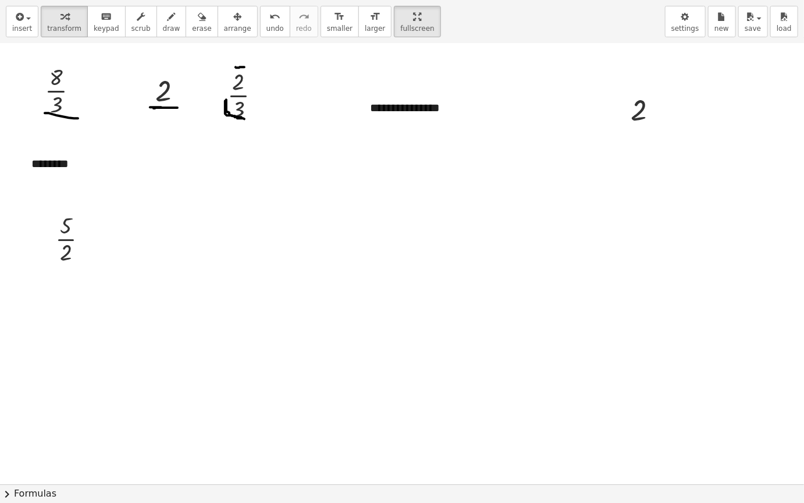
drag, startPoint x: 205, startPoint y: 22, endPoint x: 470, endPoint y: 65, distance: 268.3
click at [224, 22] on div "button" at bounding box center [237, 16] width 27 height 14
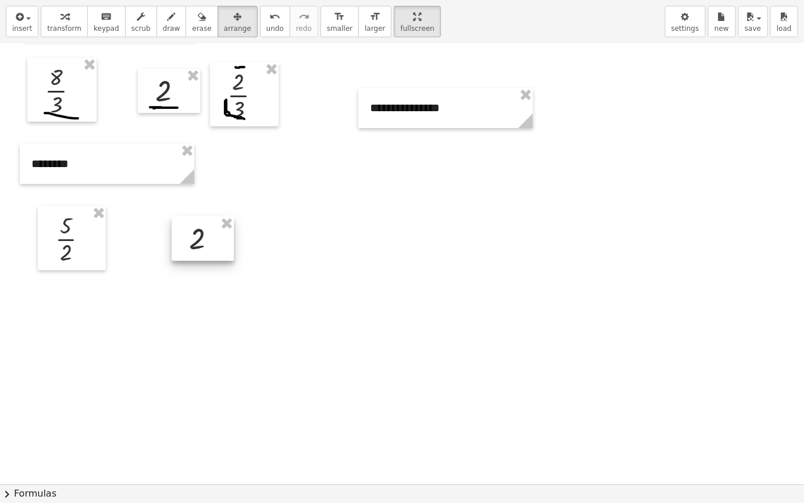
drag, startPoint x: 634, startPoint y: 144, endPoint x: 218, endPoint y: 250, distance: 429.1
click at [218, 250] on div at bounding box center [203, 239] width 62 height 44
click at [163, 27] on span "draw" at bounding box center [171, 28] width 17 height 8
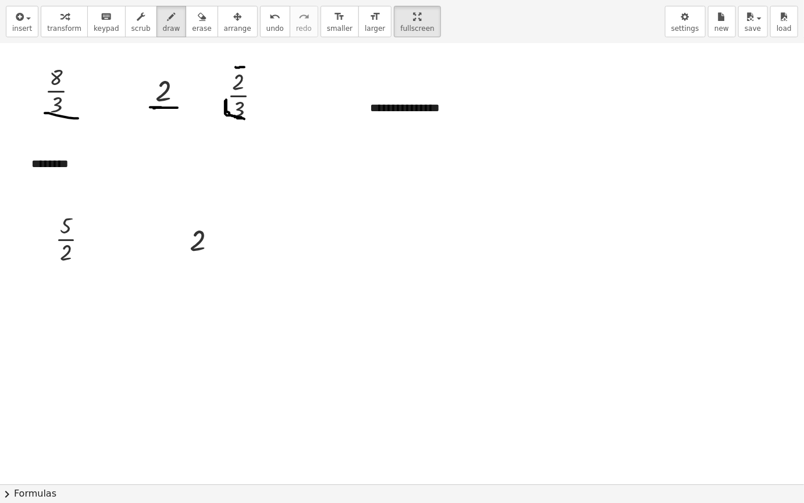
click at [5, 22] on div "insert select one: Math Expression Function Text Youtube Video Graphing Geometr…" at bounding box center [402, 22] width 804 height 44
click at [30, 17] on button "insert" at bounding box center [22, 21] width 33 height 31
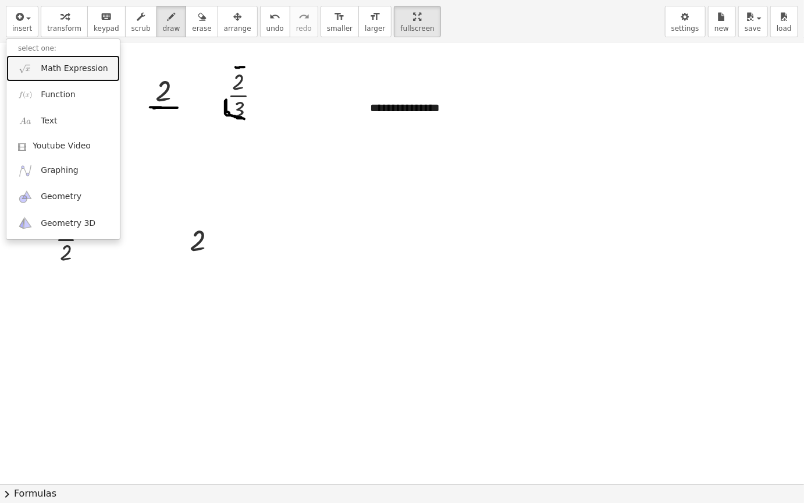
click at [87, 65] on span "Math Expression" at bounding box center [74, 69] width 67 height 12
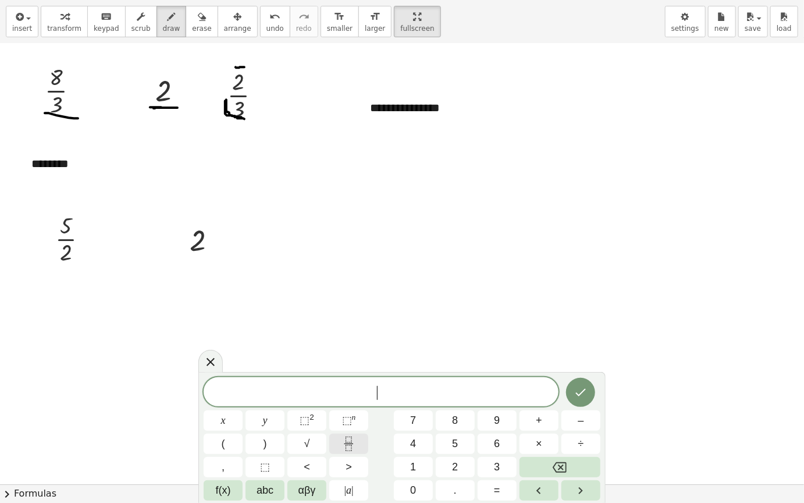
click at [356, 424] on icon "Fraction" at bounding box center [349, 444] width 15 height 15
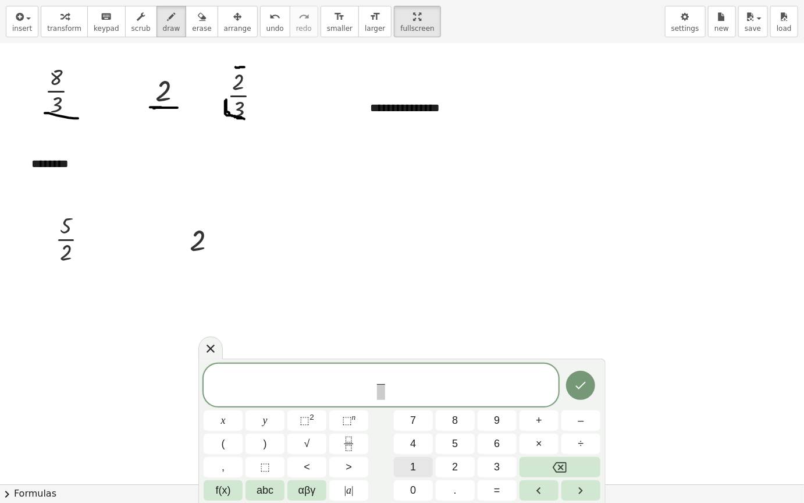
click at [420, 424] on button "1" at bounding box center [413, 467] width 39 height 20
drag, startPoint x: 378, startPoint y: 385, endPoint x: 387, endPoint y: 389, distance: 8.9
click at [380, 385] on span at bounding box center [381, 392] width 9 height 16
click at [497, 424] on span "3" at bounding box center [497, 467] width 6 height 16
click at [580, 390] on icon "Done" at bounding box center [581, 385] width 14 height 14
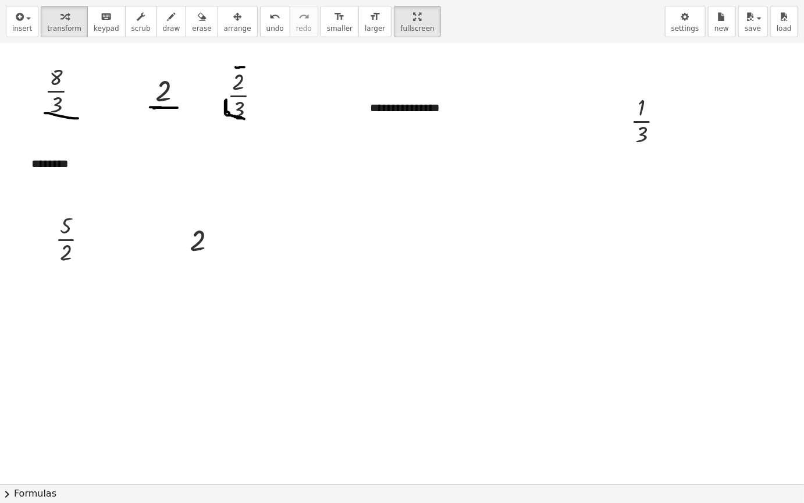
click at [233, 14] on icon "button" at bounding box center [237, 17] width 8 height 14
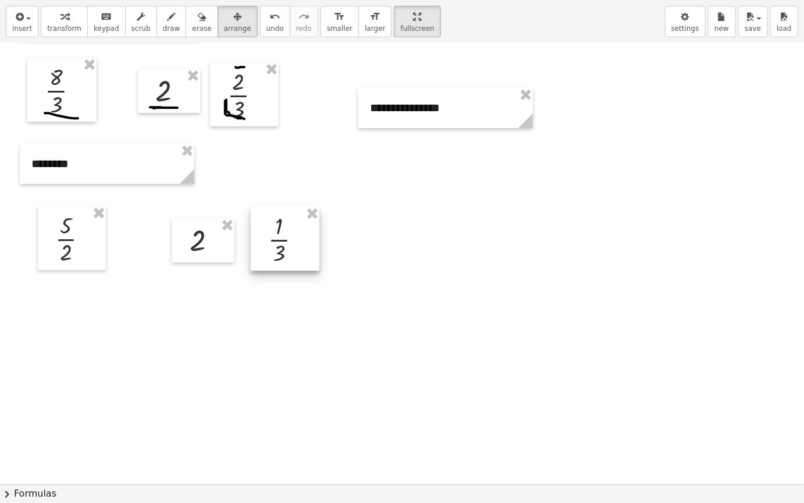
drag, startPoint x: 645, startPoint y: 117, endPoint x: 286, endPoint y: 232, distance: 377.0
click at [286, 232] on div at bounding box center [285, 239] width 69 height 64
click at [157, 27] on button "draw" at bounding box center [172, 21] width 30 height 31
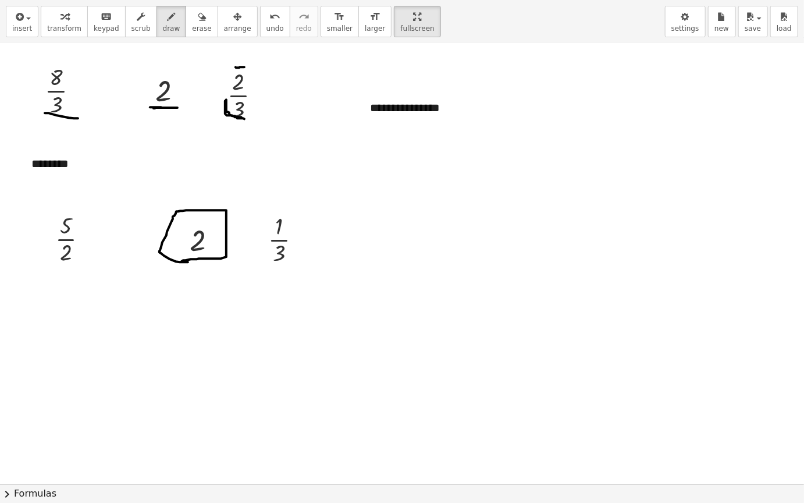
drag, startPoint x: 188, startPoint y: 262, endPoint x: 182, endPoint y: 261, distance: 6.4
drag, startPoint x: 281, startPoint y: 233, endPoint x: 268, endPoint y: 241, distance: 15.2
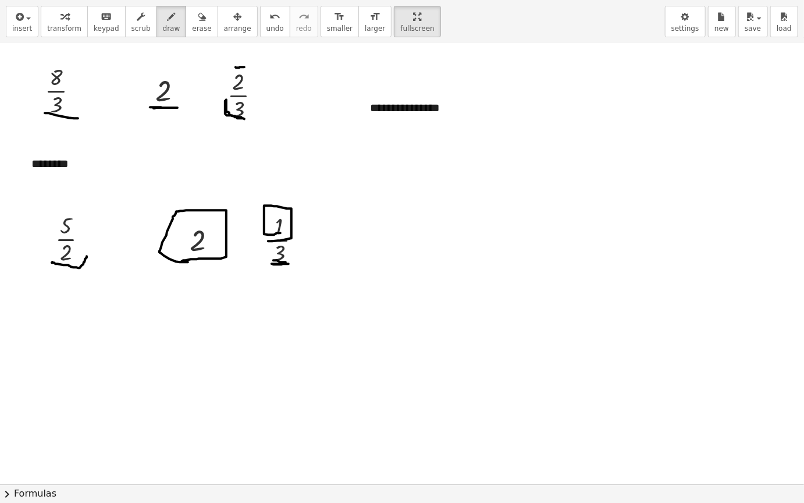
drag, startPoint x: 52, startPoint y: 262, endPoint x: 87, endPoint y: 256, distance: 34.8
drag, startPoint x: 419, startPoint y: 179, endPoint x: 420, endPoint y: 186, distance: 7.6
drag, startPoint x: 179, startPoint y: 24, endPoint x: 259, endPoint y: 157, distance: 154.6
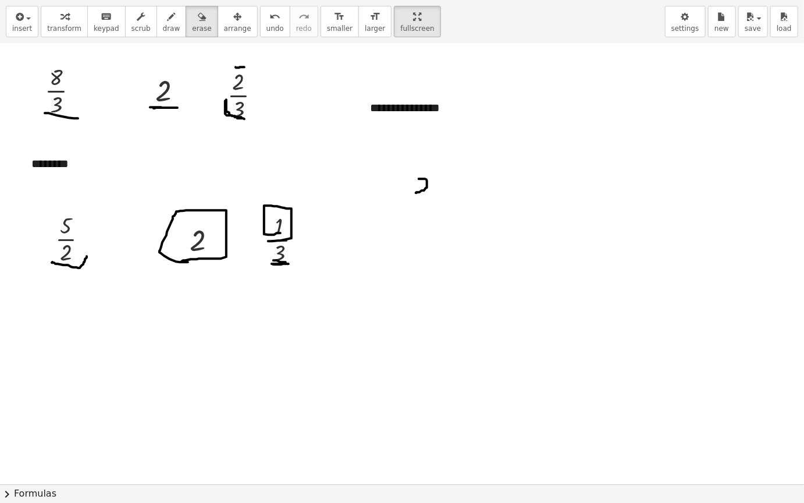
click at [192, 26] on span "erase" at bounding box center [201, 28] width 19 height 8
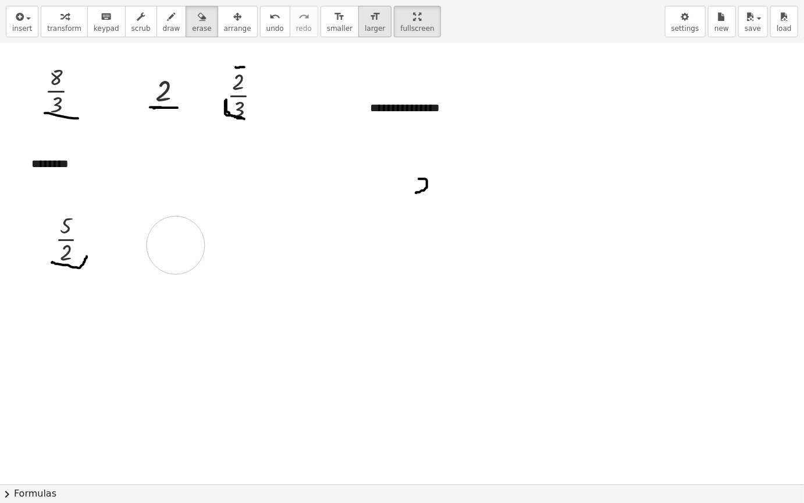
drag, startPoint x: 259, startPoint y: 173, endPoint x: 348, endPoint y: 31, distance: 167.3
click at [18, 29] on span "insert" at bounding box center [22, 28] width 20 height 8
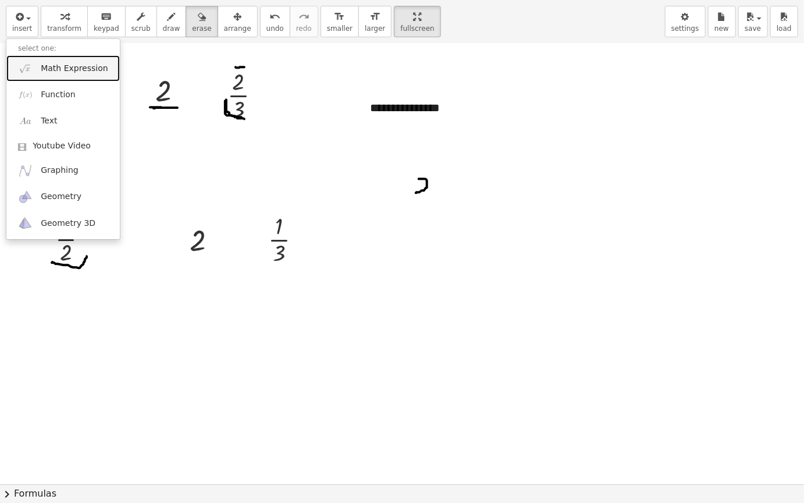
drag, startPoint x: 86, startPoint y: 73, endPoint x: 213, endPoint y: 144, distance: 145.4
click at [86, 73] on span "Math Expression" at bounding box center [74, 69] width 67 height 12
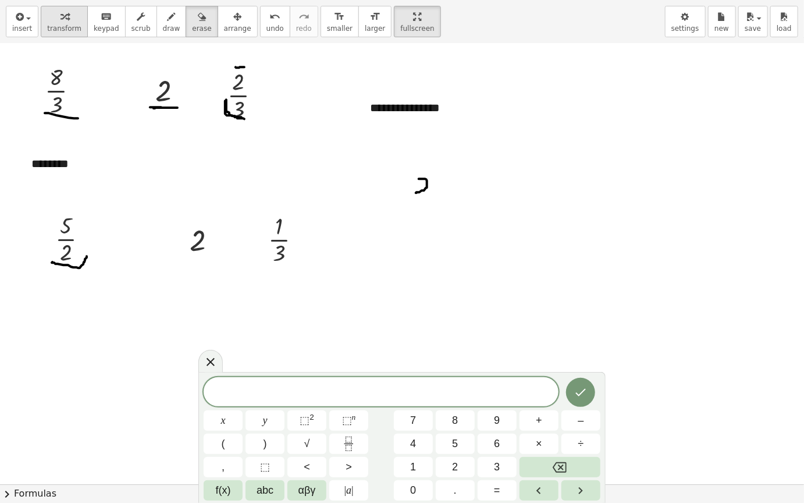
click at [51, 24] on span "transform" at bounding box center [64, 28] width 34 height 8
click at [87, 30] on button "keyboard keypad" at bounding box center [106, 21] width 38 height 31
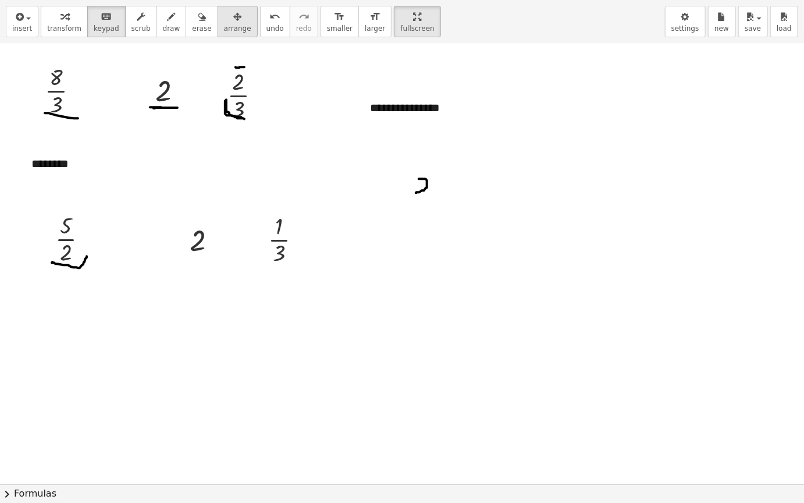
click at [218, 23] on button "arrange" at bounding box center [238, 21] width 40 height 31
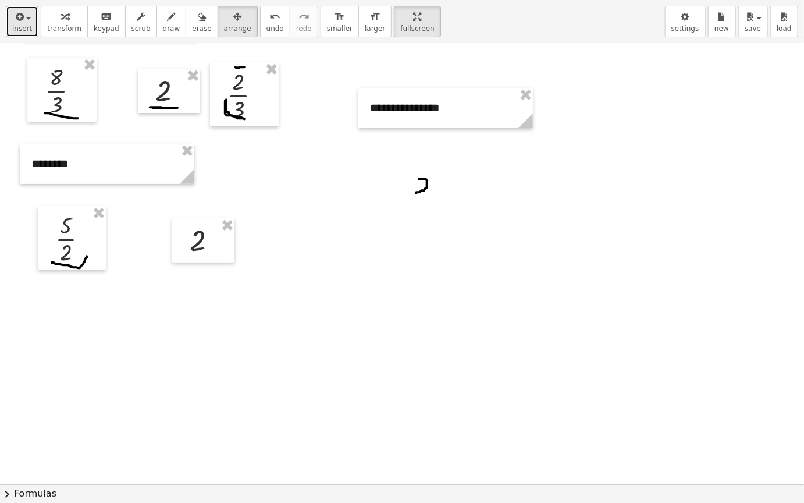
click at [33, 27] on button "insert" at bounding box center [22, 21] width 33 height 31
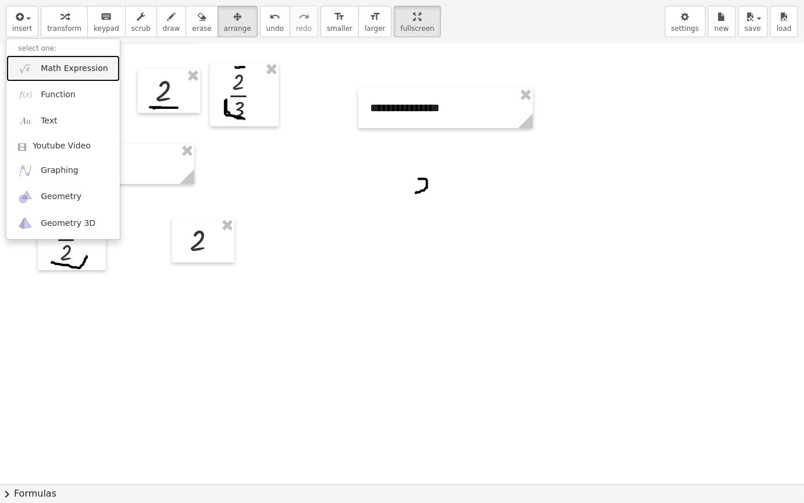
click at [86, 73] on span "Math Expression" at bounding box center [74, 69] width 67 height 12
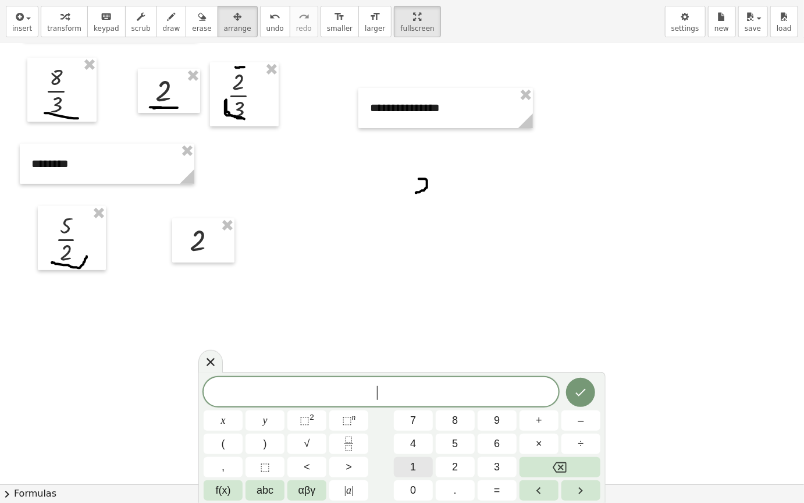
click at [415, 424] on span "1" at bounding box center [413, 467] width 6 height 16
click at [559, 424] on icon "Backspace" at bounding box center [560, 467] width 14 height 10
click at [349, 424] on icon "Fraction" at bounding box center [349, 444] width 15 height 15
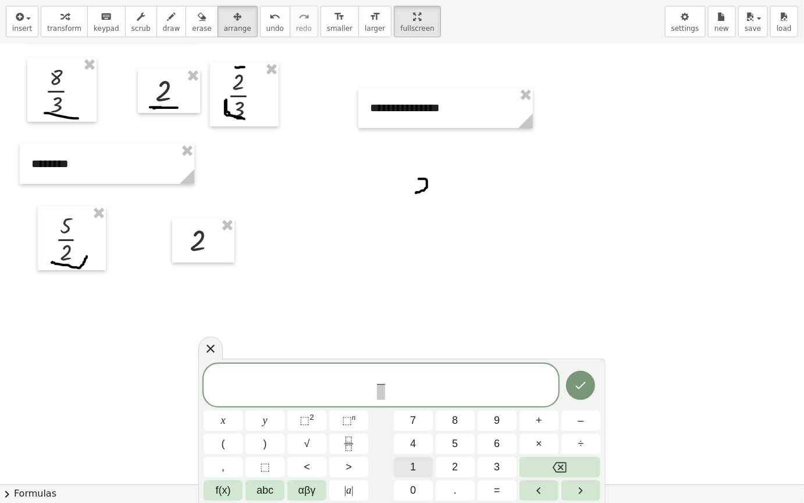
click at [422, 424] on button "1" at bounding box center [413, 467] width 39 height 20
click at [380, 396] on span "​" at bounding box center [381, 392] width 9 height 16
click at [460, 424] on button "2" at bounding box center [455, 467] width 39 height 20
click at [577, 384] on icon "Done" at bounding box center [581, 385] width 14 height 14
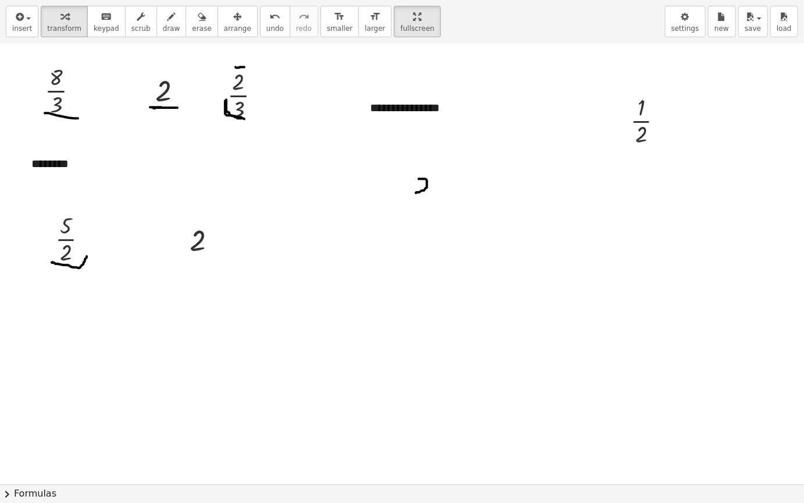
click at [218, 36] on button "arrange" at bounding box center [238, 21] width 40 height 31
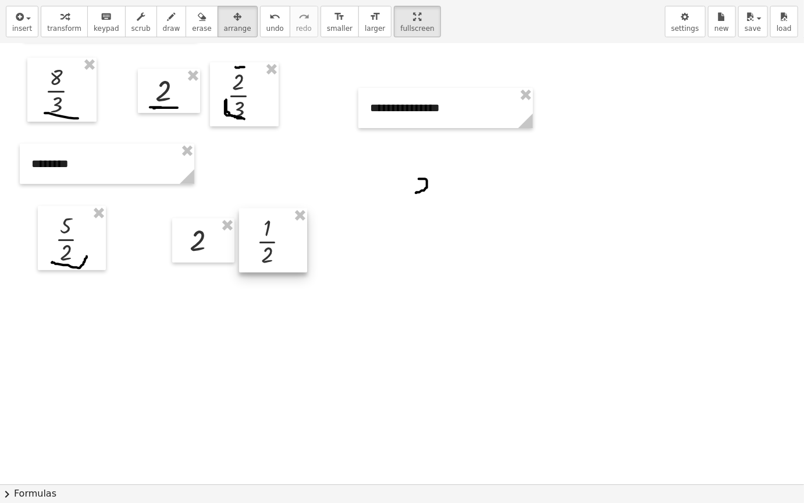
drag, startPoint x: 632, startPoint y: 122, endPoint x: 258, endPoint y: 243, distance: 392.7
click at [258, 243] on div at bounding box center [273, 240] width 68 height 64
click at [163, 28] on span "draw" at bounding box center [171, 28] width 17 height 8
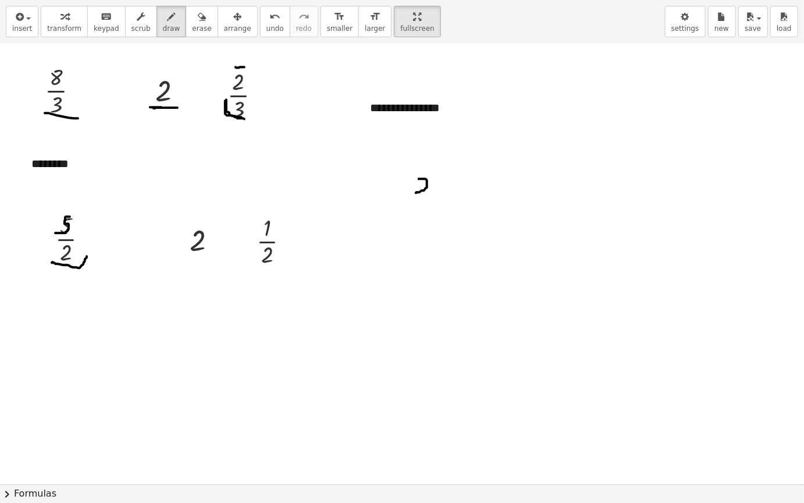
drag, startPoint x: 70, startPoint y: 217, endPoint x: 55, endPoint y: 233, distance: 21.9
drag, startPoint x: 66, startPoint y: 246, endPoint x: 72, endPoint y: 259, distance: 14.6
drag, startPoint x: 265, startPoint y: 250, endPoint x: 274, endPoint y: 260, distance: 13.2
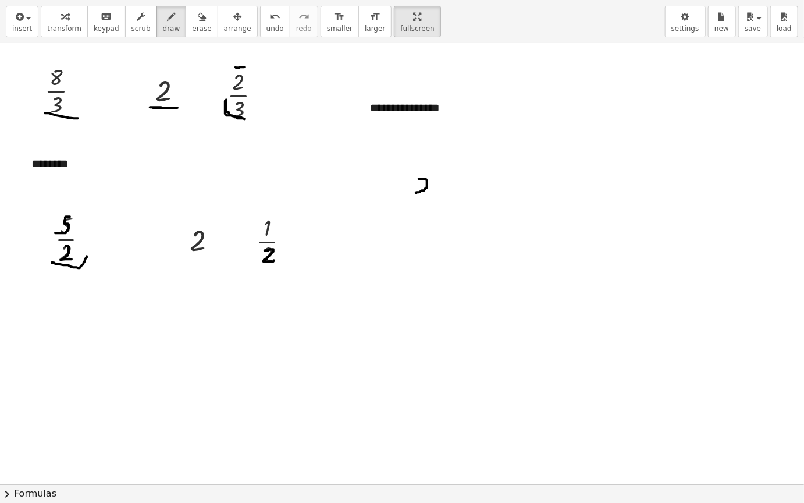
click at [192, 26] on span "erase" at bounding box center [201, 28] width 19 height 8
drag, startPoint x: 424, startPoint y: 172, endPoint x: 394, endPoint y: 111, distance: 68.7
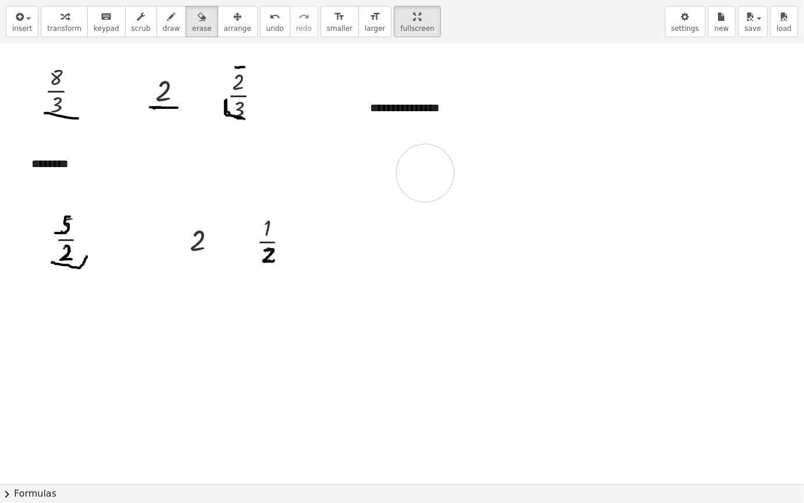
click at [163, 22] on div "button" at bounding box center [171, 16] width 17 height 14
drag, startPoint x: 389, startPoint y: 216, endPoint x: 408, endPoint y: 241, distance: 31.2
drag, startPoint x: 409, startPoint y: 217, endPoint x: 427, endPoint y: 257, distance: 43.7
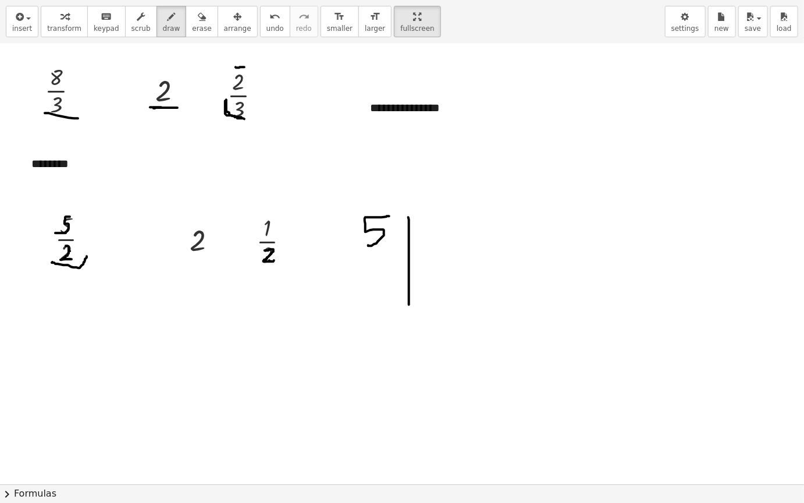
drag, startPoint x: 414, startPoint y: 253, endPoint x: 457, endPoint y: 243, distance: 44.3
drag, startPoint x: 428, startPoint y: 221, endPoint x: 420, endPoint y: 264, distance: 44.3
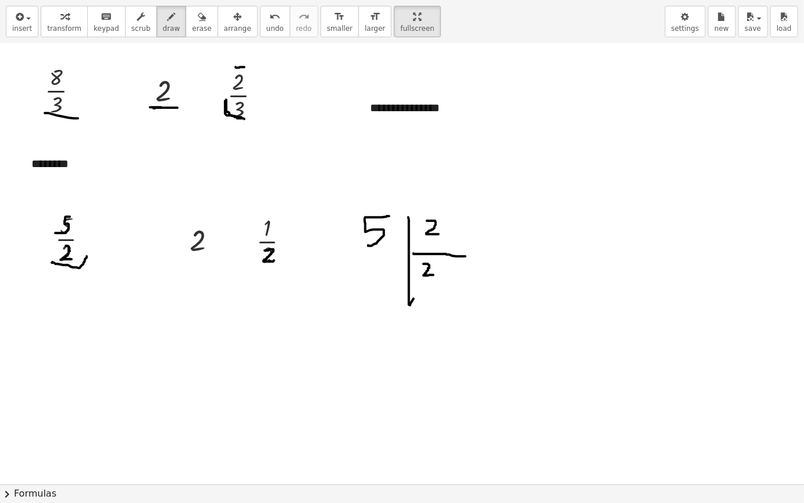
drag, startPoint x: 424, startPoint y: 264, endPoint x: 434, endPoint y: 275, distance: 14.8
drag, startPoint x: 377, startPoint y: 261, endPoint x: 390, endPoint y: 278, distance: 21.2
drag, startPoint x: 411, startPoint y: 293, endPoint x: 428, endPoint y: 289, distance: 17.2
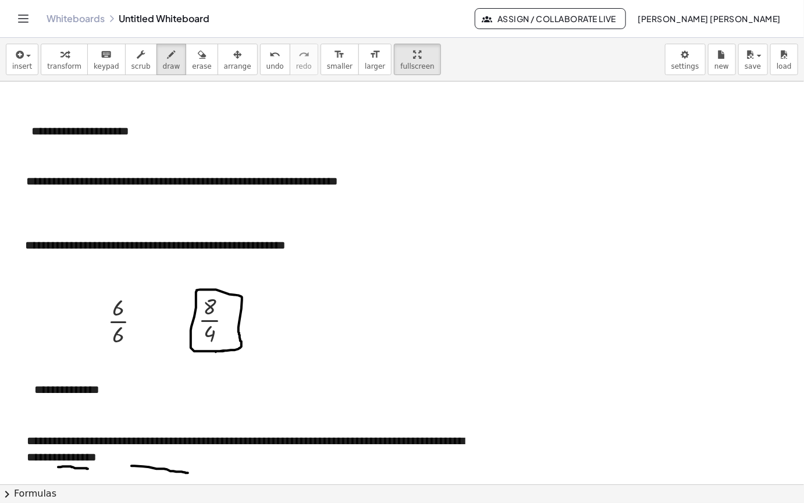
scroll to position [2171, 0]
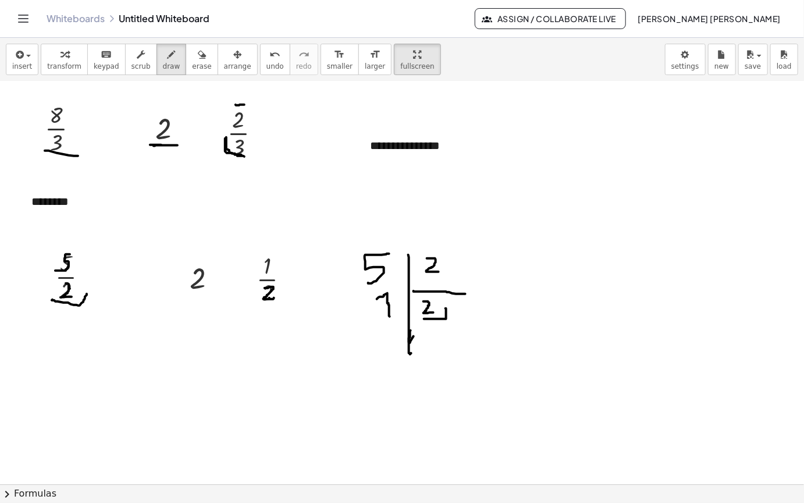
drag, startPoint x: 185, startPoint y: 262, endPoint x: 232, endPoint y: 235, distance: 53.7
drag, startPoint x: 367, startPoint y: 289, endPoint x: 405, endPoint y: 277, distance: 40.3
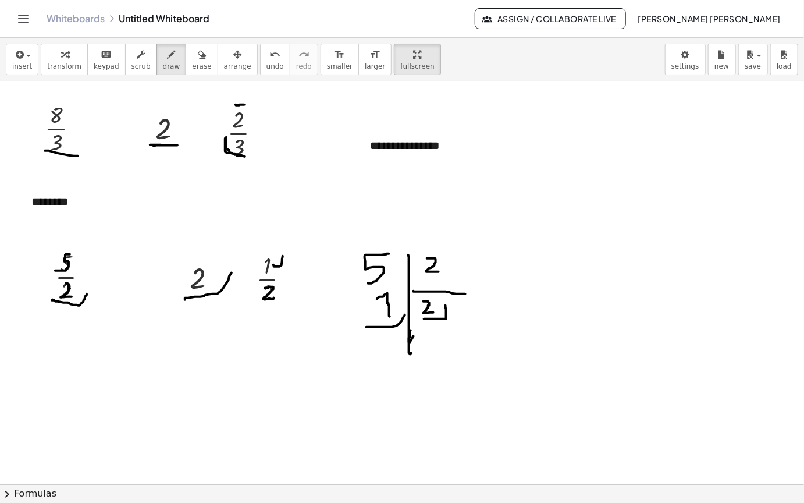
drag, startPoint x: 274, startPoint y: 227, endPoint x: 283, endPoint y: 218, distance: 12.8
drag, startPoint x: 257, startPoint y: 267, endPoint x: 290, endPoint y: 249, distance: 38.1
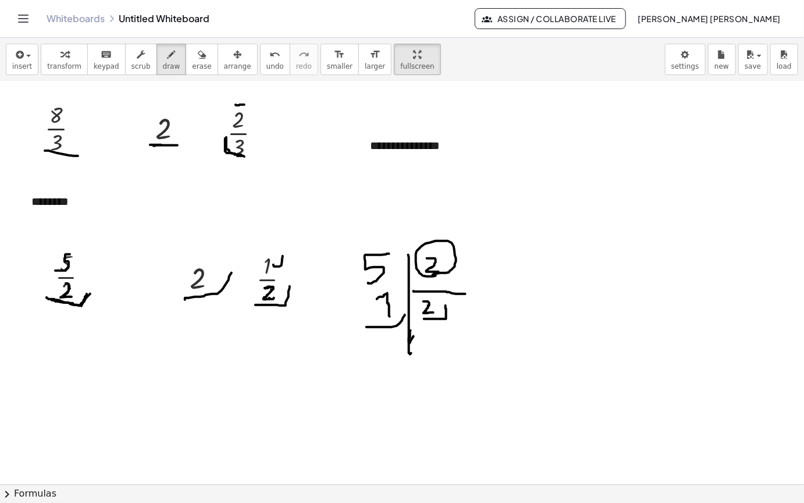
drag, startPoint x: 47, startPoint y: 260, endPoint x: 93, endPoint y: 253, distance: 46.4
click at [192, 62] on span "erase" at bounding box center [201, 66] width 19 height 8
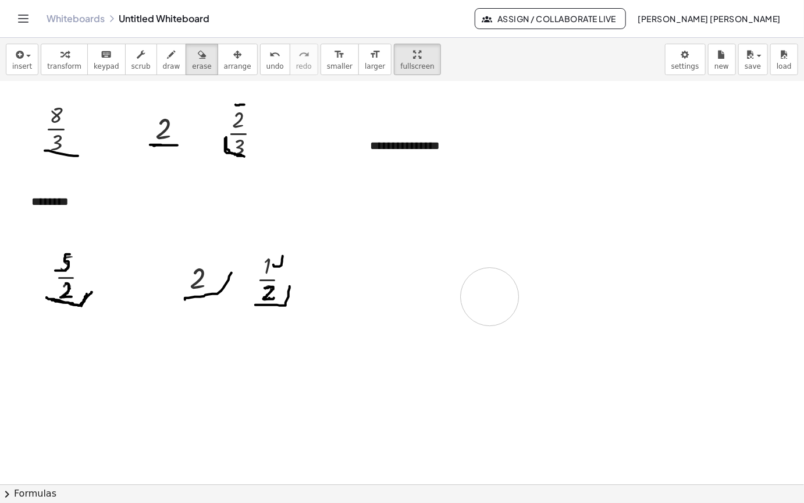
drag, startPoint x: 433, startPoint y: 226, endPoint x: 309, endPoint y: 237, distance: 125.0
click at [18, 62] on span "insert" at bounding box center [22, 66] width 20 height 8
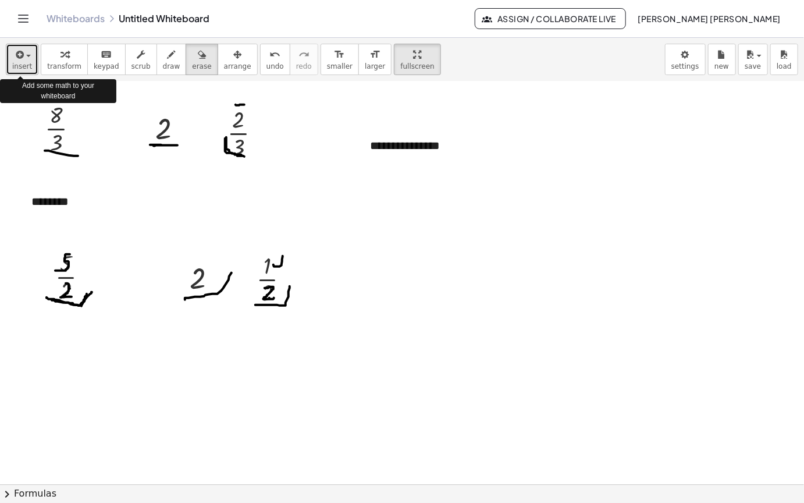
click at [26, 62] on span "insert" at bounding box center [22, 66] width 20 height 8
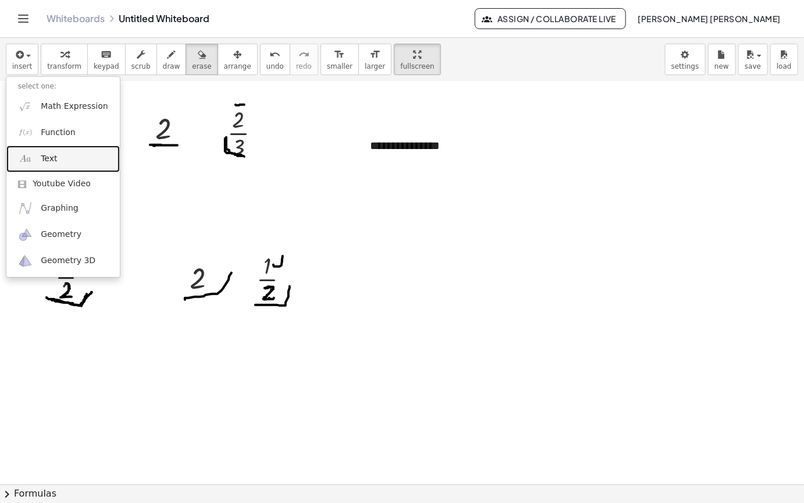
click at [82, 146] on link "Text" at bounding box center [63, 159] width 114 height 26
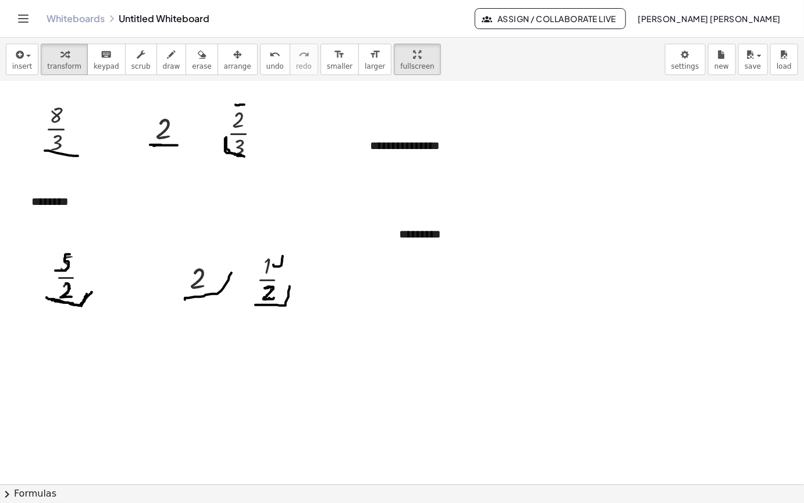
click at [226, 47] on div "button" at bounding box center [237, 54] width 27 height 14
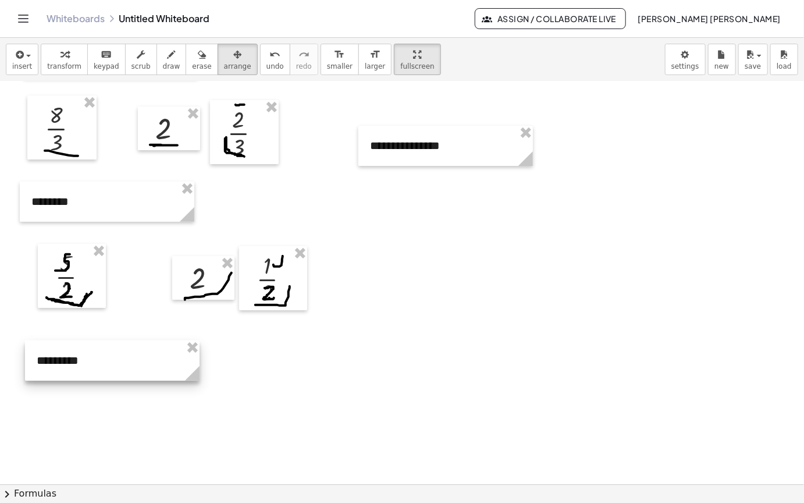
drag, startPoint x: 494, startPoint y: 200, endPoint x: 132, endPoint y: 327, distance: 384.0
click at [132, 341] on div at bounding box center [112, 361] width 175 height 40
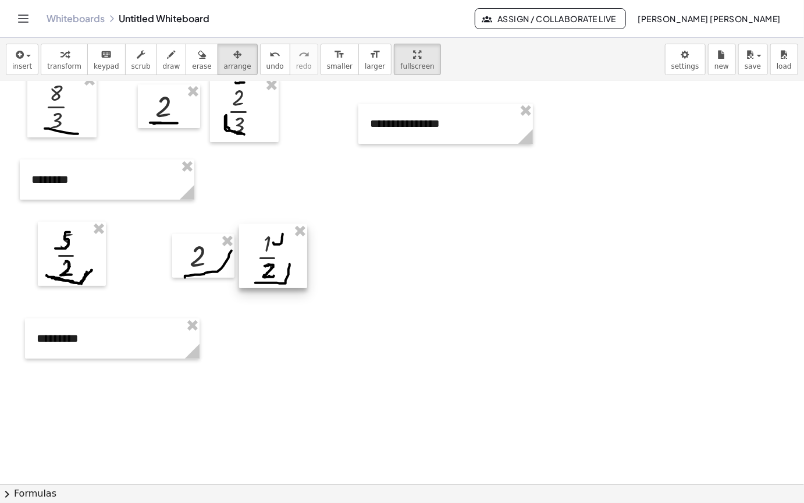
scroll to position [2205, 0]
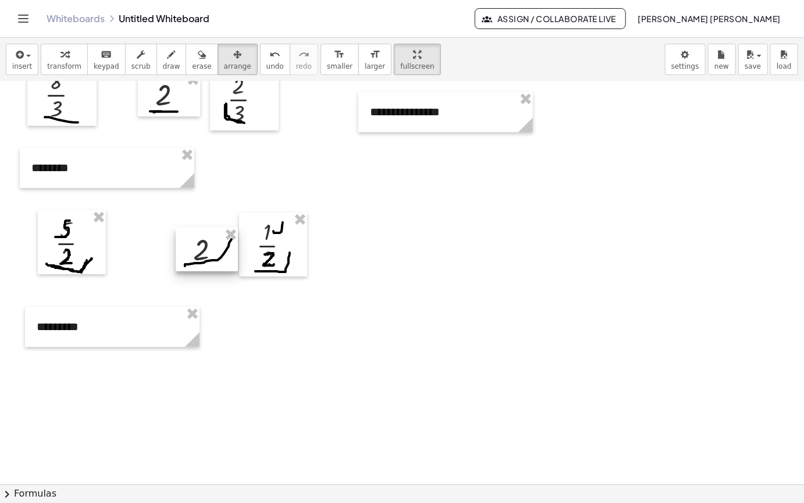
drag, startPoint x: 208, startPoint y: 210, endPoint x: 212, endPoint y: 215, distance: 6.3
click at [212, 228] on div at bounding box center [207, 250] width 62 height 44
click at [269, 229] on div at bounding box center [274, 244] width 68 height 64
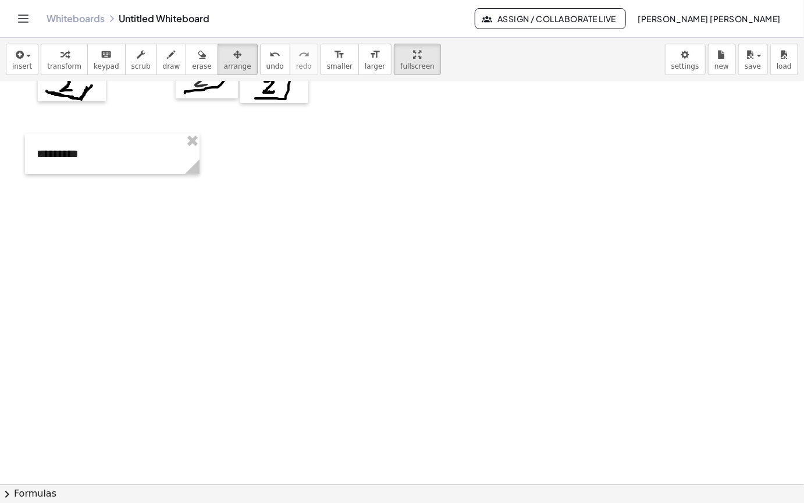
scroll to position [2380, 0]
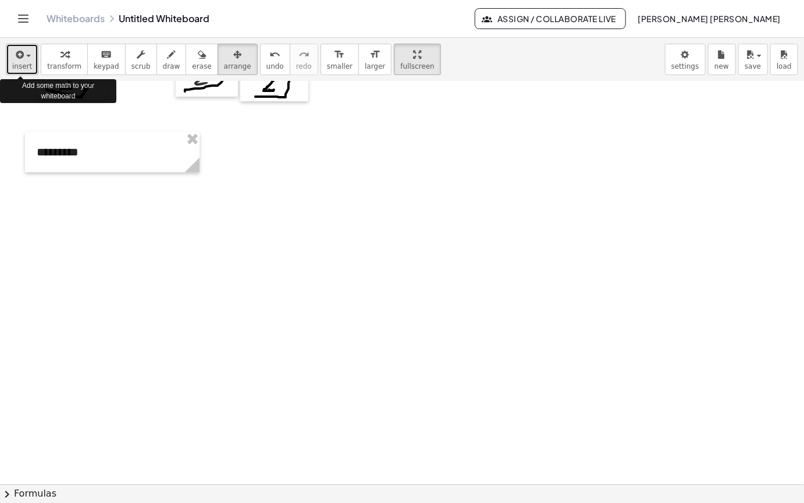
click at [20, 48] on icon "button" at bounding box center [18, 55] width 10 height 14
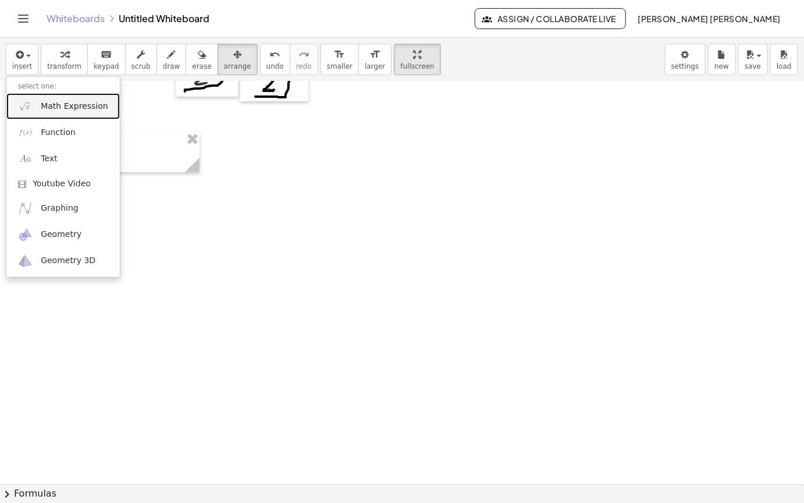
drag, startPoint x: 72, startPoint y: 70, endPoint x: 212, endPoint y: 122, distance: 149.5
click at [72, 101] on span "Math Expression" at bounding box center [74, 107] width 67 height 12
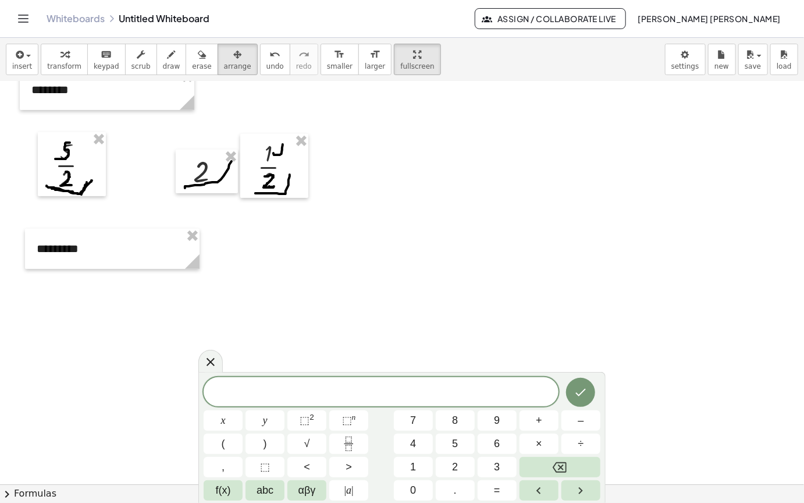
scroll to position [2263, 0]
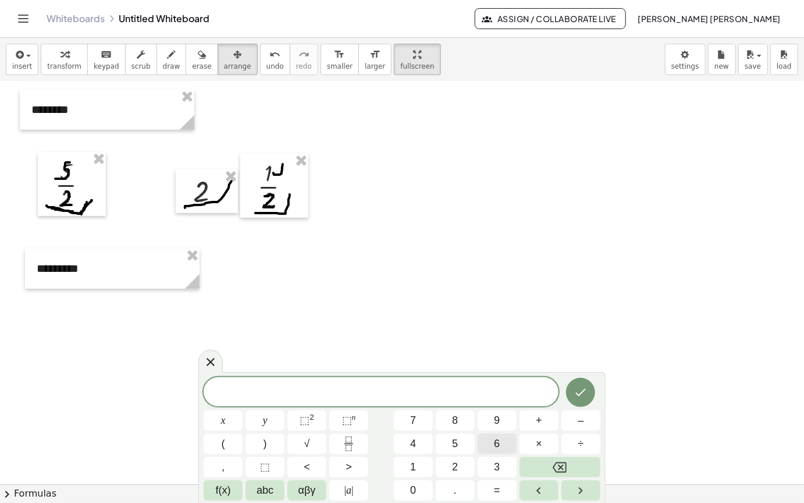
click at [498, 440] on span "6" at bounding box center [497, 444] width 6 height 16
click at [565, 469] on icon "Backspace" at bounding box center [560, 467] width 14 height 14
click at [352, 442] on icon "Fraction" at bounding box center [349, 440] width 6 height 6
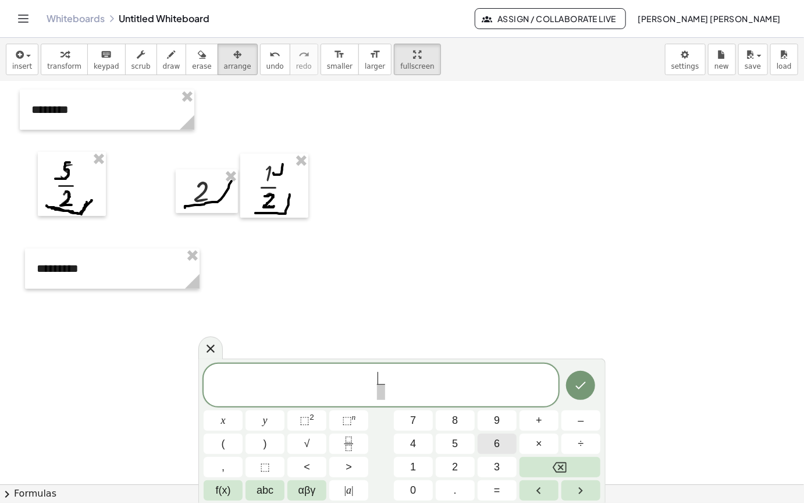
click at [508, 445] on button "6" at bounding box center [497, 444] width 39 height 20
click at [379, 393] on span "​" at bounding box center [381, 392] width 9 height 16
click at [458, 440] on span "5" at bounding box center [455, 444] width 6 height 16
click at [574, 390] on icon "Done" at bounding box center [581, 385] width 14 height 14
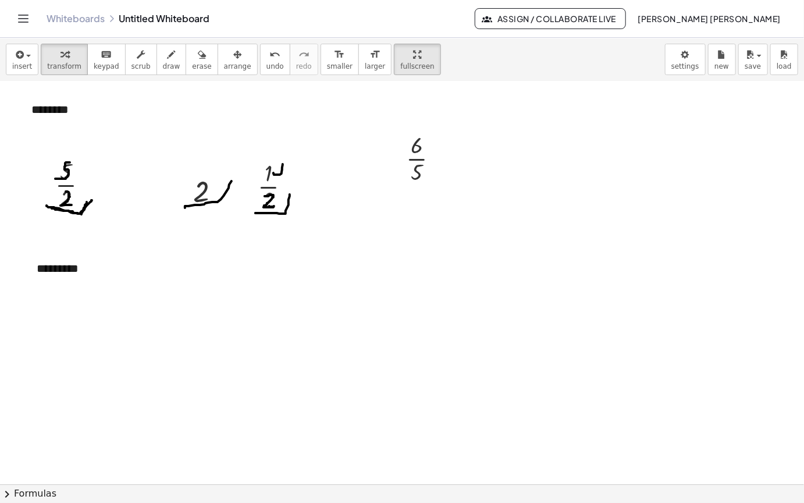
click at [233, 48] on icon "button" at bounding box center [237, 55] width 8 height 14
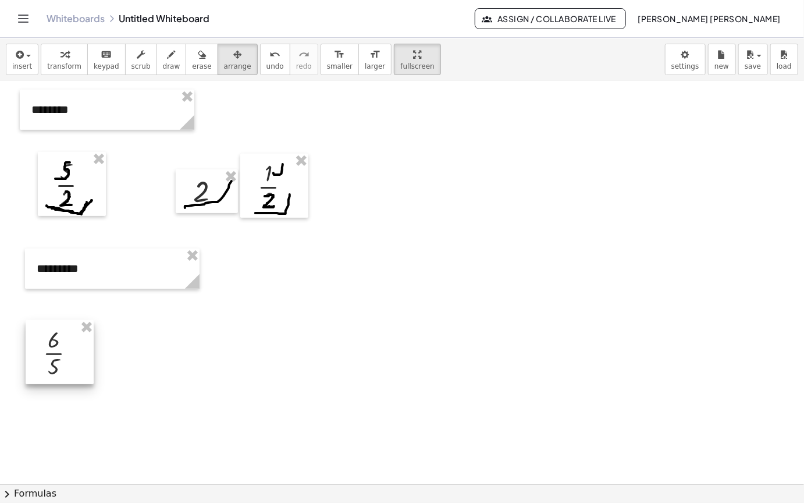
drag, startPoint x: 431, startPoint y: 132, endPoint x: 66, endPoint y: 327, distance: 413.3
click at [66, 327] on div at bounding box center [60, 352] width 68 height 64
drag, startPoint x: 42, startPoint y: 345, endPoint x: 44, endPoint y: 339, distance: 6.8
click at [45, 343] on div at bounding box center [58, 353] width 68 height 64
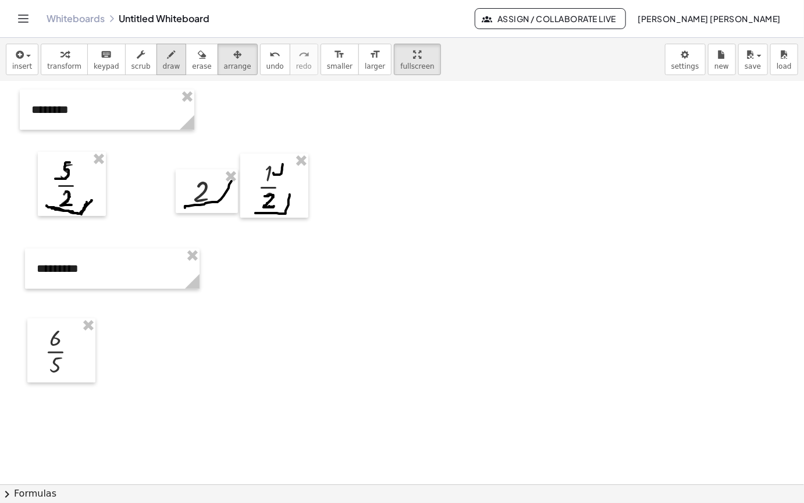
click at [163, 47] on div "button" at bounding box center [171, 54] width 17 height 14
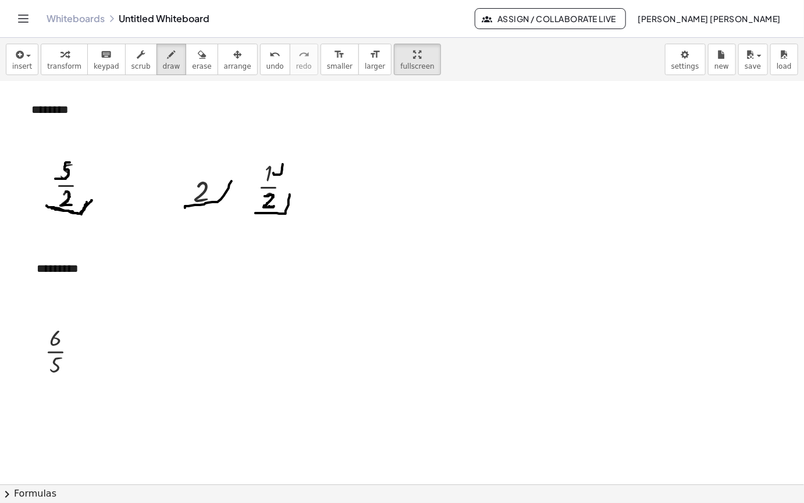
scroll to position [2147, 0]
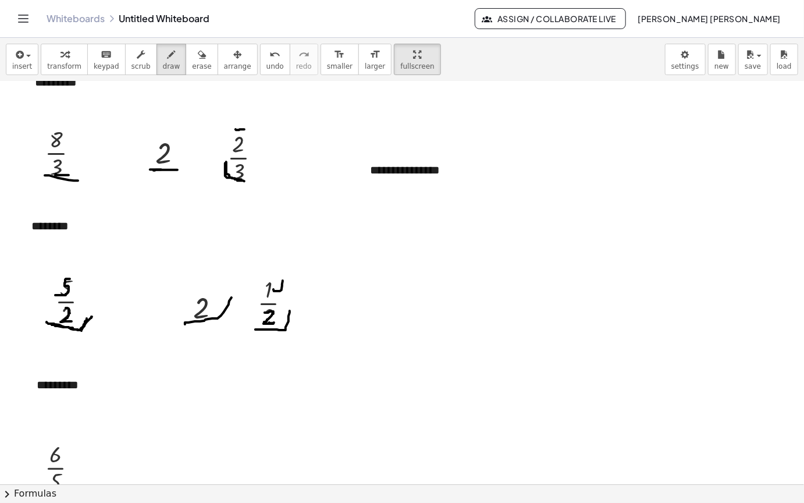
drag, startPoint x: 57, startPoint y: 137, endPoint x: 75, endPoint y: 136, distance: 18.1
drag, startPoint x: 54, startPoint y: 276, endPoint x: 97, endPoint y: 318, distance: 60.5
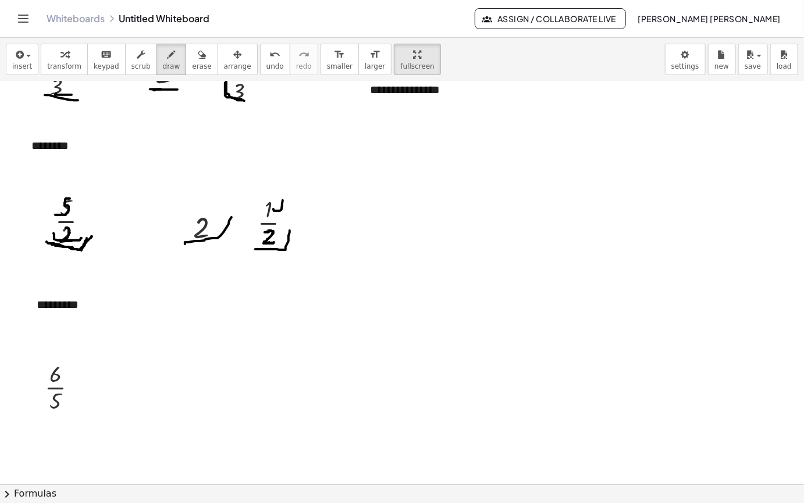
scroll to position [2263, 0]
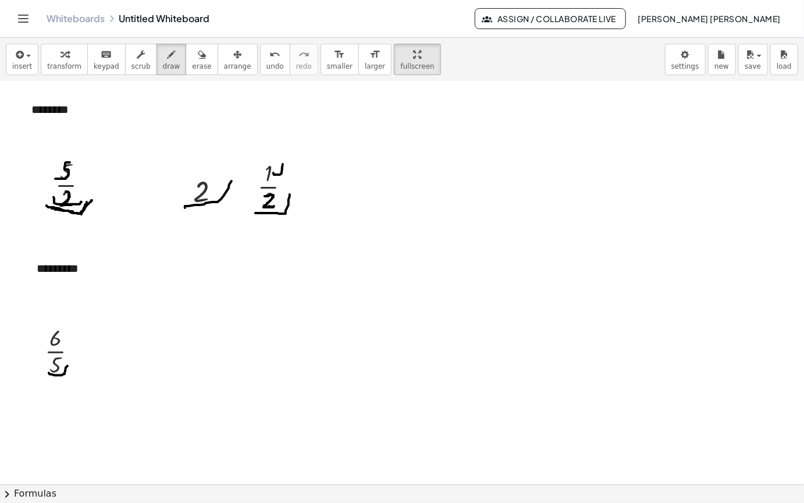
drag, startPoint x: 49, startPoint y: 335, endPoint x: 68, endPoint y: 327, distance: 20.3
click at [20, 62] on span "insert" at bounding box center [22, 66] width 20 height 8
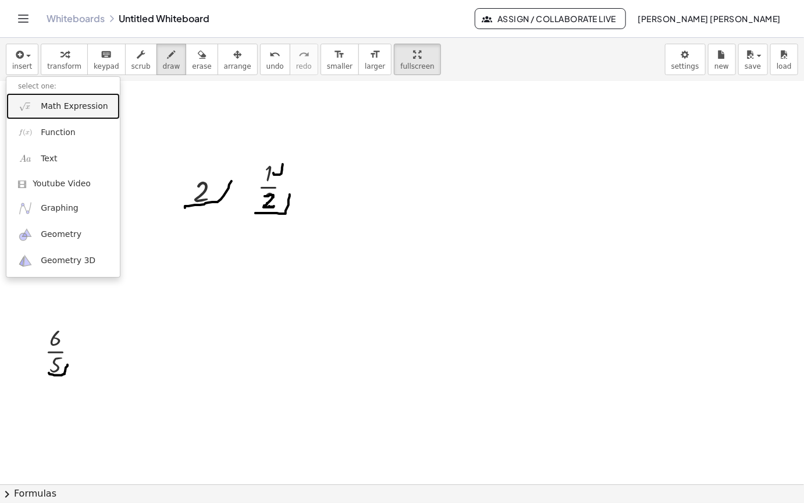
click at [65, 101] on span "Math Expression" at bounding box center [74, 107] width 67 height 12
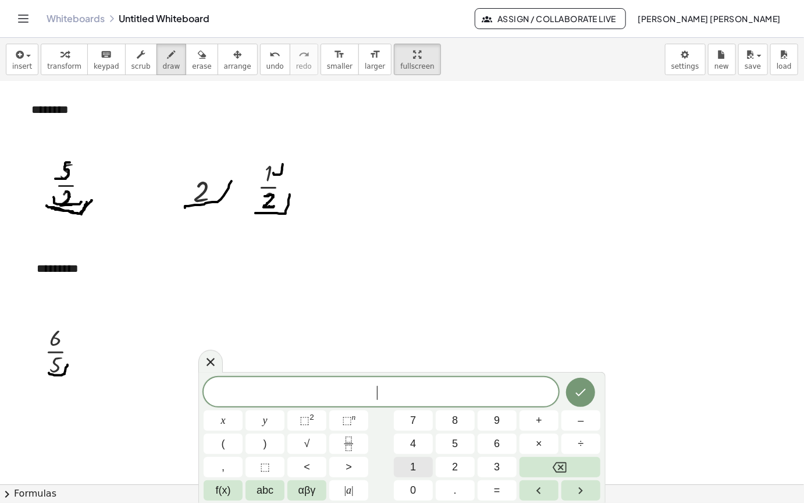
click at [424, 466] on button "1" at bounding box center [413, 467] width 39 height 20
click at [588, 393] on icon "Done" at bounding box center [581, 392] width 14 height 14
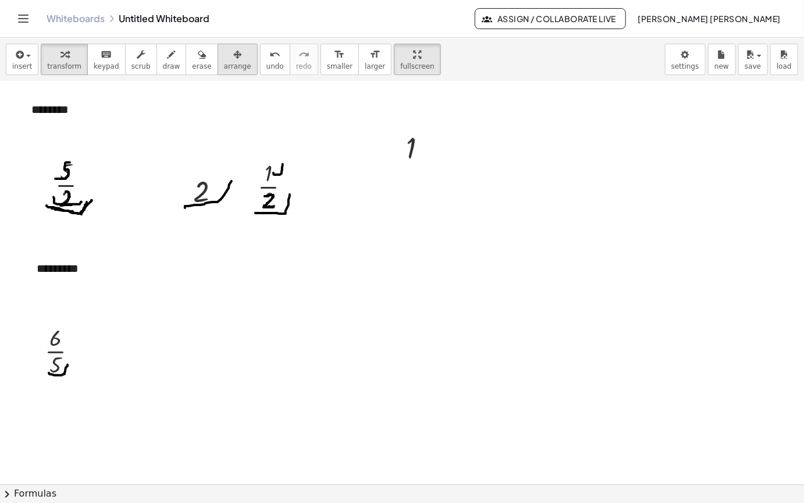
click at [224, 62] on span "arrange" at bounding box center [237, 66] width 27 height 8
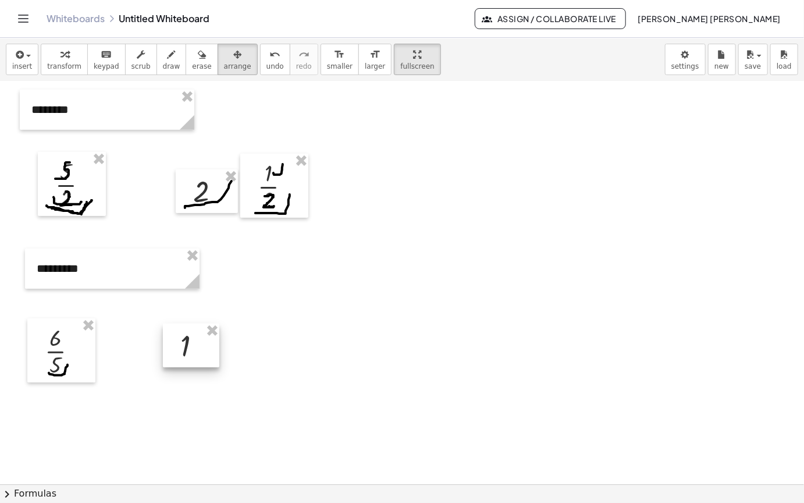
drag, startPoint x: 420, startPoint y: 112, endPoint x: 114, endPoint y: 102, distance: 306.9
click at [193, 324] on div at bounding box center [191, 346] width 56 height 44
click at [11, 44] on button "insert" at bounding box center [22, 59] width 33 height 31
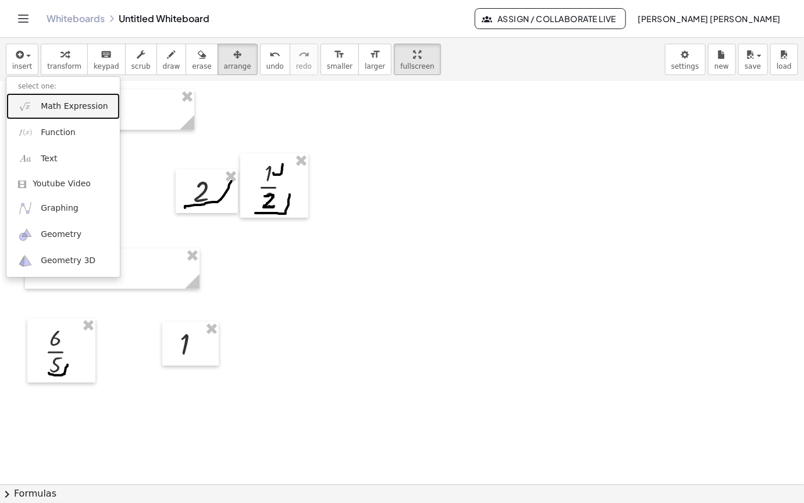
click at [84, 101] on span "Math Expression" at bounding box center [74, 107] width 67 height 12
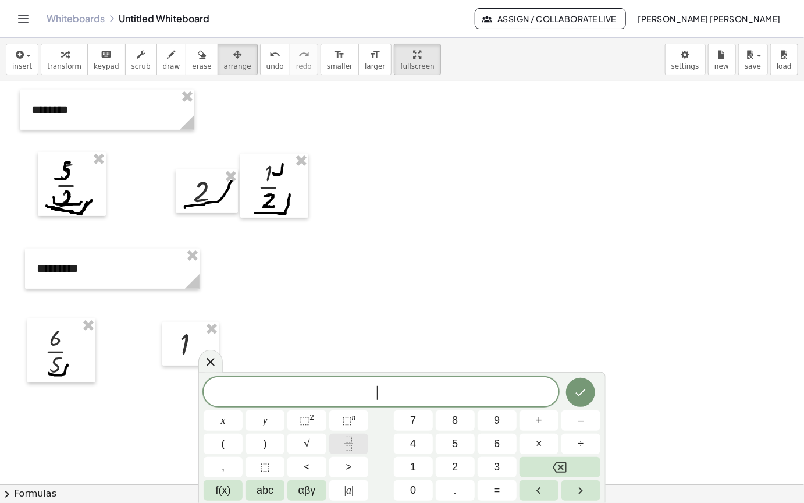
click at [349, 437] on icon "Fraction" at bounding box center [349, 444] width 15 height 15
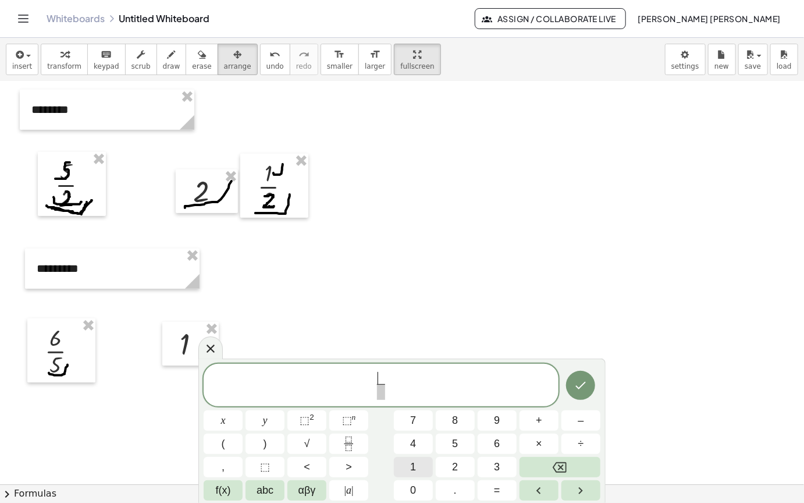
click at [415, 463] on span "1" at bounding box center [413, 467] width 6 height 16
click at [380, 390] on span at bounding box center [381, 392] width 9 height 16
click at [444, 437] on button "5" at bounding box center [455, 444] width 39 height 20
click at [590, 388] on button "Done" at bounding box center [580, 385] width 29 height 29
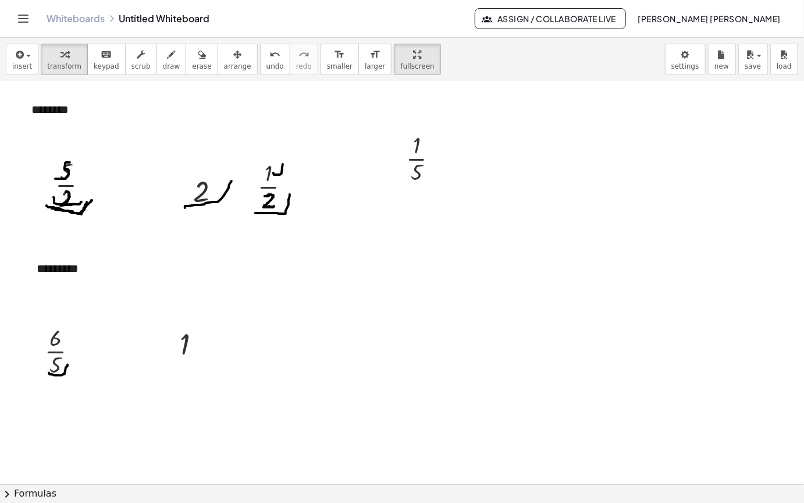
click at [224, 47] on div "button" at bounding box center [237, 54] width 27 height 14
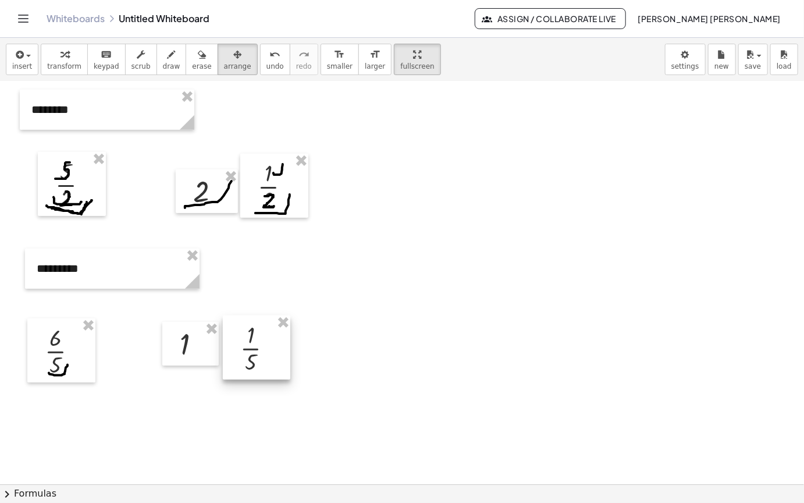
drag, startPoint x: 428, startPoint y: 119, endPoint x: 261, endPoint y: 310, distance: 252.9
click at [261, 316] on div at bounding box center [257, 348] width 68 height 64
click at [167, 44] on button "draw" at bounding box center [172, 59] width 30 height 31
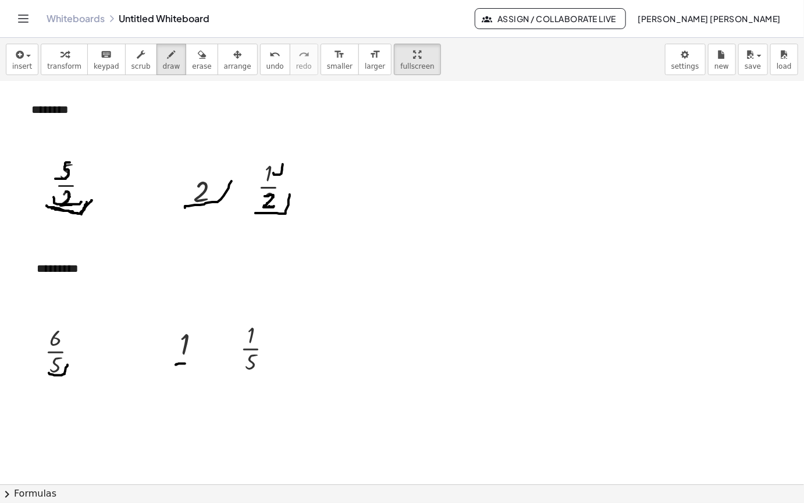
drag, startPoint x: 176, startPoint y: 327, endPoint x: 192, endPoint y: 327, distance: 15.7
drag, startPoint x: 167, startPoint y: 330, endPoint x: 189, endPoint y: 330, distance: 21.5
drag, startPoint x: 248, startPoint y: 285, endPoint x: 258, endPoint y: 286, distance: 10.5
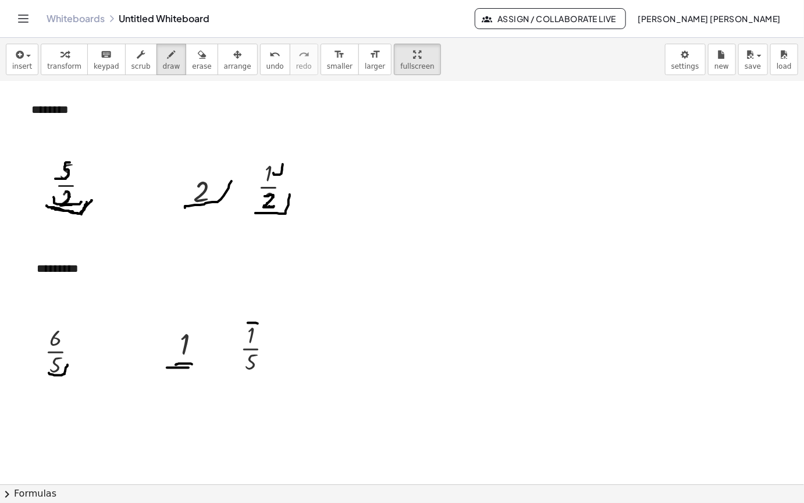
drag, startPoint x: 46, startPoint y: 334, endPoint x: 151, endPoint y: 328, distance: 105.5
drag, startPoint x: 243, startPoint y: 336, endPoint x: 267, endPoint y: 327, distance: 25.6
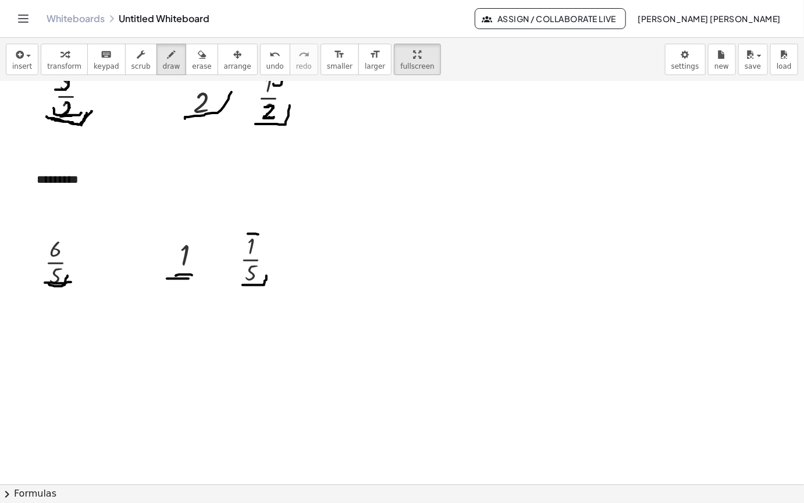
scroll to position [2438, 0]
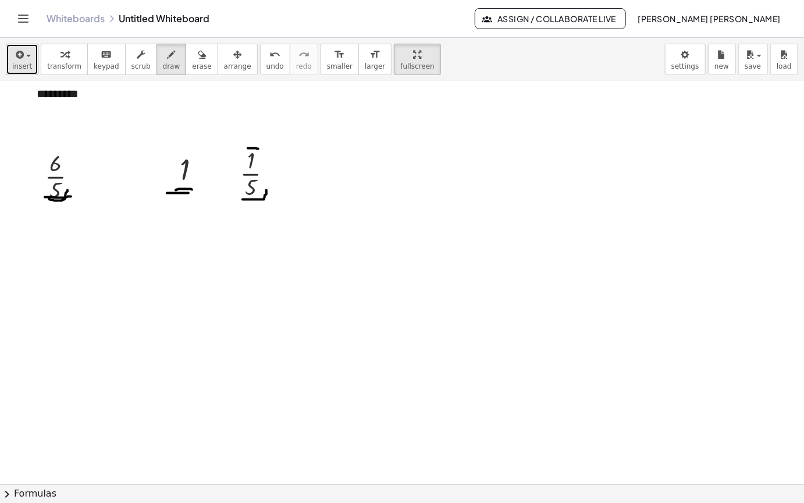
click at [26, 62] on span "insert" at bounding box center [22, 66] width 20 height 8
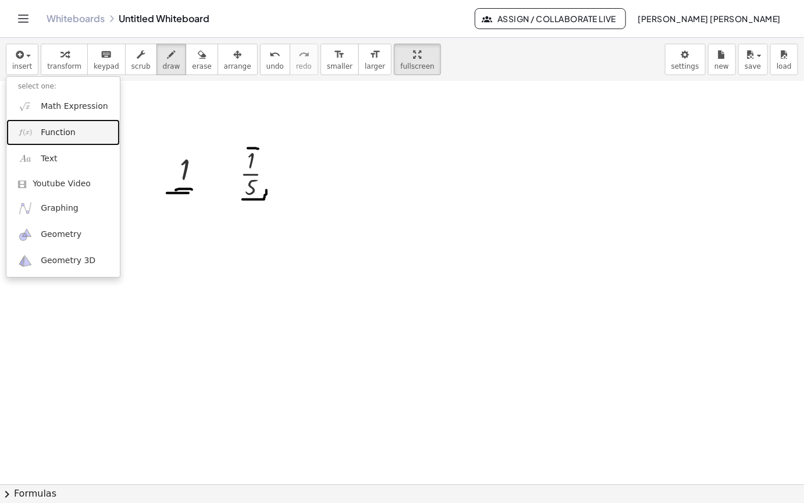
click at [59, 127] on span "Function" at bounding box center [58, 133] width 35 height 12
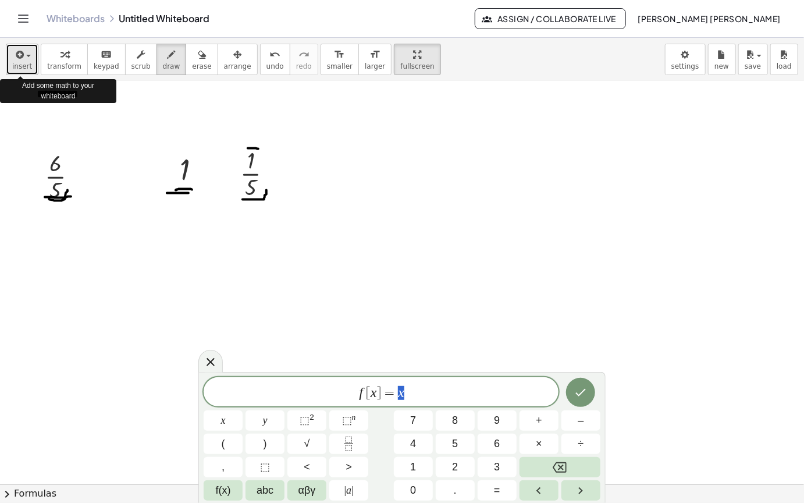
click at [18, 62] on span "insert" at bounding box center [22, 66] width 20 height 8
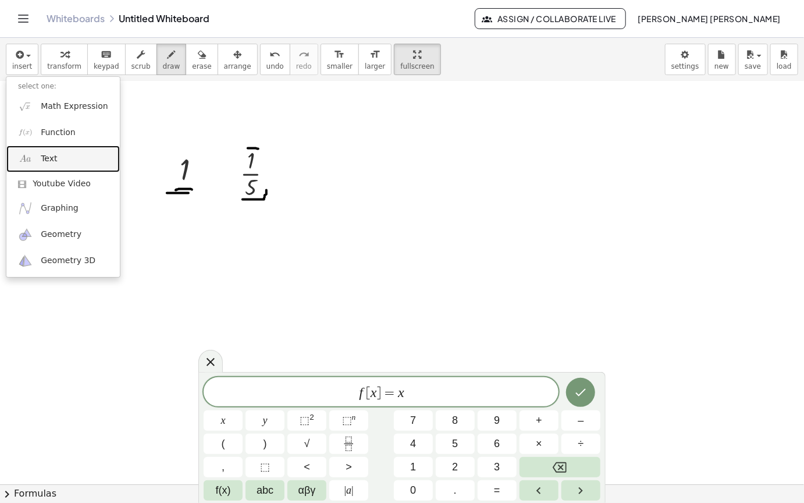
click at [68, 146] on link "Text" at bounding box center [63, 159] width 114 height 26
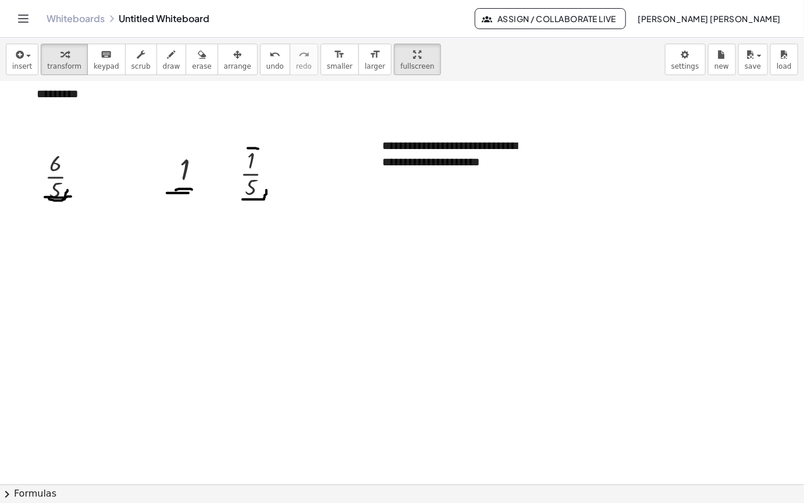
click at [224, 44] on button "arrange" at bounding box center [238, 59] width 40 height 31
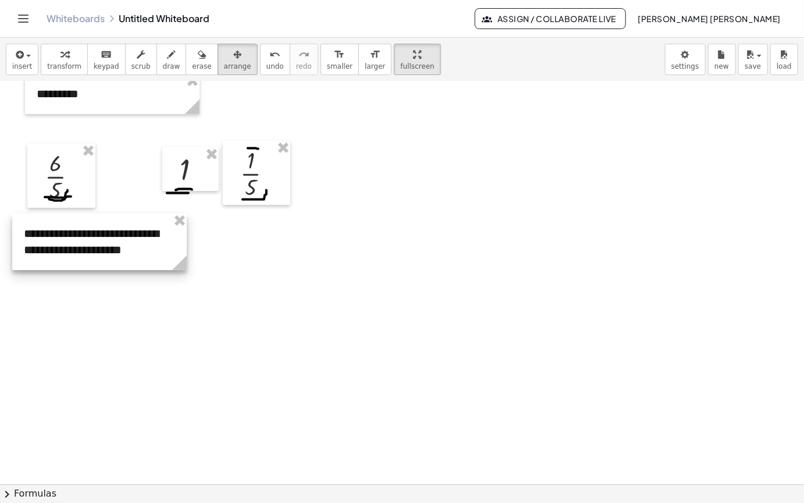
drag, startPoint x: 473, startPoint y: 125, endPoint x: 162, endPoint y: 217, distance: 324.2
click at [146, 214] on div at bounding box center [99, 242] width 175 height 56
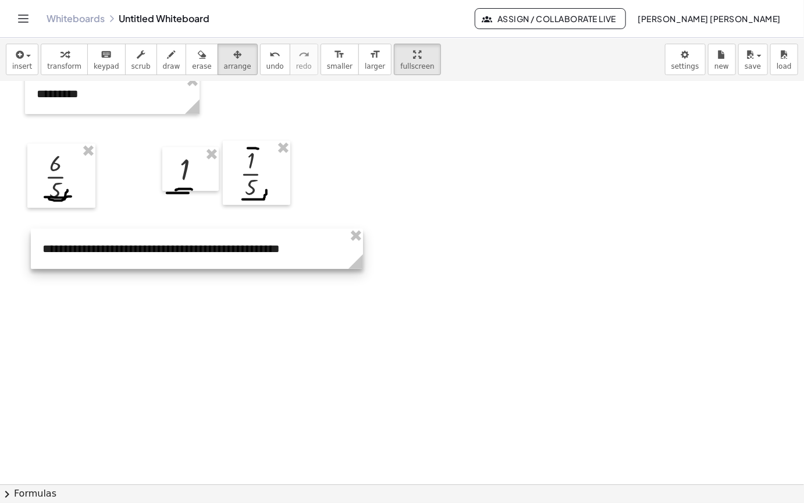
drag, startPoint x: 200, startPoint y: 238, endPoint x: 481, endPoint y: 264, distance: 282.9
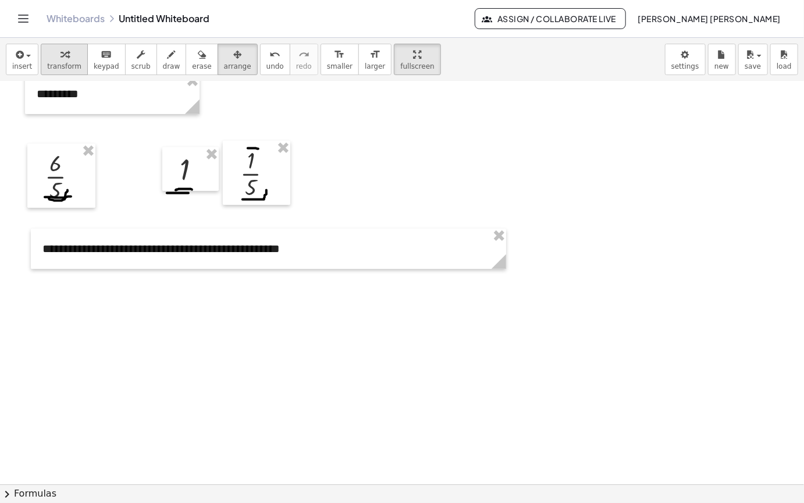
click at [66, 47] on div "button" at bounding box center [64, 54] width 34 height 14
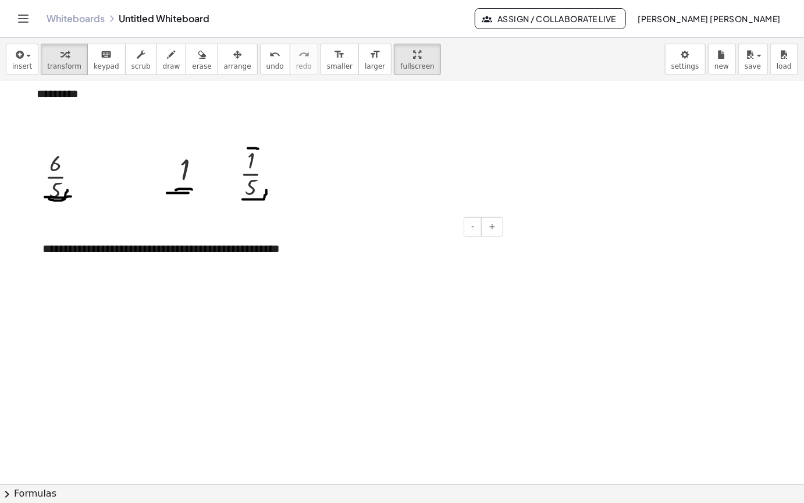
click at [280, 229] on div "**********" at bounding box center [269, 249] width 476 height 40
click at [18, 48] on icon "button" at bounding box center [18, 55] width 10 height 14
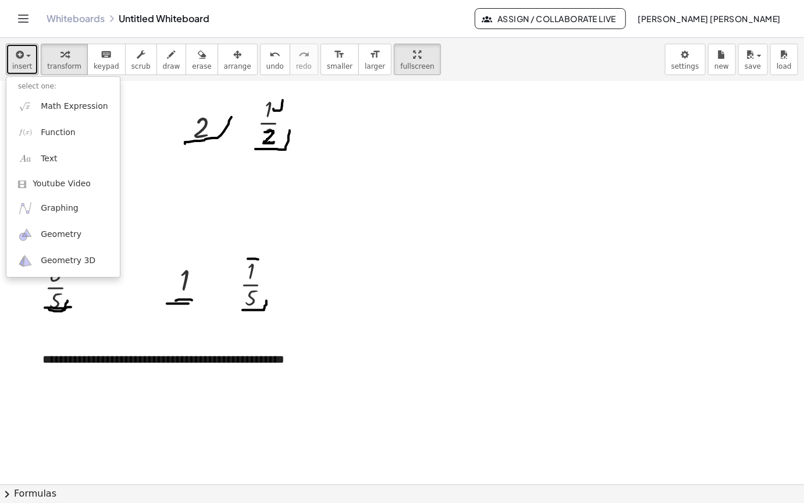
scroll to position [2321, 0]
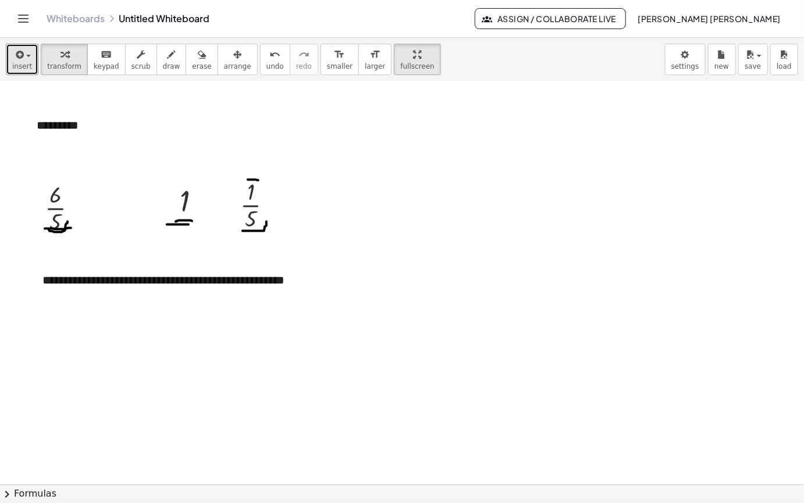
scroll to position [2496, 0]
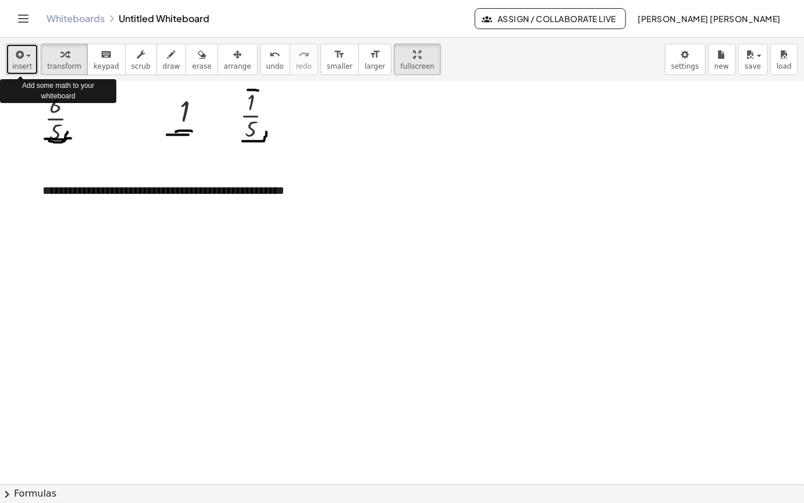
click at [15, 62] on span "insert" at bounding box center [22, 66] width 20 height 8
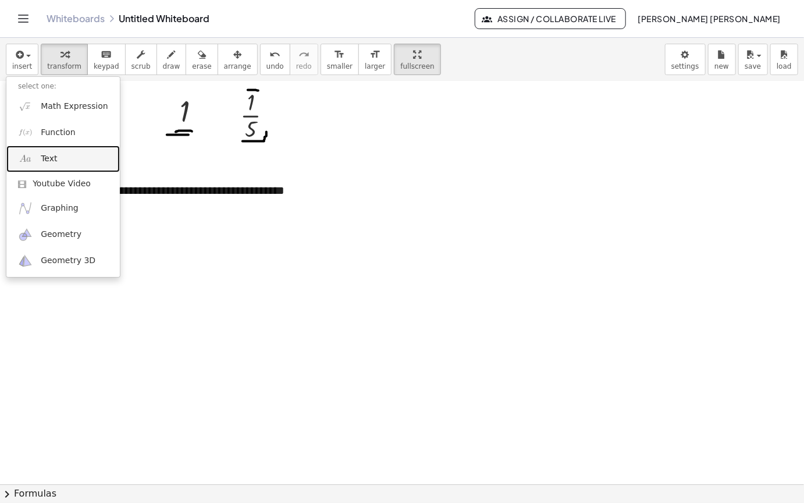
click at [55, 146] on link "Text" at bounding box center [63, 159] width 114 height 26
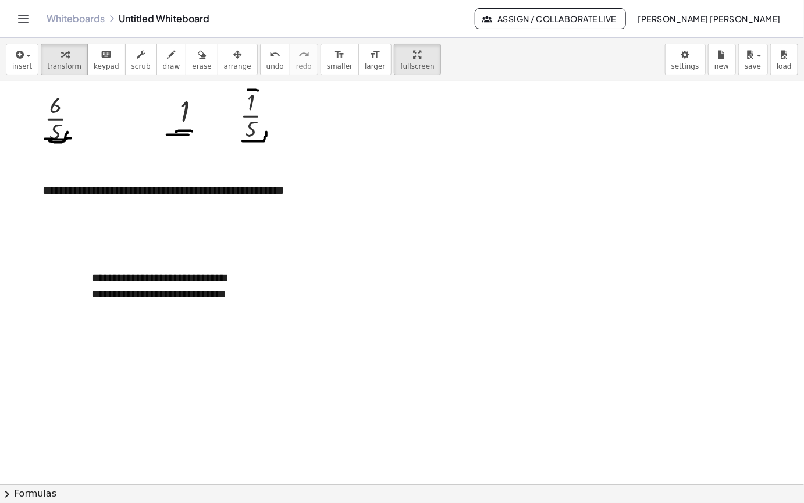
click at [224, 62] on span "arrange" at bounding box center [237, 66] width 27 height 8
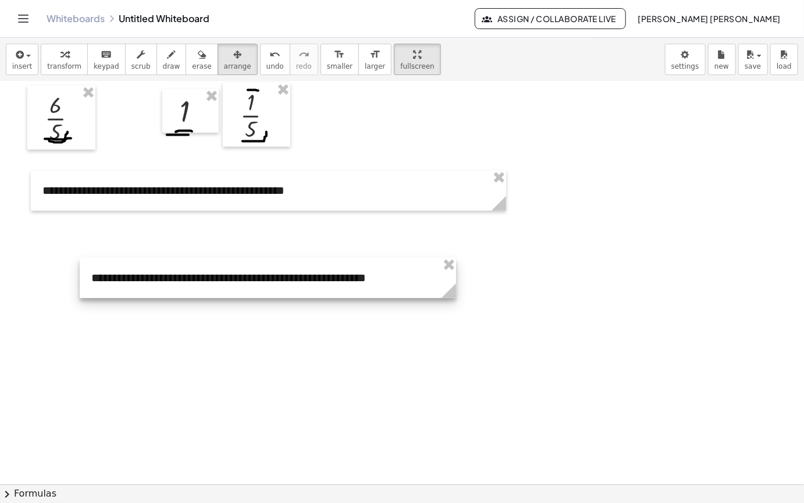
drag, startPoint x: 253, startPoint y: 294, endPoint x: 456, endPoint y: 260, distance: 206.0
click at [459, 283] on circle at bounding box center [451, 293] width 20 height 20
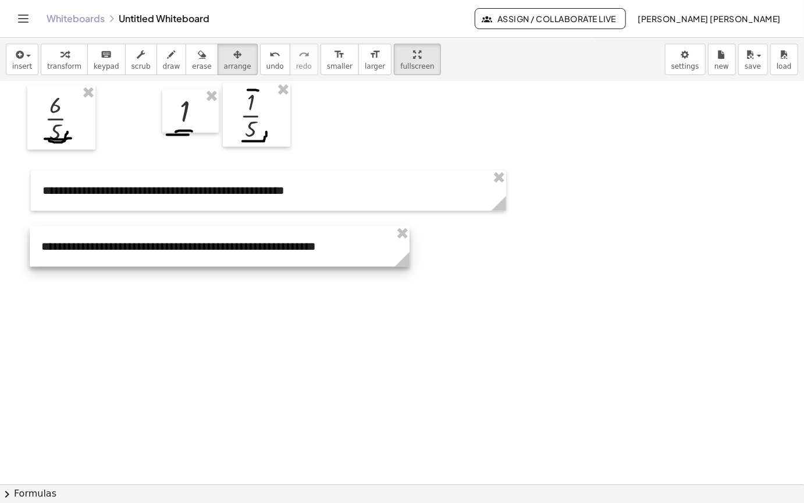
drag, startPoint x: 404, startPoint y: 241, endPoint x: 366, endPoint y: 214, distance: 46.4
click at [366, 226] on div at bounding box center [220, 246] width 380 height 40
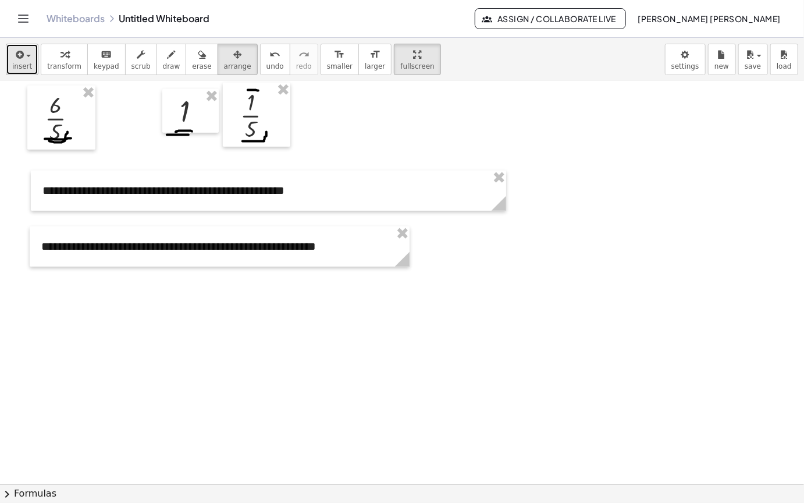
drag, startPoint x: 15, startPoint y: 20, endPoint x: 25, endPoint y: 30, distance: 14.0
click at [15, 48] on icon "button" at bounding box center [18, 55] width 10 height 14
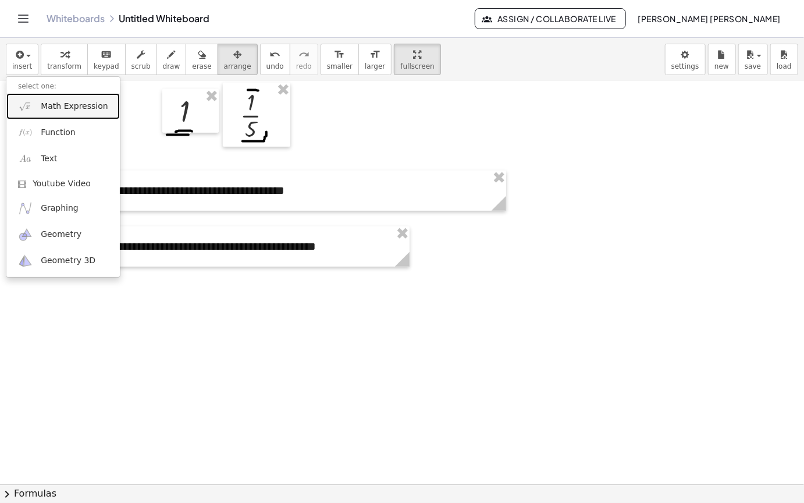
click at [82, 93] on link "Math Expression" at bounding box center [63, 106] width 114 height 26
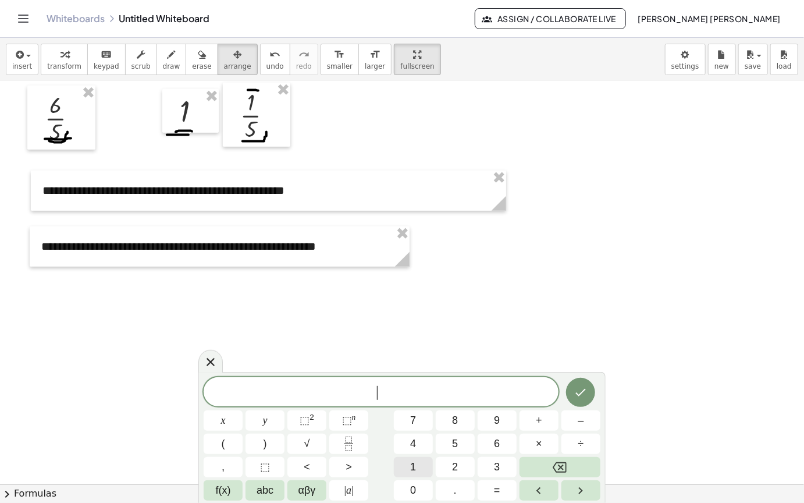
click at [419, 467] on button "1" at bounding box center [413, 467] width 39 height 20
click at [582, 384] on button "Done" at bounding box center [580, 392] width 29 height 29
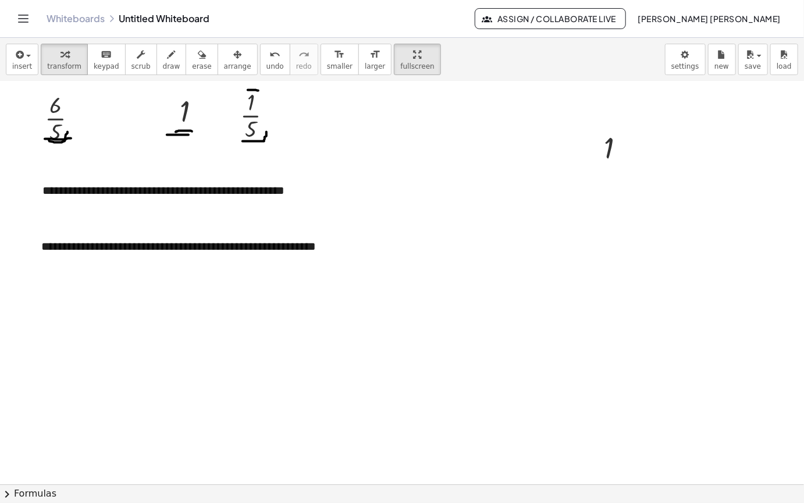
click at [233, 48] on icon "button" at bounding box center [237, 55] width 8 height 14
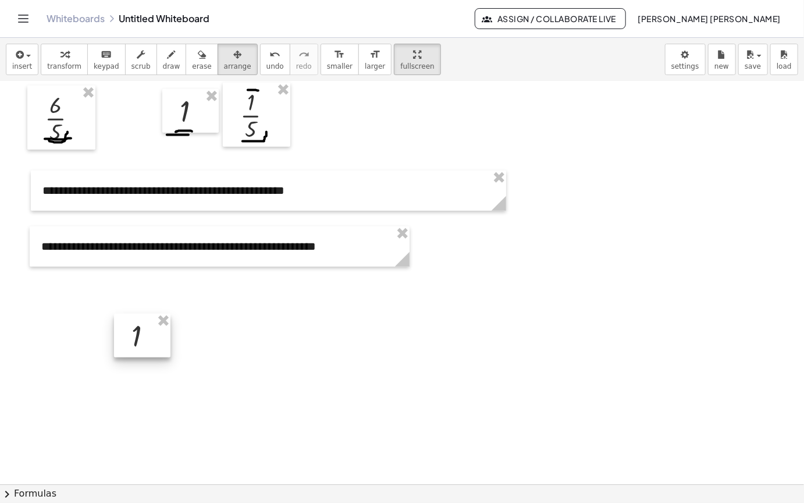
drag, startPoint x: 614, startPoint y: 111, endPoint x: 122, endPoint y: 300, distance: 527.5
click at [123, 314] on div at bounding box center [142, 336] width 56 height 44
click at [22, 48] on icon "button" at bounding box center [18, 55] width 10 height 14
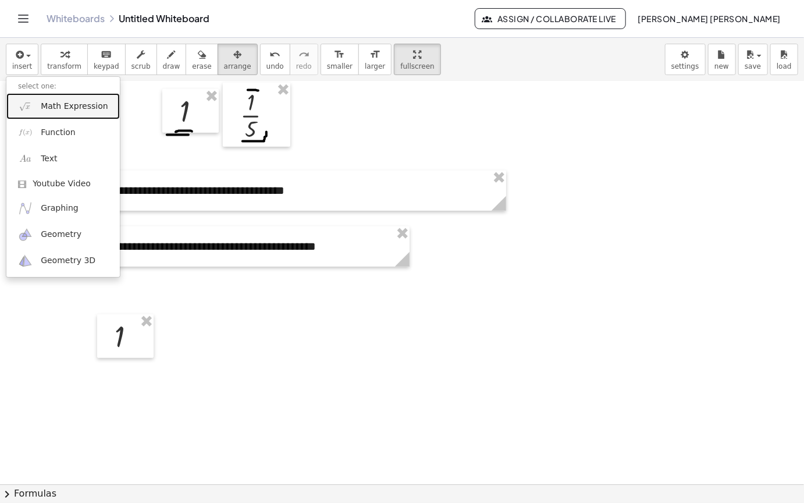
click at [76, 101] on span "Math Expression" at bounding box center [74, 107] width 67 height 12
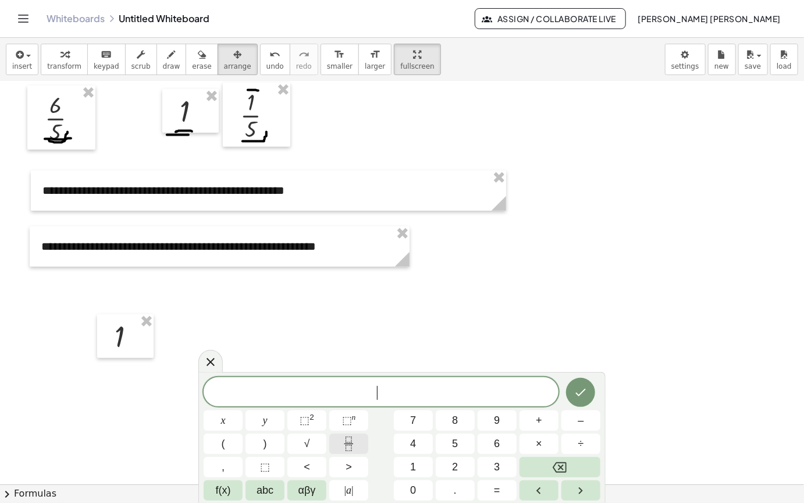
click at [349, 443] on icon "Fraction" at bounding box center [349, 444] width 15 height 15
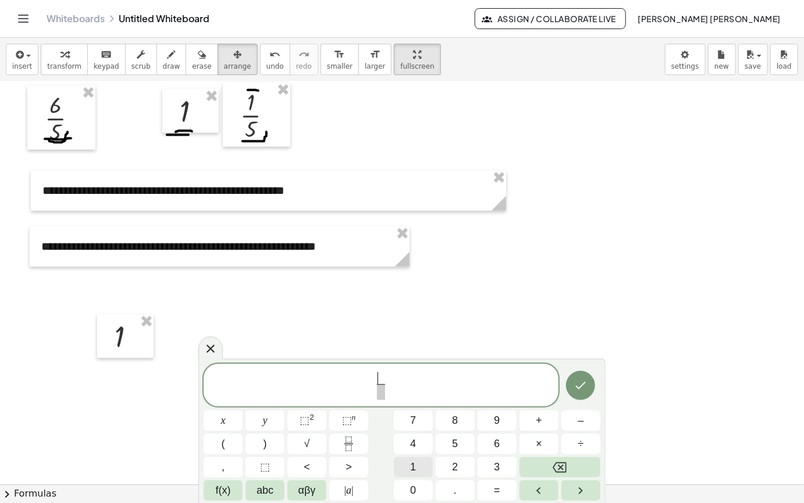
click at [406, 463] on button "1" at bounding box center [413, 467] width 39 height 20
drag, startPoint x: 380, startPoint y: 391, endPoint x: 434, endPoint y: 423, distance: 62.4
click at [380, 391] on span at bounding box center [381, 392] width 9 height 16
click at [459, 447] on button "5" at bounding box center [455, 444] width 39 height 20
click at [583, 386] on icon "Done" at bounding box center [581, 386] width 10 height 8
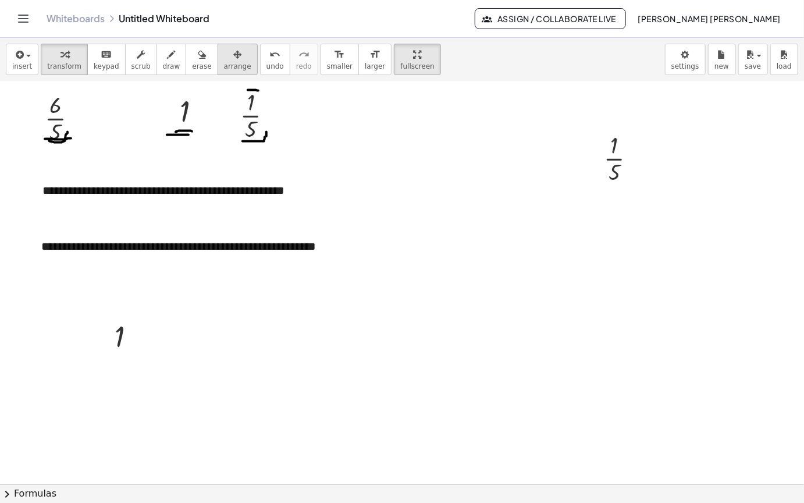
drag, startPoint x: 212, startPoint y: 26, endPoint x: 558, endPoint y: 109, distance: 356.1
click at [224, 62] on span "arrange" at bounding box center [237, 66] width 27 height 8
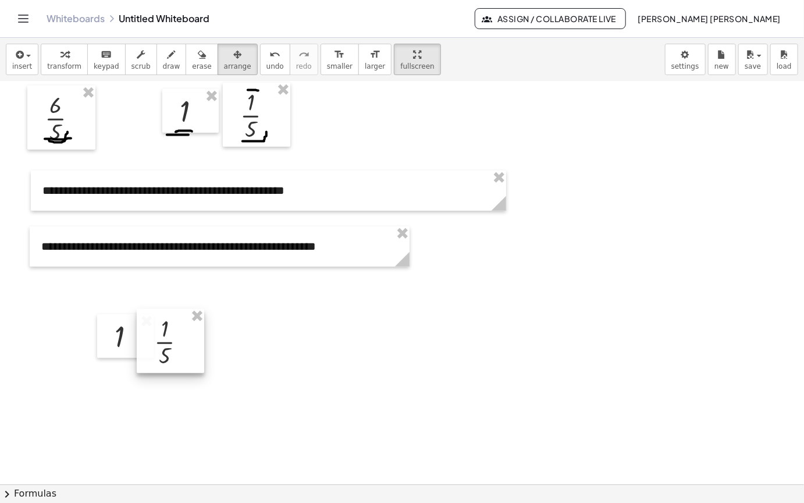
drag, startPoint x: 629, startPoint y: 133, endPoint x: 178, endPoint y: 317, distance: 487.2
click at [178, 317] on div at bounding box center [171, 341] width 68 height 64
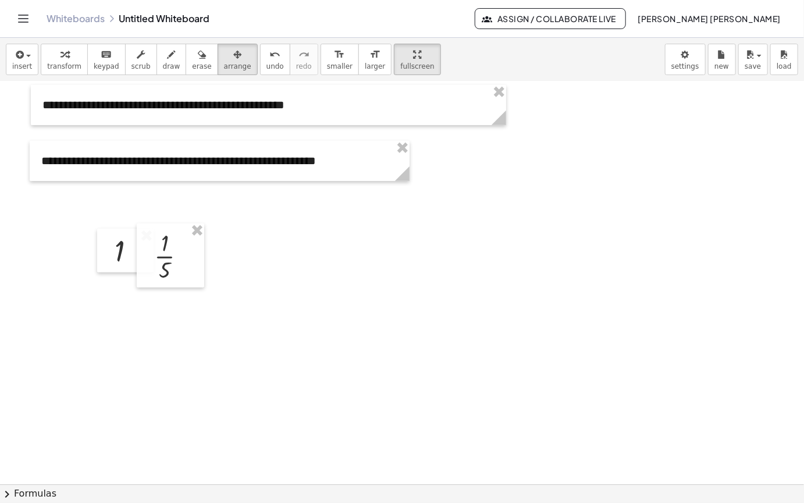
scroll to position [2554, 0]
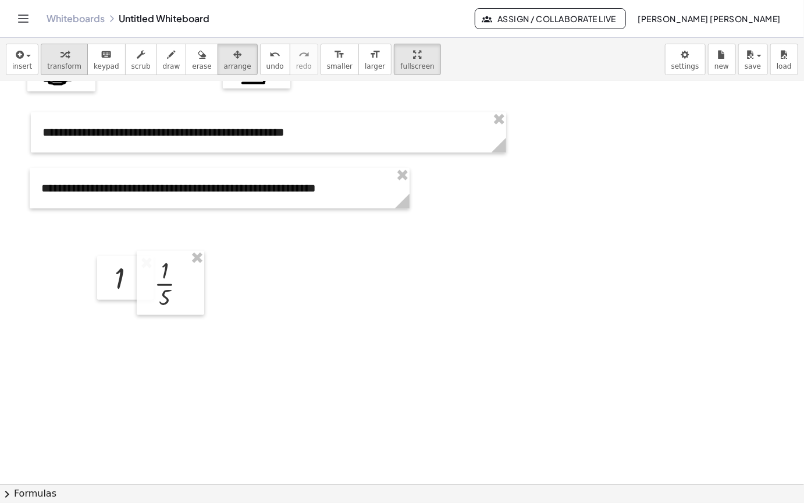
click at [65, 47] on div "button" at bounding box center [64, 54] width 34 height 14
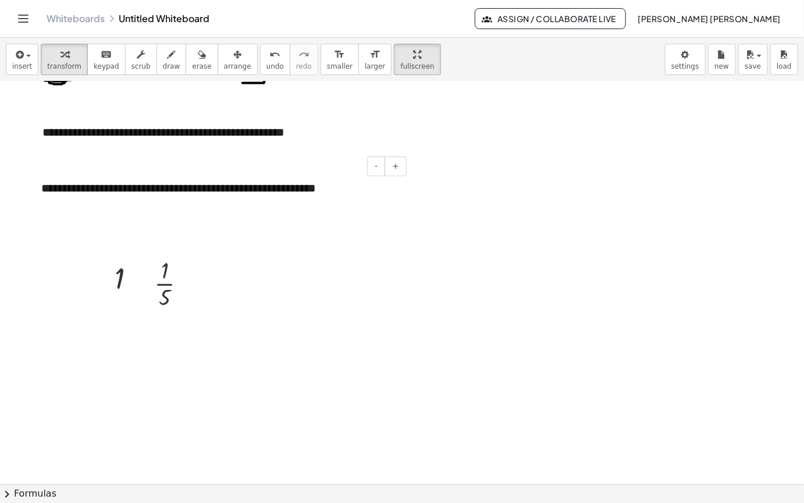
click at [368, 168] on div "**********" at bounding box center [220, 188] width 380 height 40
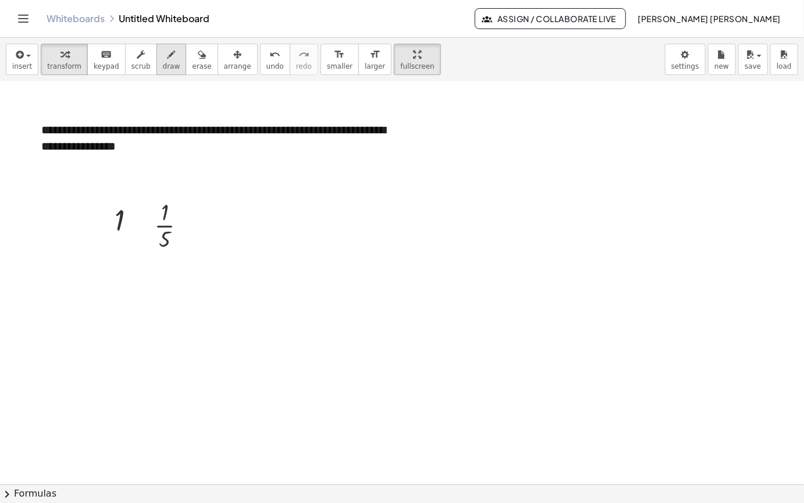
click at [163, 62] on span "draw" at bounding box center [171, 66] width 17 height 8
drag, startPoint x: 60, startPoint y: 20, endPoint x: 87, endPoint y: 22, distance: 26.9
click at [61, 48] on icon "button" at bounding box center [65, 55] width 8 height 14
drag, startPoint x: 144, startPoint y: 90, endPoint x: 151, endPoint y: 87, distance: 8.1
click at [146, 110] on div "**********" at bounding box center [220, 138] width 380 height 56
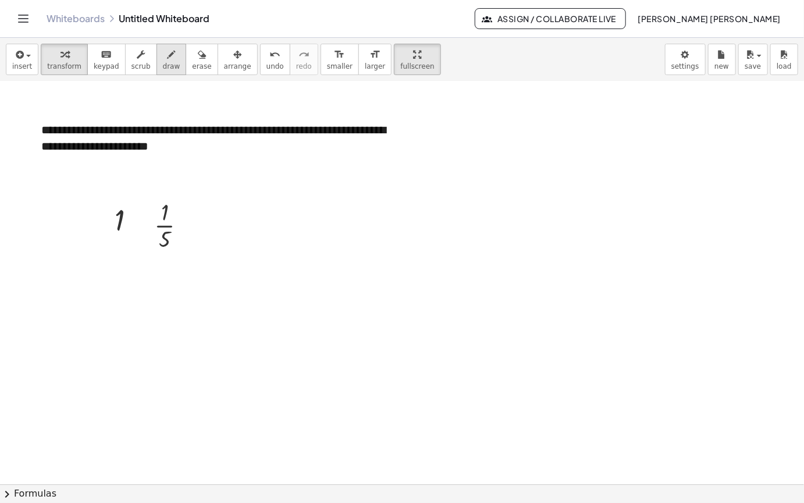
click at [163, 62] on span "draw" at bounding box center [171, 66] width 17 height 8
drag, startPoint x: 130, startPoint y: 184, endPoint x: 144, endPoint y: 200, distance: 20.6
drag, startPoint x: 144, startPoint y: 192, endPoint x: 145, endPoint y: 205, distance: 13.4
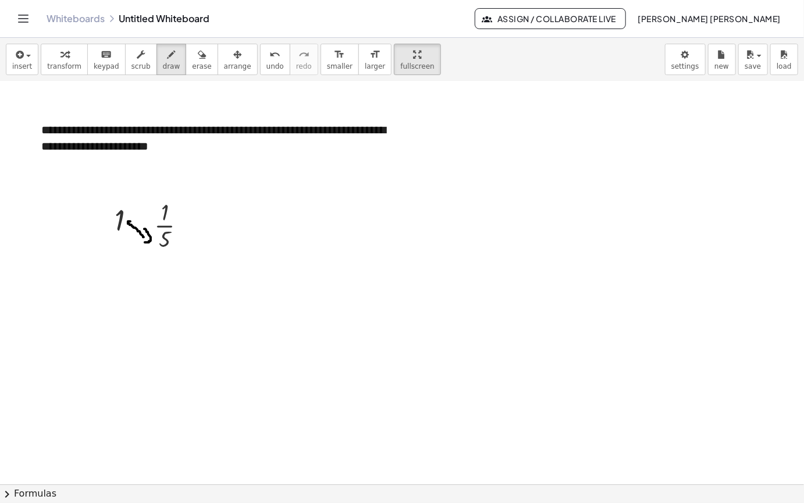
drag, startPoint x: 141, startPoint y: 187, endPoint x: 141, endPoint y: 179, distance: 8.7
click at [24, 52] on span "button" at bounding box center [25, 56] width 2 height 8
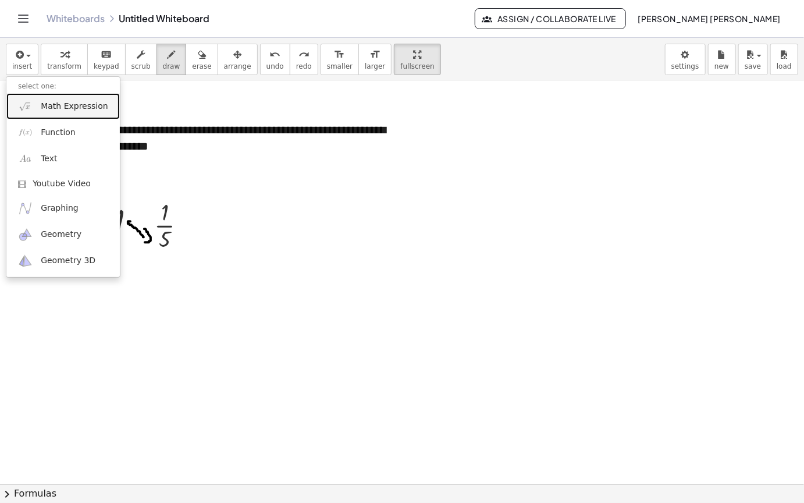
drag, startPoint x: 94, startPoint y: 70, endPoint x: 105, endPoint y: 71, distance: 11.1
click at [94, 101] on span "Math Expression" at bounding box center [74, 107] width 67 height 12
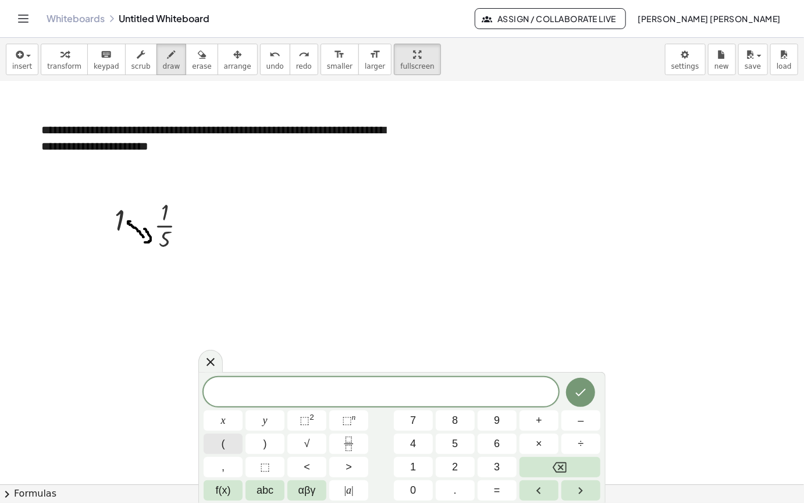
click at [226, 446] on button "(" at bounding box center [223, 444] width 39 height 20
click at [425, 463] on button "1" at bounding box center [413, 467] width 39 height 20
click at [533, 442] on button "×" at bounding box center [539, 444] width 39 height 20
click at [460, 445] on button "5" at bounding box center [455, 444] width 39 height 20
click at [412, 394] on span "( 1 · 5 ) ​" at bounding box center [381, 391] width 355 height 19
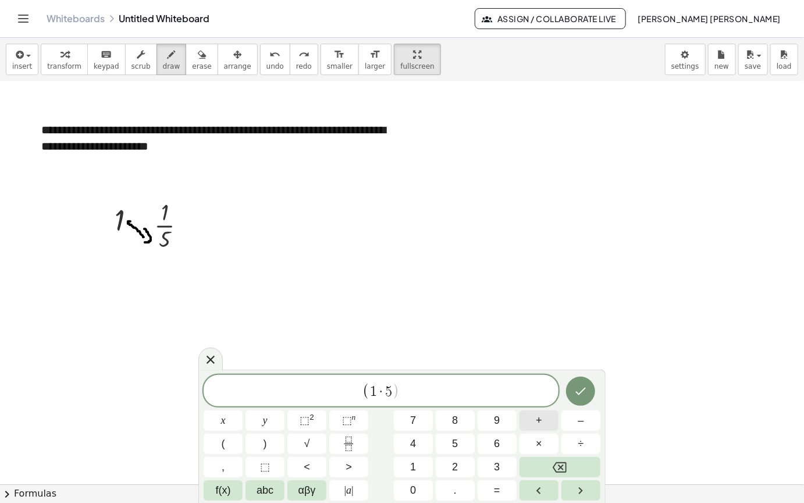
click at [540, 418] on span "+" at bounding box center [539, 421] width 6 height 16
click at [417, 469] on button "1" at bounding box center [413, 467] width 39 height 20
click at [581, 391] on icon "Done" at bounding box center [581, 391] width 14 height 14
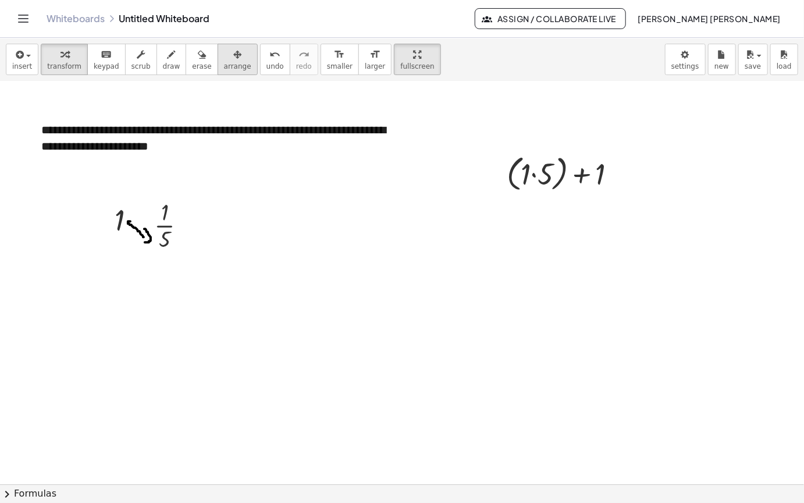
click at [229, 44] on button "arrange" at bounding box center [238, 59] width 40 height 31
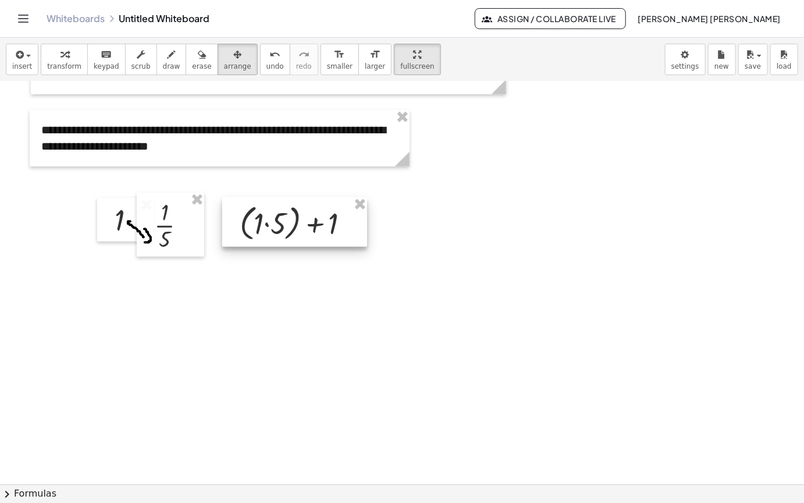
drag, startPoint x: 558, startPoint y: 143, endPoint x: 295, endPoint y: 190, distance: 267.2
click at [292, 197] on div at bounding box center [294, 222] width 145 height 50
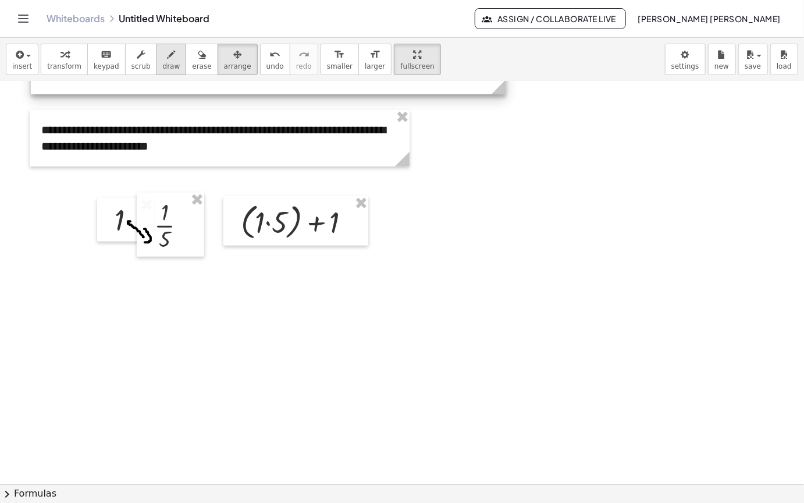
click at [163, 62] on span "draw" at bounding box center [171, 66] width 17 height 8
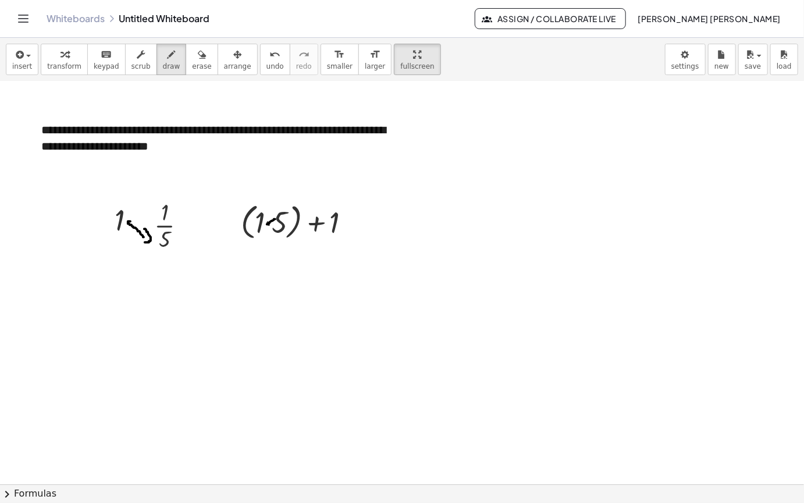
drag, startPoint x: 267, startPoint y: 187, endPoint x: 275, endPoint y: 182, distance: 9.7
drag, startPoint x: 265, startPoint y: 177, endPoint x: 279, endPoint y: 193, distance: 21.0
drag, startPoint x: 353, startPoint y: 179, endPoint x: 368, endPoint y: 182, distance: 15.4
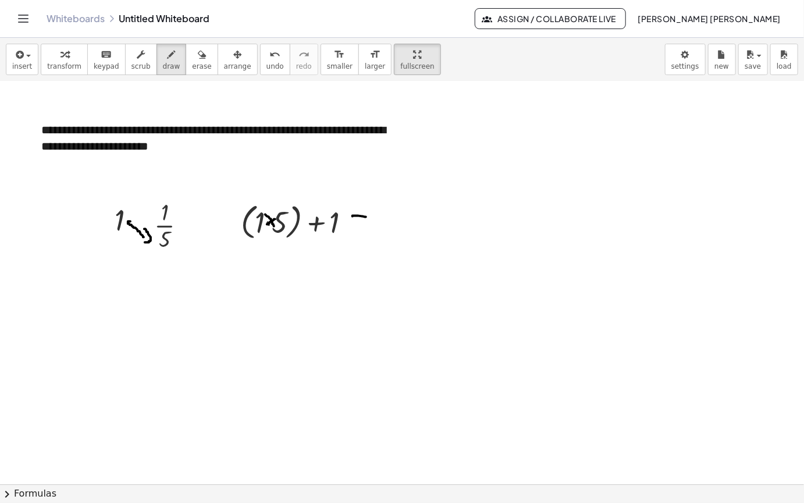
drag, startPoint x: 348, startPoint y: 190, endPoint x: 360, endPoint y: 187, distance: 13.0
click at [27, 47] on div "button" at bounding box center [22, 54] width 20 height 14
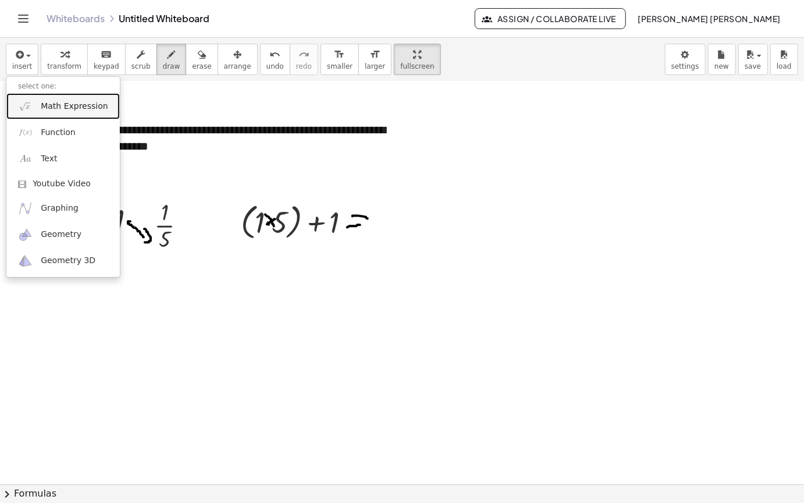
click at [80, 101] on span "Math Expression" at bounding box center [74, 107] width 67 height 12
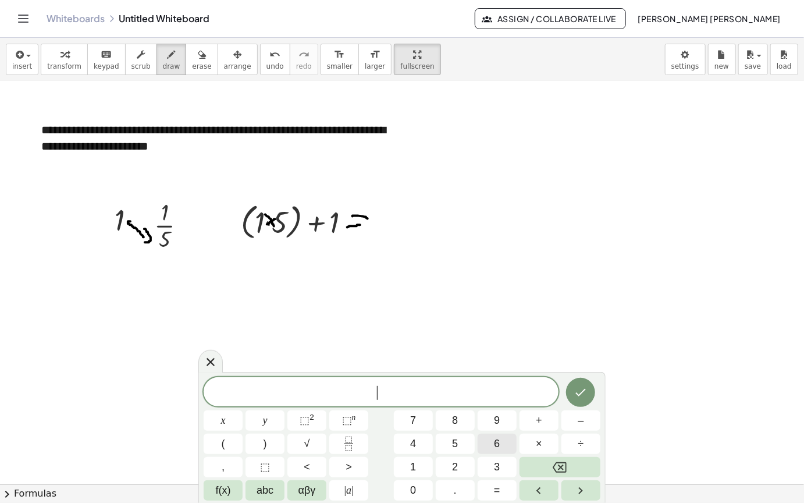
click at [498, 446] on span "6" at bounding box center [497, 444] width 6 height 16
click at [581, 388] on icon "Done" at bounding box center [581, 392] width 14 height 14
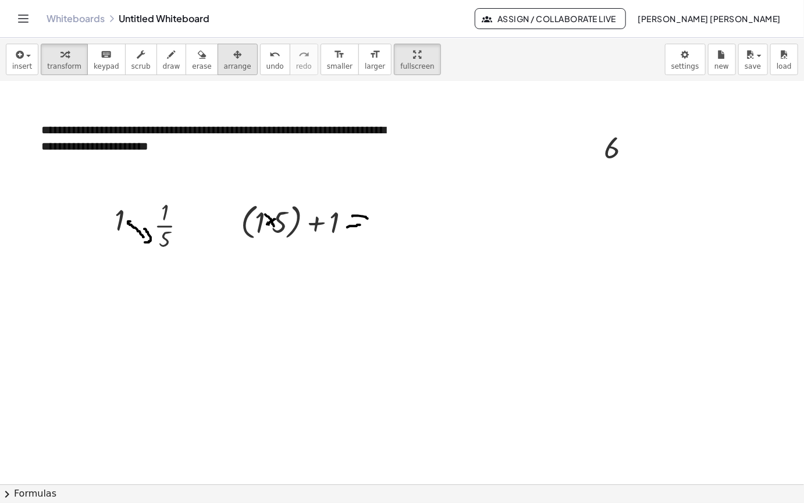
click at [224, 47] on div "button" at bounding box center [237, 54] width 27 height 14
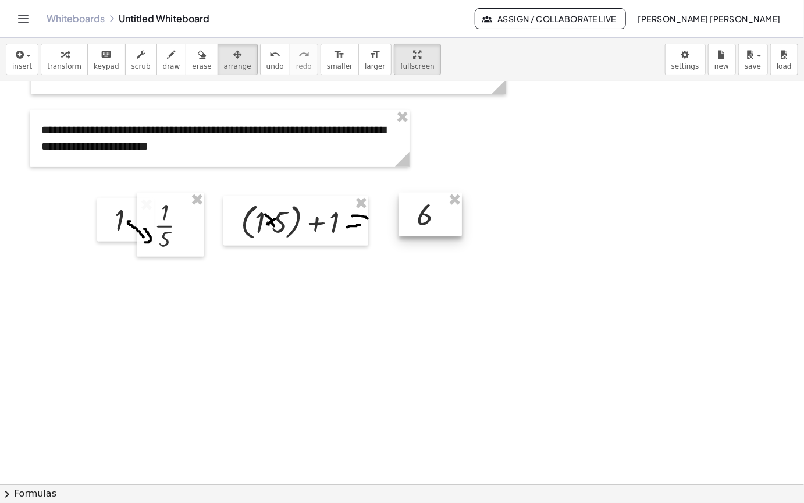
drag, startPoint x: 617, startPoint y: 117, endPoint x: 430, endPoint y: 184, distance: 198.5
click at [430, 193] on div at bounding box center [430, 215] width 63 height 44
drag, startPoint x: 154, startPoint y: 26, endPoint x: 216, endPoint y: 63, distance: 71.8
click at [163, 62] on span "draw" at bounding box center [171, 66] width 17 height 8
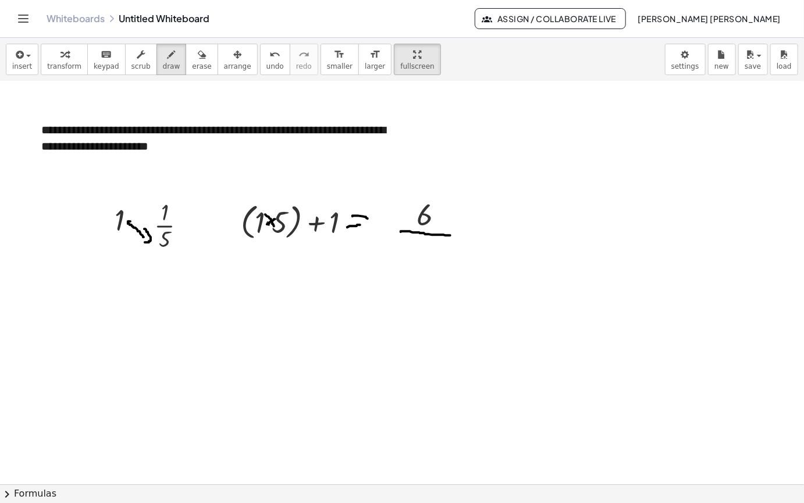
drag, startPoint x: 401, startPoint y: 194, endPoint x: 452, endPoint y: 198, distance: 50.8
click at [30, 44] on button "insert" at bounding box center [22, 59] width 33 height 31
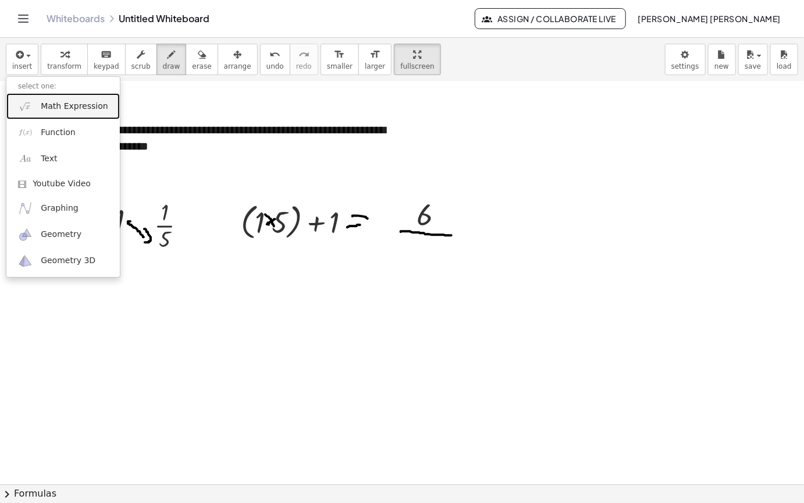
drag, startPoint x: 81, startPoint y: 65, endPoint x: 114, endPoint y: 75, distance: 33.9
click at [81, 101] on span "Math Expression" at bounding box center [74, 107] width 67 height 12
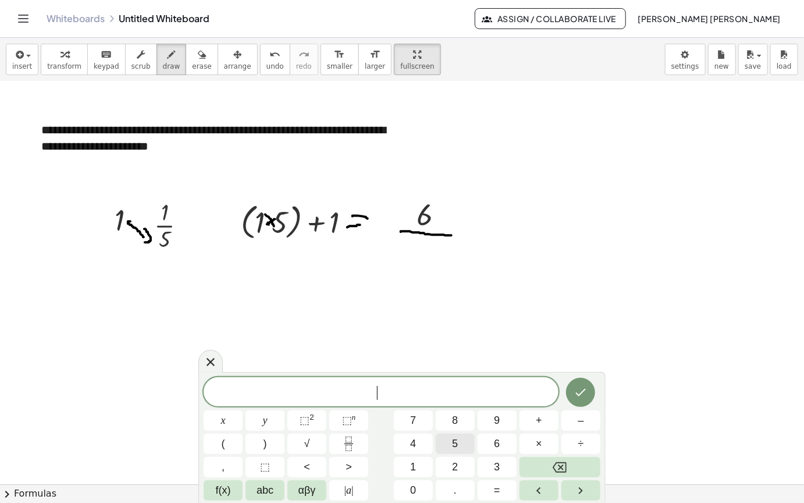
click at [452, 437] on span "5" at bounding box center [455, 444] width 6 height 16
click at [583, 388] on icon "Done" at bounding box center [581, 392] width 14 height 14
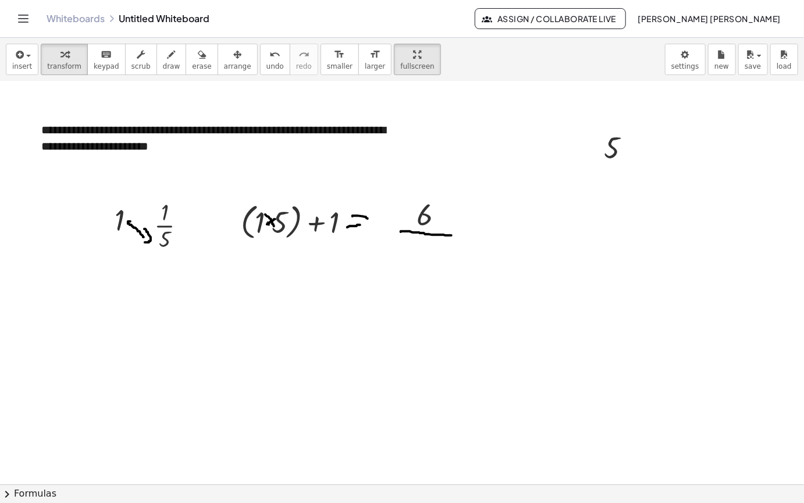
drag, startPoint x: 226, startPoint y: 22, endPoint x: 662, endPoint y: 130, distance: 449.8
click at [226, 47] on div "button" at bounding box center [237, 54] width 27 height 14
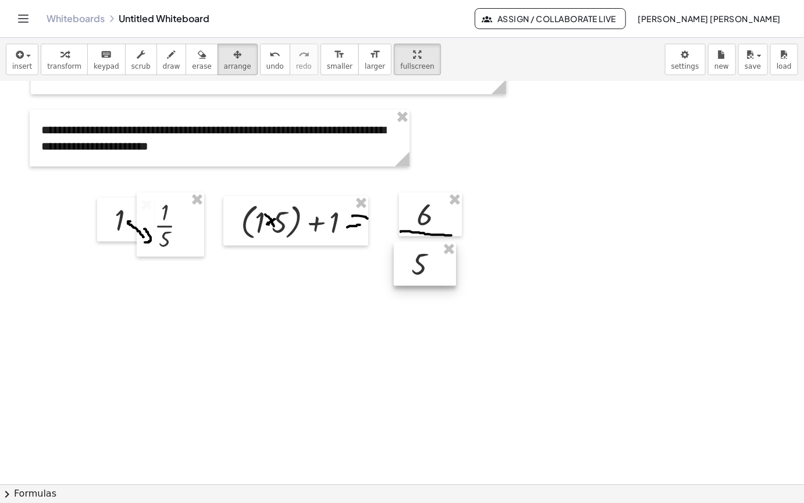
drag, startPoint x: 621, startPoint y: 119, endPoint x: 428, endPoint y: 235, distance: 224.6
click at [428, 242] on div at bounding box center [425, 264] width 62 height 44
click at [19, 48] on icon "button" at bounding box center [18, 55] width 10 height 14
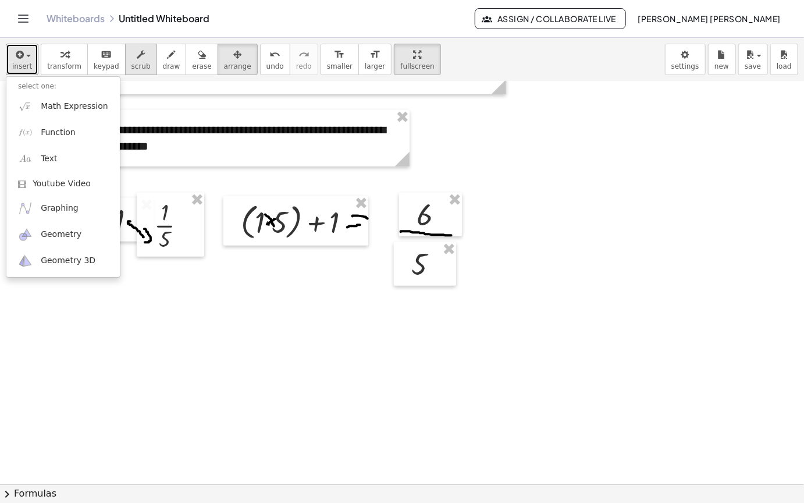
click at [132, 62] on span "scrub" at bounding box center [141, 66] width 19 height 8
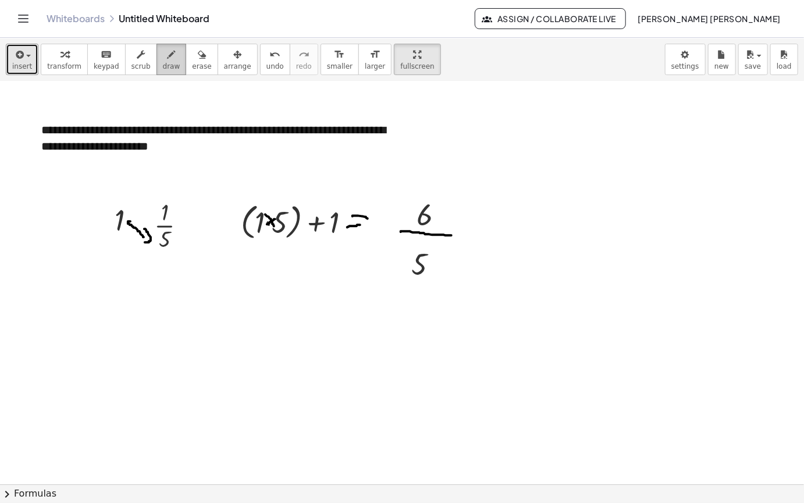
click at [168, 48] on icon "button" at bounding box center [172, 55] width 8 height 14
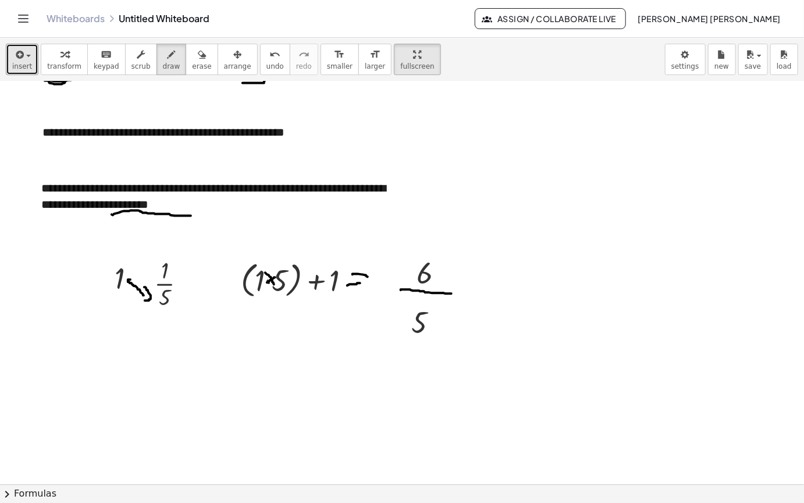
drag, startPoint x: 112, startPoint y: 177, endPoint x: 192, endPoint y: 178, distance: 79.8
drag, startPoint x: 101, startPoint y: 174, endPoint x: 260, endPoint y: 174, distance: 159.5
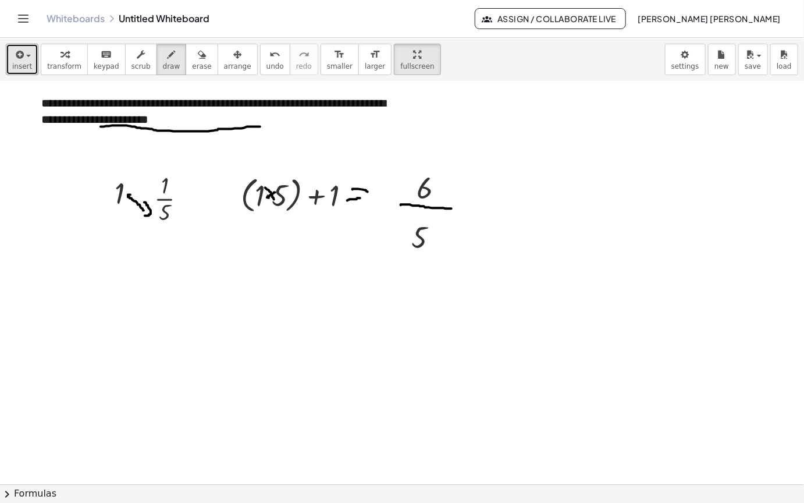
scroll to position [2646, 0]
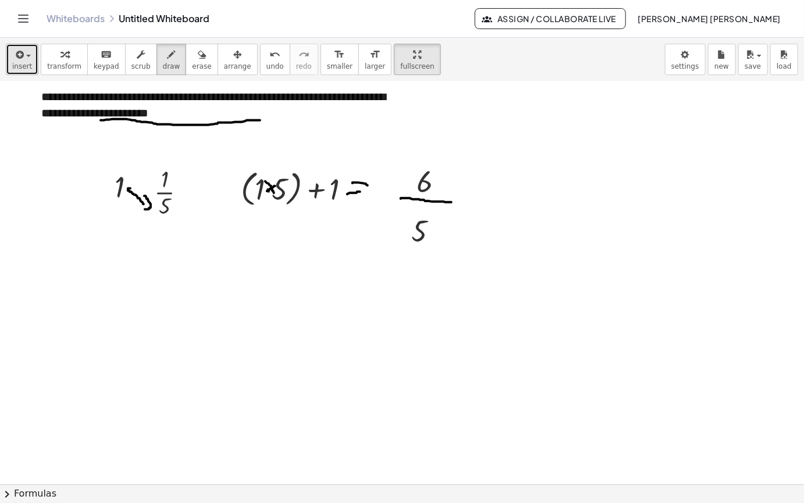
click at [22, 48] on icon "button" at bounding box center [18, 55] width 10 height 14
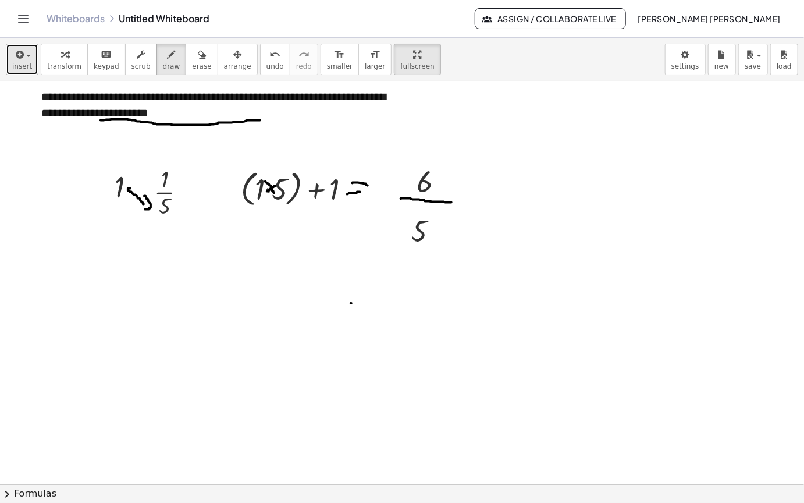
click at [18, 62] on span "insert" at bounding box center [22, 66] width 20 height 8
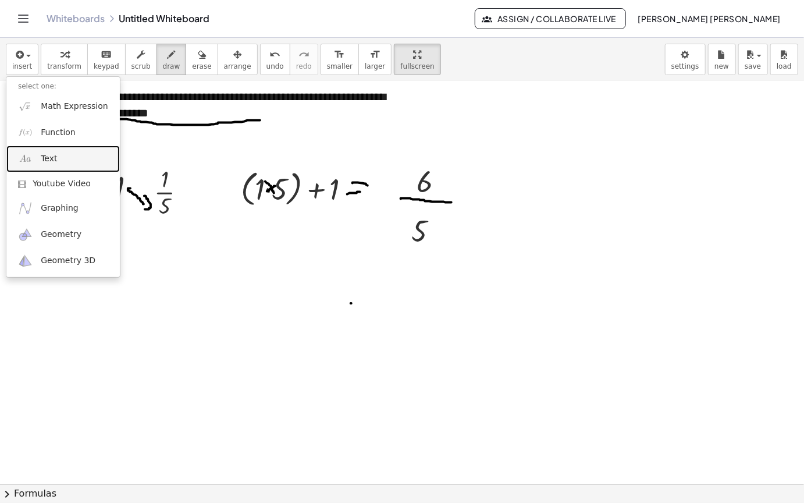
click at [75, 146] on link "Text" at bounding box center [63, 159] width 114 height 26
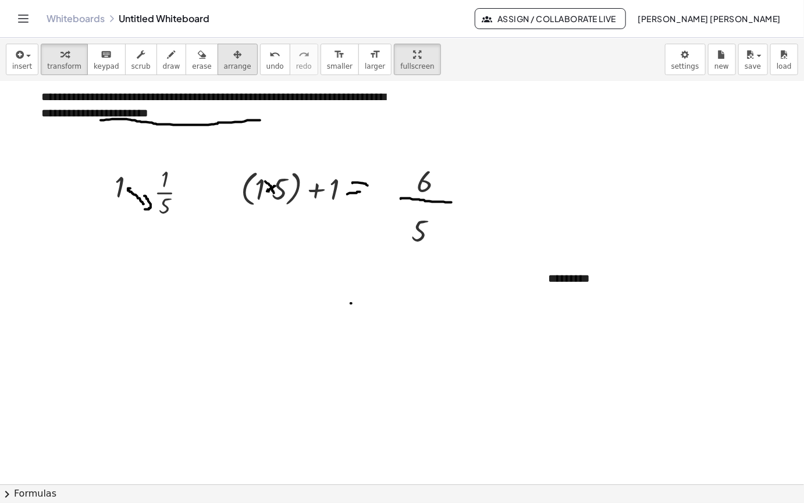
click at [224, 62] on span "arrange" at bounding box center [237, 66] width 27 height 8
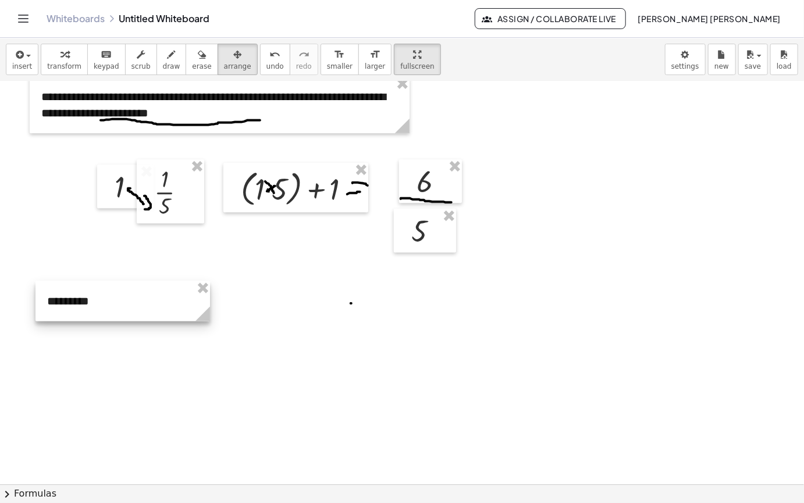
drag, startPoint x: 602, startPoint y: 241, endPoint x: 101, endPoint y: 264, distance: 501.7
click at [101, 281] on div at bounding box center [123, 301] width 175 height 40
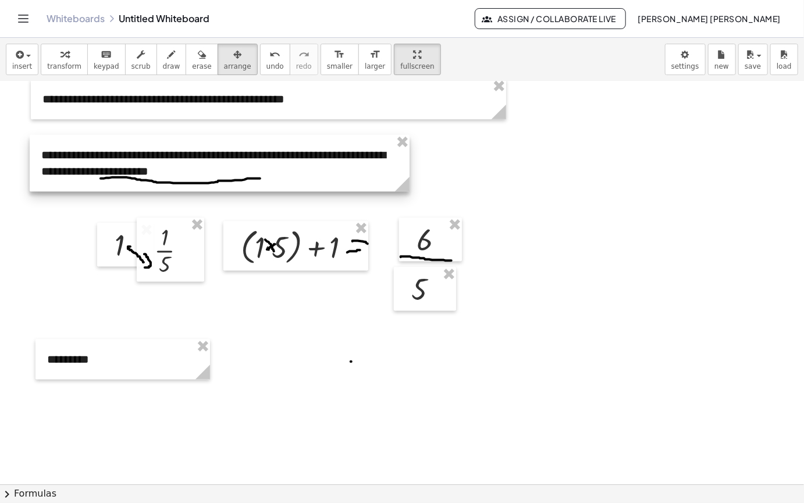
scroll to position [2762, 0]
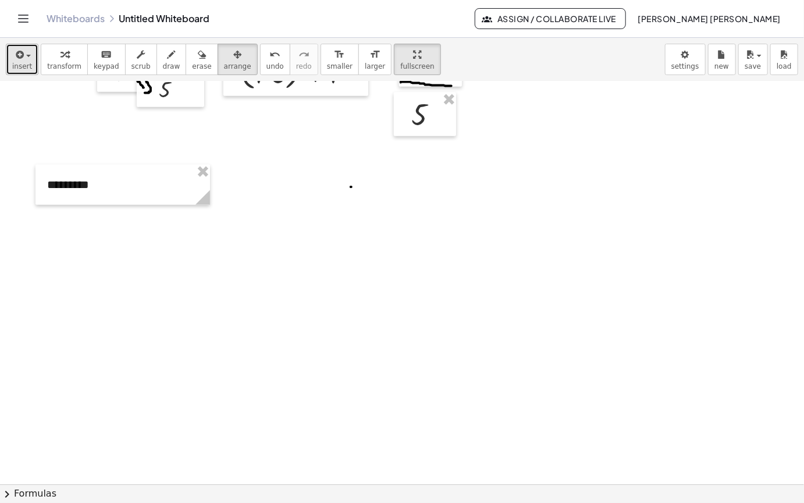
click at [24, 47] on div "button" at bounding box center [22, 54] width 20 height 14
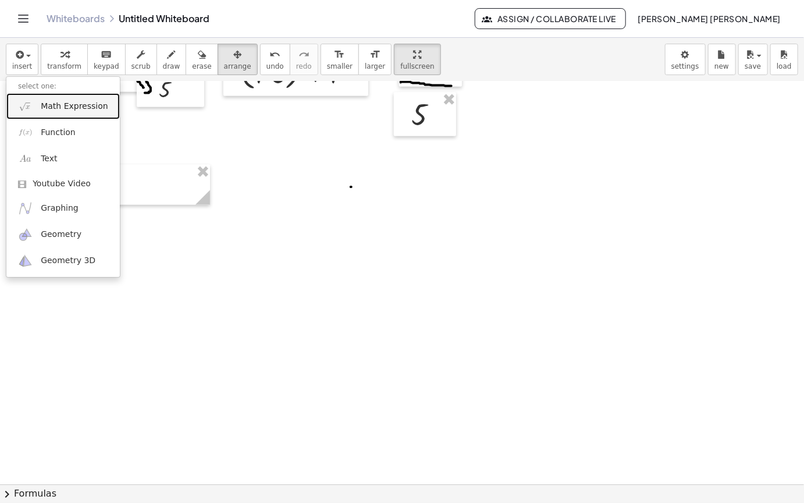
click at [80, 101] on span "Math Expression" at bounding box center [74, 107] width 67 height 12
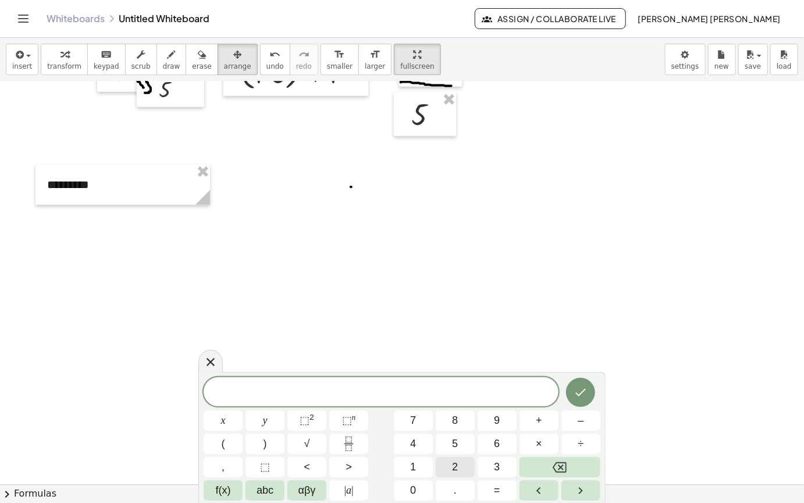
click at [467, 462] on button "2" at bounding box center [455, 467] width 39 height 20
click at [575, 383] on button "Done" at bounding box center [580, 392] width 29 height 29
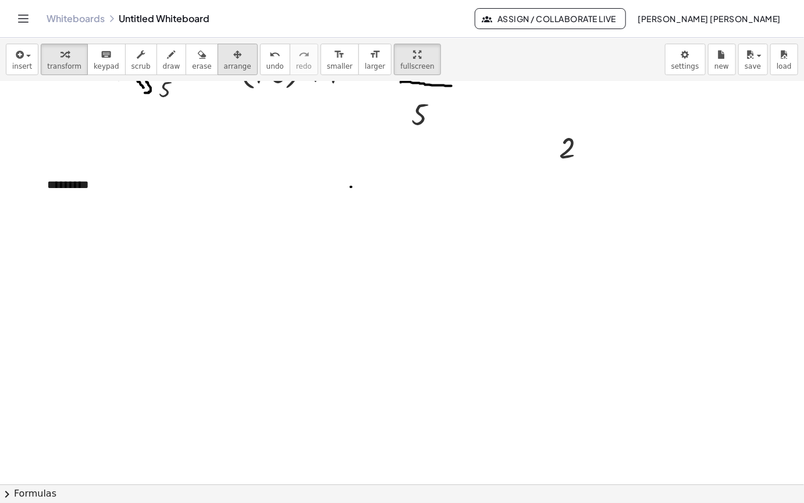
click at [226, 62] on span "arrange" at bounding box center [237, 66] width 27 height 8
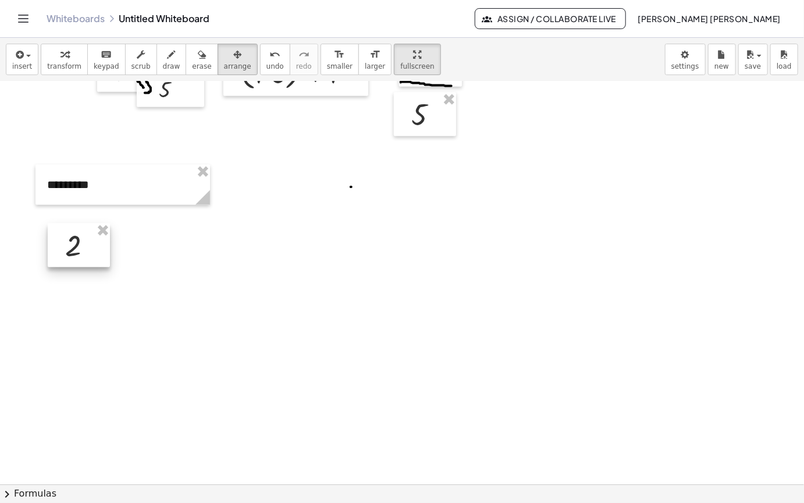
drag, startPoint x: 575, startPoint y: 107, endPoint x: 62, endPoint y: 211, distance: 522.7
click at [66, 224] on div at bounding box center [79, 246] width 62 height 44
click at [22, 62] on span "insert" at bounding box center [22, 66] width 20 height 8
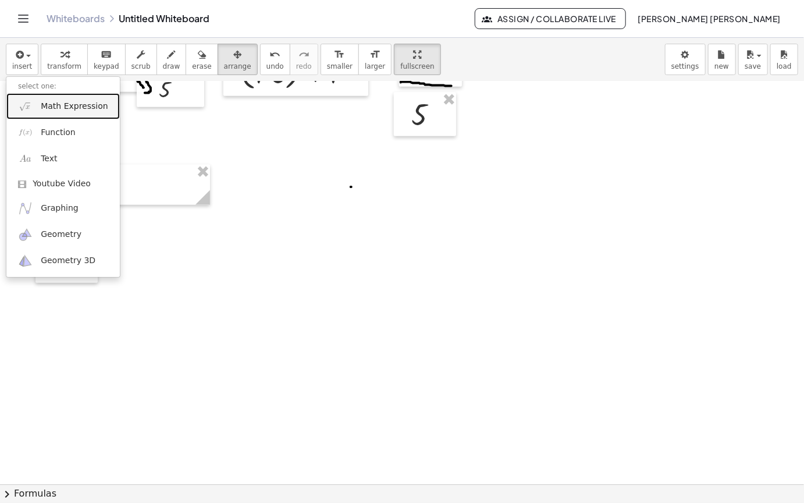
click at [70, 93] on link "Math Expression" at bounding box center [63, 106] width 114 height 26
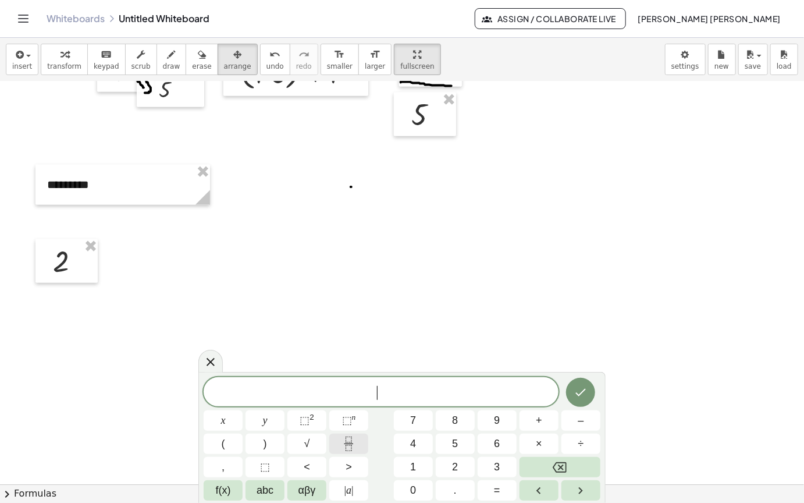
click at [357, 439] on button "Fraction" at bounding box center [348, 444] width 39 height 20
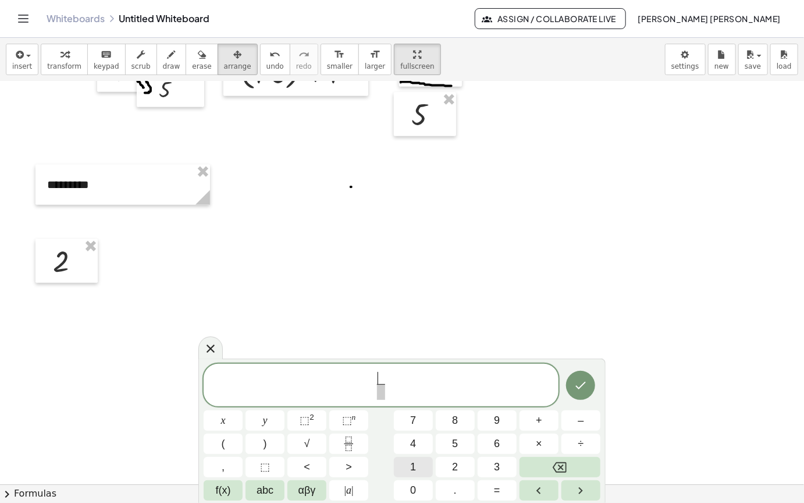
click at [419, 464] on button "1" at bounding box center [413, 467] width 39 height 20
click at [384, 393] on span at bounding box center [381, 392] width 9 height 16
click at [449, 467] on button "2" at bounding box center [455, 467] width 39 height 20
click at [243, 410] on div at bounding box center [223, 420] width 39 height 20
click at [589, 387] on button "Done" at bounding box center [580, 385] width 29 height 29
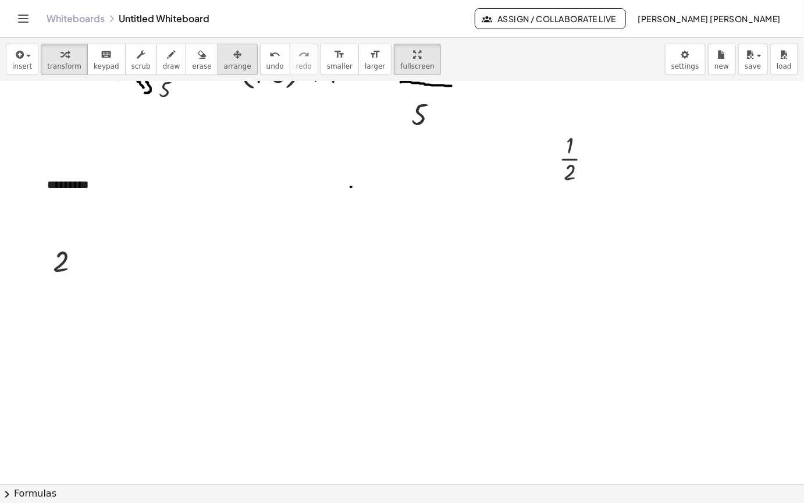
click at [233, 44] on button "arrange" at bounding box center [238, 59] width 40 height 31
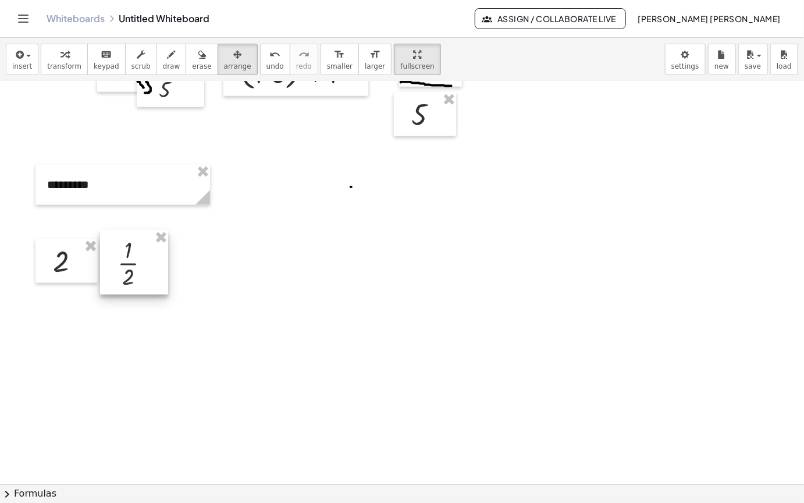
drag, startPoint x: 570, startPoint y: 128, endPoint x: 129, endPoint y: 232, distance: 453.4
click at [129, 232] on div at bounding box center [134, 263] width 68 height 64
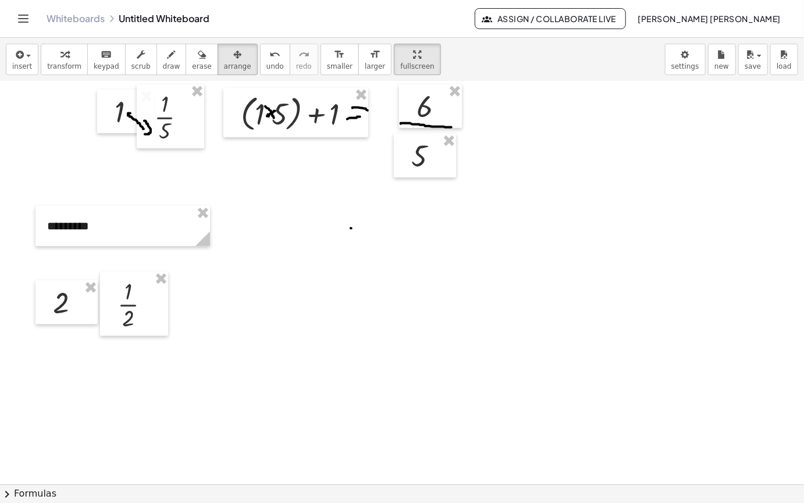
scroll to position [2704, 0]
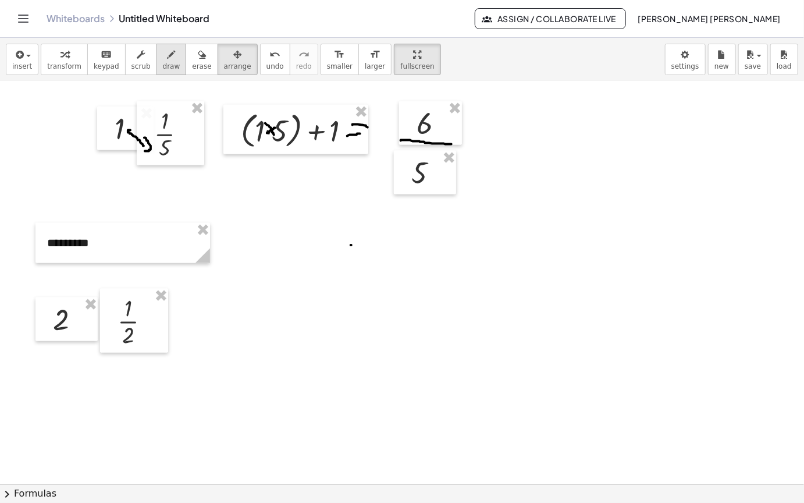
click at [163, 62] on span "draw" at bounding box center [171, 66] width 17 height 8
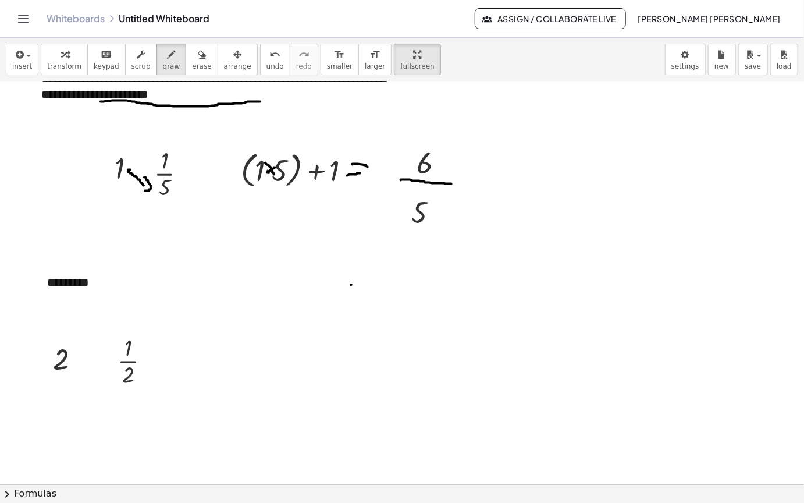
scroll to position [2646, 0]
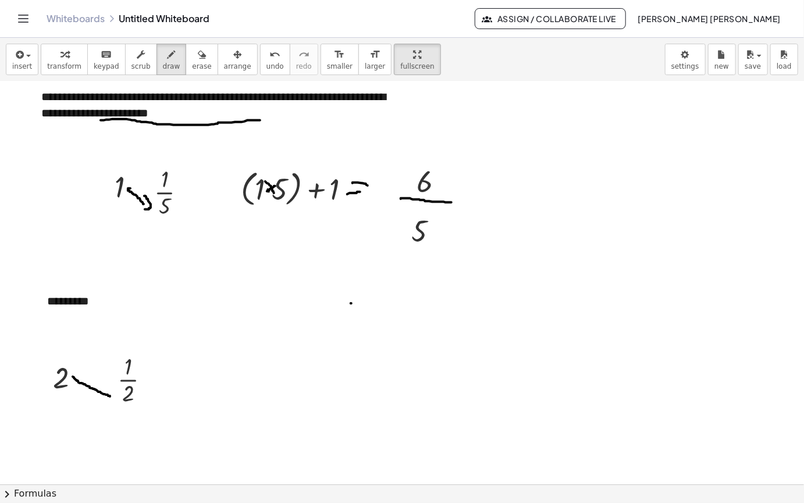
drag, startPoint x: 73, startPoint y: 339, endPoint x: 115, endPoint y: 358, distance: 46.1
drag, startPoint x: 114, startPoint y: 354, endPoint x: 104, endPoint y: 361, distance: 12.5
drag, startPoint x: 87, startPoint y: 342, endPoint x: 93, endPoint y: 335, distance: 9.5
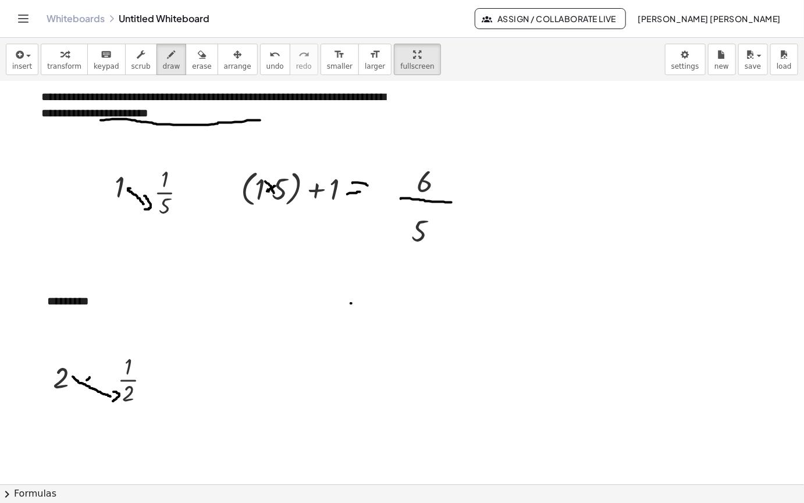
drag, startPoint x: 84, startPoint y: 330, endPoint x: 94, endPoint y: 348, distance: 20.6
drag, startPoint x: 403, startPoint y: 205, endPoint x: 462, endPoint y: 199, distance: 58.6
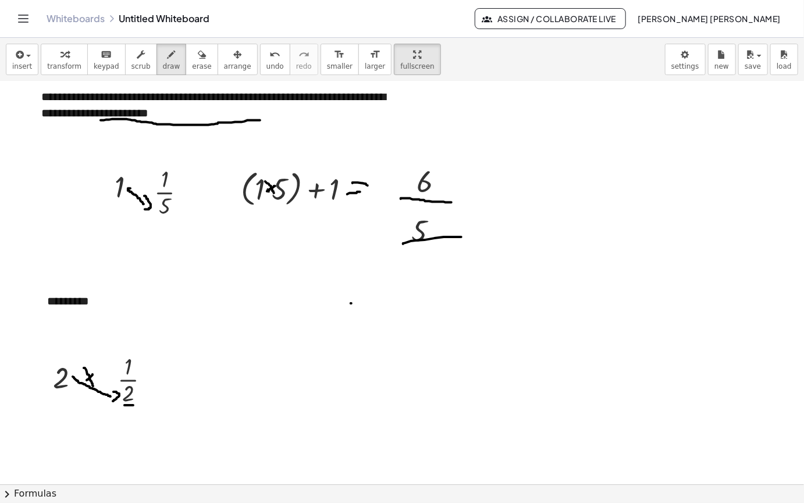
drag, startPoint x: 125, startPoint y: 367, endPoint x: 235, endPoint y: 357, distance: 111.1
click at [22, 62] on span "insert" at bounding box center [22, 66] width 20 height 8
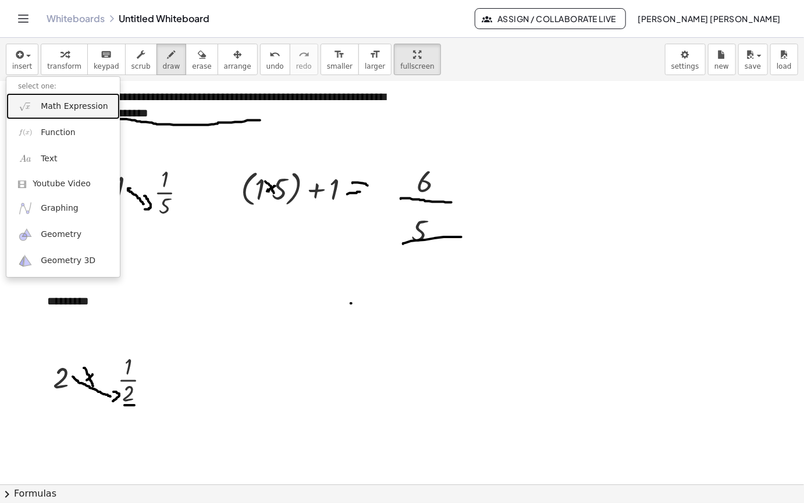
click at [92, 101] on span "Math Expression" at bounding box center [74, 107] width 67 height 12
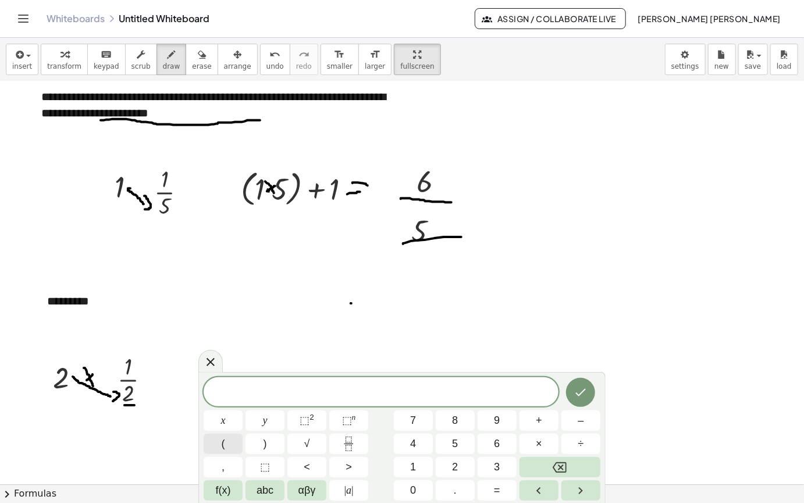
click at [222, 440] on span "(" at bounding box center [223, 444] width 3 height 16
click at [452, 467] on button "2" at bounding box center [455, 467] width 39 height 20
click at [542, 438] on span "×" at bounding box center [539, 444] width 6 height 16
click at [463, 467] on button "2" at bounding box center [455, 467] width 39 height 20
click at [271, 442] on button ")" at bounding box center [265, 444] width 39 height 20
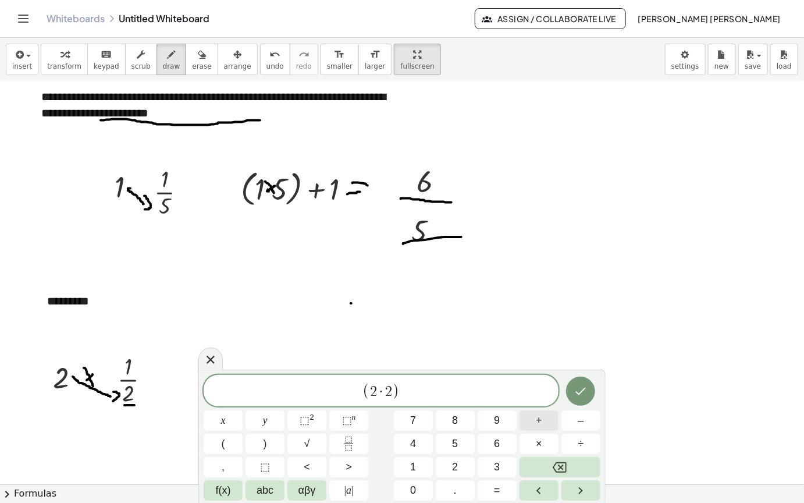
click at [555, 420] on button "+" at bounding box center [539, 420] width 39 height 20
click at [417, 466] on button "1" at bounding box center [413, 467] width 39 height 20
click at [580, 392] on icon "Done" at bounding box center [581, 391] width 14 height 14
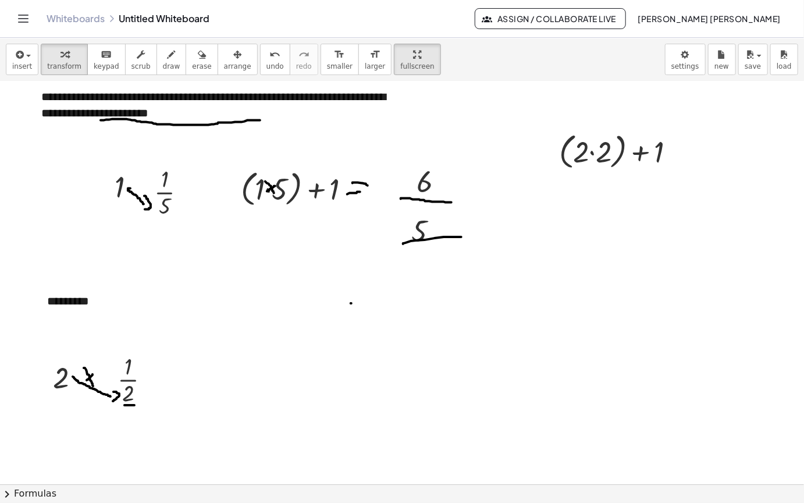
click at [227, 62] on span "arrange" at bounding box center [237, 66] width 27 height 8
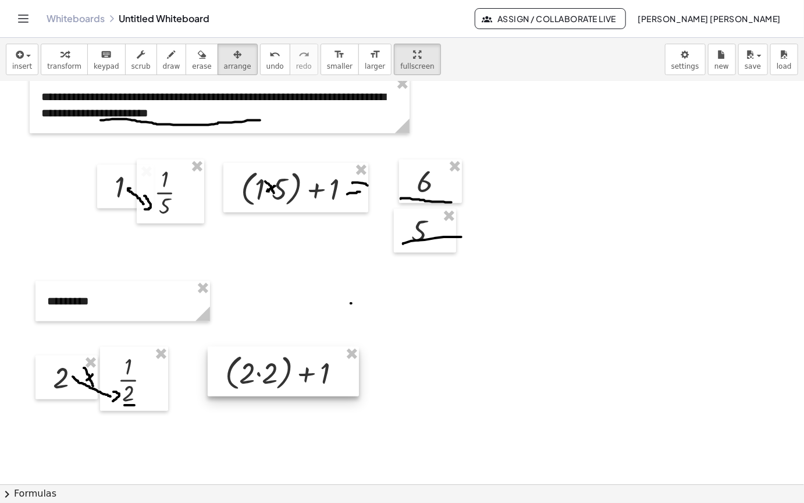
drag, startPoint x: 637, startPoint y: 107, endPoint x: 303, endPoint y: 320, distance: 395.8
click at [299, 347] on div at bounding box center [283, 372] width 151 height 50
drag, startPoint x: 167, startPoint y: 20, endPoint x: 178, endPoint y: 52, distance: 33.9
click at [168, 44] on button "draw" at bounding box center [172, 59] width 30 height 31
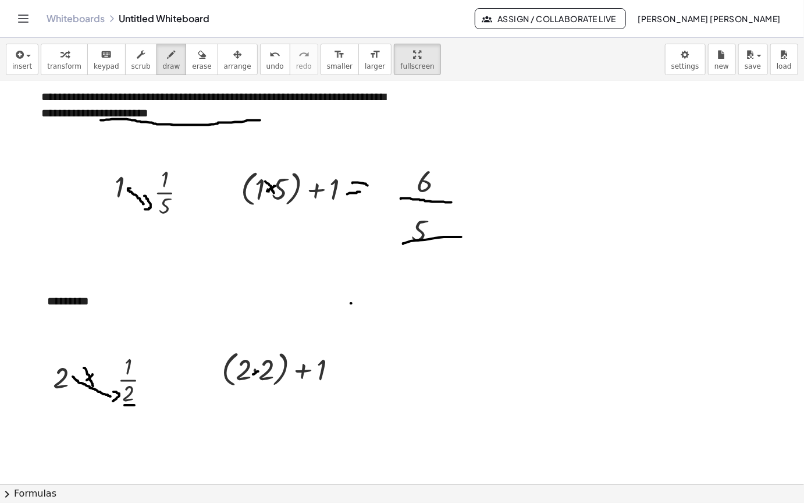
drag, startPoint x: 253, startPoint y: 336, endPoint x: 258, endPoint y: 334, distance: 6.0
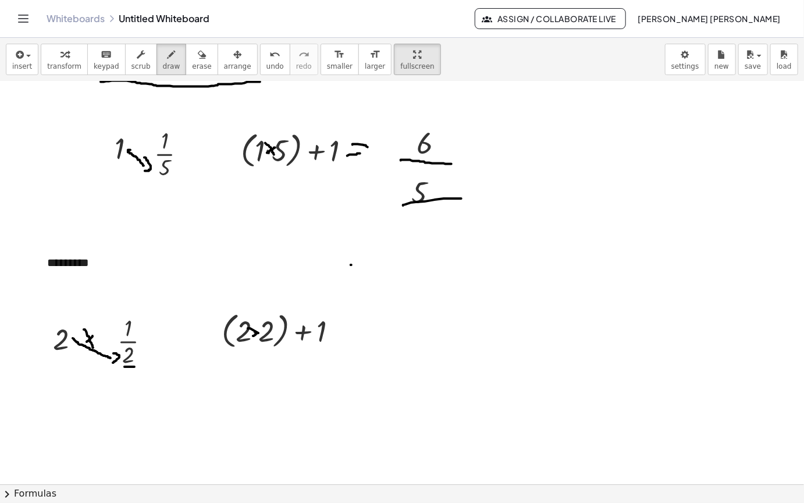
scroll to position [2704, 0]
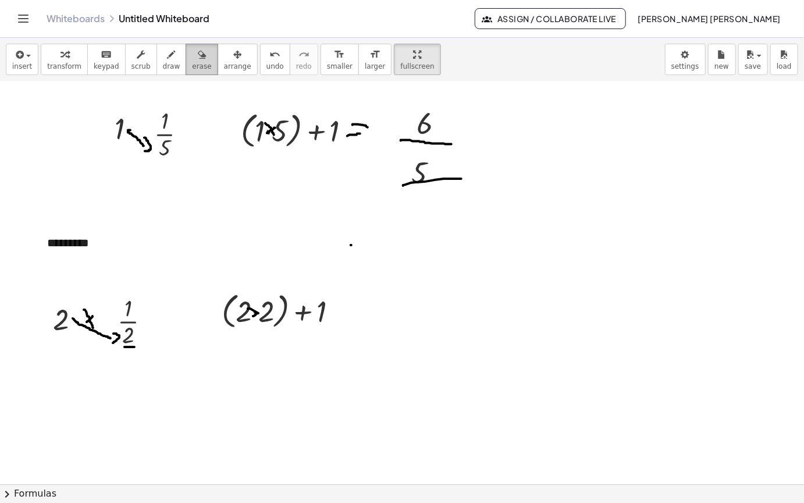
click at [192, 47] on div "button" at bounding box center [201, 54] width 19 height 14
drag, startPoint x: 97, startPoint y: 256, endPoint x: 155, endPoint y: 4, distance: 258.7
drag, startPoint x: 151, startPoint y: 24, endPoint x: 186, endPoint y: 236, distance: 214.1
click at [163, 62] on span "draw" at bounding box center [171, 66] width 17 height 8
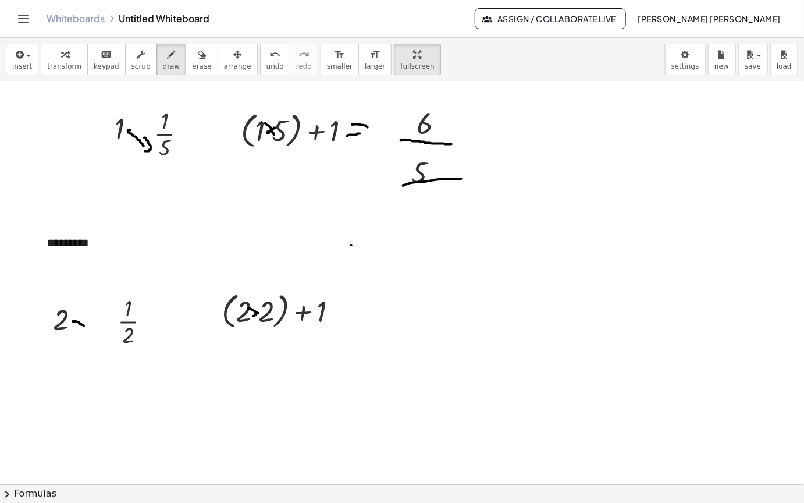
drag, startPoint x: 73, startPoint y: 283, endPoint x: 84, endPoint y: 288, distance: 12.0
drag, startPoint x: 70, startPoint y: 267, endPoint x: 81, endPoint y: 273, distance: 12.3
drag, startPoint x: 78, startPoint y: 286, endPoint x: 108, endPoint y: 295, distance: 30.9
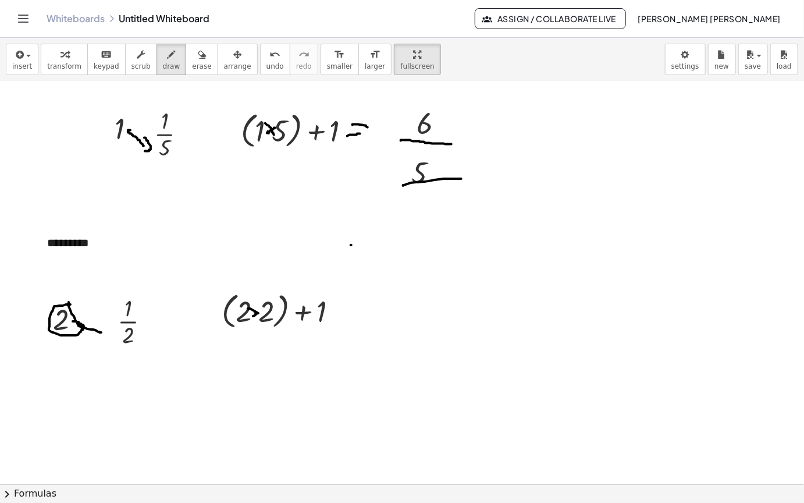
drag, startPoint x: 114, startPoint y: 290, endPoint x: 111, endPoint y: 305, distance: 14.8
drag, startPoint x: 258, startPoint y: 275, endPoint x: 251, endPoint y: 275, distance: 7.0
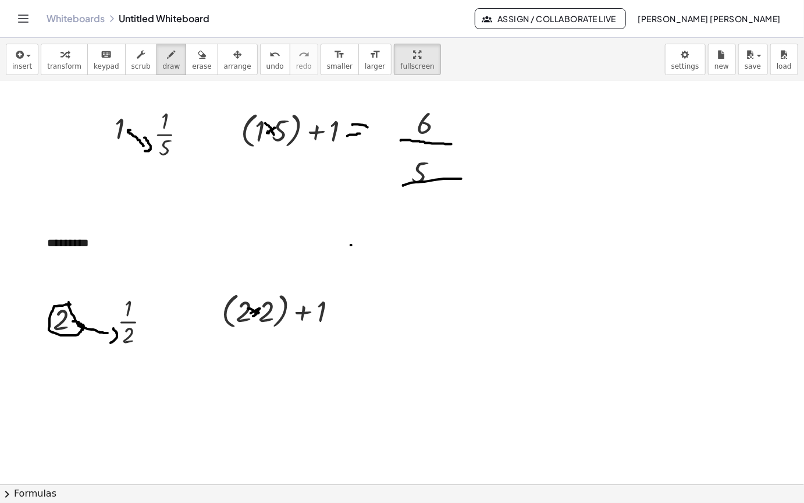
drag, startPoint x: 251, startPoint y: 272, endPoint x: 261, endPoint y: 277, distance: 11.2
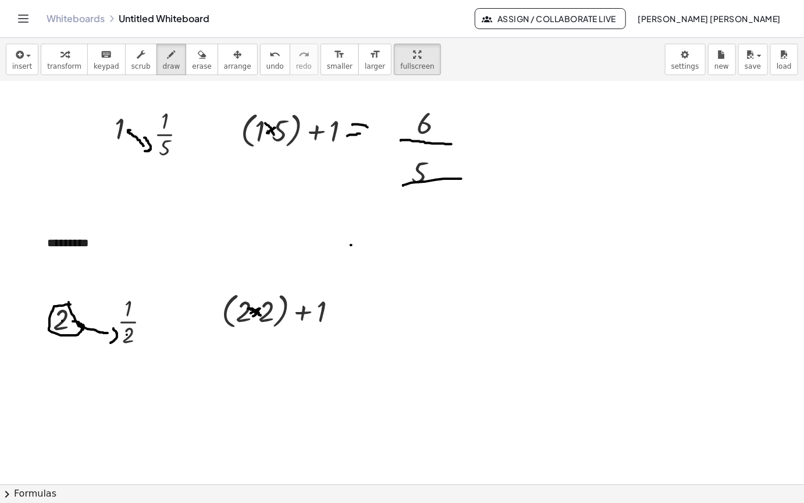
drag, startPoint x: 237, startPoint y: 276, endPoint x: 212, endPoint y: 278, distance: 25.1
drag, startPoint x: 54, startPoint y: 299, endPoint x: 83, endPoint y: 299, distance: 29.7
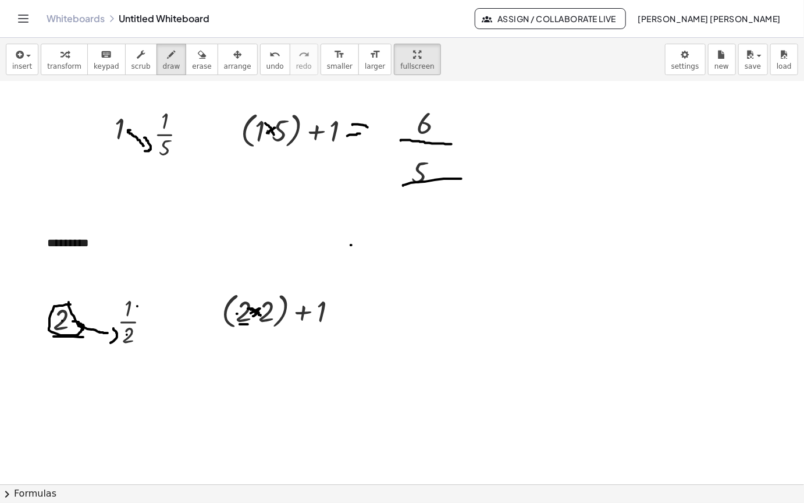
drag, startPoint x: 240, startPoint y: 286, endPoint x: 258, endPoint y: 286, distance: 18.0
drag, startPoint x: 114, startPoint y: 319, endPoint x: 137, endPoint y: 318, distance: 23.9
drag, startPoint x: 262, startPoint y: 291, endPoint x: 274, endPoint y: 292, distance: 12.2
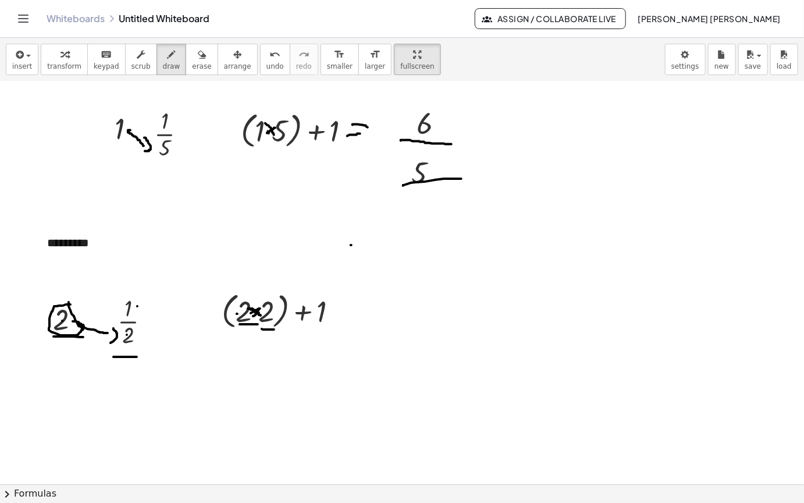
drag, startPoint x: 125, startPoint y: 257, endPoint x: 150, endPoint y: 252, distance: 26.0
drag, startPoint x: 317, startPoint y: 249, endPoint x: 352, endPoint y: 252, distance: 34.5
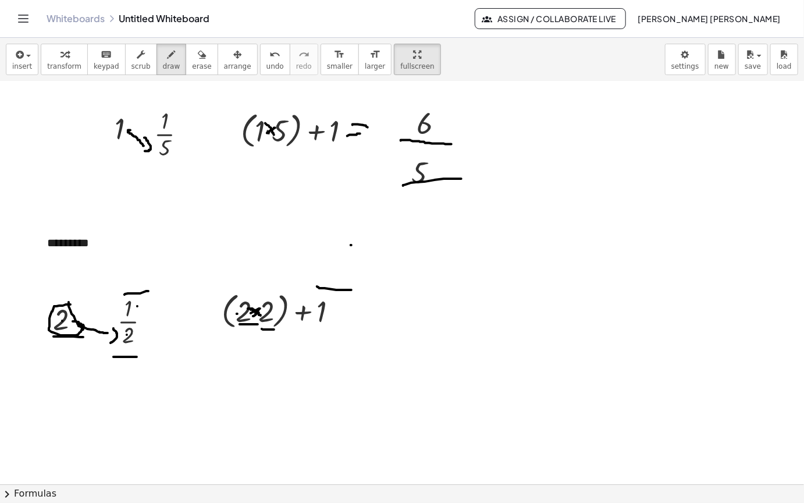
drag, startPoint x: 349, startPoint y: 283, endPoint x: 374, endPoint y: 283, distance: 25.6
drag, startPoint x: 355, startPoint y: 274, endPoint x: 378, endPoint y: 271, distance: 24.0
drag, startPoint x: 245, startPoint y: 303, endPoint x: 301, endPoint y: 306, distance: 56.0
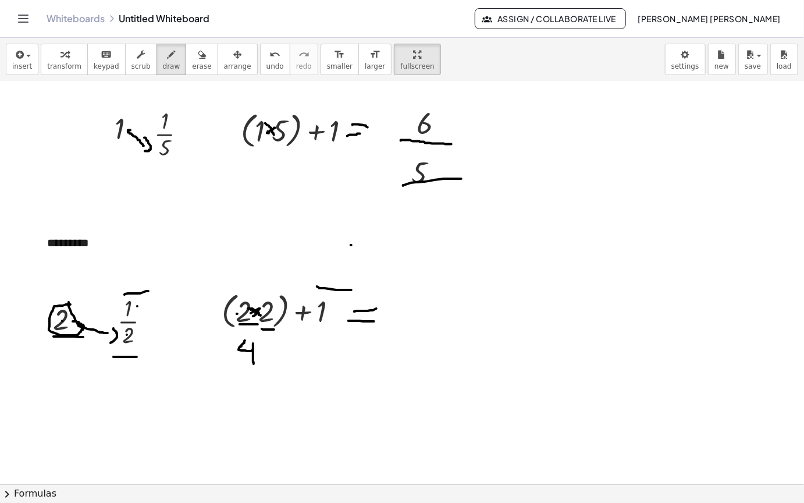
drag, startPoint x: 287, startPoint y: 310, endPoint x: 288, endPoint y: 321, distance: 11.7
drag, startPoint x: 291, startPoint y: 316, endPoint x: 309, endPoint y: 312, distance: 17.8
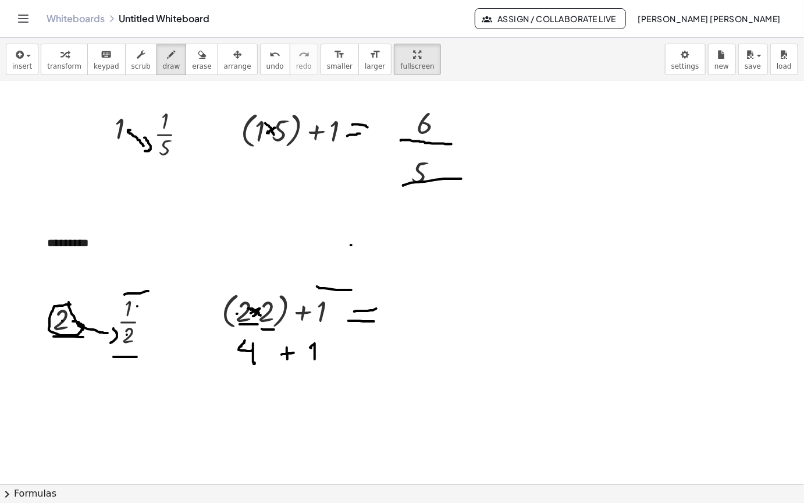
drag, startPoint x: 311, startPoint y: 310, endPoint x: 317, endPoint y: 318, distance: 10.0
drag, startPoint x: 421, startPoint y: 256, endPoint x: 411, endPoint y: 286, distance: 31.3
click at [192, 47] on div "button" at bounding box center [201, 54] width 19 height 14
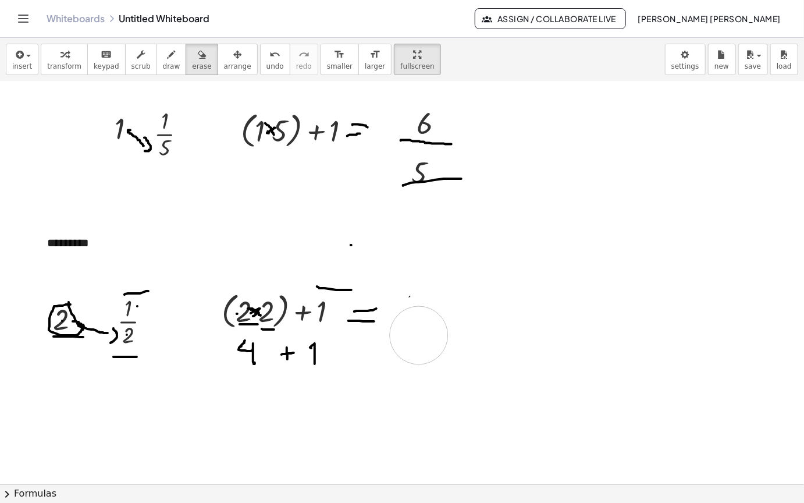
drag, startPoint x: 440, startPoint y: 285, endPoint x: 277, endPoint y: 116, distance: 235.1
click at [17, 48] on icon "button" at bounding box center [18, 55] width 10 height 14
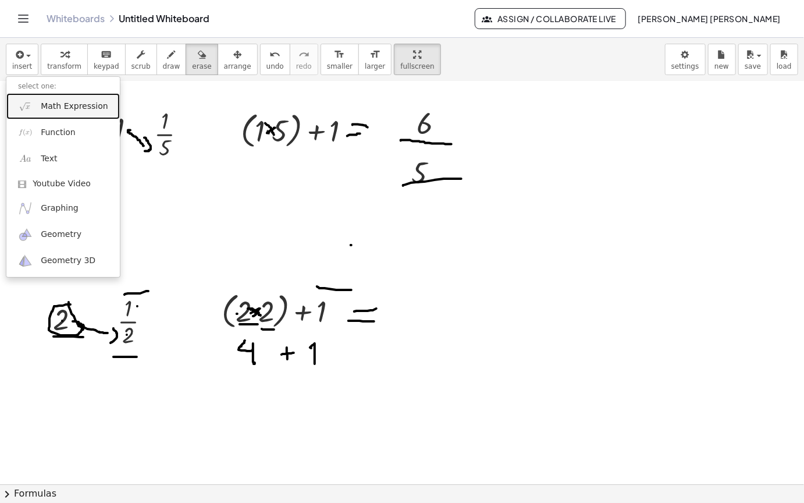
click at [52, 101] on span "Math Expression" at bounding box center [74, 107] width 67 height 12
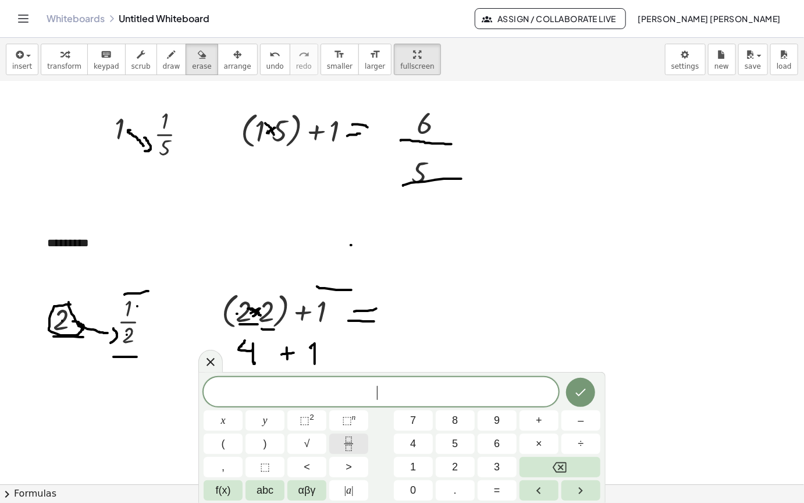
click at [355, 442] on icon "Fraction" at bounding box center [349, 444] width 15 height 15
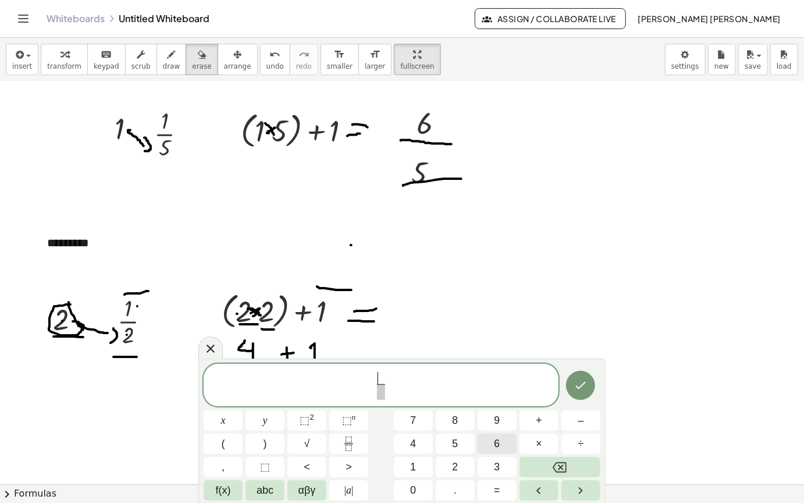
click at [478, 439] on button "6" at bounding box center [497, 444] width 39 height 20
click at [559, 463] on icon "Backspace" at bounding box center [560, 467] width 14 height 14
click at [462, 437] on button "5" at bounding box center [455, 444] width 39 height 20
drag, startPoint x: 377, startPoint y: 396, endPoint x: 449, endPoint y: 410, distance: 73.5
click at [381, 396] on span "​" at bounding box center [381, 392] width 9 height 16
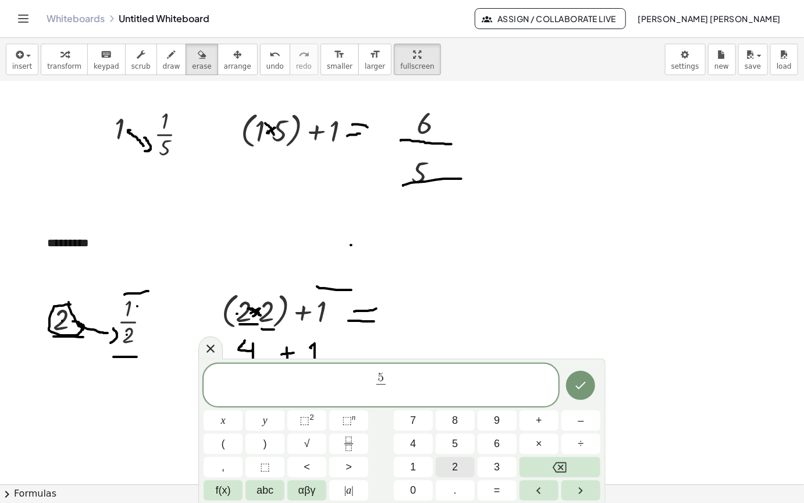
click at [462, 465] on button "2" at bounding box center [455, 467] width 39 height 20
click at [572, 392] on button "Done" at bounding box center [580, 385] width 29 height 29
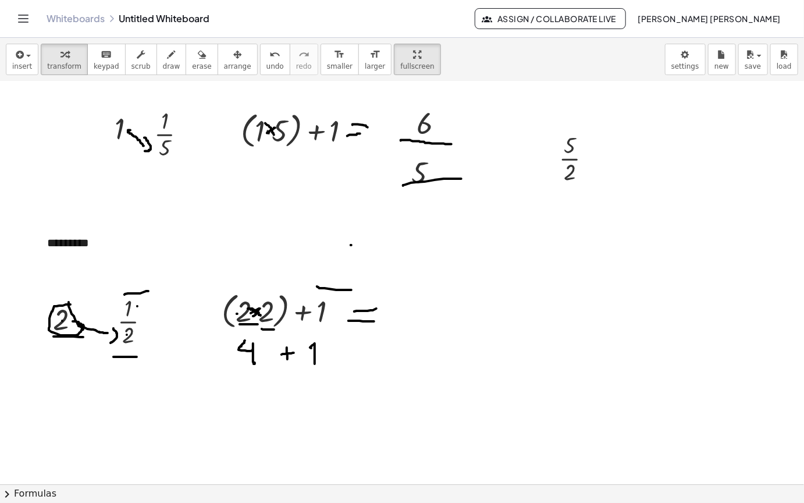
click at [224, 62] on span "arrange" at bounding box center [237, 66] width 27 height 8
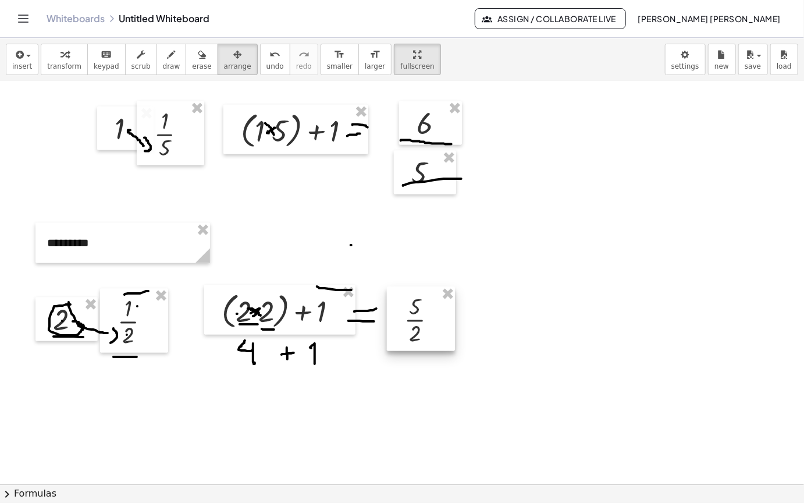
drag, startPoint x: 577, startPoint y: 125, endPoint x: 420, endPoint y: 281, distance: 221.4
click at [421, 287] on div at bounding box center [421, 319] width 68 height 64
click at [163, 62] on span "draw" at bounding box center [171, 66] width 17 height 8
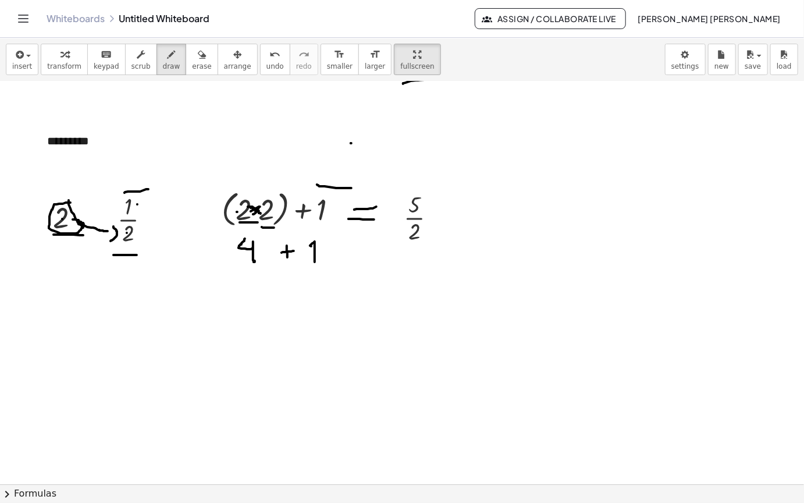
scroll to position [2820, 0]
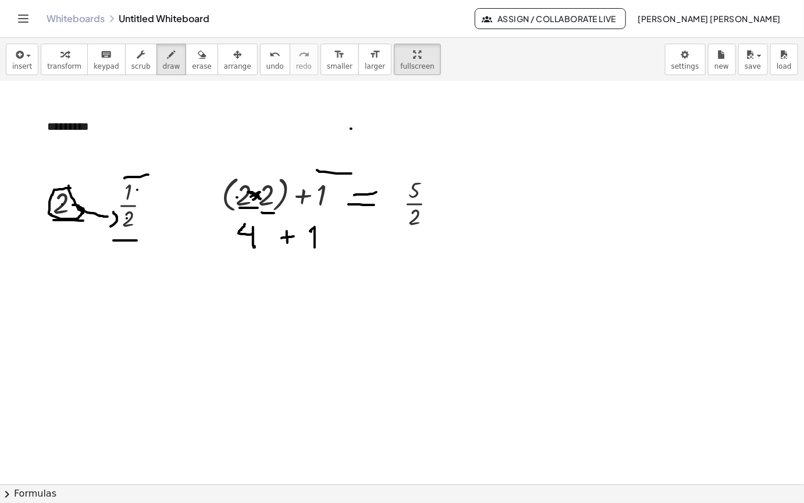
drag, startPoint x: 124, startPoint y: 198, endPoint x: 141, endPoint y: 197, distance: 16.9
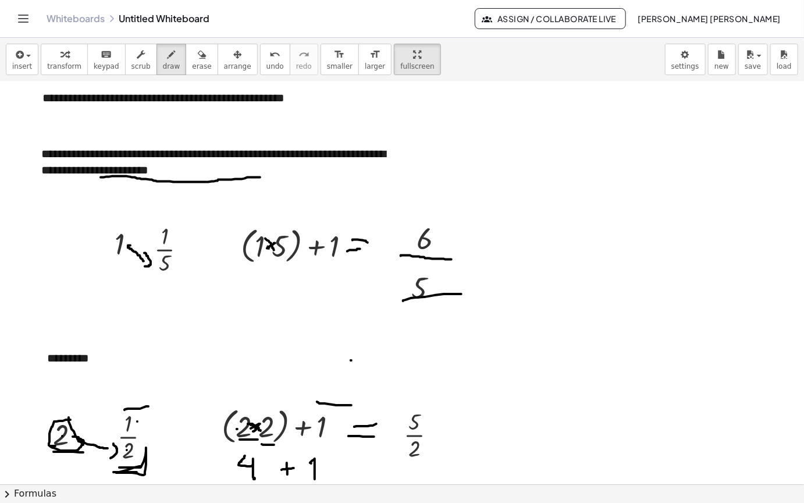
scroll to position [2529, 0]
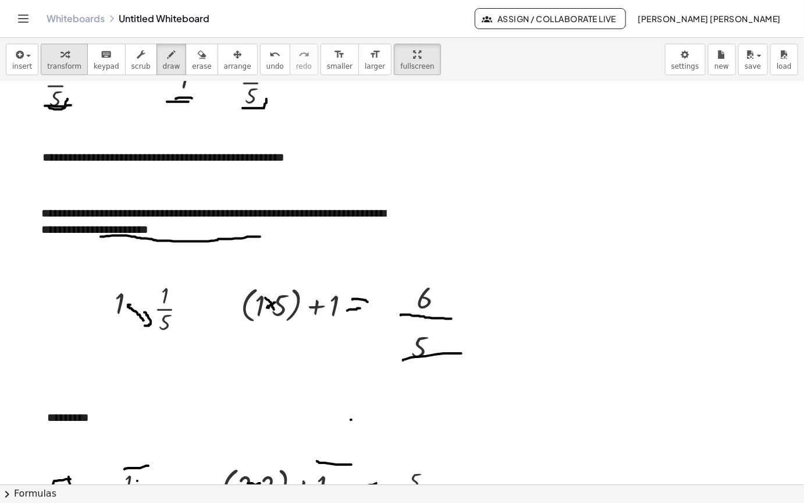
click at [58, 62] on span "transform" at bounding box center [64, 66] width 34 height 8
click at [289, 193] on div "**********" at bounding box center [220, 221] width 380 height 56
click at [192, 62] on span "erase" at bounding box center [201, 66] width 19 height 8
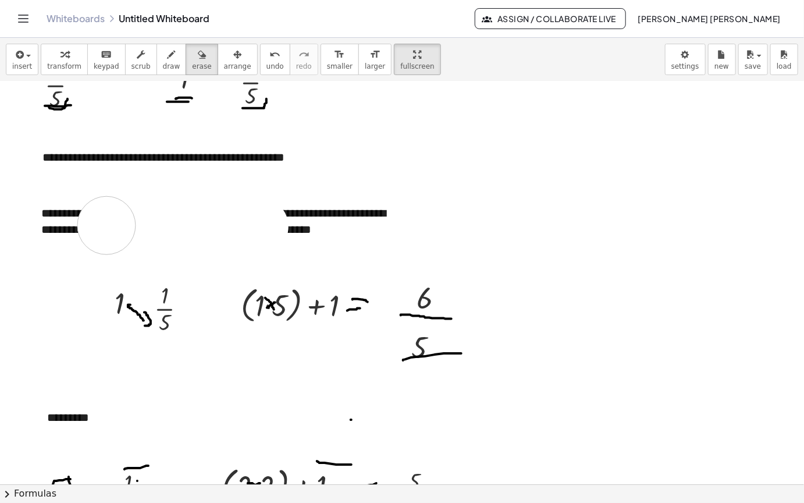
drag, startPoint x: 260, startPoint y: 189, endPoint x: 105, endPoint y: 187, distance: 154.8
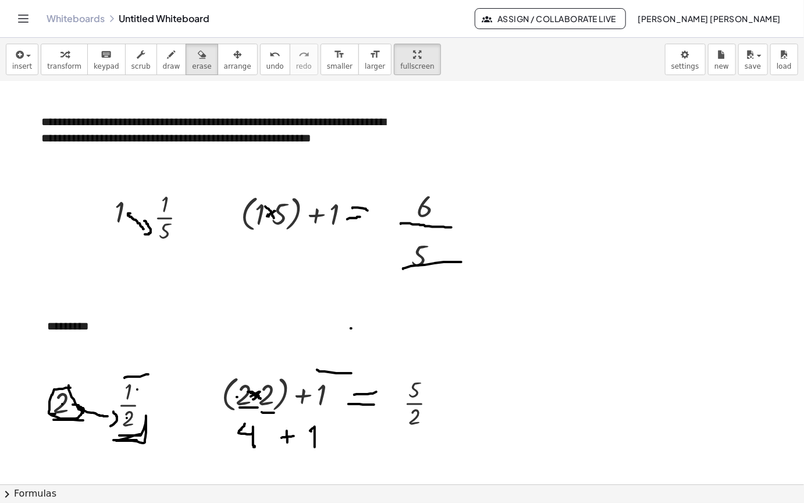
scroll to position [2762, 0]
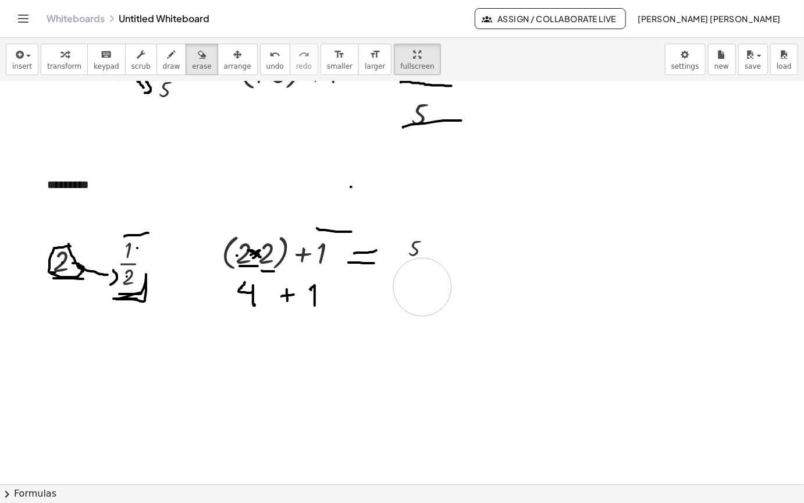
drag, startPoint x: 406, startPoint y: 250, endPoint x: 315, endPoint y: 365, distance: 146.3
drag, startPoint x: 157, startPoint y: 22, endPoint x: 522, endPoint y: 254, distance: 432.6
click at [168, 48] on icon "button" at bounding box center [172, 55] width 8 height 14
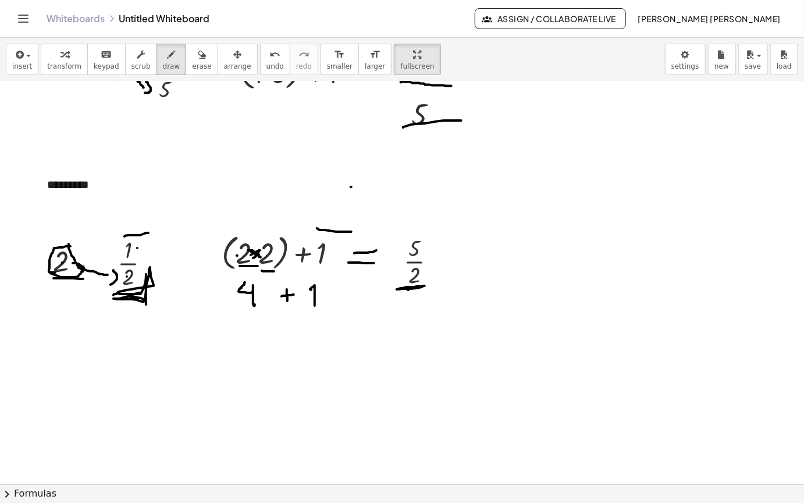
drag, startPoint x: 114, startPoint y: 257, endPoint x: 130, endPoint y: 258, distance: 16.9
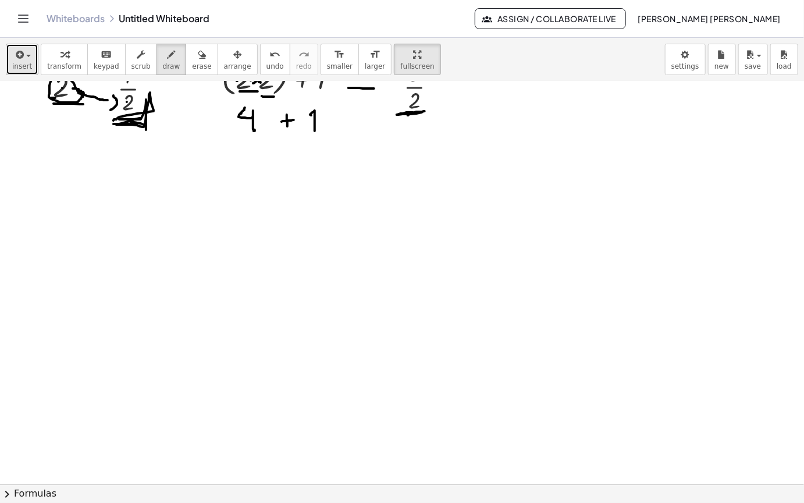
click at [9, 44] on button "insert" at bounding box center [22, 59] width 33 height 31
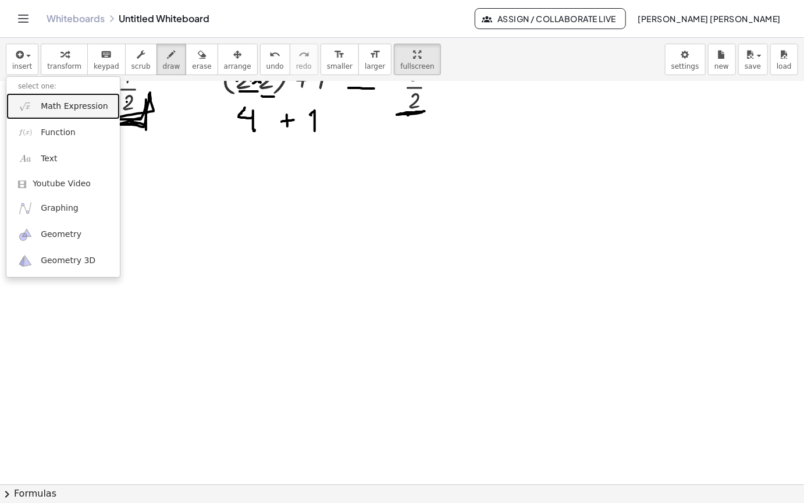
click at [68, 101] on span "Math Expression" at bounding box center [74, 107] width 67 height 12
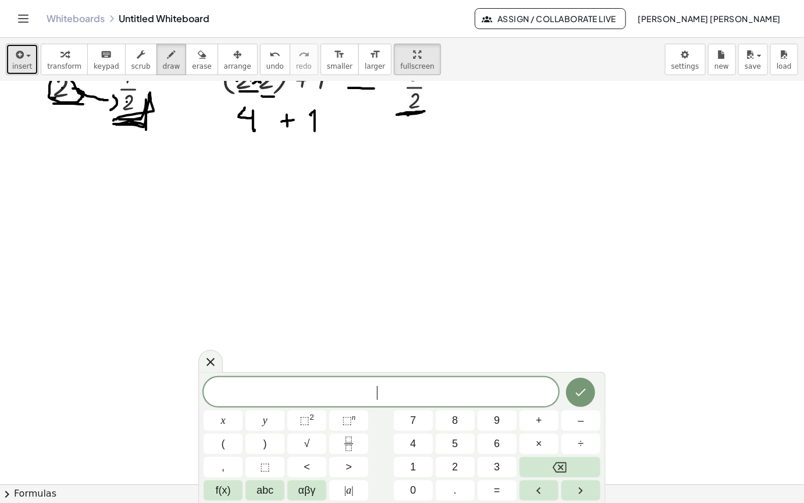
click at [22, 48] on icon "button" at bounding box center [18, 55] width 10 height 14
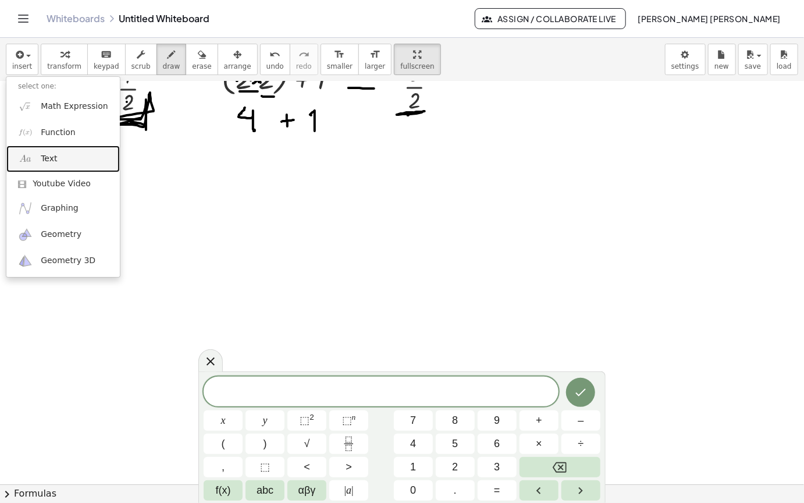
click at [76, 146] on link "Text" at bounding box center [63, 159] width 114 height 26
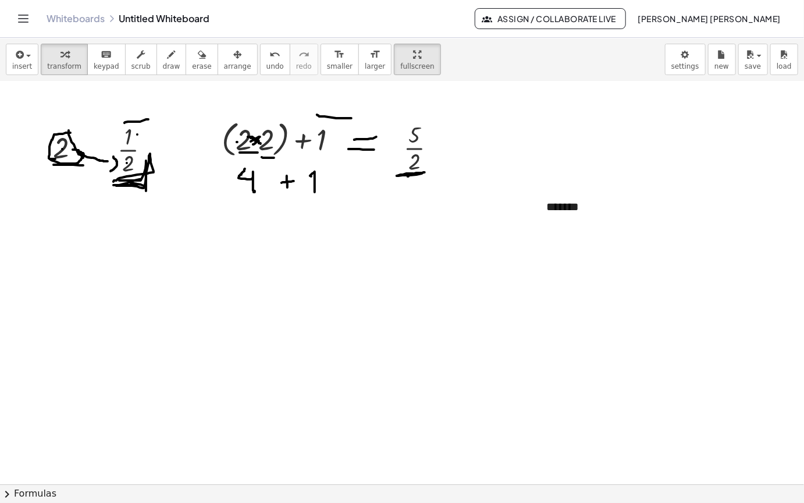
scroll to position [2879, 0]
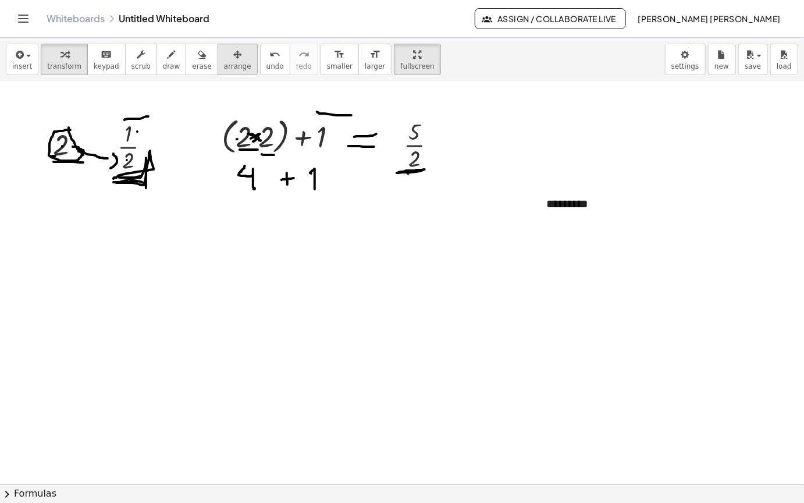
click at [231, 44] on button "arrange" at bounding box center [238, 59] width 40 height 31
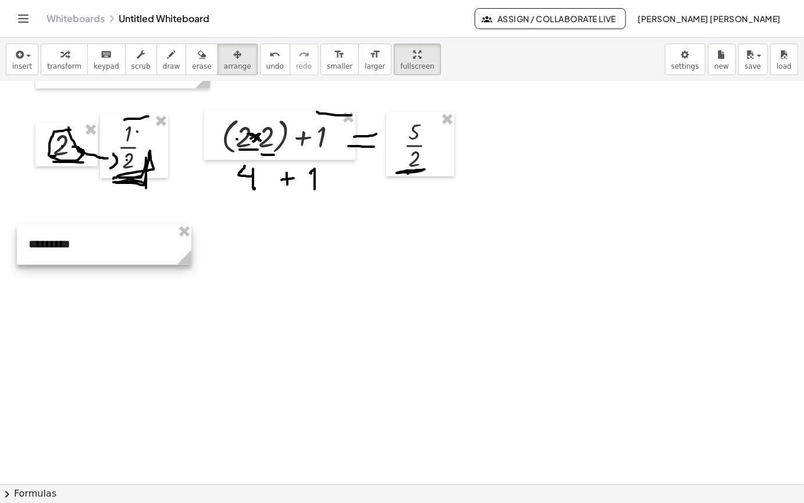
drag, startPoint x: 540, startPoint y: 192, endPoint x: 98, endPoint y: 215, distance: 442.4
click at [98, 225] on div at bounding box center [104, 245] width 175 height 40
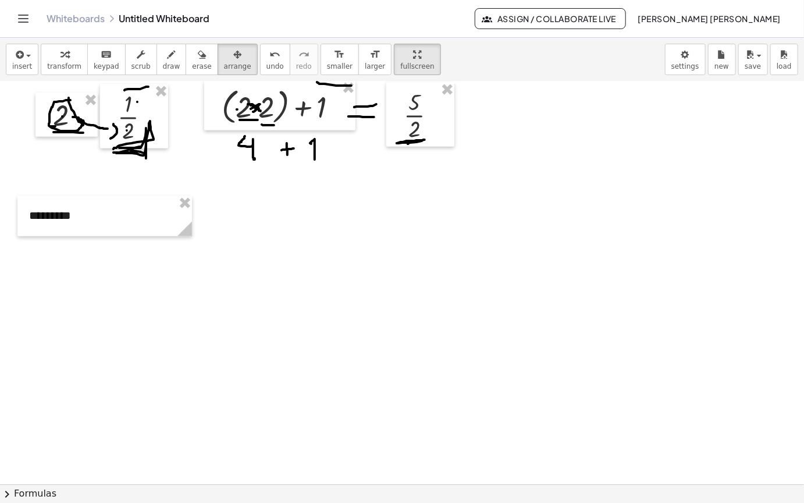
scroll to position [2937, 0]
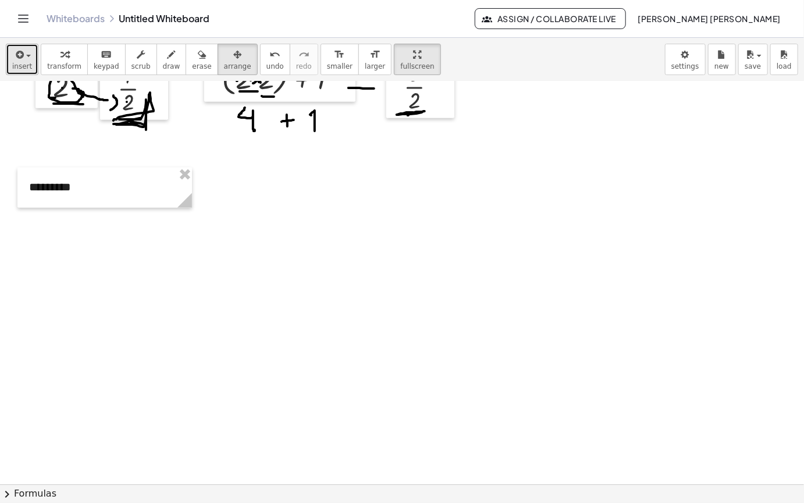
click at [26, 47] on div "button" at bounding box center [22, 54] width 20 height 14
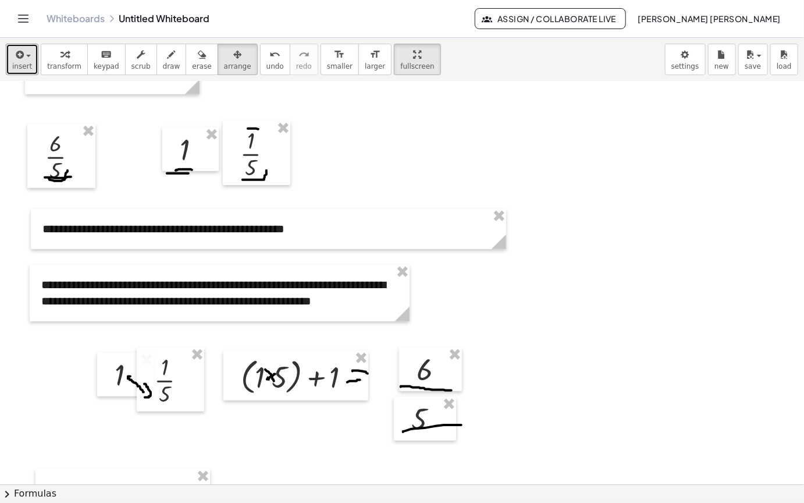
scroll to position [2587, 0]
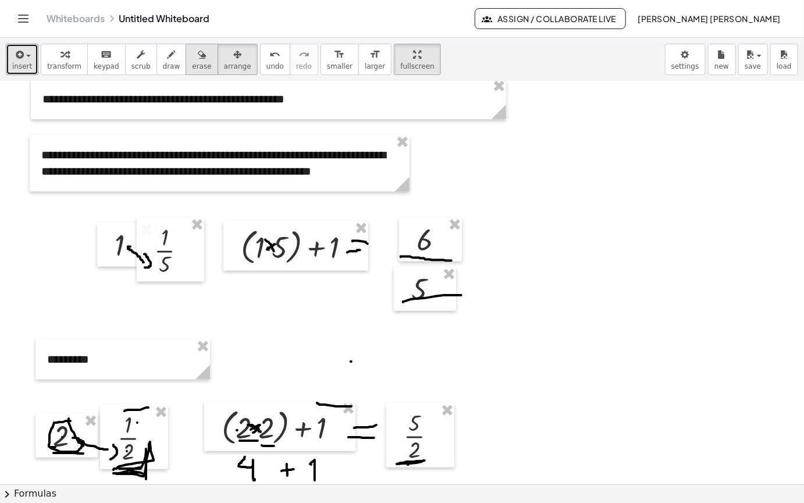
click at [189, 44] on button "erase" at bounding box center [202, 59] width 32 height 31
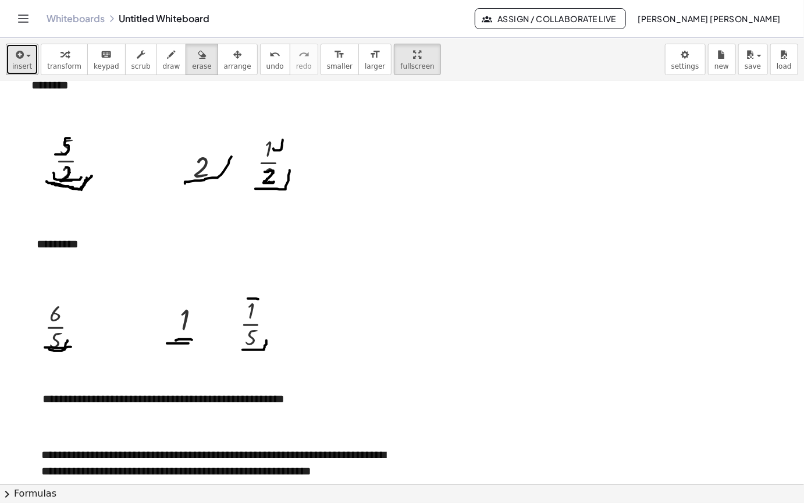
scroll to position [2238, 0]
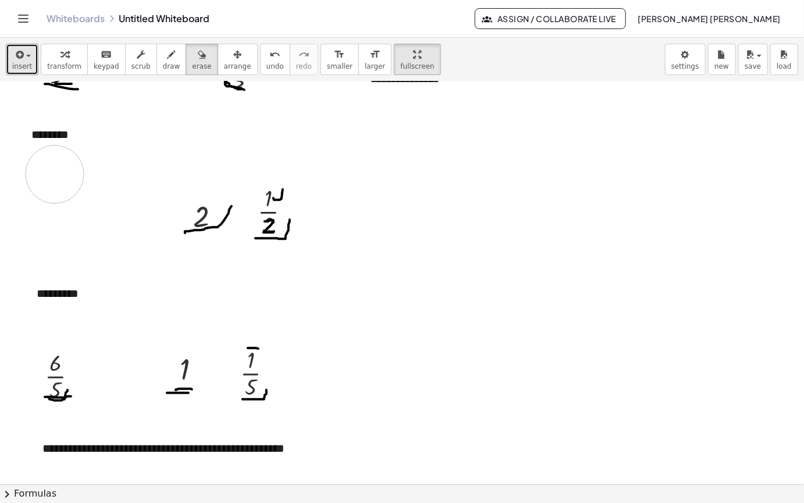
drag, startPoint x: 87, startPoint y: 187, endPoint x: 325, endPoint y: 114, distance: 249.3
click at [168, 48] on icon "button" at bounding box center [172, 55] width 8 height 14
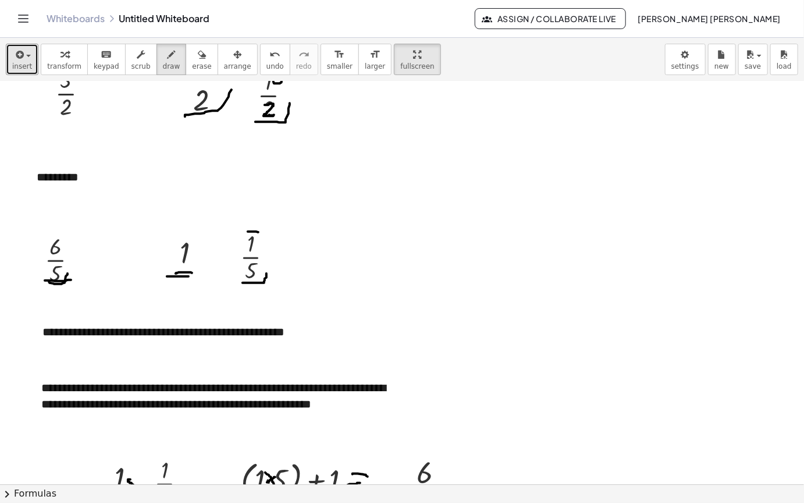
scroll to position [2879, 0]
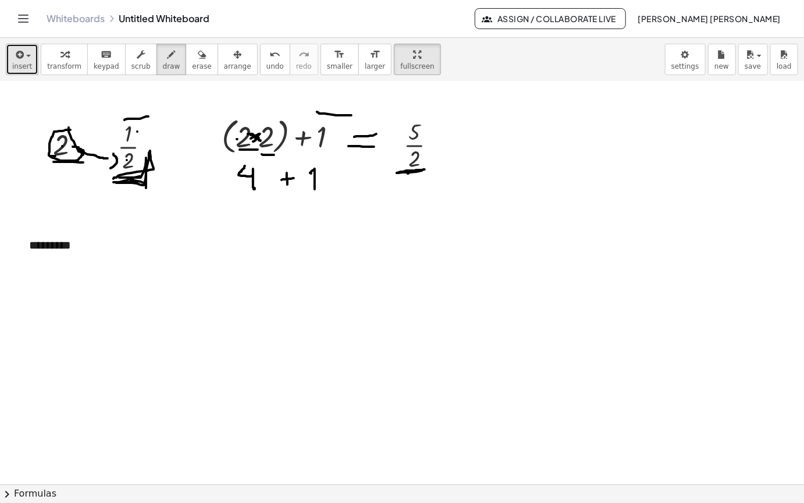
click at [20, 62] on span "insert" at bounding box center [22, 66] width 20 height 8
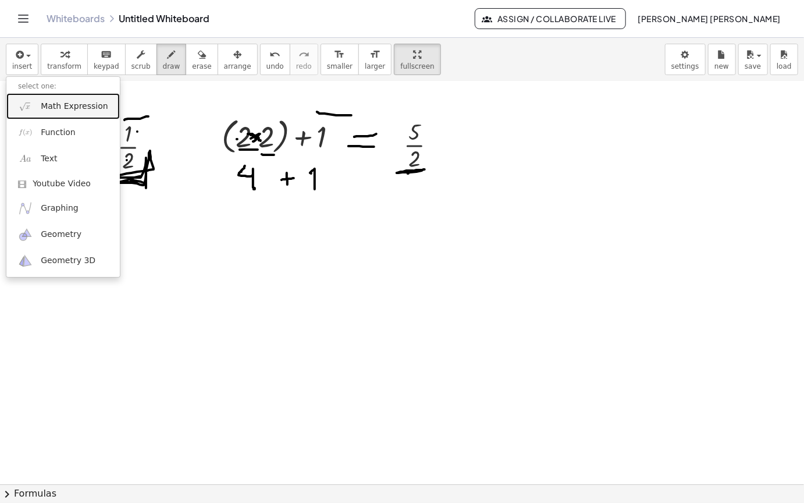
drag, startPoint x: 91, startPoint y: 72, endPoint x: 205, endPoint y: 171, distance: 151.4
click at [91, 101] on span "Math Expression" at bounding box center [74, 107] width 67 height 12
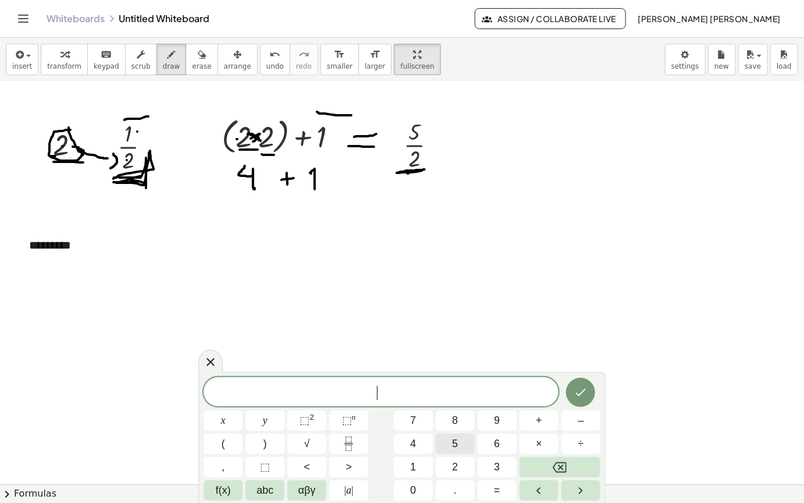
click at [459, 445] on button "5" at bounding box center [455, 444] width 39 height 20
click at [583, 387] on icon "Done" at bounding box center [581, 392] width 14 height 14
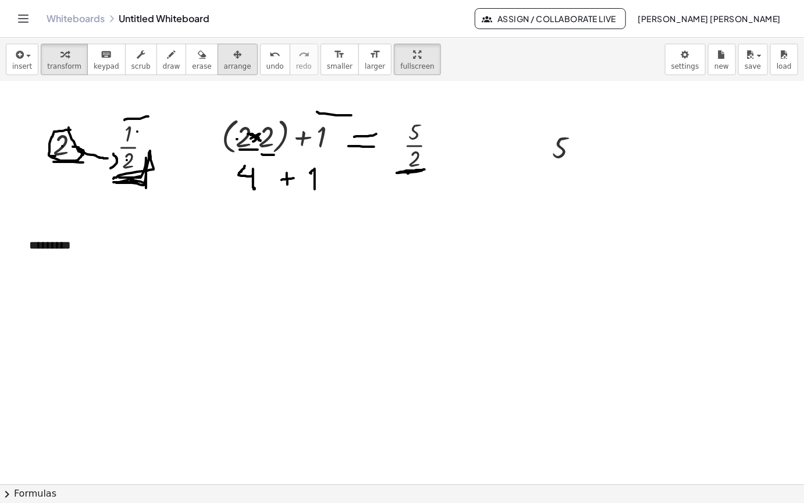
drag, startPoint x: 217, startPoint y: 18, endPoint x: 522, endPoint y: 105, distance: 316.7
click at [224, 47] on div "button" at bounding box center [237, 54] width 27 height 14
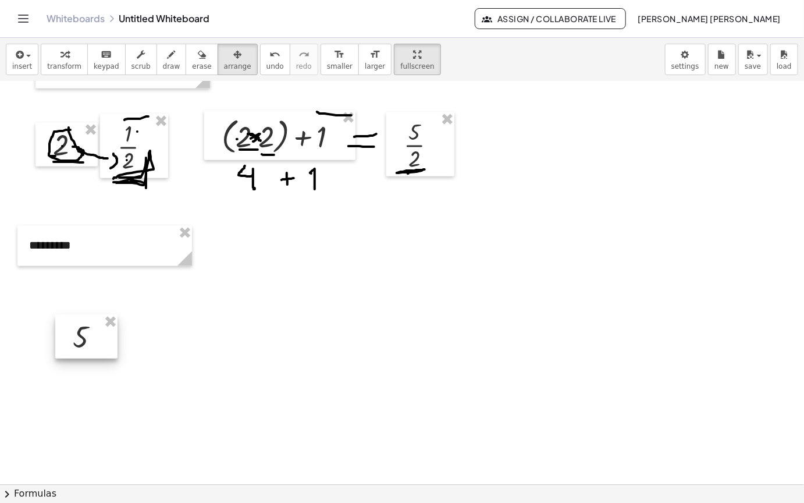
drag, startPoint x: 552, startPoint y: 115, endPoint x: 74, endPoint y: 303, distance: 514.3
click at [74, 315] on div at bounding box center [86, 337] width 62 height 44
click at [22, 48] on icon "button" at bounding box center [18, 55] width 10 height 14
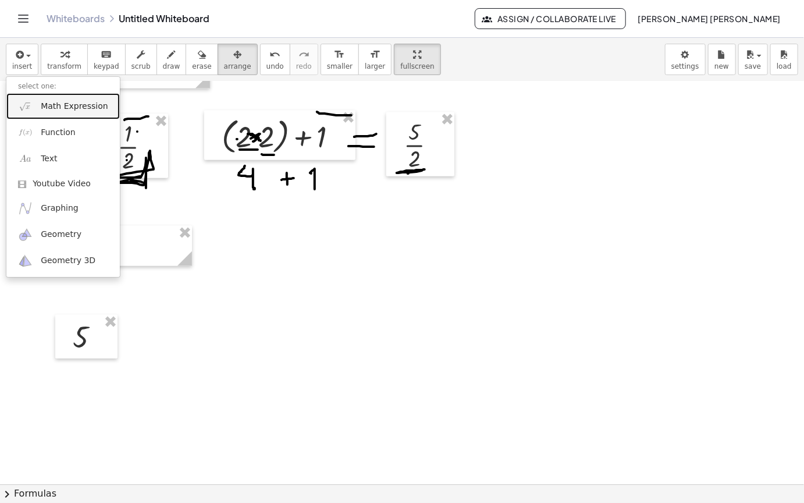
click at [70, 101] on span "Math Expression" at bounding box center [74, 107] width 67 height 12
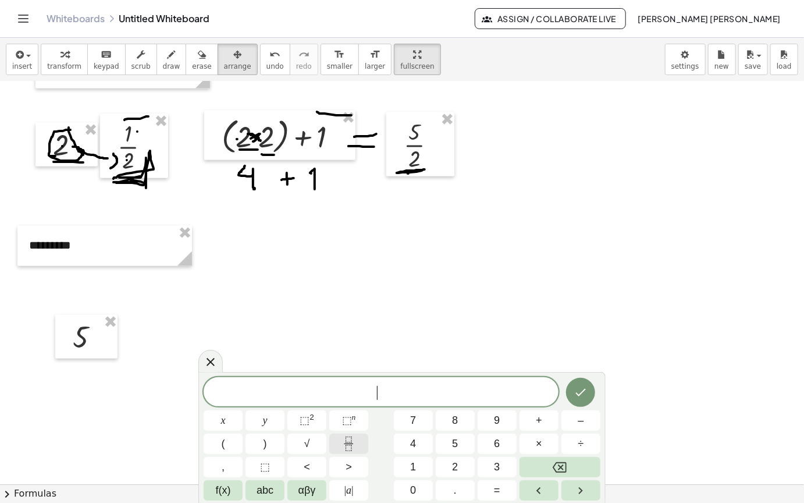
click at [355, 448] on icon "Fraction" at bounding box center [349, 444] width 15 height 15
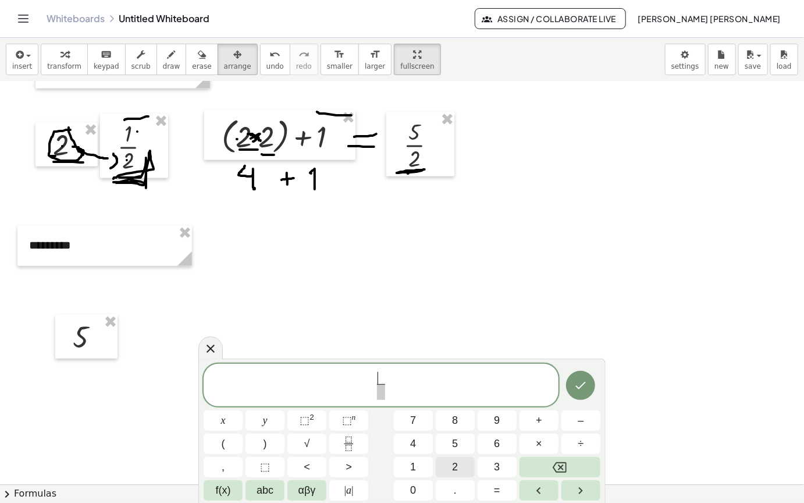
click at [454, 463] on span "2" at bounding box center [455, 467] width 6 height 16
click at [381, 394] on span at bounding box center [381, 392] width 9 height 16
click at [511, 464] on button "3" at bounding box center [497, 467] width 39 height 20
click at [577, 391] on icon "Done" at bounding box center [581, 385] width 14 height 14
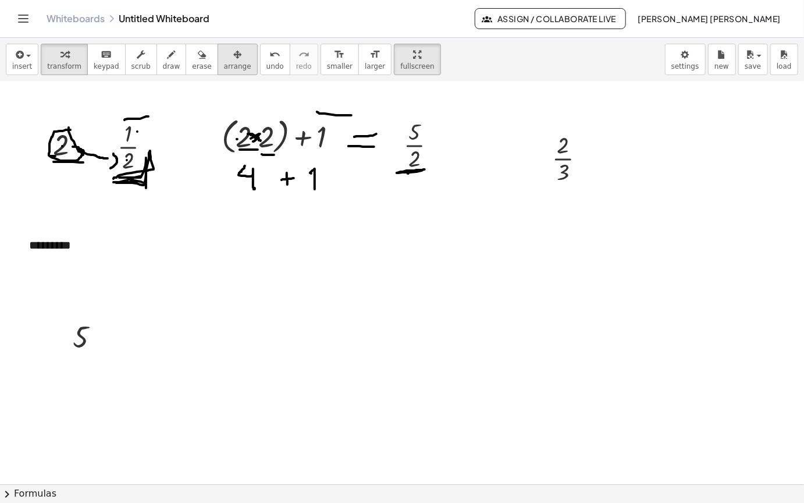
click at [229, 44] on button "arrange" at bounding box center [238, 59] width 40 height 31
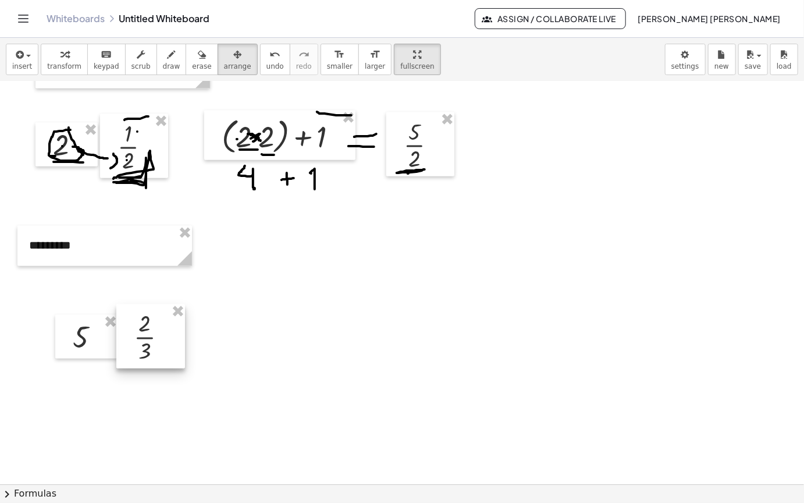
drag, startPoint x: 580, startPoint y: 137, endPoint x: 163, endPoint y: 316, distance: 453.8
click at [163, 316] on div at bounding box center [150, 336] width 69 height 64
click at [168, 48] on icon "button" at bounding box center [172, 55] width 8 height 14
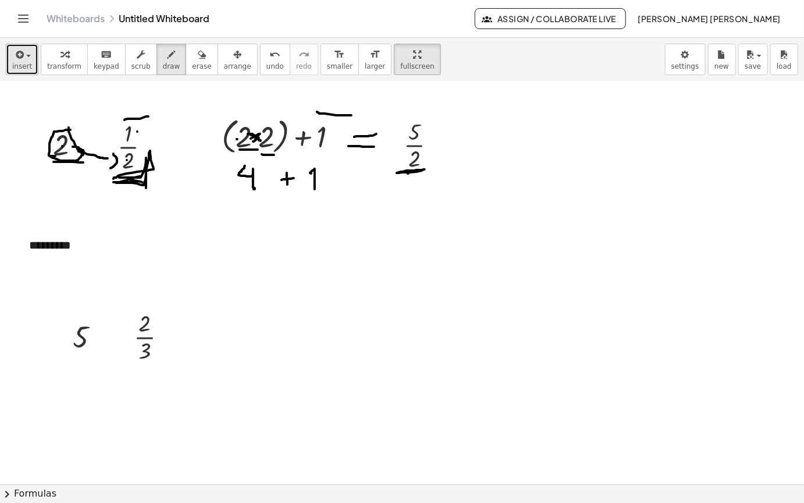
click at [17, 48] on icon "button" at bounding box center [18, 55] width 10 height 14
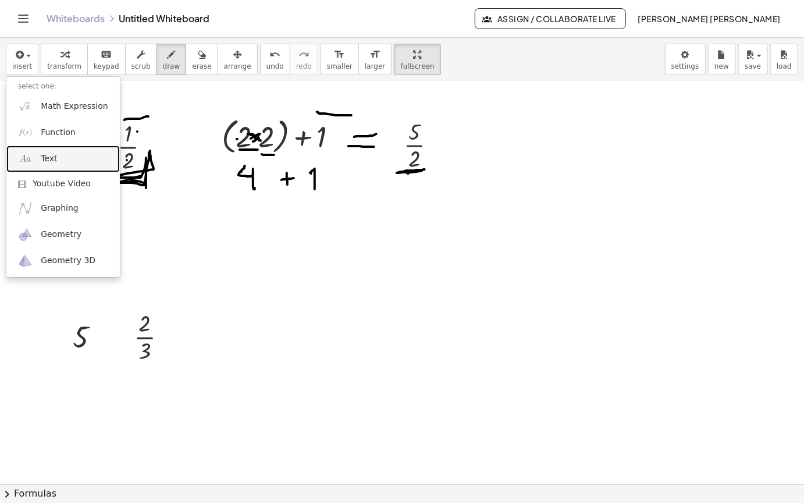
drag, startPoint x: 81, startPoint y: 112, endPoint x: 278, endPoint y: 183, distance: 209.2
click at [81, 146] on link "Text" at bounding box center [63, 159] width 114 height 26
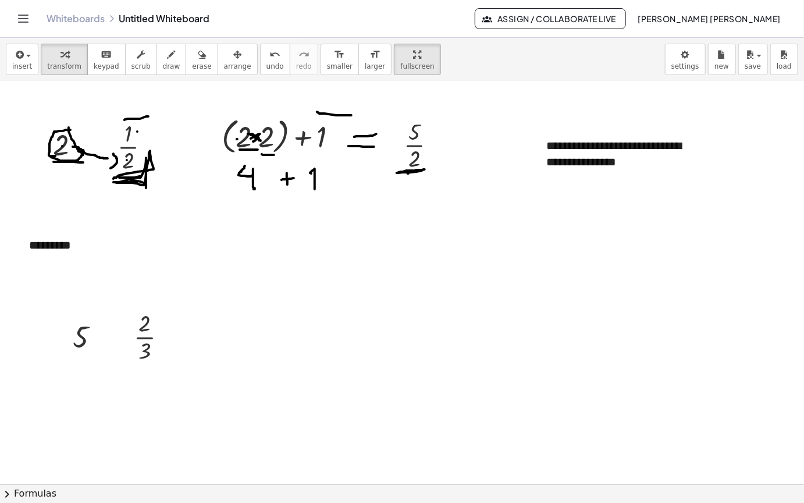
click at [233, 48] on icon "button" at bounding box center [237, 55] width 8 height 14
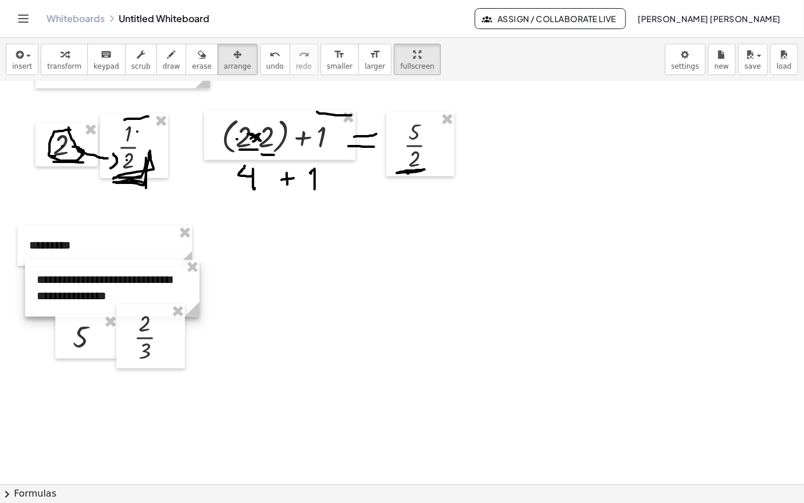
drag, startPoint x: 602, startPoint y: 119, endPoint x: 89, endPoint y: 287, distance: 540.3
click at [93, 260] on div at bounding box center [112, 288] width 175 height 56
drag, startPoint x: 84, startPoint y: 294, endPoint x: 43, endPoint y: 316, distance: 46.1
click at [48, 321] on div at bounding box center [79, 343] width 62 height 44
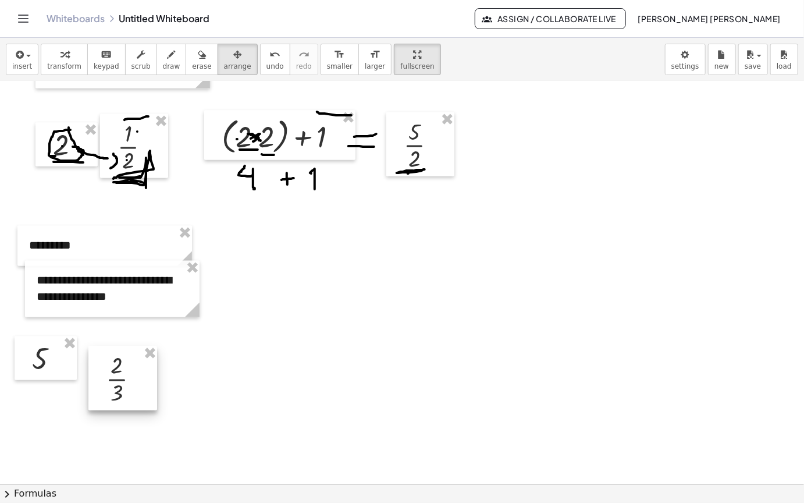
drag, startPoint x: 132, startPoint y: 338, endPoint x: 124, endPoint y: 331, distance: 10.7
click at [124, 346] on div at bounding box center [122, 378] width 69 height 64
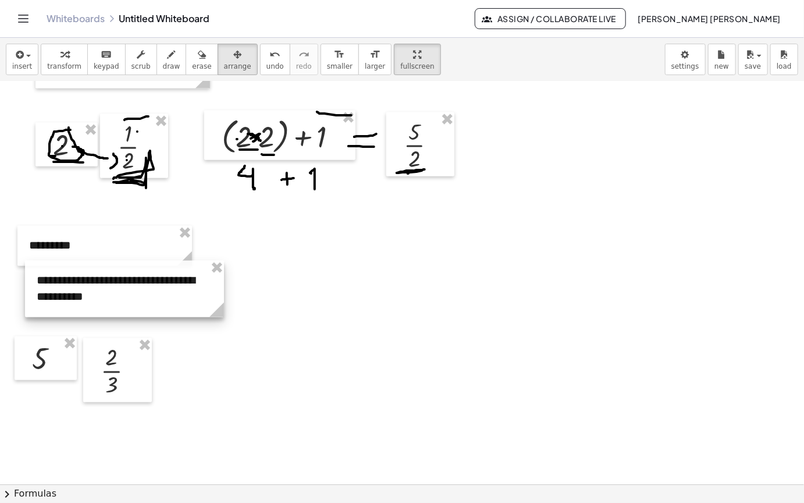
drag, startPoint x: 196, startPoint y: 275, endPoint x: 331, endPoint y: 275, distance: 134.5
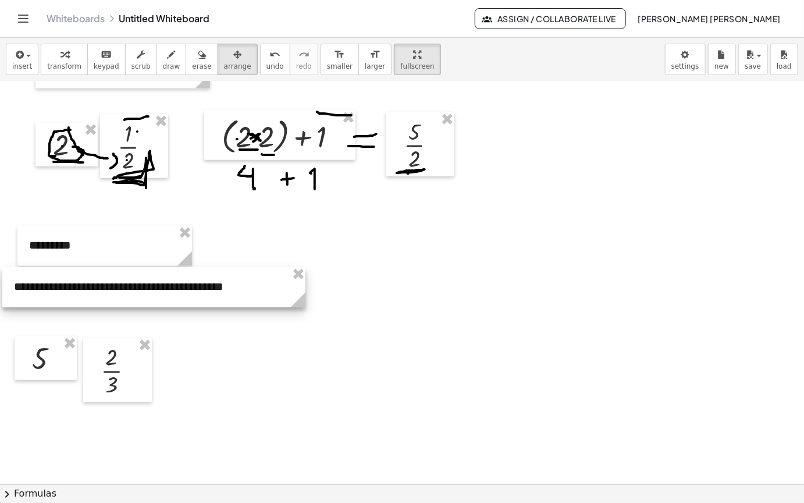
drag, startPoint x: 270, startPoint y: 248, endPoint x: 235, endPoint y: 265, distance: 38.3
click at [242, 267] on div at bounding box center [153, 287] width 303 height 40
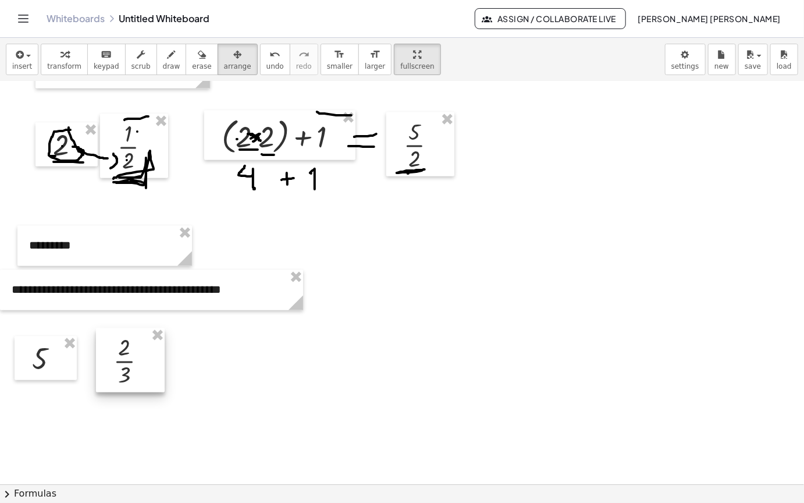
drag, startPoint x: 132, startPoint y: 321, endPoint x: 138, endPoint y: 316, distance: 8.2
click at [138, 328] on div at bounding box center [130, 360] width 69 height 64
click at [48, 325] on div at bounding box center [55, 347] width 62 height 44
click at [123, 326] on div at bounding box center [128, 346] width 69 height 64
click at [163, 62] on span "draw" at bounding box center [171, 66] width 17 height 8
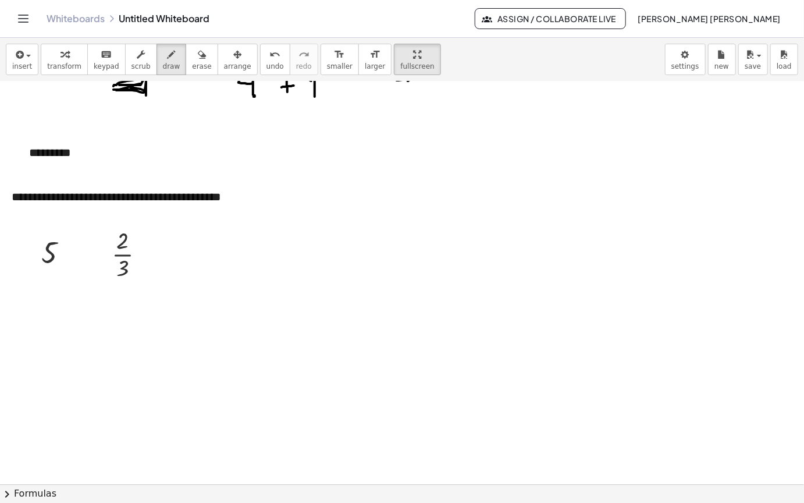
scroll to position [2995, 0]
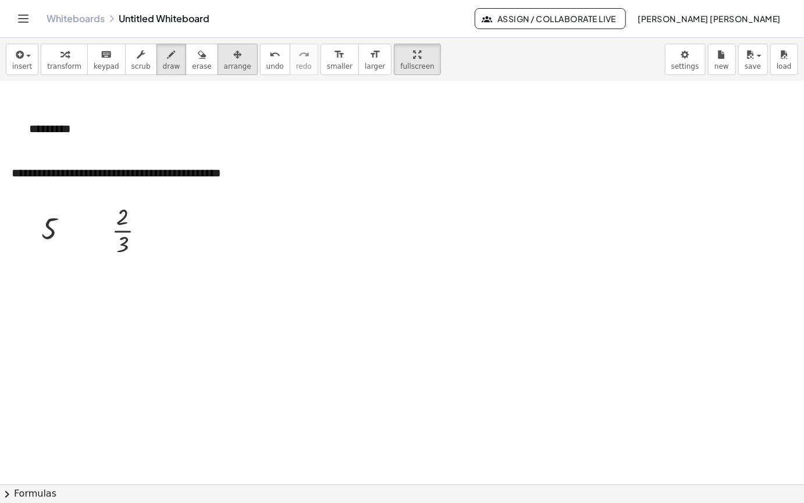
click at [233, 48] on icon "button" at bounding box center [237, 55] width 8 height 14
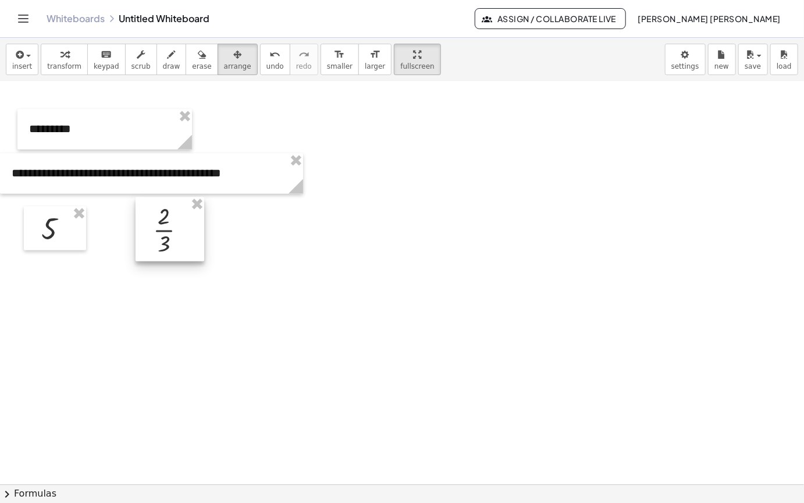
drag, startPoint x: 127, startPoint y: 206, endPoint x: 160, endPoint y: 184, distance: 39.9
click at [168, 205] on div at bounding box center [170, 229] width 69 height 64
click at [24, 52] on span "button" at bounding box center [25, 56] width 2 height 8
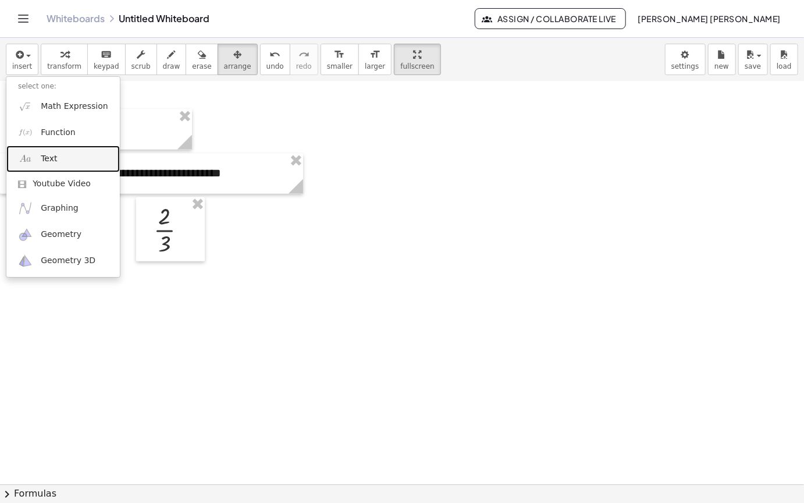
drag, startPoint x: 76, startPoint y: 118, endPoint x: 355, endPoint y: 107, distance: 279.6
click at [77, 146] on link "Text" at bounding box center [63, 159] width 114 height 26
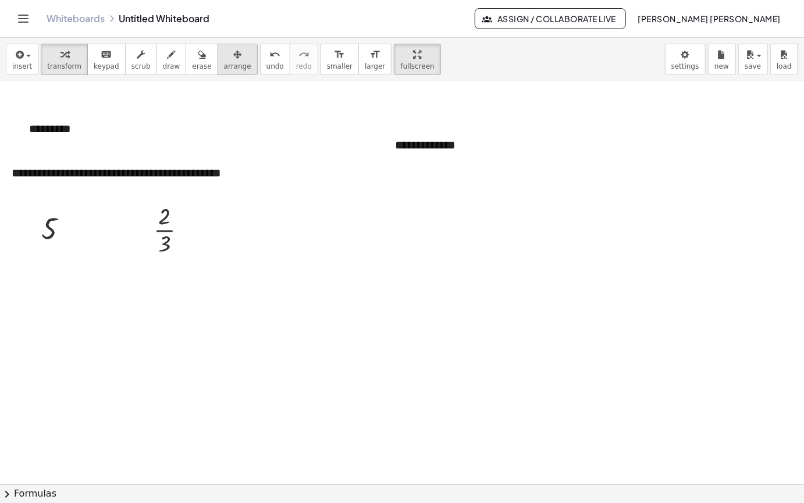
click at [228, 44] on button "arrange" at bounding box center [238, 59] width 40 height 31
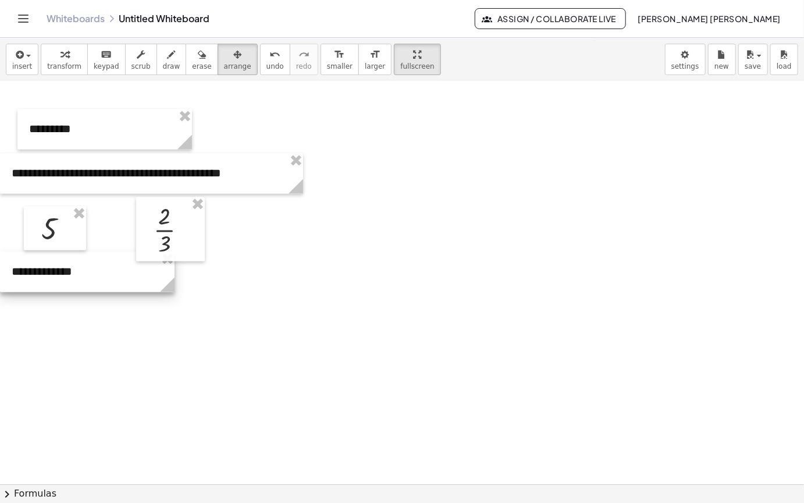
drag, startPoint x: 495, startPoint y: 109, endPoint x: 93, endPoint y: 236, distance: 422.2
click at [93, 252] on div at bounding box center [87, 272] width 175 height 40
click at [17, 48] on icon "button" at bounding box center [18, 55] width 10 height 14
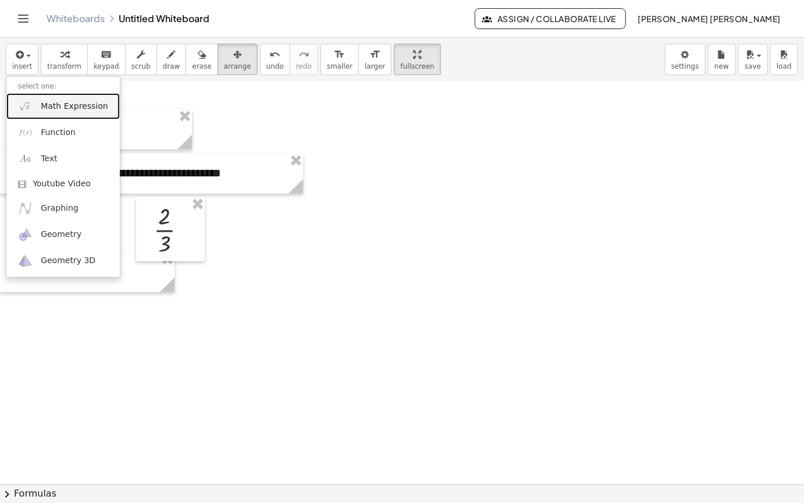
click at [79, 101] on span "Math Expression" at bounding box center [74, 107] width 67 height 12
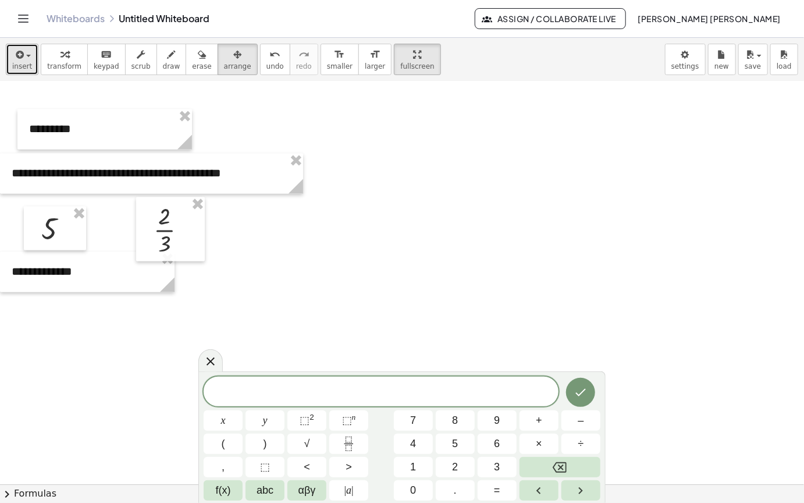
click at [18, 44] on button "insert" at bounding box center [22, 59] width 33 height 31
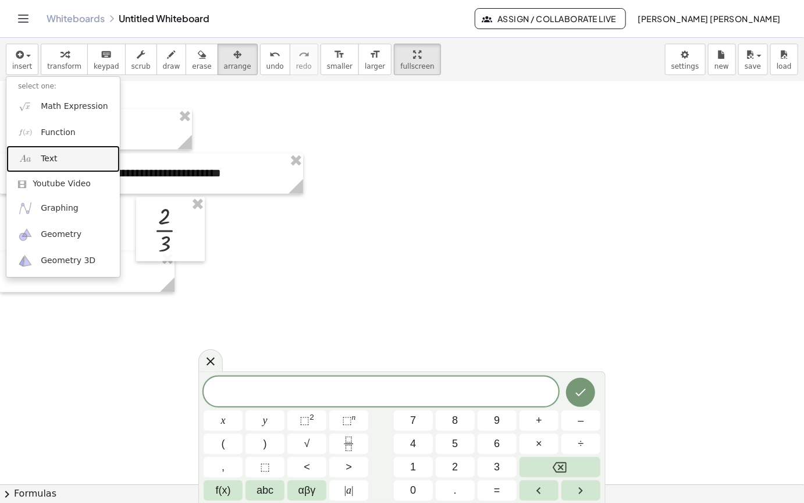
click at [63, 146] on link "Text" at bounding box center [63, 159] width 114 height 26
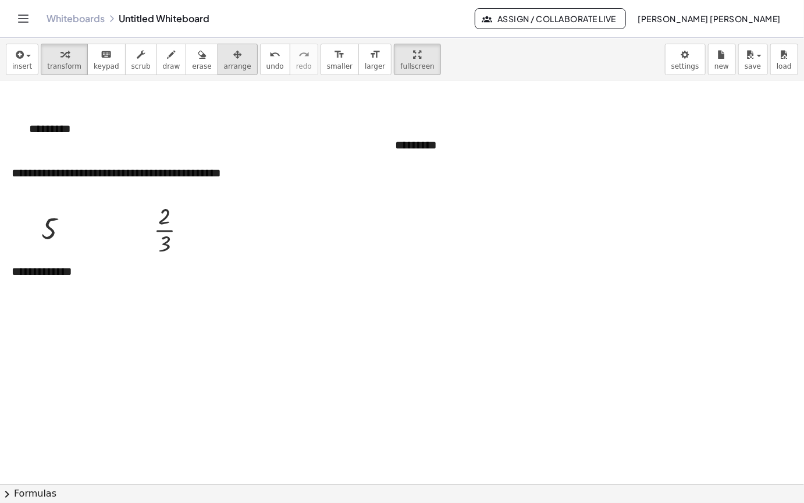
click at [221, 44] on button "arrange" at bounding box center [238, 59] width 40 height 31
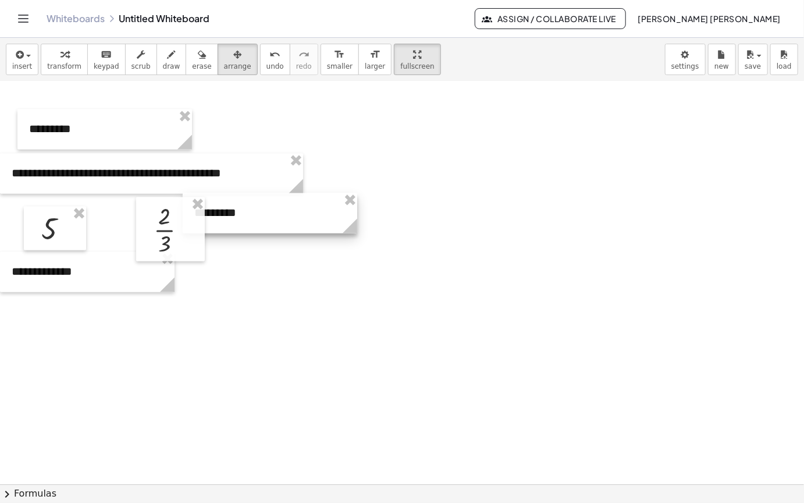
drag, startPoint x: 393, startPoint y: 134, endPoint x: 244, endPoint y: 173, distance: 153.5
click at [244, 193] on div at bounding box center [270, 213] width 175 height 40
click at [26, 55] on span "button" at bounding box center [28, 56] width 5 height 2
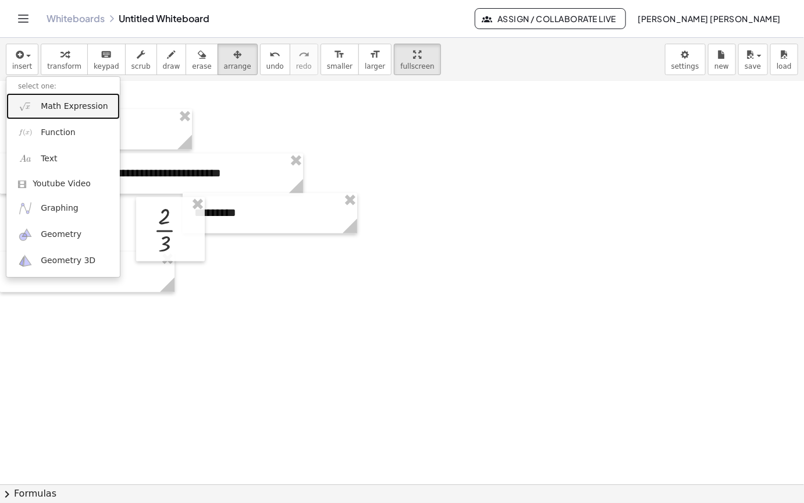
click at [83, 101] on span "Math Expression" at bounding box center [74, 107] width 67 height 12
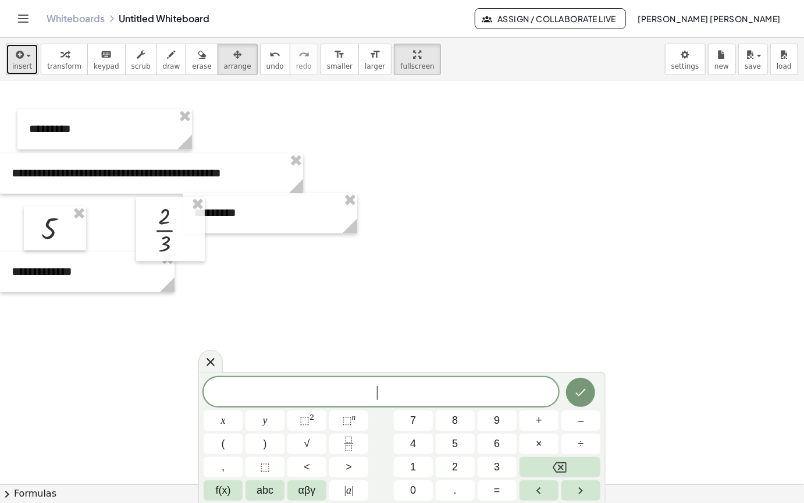
drag, startPoint x: 12, startPoint y: 10, endPoint x: 87, endPoint y: 31, distance: 77.4
click at [13, 48] on icon "button" at bounding box center [18, 55] width 10 height 14
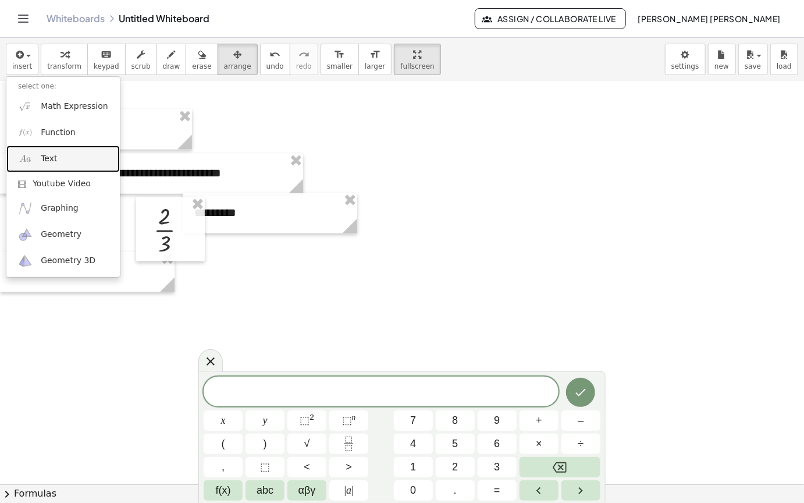
click at [90, 146] on link "Text" at bounding box center [63, 159] width 114 height 26
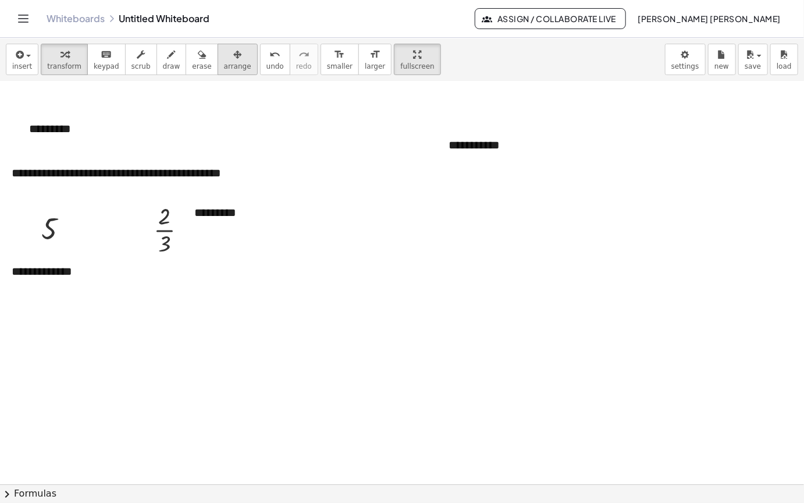
click at [225, 62] on span "arrange" at bounding box center [237, 66] width 27 height 8
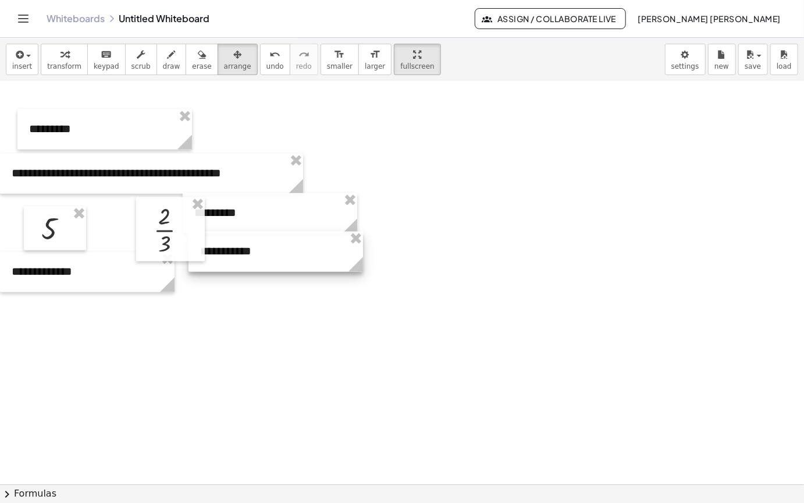
drag, startPoint x: 539, startPoint y: 112, endPoint x: 288, endPoint y: 217, distance: 272.4
click at [289, 232] on div at bounding box center [276, 252] width 175 height 40
drag, startPoint x: 426, startPoint y: 263, endPoint x: 407, endPoint y: 267, distance: 19.1
click at [163, 62] on span "draw" at bounding box center [171, 66] width 17 height 8
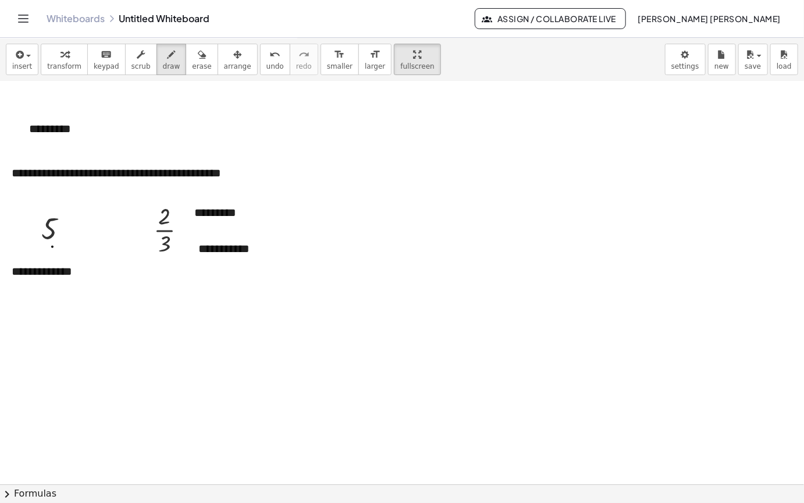
drag, startPoint x: 45, startPoint y: 217, endPoint x: 57, endPoint y: 214, distance: 12.4
drag, startPoint x: 172, startPoint y: 178, endPoint x: 179, endPoint y: 176, distance: 7.2
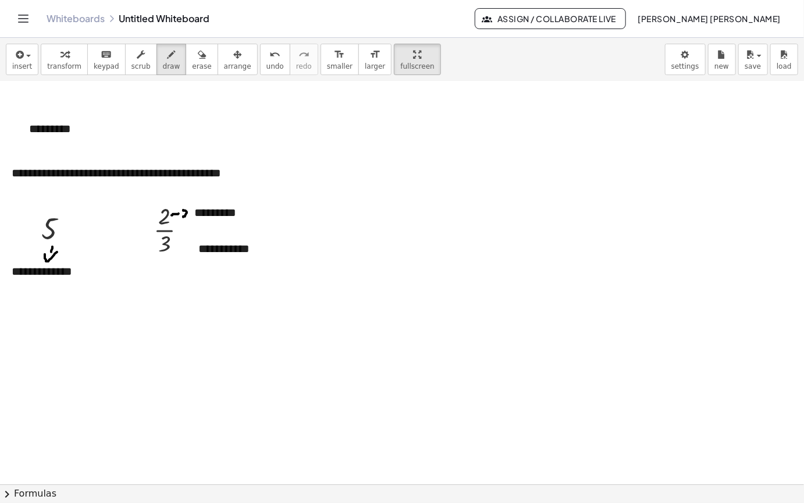
drag, startPoint x: 183, startPoint y: 173, endPoint x: 183, endPoint y: 179, distance: 6.4
drag, startPoint x: 184, startPoint y: 202, endPoint x: 185, endPoint y: 210, distance: 8.2
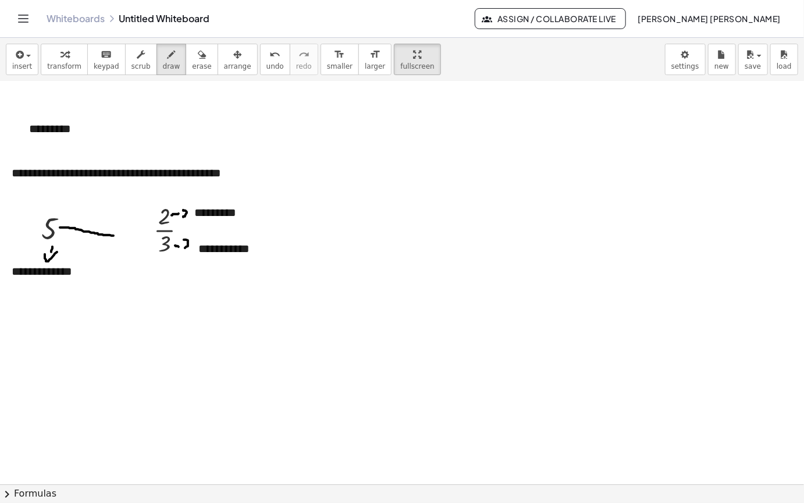
drag, startPoint x: 60, startPoint y: 190, endPoint x: 116, endPoint y: 199, distance: 57.2
drag, startPoint x: 134, startPoint y: 190, endPoint x: 130, endPoint y: 202, distance: 12.9
drag, startPoint x: 63, startPoint y: 190, endPoint x: 158, endPoint y: 208, distance: 97.0
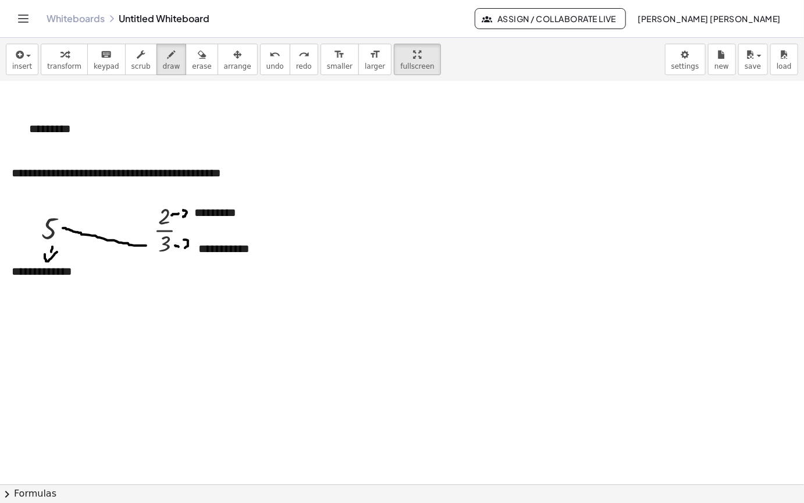
drag, startPoint x: 137, startPoint y: 199, endPoint x: 139, endPoint y: 218, distance: 19.3
click at [19, 48] on icon "button" at bounding box center [18, 55] width 10 height 14
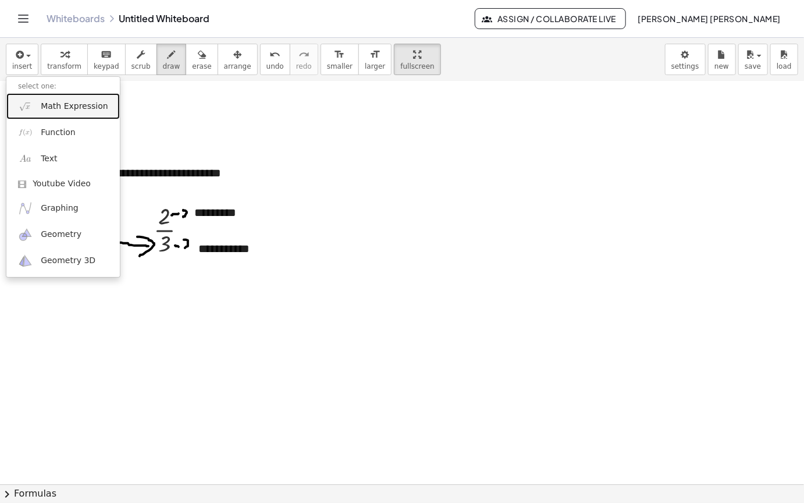
drag, startPoint x: 63, startPoint y: 65, endPoint x: 251, endPoint y: 104, distance: 192.0
click at [63, 101] on span "Math Expression" at bounding box center [74, 107] width 67 height 12
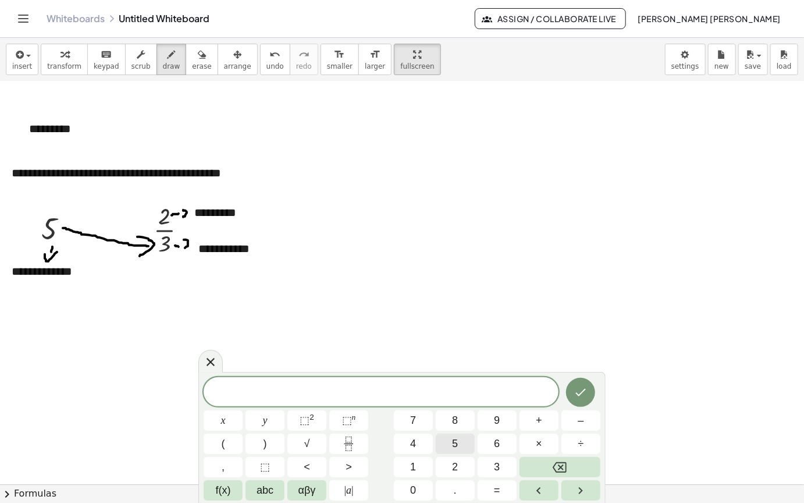
click at [462, 445] on button "5" at bounding box center [455, 444] width 39 height 20
click at [542, 447] on span "×" at bounding box center [539, 444] width 6 height 16
click at [500, 467] on button "3" at bounding box center [497, 467] width 39 height 20
click at [575, 399] on button "Done" at bounding box center [580, 392] width 29 height 29
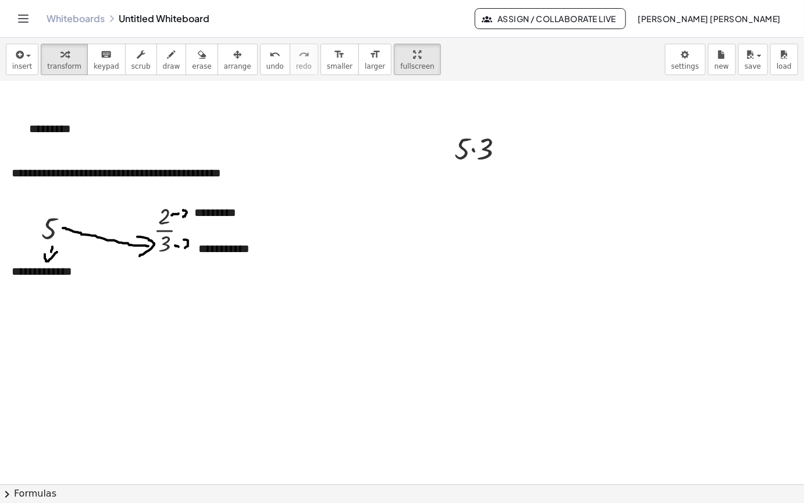
drag, startPoint x: 224, startPoint y: 19, endPoint x: 433, endPoint y: 79, distance: 217.4
click at [224, 47] on div "button" at bounding box center [237, 54] width 27 height 14
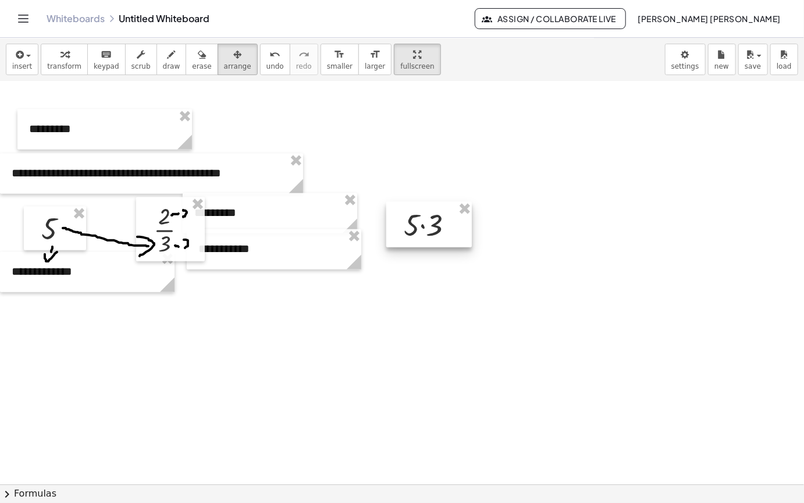
drag, startPoint x: 462, startPoint y: 154, endPoint x: 438, endPoint y: 190, distance: 43.8
click at [438, 202] on div at bounding box center [430, 224] width 86 height 45
click at [163, 47] on div "button" at bounding box center [171, 54] width 17 height 14
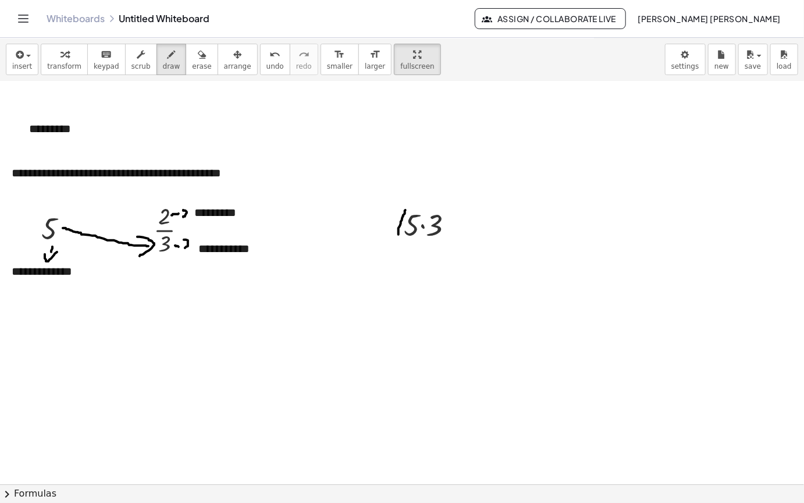
drag, startPoint x: 406, startPoint y: 172, endPoint x: 446, endPoint y: 187, distance: 42.7
drag, startPoint x: 455, startPoint y: 176, endPoint x: 457, endPoint y: 207, distance: 31.5
drag, startPoint x: 469, startPoint y: 185, endPoint x: 492, endPoint y: 185, distance: 23.9
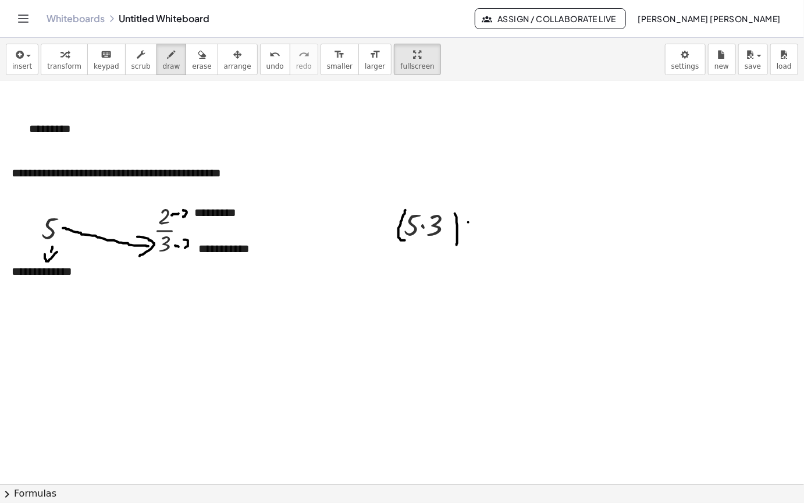
drag, startPoint x: 471, startPoint y: 189, endPoint x: 482, endPoint y: 190, distance: 11.1
click at [25, 62] on span "insert" at bounding box center [22, 66] width 20 height 8
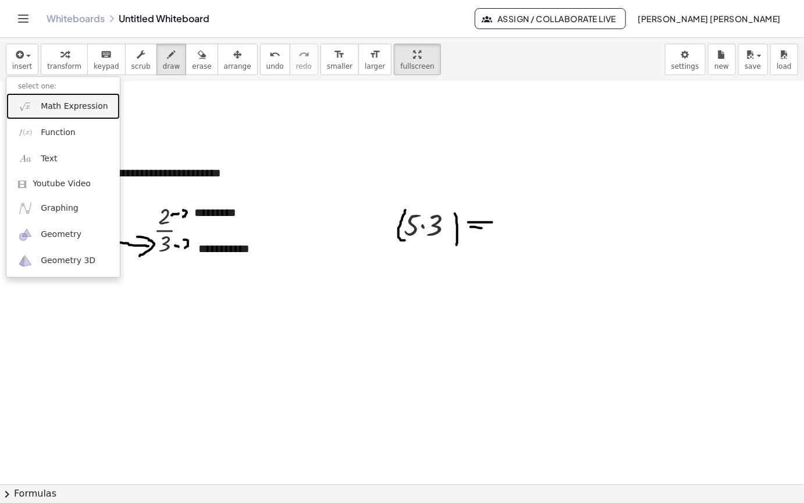
click at [76, 101] on span "Math Expression" at bounding box center [74, 107] width 67 height 12
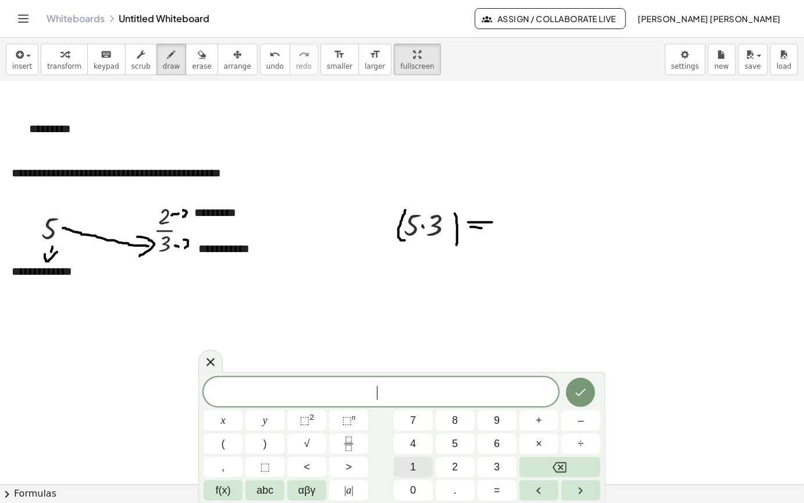
click at [424, 463] on button "1" at bounding box center [413, 467] width 39 height 20
click at [449, 446] on button "5" at bounding box center [455, 444] width 39 height 20
click at [580, 388] on icon "Done" at bounding box center [581, 392] width 14 height 14
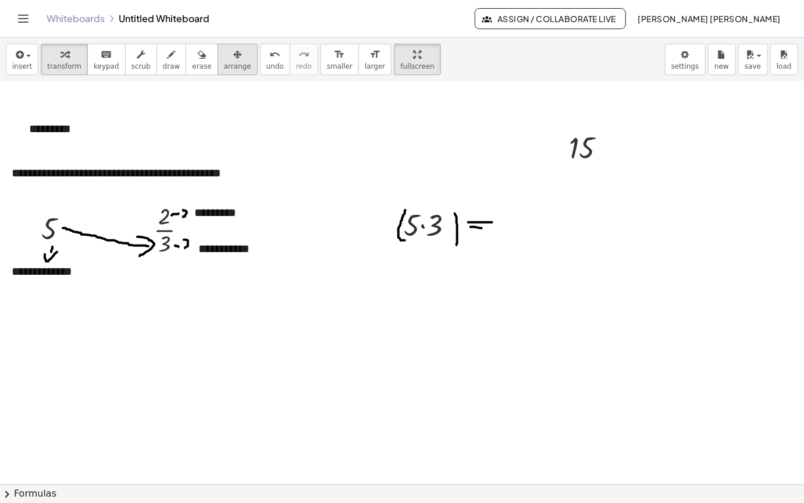
click at [234, 44] on button "arrange" at bounding box center [238, 59] width 40 height 31
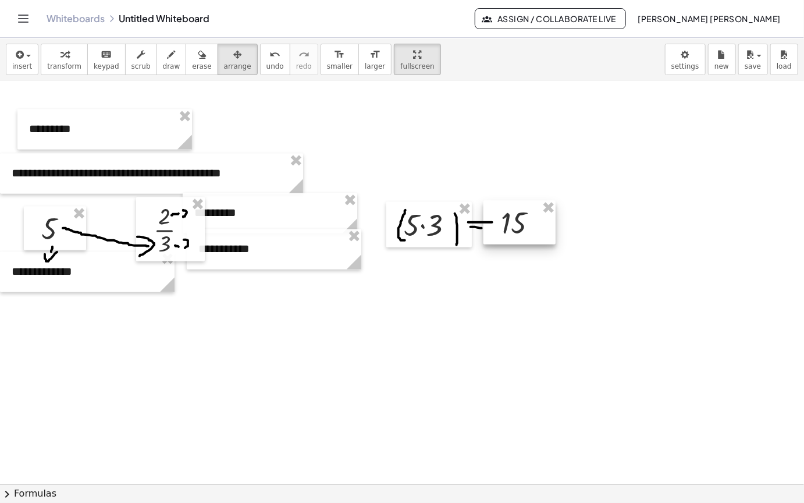
drag, startPoint x: 601, startPoint y: 114, endPoint x: 537, endPoint y: 189, distance: 98.7
click at [536, 201] on div at bounding box center [520, 223] width 72 height 44
click at [163, 62] on span "draw" at bounding box center [171, 66] width 17 height 8
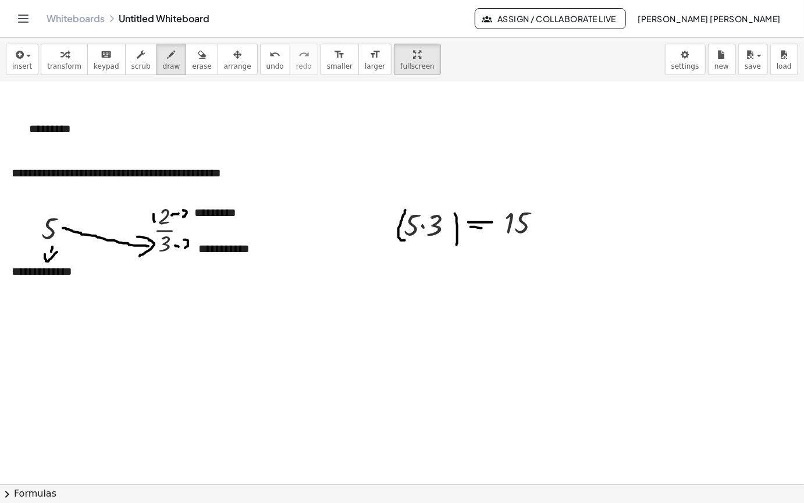
drag, startPoint x: 155, startPoint y: 184, endPoint x: 154, endPoint y: 168, distance: 15.7
drag, startPoint x: 172, startPoint y: 167, endPoint x: 173, endPoint y: 186, distance: 19.2
drag, startPoint x: 325, startPoint y: 84, endPoint x: 392, endPoint y: 125, distance: 77.9
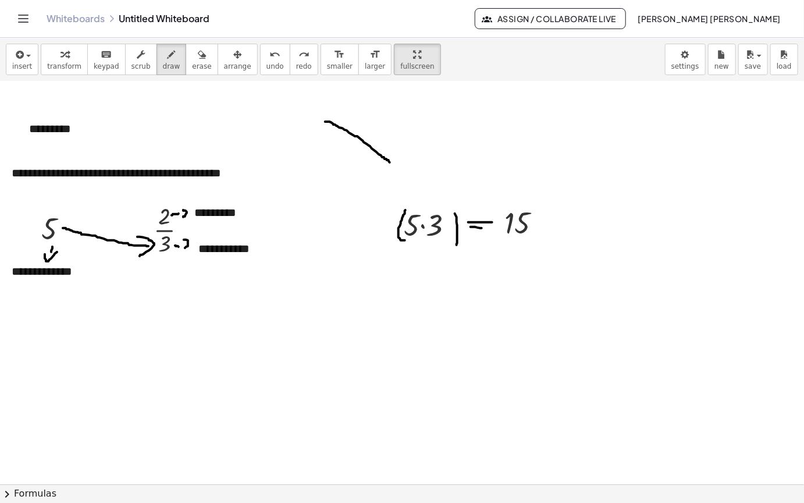
drag, startPoint x: 392, startPoint y: 121, endPoint x: 422, endPoint y: 125, distance: 30.5
drag, startPoint x: 417, startPoint y: 129, endPoint x: 409, endPoint y: 92, distance: 38.0
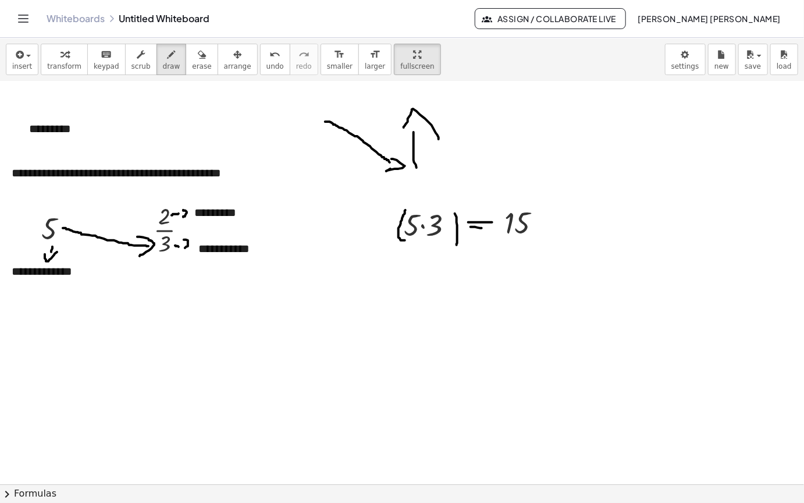
drag, startPoint x: 404, startPoint y: 90, endPoint x: 439, endPoint y: 116, distance: 43.7
drag, startPoint x: 349, startPoint y: 122, endPoint x: 357, endPoint y: 116, distance: 10.4
drag, startPoint x: 342, startPoint y: 108, endPoint x: 418, endPoint y: 93, distance: 77.2
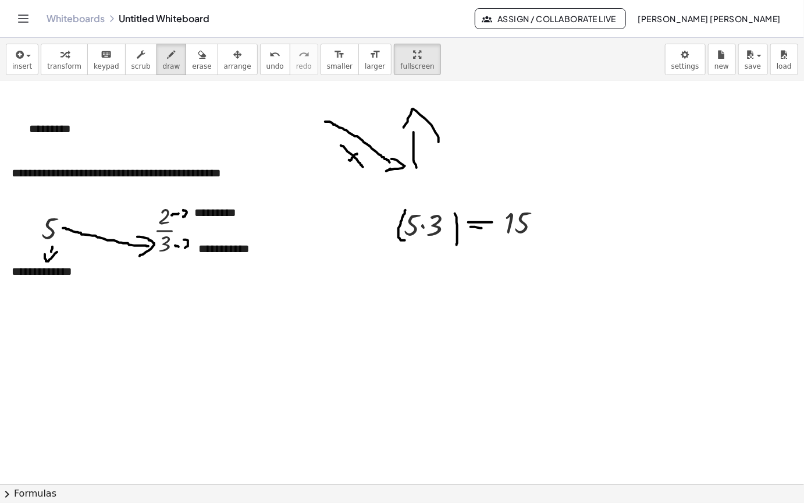
drag, startPoint x: 458, startPoint y: 112, endPoint x: 458, endPoint y: 98, distance: 14.0
drag, startPoint x: 451, startPoint y: 107, endPoint x: 473, endPoint y: 105, distance: 21.6
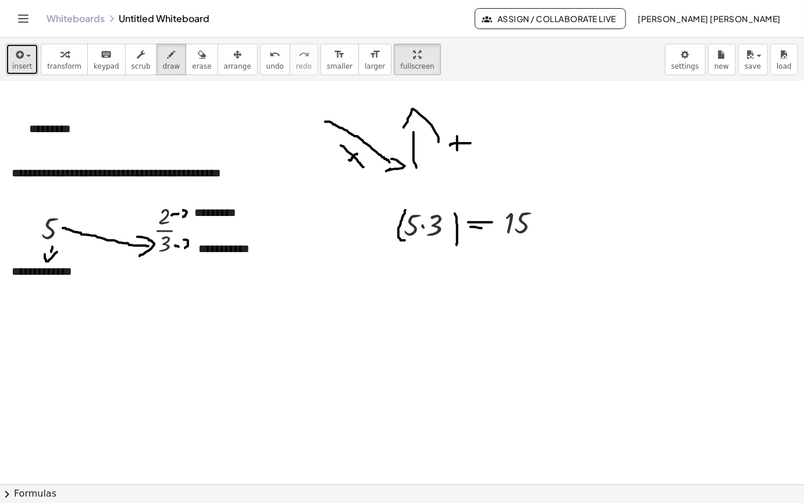
click at [17, 44] on button "insert" at bounding box center [22, 59] width 33 height 31
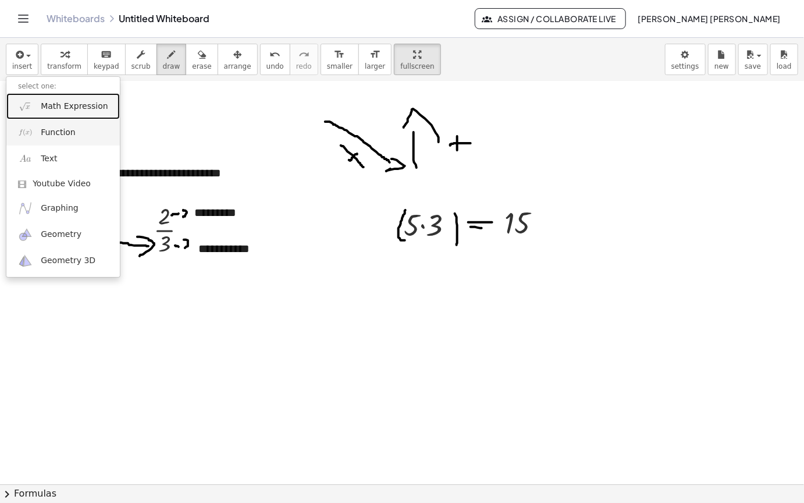
click at [70, 81] on ul "select one: Math Expression Function Text Youtube Video Graphing Geometry Geome…" at bounding box center [63, 176] width 115 height 201
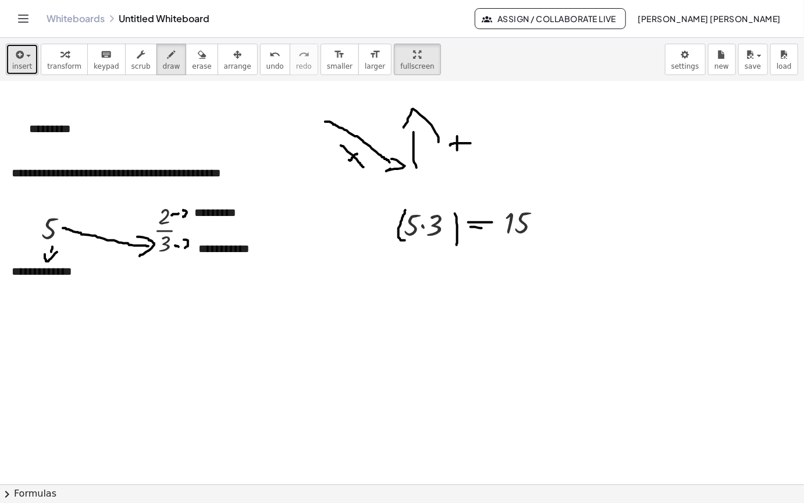
click at [22, 48] on icon "button" at bounding box center [18, 55] width 10 height 14
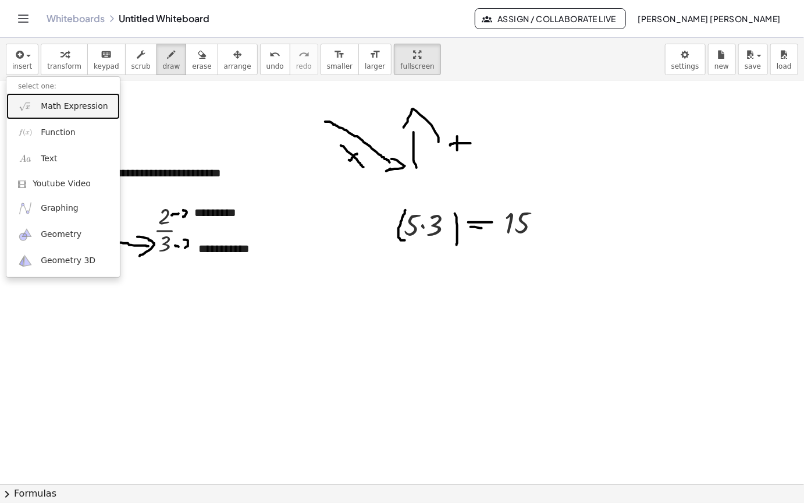
click at [93, 101] on span "Math Expression" at bounding box center [74, 107] width 67 height 12
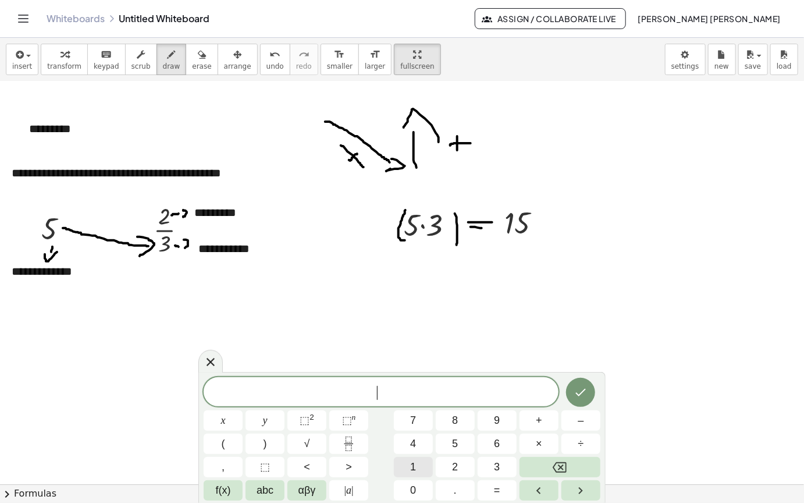
click at [415, 459] on span "1" at bounding box center [413, 467] width 6 height 16
click at [465, 448] on button "5" at bounding box center [455, 444] width 39 height 20
click at [551, 417] on button "+" at bounding box center [539, 420] width 39 height 20
click at [459, 458] on button "2" at bounding box center [455, 467] width 39 height 20
click at [577, 387] on icon "Done" at bounding box center [581, 392] width 14 height 14
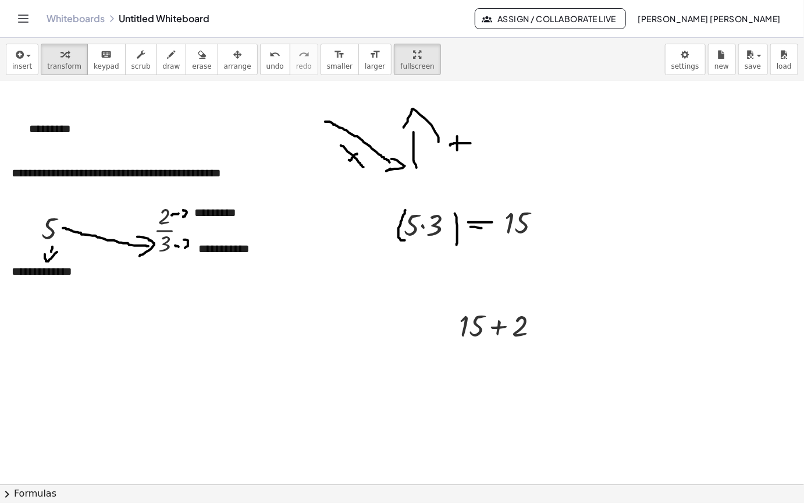
drag, startPoint x: 382, startPoint y: 22, endPoint x: 505, endPoint y: 51, distance: 126.4
click at [433, 38] on div "insert select one: Math Expression Function Text Youtube Video Graphing Geometr…" at bounding box center [402, 60] width 804 height 44
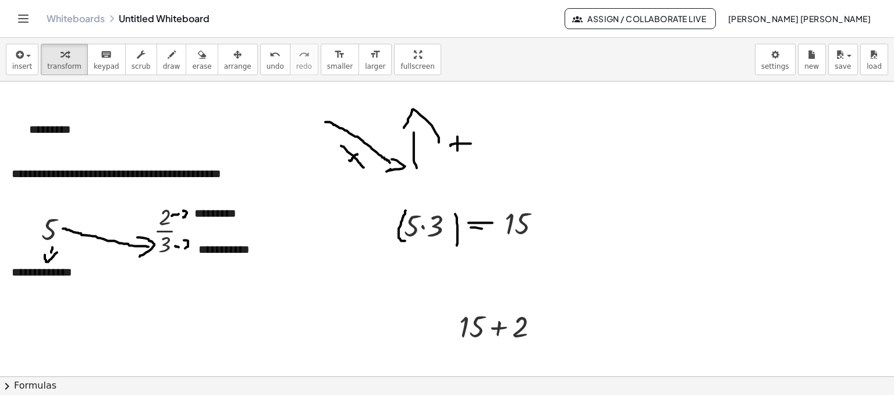
click at [342, 66] on div "**********" at bounding box center [447, 216] width 894 height 357
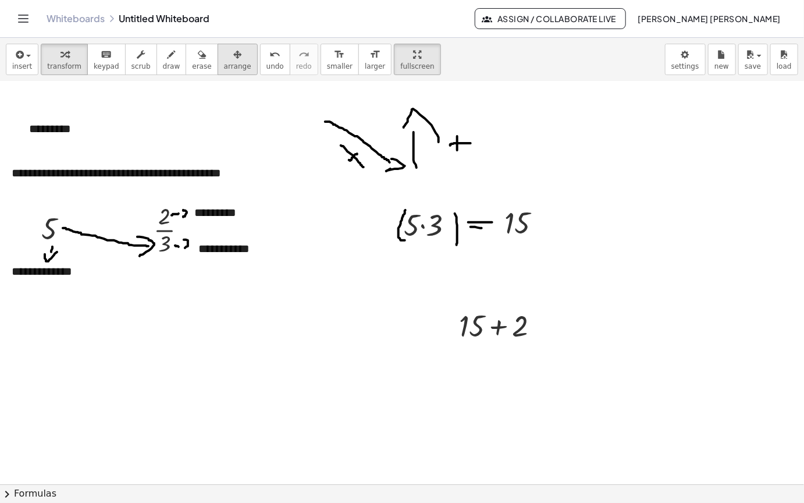
click at [224, 62] on span "arrange" at bounding box center [237, 66] width 27 height 8
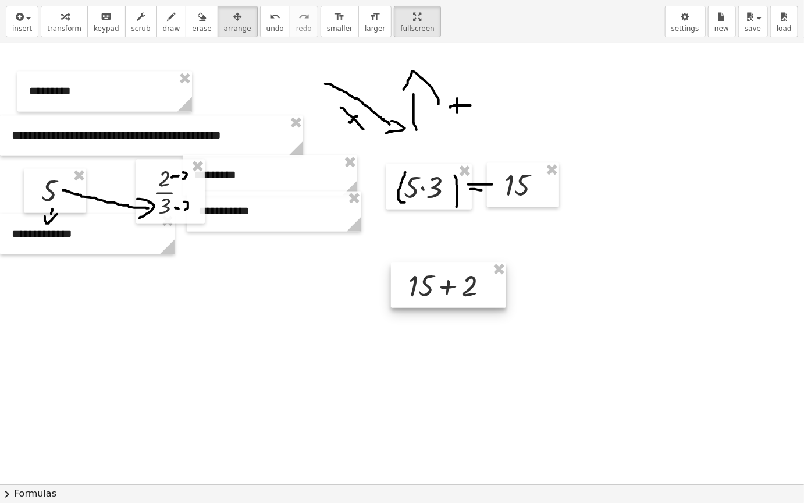
drag, startPoint x: 515, startPoint y: 285, endPoint x: 382, endPoint y: 190, distance: 163.5
click at [465, 283] on div at bounding box center [448, 285] width 115 height 45
click at [9, 26] on button "insert" at bounding box center [22, 21] width 33 height 31
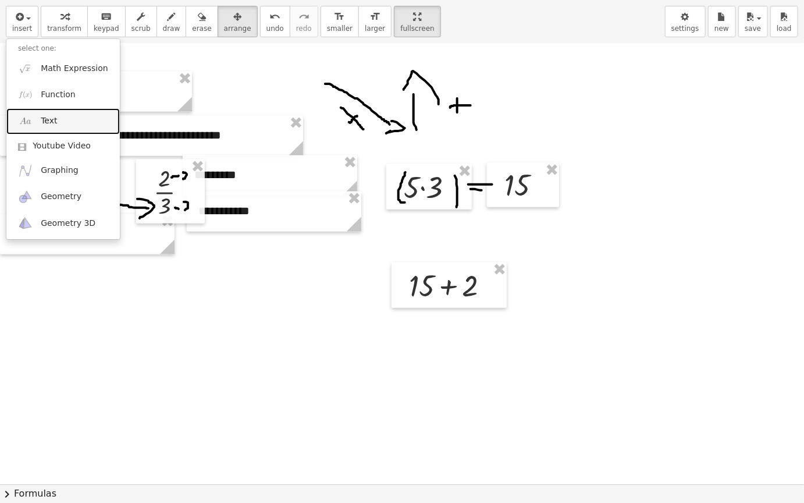
click at [84, 120] on link "Text" at bounding box center [63, 121] width 114 height 26
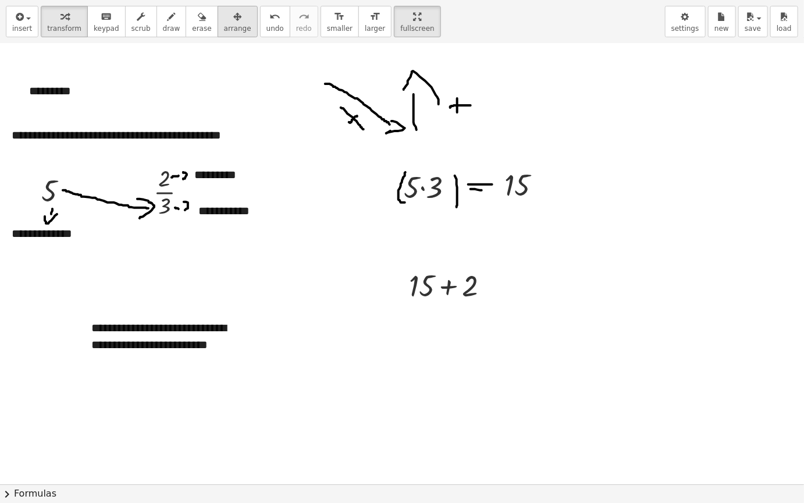
click at [224, 22] on div "button" at bounding box center [237, 16] width 27 height 14
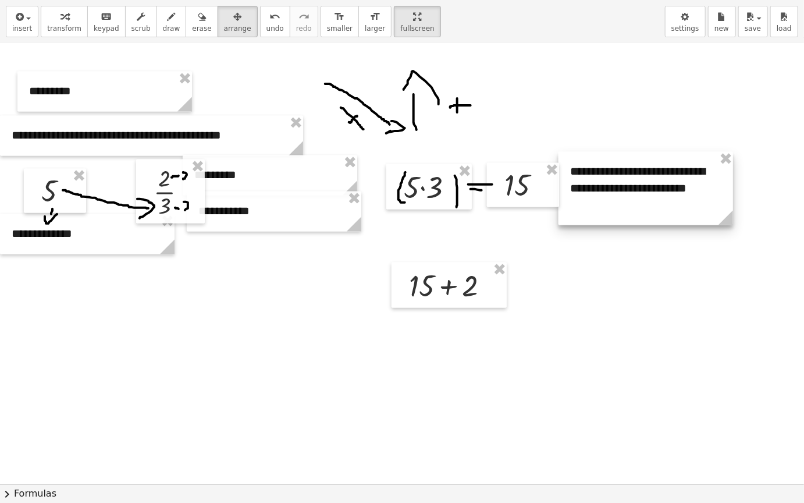
drag, startPoint x: 193, startPoint y: 349, endPoint x: 672, endPoint y: 192, distance: 504.0
click at [672, 192] on div at bounding box center [646, 188] width 175 height 73
click at [60, 28] on span "transform" at bounding box center [64, 28] width 34 height 8
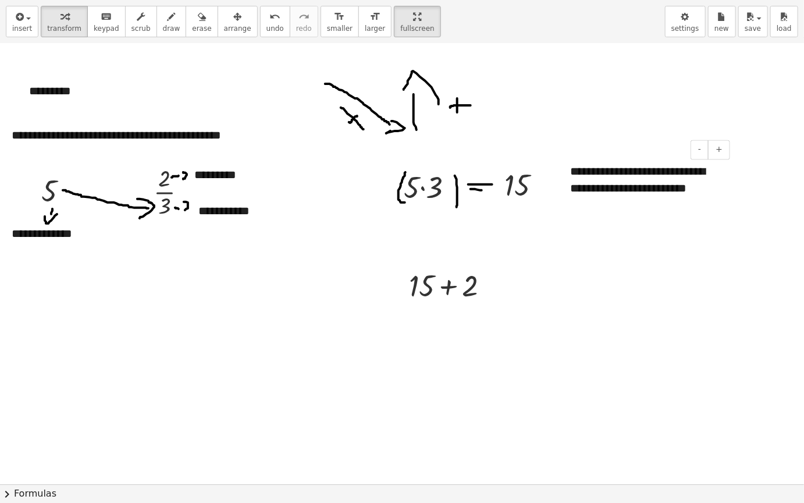
click at [652, 176] on div "**********" at bounding box center [646, 188] width 175 height 73
click at [719, 192] on div "**********" at bounding box center [646, 180] width 175 height 56
click at [15, 31] on span "insert" at bounding box center [22, 28] width 20 height 8
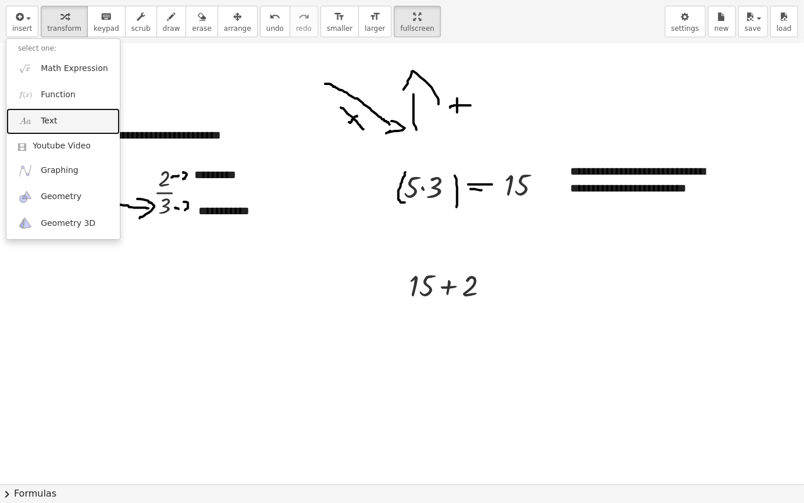
drag, startPoint x: 60, startPoint y: 120, endPoint x: 101, endPoint y: 130, distance: 41.9
click at [61, 120] on link "Text" at bounding box center [63, 121] width 114 height 26
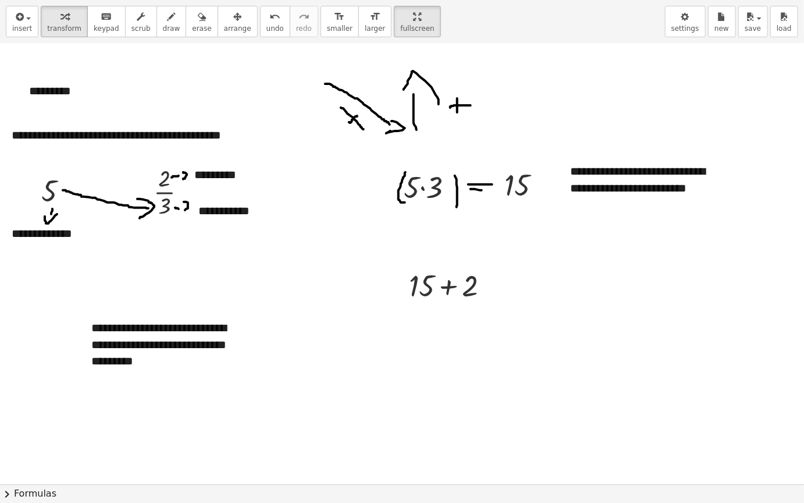
click at [229, 23] on button "arrange" at bounding box center [238, 21] width 40 height 31
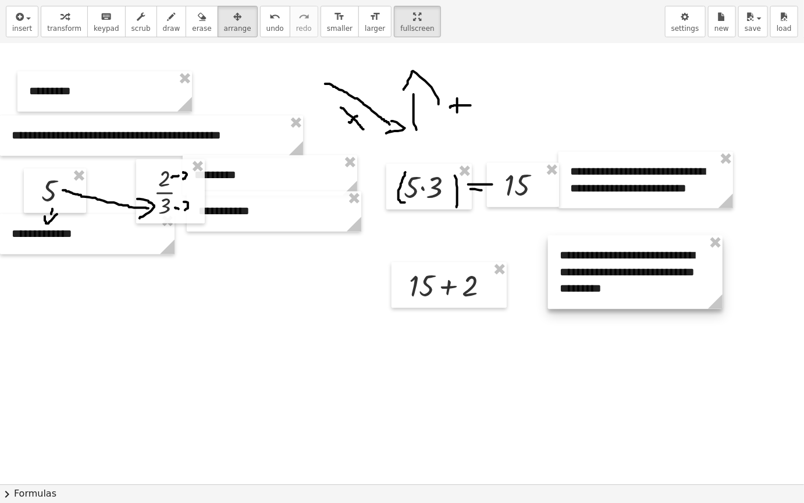
drag, startPoint x: 172, startPoint y: 367, endPoint x: 642, endPoint y: 297, distance: 475.0
click at [642, 297] on div at bounding box center [635, 272] width 175 height 73
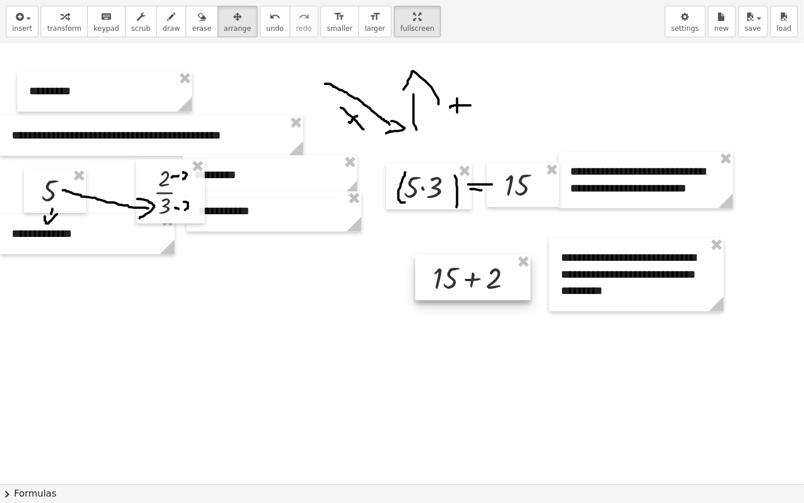
drag, startPoint x: 495, startPoint y: 290, endPoint x: 519, endPoint y: 286, distance: 23.7
click at [519, 286] on div at bounding box center [473, 277] width 115 height 45
click at [502, 291] on div at bounding box center [476, 277] width 115 height 45
click at [163, 28] on span "draw" at bounding box center [171, 28] width 17 height 8
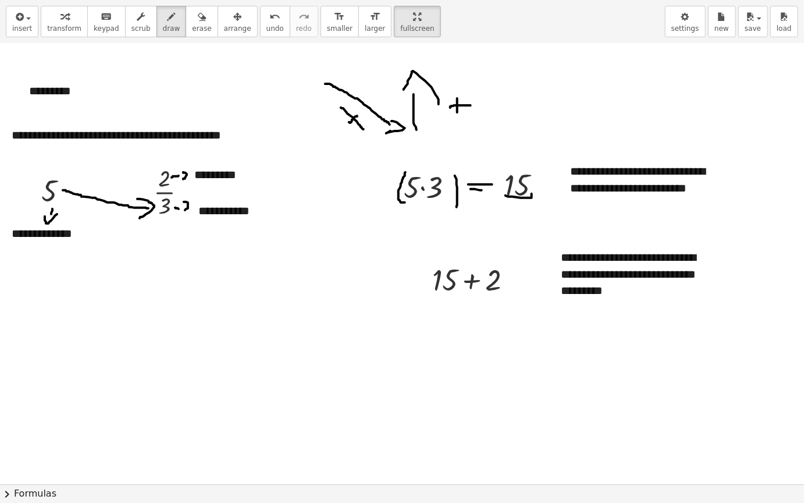
drag, startPoint x: 506, startPoint y: 196, endPoint x: 532, endPoint y: 194, distance: 26.3
click at [224, 26] on span "arrange" at bounding box center [237, 28] width 27 height 8
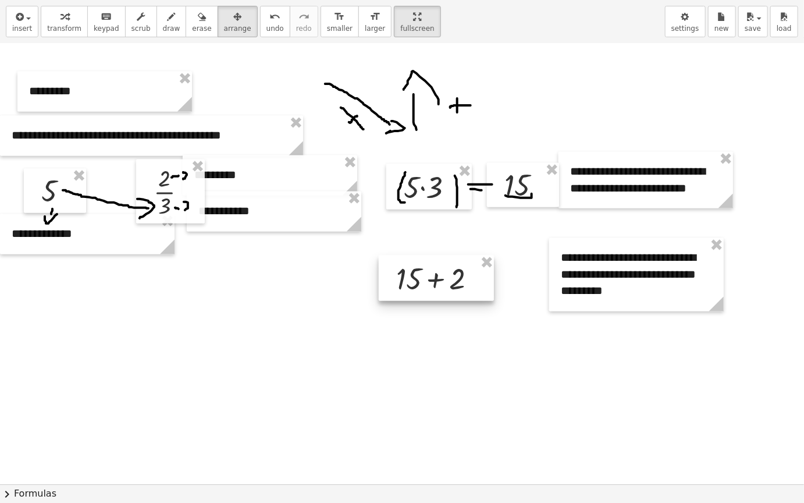
drag, startPoint x: 488, startPoint y: 284, endPoint x: 452, endPoint y: 283, distance: 36.1
click at [452, 283] on div at bounding box center [436, 278] width 115 height 45
click at [163, 31] on span "draw" at bounding box center [171, 28] width 17 height 8
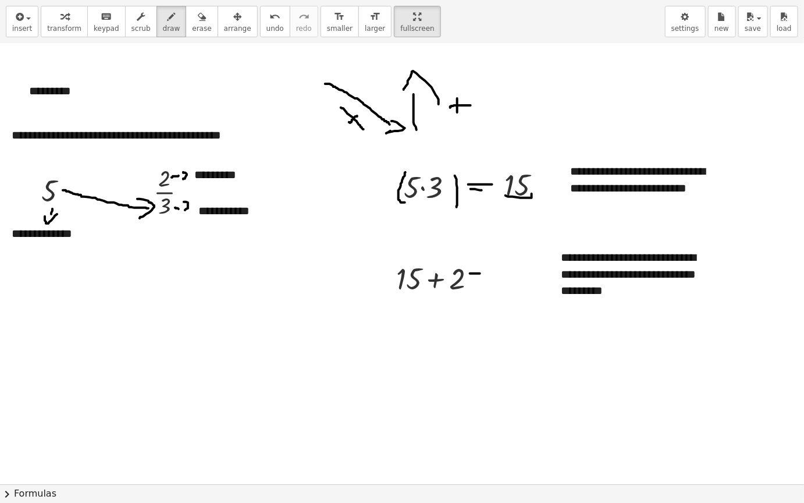
drag, startPoint x: 470, startPoint y: 274, endPoint x: 480, endPoint y: 274, distance: 9.9
drag, startPoint x: 472, startPoint y: 278, endPoint x: 482, endPoint y: 282, distance: 10.5
click at [11, 26] on button "insert" at bounding box center [22, 21] width 33 height 31
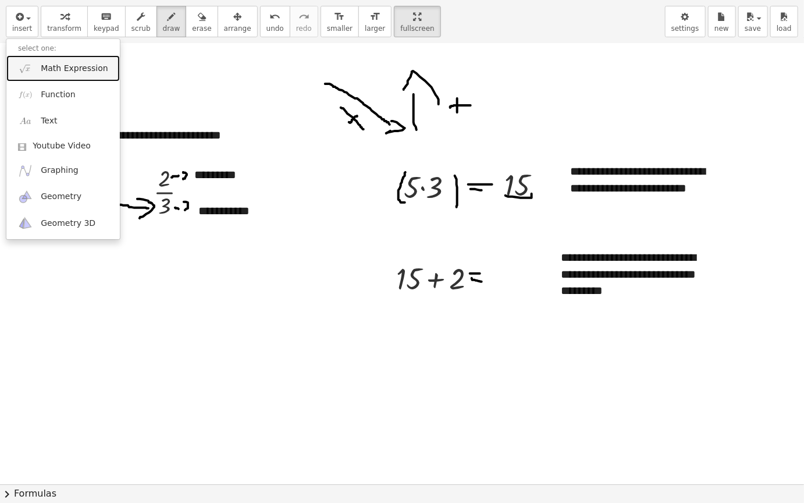
drag, startPoint x: 70, startPoint y: 73, endPoint x: 151, endPoint y: 98, distance: 85.4
click at [70, 73] on span "Math Expression" at bounding box center [74, 69] width 67 height 12
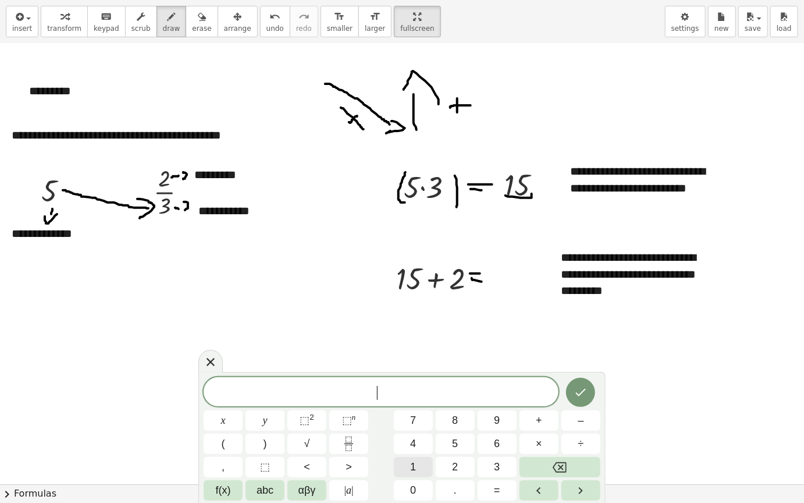
click at [413, 466] on span "1" at bounding box center [413, 467] width 6 height 16
click at [414, 416] on span "7" at bounding box center [413, 421] width 6 height 16
click at [575, 391] on icon "Done" at bounding box center [581, 392] width 14 height 14
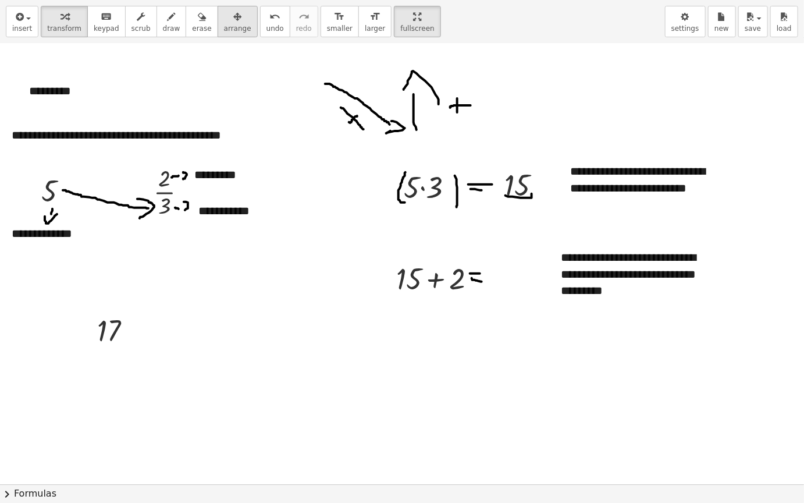
click at [230, 27] on button "arrange" at bounding box center [238, 21] width 40 height 31
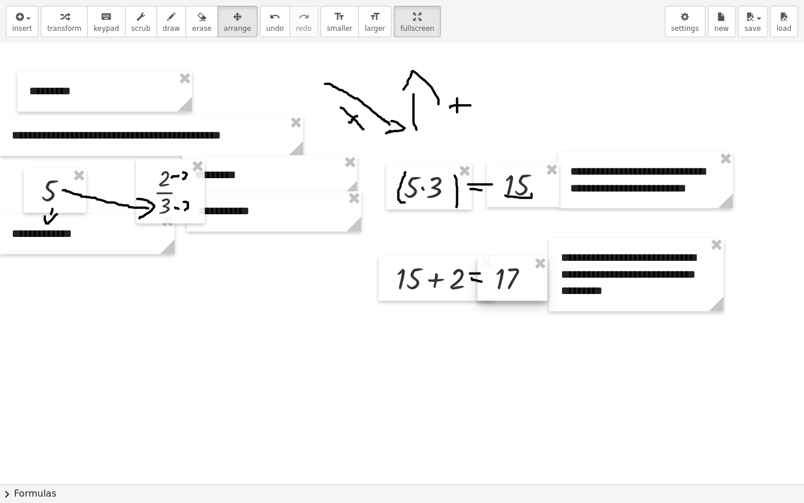
drag, startPoint x: 124, startPoint y: 342, endPoint x: 523, endPoint y: 289, distance: 402.7
click at [523, 289] on div at bounding box center [513, 279] width 70 height 44
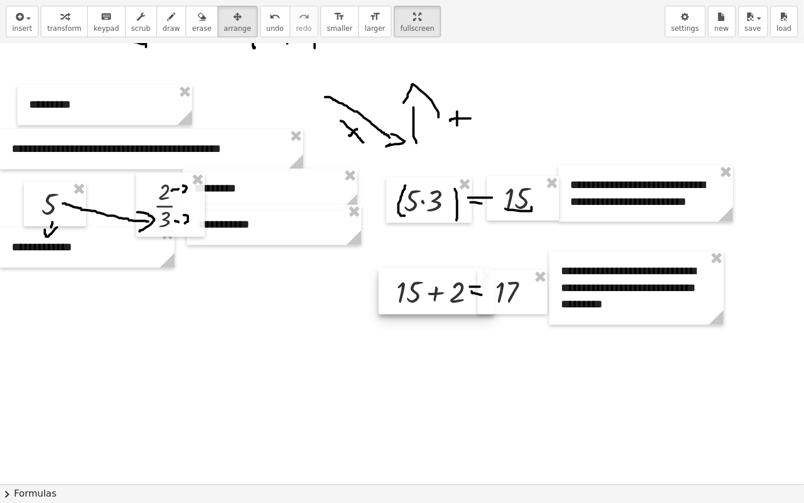
scroll to position [2970, 0]
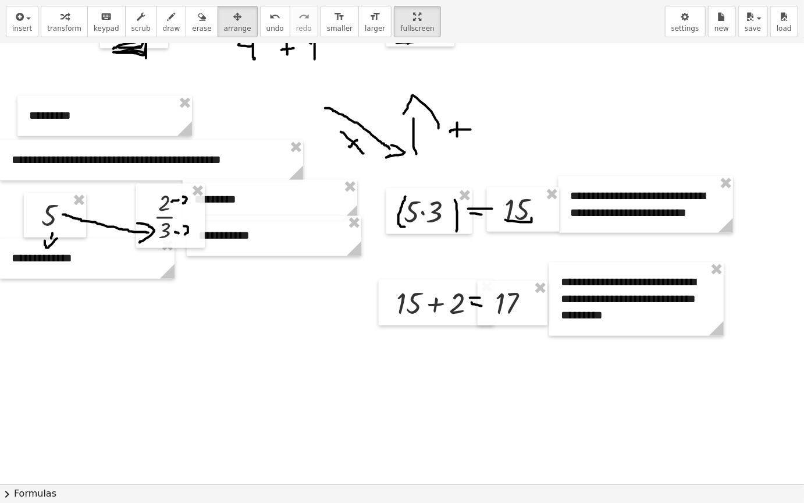
click at [163, 30] on span "draw" at bounding box center [171, 28] width 17 height 8
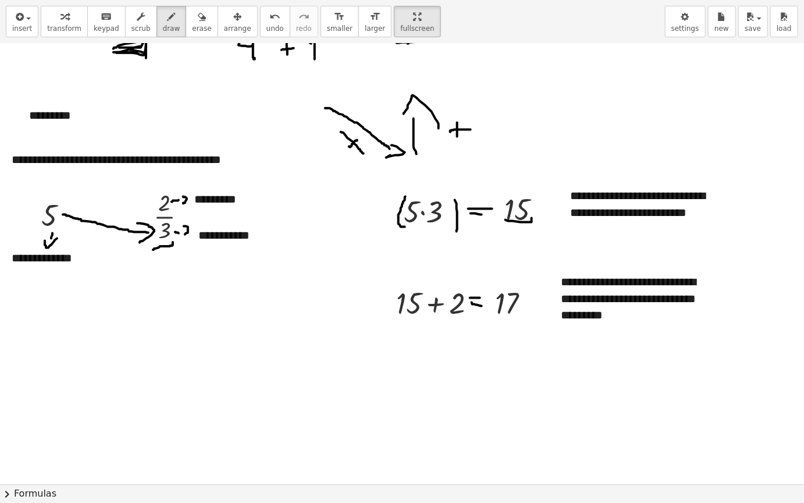
drag, startPoint x: 153, startPoint y: 250, endPoint x: 175, endPoint y: 242, distance: 23.6
click at [20, 26] on span "insert" at bounding box center [22, 28] width 20 height 8
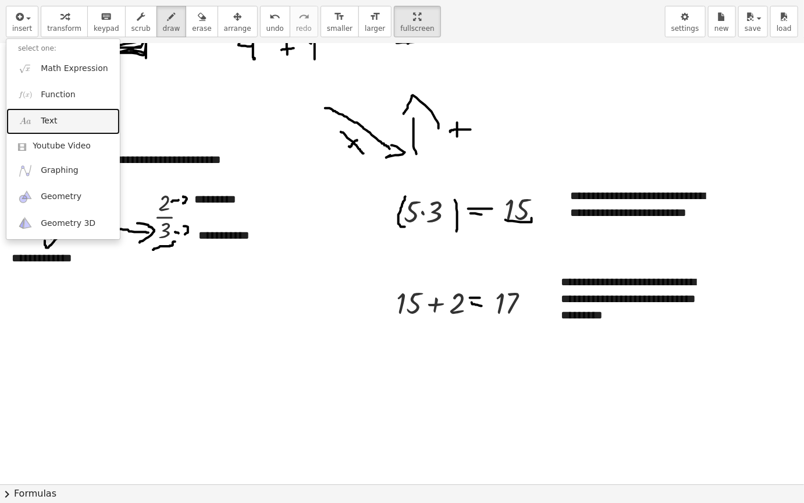
drag, startPoint x: 85, startPoint y: 119, endPoint x: 107, endPoint y: 130, distance: 24.0
click at [85, 119] on link "Text" at bounding box center [63, 121] width 114 height 26
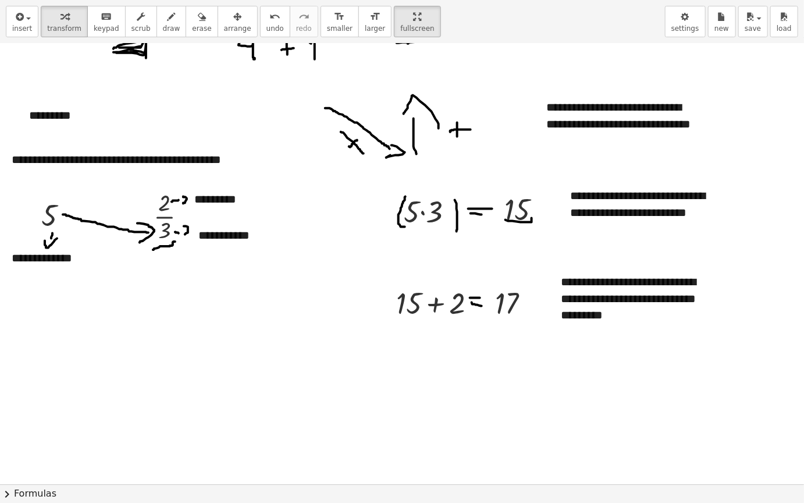
drag, startPoint x: 387, startPoint y: 23, endPoint x: 683, endPoint y: 98, distance: 305.7
click at [435, 19] on div "**********" at bounding box center [402, 251] width 804 height 503
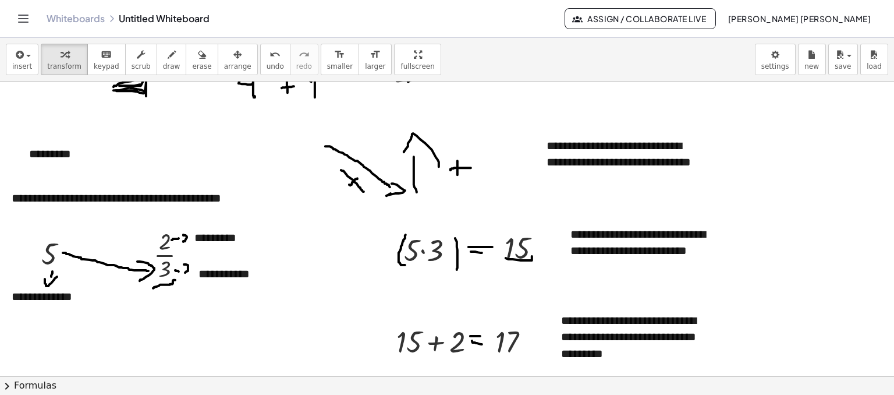
click at [314, 77] on div "**********" at bounding box center [447, 216] width 894 height 357
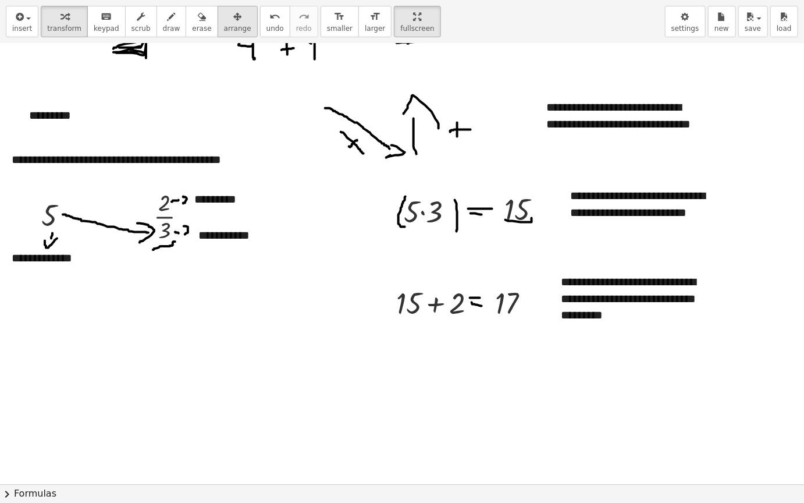
click at [224, 33] on span "arrange" at bounding box center [237, 28] width 27 height 8
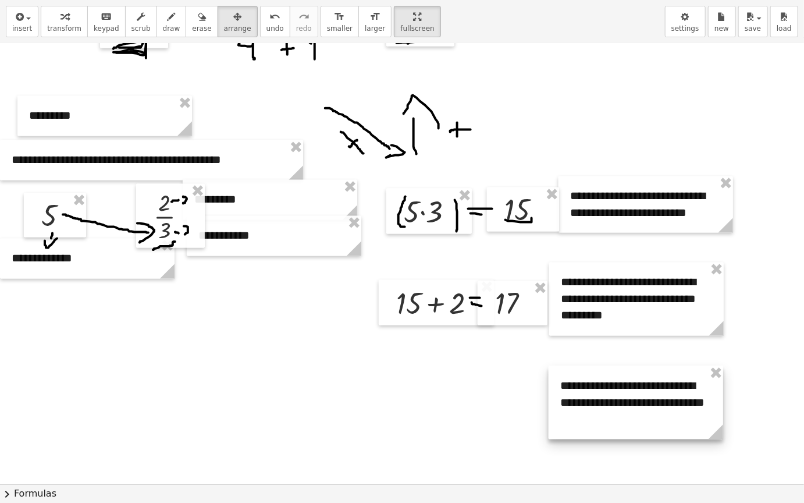
drag, startPoint x: 618, startPoint y: 118, endPoint x: 654, endPoint y: 385, distance: 269.6
click at [640, 388] on div at bounding box center [636, 402] width 175 height 73
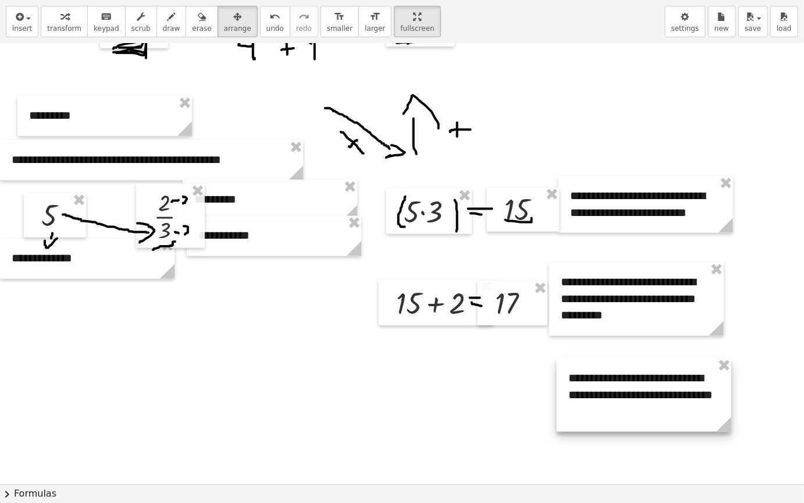
scroll to position [3029, 0]
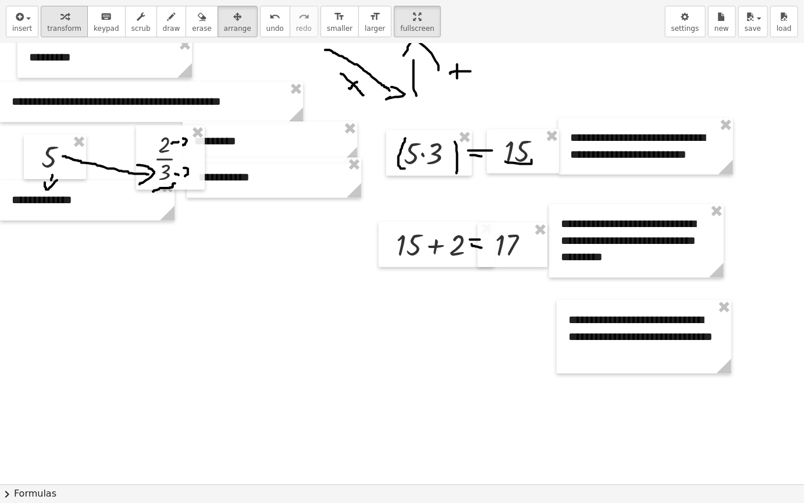
click at [65, 26] on span "transform" at bounding box center [64, 28] width 34 height 8
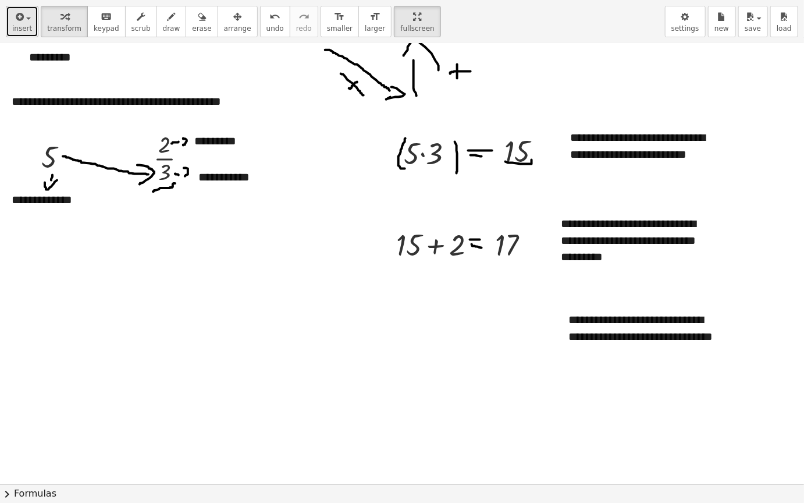
click at [15, 25] on span "insert" at bounding box center [22, 28] width 20 height 8
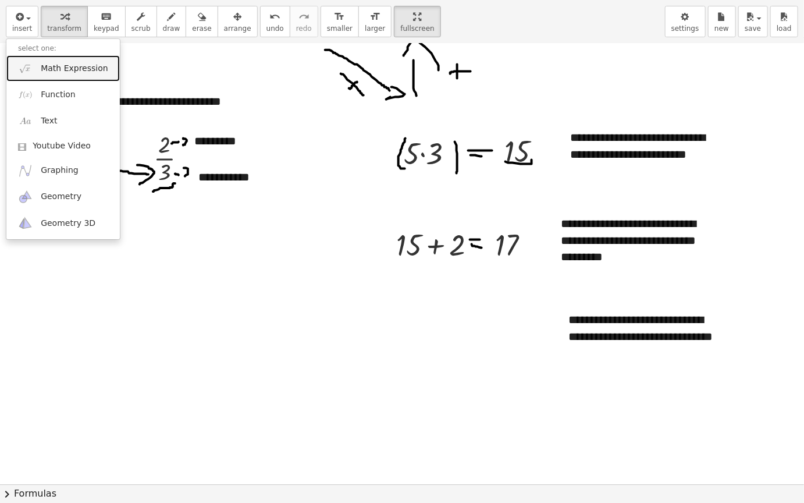
click at [70, 66] on span "Math Expression" at bounding box center [74, 69] width 67 height 12
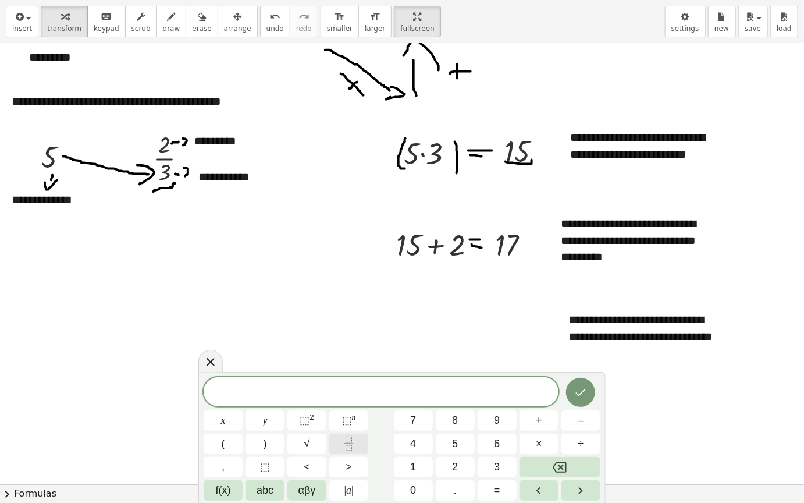
click at [359, 439] on button "Fraction" at bounding box center [348, 444] width 39 height 20
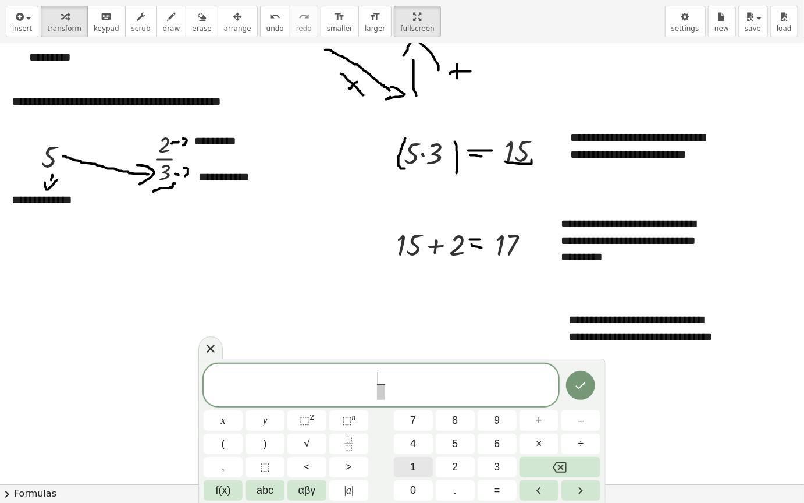
click at [412, 467] on span "1" at bounding box center [413, 467] width 6 height 16
click at [422, 417] on button "7" at bounding box center [413, 420] width 39 height 20
click at [381, 393] on span at bounding box center [381, 392] width 15 height 16
click at [498, 467] on span "3" at bounding box center [497, 467] width 6 height 16
click at [588, 383] on icon "Done" at bounding box center [581, 385] width 14 height 14
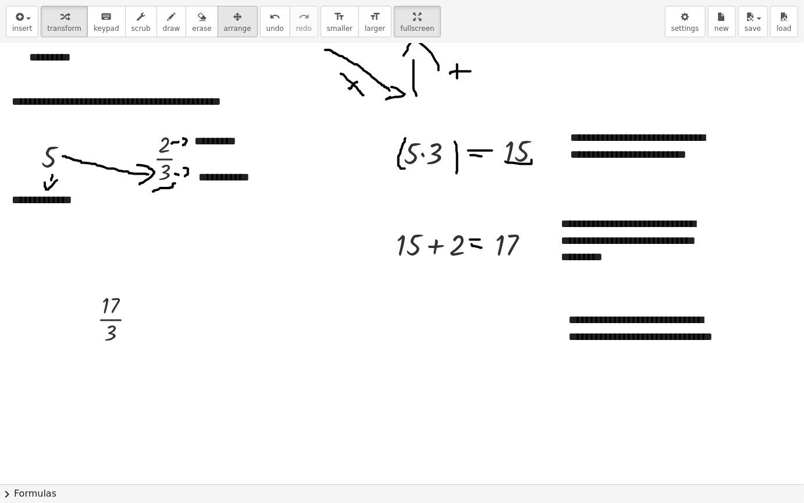
click at [230, 15] on button "arrange" at bounding box center [238, 21] width 40 height 31
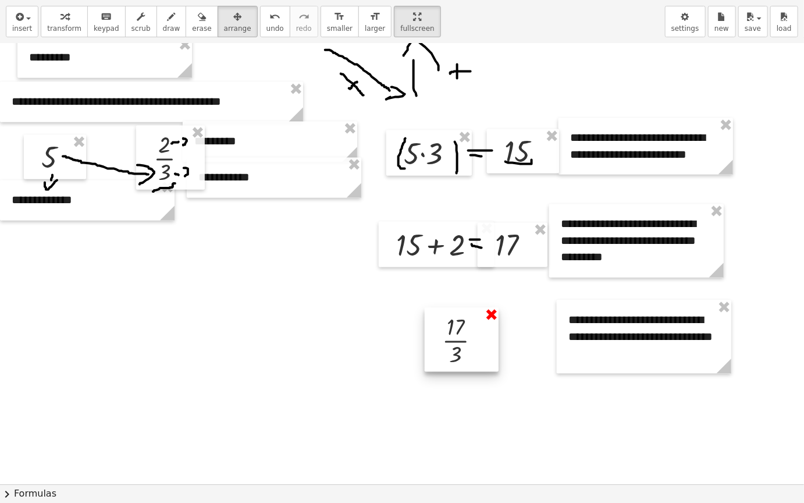
drag, startPoint x: 115, startPoint y: 321, endPoint x: 495, endPoint y: 321, distance: 380.7
click at [459, 343] on div at bounding box center [462, 340] width 74 height 64
click at [168, 22] on icon "button" at bounding box center [172, 17] width 8 height 14
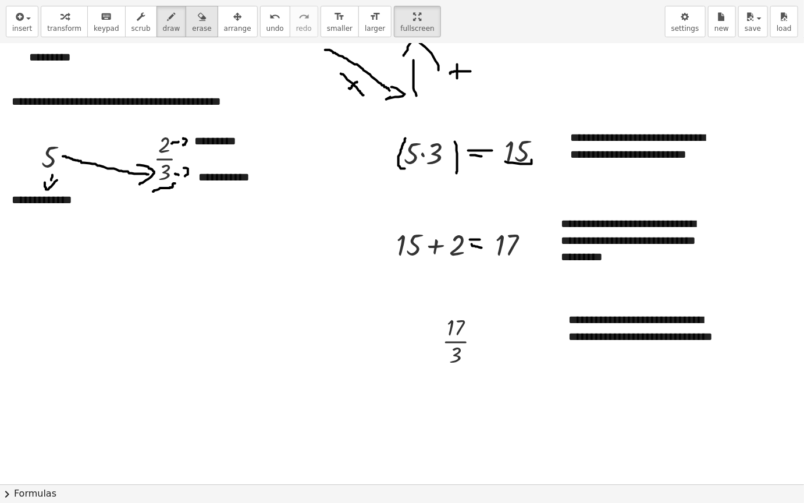
click at [198, 22] on icon "button" at bounding box center [202, 17] width 8 height 14
drag, startPoint x: 176, startPoint y: 219, endPoint x: 164, endPoint y: 207, distance: 16.5
click at [163, 25] on span "draw" at bounding box center [171, 28] width 17 height 8
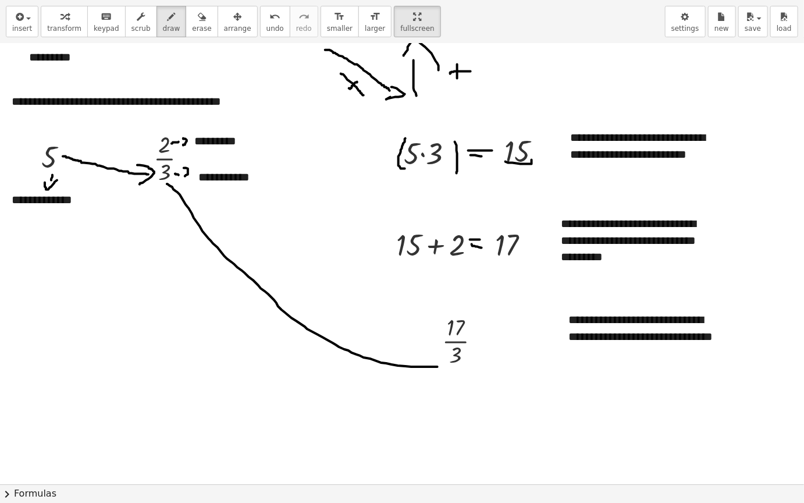
drag, startPoint x: 167, startPoint y: 185, endPoint x: 438, endPoint y: 367, distance: 326.6
drag, startPoint x: 436, startPoint y: 355, endPoint x: 435, endPoint y: 375, distance: 20.4
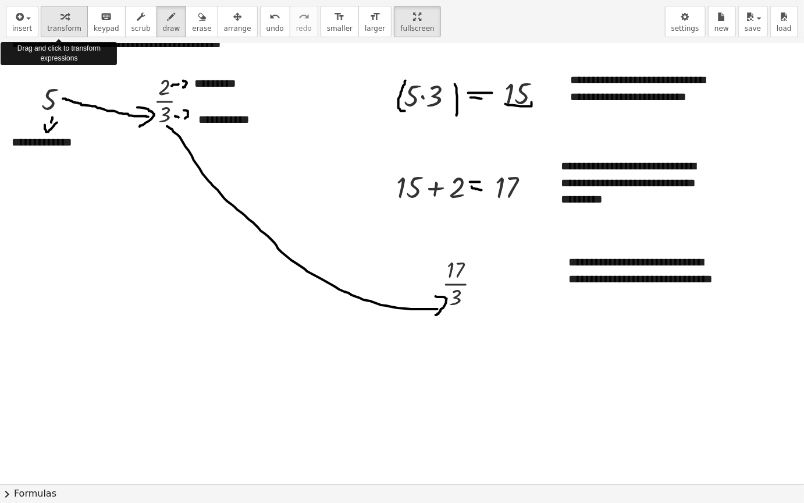
click at [55, 27] on span "transform" at bounding box center [64, 28] width 34 height 8
click at [634, 257] on div "**********" at bounding box center [644, 278] width 175 height 73
drag, startPoint x: 619, startPoint y: 262, endPoint x: 604, endPoint y: 265, distance: 15.4
click at [604, 265] on div "**********" at bounding box center [644, 278] width 175 height 73
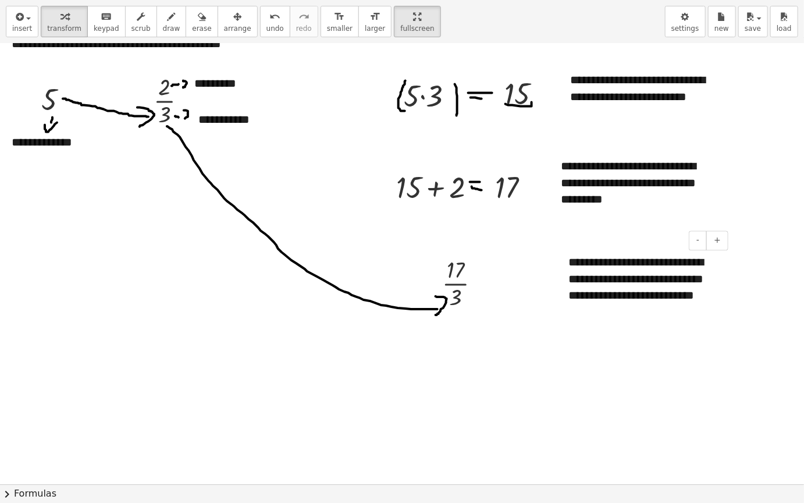
click at [679, 326] on div "**********" at bounding box center [644, 287] width 175 height 90
click at [157, 30] on button "draw" at bounding box center [172, 21] width 30 height 31
drag, startPoint x: 491, startPoint y: 203, endPoint x: 519, endPoint y: 203, distance: 27.4
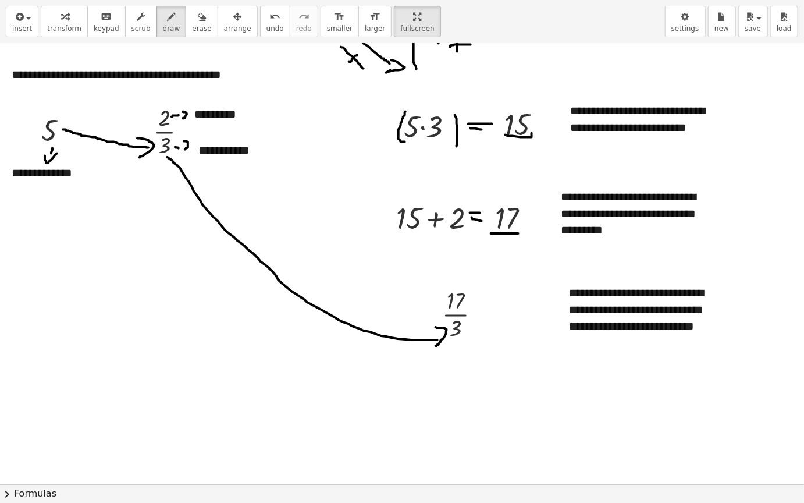
scroll to position [3029, 0]
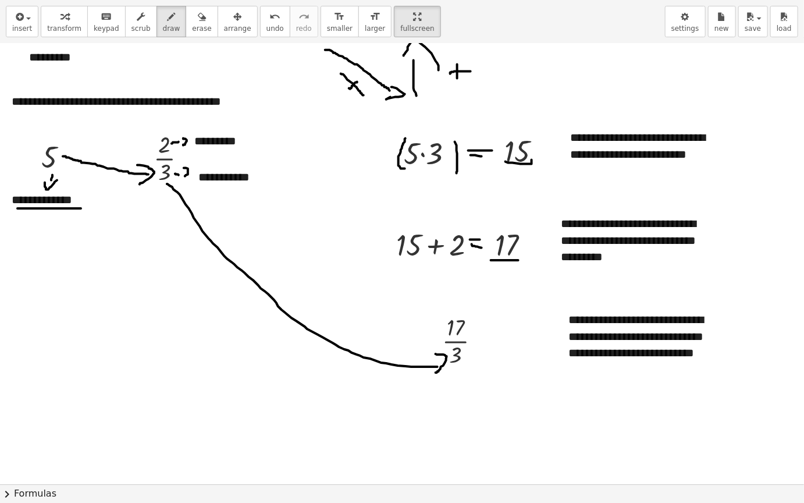
drag, startPoint x: 17, startPoint y: 209, endPoint x: 85, endPoint y: 209, distance: 67.5
drag, startPoint x: 203, startPoint y: 183, endPoint x: 264, endPoint y: 187, distance: 60.7
drag, startPoint x: 205, startPoint y: 149, endPoint x: 250, endPoint y: 150, distance: 44.8
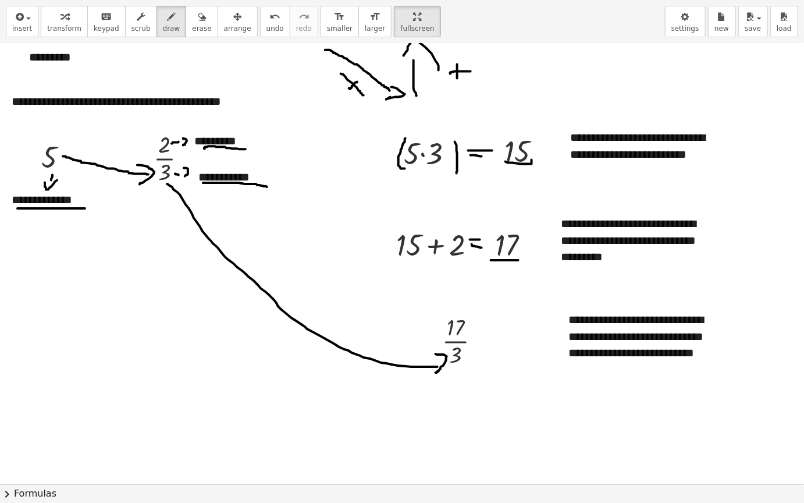
drag, startPoint x: 397, startPoint y: 261, endPoint x: 412, endPoint y: 259, distance: 14.7
drag, startPoint x: 446, startPoint y: 263, endPoint x: 463, endPoint y: 262, distance: 16.3
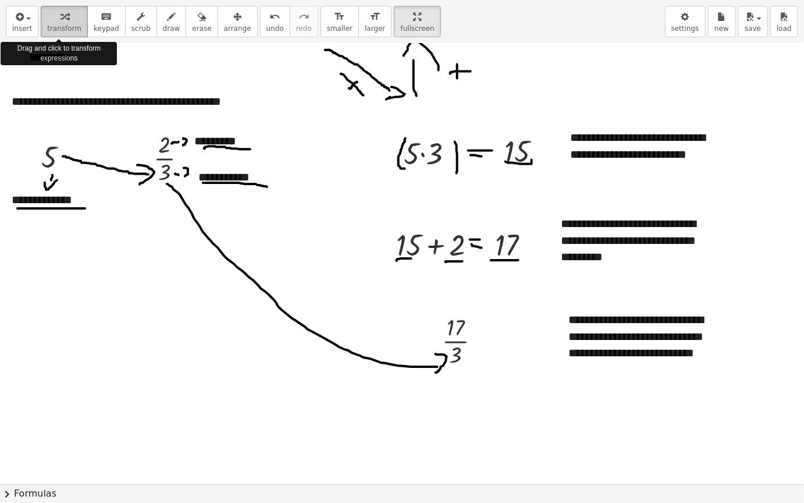
click at [63, 27] on span "transform" at bounding box center [64, 28] width 34 height 8
click at [671, 319] on div "**********" at bounding box center [644, 345] width 175 height 90
click at [594, 337] on div "**********" at bounding box center [644, 345] width 175 height 90
click at [661, 372] on div "**********" at bounding box center [644, 345] width 175 height 90
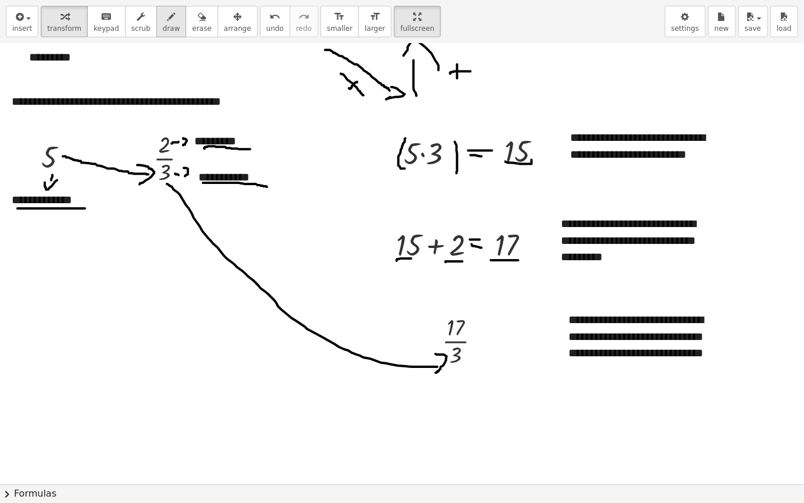
click at [163, 24] on span "draw" at bounding box center [171, 28] width 17 height 8
drag, startPoint x: 157, startPoint y: 182, endPoint x: 170, endPoint y: 184, distance: 13.0
drag, startPoint x: 452, startPoint y: 368, endPoint x: 459, endPoint y: 368, distance: 7.6
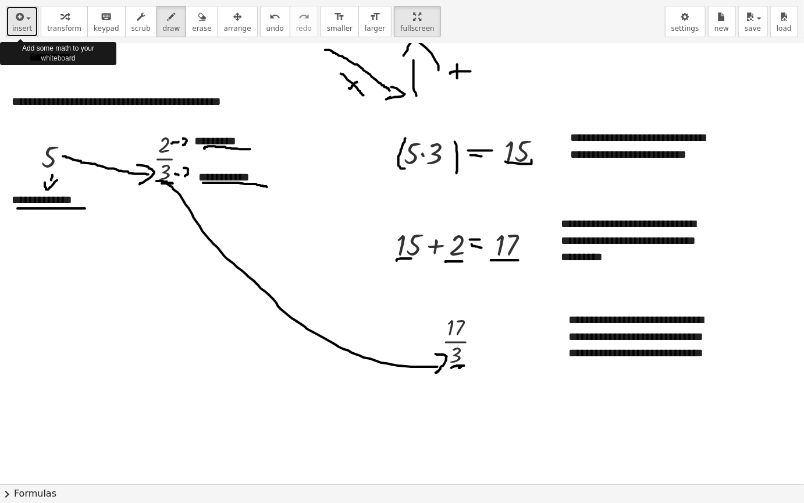
click at [20, 20] on icon "button" at bounding box center [18, 17] width 10 height 14
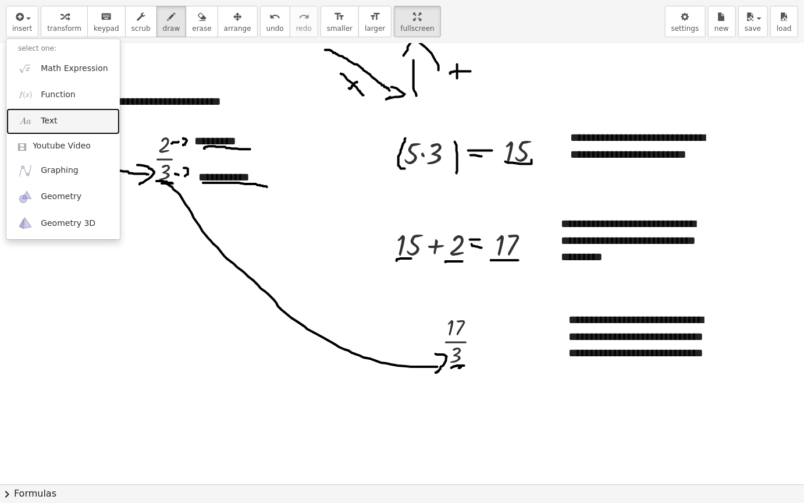
click at [81, 119] on link "Text" at bounding box center [63, 121] width 114 height 26
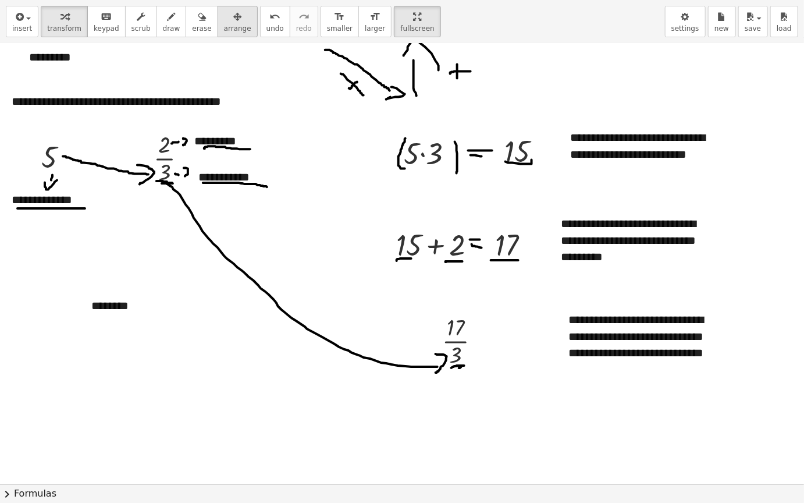
click at [224, 22] on div "button" at bounding box center [237, 16] width 27 height 14
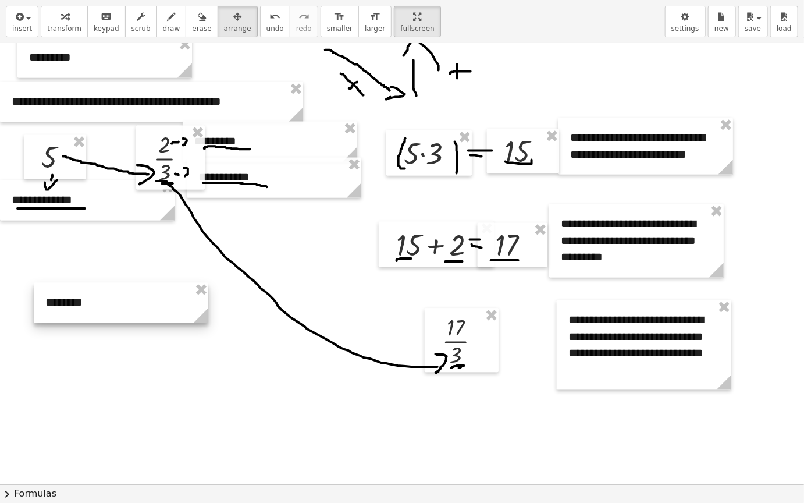
drag, startPoint x: 207, startPoint y: 22, endPoint x: 65, endPoint y: 90, distance: 157.5
click at [120, 303] on div at bounding box center [121, 303] width 175 height 40
click at [18, 23] on icon "button" at bounding box center [18, 17] width 10 height 14
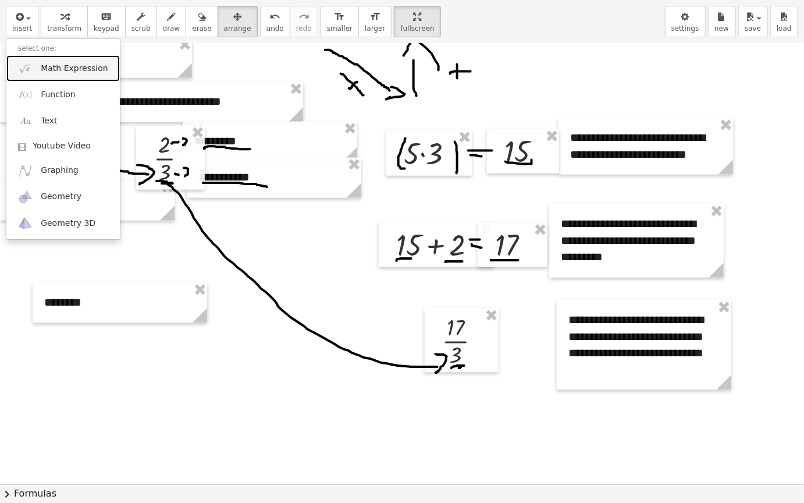
click at [84, 69] on span "Math Expression" at bounding box center [74, 69] width 67 height 12
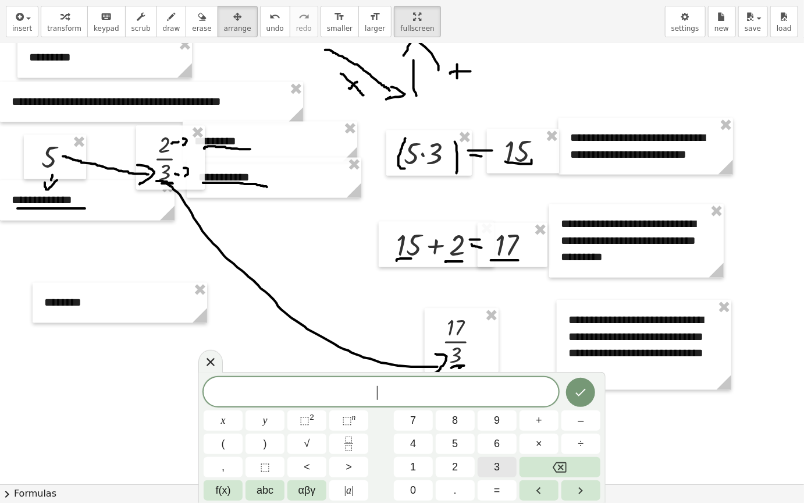
click at [504, 465] on button "3" at bounding box center [497, 467] width 39 height 20
click at [357, 443] on button "Fraction" at bounding box center [348, 444] width 39 height 20
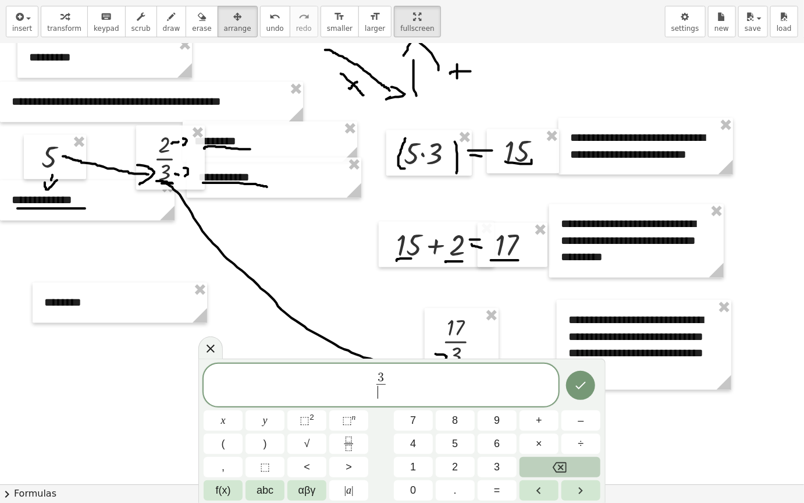
click at [569, 476] on button "Backspace" at bounding box center [560, 467] width 81 height 20
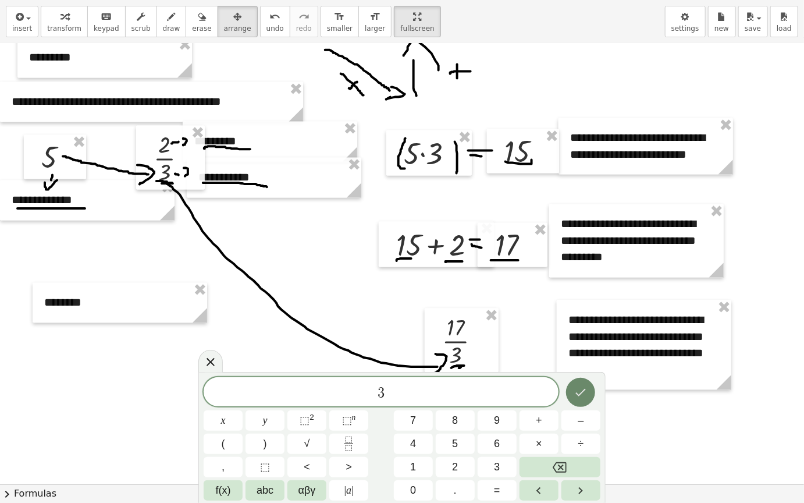
click at [586, 391] on icon "Done" at bounding box center [581, 392] width 14 height 14
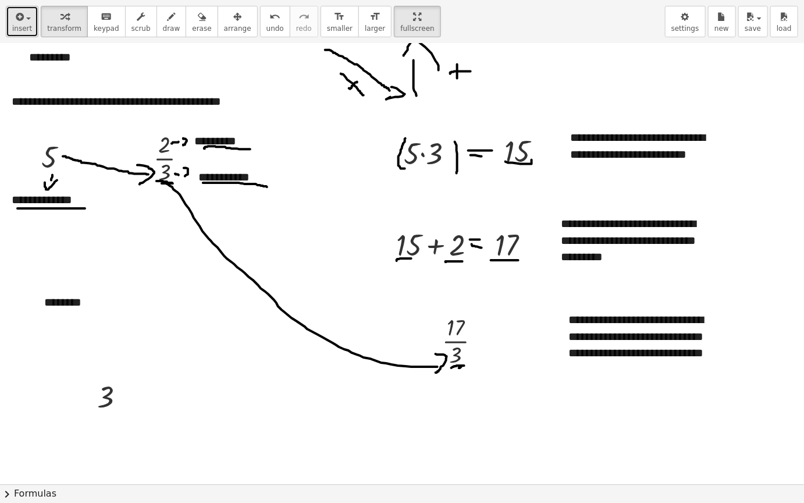
click at [19, 15] on icon "button" at bounding box center [18, 17] width 10 height 14
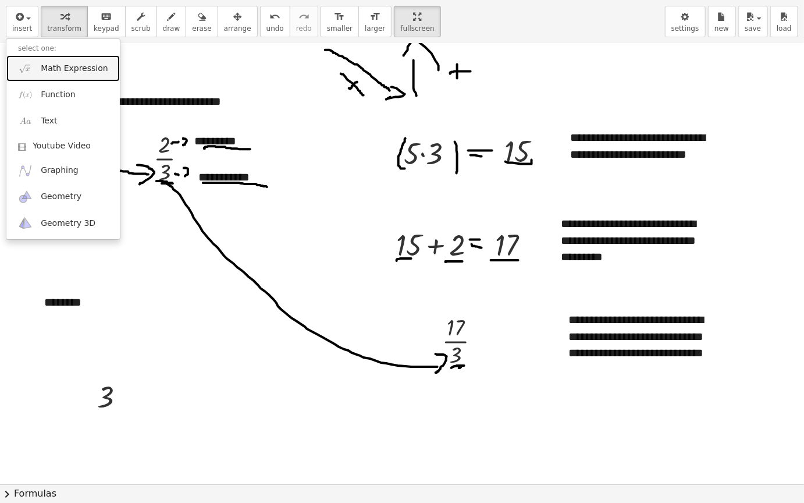
click at [63, 68] on span "Math Expression" at bounding box center [74, 69] width 67 height 12
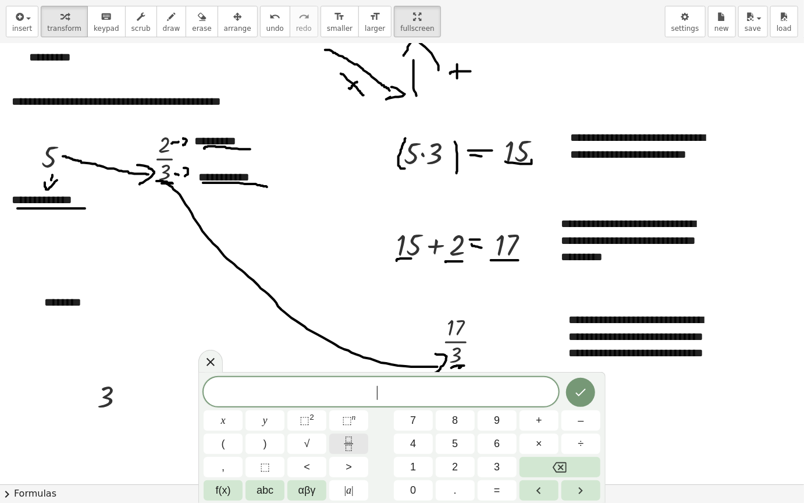
click at [352, 448] on icon "Fraction" at bounding box center [349, 444] width 15 height 15
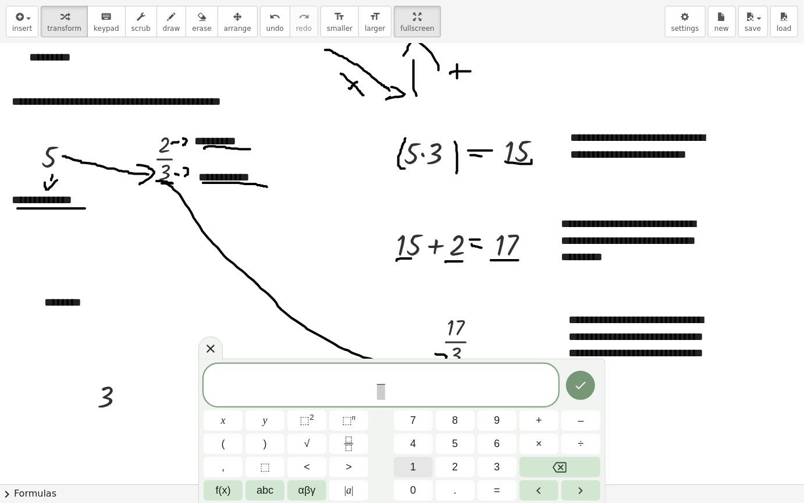
click at [428, 466] on button "1" at bounding box center [413, 467] width 39 height 20
drag, startPoint x: 377, startPoint y: 393, endPoint x: 455, endPoint y: 445, distance: 94.0
click at [377, 392] on span at bounding box center [381, 392] width 9 height 16
click at [462, 462] on button "2" at bounding box center [455, 467] width 39 height 20
click at [585, 387] on icon "Done" at bounding box center [581, 385] width 14 height 14
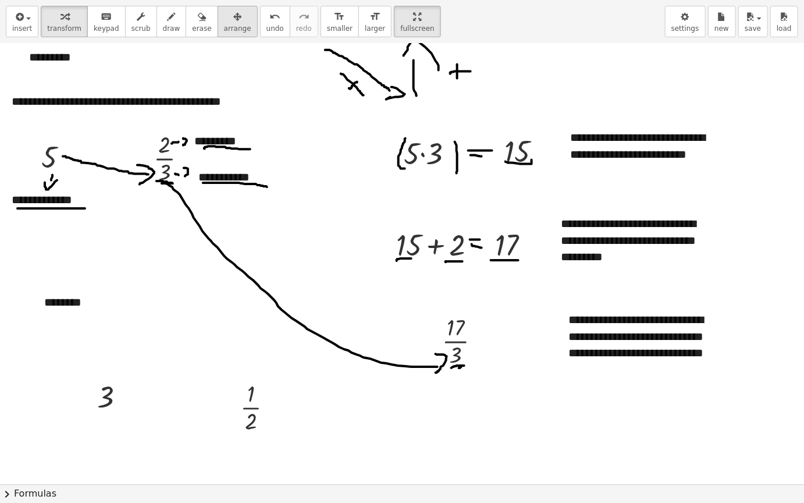
click at [224, 26] on span "arrange" at bounding box center [237, 28] width 27 height 8
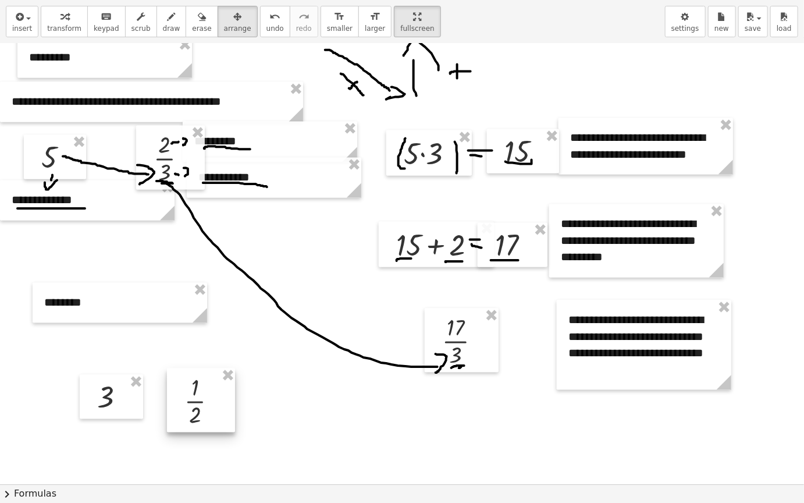
drag, startPoint x: 250, startPoint y: 407, endPoint x: 194, endPoint y: 401, distance: 56.2
click at [194, 401] on div at bounding box center [201, 400] width 68 height 64
drag, startPoint x: 130, startPoint y: 396, endPoint x: 121, endPoint y: 382, distance: 16.5
click at [121, 382] on div at bounding box center [99, 380] width 63 height 44
drag, startPoint x: 189, startPoint y: 396, endPoint x: 180, endPoint y: 388, distance: 11.1
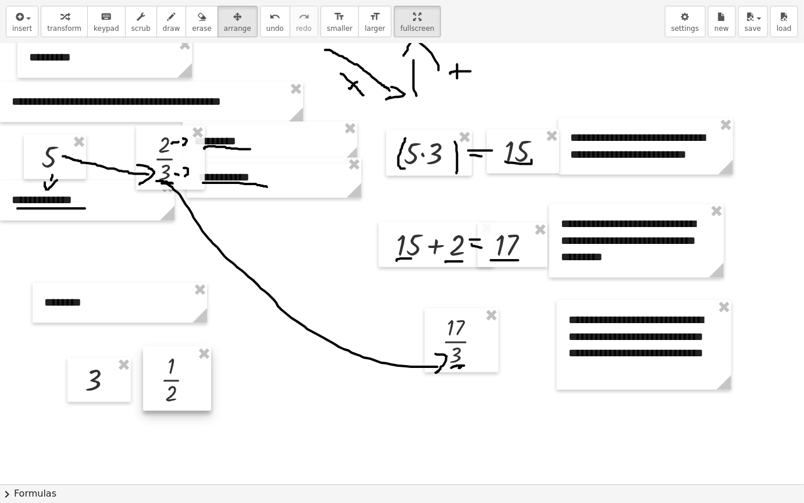
click at [180, 388] on div at bounding box center [177, 379] width 68 height 64
drag, startPoint x: 197, startPoint y: 363, endPoint x: 133, endPoint y: 380, distance: 66.2
click at [197, 382] on div at bounding box center [179, 393] width 68 height 64
drag, startPoint x: 118, startPoint y: 385, endPoint x: 112, endPoint y: 403, distance: 18.6
click at [112, 403] on div at bounding box center [92, 398] width 63 height 44
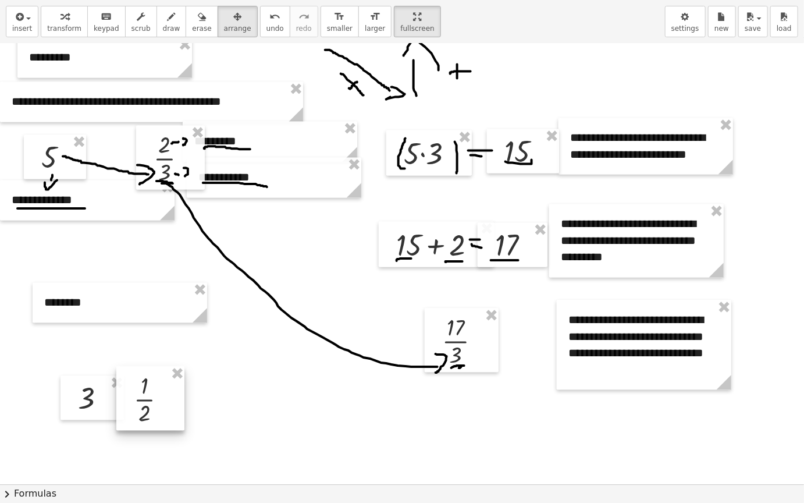
drag, startPoint x: 170, startPoint y: 412, endPoint x: 140, endPoint y: 406, distance: 30.3
click at [140, 412] on div at bounding box center [150, 399] width 68 height 64
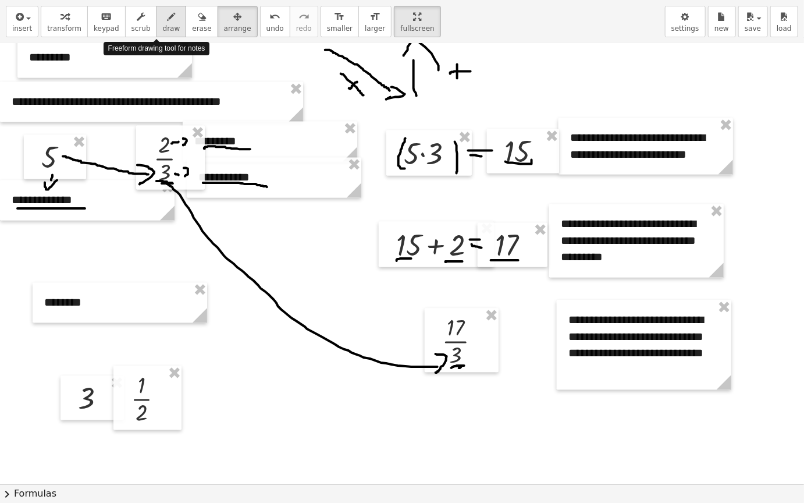
click at [168, 20] on icon "button" at bounding box center [172, 17] width 8 height 14
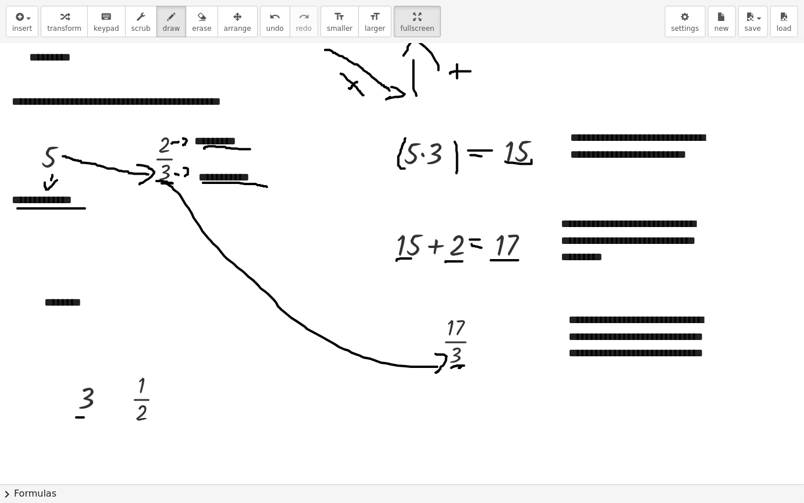
drag, startPoint x: 76, startPoint y: 418, endPoint x: 84, endPoint y: 418, distance: 7.6
drag, startPoint x: 130, startPoint y: 431, endPoint x: 178, endPoint y: 423, distance: 48.5
drag, startPoint x: 248, startPoint y: 393, endPoint x: 253, endPoint y: 419, distance: 26.1
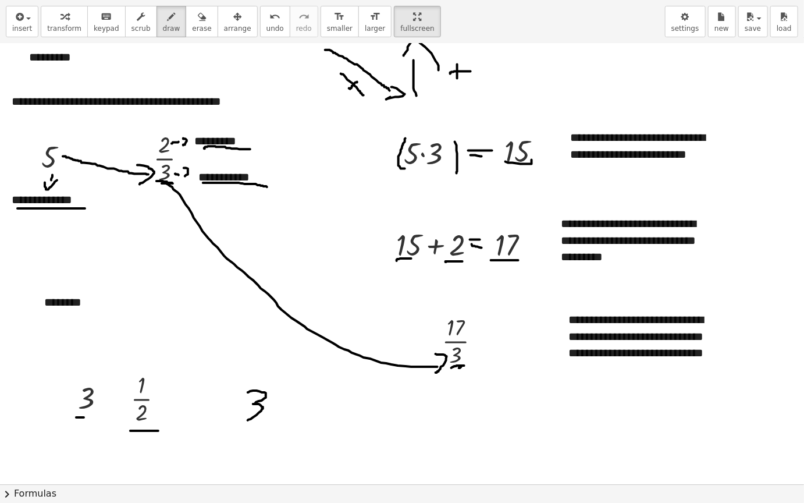
drag, startPoint x: 296, startPoint y: 394, endPoint x: 314, endPoint y: 423, distance: 33.8
drag, startPoint x: 317, startPoint y: 407, endPoint x: 331, endPoint y: 406, distance: 14.0
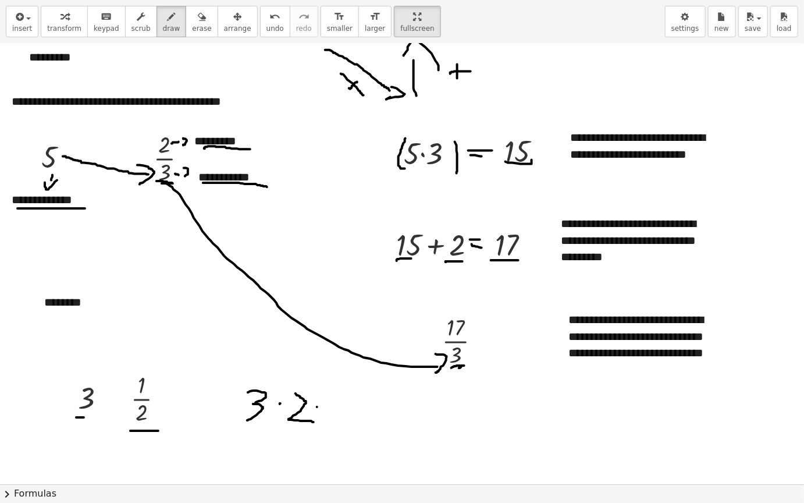
drag, startPoint x: 321, startPoint y: 410, endPoint x: 381, endPoint y: 394, distance: 62.8
drag, startPoint x: 362, startPoint y: 396, endPoint x: 344, endPoint y: 408, distance: 21.8
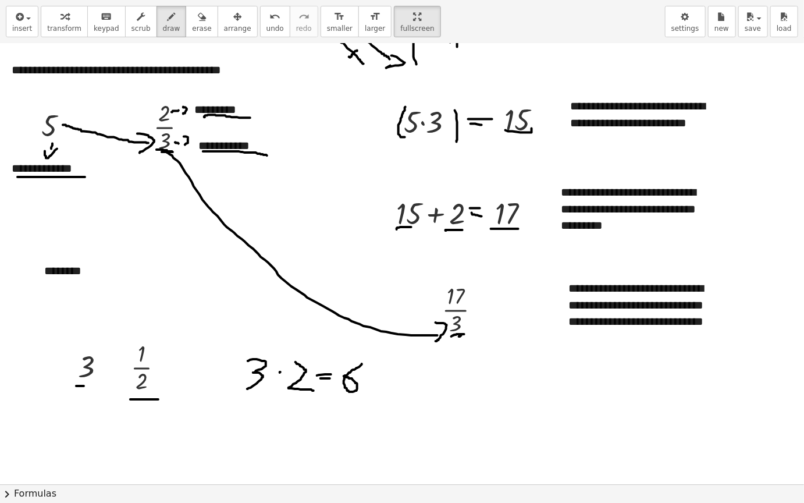
scroll to position [3087, 0]
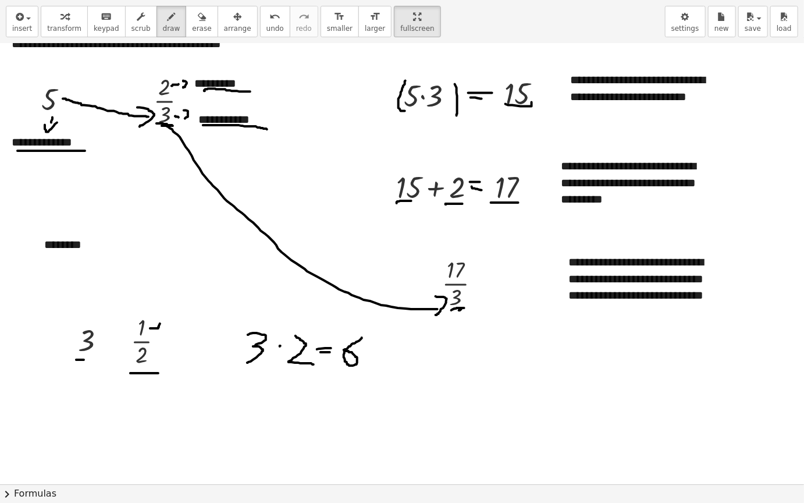
drag, startPoint x: 150, startPoint y: 328, endPoint x: 161, endPoint y: 321, distance: 13.1
drag, startPoint x: 299, startPoint y: 384, endPoint x: 296, endPoint y: 398, distance: 15.0
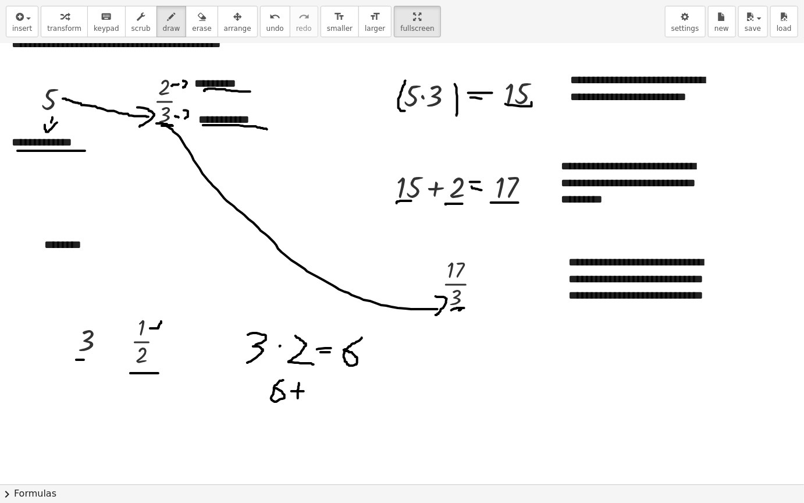
drag, startPoint x: 302, startPoint y: 391, endPoint x: 315, endPoint y: 389, distance: 13.6
drag, startPoint x: 316, startPoint y: 389, endPoint x: 324, endPoint y: 407, distance: 20.3
drag, startPoint x: 339, startPoint y: 391, endPoint x: 345, endPoint y: 394, distance: 6.5
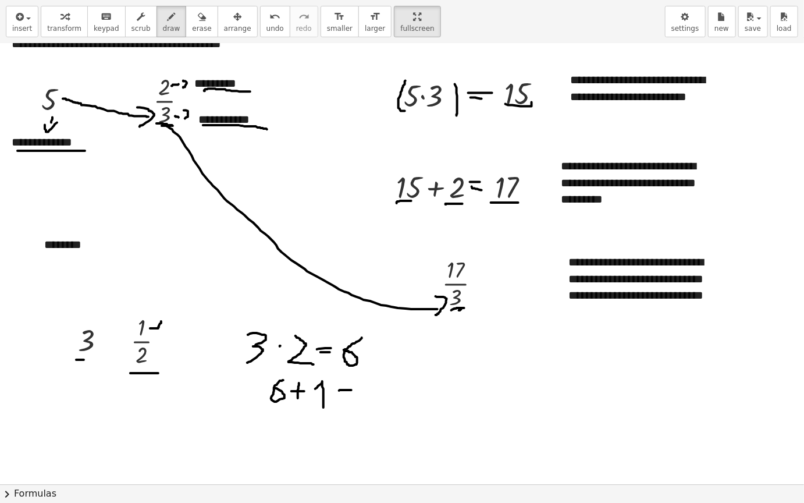
drag, startPoint x: 342, startPoint y: 396, endPoint x: 357, endPoint y: 393, distance: 15.4
drag, startPoint x: 362, startPoint y: 384, endPoint x: 363, endPoint y: 405, distance: 21.0
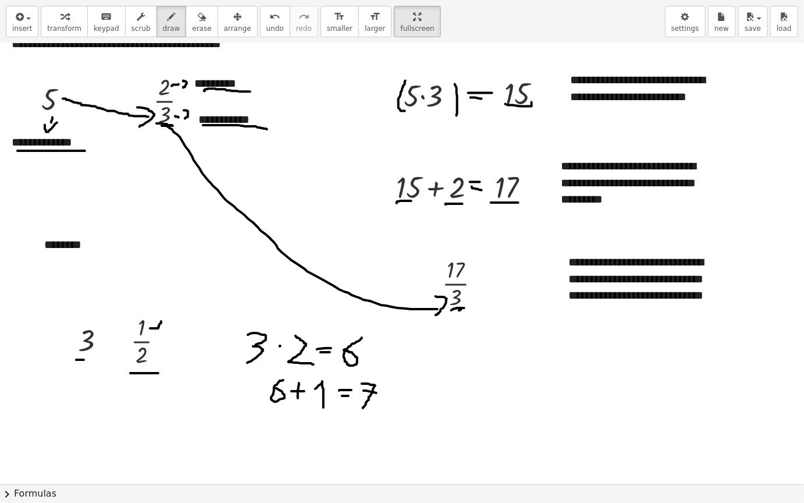
drag, startPoint x: 364, startPoint y: 391, endPoint x: 381, endPoint y: 394, distance: 17.7
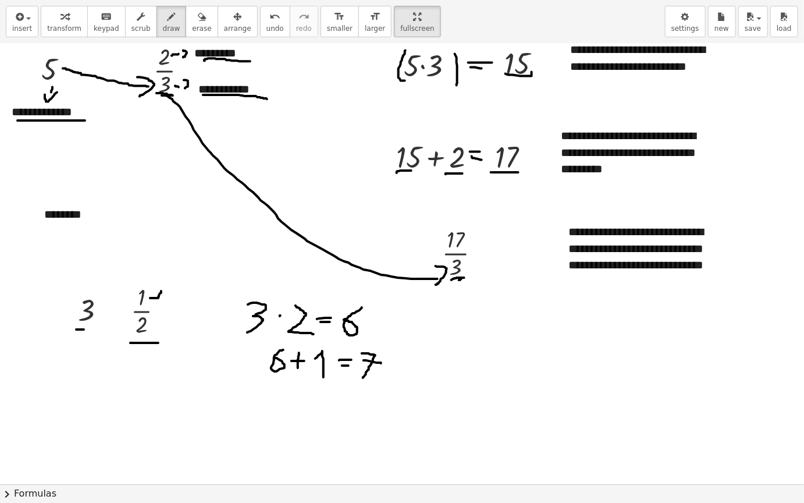
scroll to position [3145, 0]
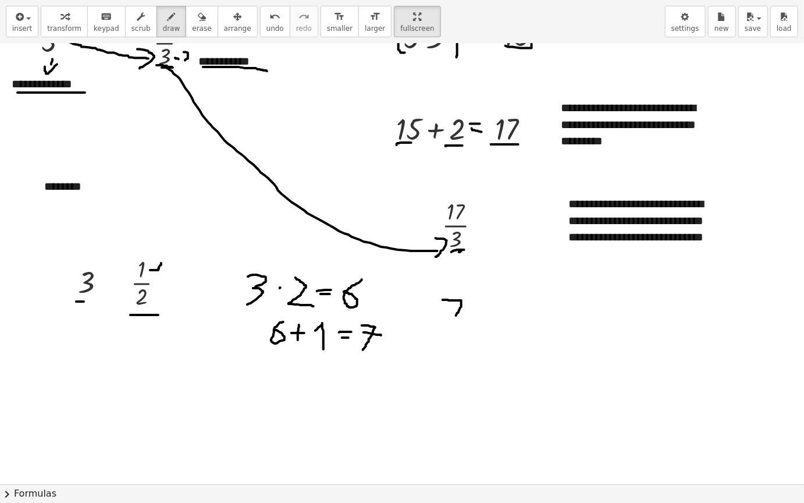
drag, startPoint x: 443, startPoint y: 300, endPoint x: 449, endPoint y: 324, distance: 25.3
drag, startPoint x: 444, startPoint y: 308, endPoint x: 472, endPoint y: 316, distance: 29.7
drag, startPoint x: 438, startPoint y: 336, endPoint x: 468, endPoint y: 331, distance: 30.7
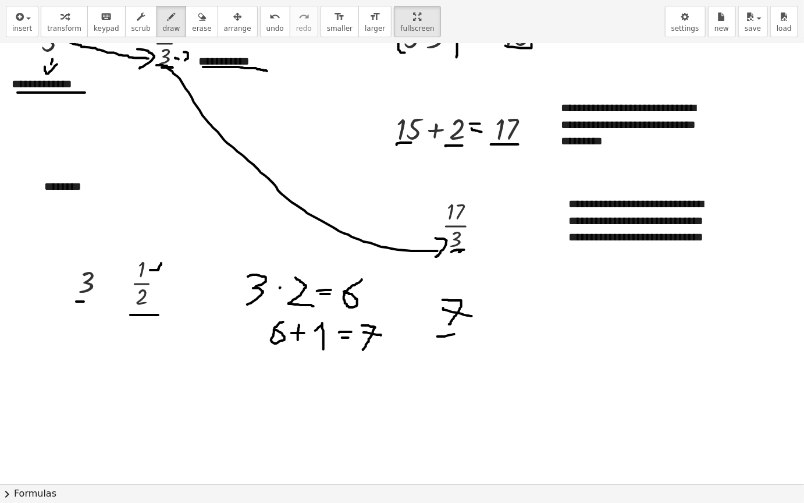
drag, startPoint x: 454, startPoint y: 343, endPoint x: 489, endPoint y: 360, distance: 38.8
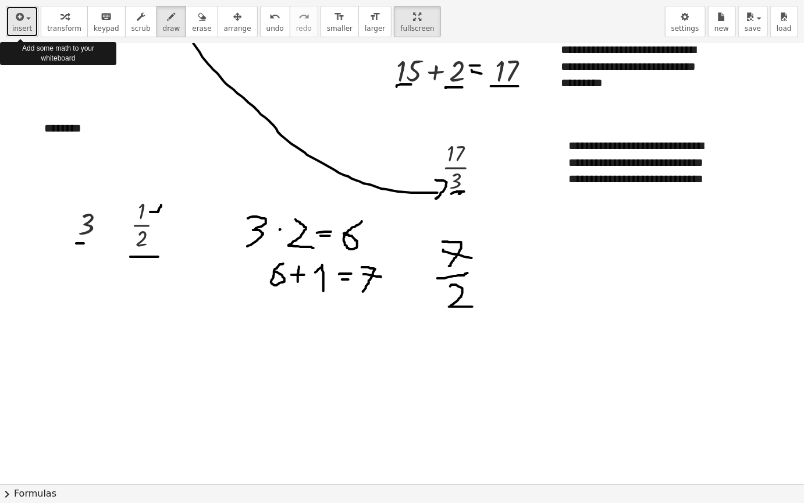
click at [15, 24] on span "insert" at bounding box center [22, 28] width 20 height 8
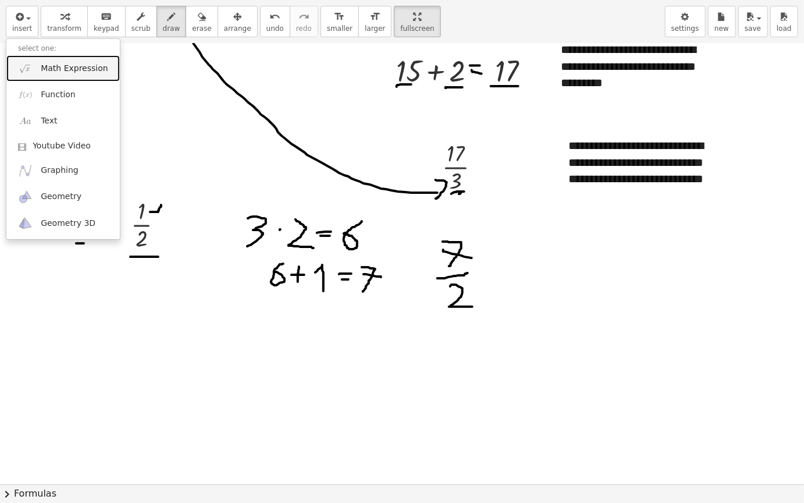
click at [68, 69] on span "Math Expression" at bounding box center [74, 69] width 67 height 12
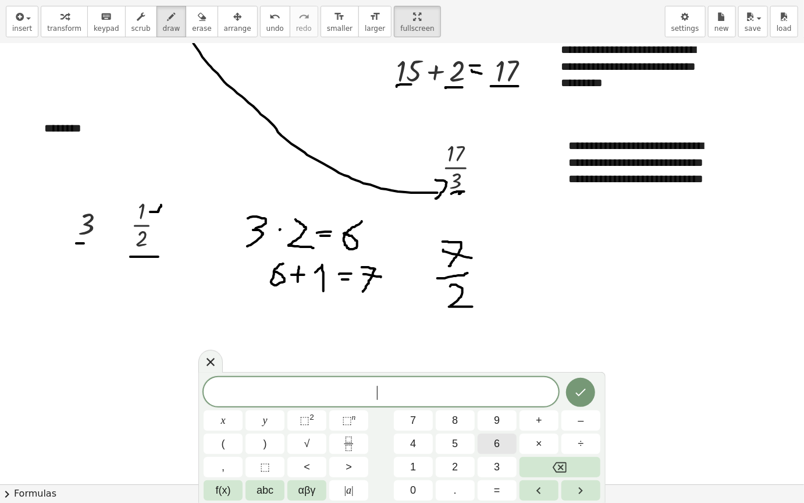
click at [490, 442] on button "6" at bounding box center [497, 444] width 39 height 20
click at [552, 464] on button "Backspace" at bounding box center [560, 467] width 81 height 20
click at [424, 442] on button "4" at bounding box center [413, 444] width 39 height 20
click at [575, 394] on icon "Done" at bounding box center [581, 392] width 14 height 14
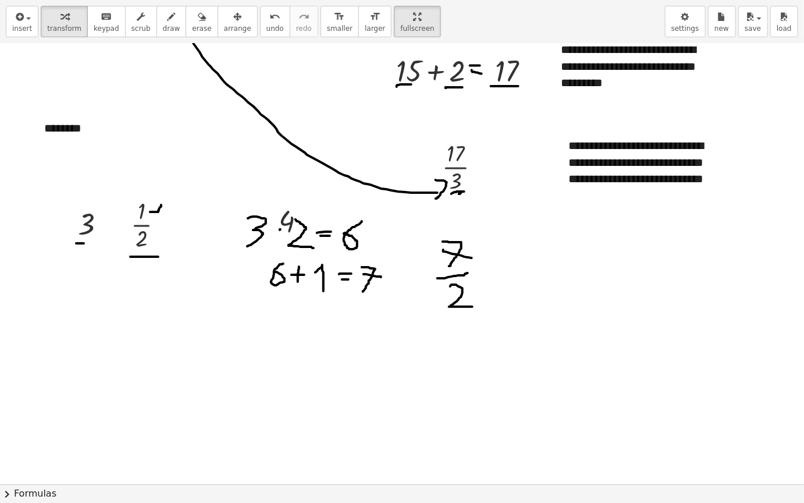
click at [235, 19] on div "insert select one: Math Expression Function Text Youtube Video Graphing Geometr…" at bounding box center [402, 22] width 804 height 44
drag, startPoint x: 289, startPoint y: 225, endPoint x: 63, endPoint y: 375, distance: 271.1
click at [229, 25] on button "arrange" at bounding box center [238, 21] width 40 height 31
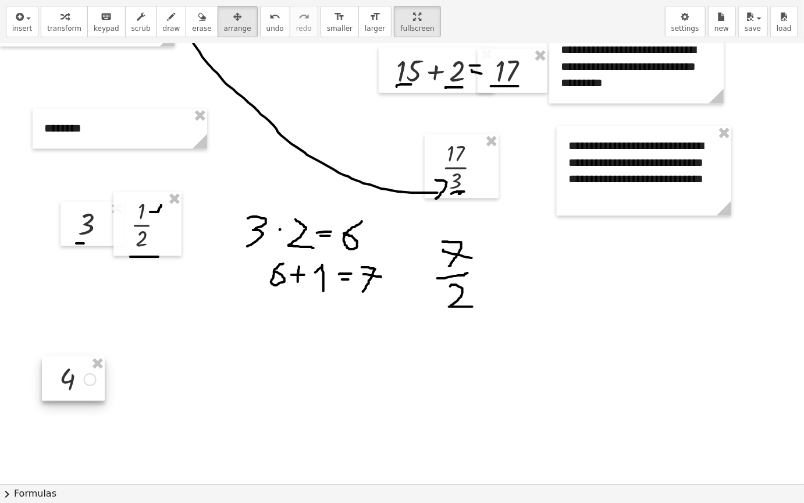
drag, startPoint x: 289, startPoint y: 225, endPoint x: 70, endPoint y: 382, distance: 269.5
click at [70, 382] on div at bounding box center [73, 378] width 63 height 44
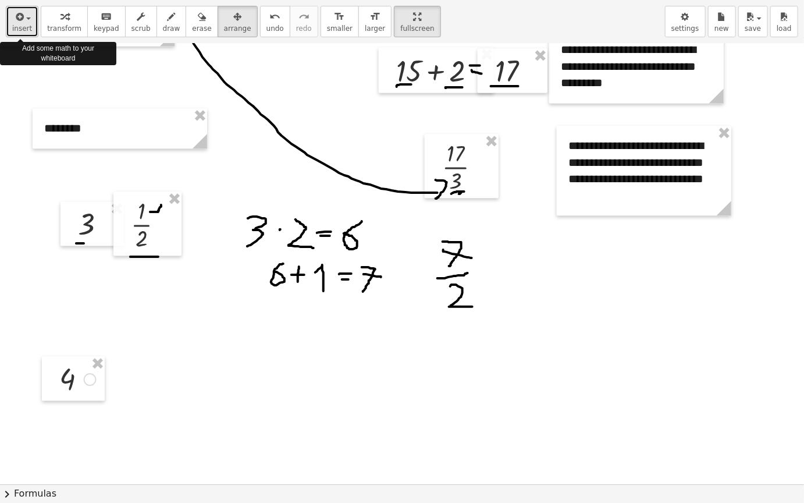
click at [18, 23] on icon "button" at bounding box center [18, 17] width 10 height 14
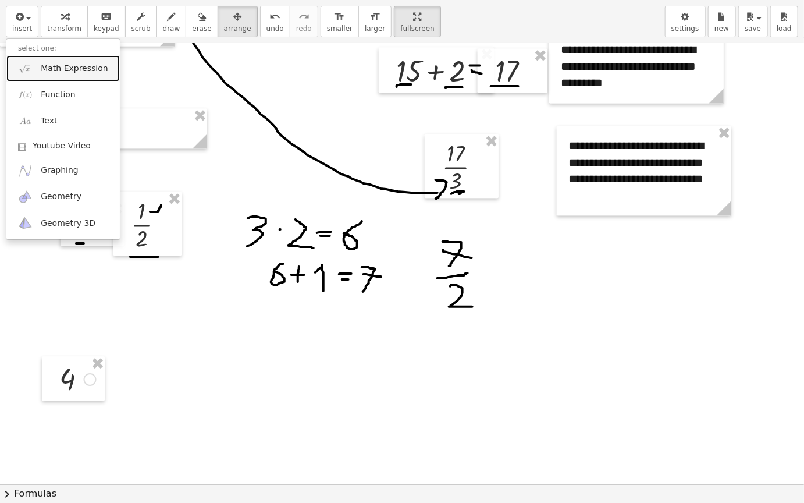
click at [59, 69] on span "Math Expression" at bounding box center [74, 69] width 67 height 12
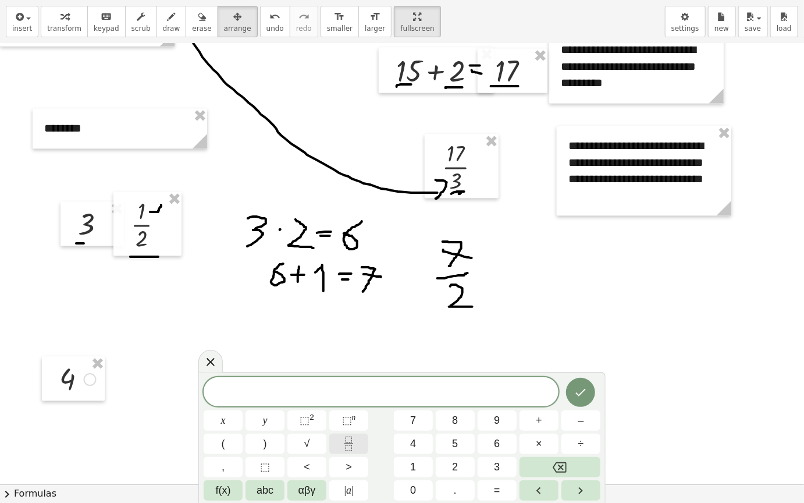
click at [352, 444] on icon "Fraction" at bounding box center [349, 444] width 15 height 15
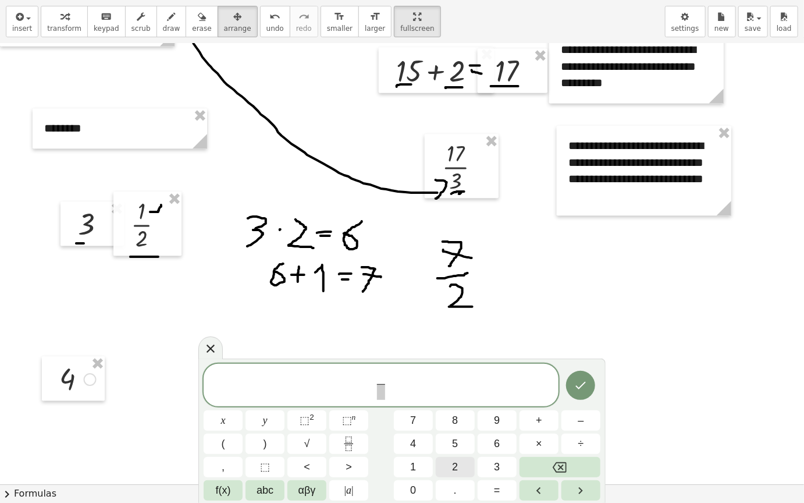
click at [467, 467] on button "2" at bounding box center [455, 467] width 39 height 20
click at [382, 395] on span "​" at bounding box center [381, 392] width 9 height 16
click at [492, 467] on button "3" at bounding box center [497, 467] width 39 height 20
click at [578, 380] on icon "Done" at bounding box center [581, 385] width 14 height 14
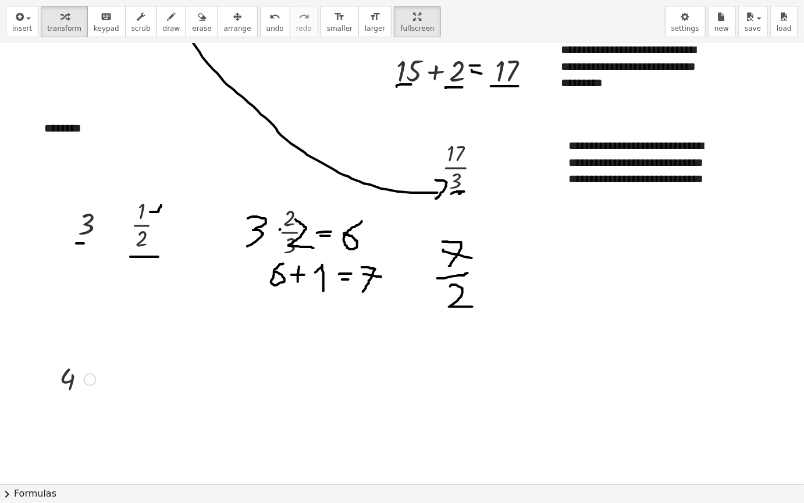
click at [224, 26] on span "arrange" at bounding box center [237, 28] width 27 height 8
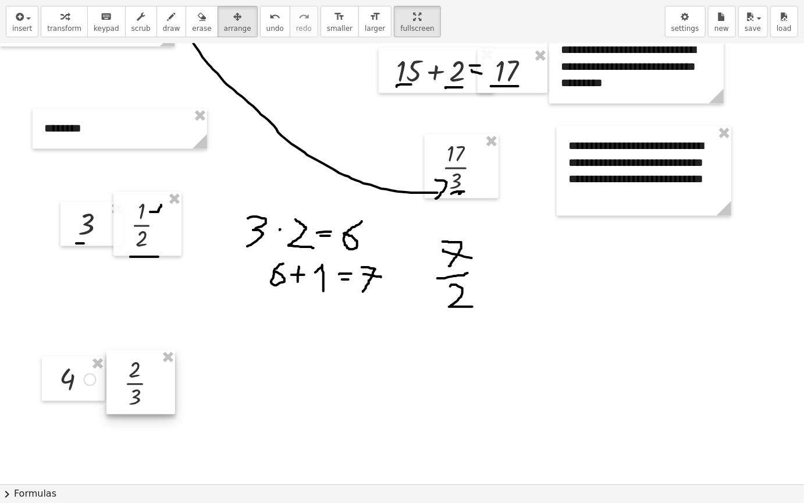
drag, startPoint x: 296, startPoint y: 235, endPoint x: 141, endPoint y: 387, distance: 216.1
click at [141, 387] on div at bounding box center [141, 382] width 69 height 64
click at [27, 26] on span "insert" at bounding box center [22, 28] width 20 height 8
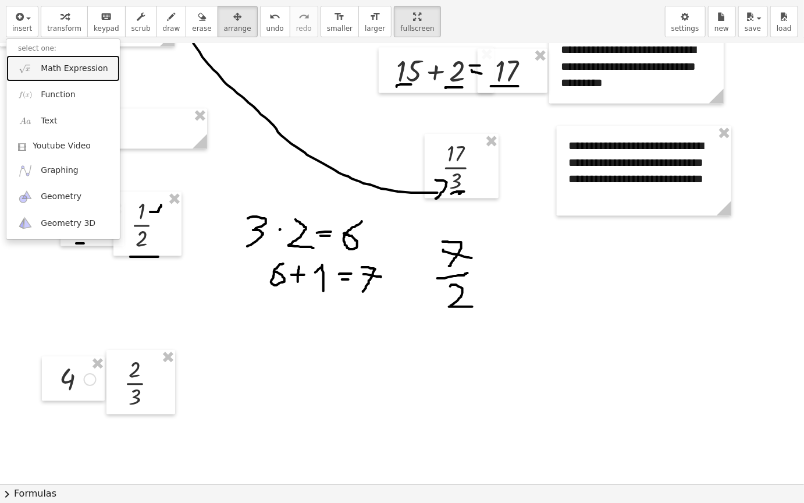
click at [90, 72] on span "Math Expression" at bounding box center [74, 69] width 67 height 12
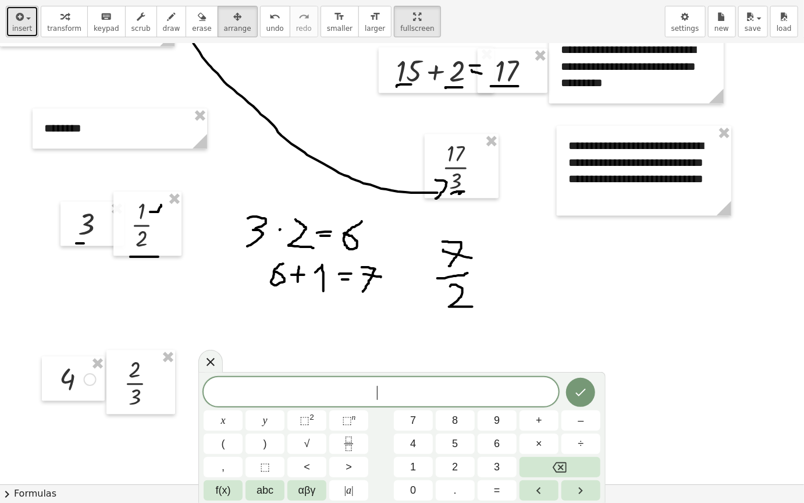
click at [25, 15] on div "button" at bounding box center [22, 16] width 20 height 14
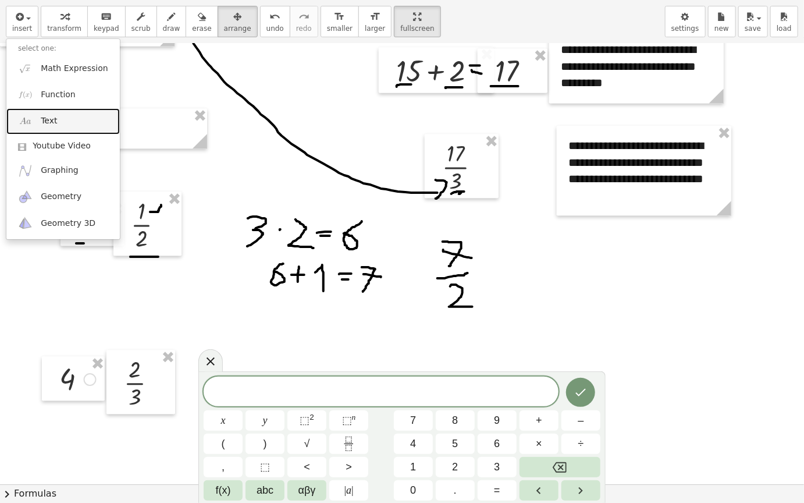
click at [66, 122] on link "Text" at bounding box center [63, 121] width 114 height 26
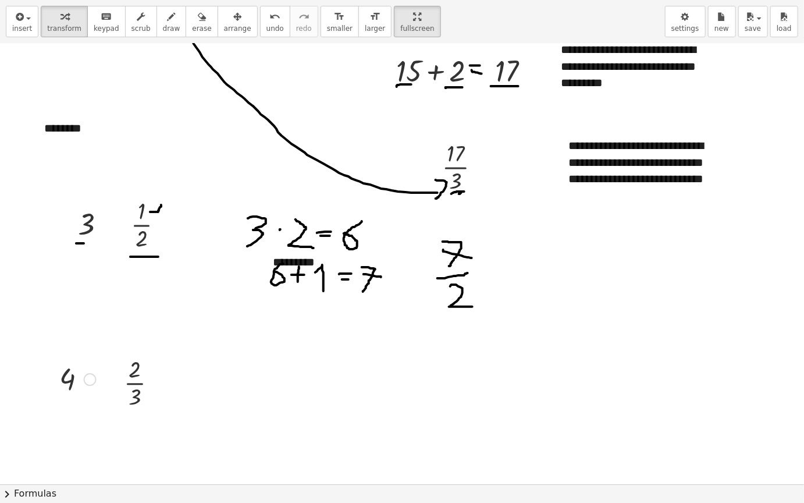
drag, startPoint x: 220, startPoint y: 22, endPoint x: 387, endPoint y: 237, distance: 272.1
click at [221, 23] on button "arrange" at bounding box center [238, 21] width 40 height 31
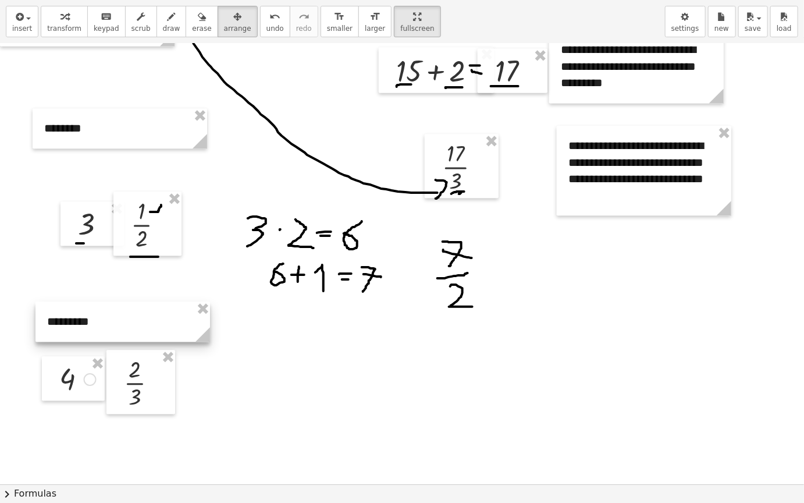
drag, startPoint x: 399, startPoint y: 265, endPoint x: 173, endPoint y: 325, distance: 233.5
click at [173, 325] on div at bounding box center [123, 322] width 175 height 40
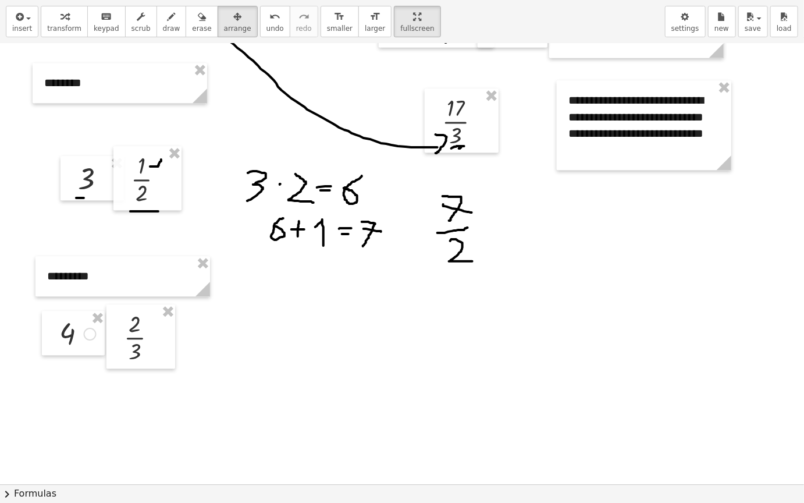
scroll to position [3262, 0]
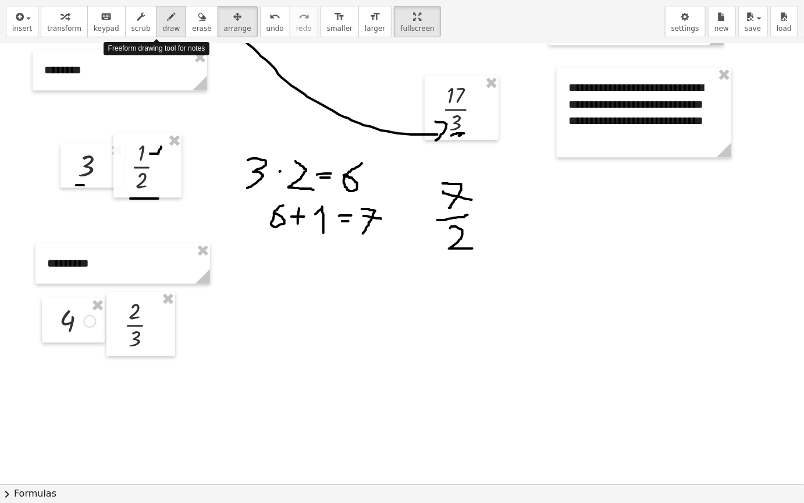
click at [168, 22] on icon "button" at bounding box center [172, 17] width 8 height 14
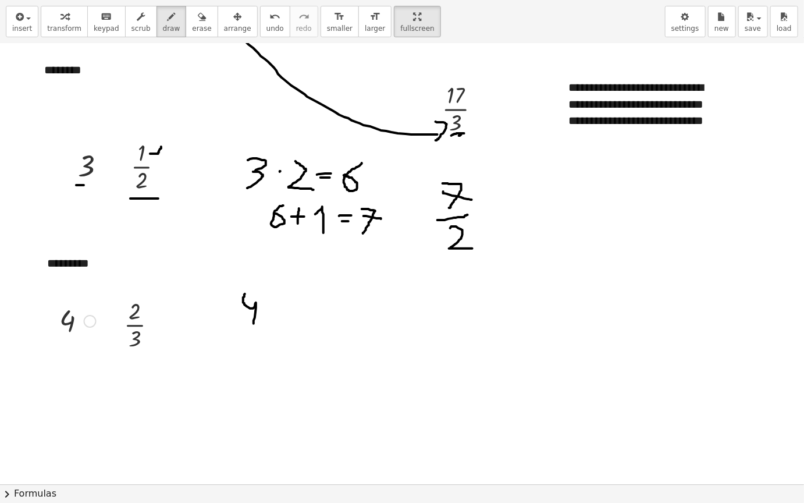
drag, startPoint x: 245, startPoint y: 294, endPoint x: 258, endPoint y: 319, distance: 28.1
drag, startPoint x: 275, startPoint y: 297, endPoint x: 287, endPoint y: 312, distance: 19.5
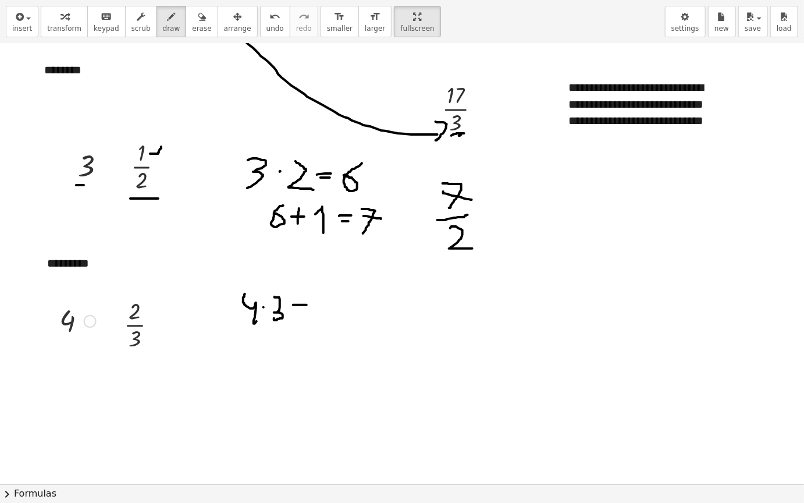
drag, startPoint x: 293, startPoint y: 305, endPoint x: 300, endPoint y: 312, distance: 9.9
drag, startPoint x: 298, startPoint y: 313, endPoint x: 320, endPoint y: 316, distance: 21.8
drag, startPoint x: 339, startPoint y: 307, endPoint x: 357, endPoint y: 307, distance: 18.1
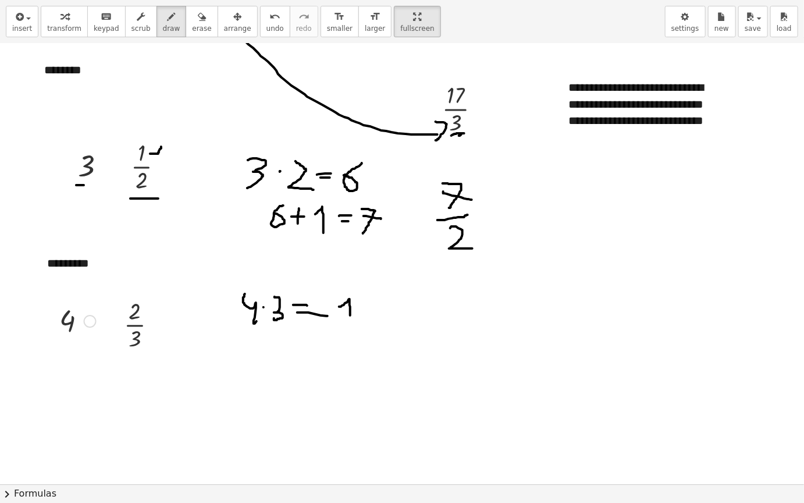
drag, startPoint x: 359, startPoint y: 302, endPoint x: 357, endPoint y: 316, distance: 14.1
drag, startPoint x: 258, startPoint y: 349, endPoint x: 268, endPoint y: 361, distance: 16.1
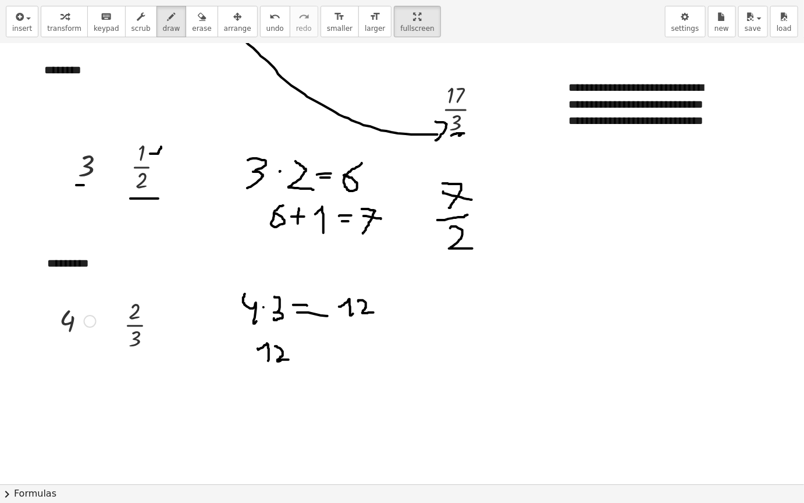
drag, startPoint x: 275, startPoint y: 346, endPoint x: 297, endPoint y: 345, distance: 22.2
drag, startPoint x: 297, startPoint y: 343, endPoint x: 298, endPoint y: 354, distance: 10.5
drag, startPoint x: 292, startPoint y: 351, endPoint x: 313, endPoint y: 351, distance: 21.0
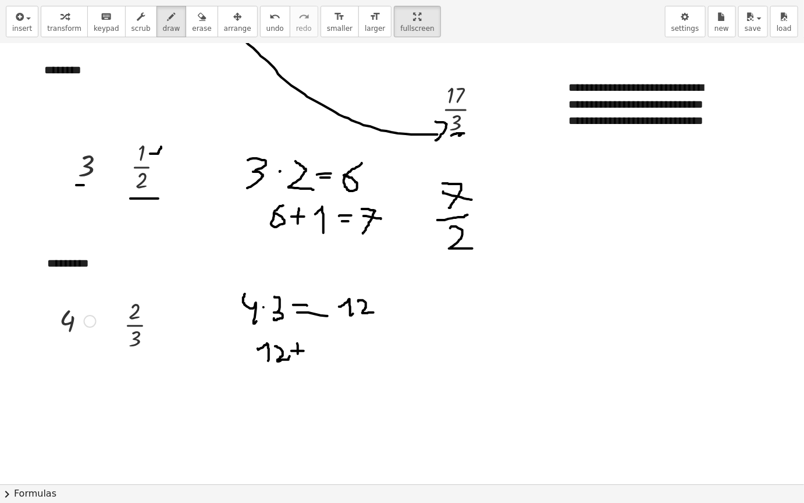
drag, startPoint x: 311, startPoint y: 346, endPoint x: 315, endPoint y: 362, distance: 16.1
drag, startPoint x: 330, startPoint y: 348, endPoint x: 339, endPoint y: 348, distance: 8.7
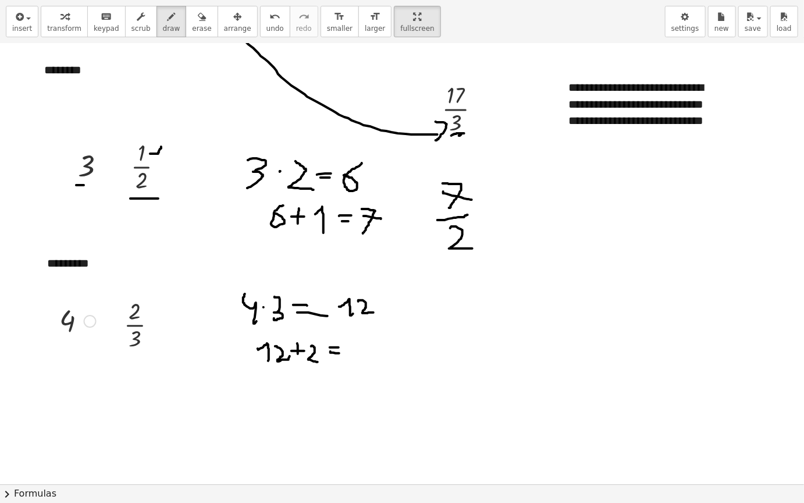
drag, startPoint x: 331, startPoint y: 352, endPoint x: 339, endPoint y: 353, distance: 8.9
drag, startPoint x: 355, startPoint y: 345, endPoint x: 369, endPoint y: 328, distance: 22.3
drag, startPoint x: 372, startPoint y: 337, endPoint x: 379, endPoint y: 357, distance: 21.0
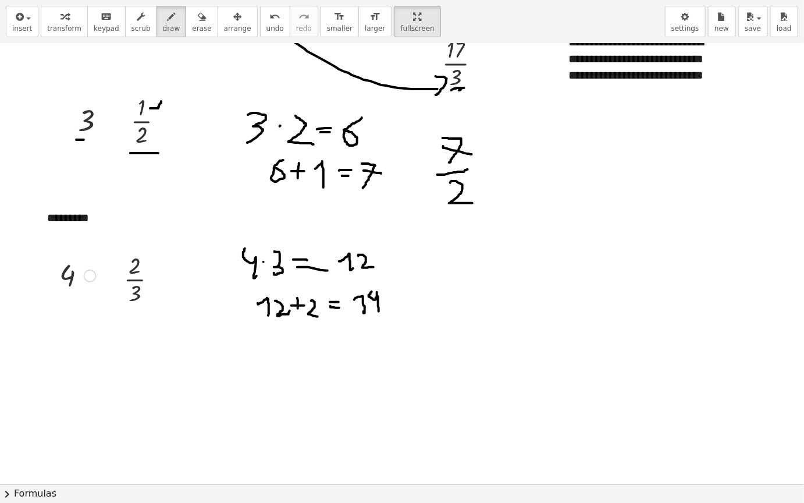
scroll to position [3320, 0]
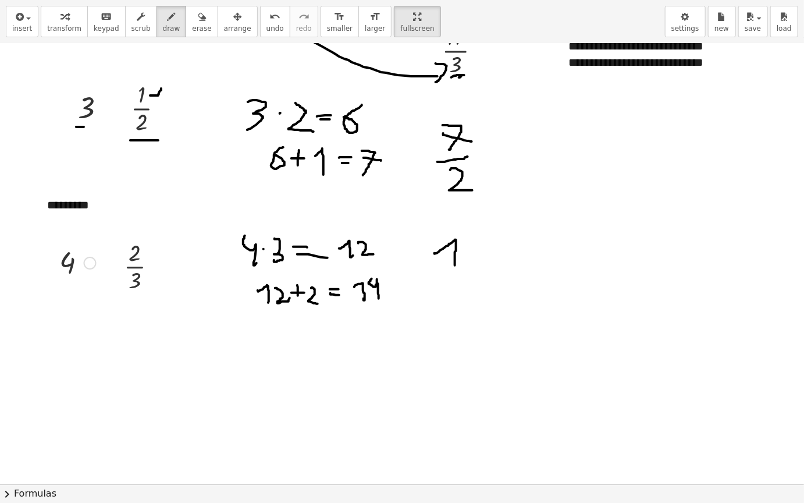
drag, startPoint x: 435, startPoint y: 253, endPoint x: 452, endPoint y: 254, distance: 16.9
drag, startPoint x: 466, startPoint y: 235, endPoint x: 337, endPoint y: 90, distance: 193.8
click at [192, 27] on span "erase" at bounding box center [201, 28] width 19 height 8
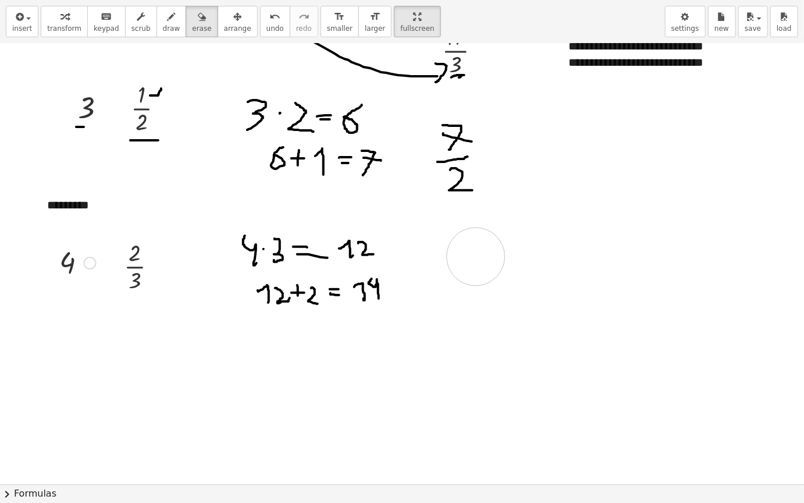
drag, startPoint x: 462, startPoint y: 242, endPoint x: 331, endPoint y: 159, distance: 154.9
click at [168, 17] on button "draw" at bounding box center [172, 21] width 30 height 31
drag, startPoint x: 432, startPoint y: 244, endPoint x: 441, endPoint y: 265, distance: 22.7
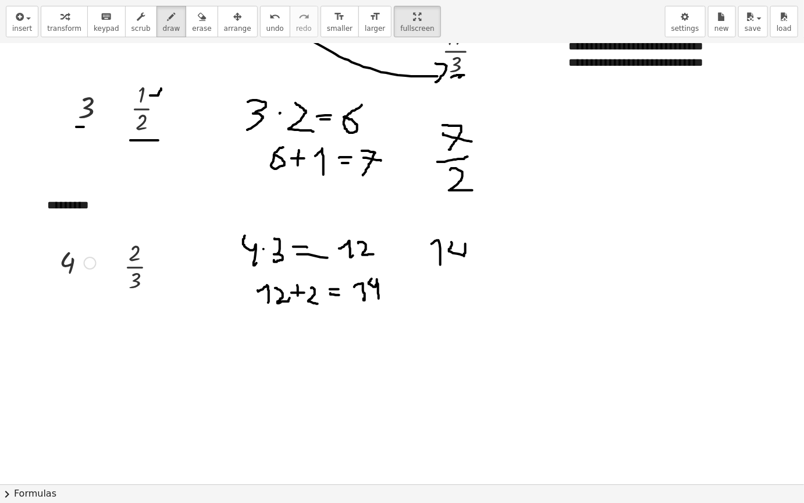
drag, startPoint x: 452, startPoint y: 242, endPoint x: 466, endPoint y: 263, distance: 24.7
drag, startPoint x: 451, startPoint y: 274, endPoint x: 473, endPoint y: 277, distance: 21.8
drag, startPoint x: 453, startPoint y: 285, endPoint x: 453, endPoint y: 294, distance: 8.7
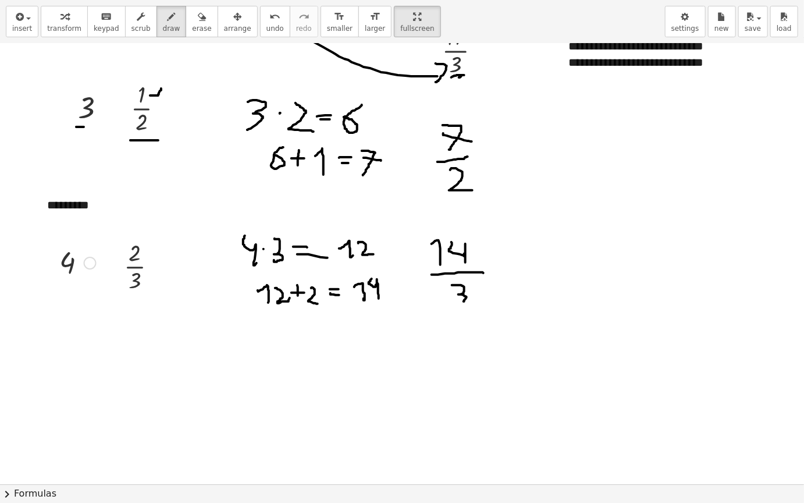
drag, startPoint x: 465, startPoint y: 258, endPoint x: 540, endPoint y: 202, distance: 93.5
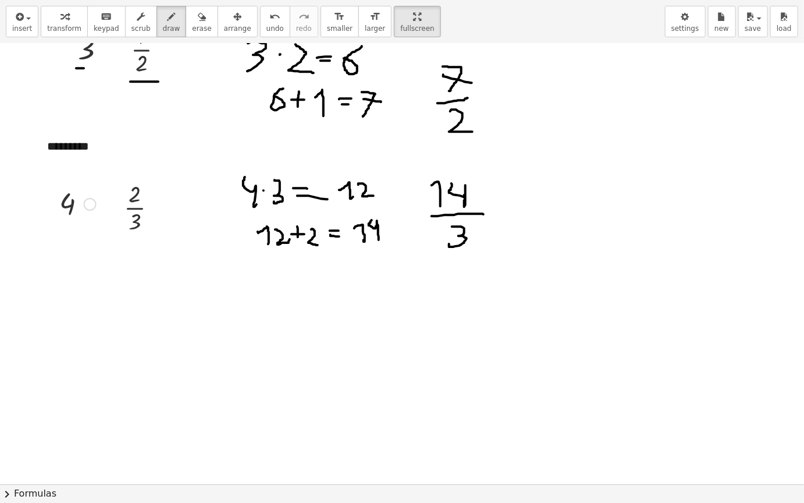
scroll to position [3469, 0]
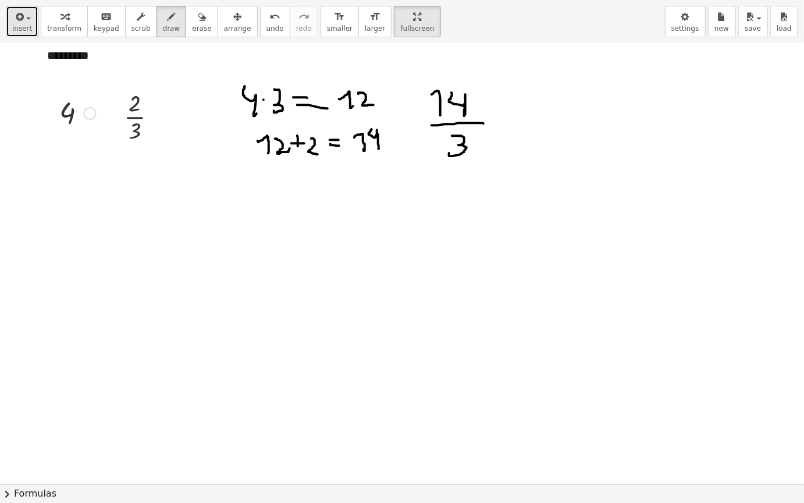
click at [18, 17] on icon "button" at bounding box center [18, 17] width 10 height 14
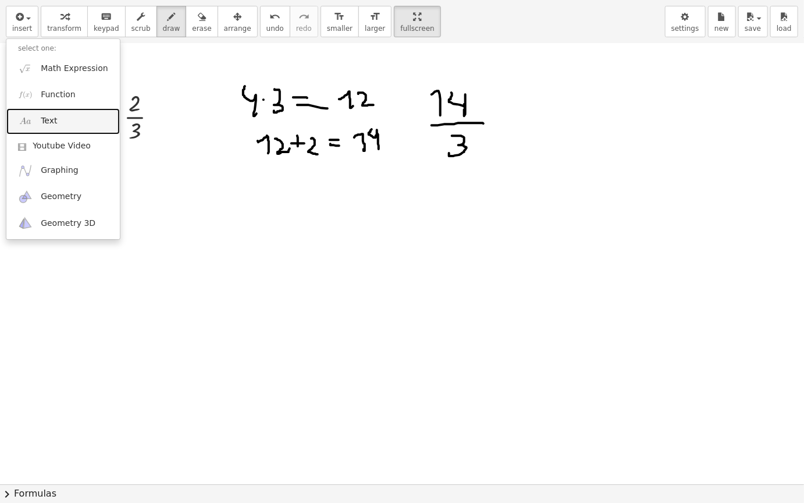
drag, startPoint x: 77, startPoint y: 127, endPoint x: 232, endPoint y: 193, distance: 167.7
click at [78, 127] on link "Text" at bounding box center [63, 121] width 114 height 26
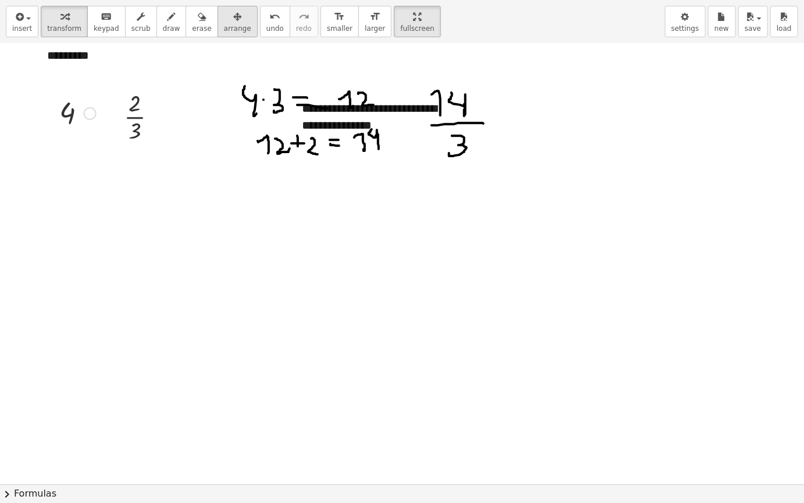
click at [233, 19] on icon "button" at bounding box center [237, 17] width 8 height 14
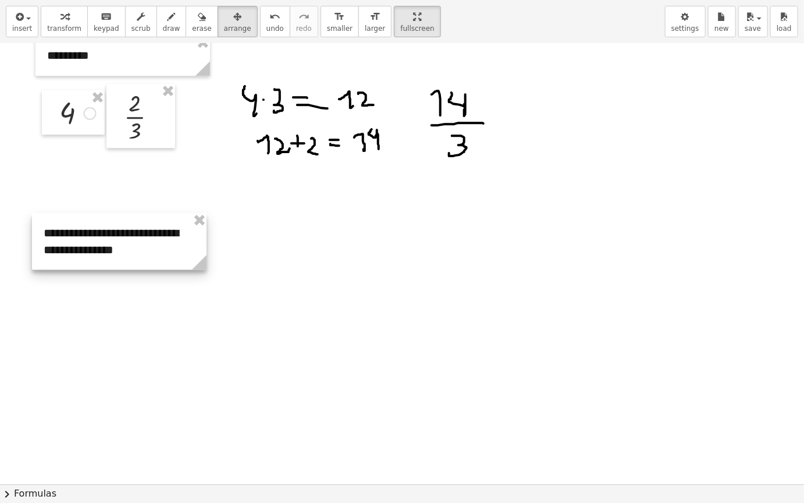
drag, startPoint x: 417, startPoint y: 119, endPoint x: 158, endPoint y: 244, distance: 286.9
click at [158, 244] on div at bounding box center [119, 241] width 175 height 56
drag, startPoint x: 203, startPoint y: 264, endPoint x: 302, endPoint y: 256, distance: 99.3
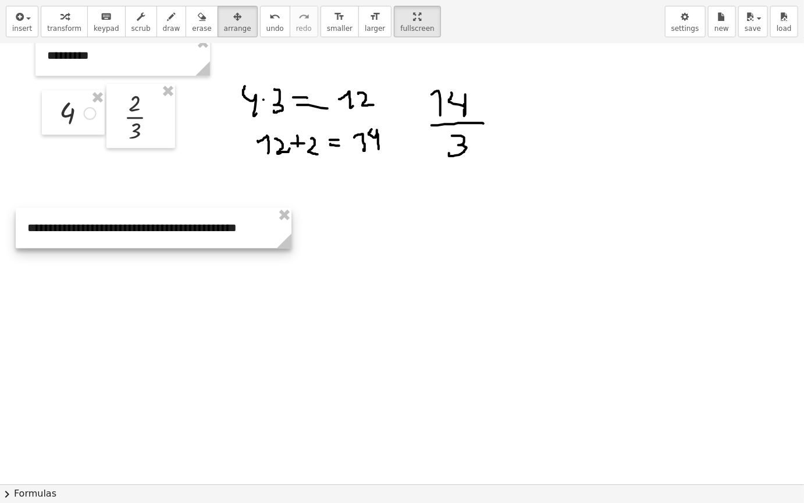
drag, startPoint x: 242, startPoint y: 250, endPoint x: 204, endPoint y: 247, distance: 37.4
click at [225, 246] on div at bounding box center [154, 228] width 276 height 40
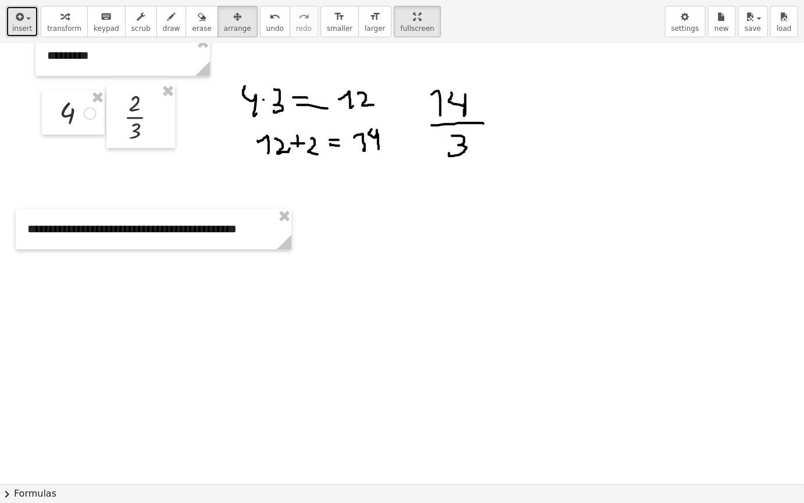
click at [22, 25] on span "insert" at bounding box center [22, 28] width 20 height 8
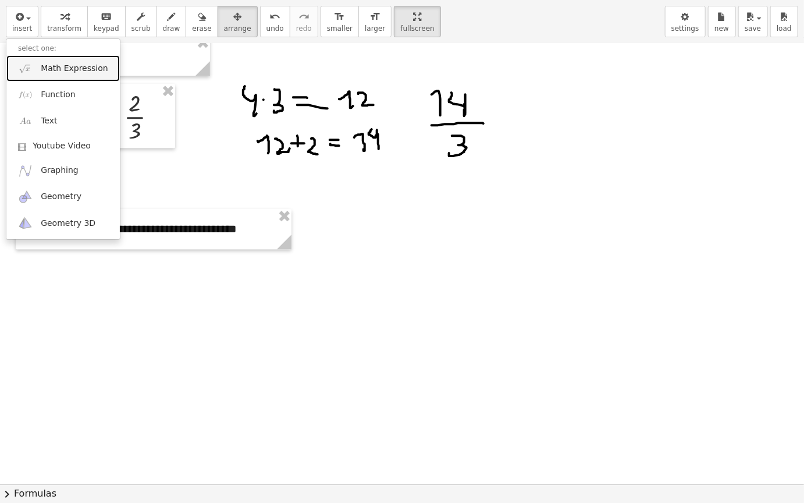
click at [91, 70] on span "Math Expression" at bounding box center [74, 69] width 67 height 12
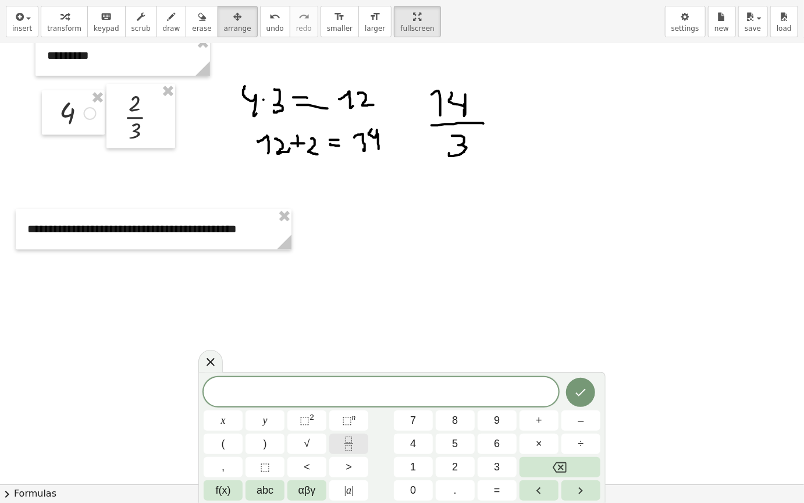
click at [350, 445] on icon "Fraction" at bounding box center [349, 444] width 15 height 15
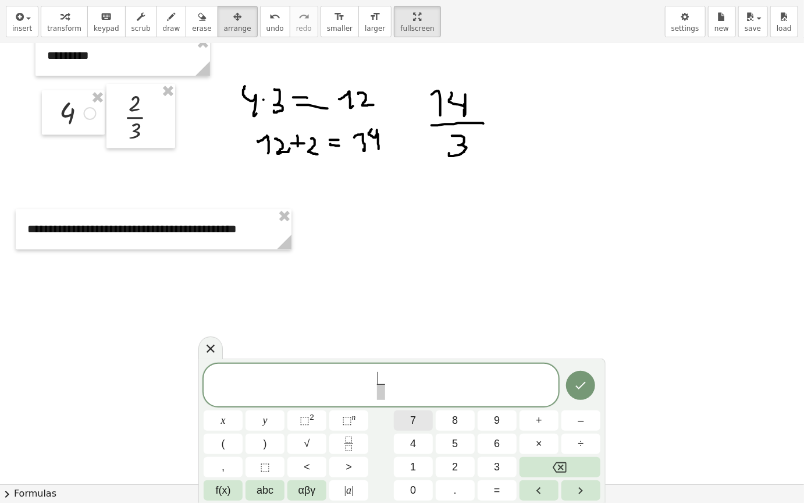
click at [423, 420] on button "7" at bounding box center [413, 420] width 39 height 20
click at [381, 396] on span "​" at bounding box center [381, 392] width 9 height 16
click at [451, 442] on button "5" at bounding box center [455, 444] width 39 height 20
click at [578, 387] on icon "Done" at bounding box center [581, 386] width 10 height 8
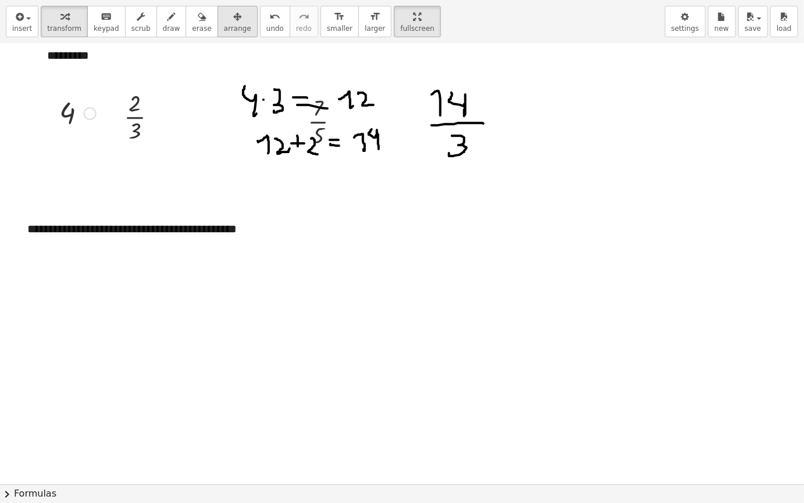
click at [224, 27] on span "arrange" at bounding box center [237, 28] width 27 height 8
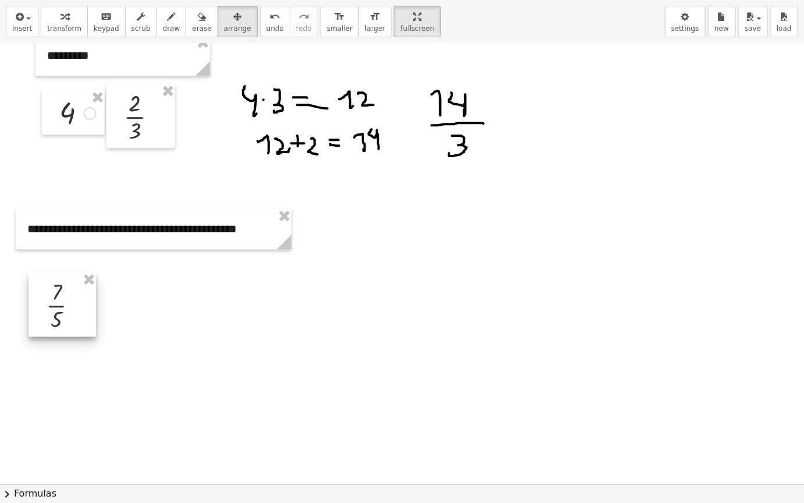
drag, startPoint x: 329, startPoint y: 123, endPoint x: 66, endPoint y: 310, distance: 322.4
click at [66, 310] on div at bounding box center [63, 304] width 68 height 64
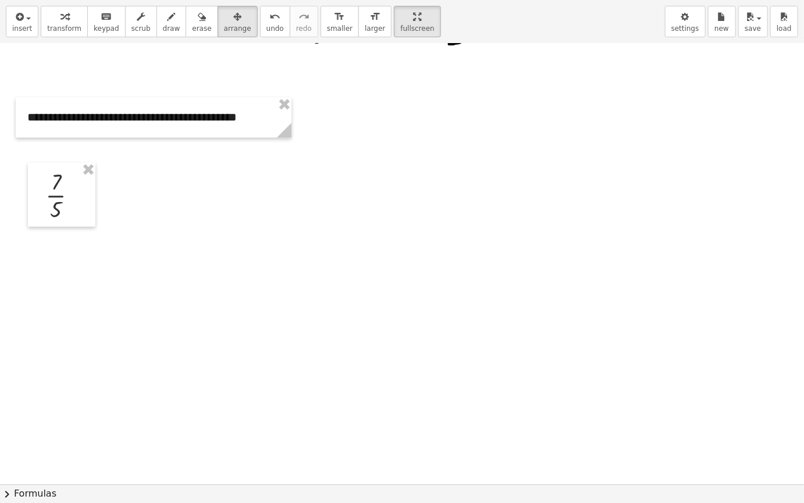
scroll to position [3586, 0]
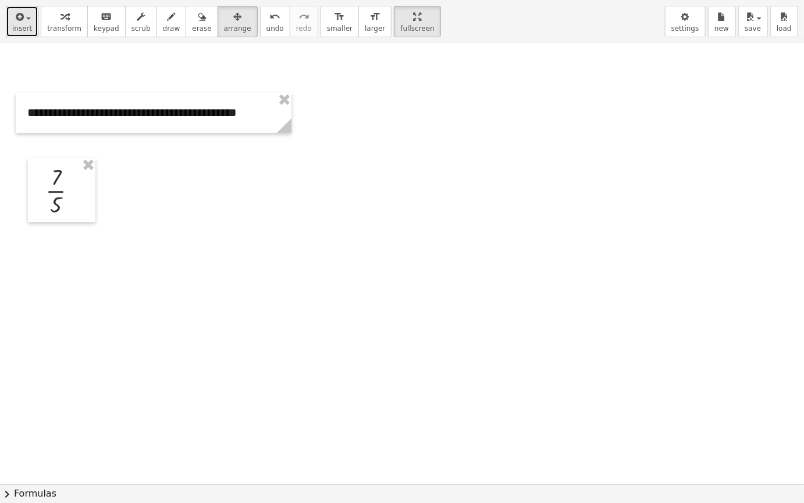
click at [23, 25] on span "insert" at bounding box center [22, 28] width 20 height 8
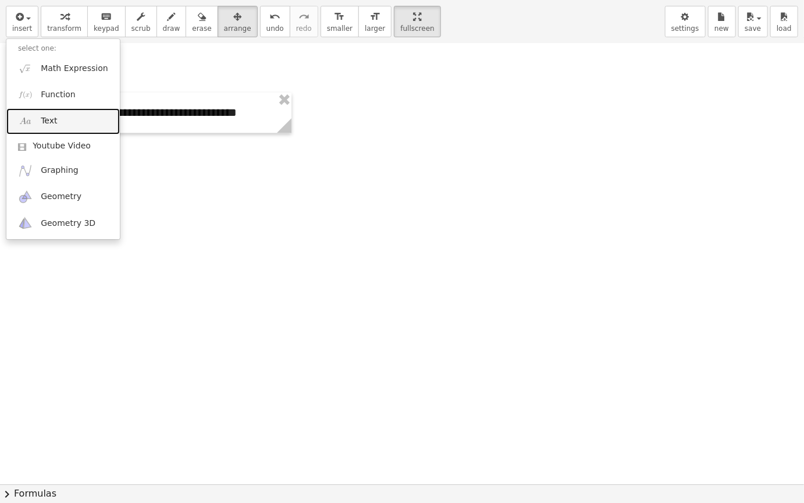
drag, startPoint x: 77, startPoint y: 117, endPoint x: 147, endPoint y: 130, distance: 70.6
click at [78, 117] on link "Text" at bounding box center [63, 121] width 114 height 26
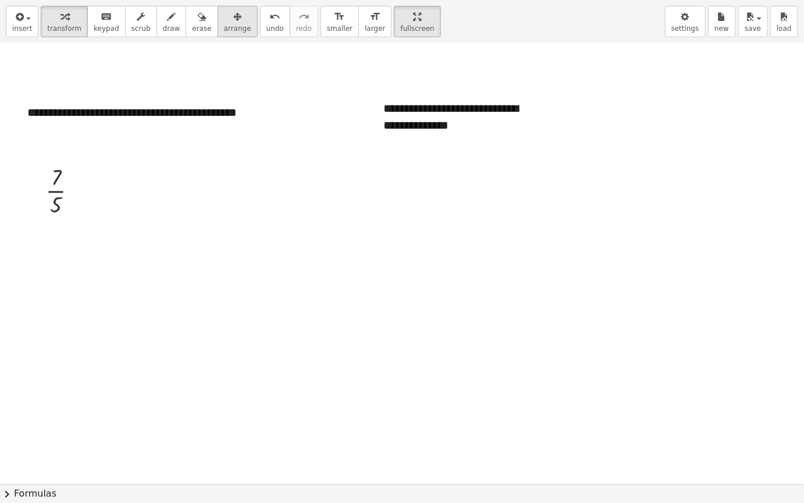
drag, startPoint x: 212, startPoint y: 20, endPoint x: 218, endPoint y: 19, distance: 6.5
click at [233, 19] on icon "button" at bounding box center [237, 17] width 8 height 14
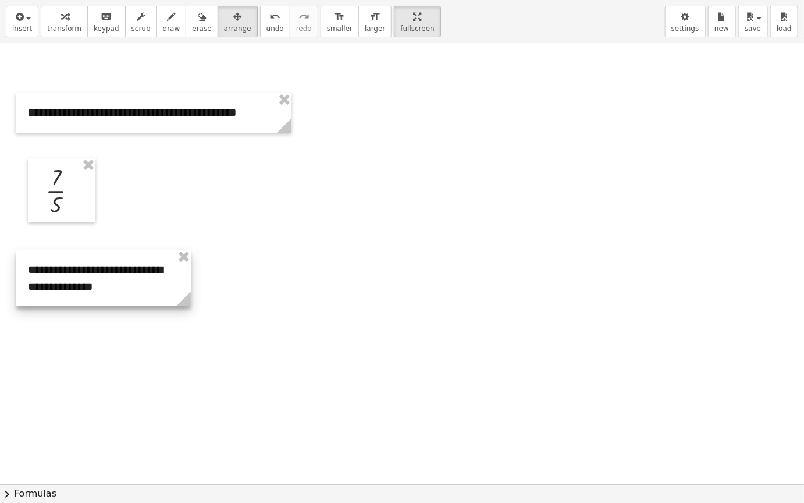
drag, startPoint x: 448, startPoint y: 119, endPoint x: 93, endPoint y: 280, distance: 390.5
click at [93, 280] on div at bounding box center [103, 278] width 175 height 56
click at [23, 23] on button "insert" at bounding box center [22, 21] width 33 height 31
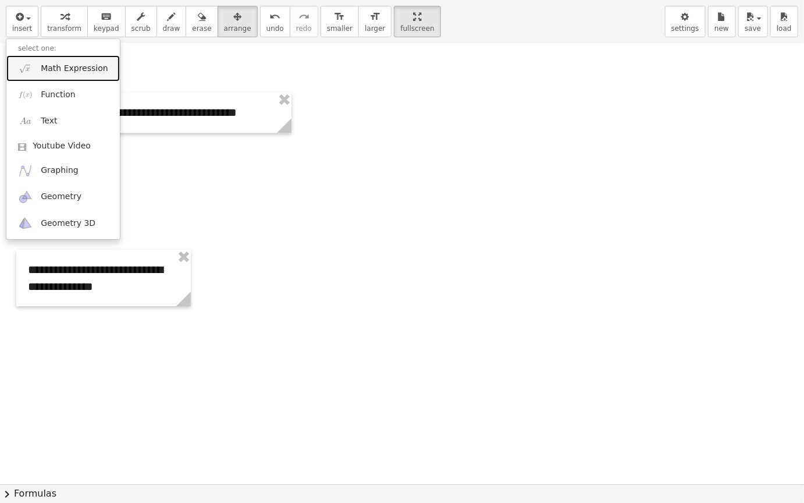
drag, startPoint x: 55, startPoint y: 75, endPoint x: 76, endPoint y: 79, distance: 21.5
click at [55, 75] on link "Math Expression" at bounding box center [63, 68] width 114 height 26
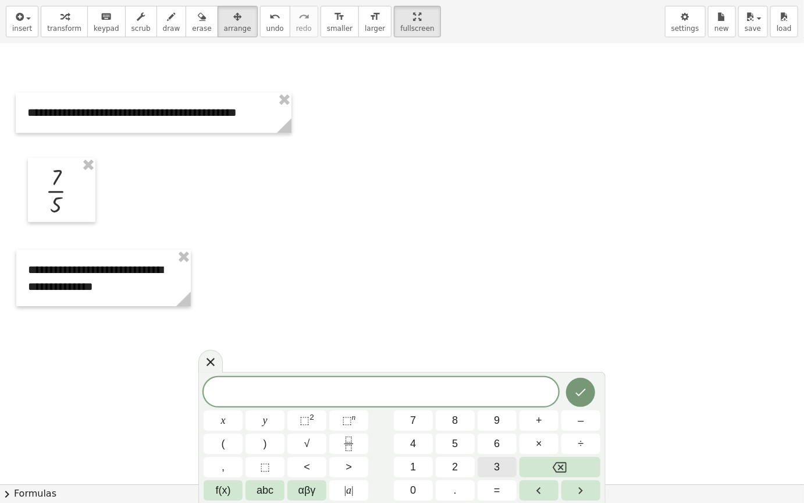
click at [494, 463] on button "3" at bounding box center [497, 467] width 39 height 20
click at [589, 385] on button "Done" at bounding box center [580, 392] width 29 height 29
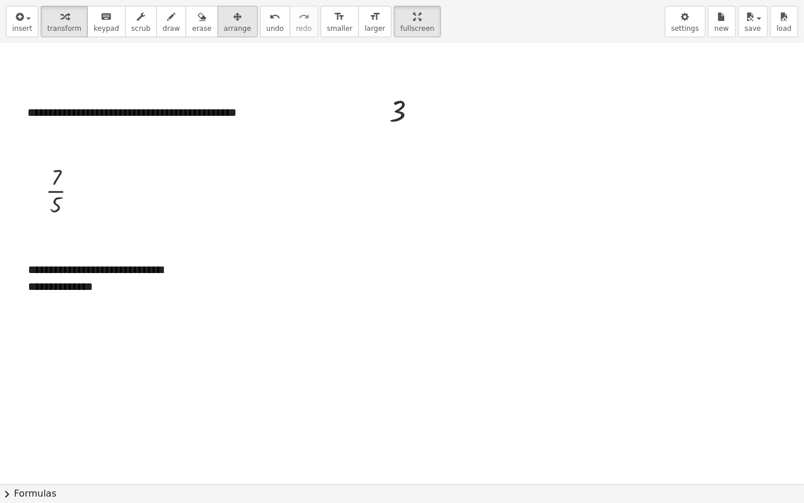
click at [224, 29] on span "arrange" at bounding box center [237, 28] width 27 height 8
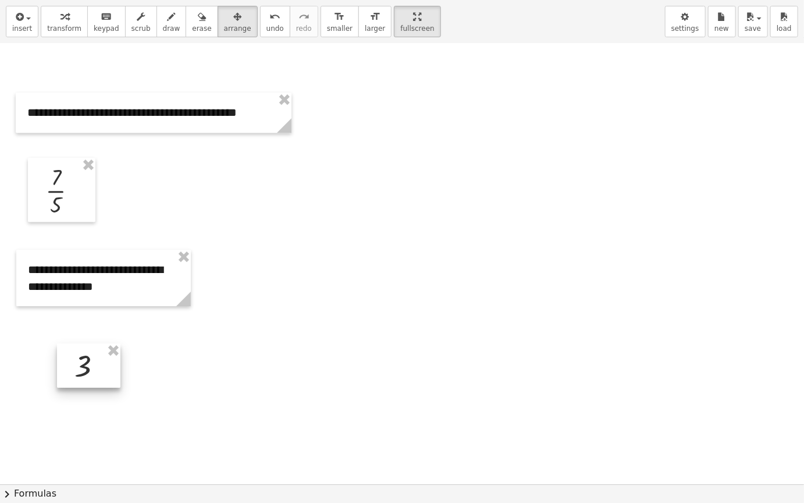
drag, startPoint x: 400, startPoint y: 109, endPoint x: 87, endPoint y: 364, distance: 403.5
click at [87, 364] on div at bounding box center [88, 365] width 63 height 44
click at [17, 34] on button "insert" at bounding box center [22, 21] width 33 height 31
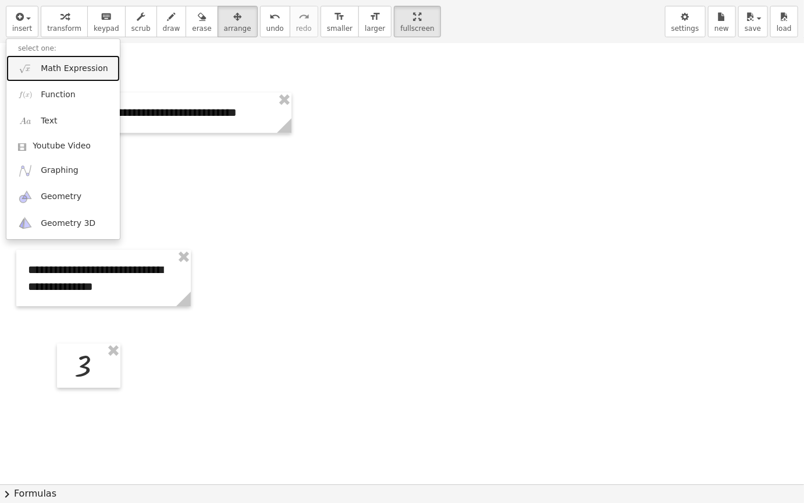
click at [77, 66] on span "Math Expression" at bounding box center [74, 69] width 67 height 12
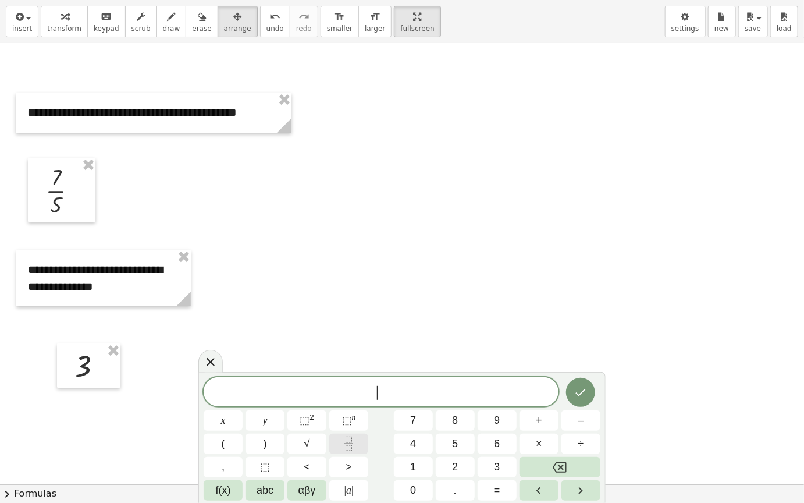
click at [355, 440] on icon "Fraction" at bounding box center [349, 444] width 15 height 15
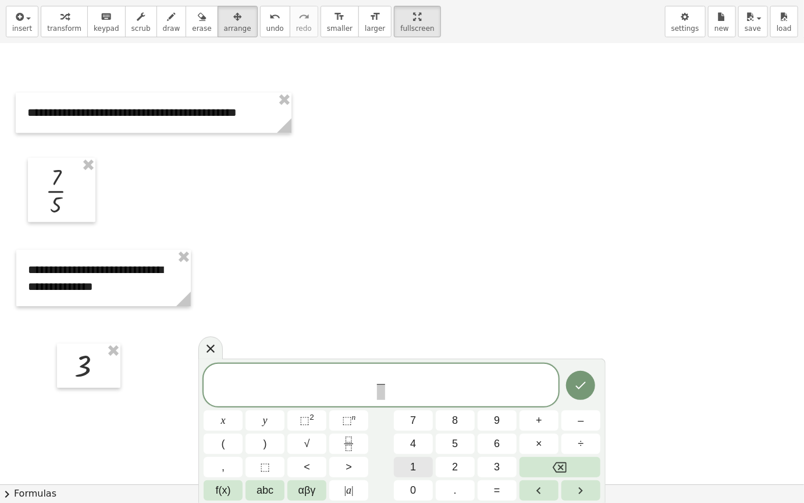
click at [424, 470] on button "1" at bounding box center [413, 467] width 39 height 20
drag, startPoint x: 376, startPoint y: 395, endPoint x: 438, endPoint y: 420, distance: 67.1
click at [376, 394] on span "1 ​ ​" at bounding box center [381, 386] width 14 height 29
click at [454, 446] on span "5" at bounding box center [455, 444] width 6 height 16
click at [539, 467] on button "Backspace" at bounding box center [560, 467] width 81 height 20
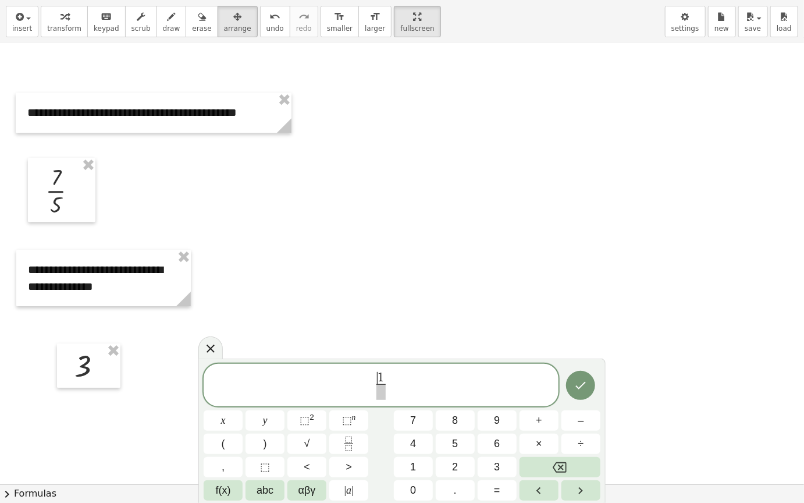
click at [380, 397] on span at bounding box center [381, 392] width 9 height 16
click at [462, 438] on button "5" at bounding box center [455, 444] width 39 height 20
click at [578, 392] on icon "Done" at bounding box center [581, 385] width 14 height 14
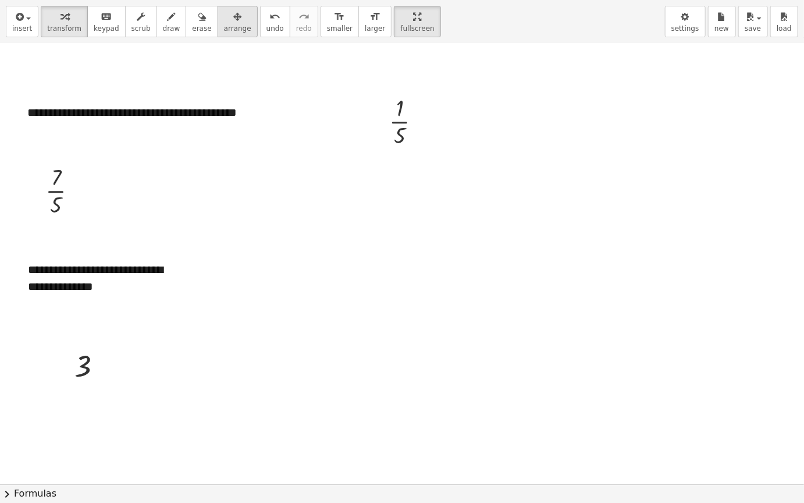
click at [224, 24] on span "arrange" at bounding box center [237, 28] width 27 height 8
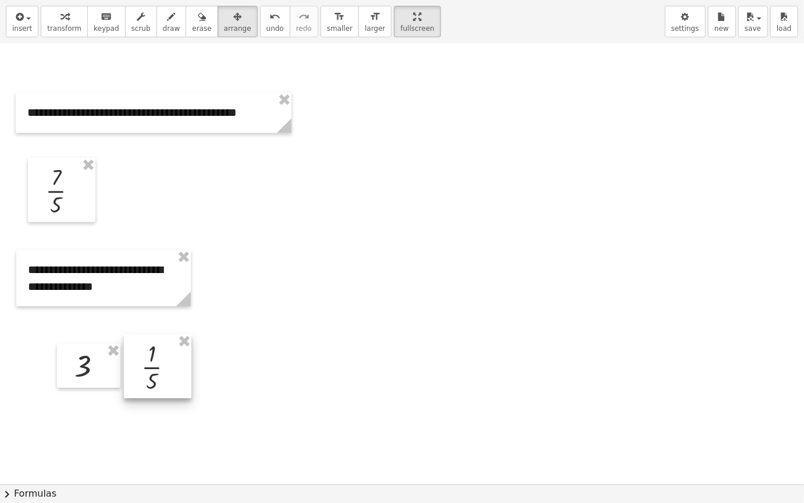
drag, startPoint x: 407, startPoint y: 128, endPoint x: 214, endPoint y: 330, distance: 279.6
click at [157, 373] on div at bounding box center [158, 366] width 68 height 64
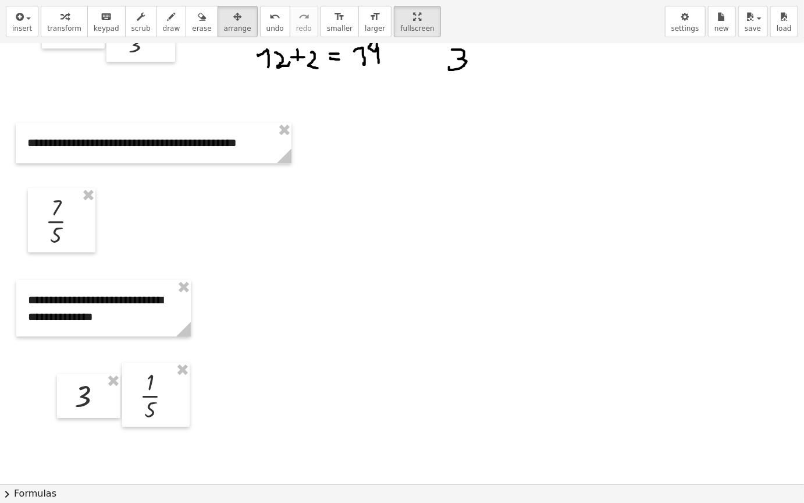
scroll to position [3528, 0]
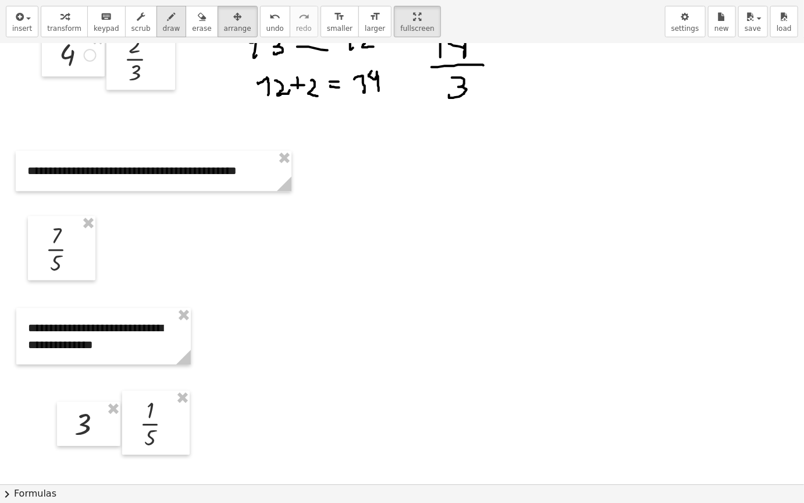
click at [164, 15] on div "button" at bounding box center [171, 16] width 17 height 14
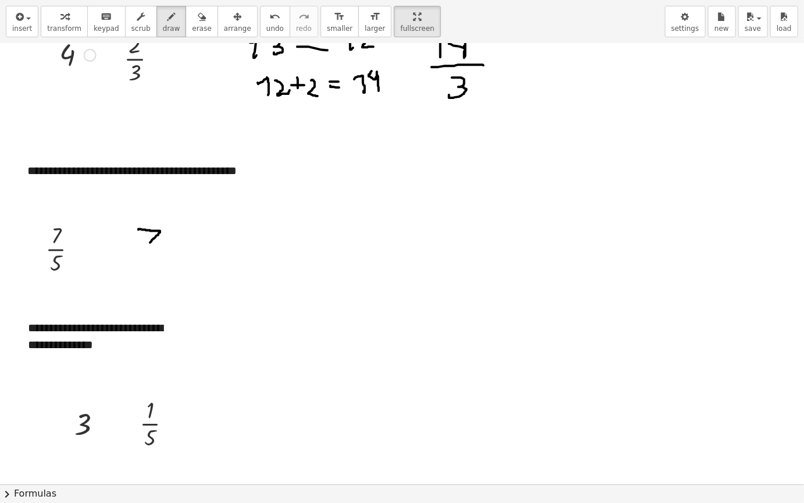
drag, startPoint x: 139, startPoint y: 229, endPoint x: 150, endPoint y: 242, distance: 17.3
drag, startPoint x: 152, startPoint y: 234, endPoint x: 162, endPoint y: 235, distance: 9.9
drag, startPoint x: 178, startPoint y: 224, endPoint x: 179, endPoint y: 258, distance: 34.4
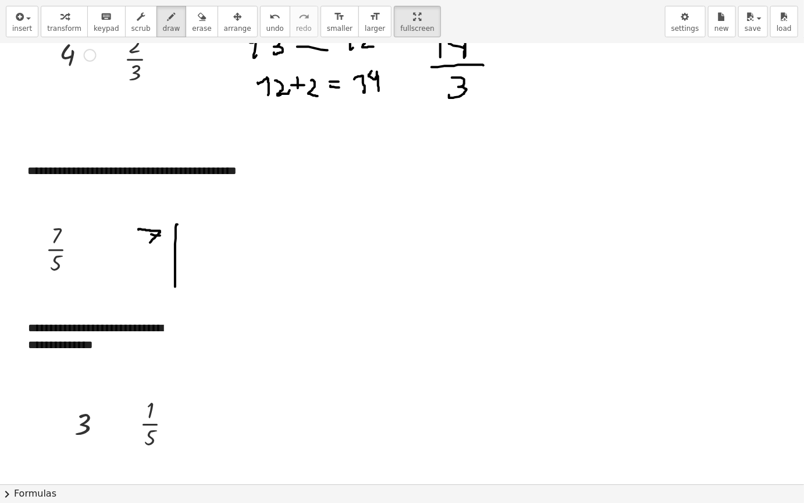
drag, startPoint x: 175, startPoint y: 256, endPoint x: 210, endPoint y: 259, distance: 35.7
drag, startPoint x: 195, startPoint y: 228, endPoint x: 317, endPoint y: 270, distance: 129.2
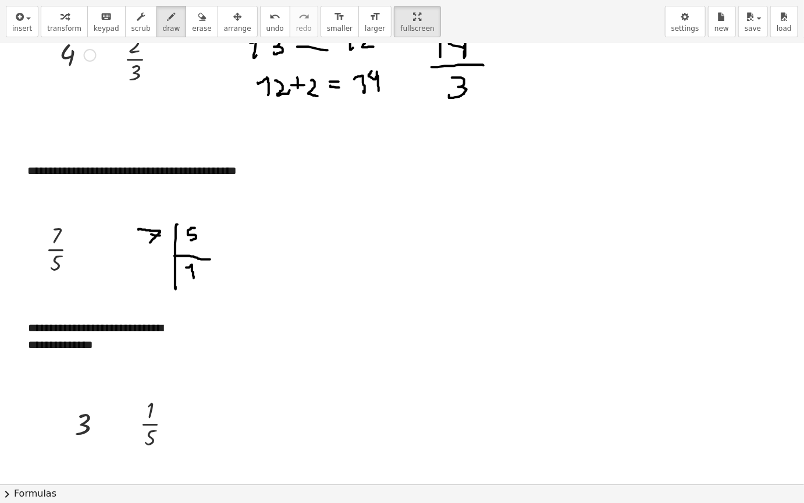
drag, startPoint x: 186, startPoint y: 267, endPoint x: 279, endPoint y: 246, distance: 94.9
drag, startPoint x: 147, startPoint y: 257, endPoint x: 157, endPoint y: 265, distance: 12.8
drag, startPoint x: 275, startPoint y: 246, endPoint x: 289, endPoint y: 262, distance: 21.1
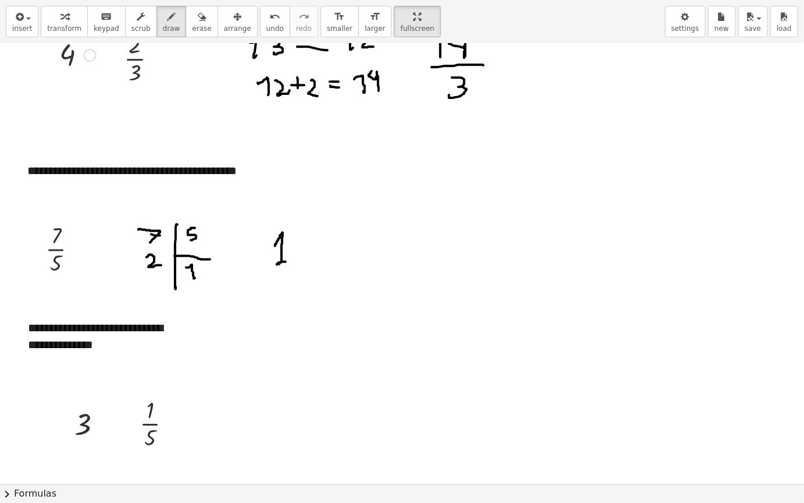
drag, startPoint x: 313, startPoint y: 229, endPoint x: 301, endPoint y: 250, distance: 24.0
drag, startPoint x: 301, startPoint y: 250, endPoint x: 345, endPoint y: 252, distance: 44.3
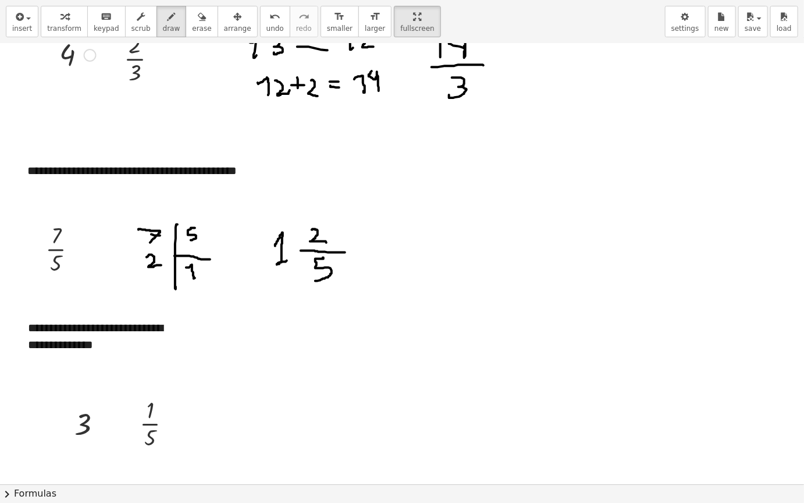
drag, startPoint x: 323, startPoint y: 257, endPoint x: 315, endPoint y: 281, distance: 24.7
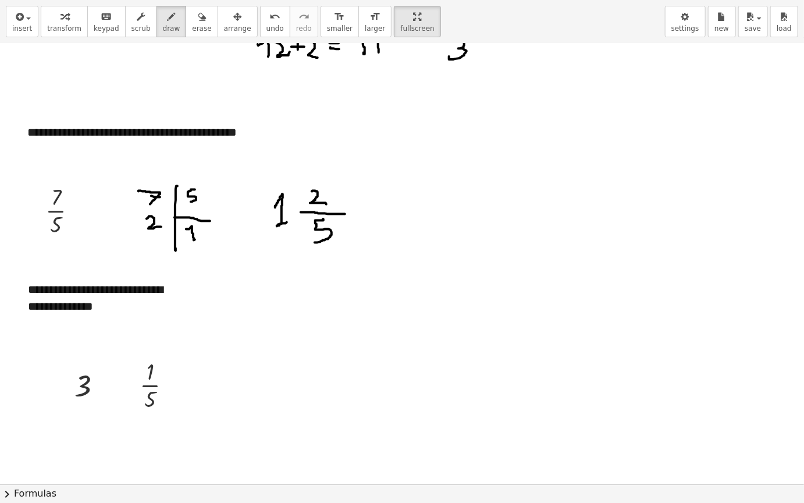
scroll to position [3586, 0]
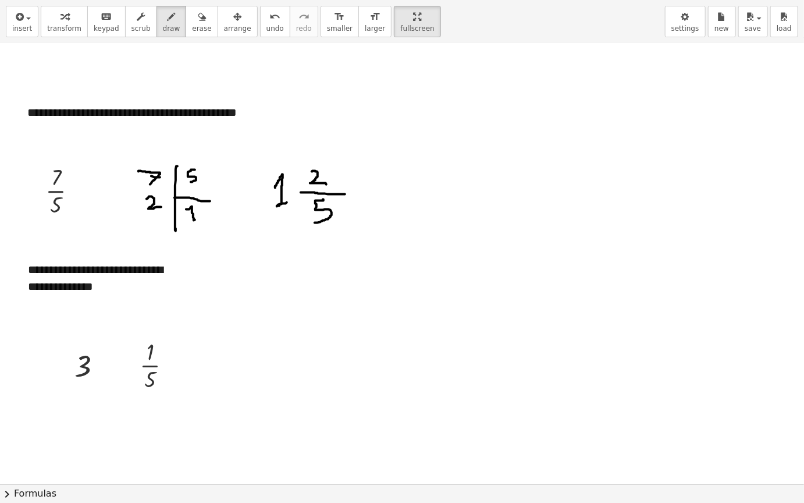
drag, startPoint x: 391, startPoint y: 208, endPoint x: 521, endPoint y: 22, distance: 227.9
click at [521, 22] on div "**********" at bounding box center [402, 251] width 804 height 503
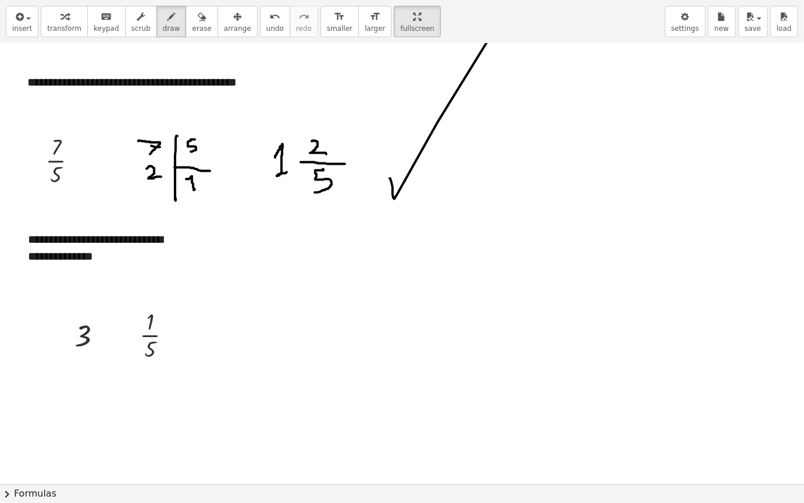
scroll to position [3644, 0]
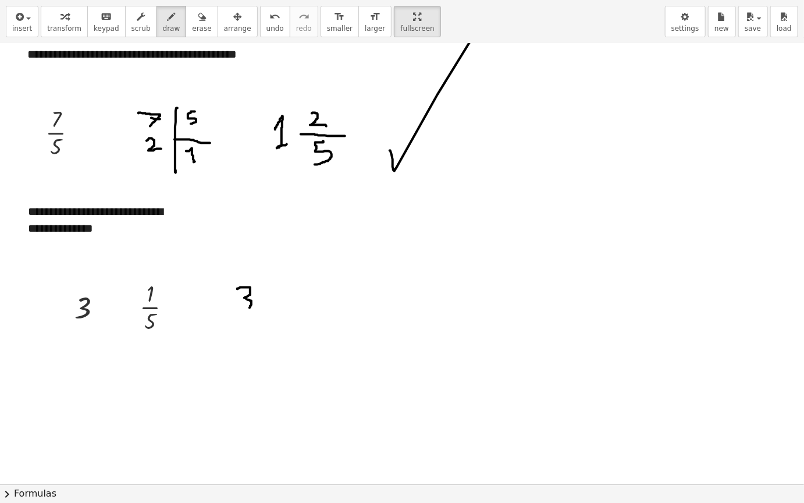
drag, startPoint x: 237, startPoint y: 289, endPoint x: 247, endPoint y: 304, distance: 18.6
drag, startPoint x: 279, startPoint y: 286, endPoint x: 327, endPoint y: 303, distance: 50.6
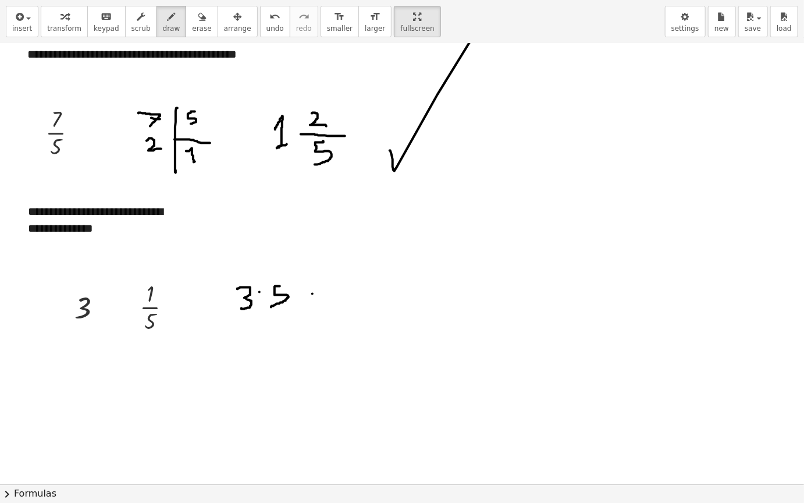
drag, startPoint x: 313, startPoint y: 293, endPoint x: 325, endPoint y: 295, distance: 12.9
drag, startPoint x: 314, startPoint y: 300, endPoint x: 339, endPoint y: 296, distance: 25.4
drag, startPoint x: 347, startPoint y: 294, endPoint x: 352, endPoint y: 307, distance: 13.8
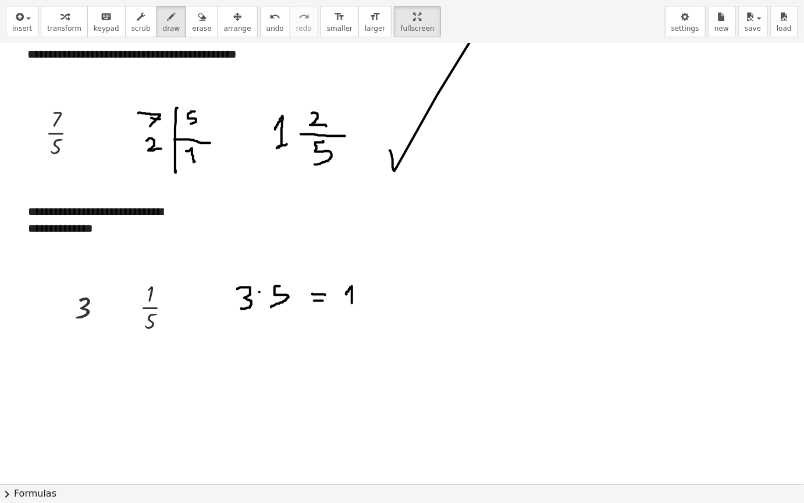
drag, startPoint x: 366, startPoint y: 289, endPoint x: 363, endPoint y: 310, distance: 21.2
drag, startPoint x: 389, startPoint y: 290, endPoint x: 387, endPoint y: 308, distance: 17.6
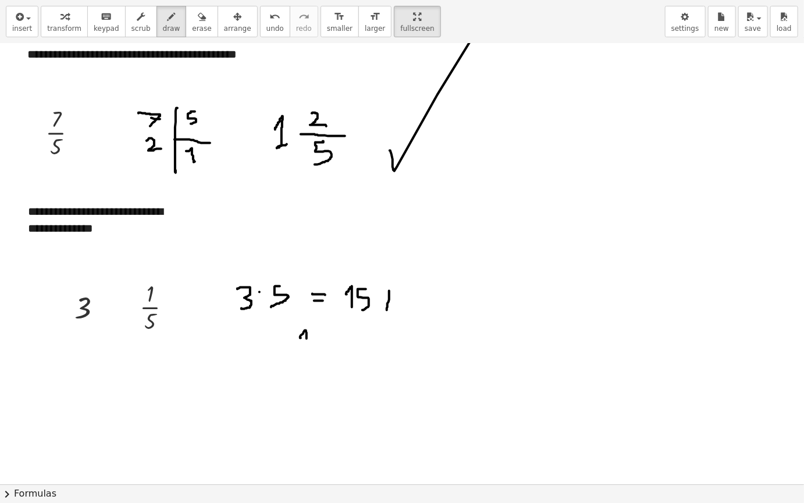
drag, startPoint x: 301, startPoint y: 338, endPoint x: 310, endPoint y: 343, distance: 10.2
drag, startPoint x: 327, startPoint y: 329, endPoint x: 329, endPoint y: 348, distance: 18.1
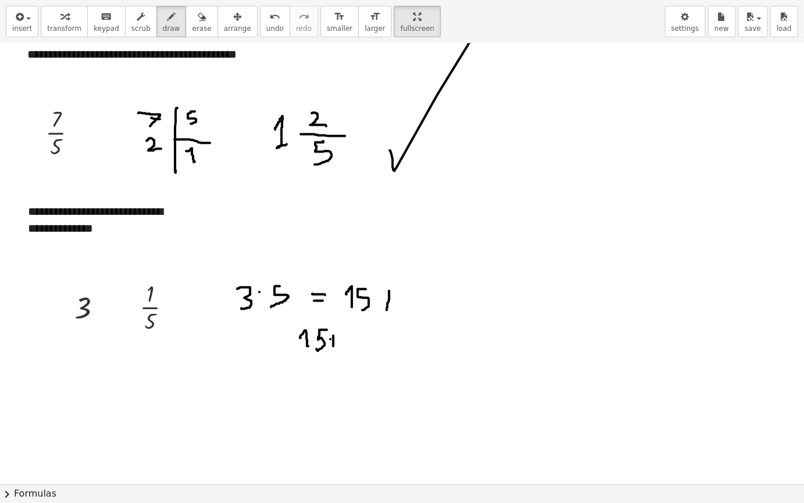
drag, startPoint x: 331, startPoint y: 339, endPoint x: 336, endPoint y: 339, distance: 5.9
drag, startPoint x: 349, startPoint y: 336, endPoint x: 371, endPoint y: 345, distance: 23.6
drag, startPoint x: 366, startPoint y: 339, endPoint x: 372, endPoint y: 338, distance: 5.9
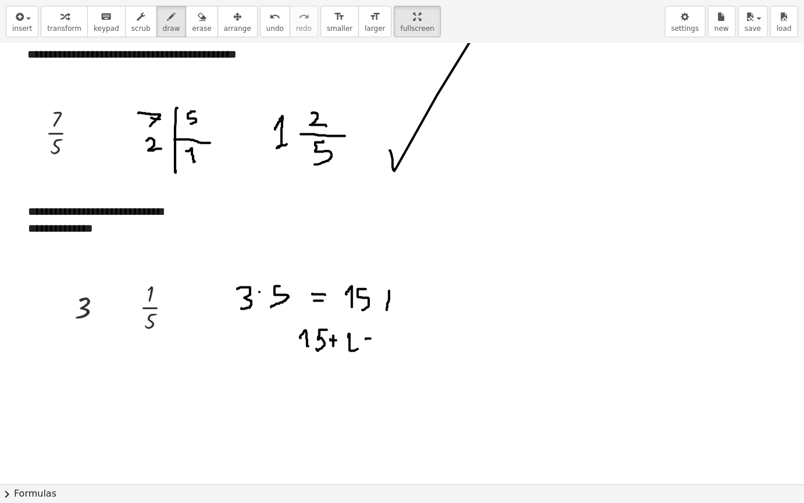
drag, startPoint x: 368, startPoint y: 332, endPoint x: 377, endPoint y: 330, distance: 8.3
drag, startPoint x: 382, startPoint y: 336, endPoint x: 398, endPoint y: 343, distance: 17.7
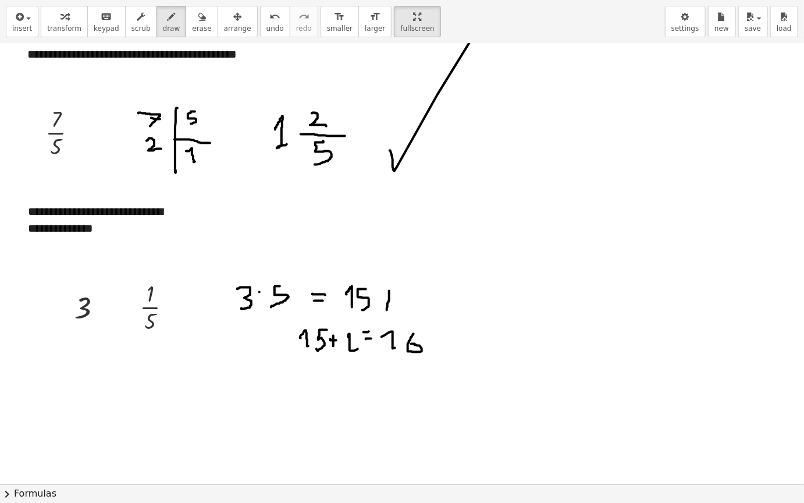
drag, startPoint x: 414, startPoint y: 334, endPoint x: 424, endPoint y: 342, distance: 13.6
drag, startPoint x: 195, startPoint y: 26, endPoint x: 313, endPoint y: 194, distance: 205.2
click at [194, 26] on button "erase" at bounding box center [202, 21] width 32 height 31
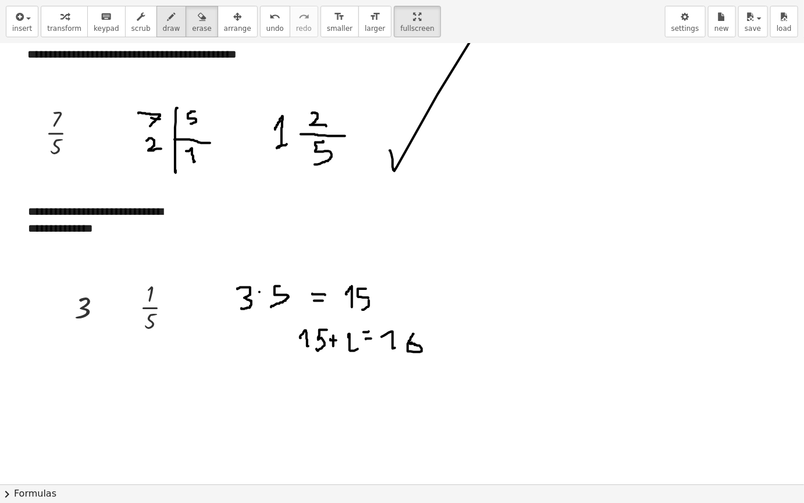
click at [168, 14] on icon "button" at bounding box center [172, 17] width 8 height 14
drag, startPoint x: 467, startPoint y: 302, endPoint x: 479, endPoint y: 310, distance: 14.2
drag, startPoint x: 498, startPoint y: 292, endPoint x: 491, endPoint y: 316, distance: 24.7
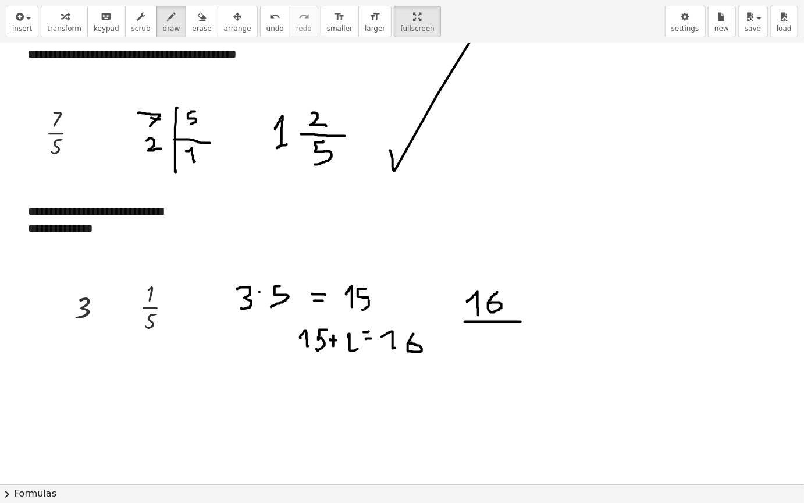
drag, startPoint x: 465, startPoint y: 321, endPoint x: 521, endPoint y: 321, distance: 55.9
drag, startPoint x: 495, startPoint y: 332, endPoint x: 488, endPoint y: 349, distance: 18.3
drag, startPoint x: 540, startPoint y: 319, endPoint x: 658, endPoint y: 119, distance: 231.7
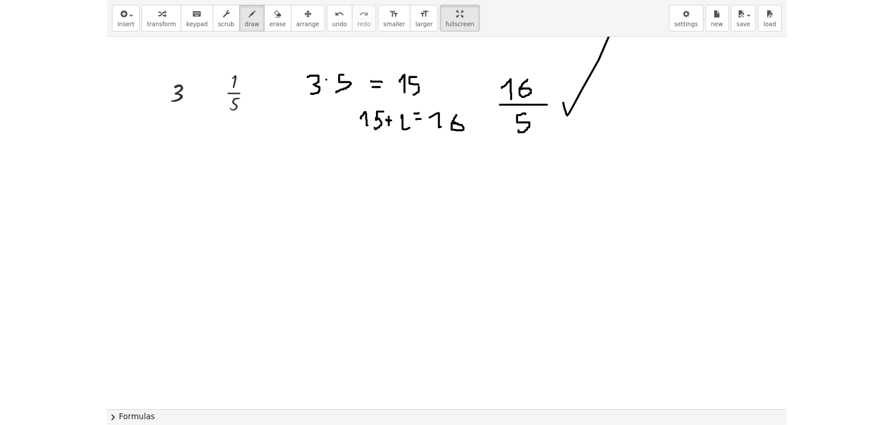
scroll to position [3609, 0]
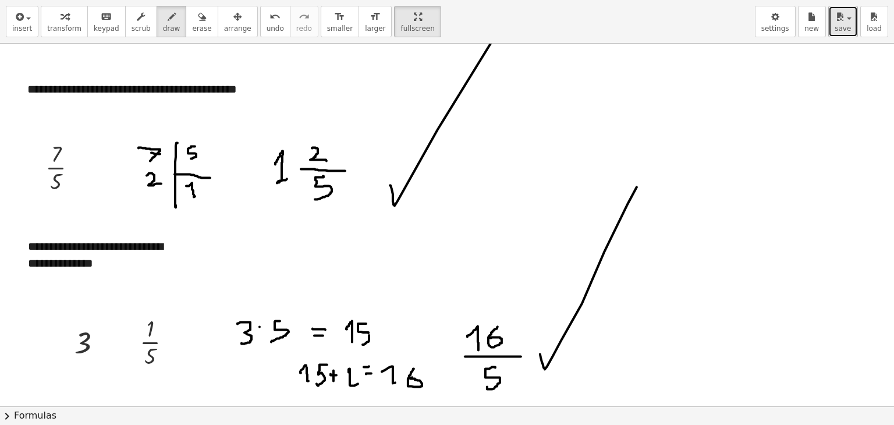
click at [804, 34] on button "save" at bounding box center [843, 21] width 30 height 31
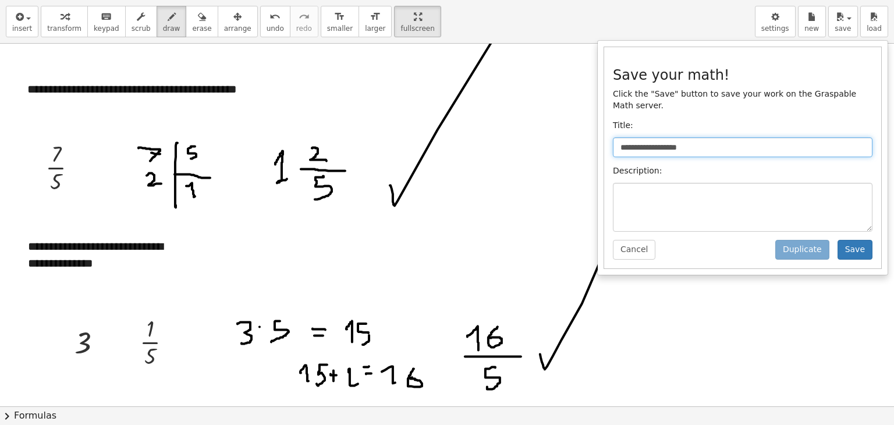
click at [803, 137] on input "**********" at bounding box center [743, 147] width 260 height 20
type input "*"
type input "**********"
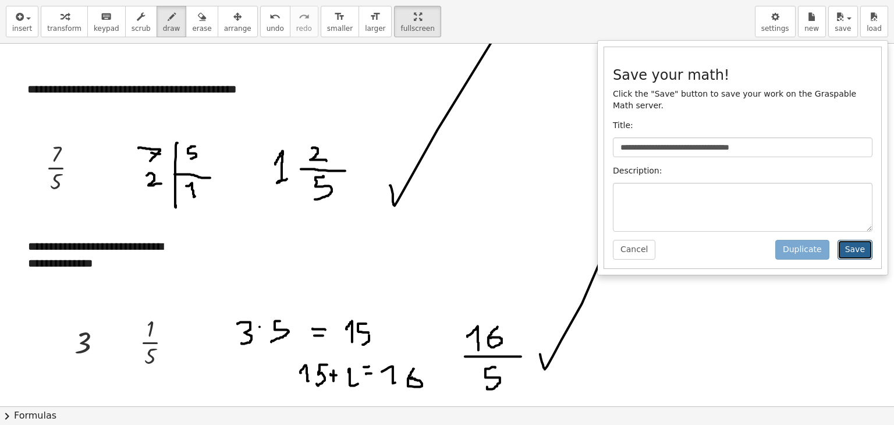
click at [804, 240] on button "Save" at bounding box center [855, 250] width 35 height 20
